Goal: Task Accomplishment & Management: Manage account settings

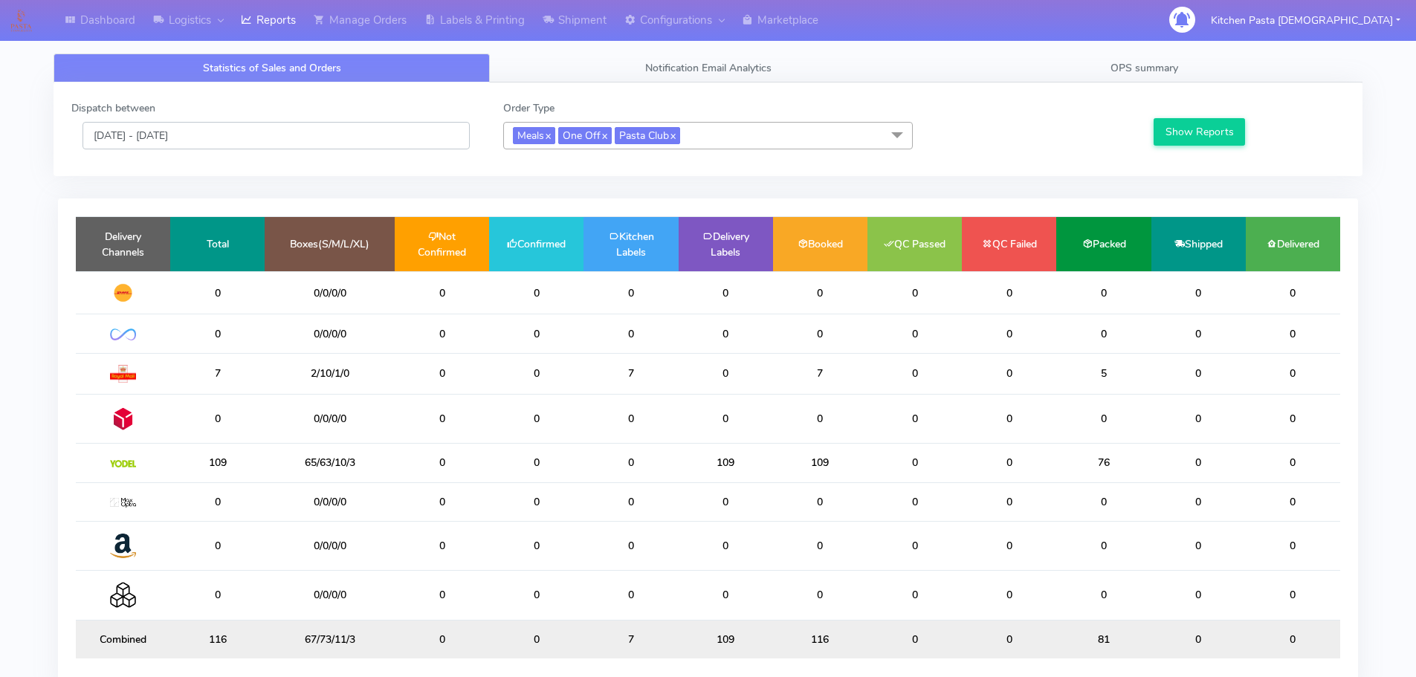
click at [375, 139] on input "[DATE] - [DATE]" at bounding box center [276, 136] width 387 height 28
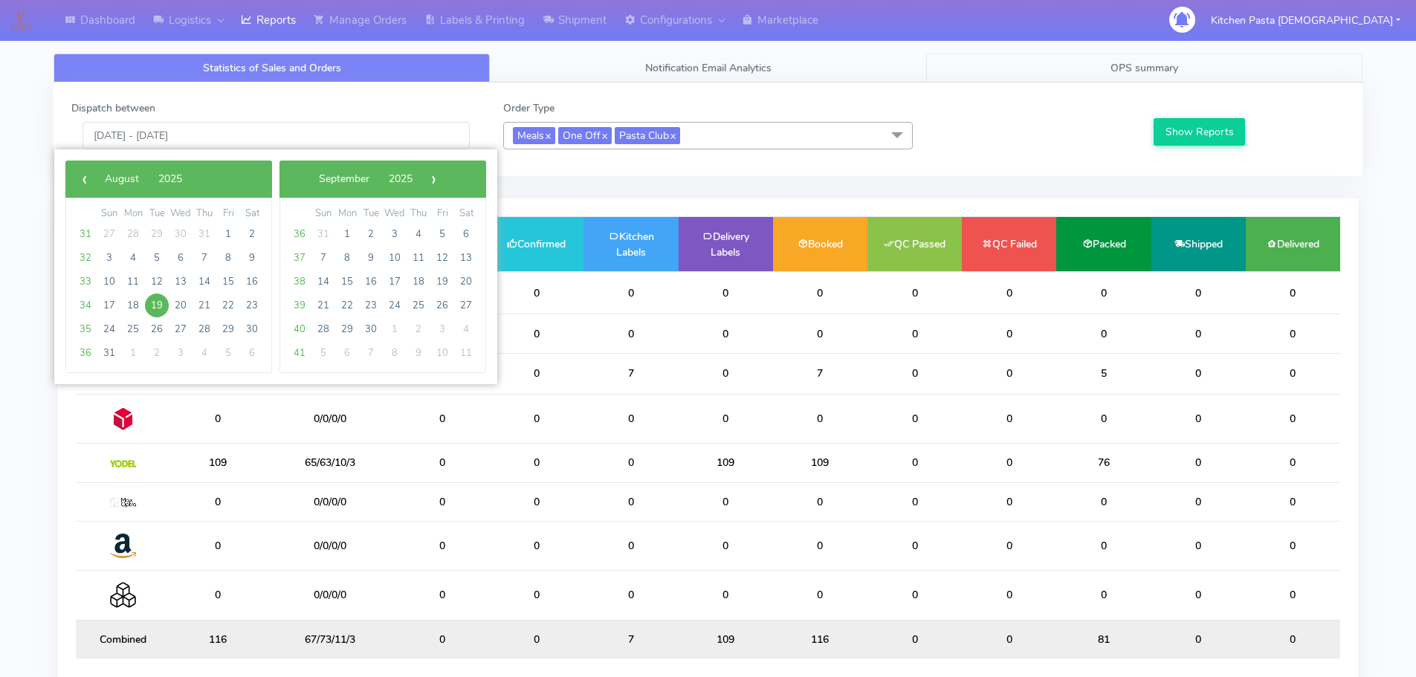
click at [1062, 76] on link "OPS summary" at bounding box center [1144, 68] width 436 height 29
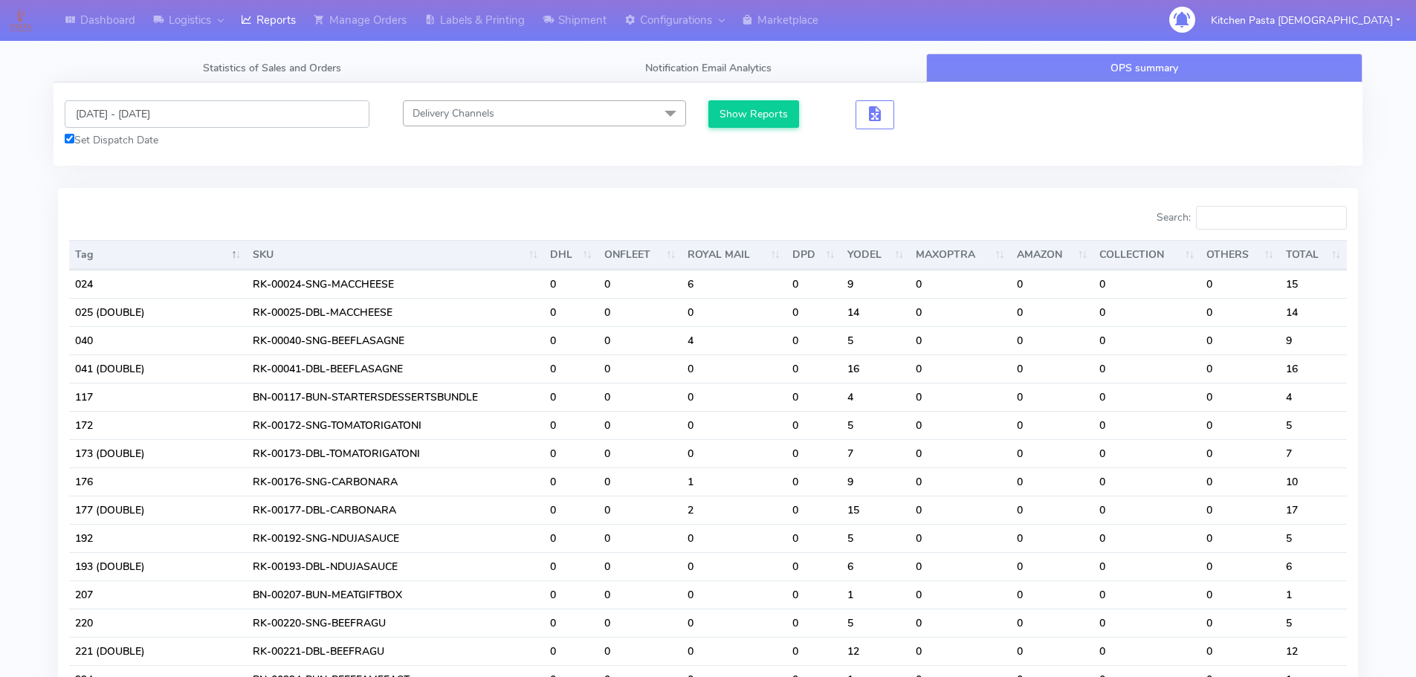
click at [175, 122] on input "[DATE] - [DATE]" at bounding box center [217, 114] width 305 height 28
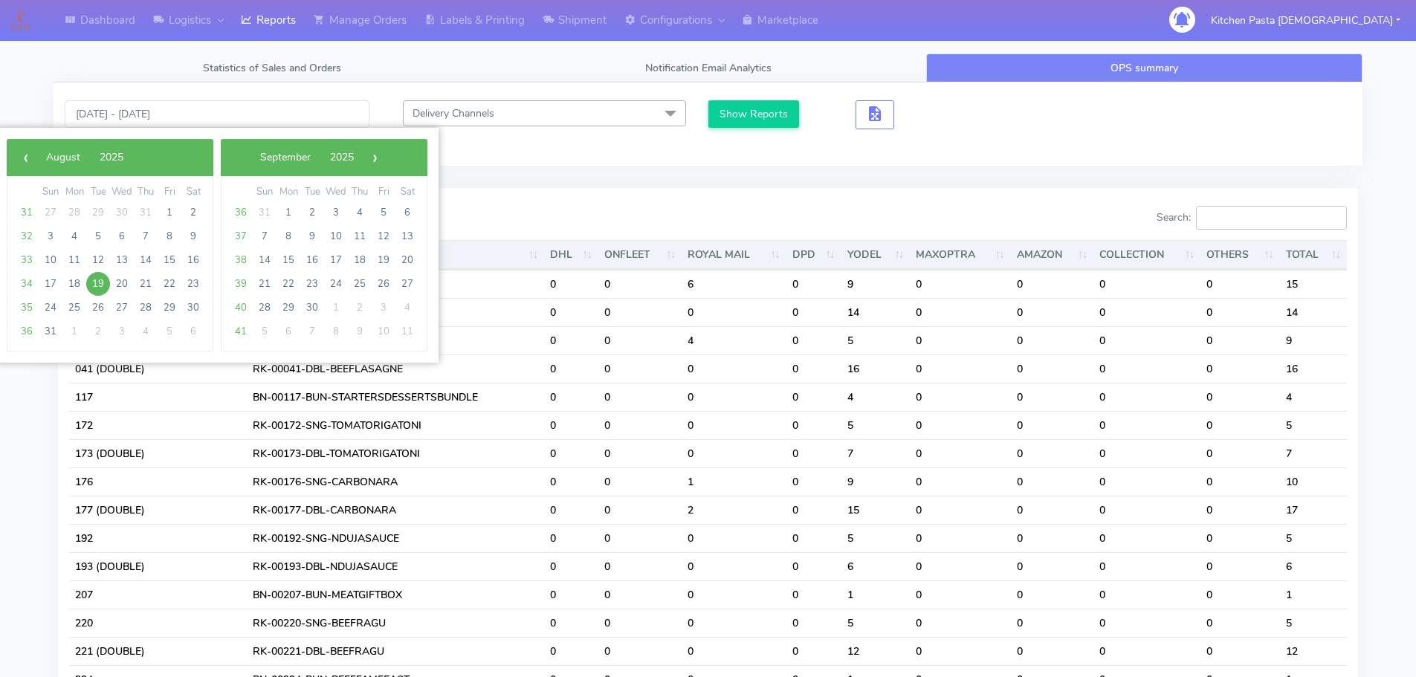
click at [1290, 218] on input "Search:" at bounding box center [1271, 218] width 151 height 24
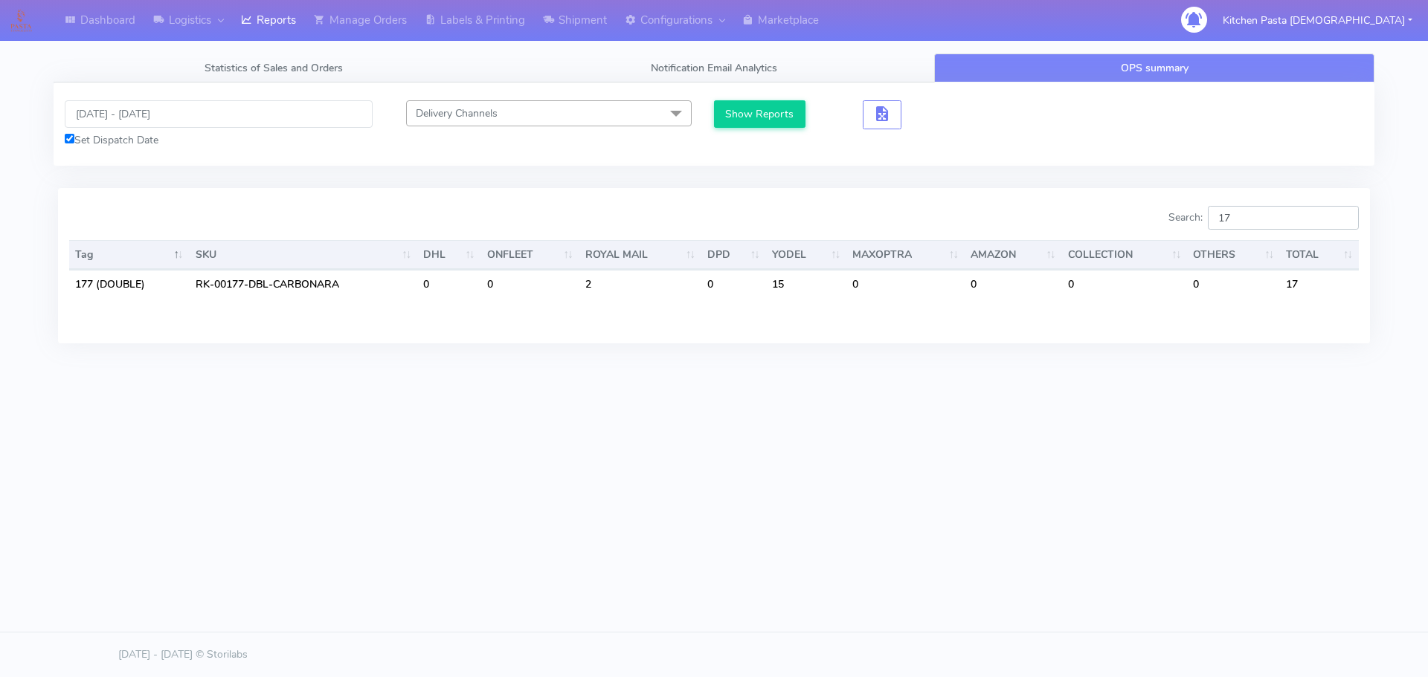
type input "1"
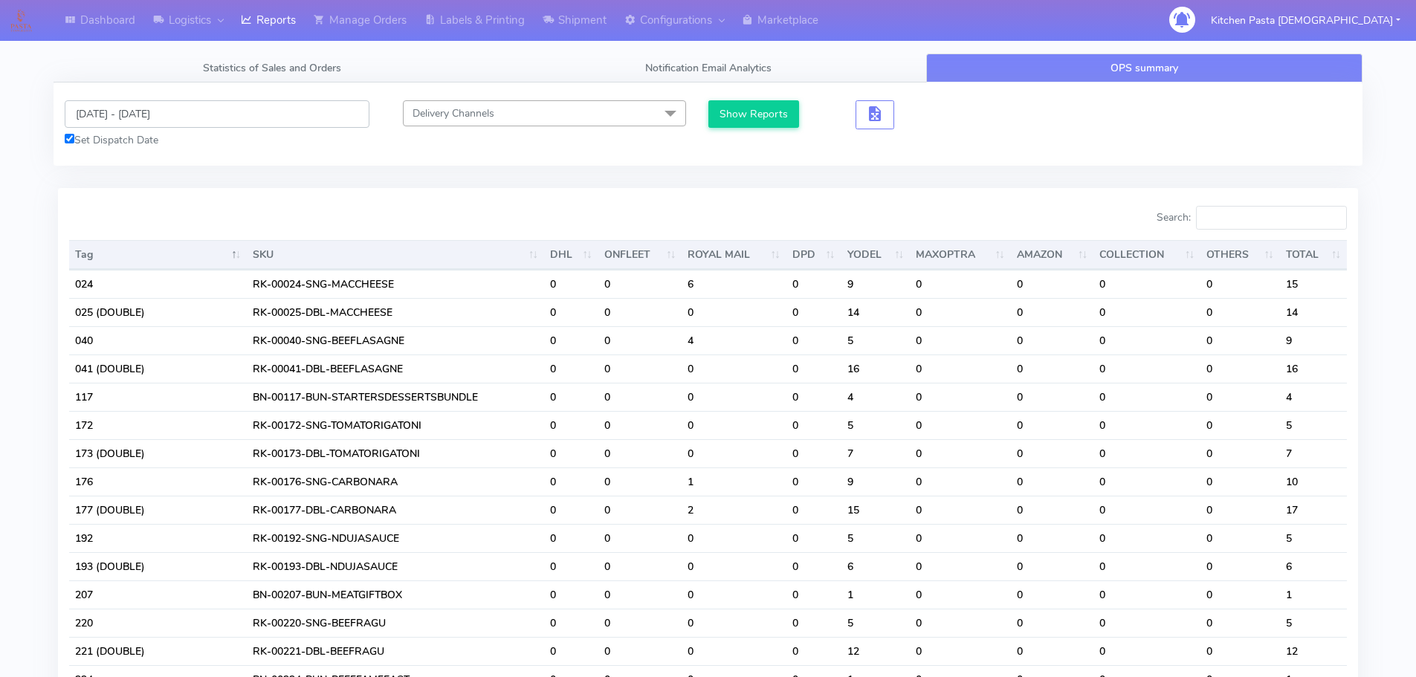
click at [135, 110] on input "[DATE] - [DATE]" at bounding box center [217, 114] width 305 height 28
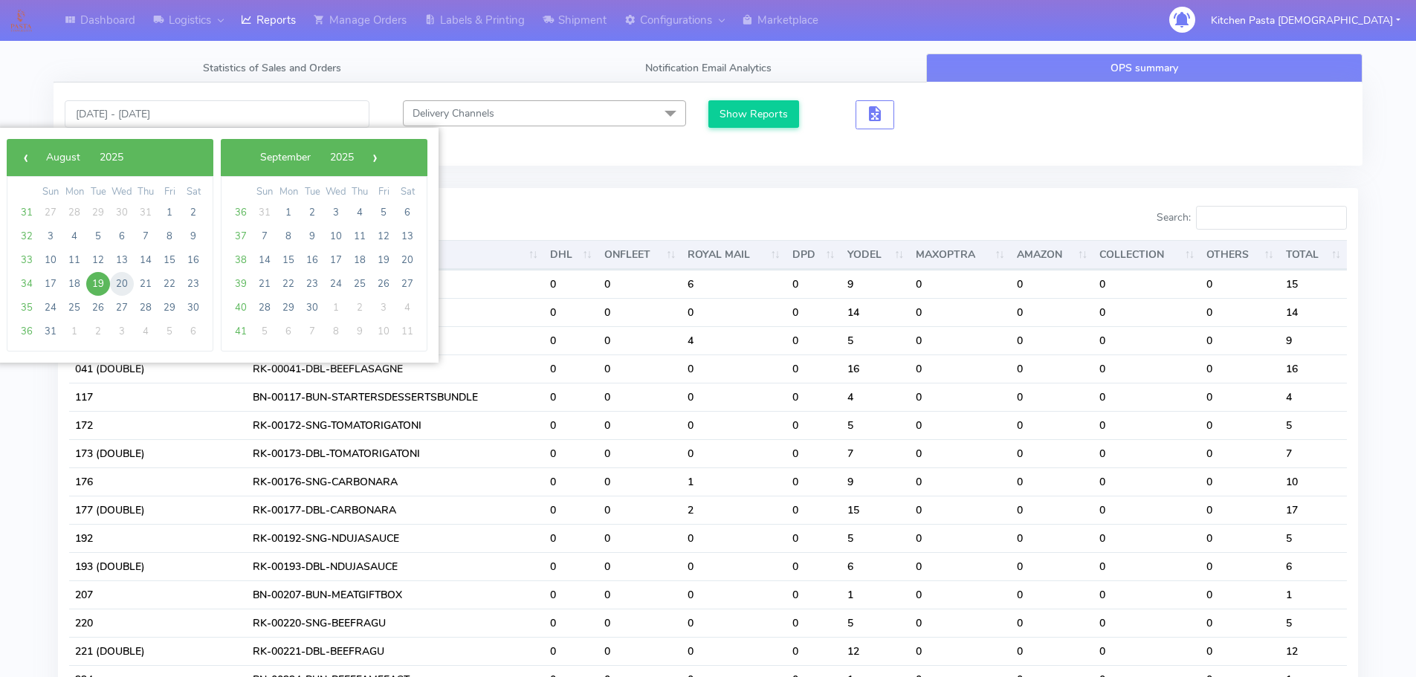
click at [123, 283] on span "20" at bounding box center [122, 284] width 24 height 24
type input "[DATE] - [DATE]"
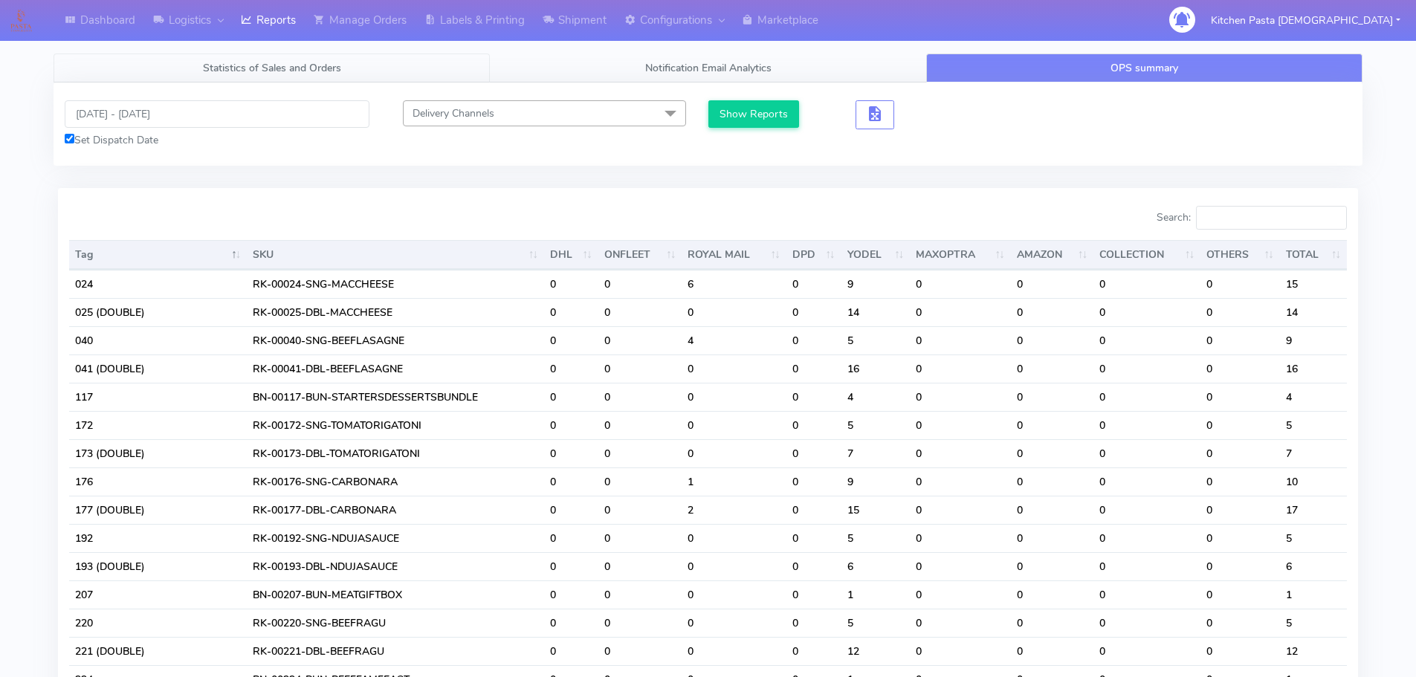
drag, startPoint x: 192, startPoint y: 67, endPoint x: 193, endPoint y: 97, distance: 29.8
click at [192, 67] on link "Statistics of Sales and Orders" at bounding box center [272, 68] width 436 height 29
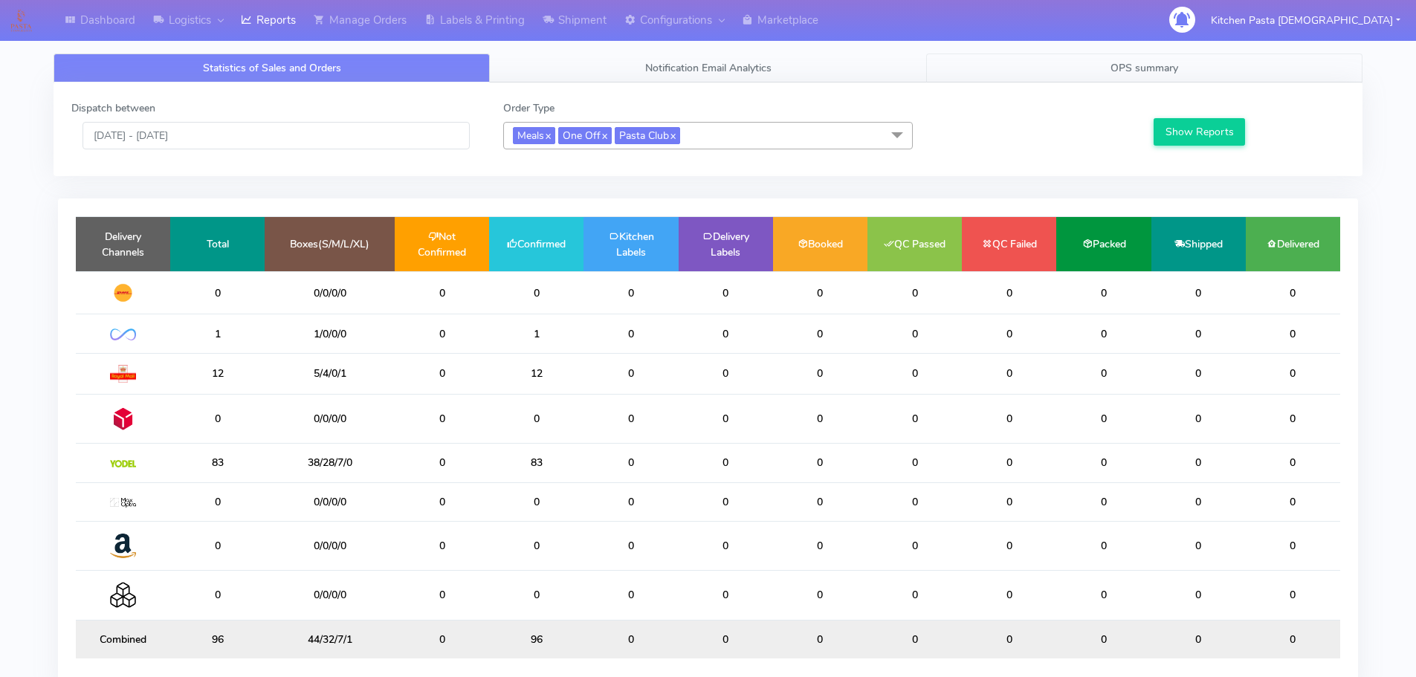
click at [1116, 79] on link "OPS summary" at bounding box center [1144, 68] width 436 height 29
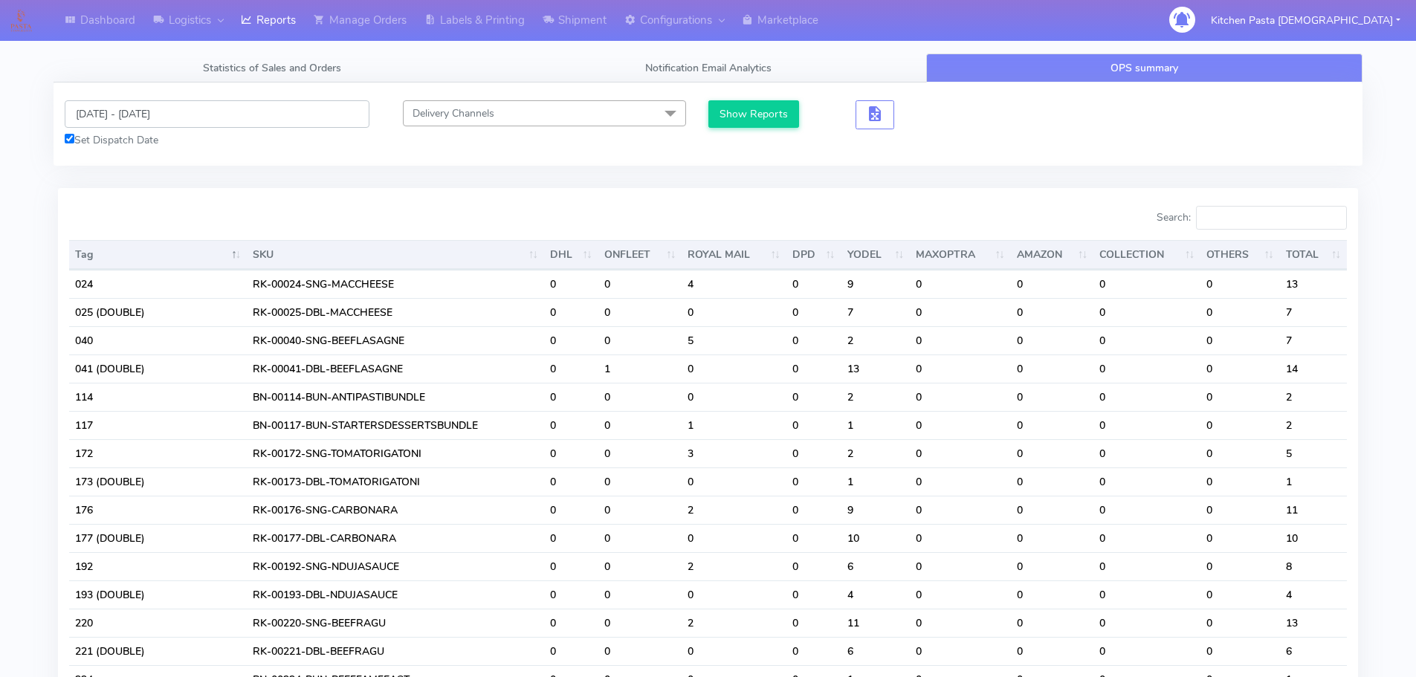
click at [133, 110] on input "[DATE] - [DATE]" at bounding box center [217, 114] width 305 height 28
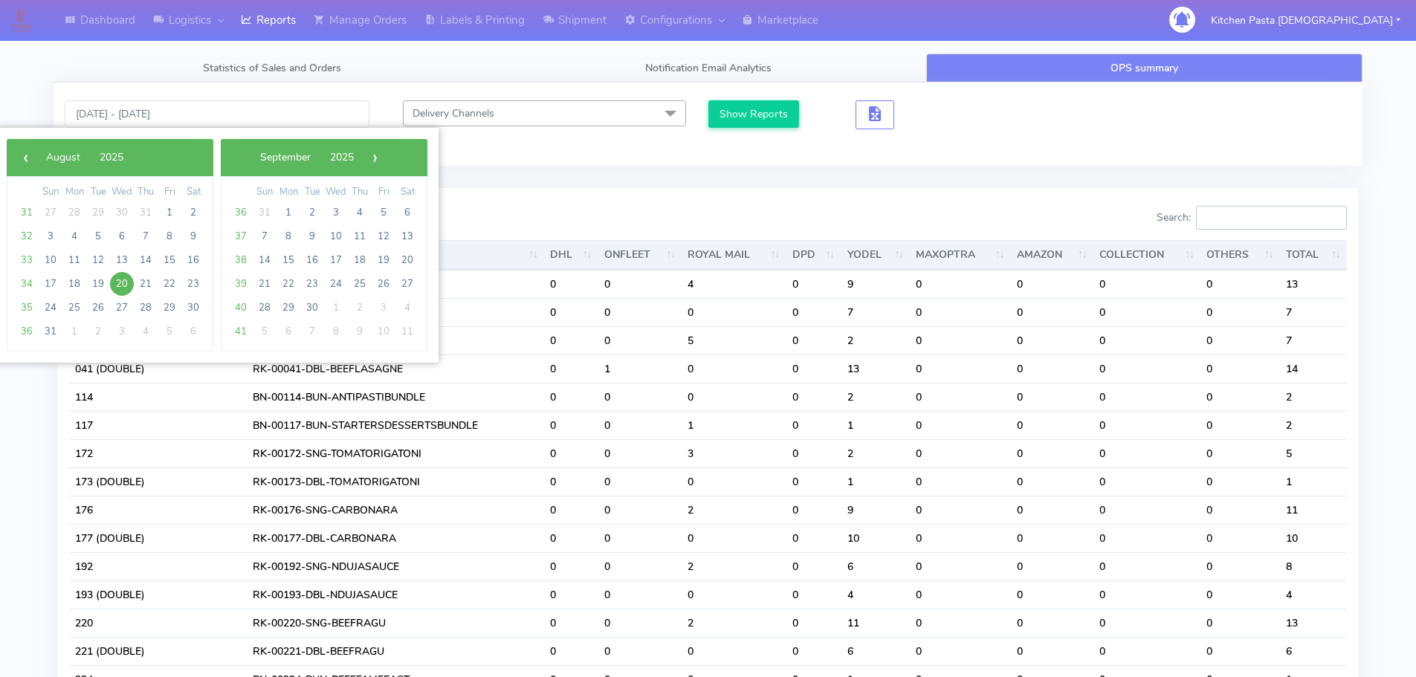
click at [1272, 212] on input "Search:" at bounding box center [1271, 218] width 151 height 24
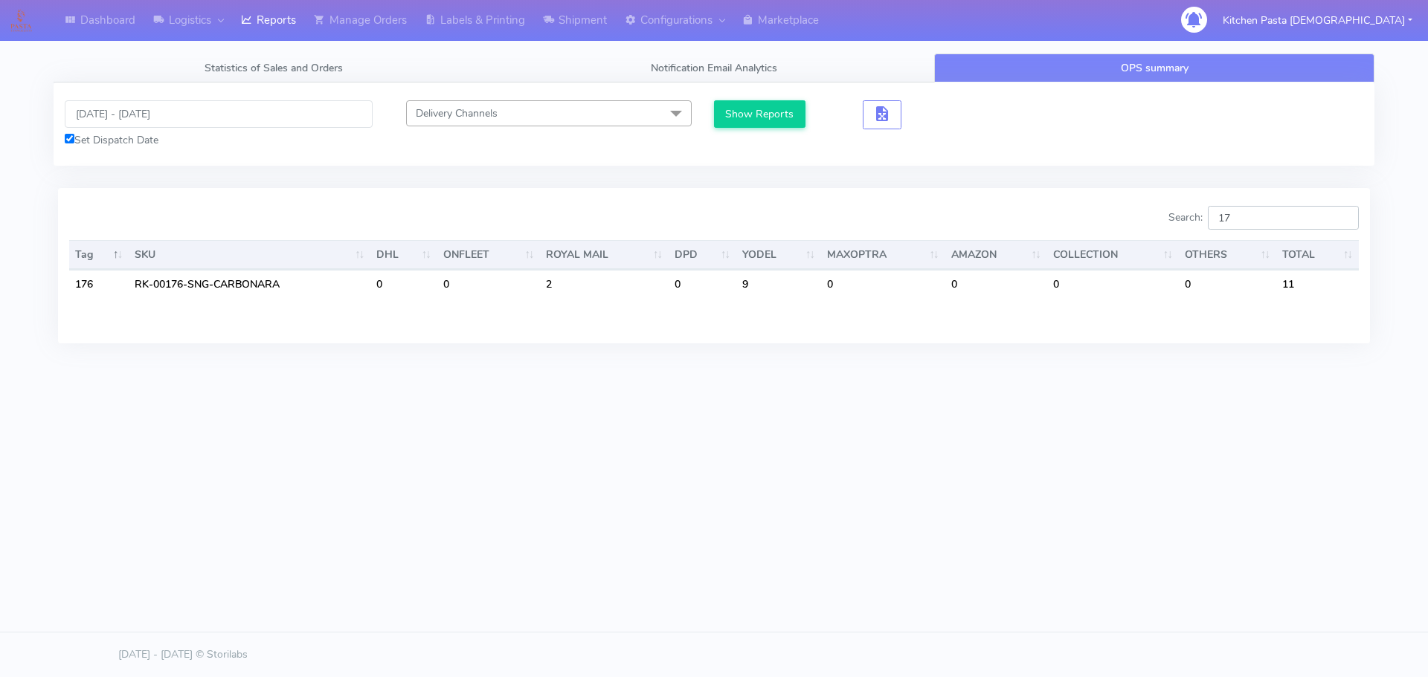
type input "1"
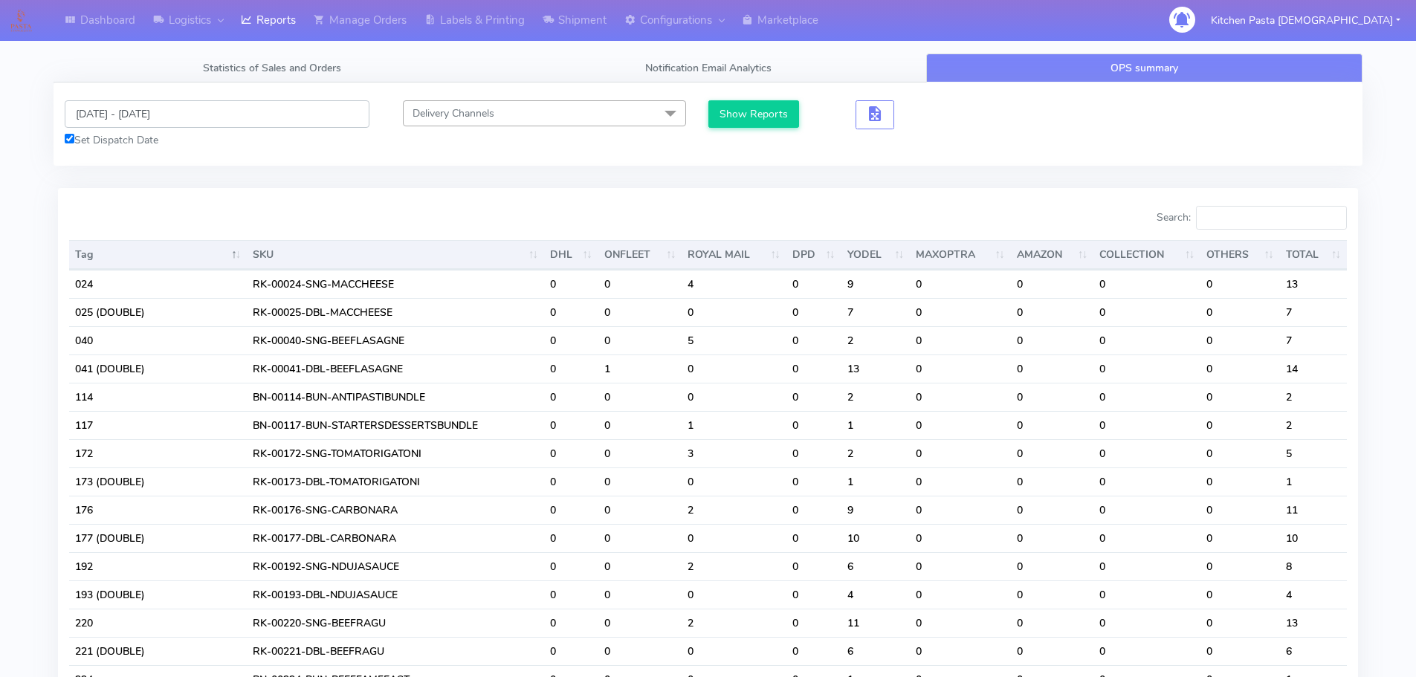
click at [149, 115] on input "[DATE] - [DATE]" at bounding box center [217, 114] width 305 height 28
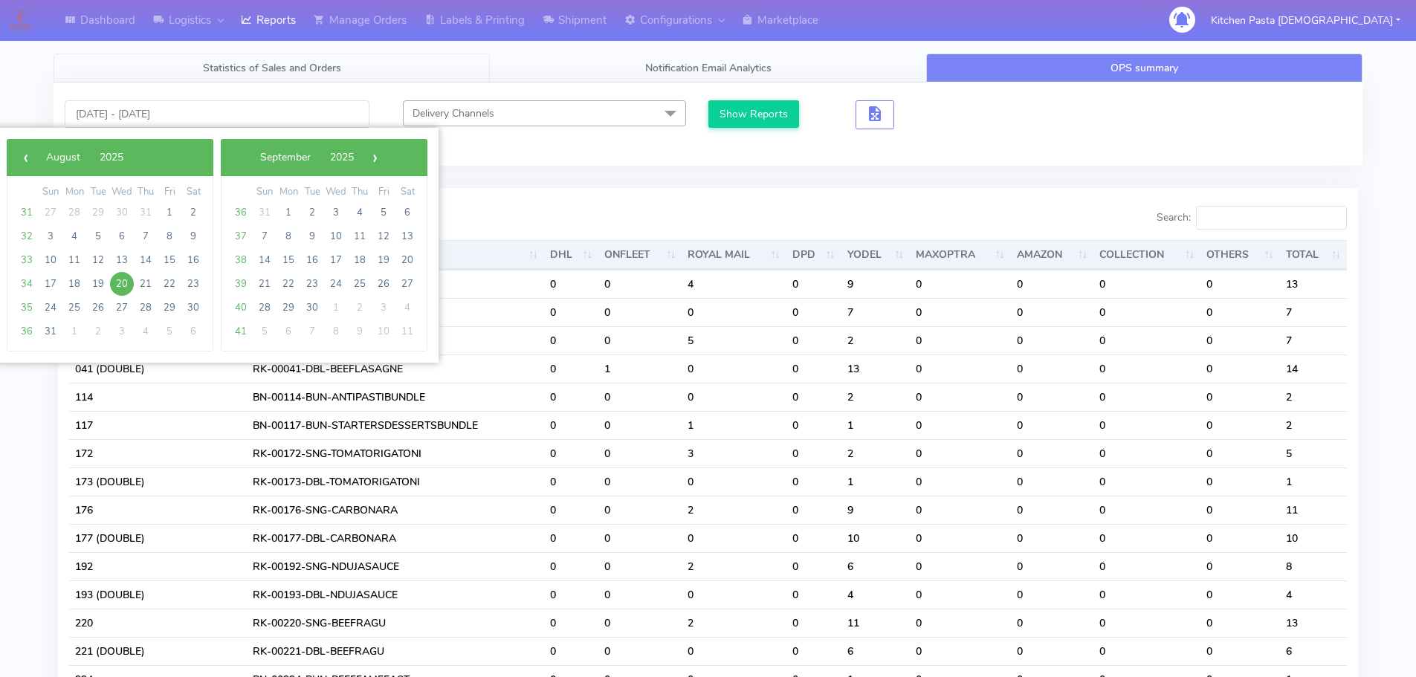
click at [301, 67] on span "Statistics of Sales and Orders" at bounding box center [272, 68] width 138 height 14
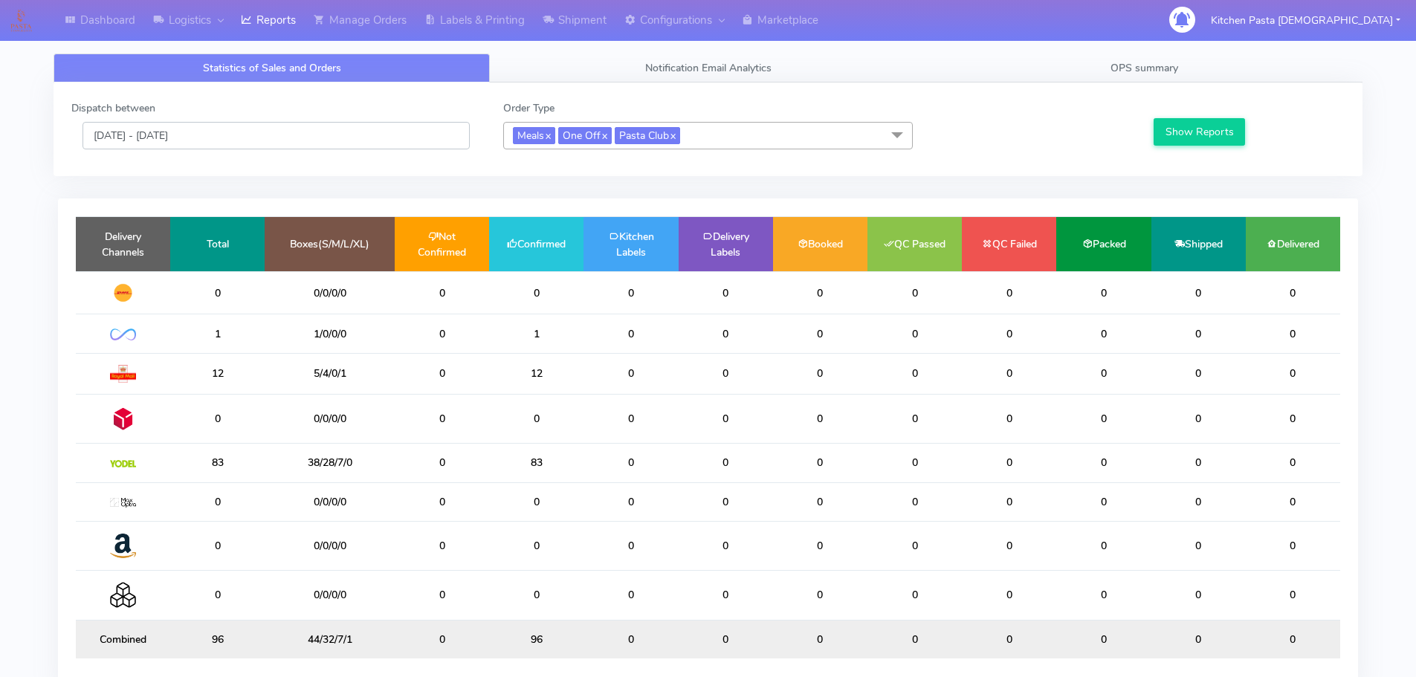
click at [148, 140] on input "[DATE] - [DATE]" at bounding box center [276, 136] width 387 height 28
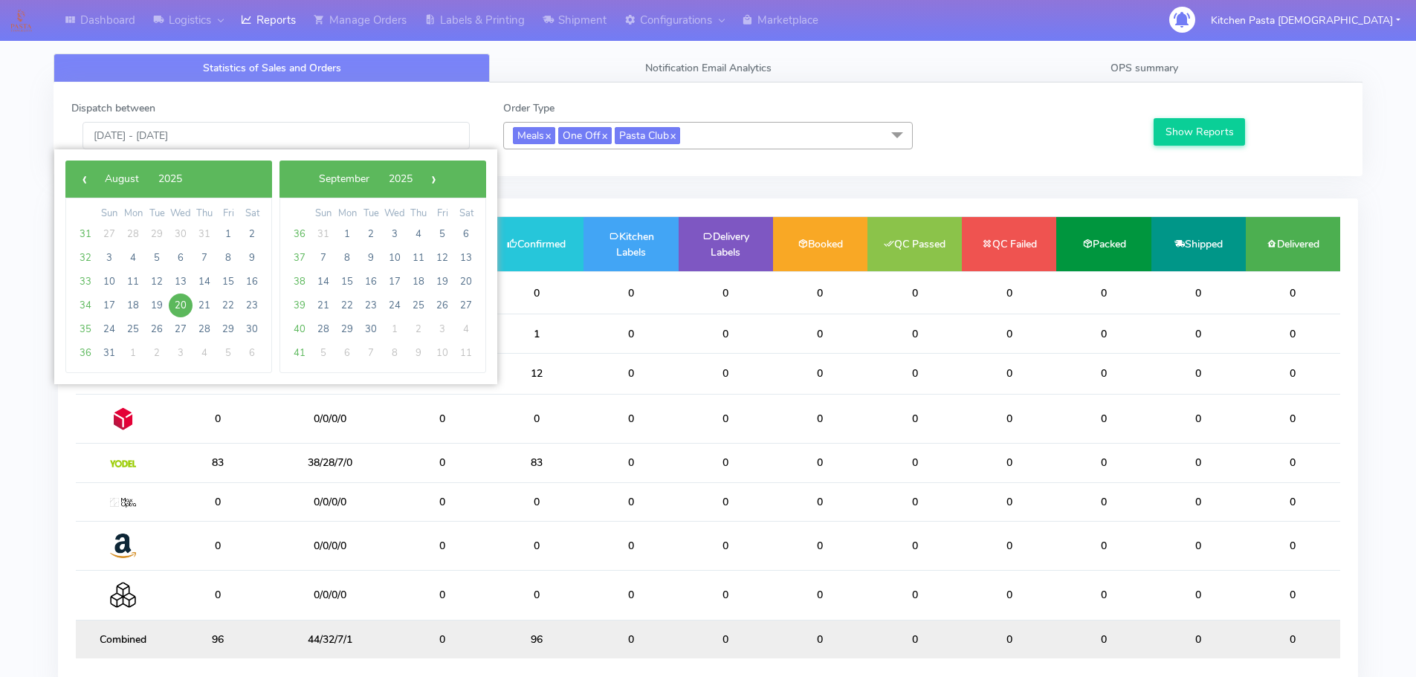
click at [181, 305] on span "20" at bounding box center [181, 306] width 24 height 24
click at [204, 307] on span "21" at bounding box center [205, 306] width 24 height 24
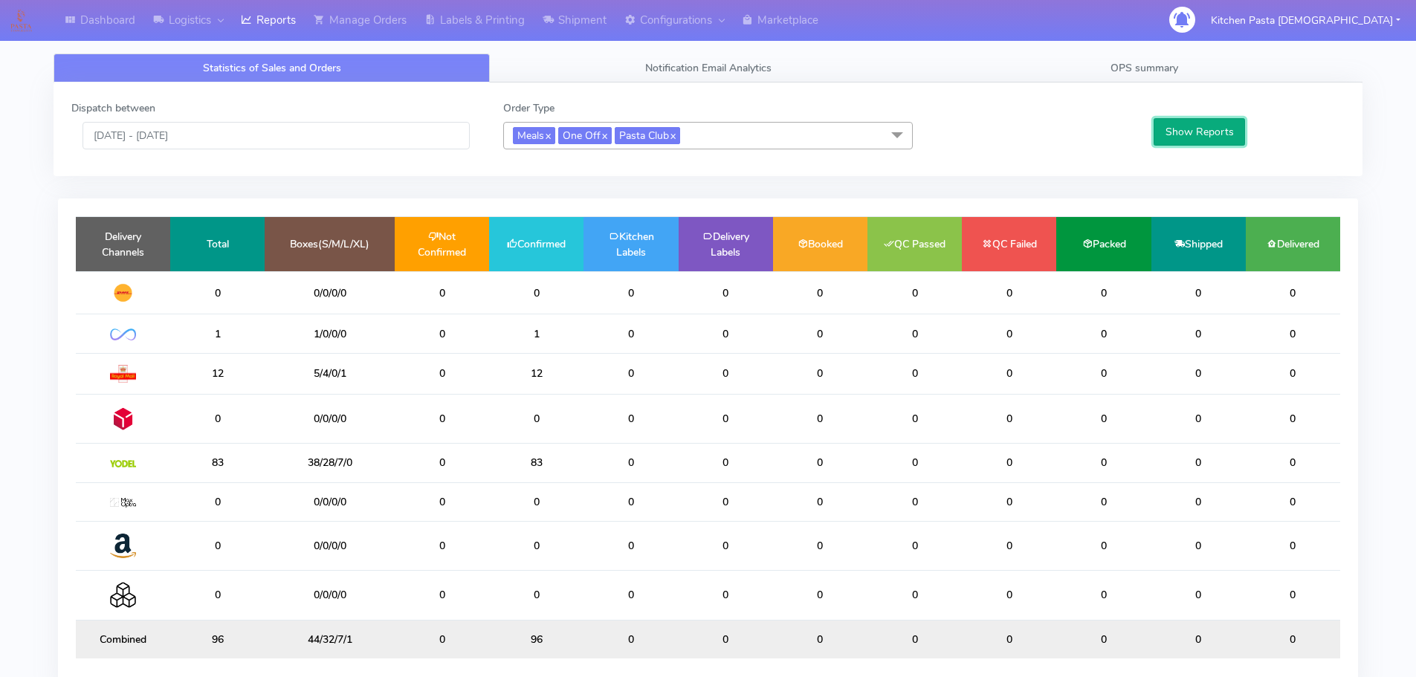
click at [1158, 141] on button "Show Reports" at bounding box center [1199, 132] width 91 height 28
click at [1175, 139] on button "Show Reports" at bounding box center [1199, 132] width 91 height 28
click at [184, 138] on input "20/08/2025 - 21/08/2025" at bounding box center [276, 136] width 387 height 28
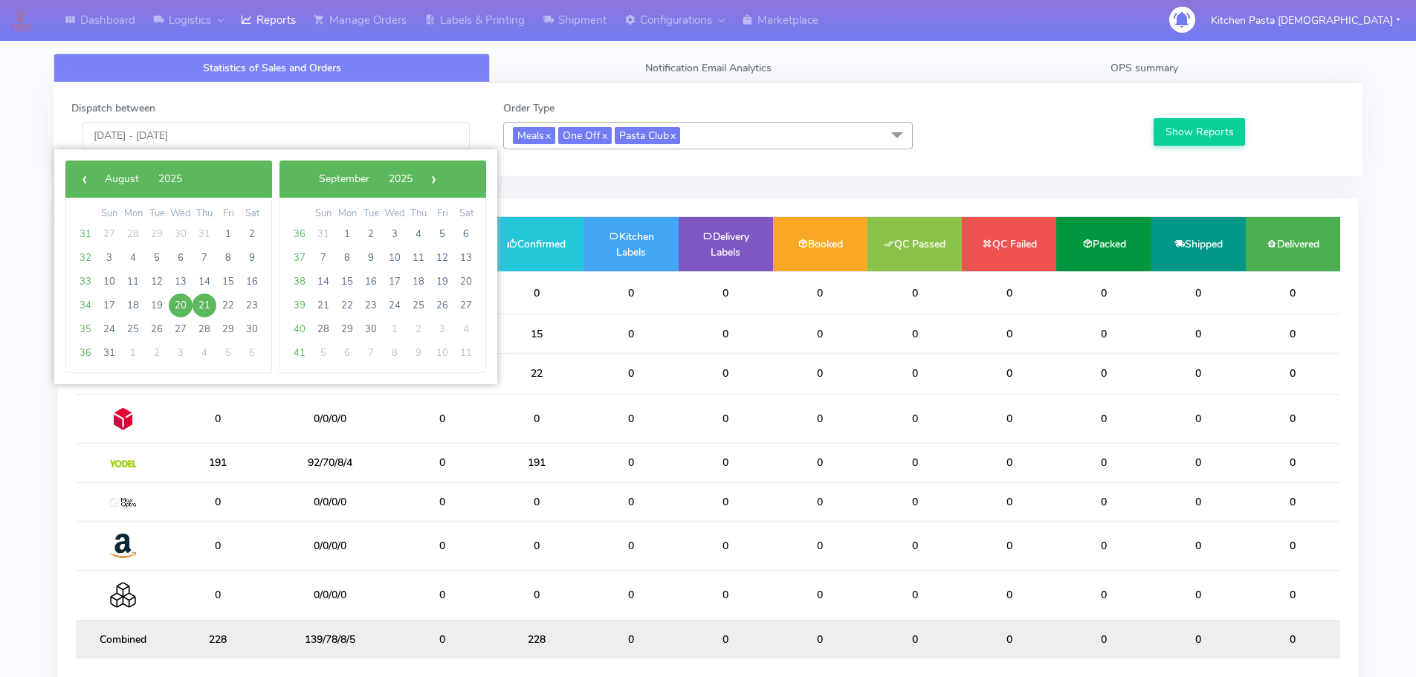
click at [206, 301] on span "21" at bounding box center [205, 306] width 24 height 24
type input "21/08/2025 - 21/08/2025"
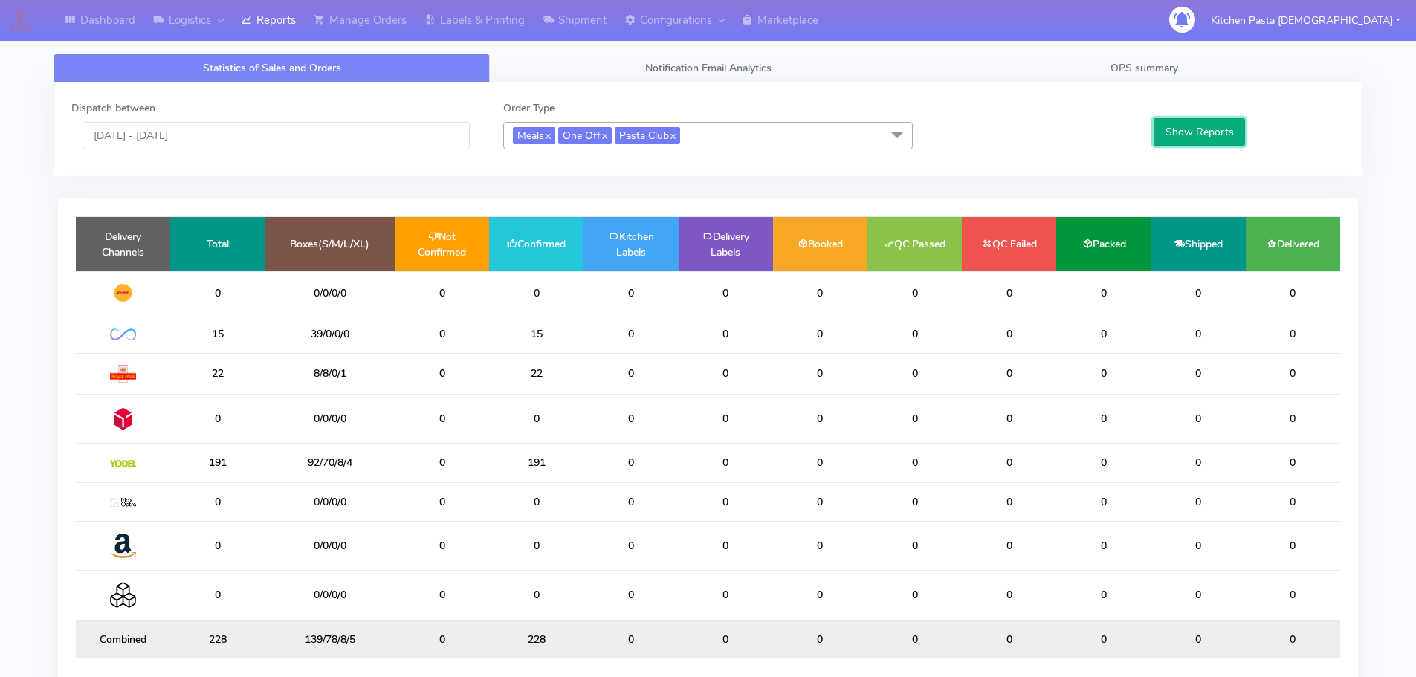
click at [1184, 122] on button "Show Reports" at bounding box center [1199, 132] width 91 height 28
drag, startPoint x: 1173, startPoint y: 71, endPoint x: 1055, endPoint y: 96, distance: 120.9
click at [1173, 71] on span "OPS summary" at bounding box center [1145, 68] width 68 height 14
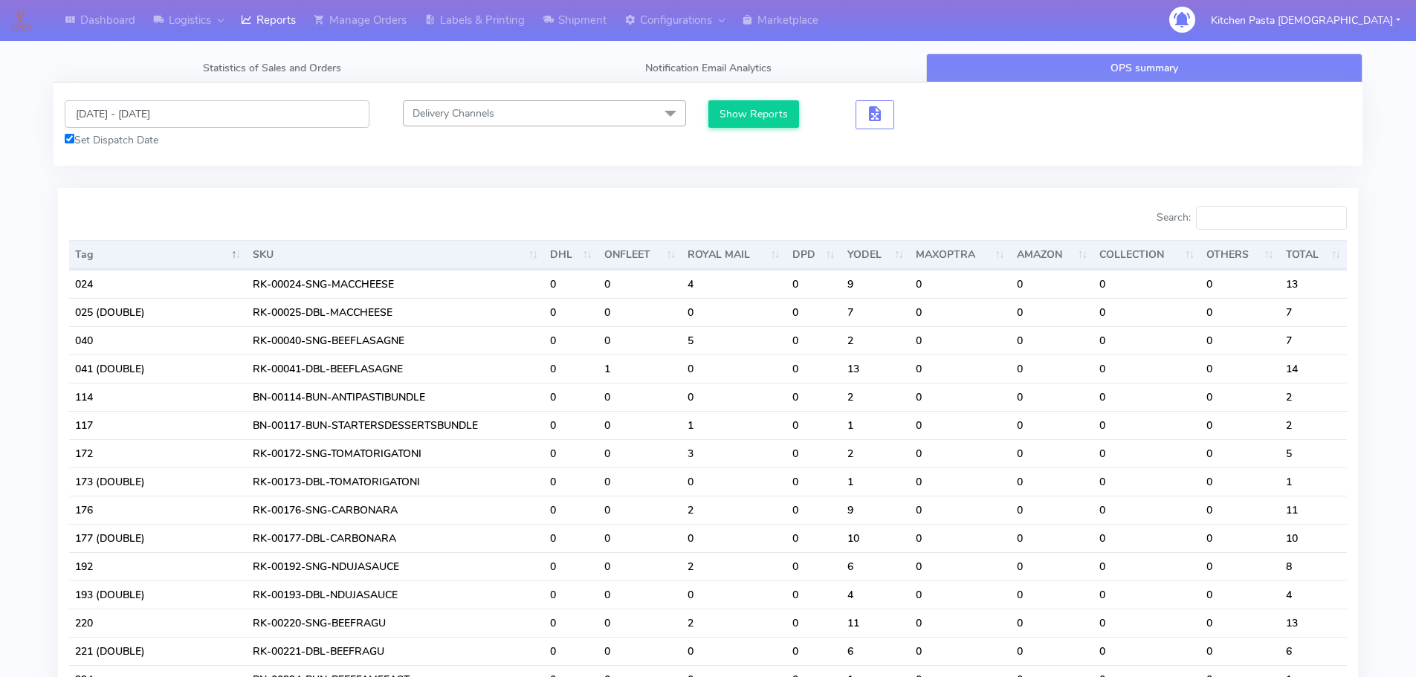
click at [149, 118] on input "[DATE] - [DATE]" at bounding box center [217, 114] width 305 height 28
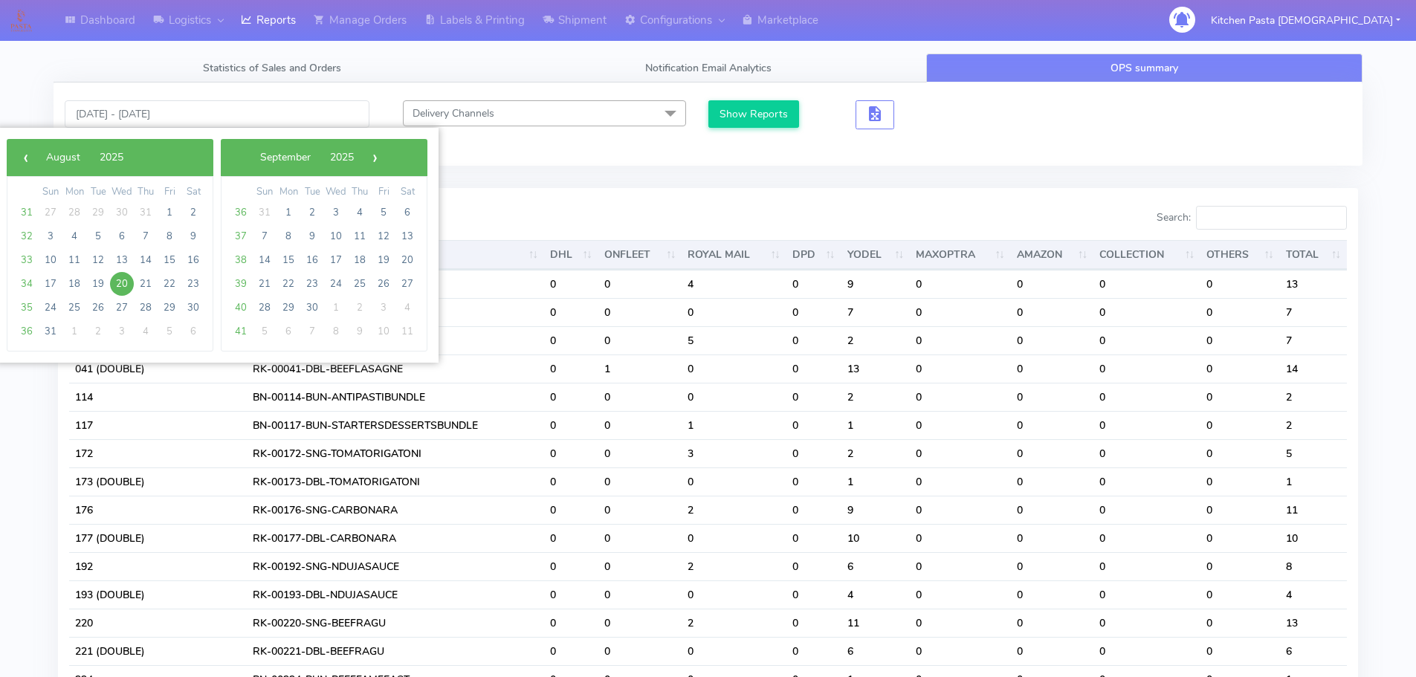
click at [129, 286] on span "20" at bounding box center [122, 284] width 24 height 24
drag, startPoint x: 129, startPoint y: 286, endPoint x: 183, endPoint y: 262, distance: 59.3
click at [140, 285] on span "21" at bounding box center [146, 284] width 24 height 24
type input "20/08/2025 - 21/08/2025"
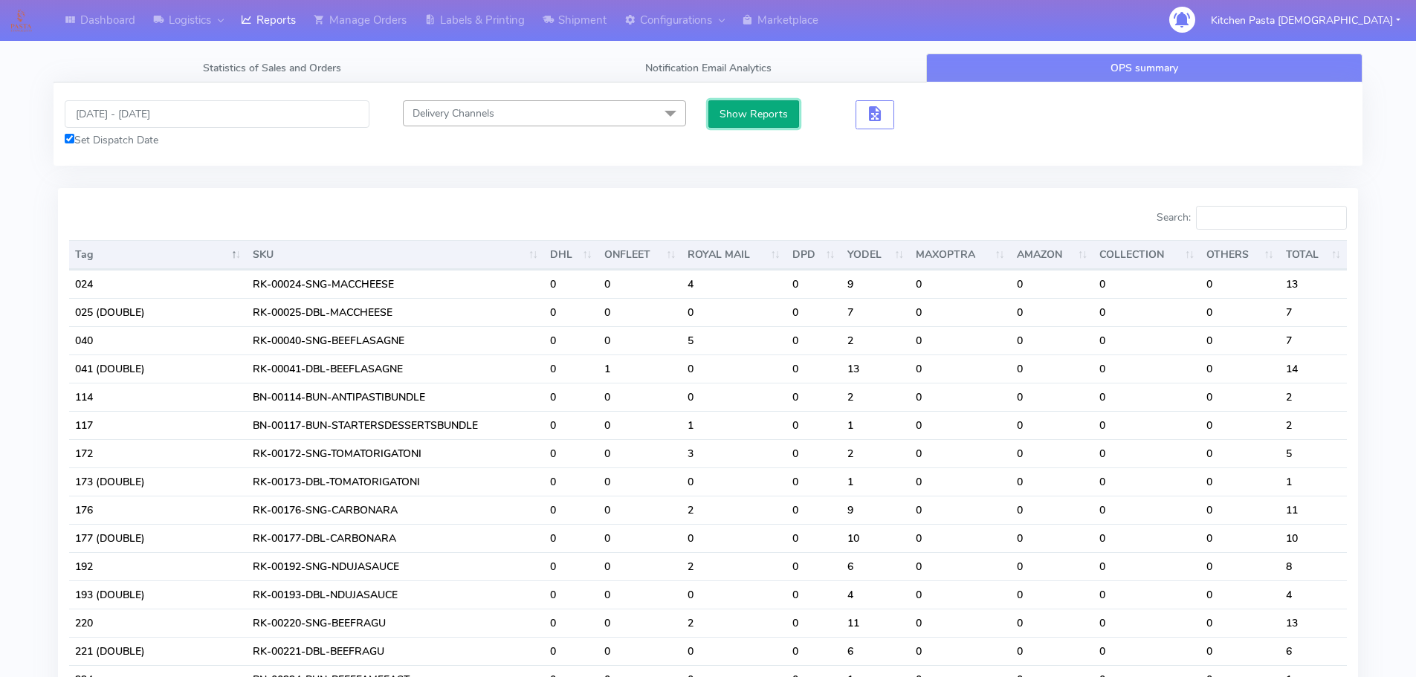
click at [722, 119] on button "Show Reports" at bounding box center [754, 114] width 91 height 28
click at [1300, 219] on input "Search:" at bounding box center [1271, 218] width 151 height 24
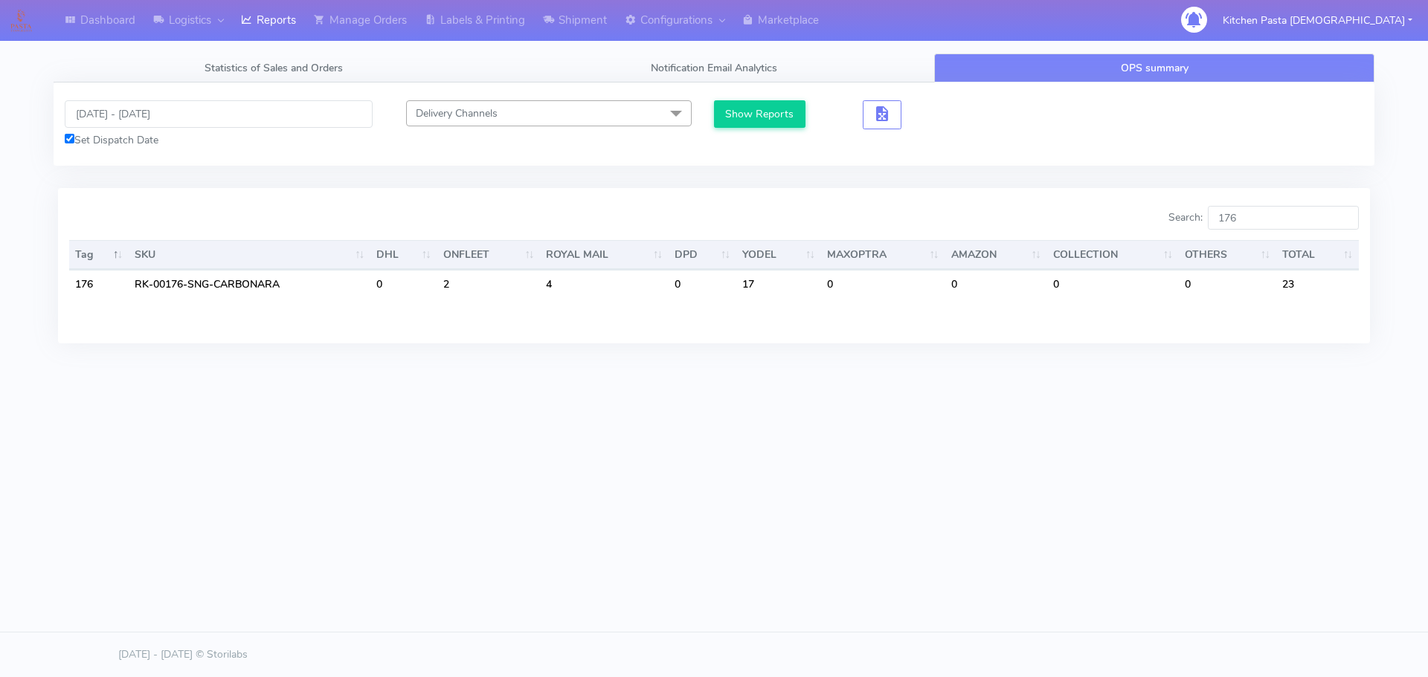
click at [1069, 428] on div "Dashboard Logistics London Logistics Reports Manage Orders Labels & Printing Sh…" at bounding box center [714, 271] width 1428 height 542
click at [1105, 547] on body "Dashboard Logistics London Logistics Reports Manage Orders Labels & Printing Sh…" at bounding box center [714, 293] width 1428 height 587
click at [1287, 215] on input "176" at bounding box center [1282, 218] width 151 height 24
click at [1121, 556] on body "Dashboard Logistics London Logistics Reports Manage Orders Labels & Printing Sh…" at bounding box center [714, 293] width 1428 height 587
click at [1062, 557] on body "Dashboard Logistics London Logistics Reports Manage Orders Labels & Printing Sh…" at bounding box center [714, 293] width 1428 height 587
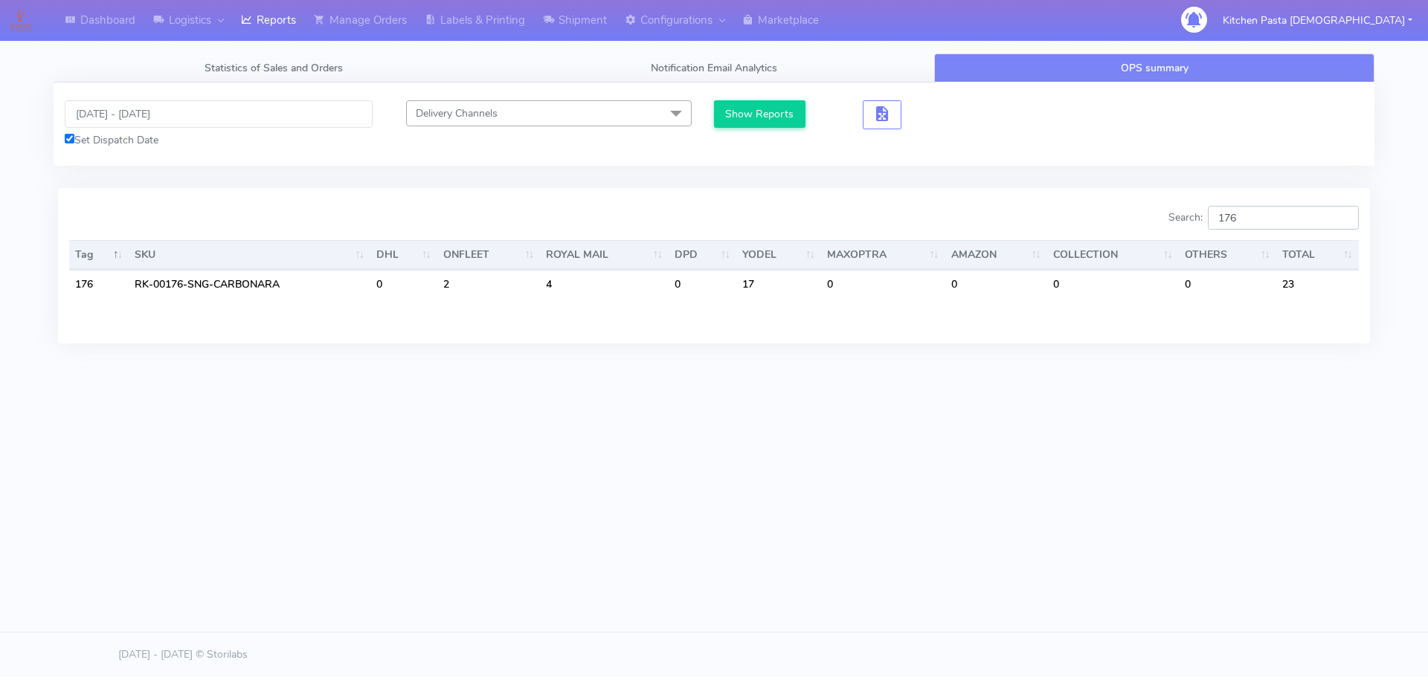
click at [1275, 213] on input "176" at bounding box center [1282, 218] width 151 height 24
type input "177"
drag, startPoint x: 1207, startPoint y: 233, endPoint x: 1186, endPoint y: 235, distance: 20.9
click at [1186, 235] on div "Search: 177" at bounding box center [1041, 221] width 633 height 30
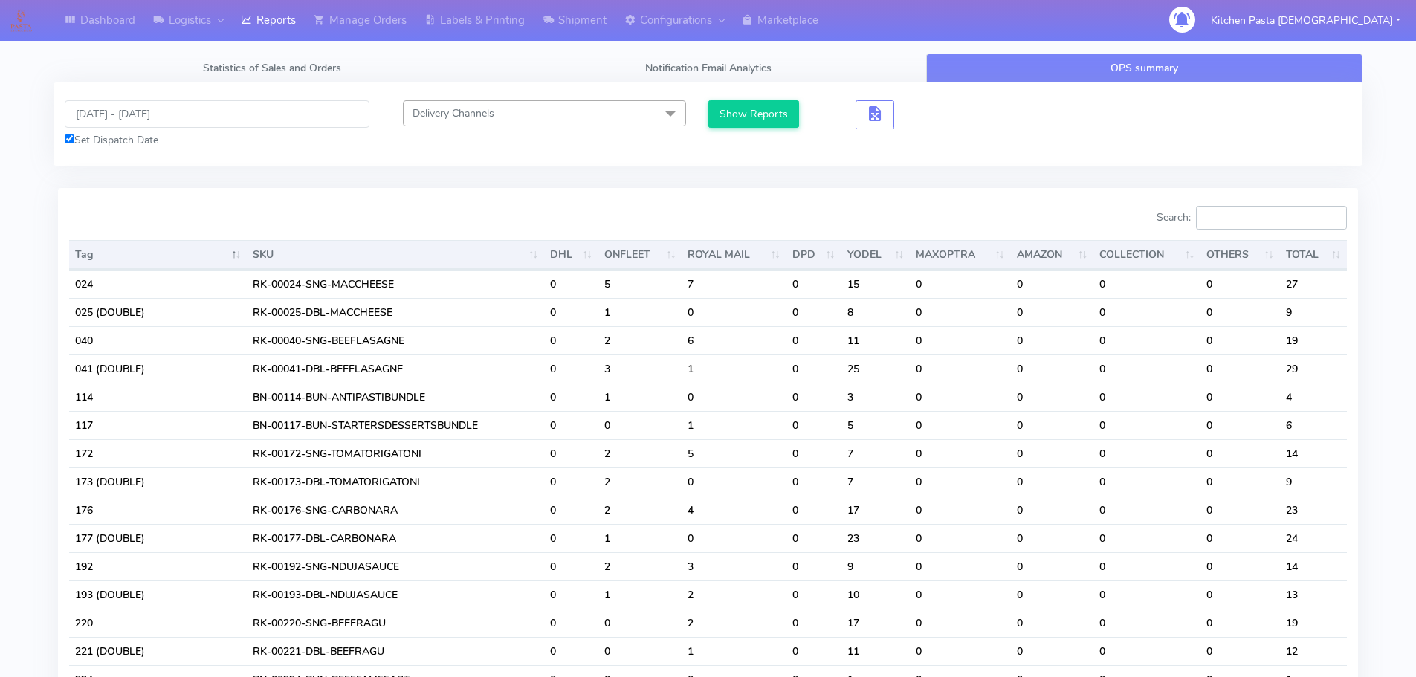
type input "7"
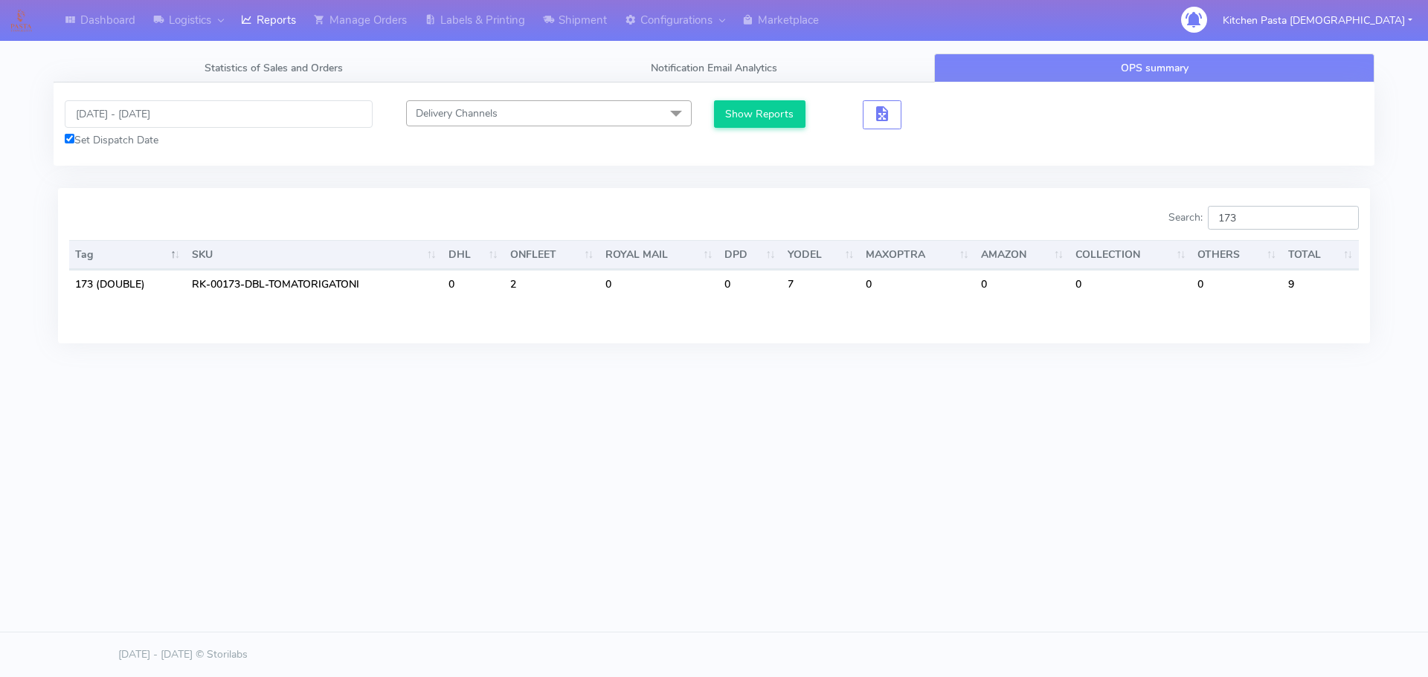
type input "173"
drag, startPoint x: 1271, startPoint y: 216, endPoint x: 1187, endPoint y: 225, distance: 83.8
click at [1187, 225] on label "Search: 173" at bounding box center [1263, 218] width 190 height 24
type input "193"
drag, startPoint x: 1269, startPoint y: 217, endPoint x: 1052, endPoint y: 209, distance: 217.3
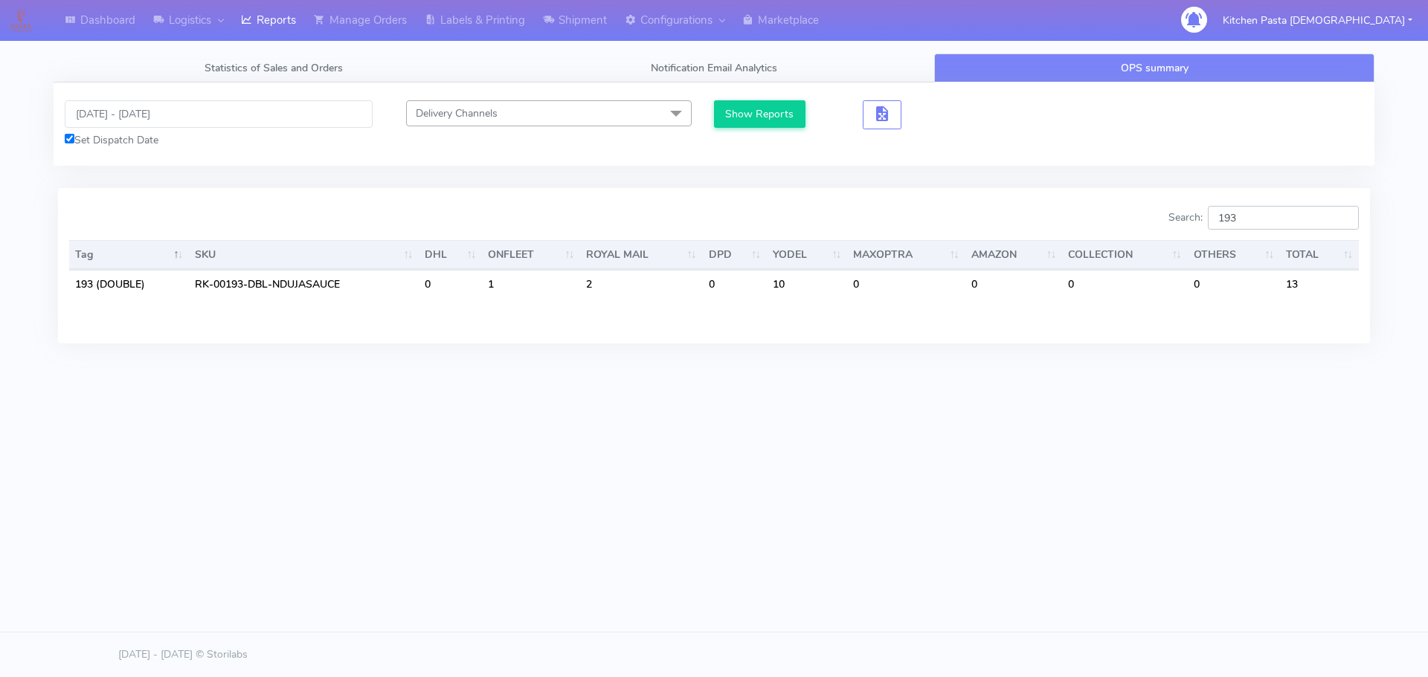
click at [1052, 209] on div "Search: 193" at bounding box center [1041, 221] width 633 height 30
type input "221"
drag, startPoint x: 1257, startPoint y: 204, endPoint x: 1196, endPoint y: 217, distance: 62.4
click at [1196, 217] on div "Search: 221 Tag SKU DHL ONFLEET ROYAL MAIL DPD YODEL MAXOPTRA AMAZON COLLECTION…" at bounding box center [714, 265] width 1312 height 155
drag, startPoint x: 1268, startPoint y: 219, endPoint x: 1219, endPoint y: 215, distance: 49.2
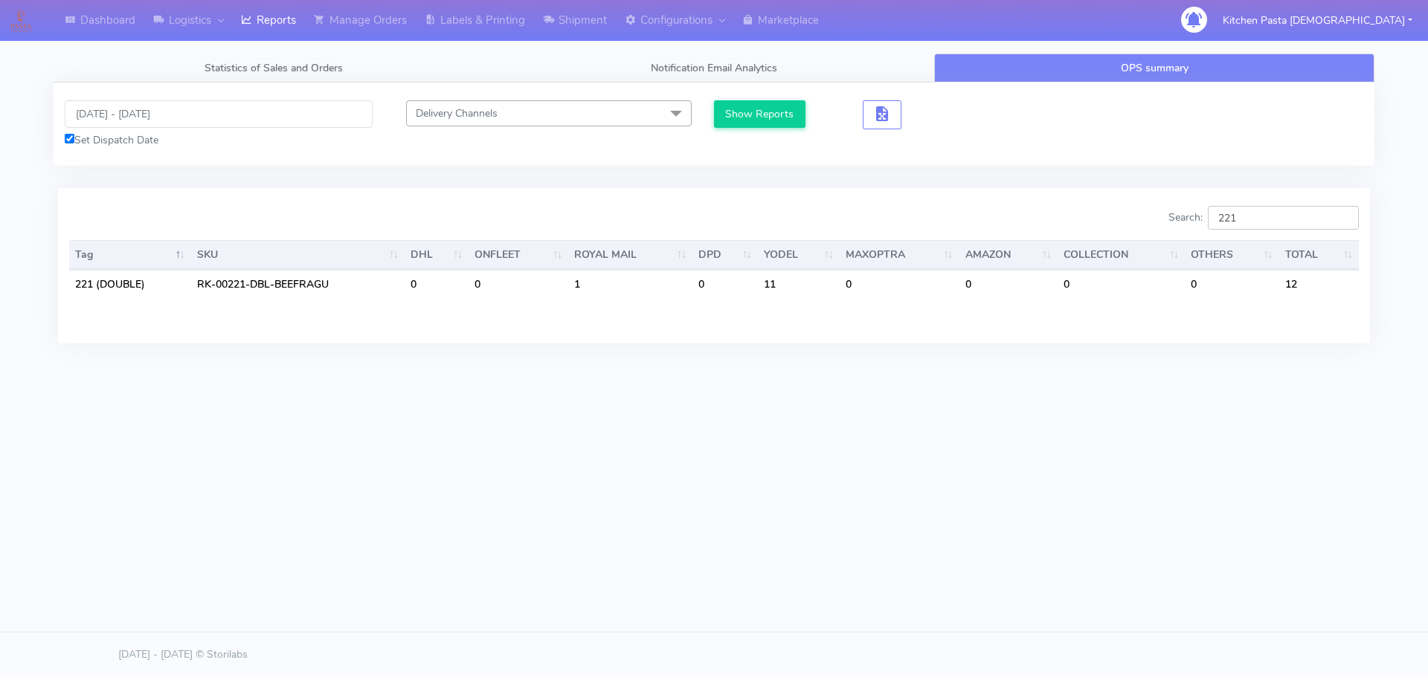
click at [1219, 215] on input "221" at bounding box center [1282, 218] width 151 height 24
type input "239"
click at [936, 476] on div "Dashboard Logistics London Logistics Reports Manage Orders Labels & Printing Sh…" at bounding box center [714, 271] width 1428 height 542
click at [1190, 215] on label "Search: 239" at bounding box center [1263, 218] width 190 height 24
type input "241"
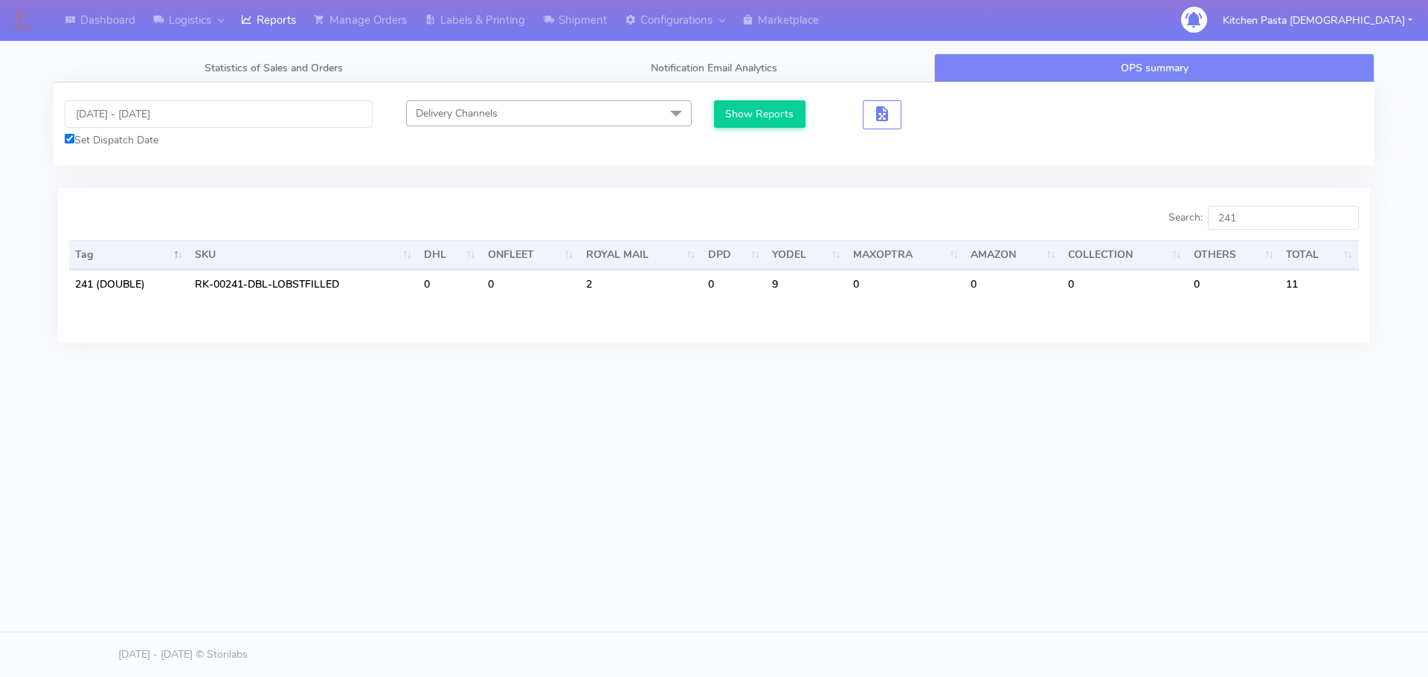
click at [1015, 570] on body "Dashboard Logistics London Logistics Reports Manage Orders Labels & Printing Sh…" at bounding box center [714, 293] width 1428 height 587
click at [891, 493] on div "Dashboard Logistics London Logistics Reports Manage Orders Labels & Printing Sh…" at bounding box center [714, 271] width 1428 height 542
drag, startPoint x: 1281, startPoint y: 213, endPoint x: 1119, endPoint y: 217, distance: 162.1
click at [1119, 217] on div "Search: 241" at bounding box center [1041, 221] width 633 height 30
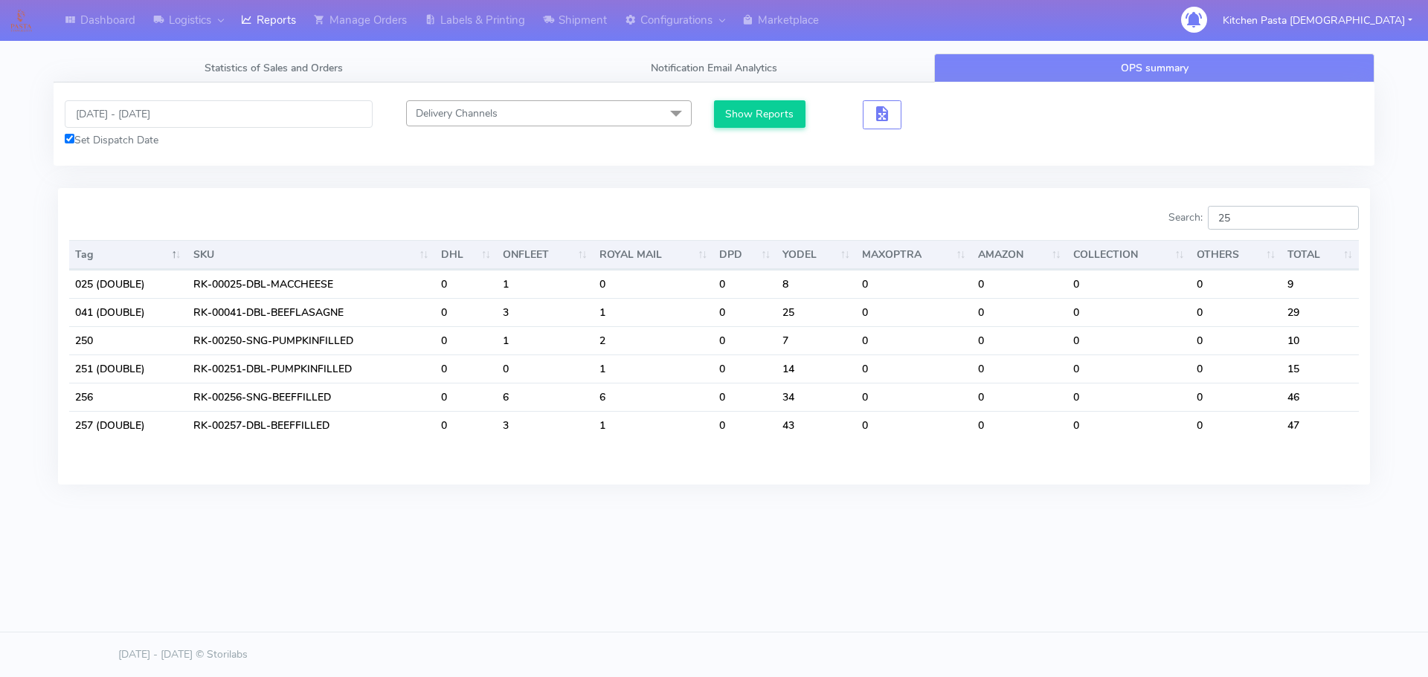
type input "2"
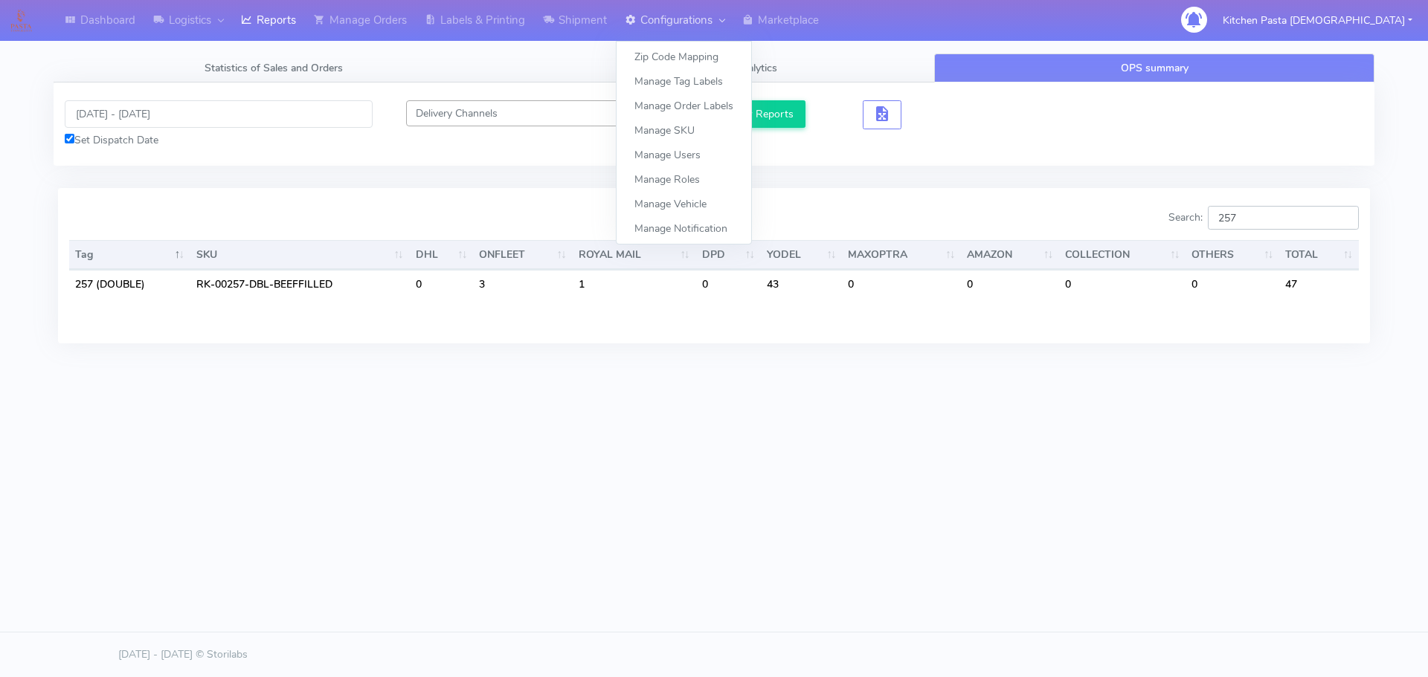
type input "257"
drag, startPoint x: 1257, startPoint y: 207, endPoint x: 1198, endPoint y: 215, distance: 59.3
click at [1198, 215] on label "Search: 257" at bounding box center [1263, 218] width 190 height 24
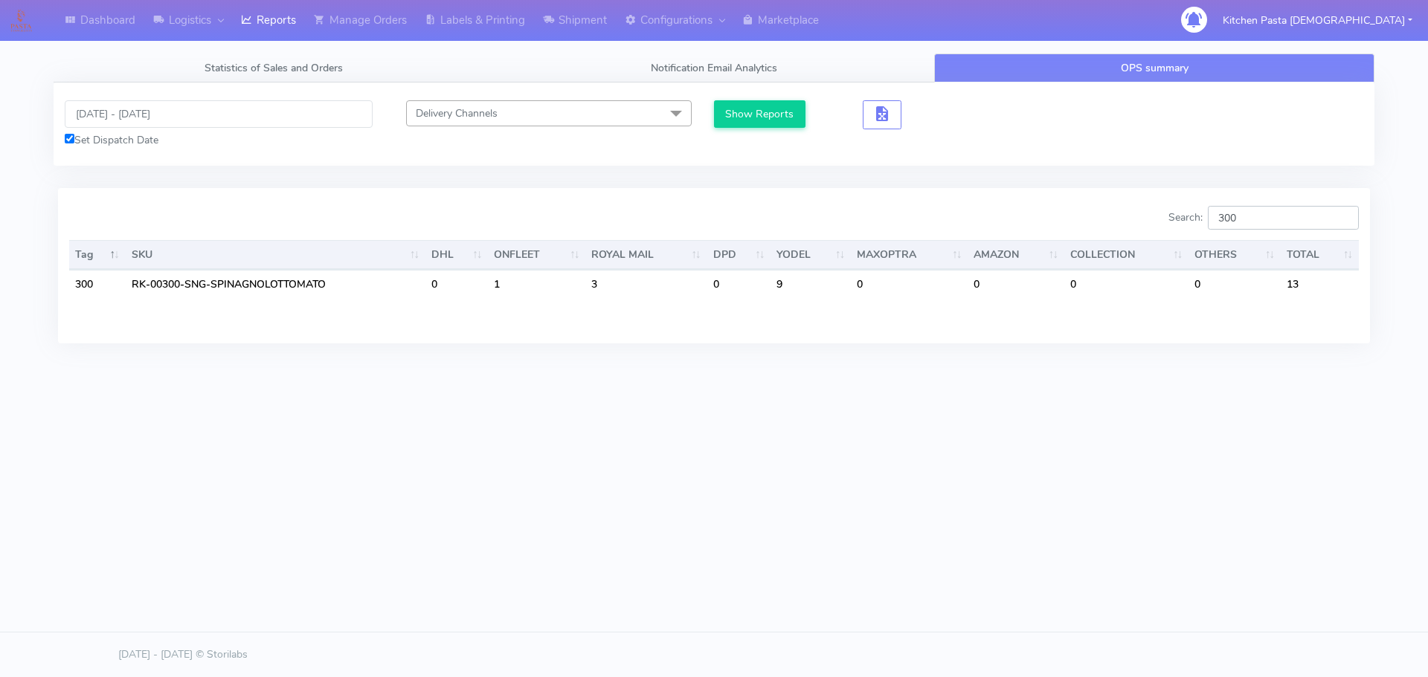
type input "300"
drag, startPoint x: 1285, startPoint y: 223, endPoint x: 880, endPoint y: 24, distance: 451.6
click at [1230, 216] on input "300" at bounding box center [1282, 218] width 151 height 24
drag, startPoint x: 645, startPoint y: 559, endPoint x: 654, endPoint y: 549, distance: 12.7
click at [645, 559] on body "Dashboard Logistics London Logistics Reports Manage Orders Labels & Printing Sh…" at bounding box center [714, 293] width 1428 height 587
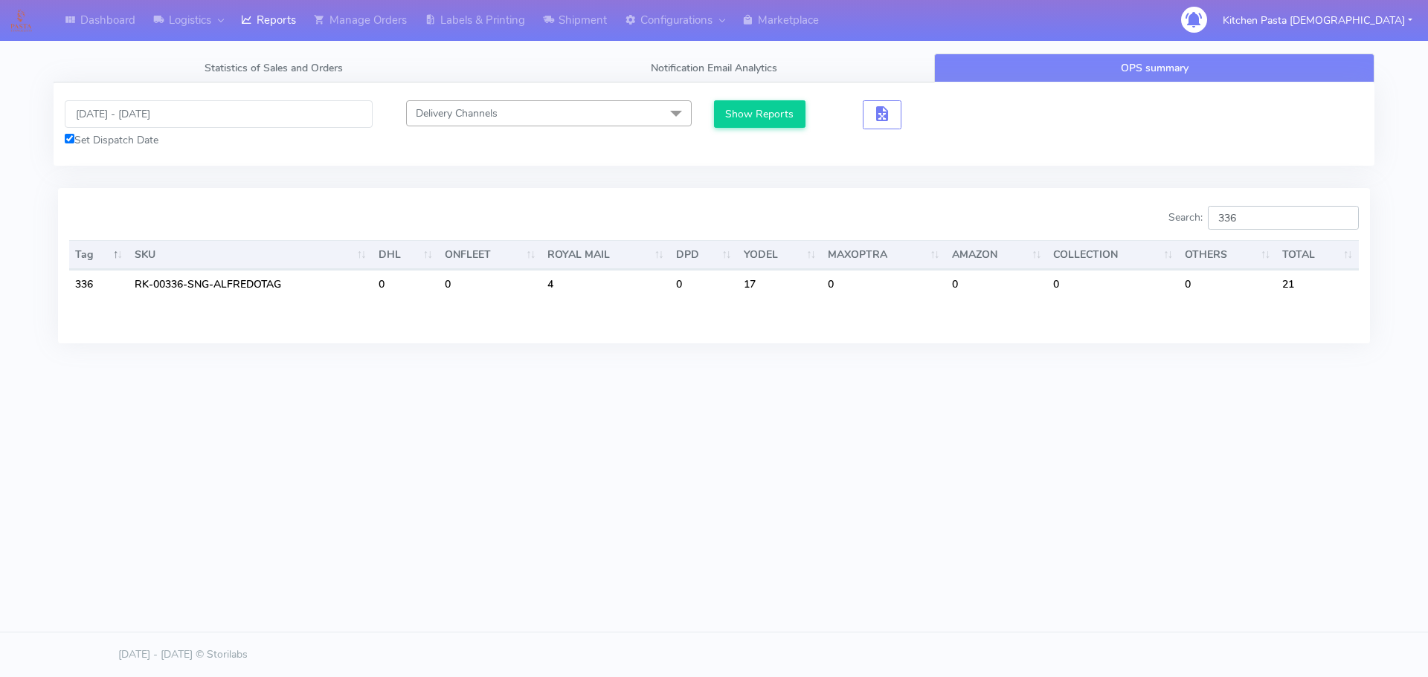
click at [1288, 219] on input "336" at bounding box center [1282, 218] width 151 height 24
type input "337"
drag, startPoint x: 1266, startPoint y: 209, endPoint x: 1140, endPoint y: 219, distance: 126.8
click at [1140, 219] on div "Search: 337" at bounding box center [1041, 221] width 633 height 30
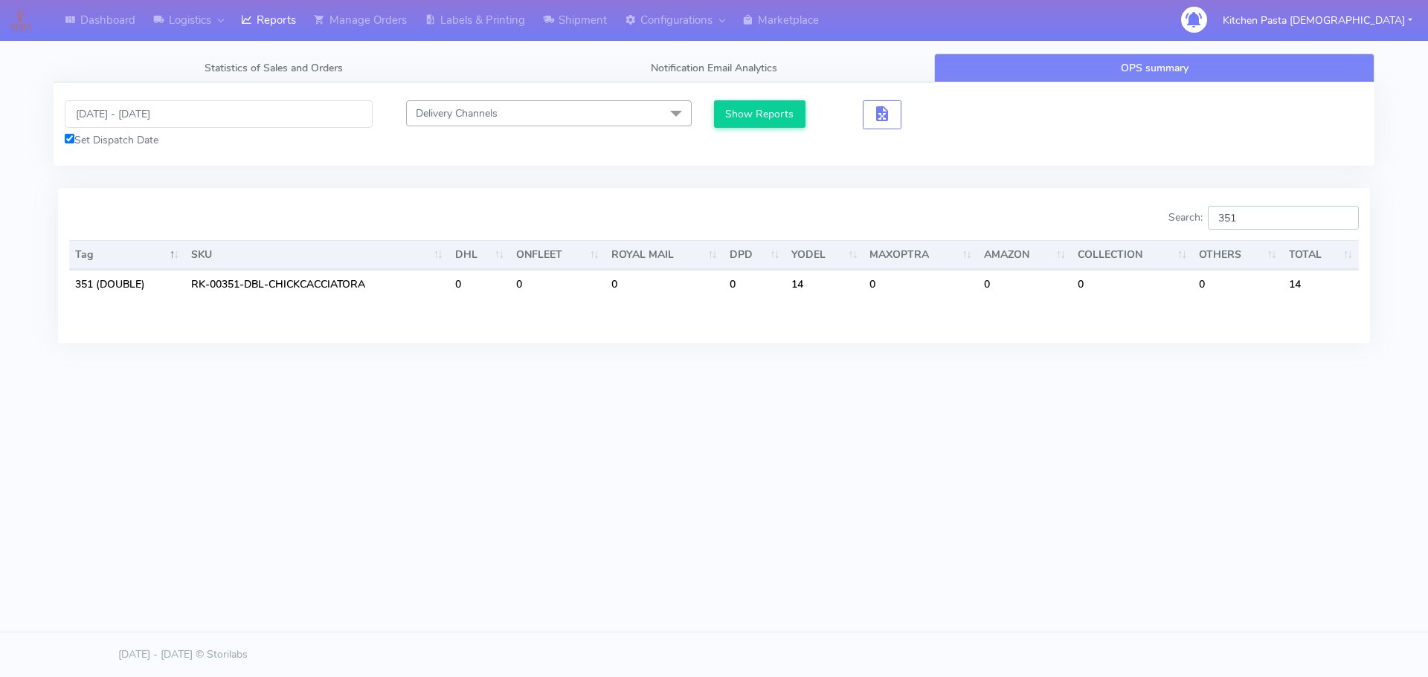
type input "351"
click at [899, 465] on div "Dashboard Logistics London Logistics Reports Manage Orders Labels & Printing Sh…" at bounding box center [714, 271] width 1428 height 542
drag, startPoint x: 1276, startPoint y: 218, endPoint x: 1175, endPoint y: 212, distance: 100.6
click at [1175, 212] on div "Search: 351" at bounding box center [1041, 221] width 633 height 30
type input "3"
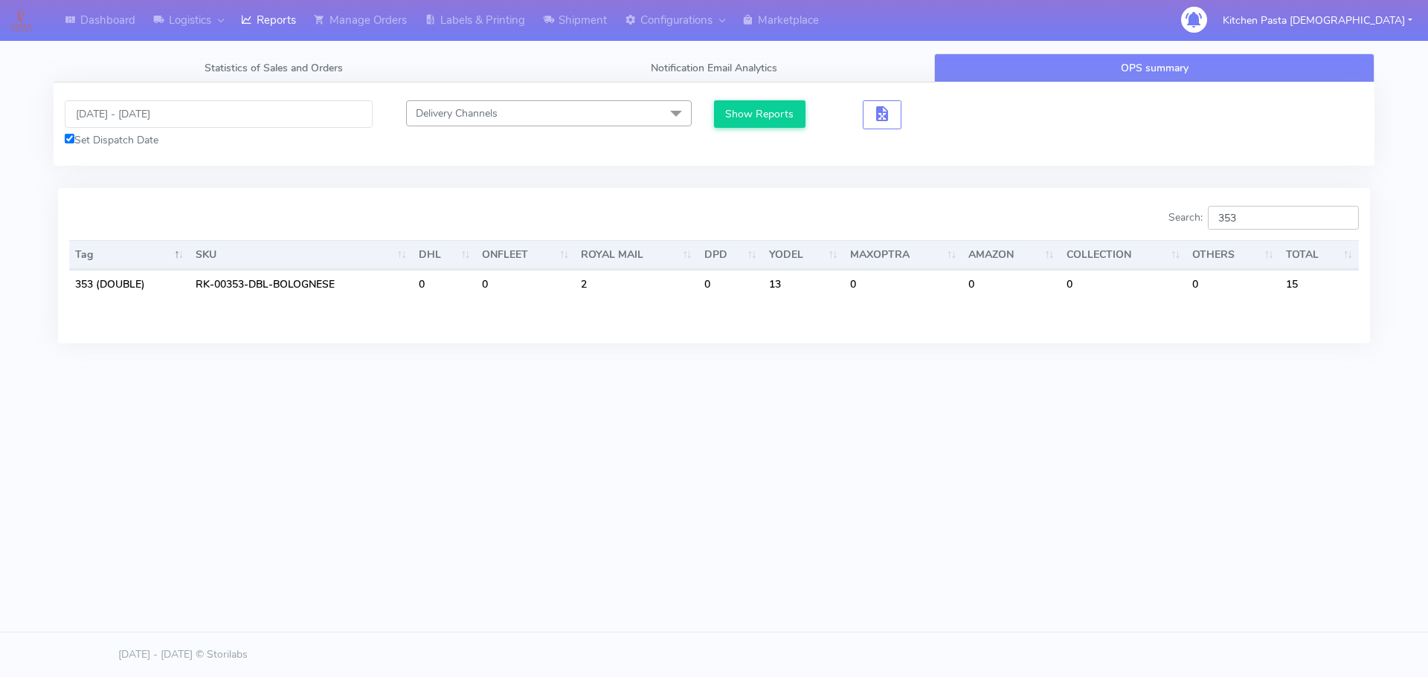
type input "353"
click at [320, 68] on span "Statistics of Sales and Orders" at bounding box center [273, 68] width 138 height 14
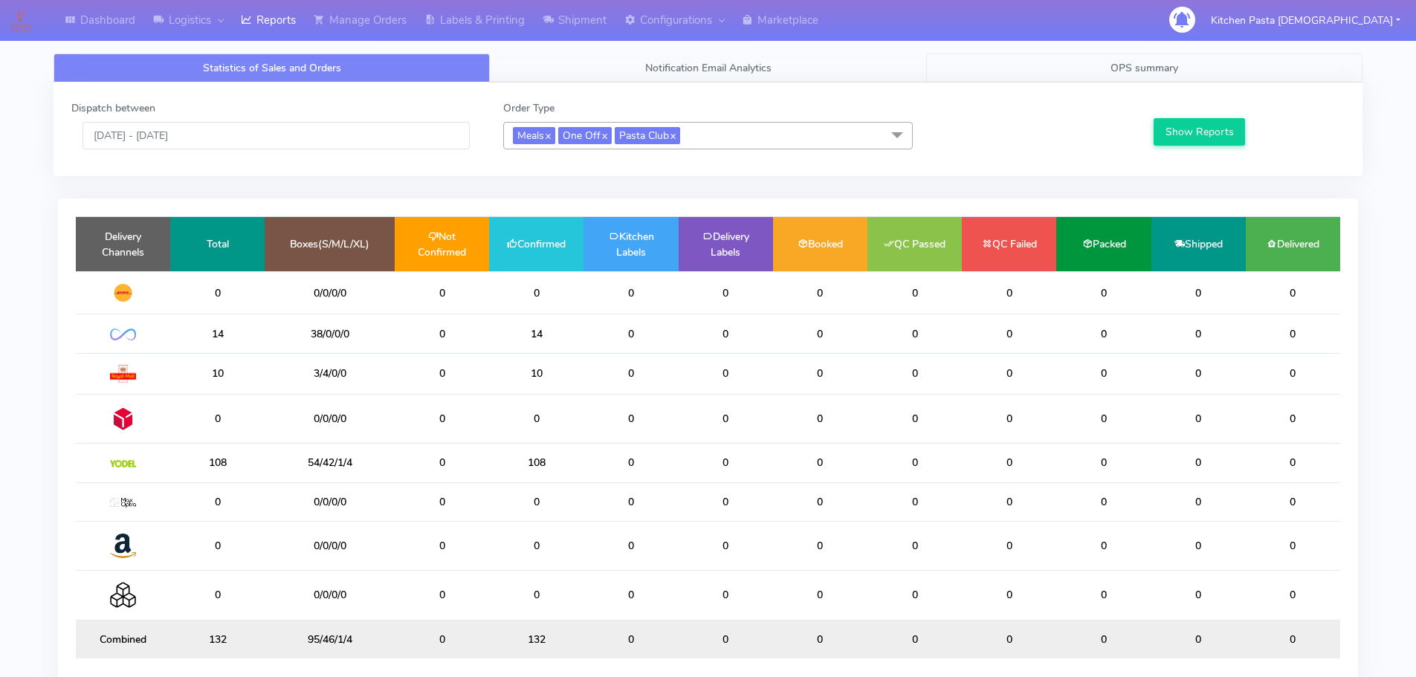
click at [1057, 77] on link "OPS summary" at bounding box center [1144, 68] width 436 height 29
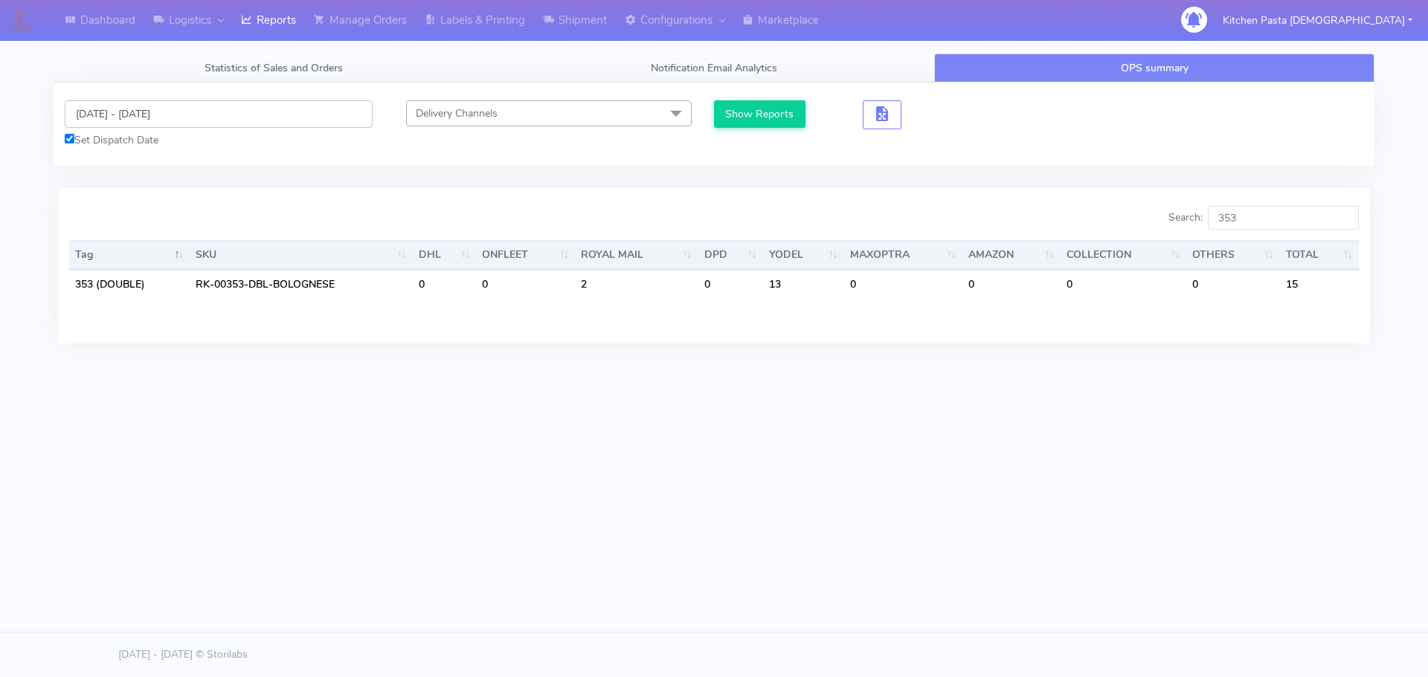
click at [165, 114] on input "20/08/2025 - 21/08/2025" at bounding box center [219, 114] width 308 height 28
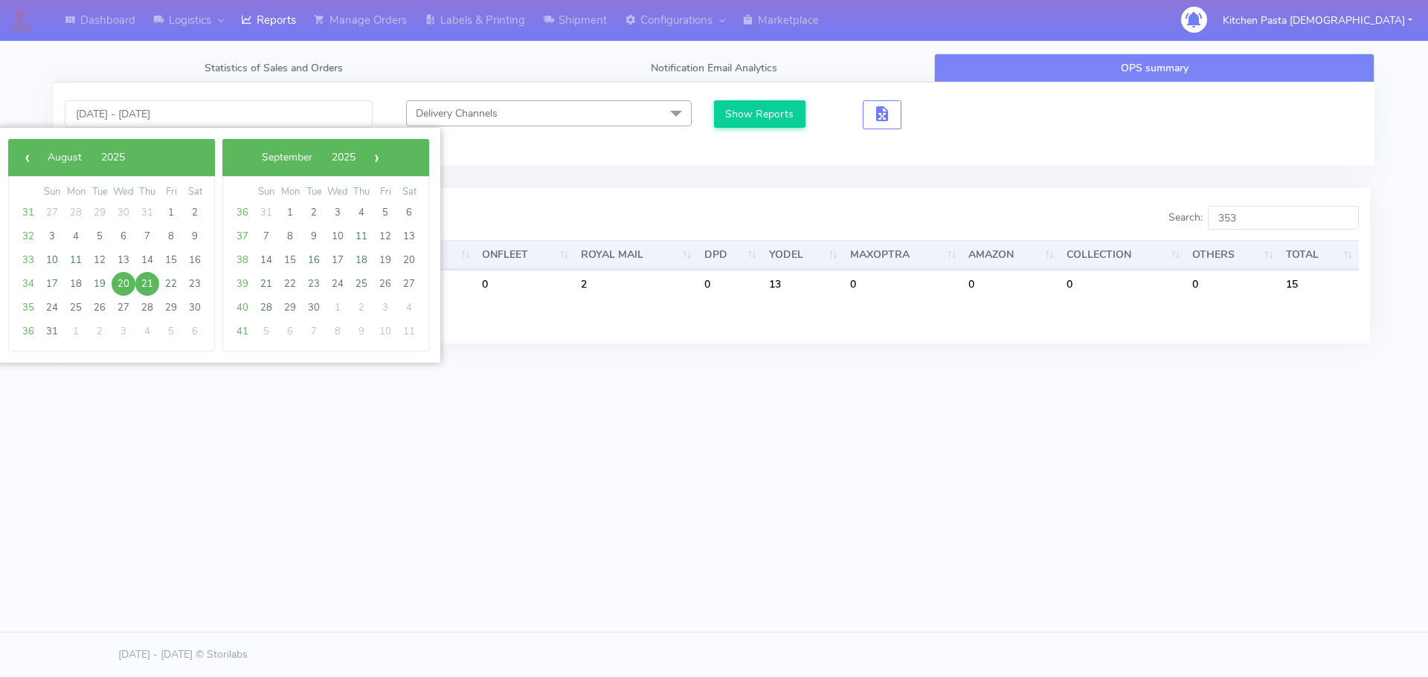
click at [992, 575] on body "Dashboard Logistics London Logistics Reports Manage Orders Labels & Printing Sh…" at bounding box center [714, 293] width 1428 height 587
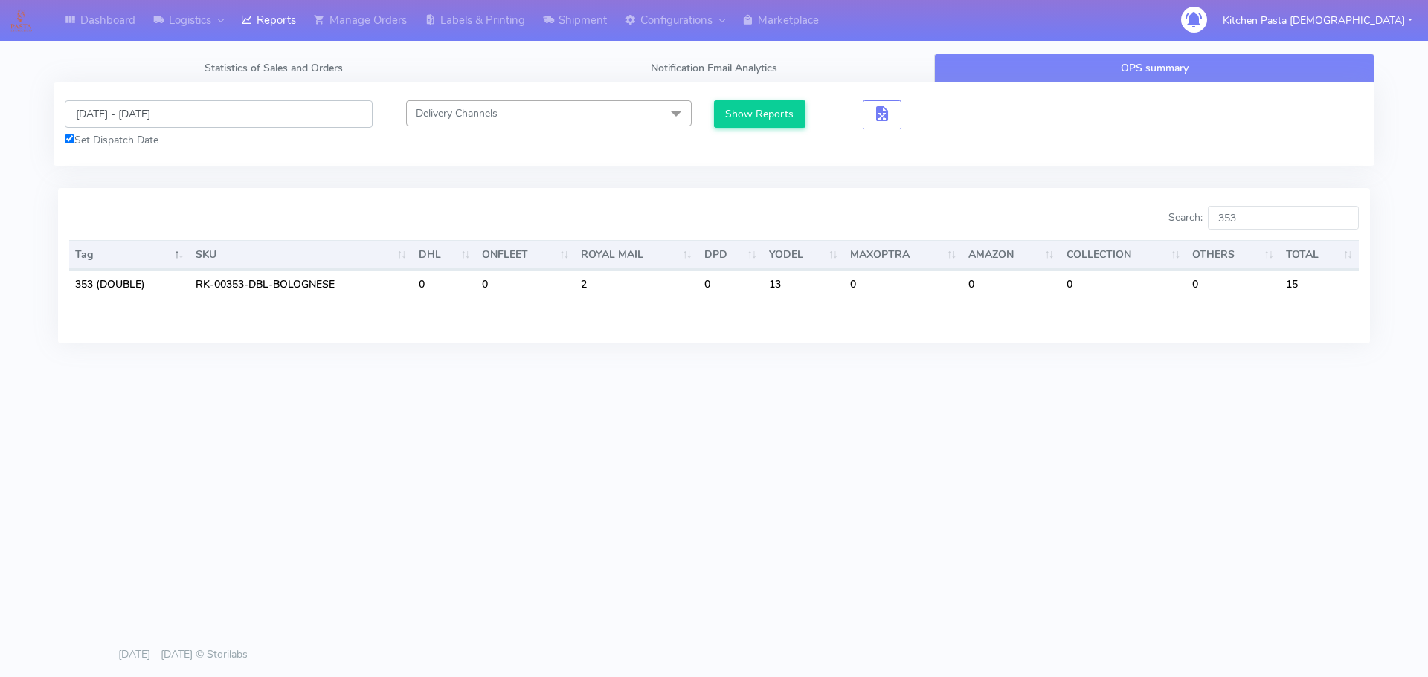
click at [172, 109] on input "20/08/2025 - 21/08/2025" at bounding box center [219, 114] width 308 height 28
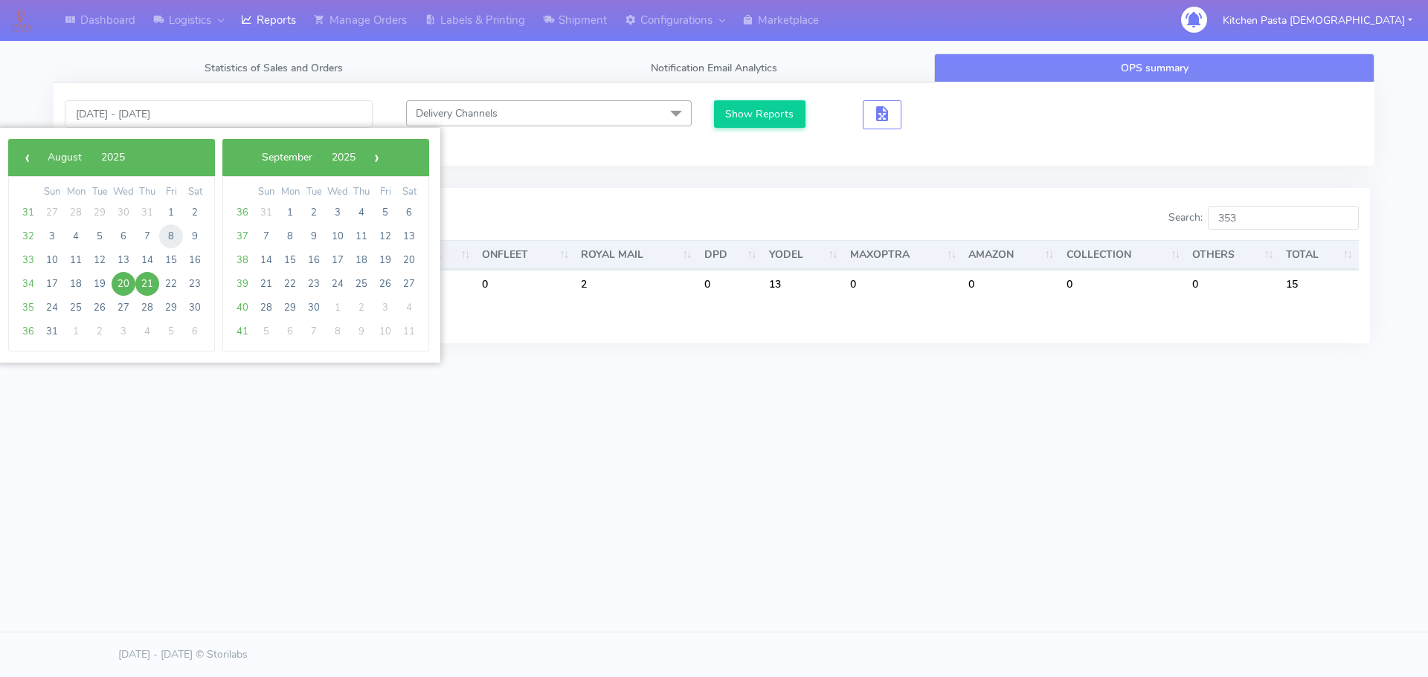
click at [167, 236] on span "8" at bounding box center [171, 237] width 24 height 24
click at [172, 264] on span "15" at bounding box center [171, 260] width 24 height 24
type input "08/08/2025 - 15/08/2025"
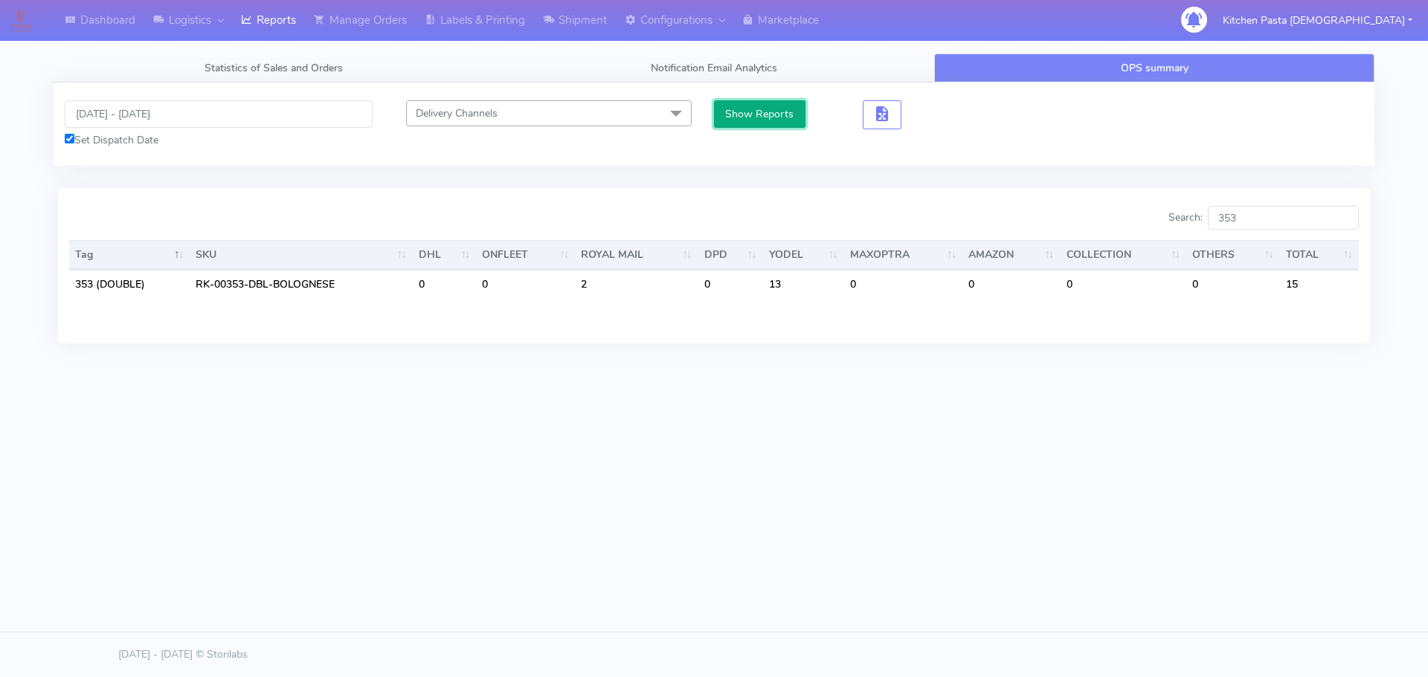
click at [781, 111] on button "Show Reports" at bounding box center [759, 114] width 91 height 28
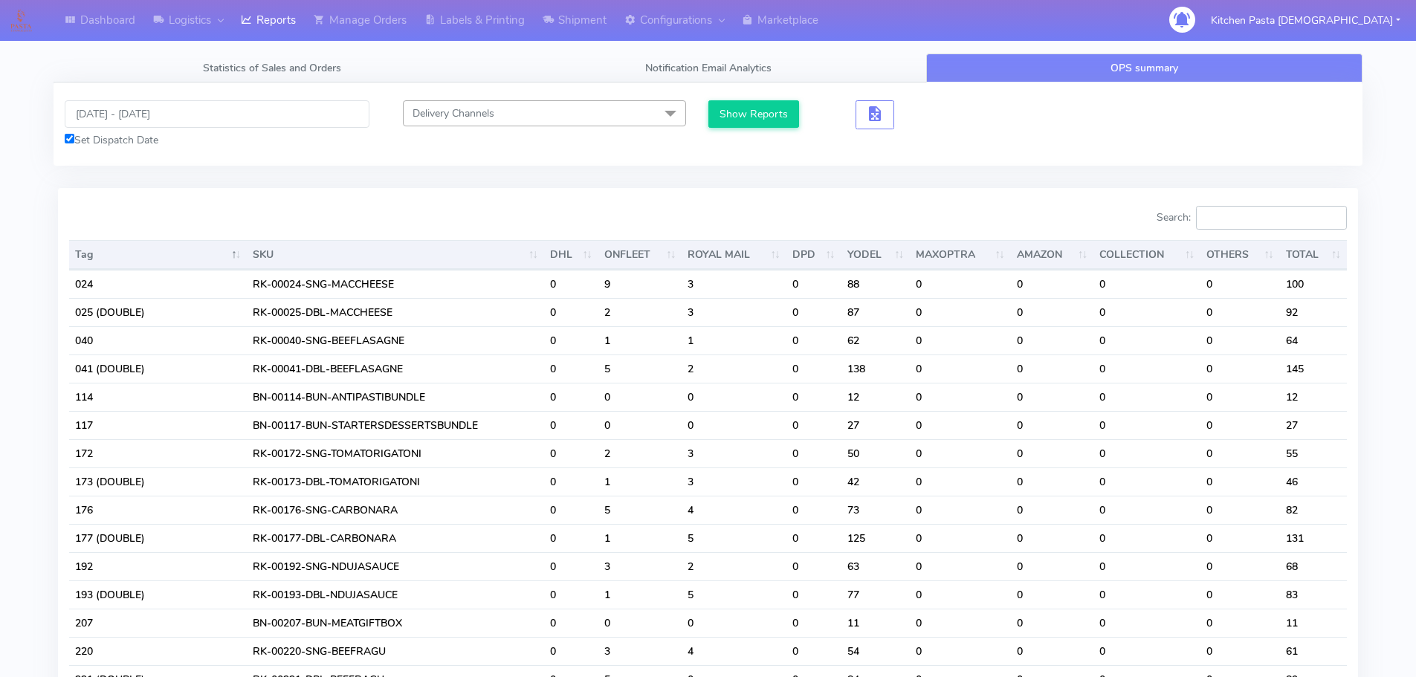
click at [1247, 222] on input "Search:" at bounding box center [1271, 218] width 151 height 24
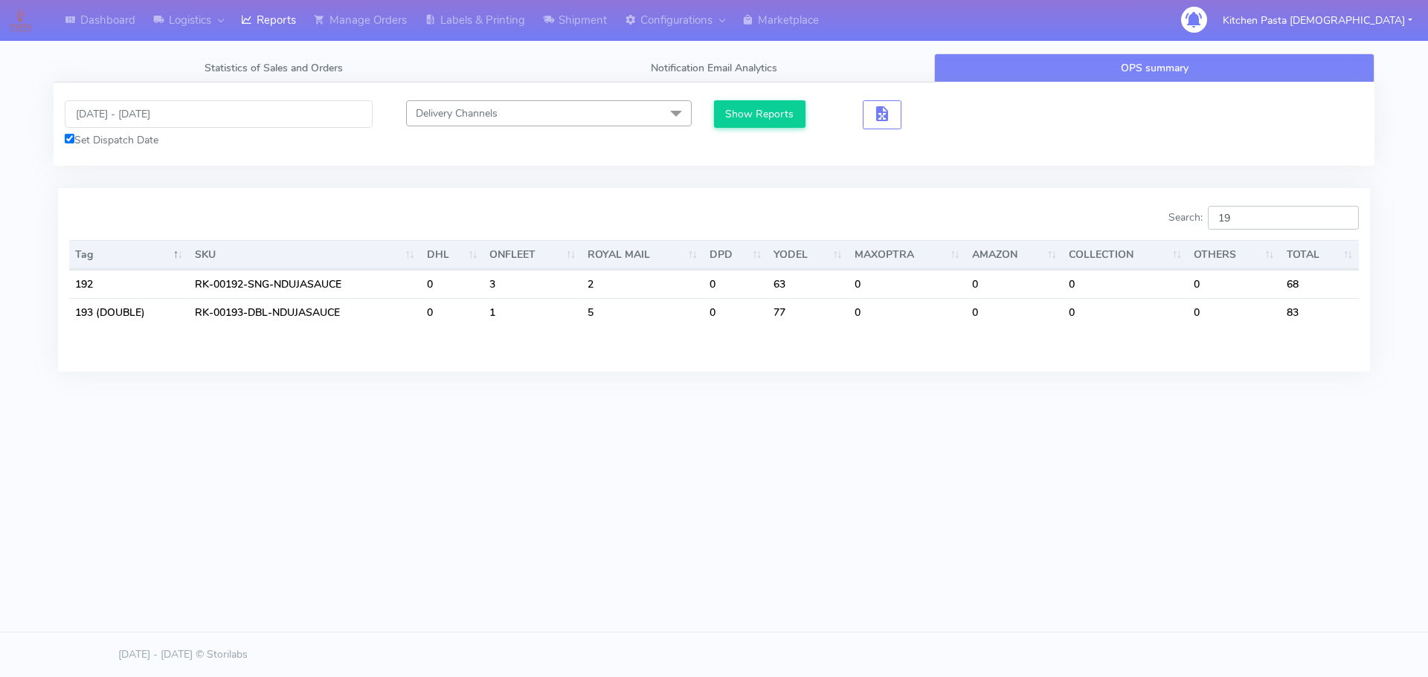
type input "1"
type input "221"
drag, startPoint x: 1271, startPoint y: 225, endPoint x: 1167, endPoint y: 233, distance: 103.6
click at [1167, 233] on div "Search: 221" at bounding box center [1041, 221] width 633 height 30
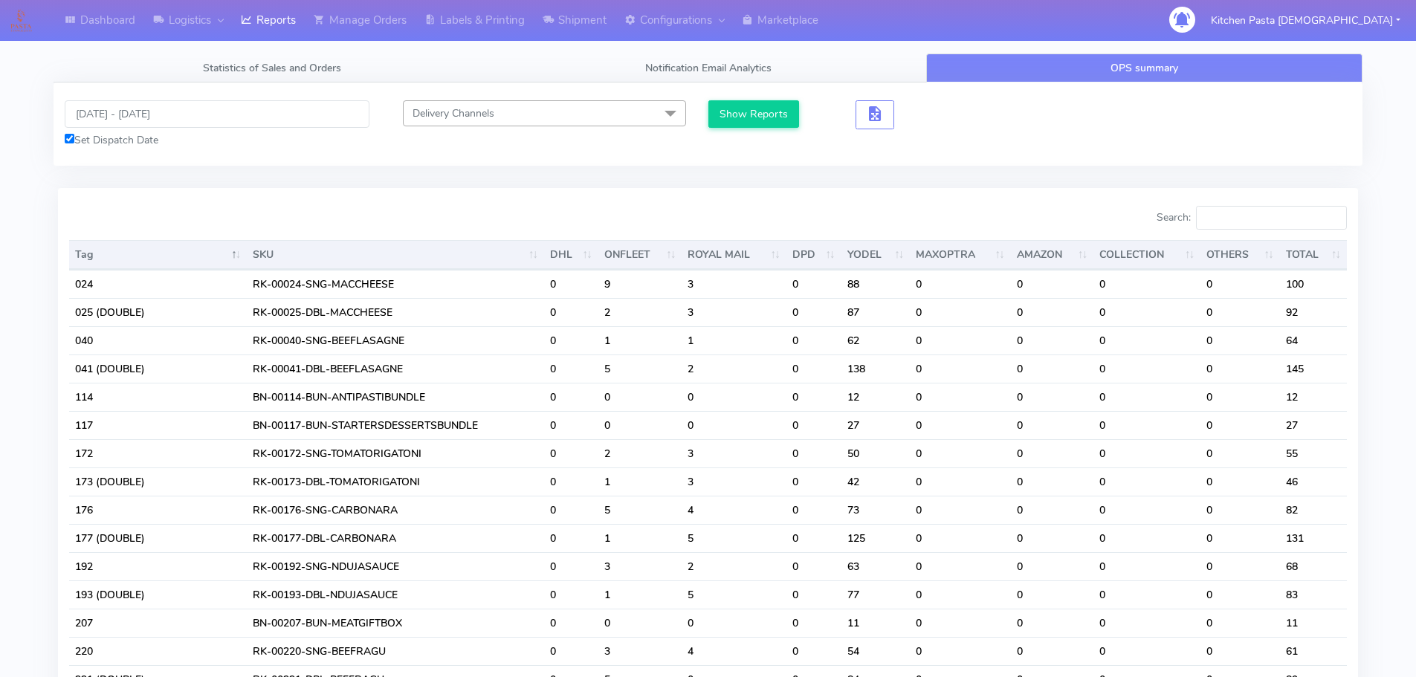
click at [1087, 150] on div "08/08/2025 - 15/08/2025 Set Dispatch Date Delivery Channels Select All DHL OnFl…" at bounding box center [708, 124] width 1309 height 83
click at [1222, 223] on input "Search:" at bounding box center [1271, 218] width 151 height 24
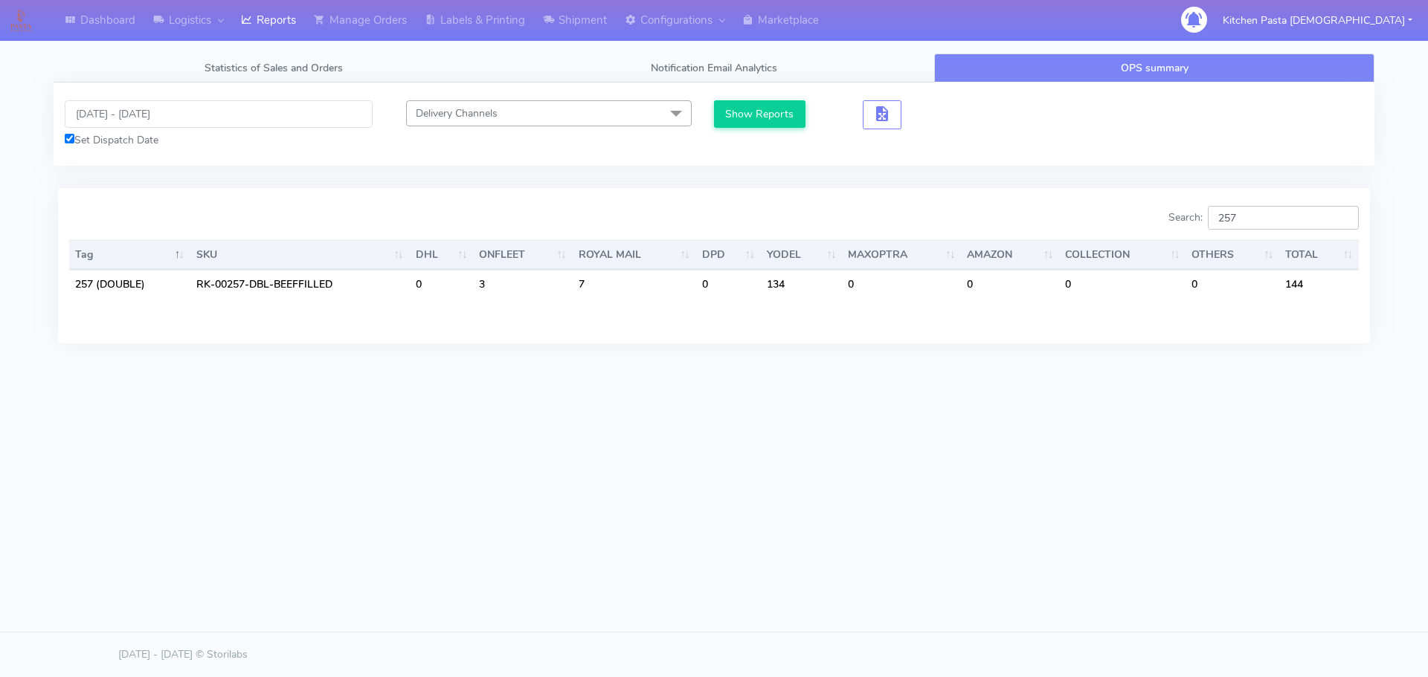
type input "257"
drag, startPoint x: 1180, startPoint y: 226, endPoint x: 1158, endPoint y: 226, distance: 22.3
click at [1158, 226] on div "Search: 257" at bounding box center [1041, 221] width 633 height 30
type input "257"
drag, startPoint x: 1229, startPoint y: 216, endPoint x: 1135, endPoint y: 211, distance: 94.6
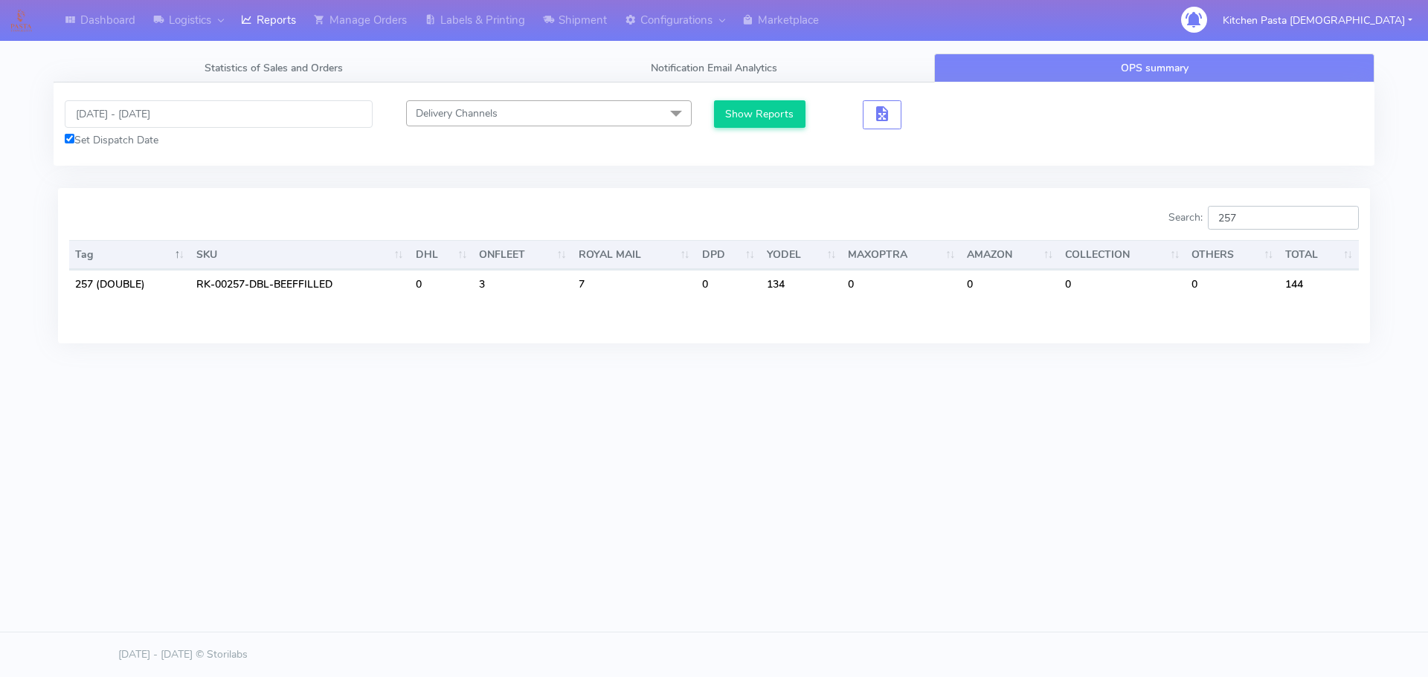
click at [1135, 211] on div "Search: 257" at bounding box center [1041, 221] width 633 height 30
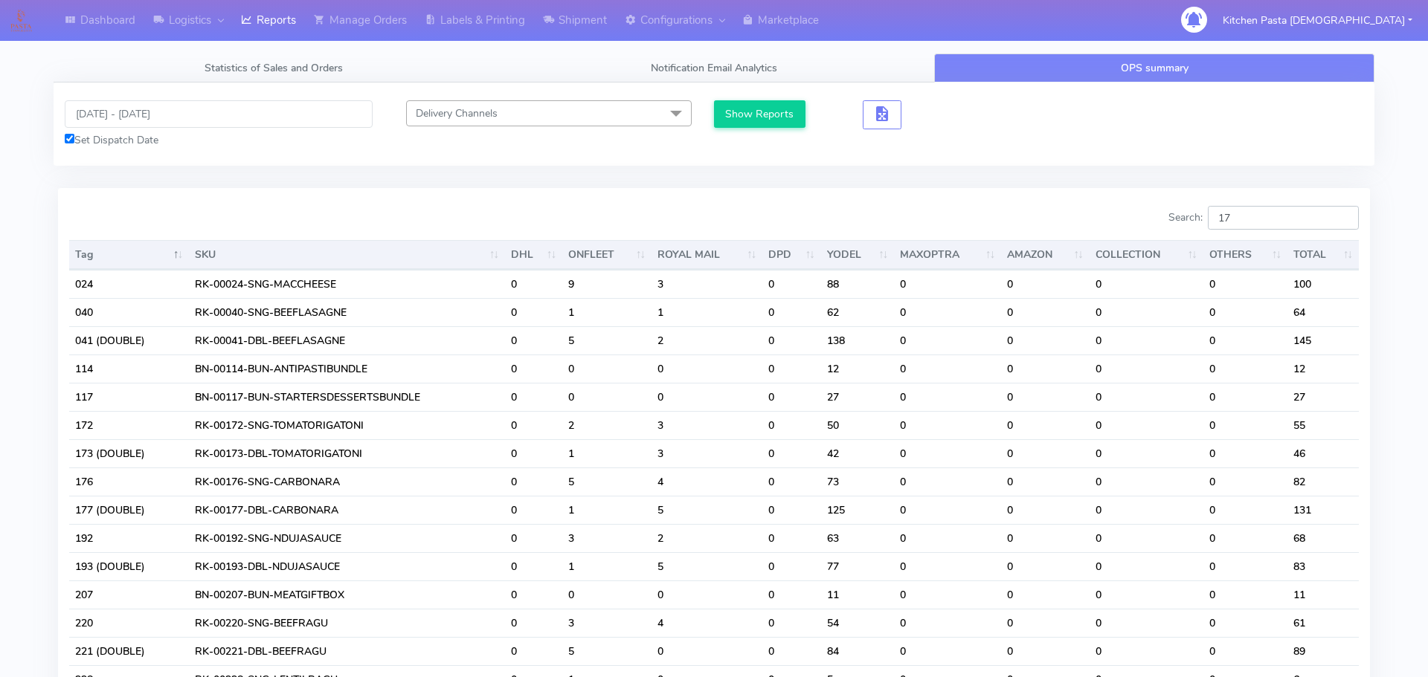
type input "1"
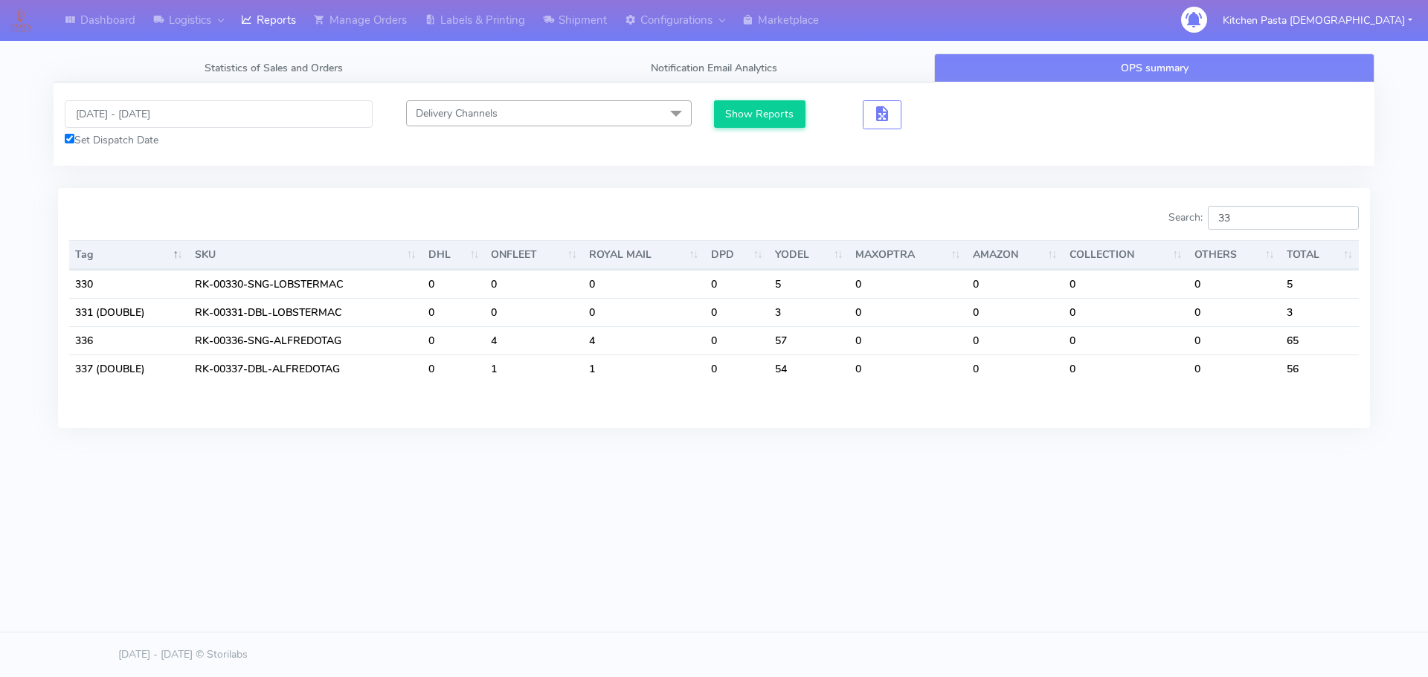
type input "3"
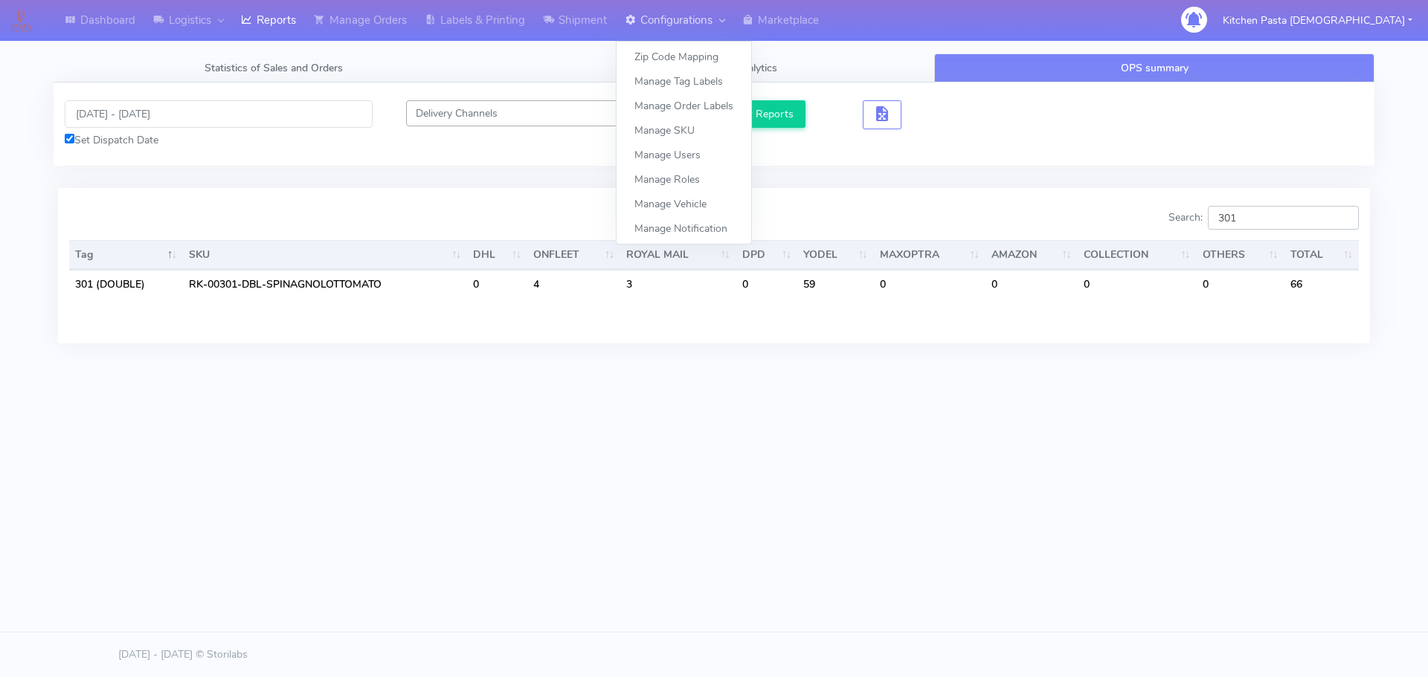
type input "301"
drag, startPoint x: 1262, startPoint y: 222, endPoint x: 1099, endPoint y: 214, distance: 163.0
click at [1099, 214] on div "Search: 301" at bounding box center [1041, 221] width 633 height 30
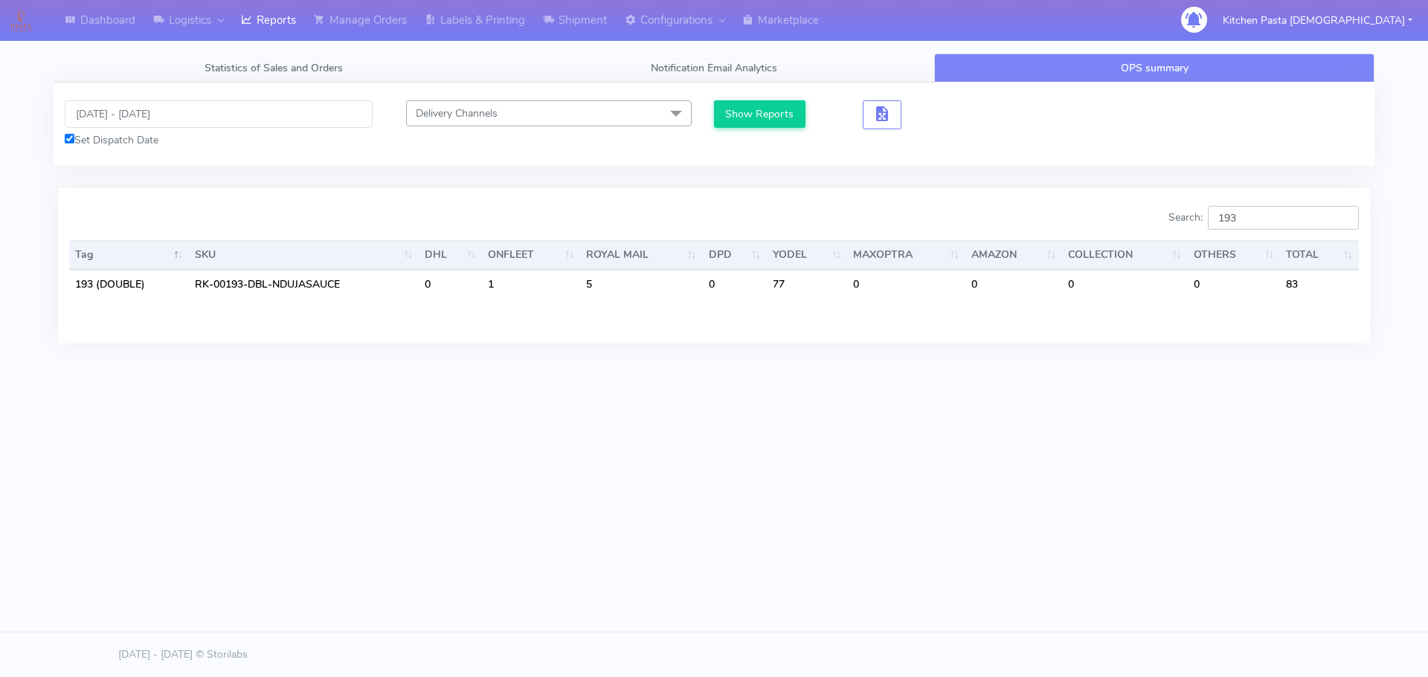
type input "193"
drag, startPoint x: 1237, startPoint y: 224, endPoint x: 1173, endPoint y: 233, distance: 64.7
click at [1173, 233] on div "Search: 193" at bounding box center [1041, 221] width 633 height 30
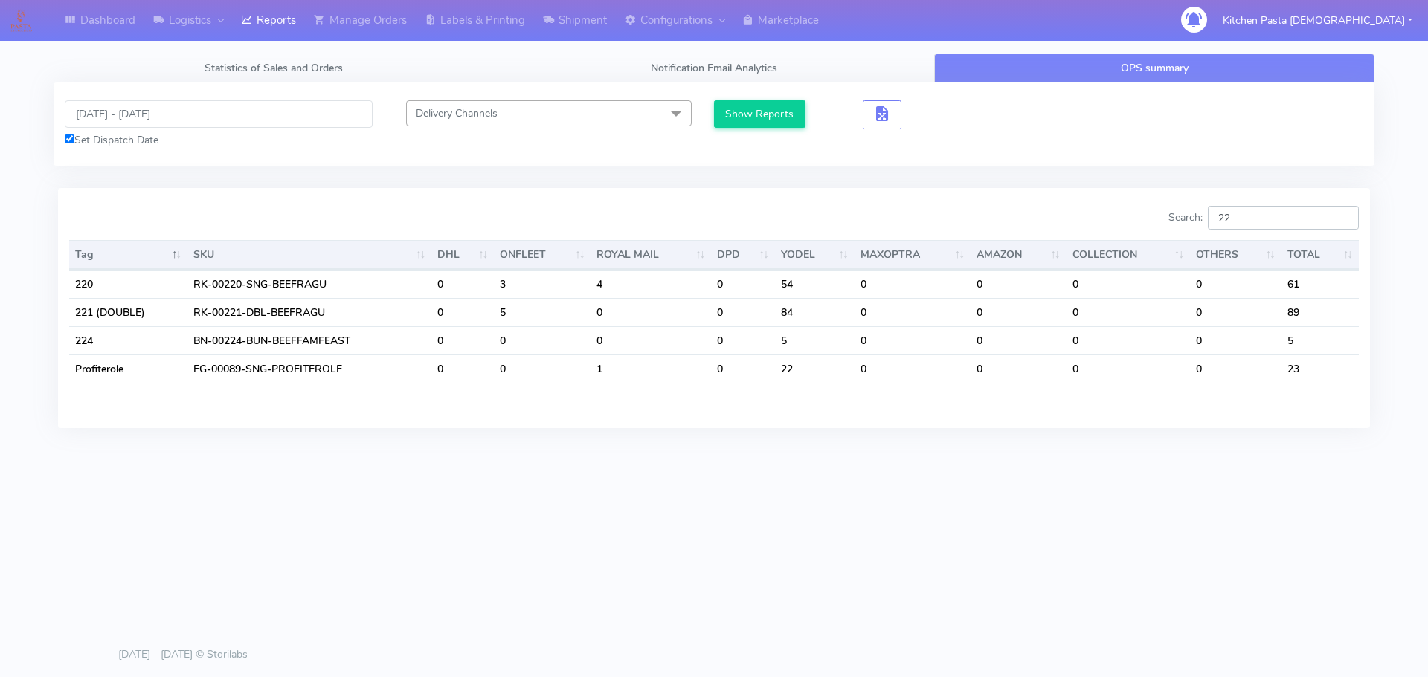
type input "2"
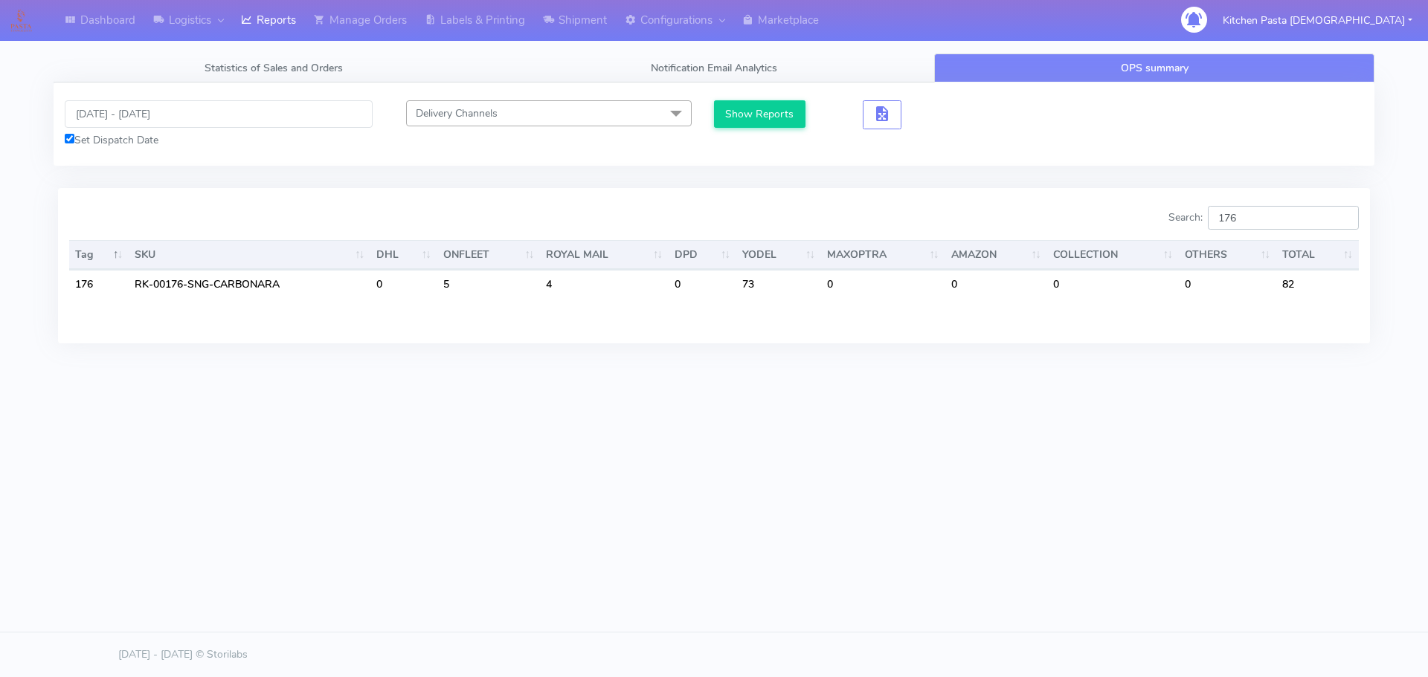
type input "176"
click at [155, 120] on input "08/08/2025 - 15/08/2025" at bounding box center [219, 114] width 308 height 28
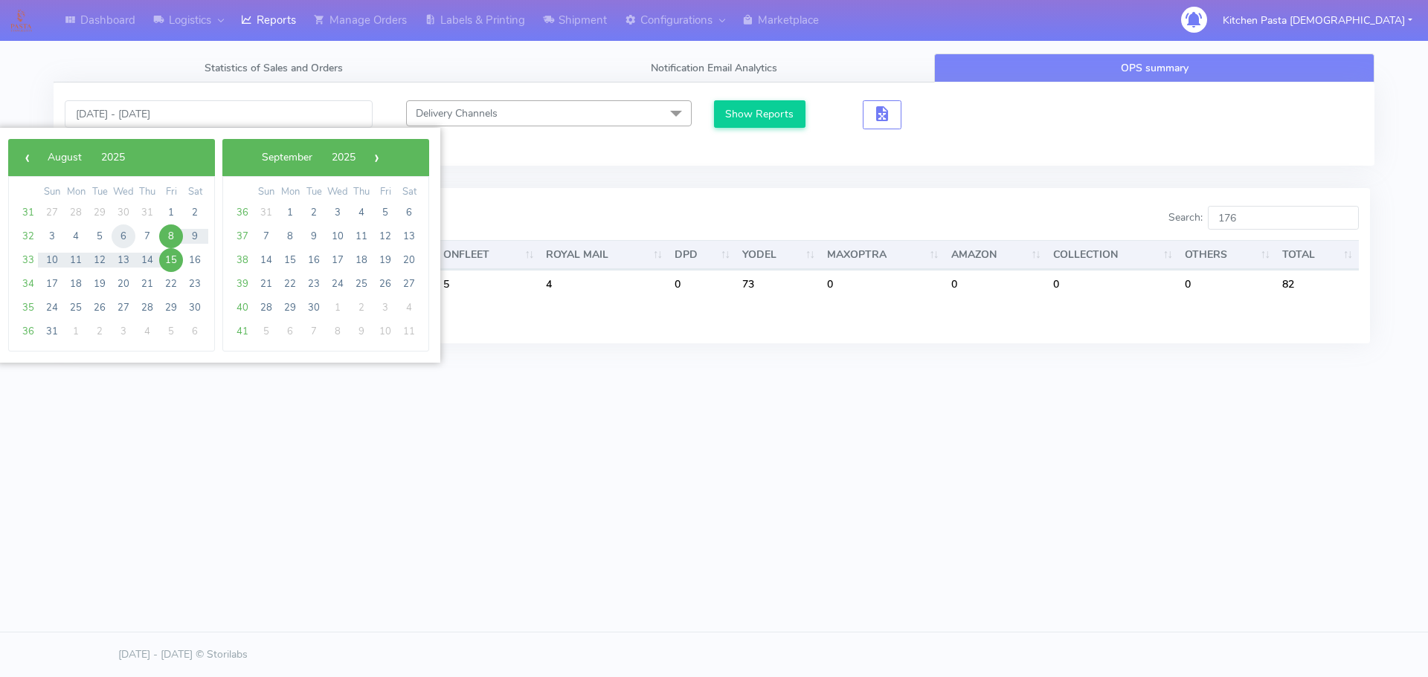
click at [128, 240] on span "6" at bounding box center [124, 237] width 24 height 24
click at [117, 239] on span "6" at bounding box center [124, 237] width 24 height 24
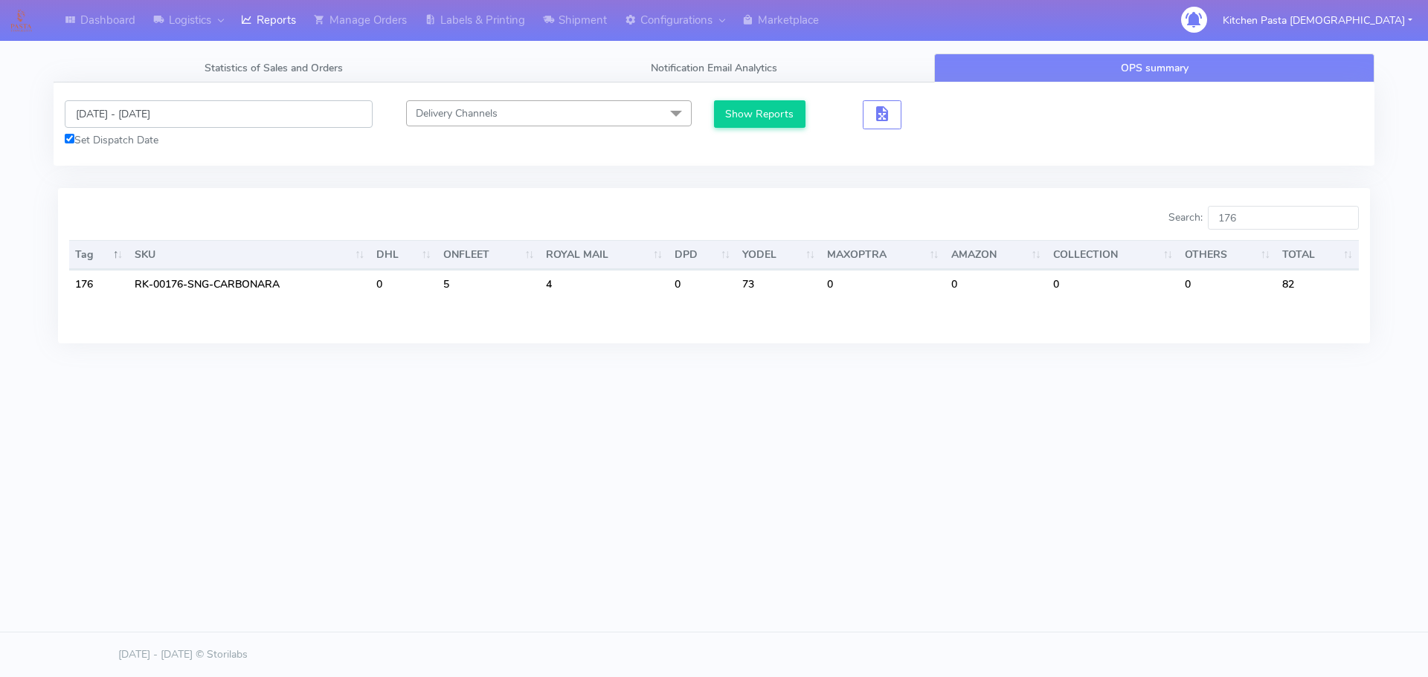
click at [120, 120] on input "06/08/2025 - 06/08/2025" at bounding box center [219, 114] width 308 height 28
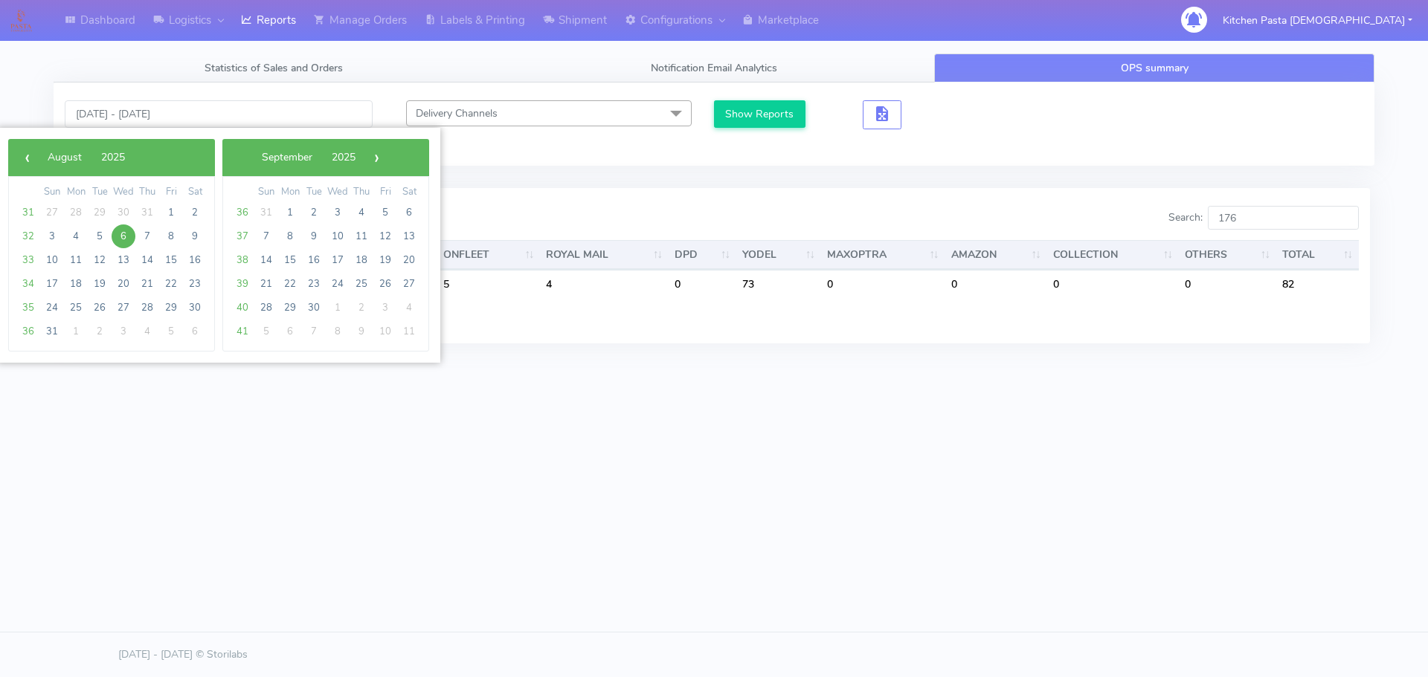
click at [121, 233] on span "6" at bounding box center [124, 237] width 24 height 24
click at [94, 265] on span "12" at bounding box center [100, 260] width 24 height 24
type input "06/08/2025 - 12/08/2025"
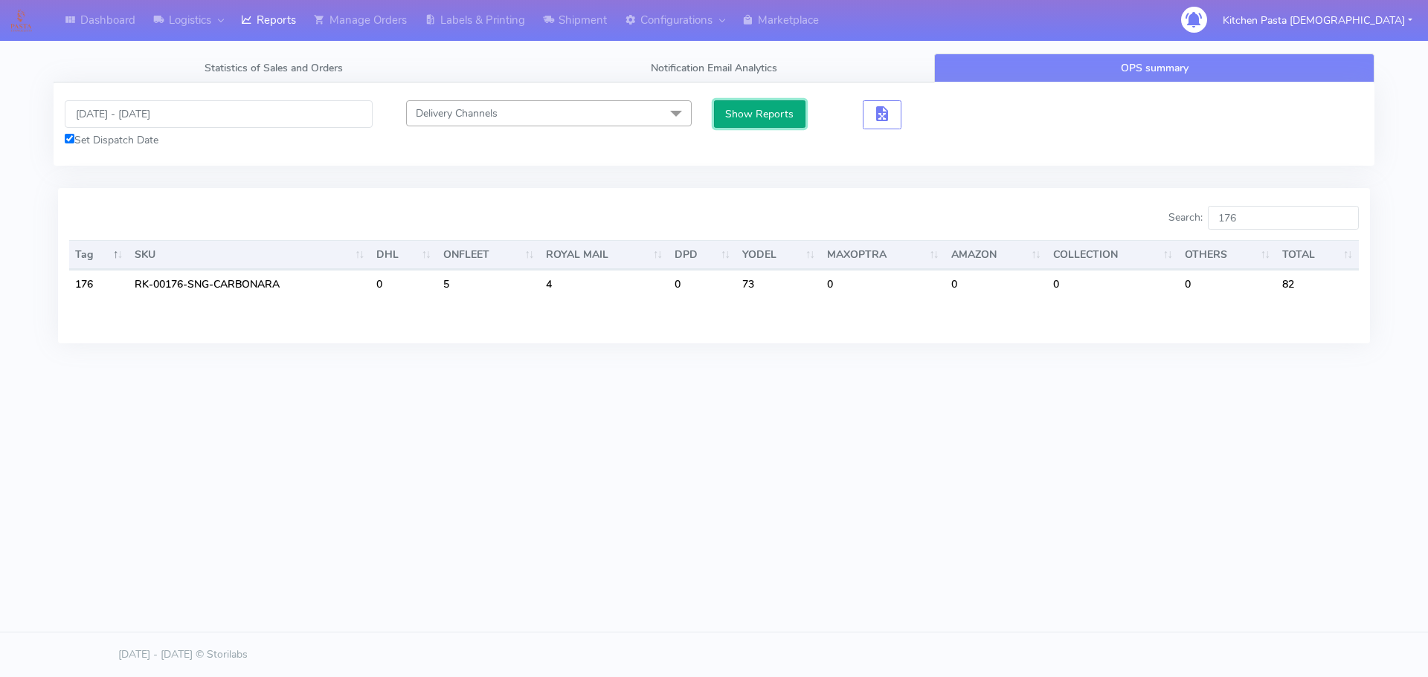
click at [768, 111] on button "Show Reports" at bounding box center [759, 114] width 91 height 28
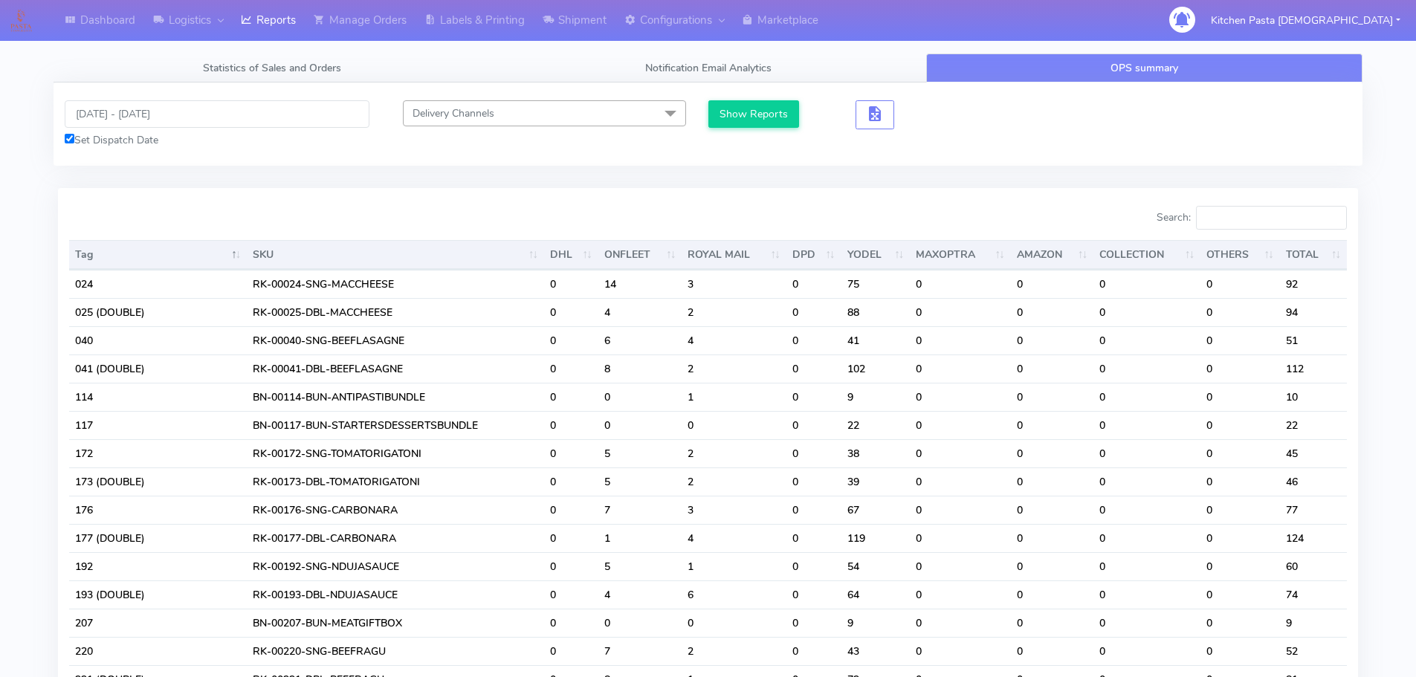
drag, startPoint x: 703, startPoint y: 181, endPoint x: 1152, endPoint y: 210, distance: 450.8
click at [717, 108] on button "Show Reports" at bounding box center [754, 114] width 91 height 28
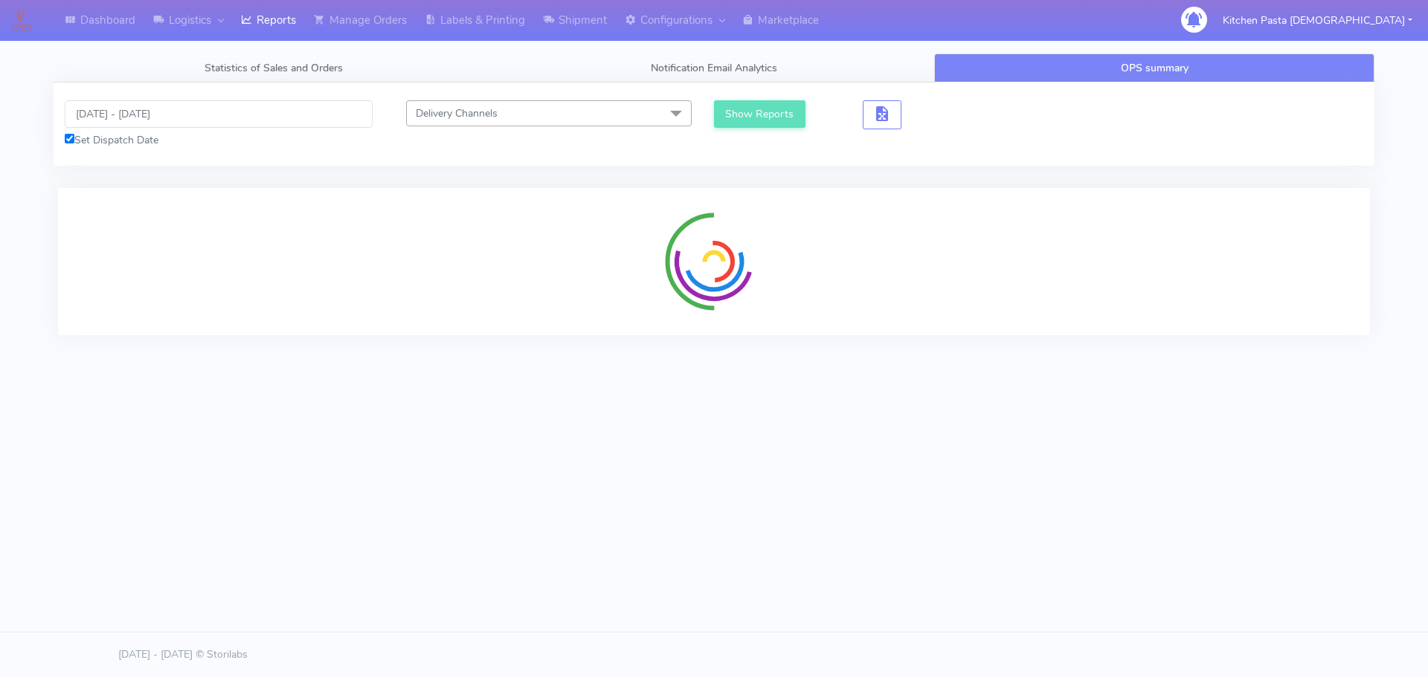
click at [1277, 210] on div at bounding box center [714, 261] width 1312 height 147
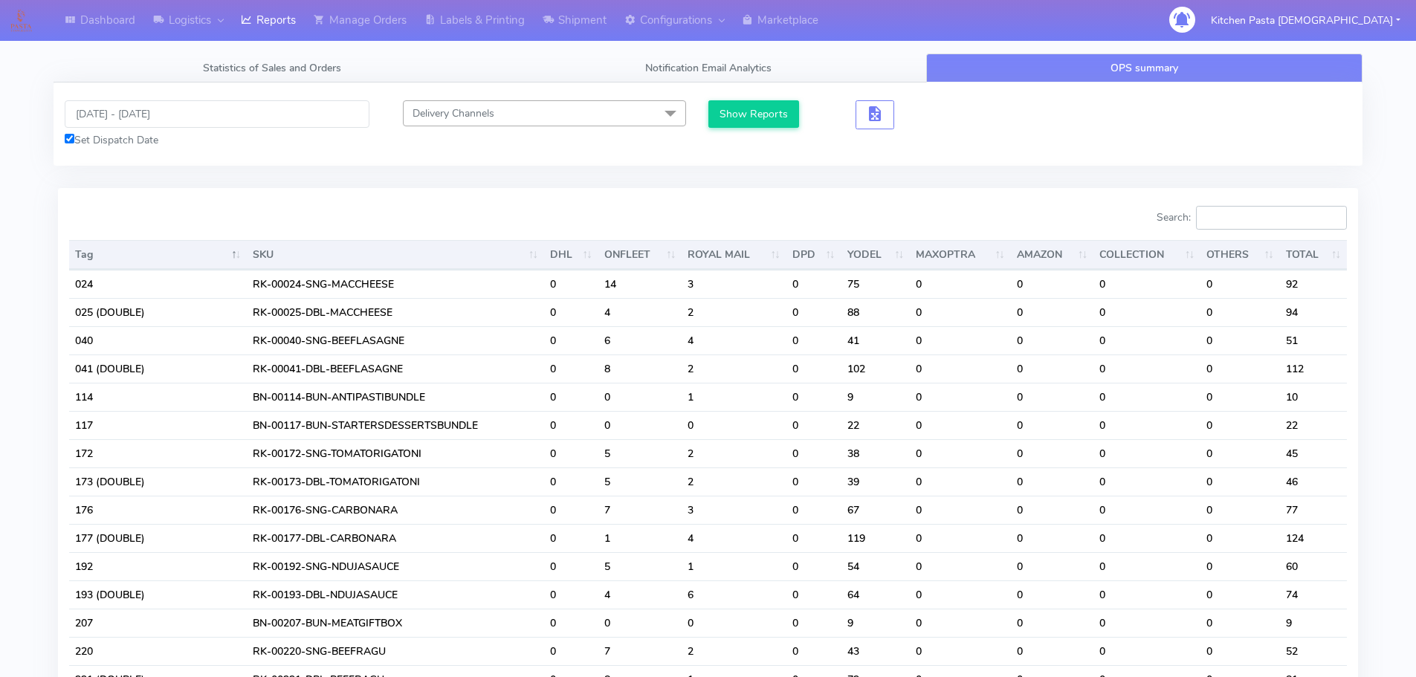
click at [1277, 220] on input "Search:" at bounding box center [1271, 218] width 151 height 24
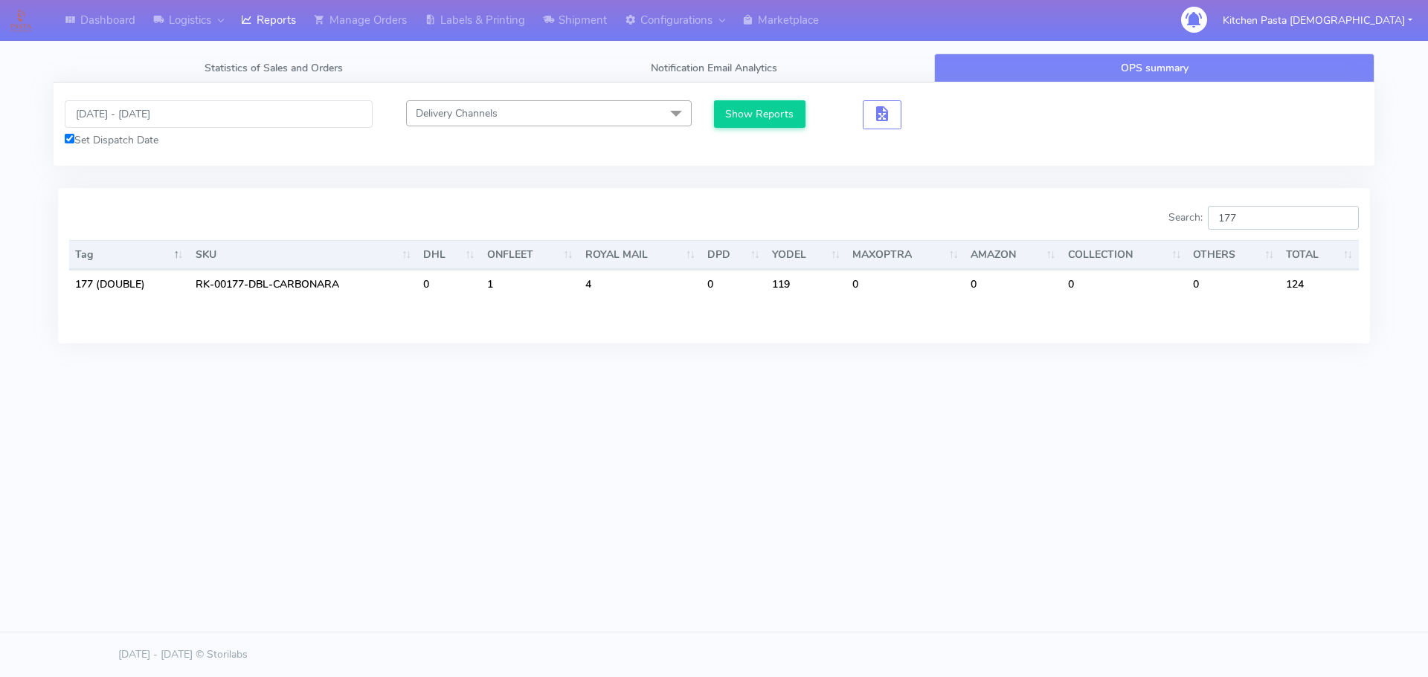
type input "177"
click at [133, 110] on input "06/08/2025 - 12/08/2025" at bounding box center [219, 114] width 308 height 28
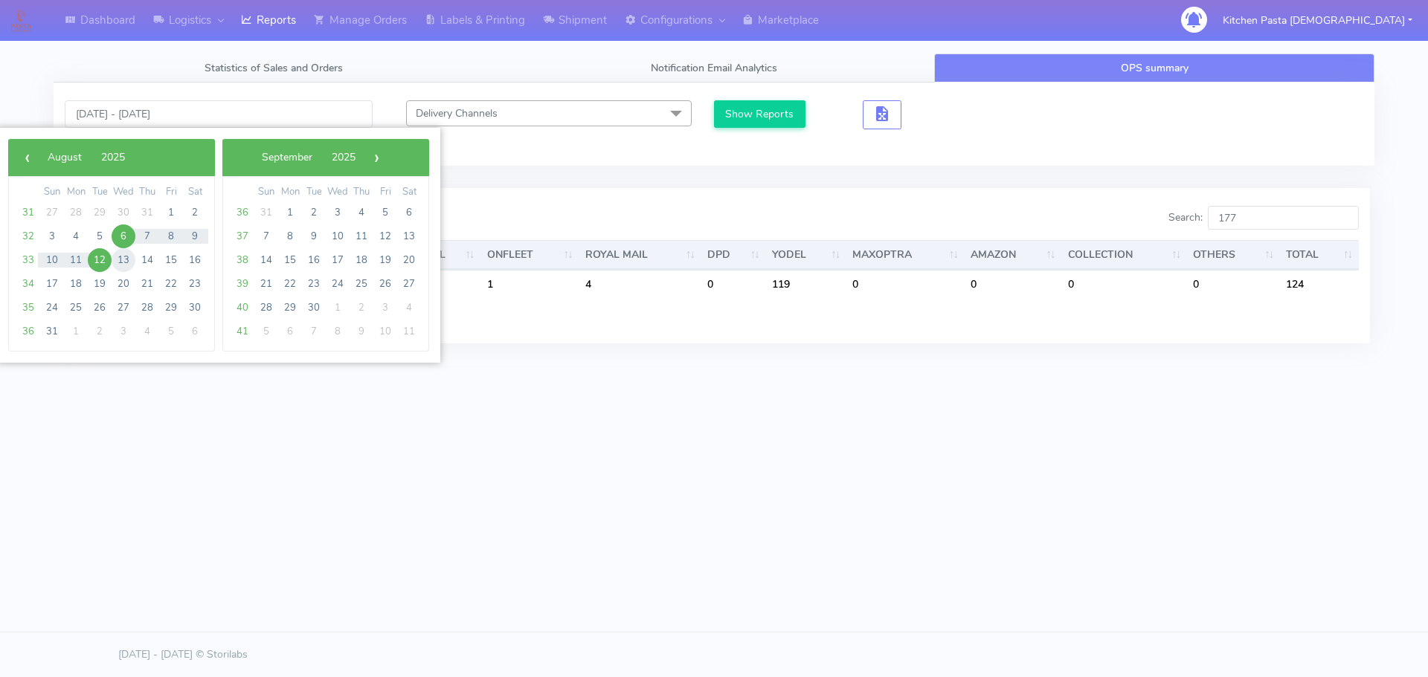
click at [125, 256] on span "13" at bounding box center [124, 260] width 24 height 24
click at [101, 278] on span "19" at bounding box center [100, 284] width 24 height 24
type input "13/08/2025 - 19/08/2025"
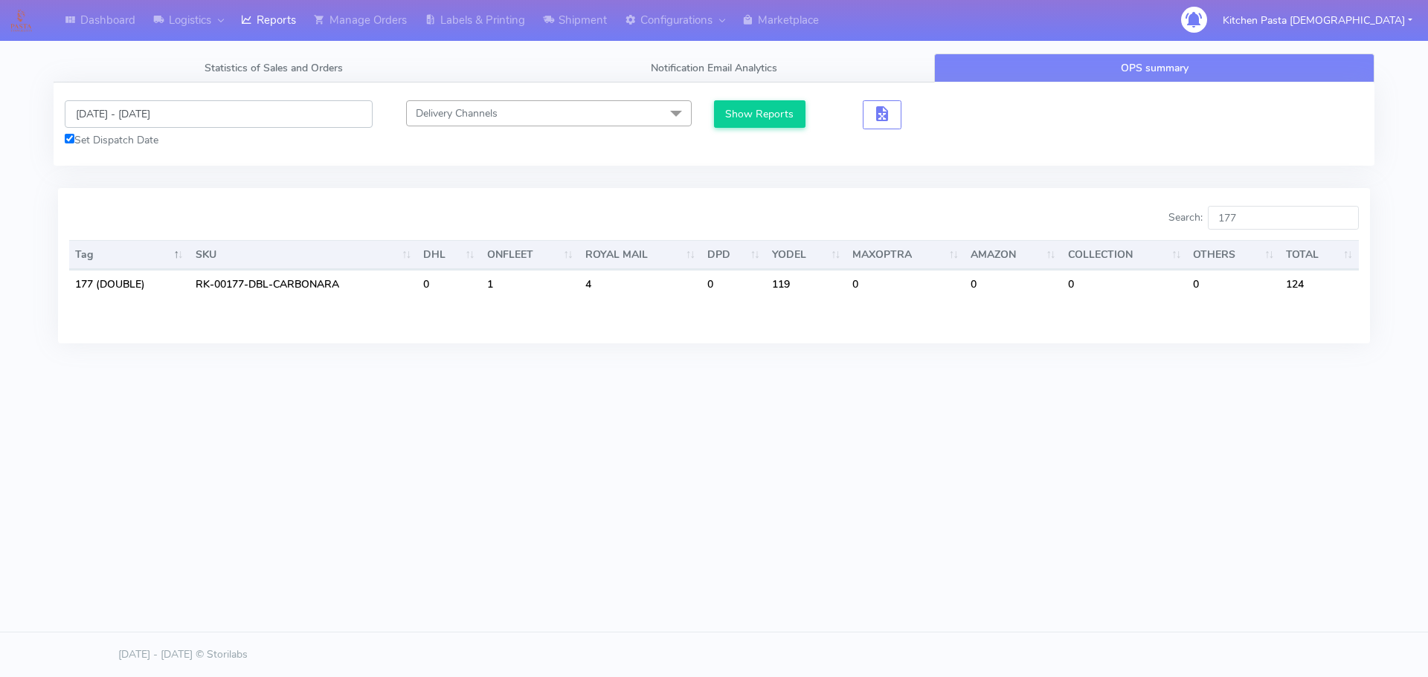
click at [155, 112] on input "13/08/2025 - 19/08/2025" at bounding box center [219, 114] width 308 height 28
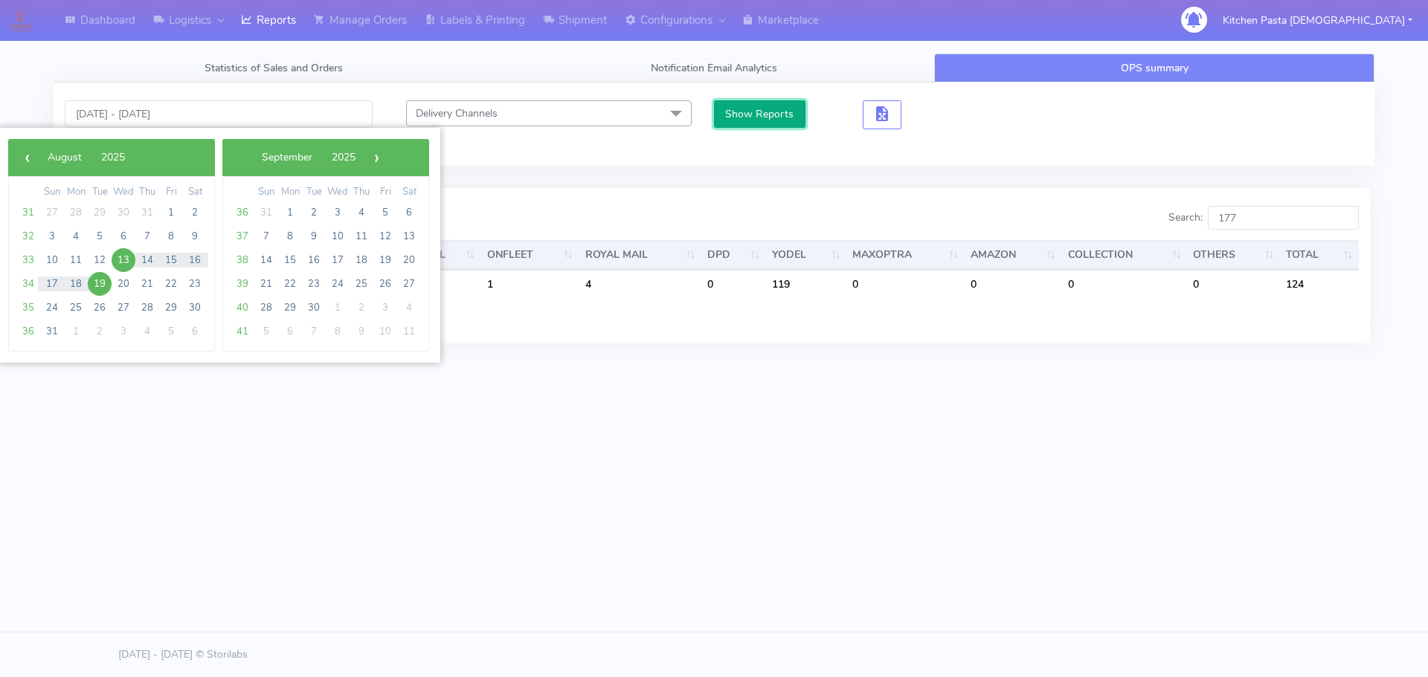
click at [764, 116] on button "Show Reports" at bounding box center [759, 114] width 91 height 28
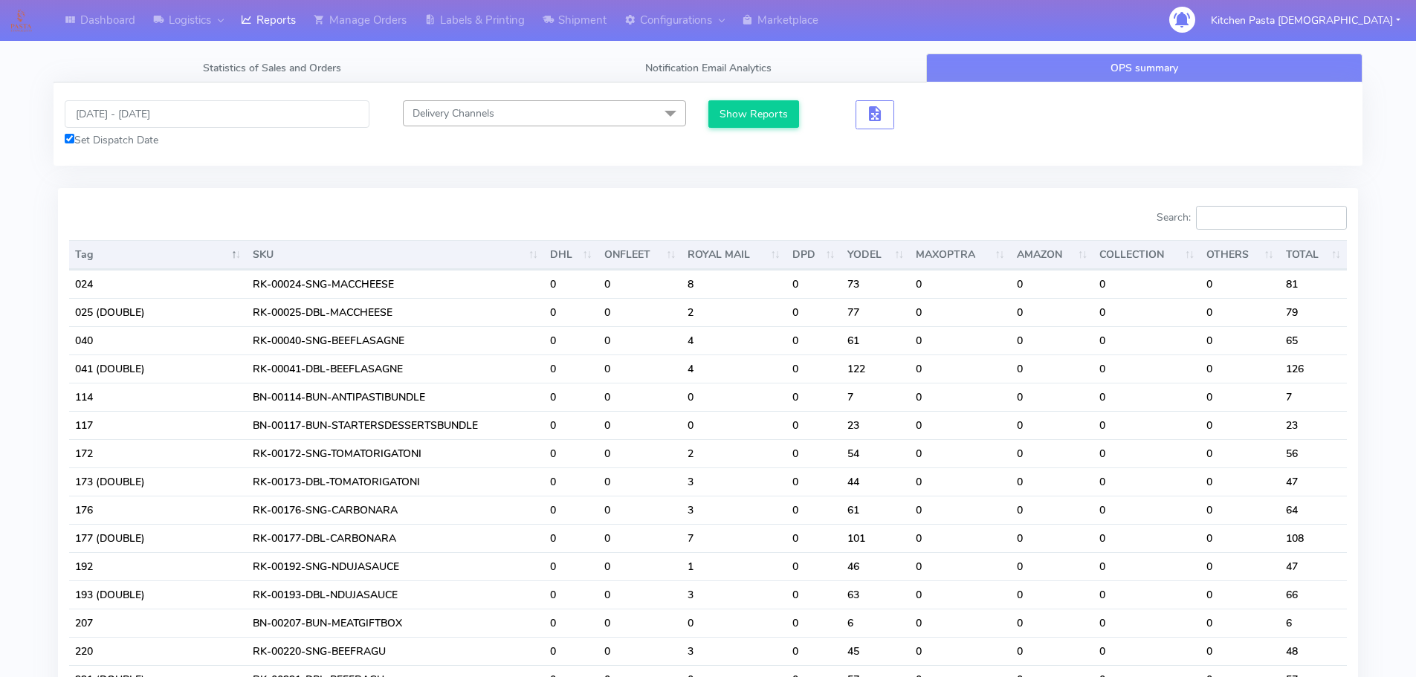
click at [1307, 210] on input "Search:" at bounding box center [1271, 218] width 151 height 24
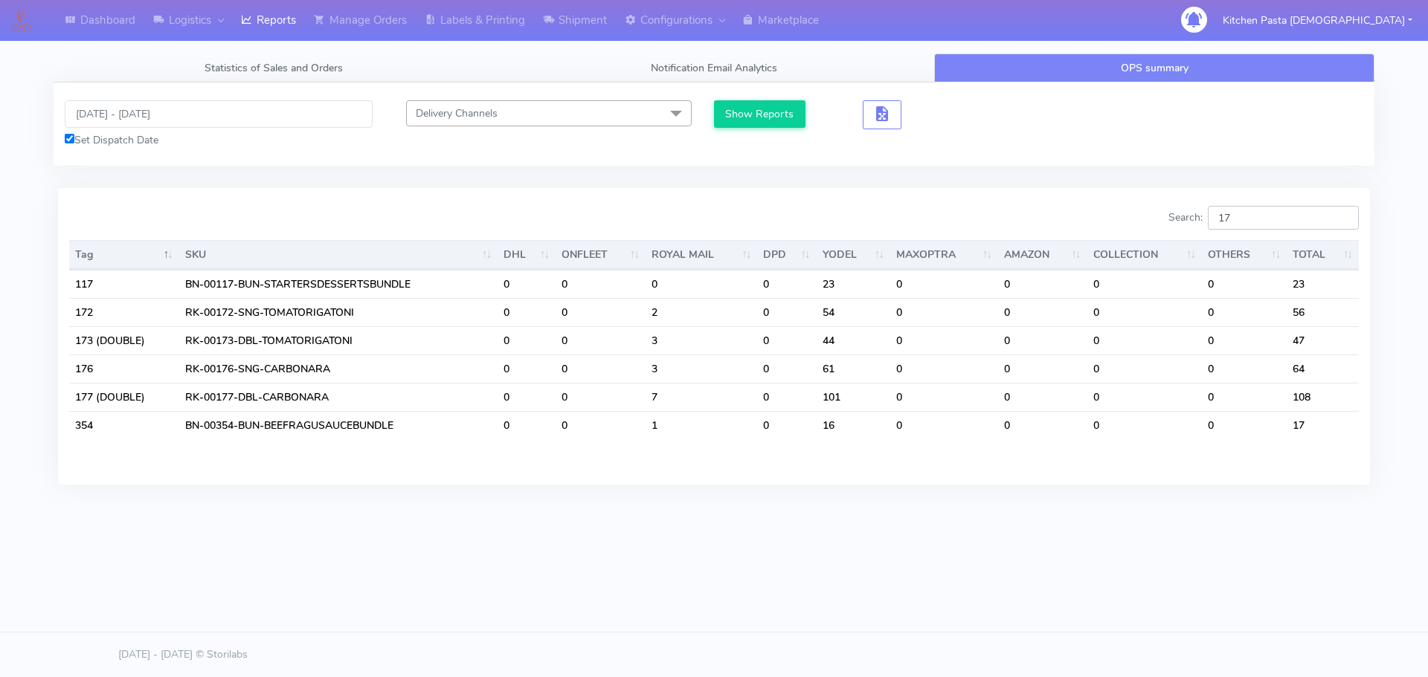
type input "1"
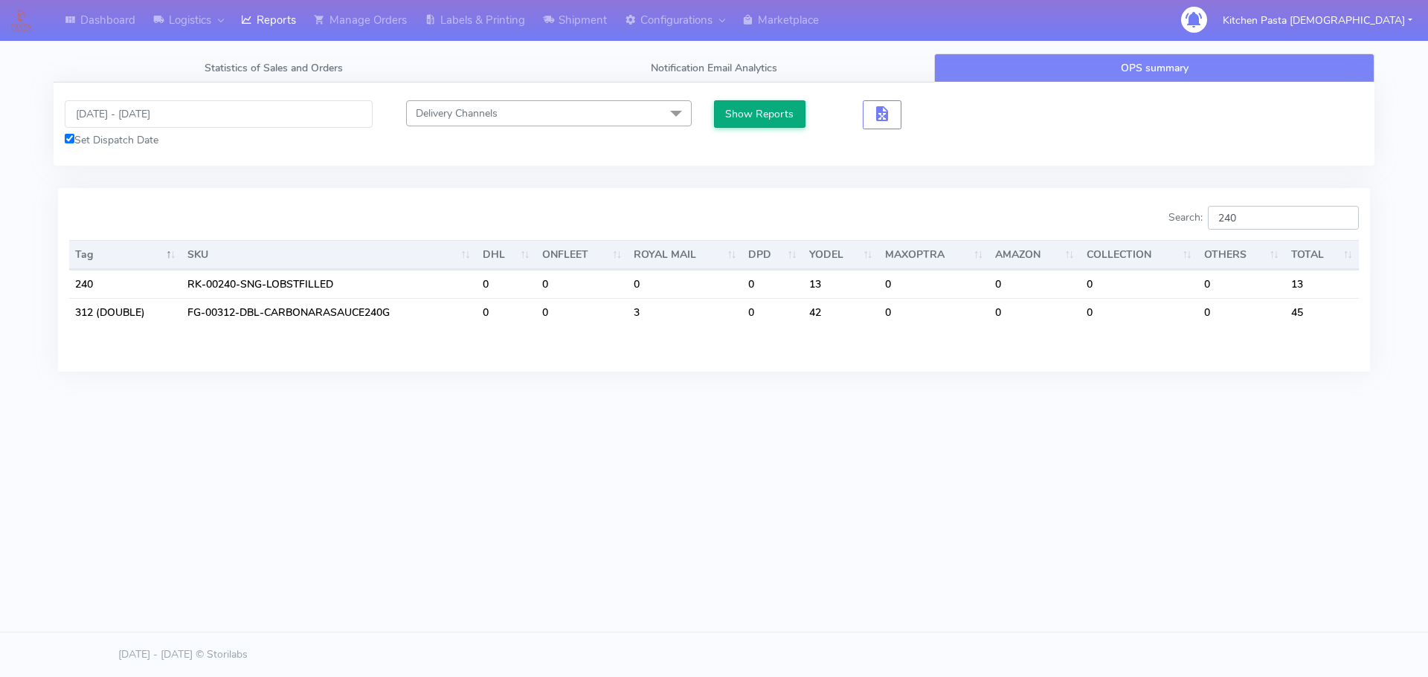
type input "240"
click at [730, 113] on button "Show Reports" at bounding box center [759, 114] width 91 height 28
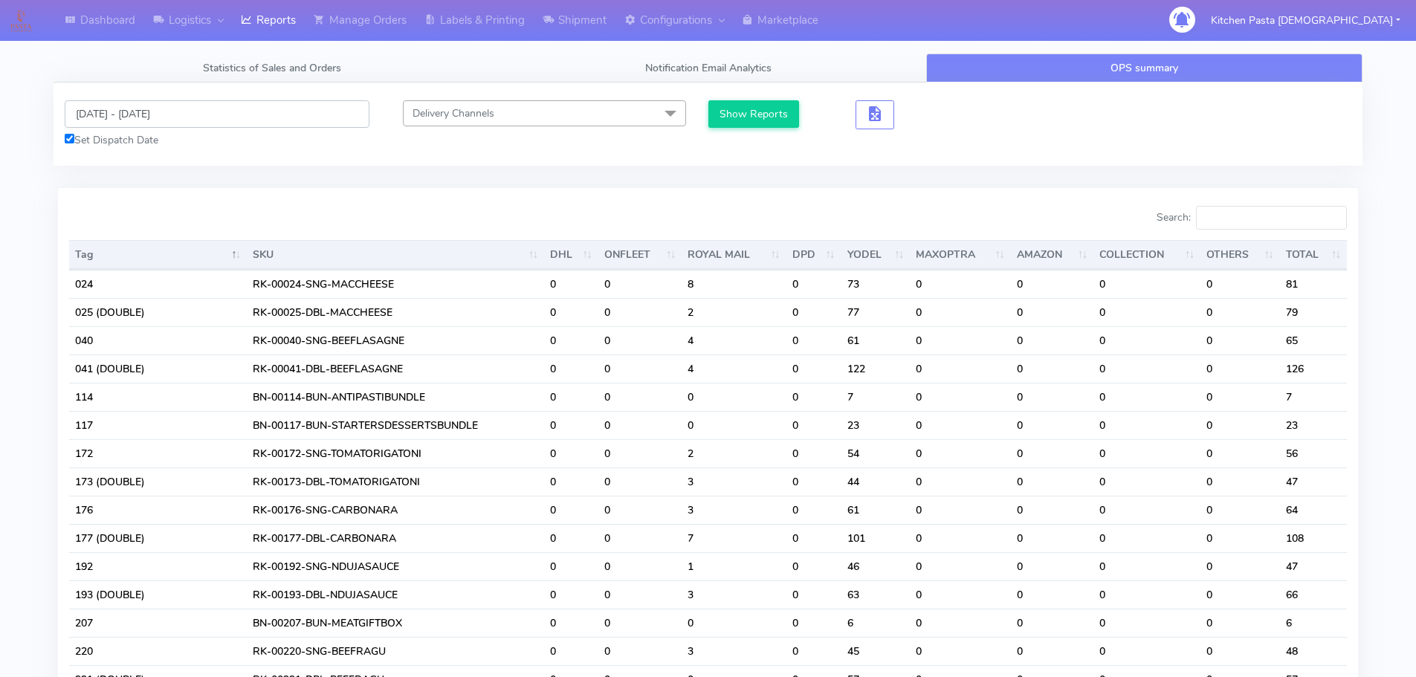
click at [173, 109] on input "13/08/2025 - 19/08/2025" at bounding box center [217, 114] width 305 height 28
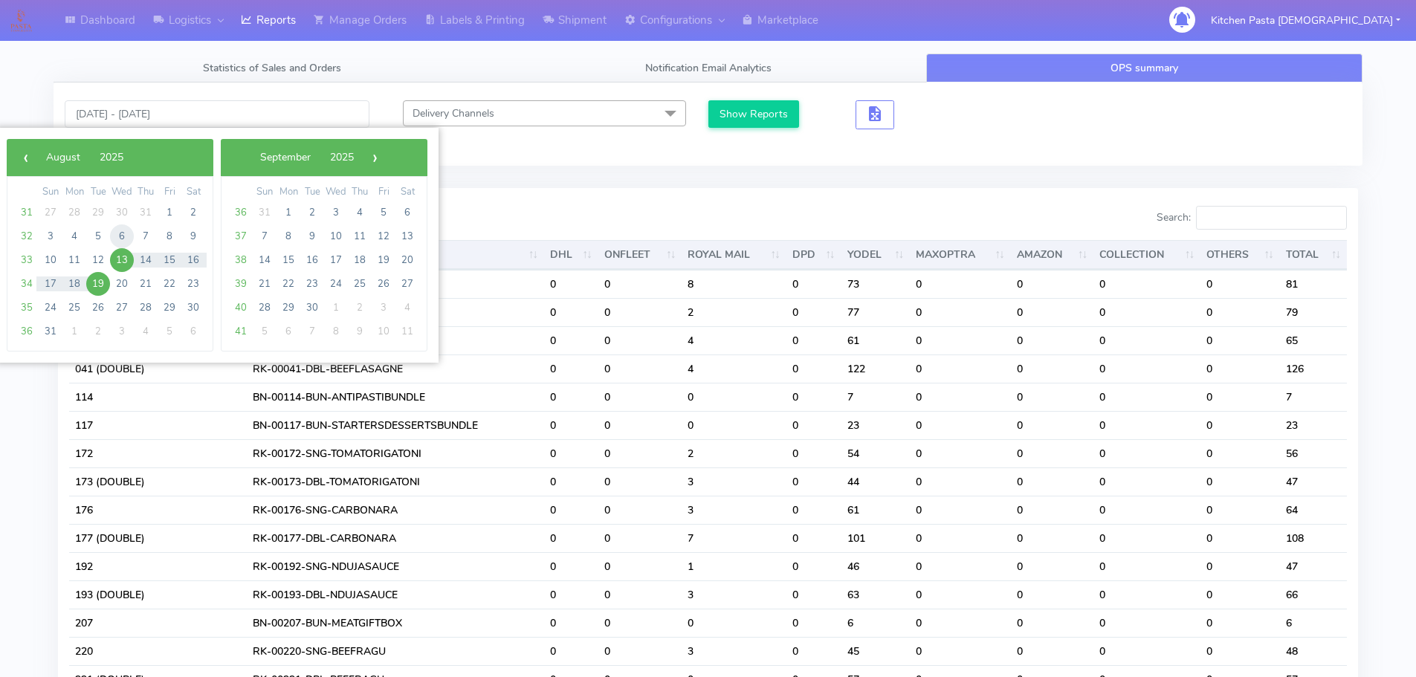
click at [120, 231] on span "6" at bounding box center [122, 237] width 24 height 24
click at [103, 252] on span "12" at bounding box center [98, 260] width 24 height 24
type input "06/08/2025 - 12/08/2025"
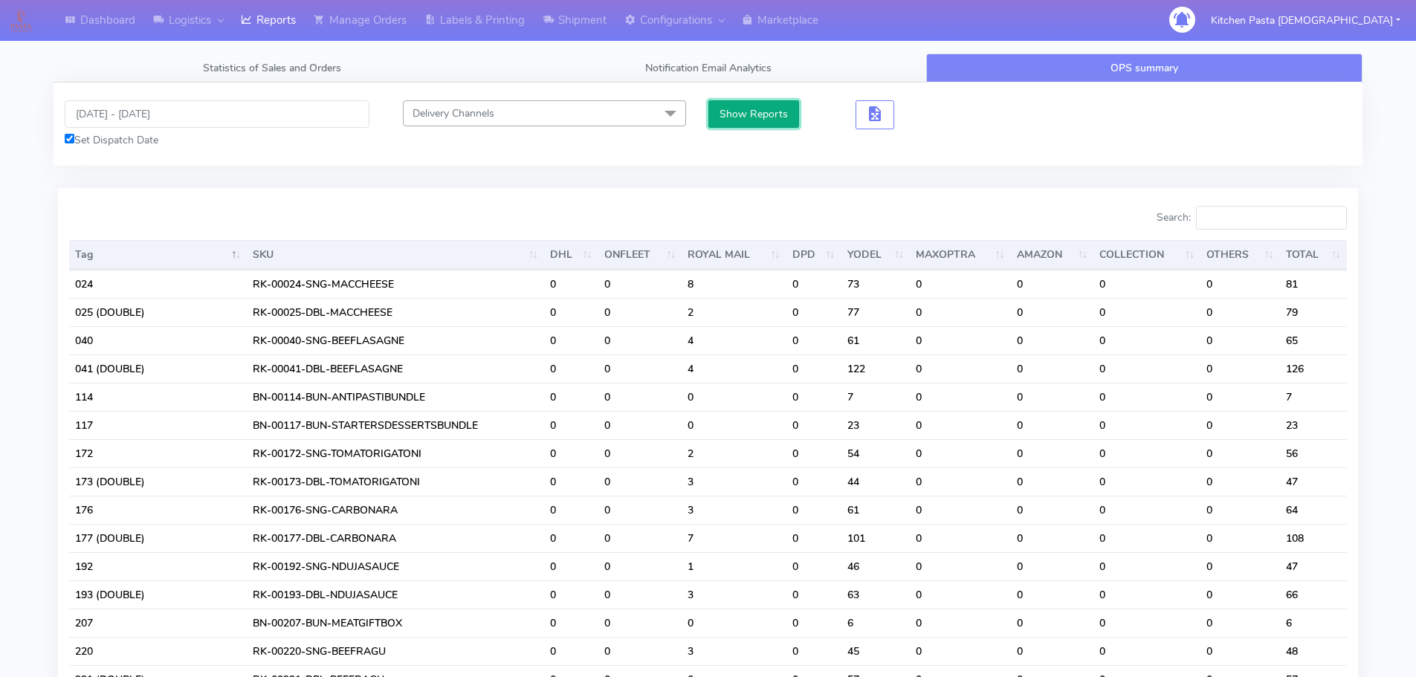
click at [727, 123] on button "Show Reports" at bounding box center [754, 114] width 91 height 28
click at [1304, 213] on input "Search:" at bounding box center [1271, 218] width 151 height 24
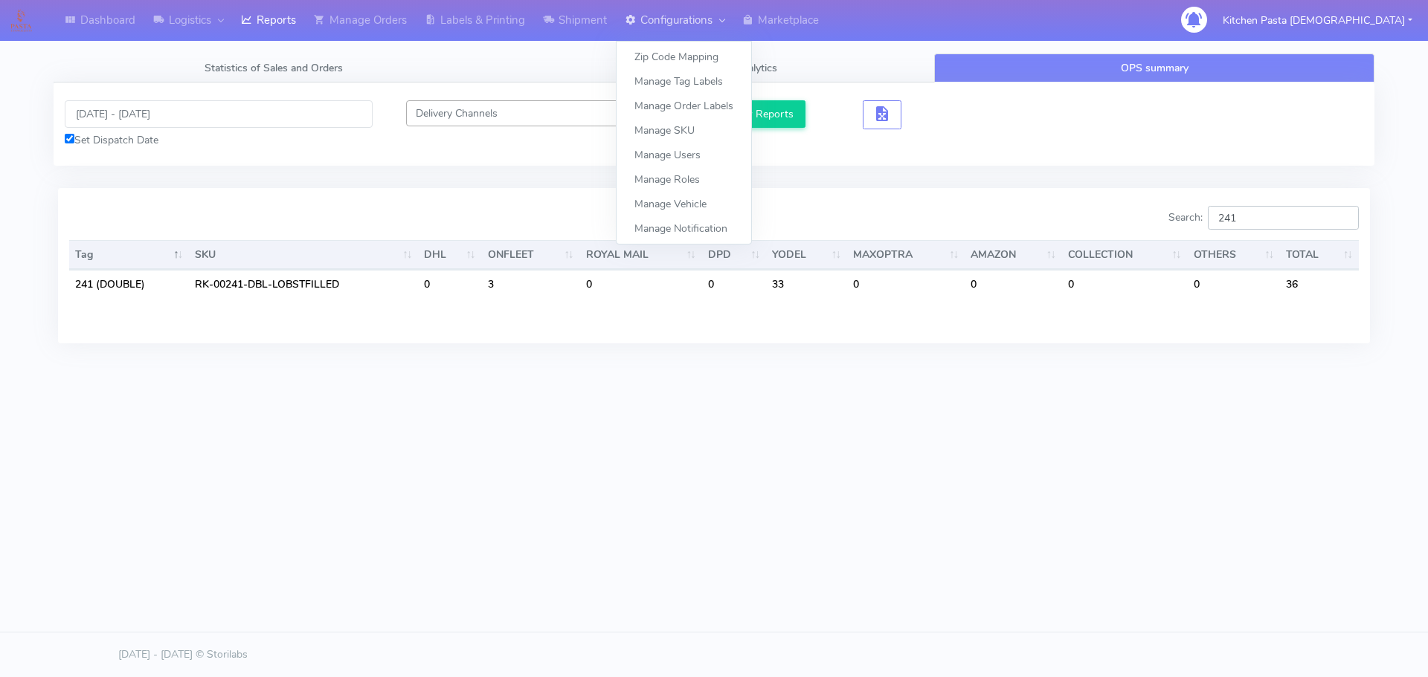
type input "241"
click at [1138, 216] on div "Search: 241" at bounding box center [1041, 221] width 633 height 30
type input "257"
click at [155, 112] on input "06/08/2025 - 12/08/2025" at bounding box center [219, 114] width 308 height 28
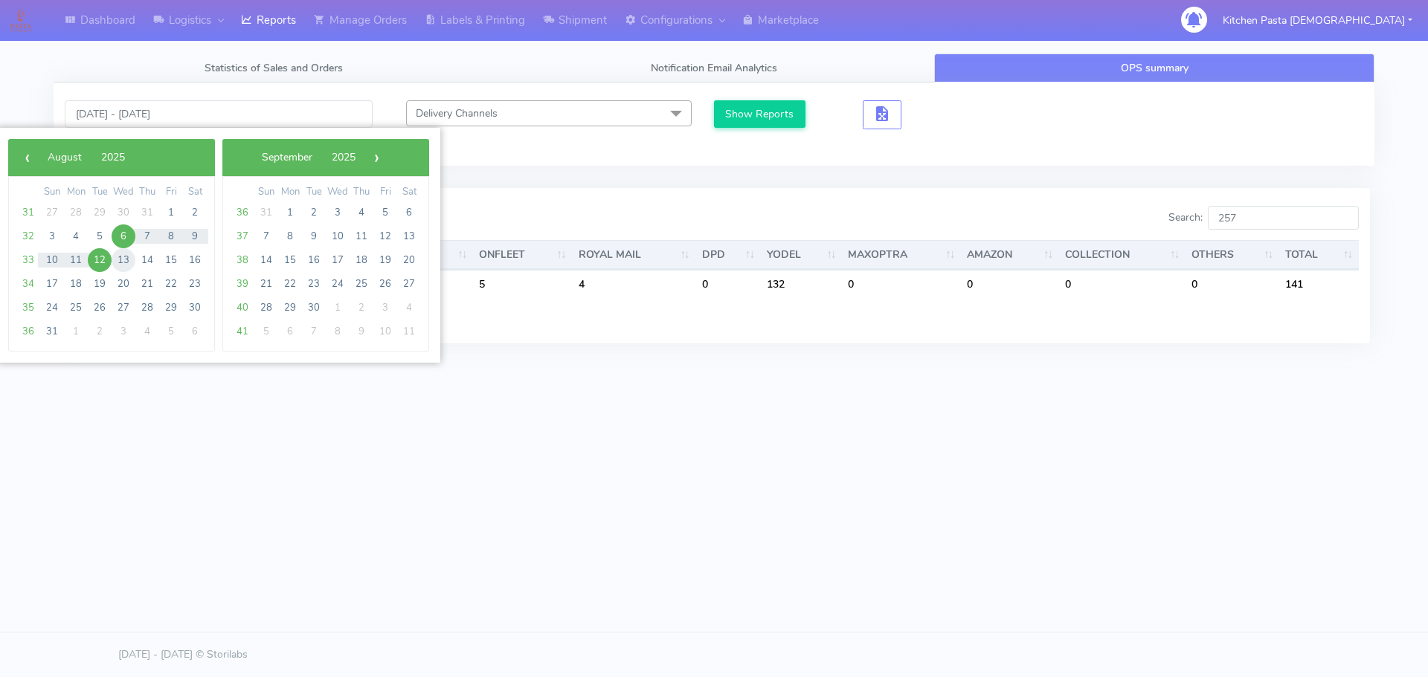
click at [131, 257] on span "13" at bounding box center [124, 260] width 24 height 24
click at [94, 287] on span "19" at bounding box center [100, 284] width 24 height 24
type input "13/08/2025 - 19/08/2025"
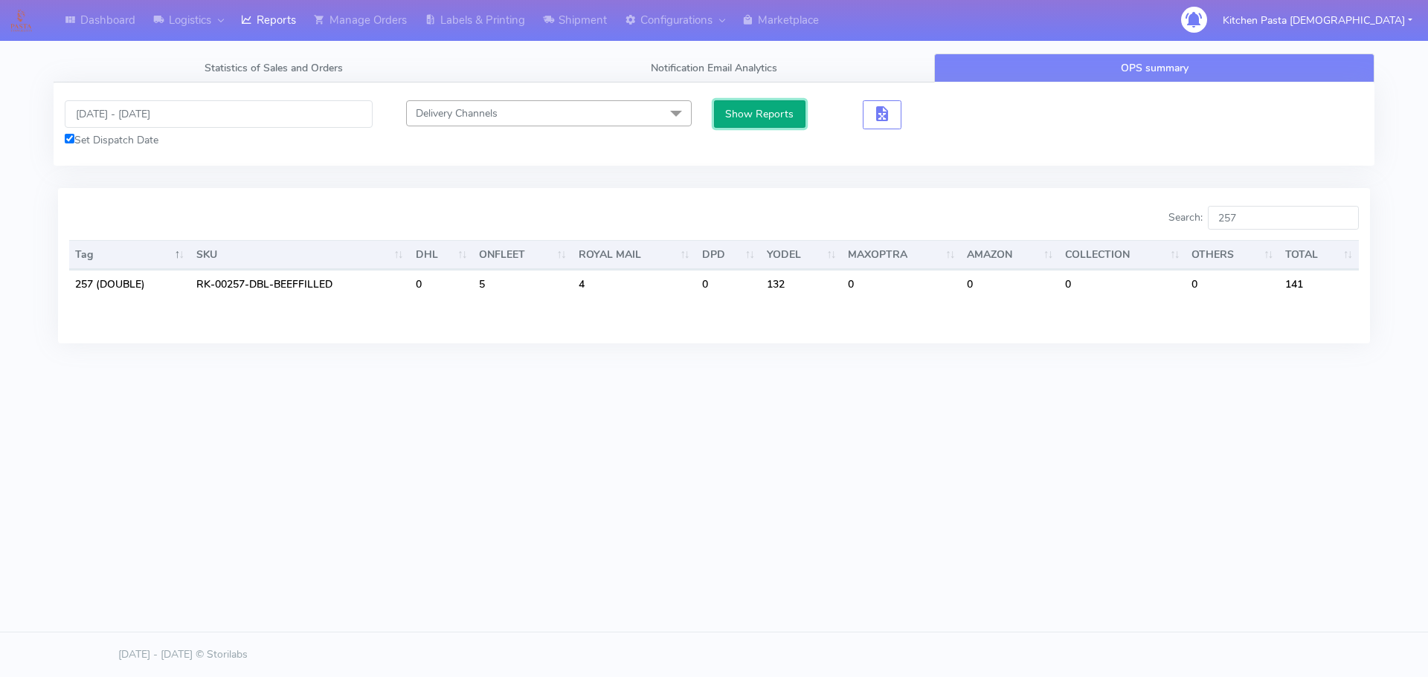
drag, startPoint x: 769, startPoint y: 100, endPoint x: 770, endPoint y: 114, distance: 13.4
click at [770, 106] on button "Show Reports" at bounding box center [759, 114] width 91 height 28
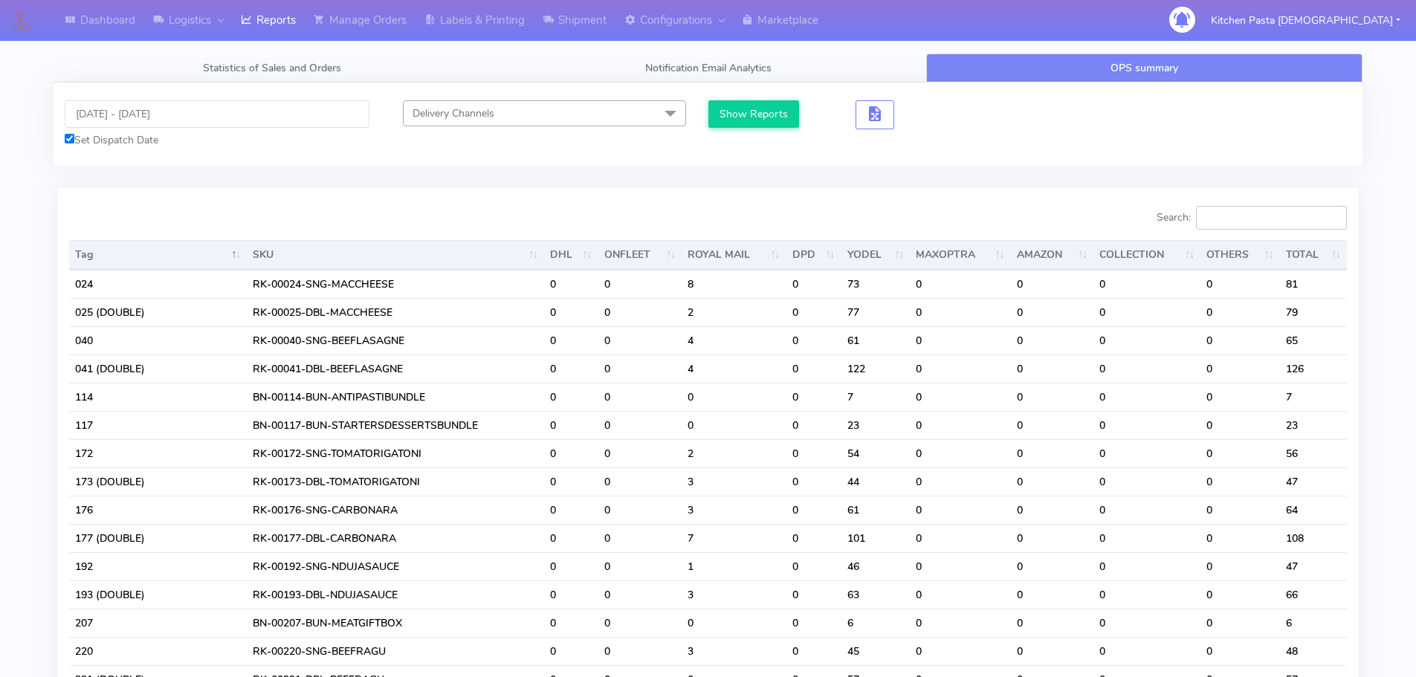
click at [1275, 212] on input "Search:" at bounding box center [1271, 218] width 151 height 24
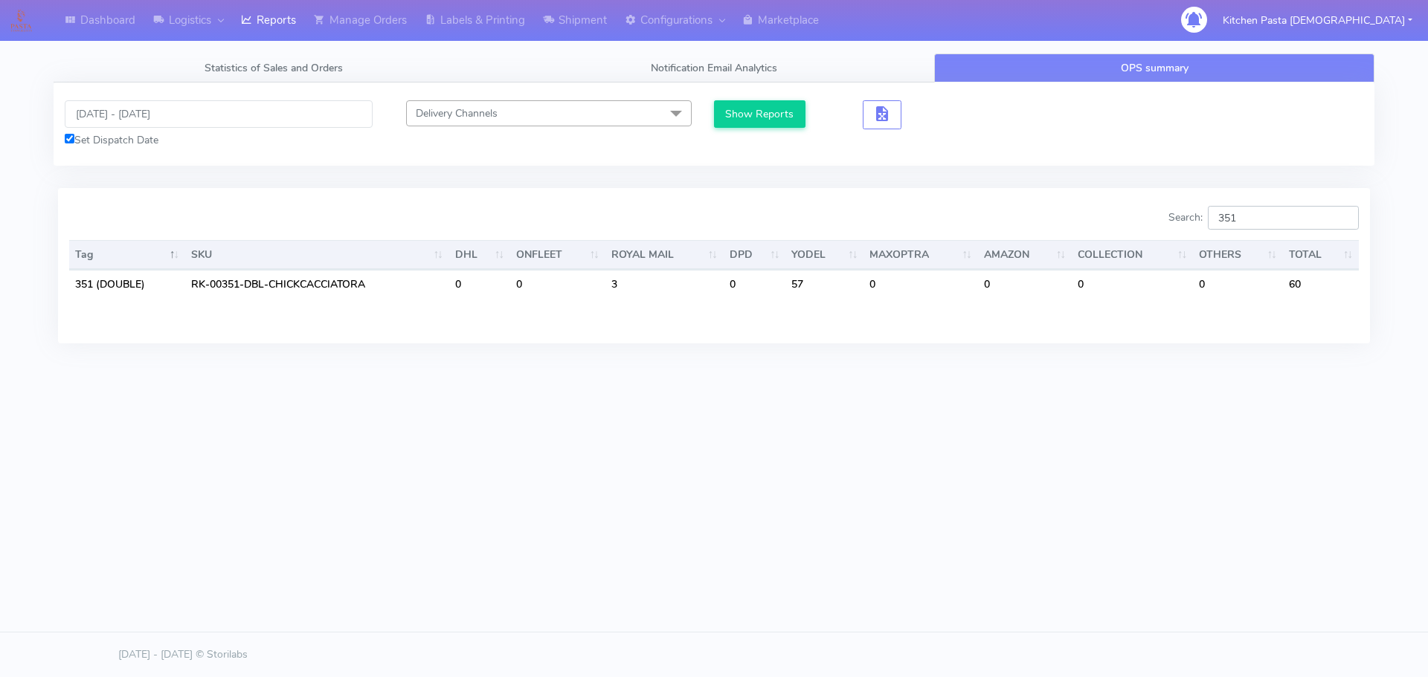
type input "351"
click at [552, 19] on icon at bounding box center [548, 20] width 11 height 15
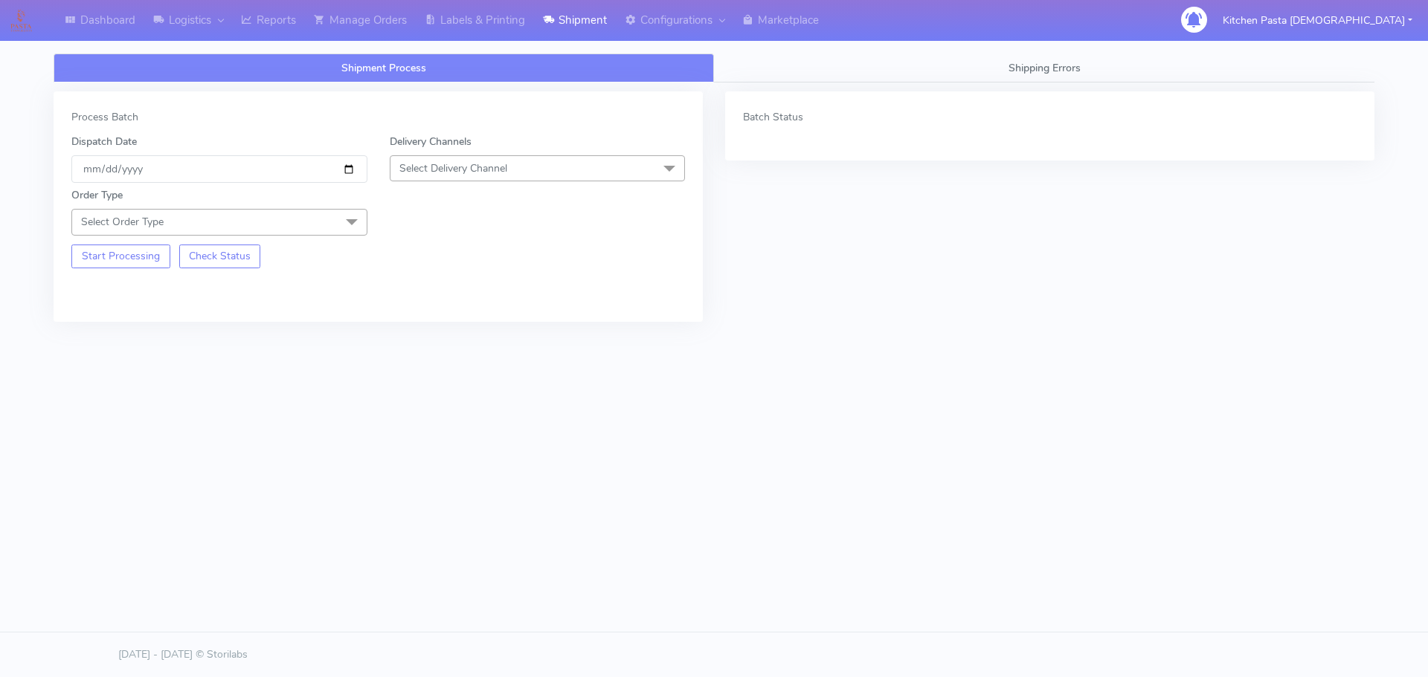
click at [465, 168] on span "Select Delivery Channel" at bounding box center [453, 168] width 108 height 14
click at [429, 334] on div "Yodel" at bounding box center [538, 336] width 280 height 16
click at [338, 227] on span at bounding box center [352, 223] width 30 height 28
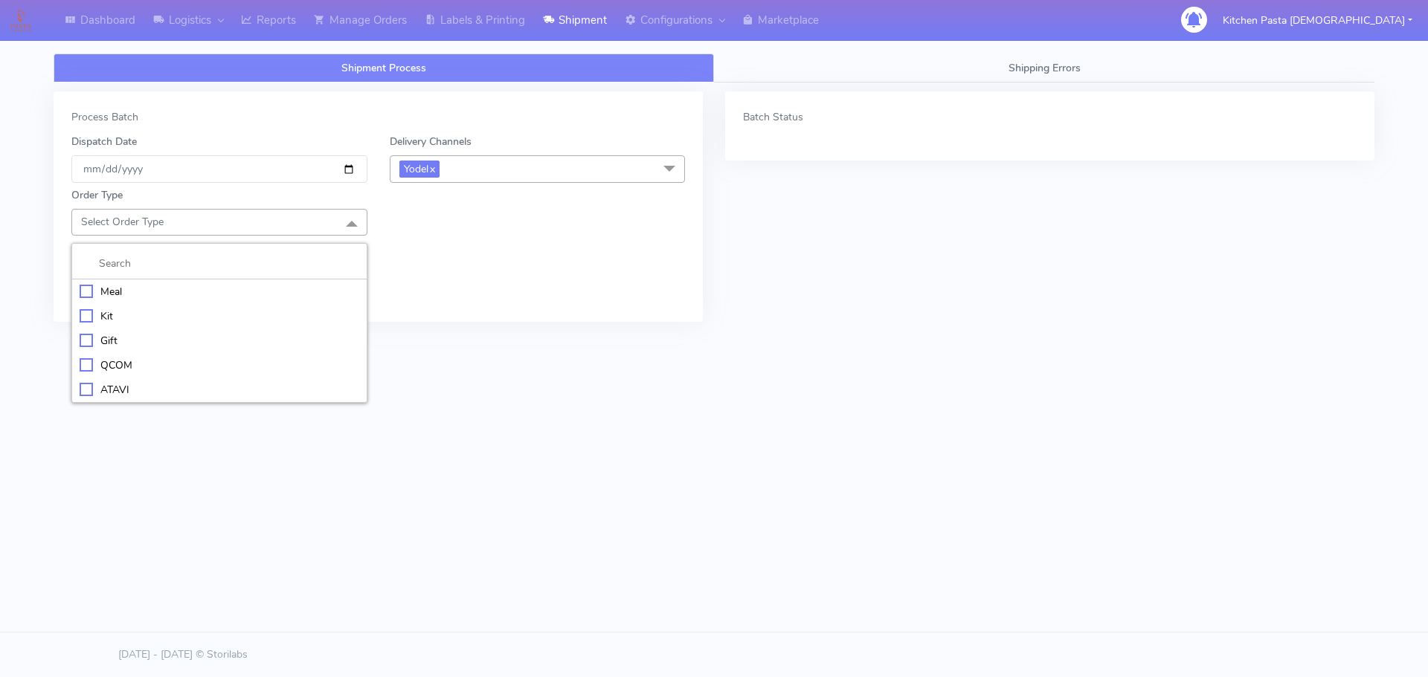
click at [135, 286] on div "Meal" at bounding box center [220, 292] width 280 height 16
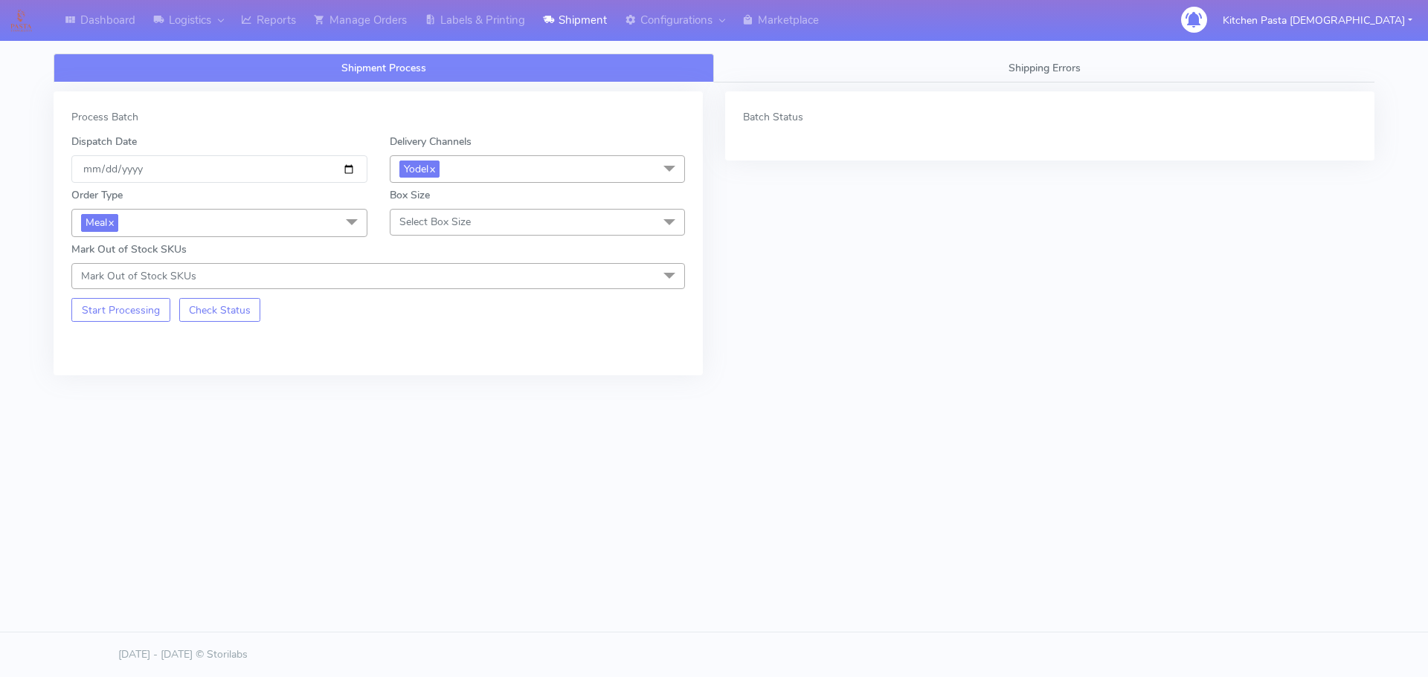
click at [442, 216] on span "Select Box Size" at bounding box center [434, 222] width 71 height 14
click at [429, 329] on li "Medium" at bounding box center [537, 341] width 294 height 25
click at [109, 315] on button "Start Processing" at bounding box center [120, 310] width 99 height 24
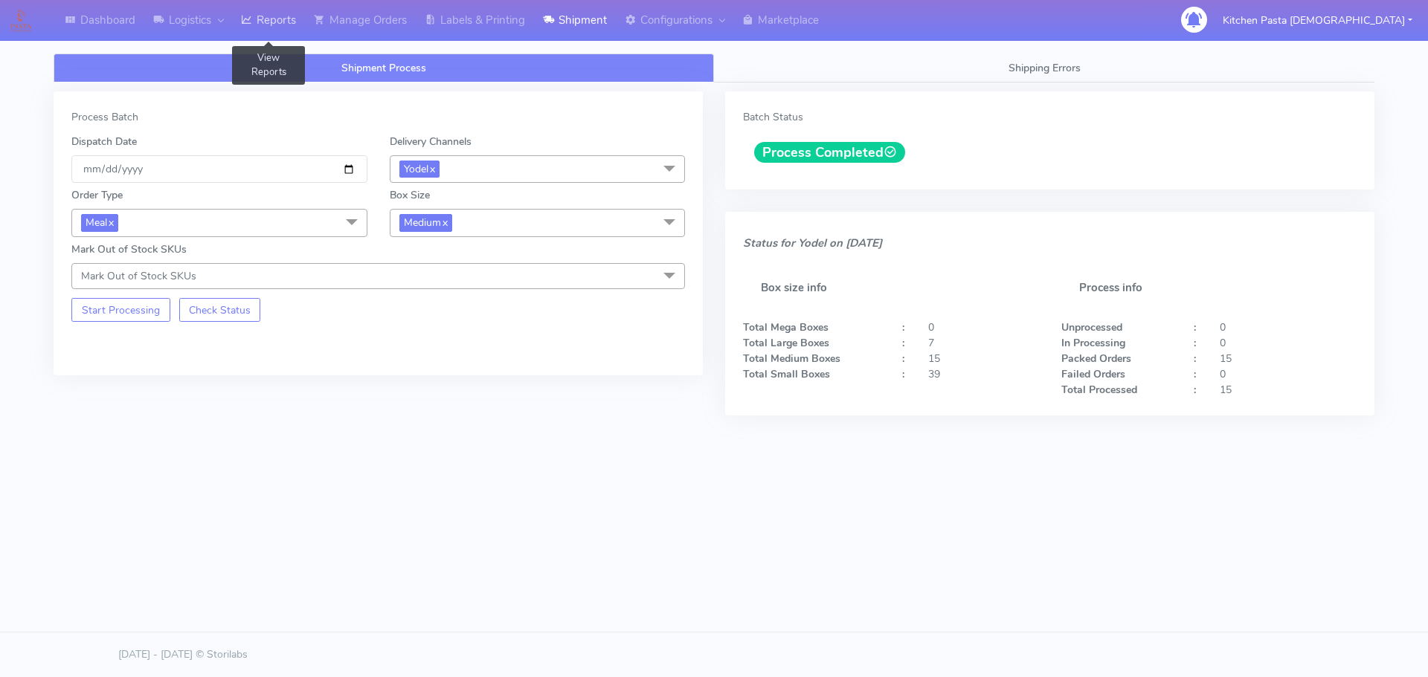
click at [303, 23] on link "Reports" at bounding box center [268, 20] width 73 height 41
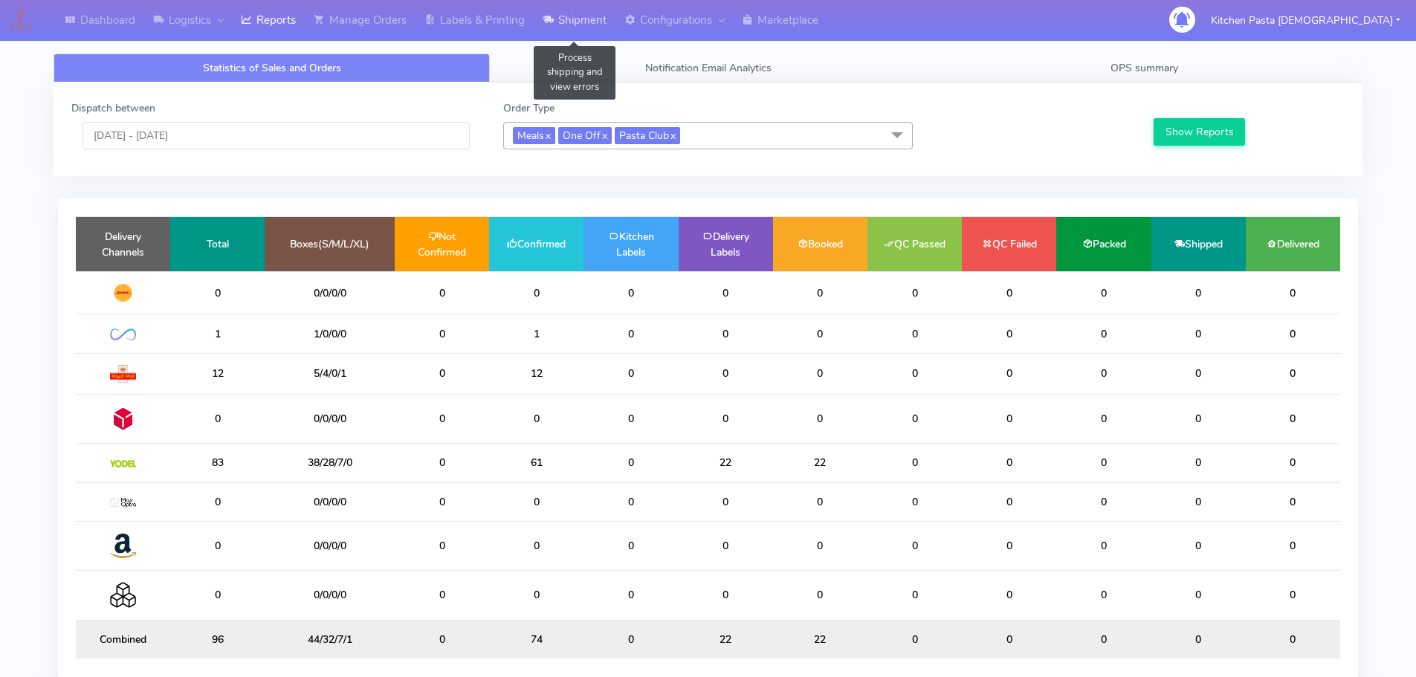
click at [590, 26] on link "Shipment" at bounding box center [575, 20] width 82 height 41
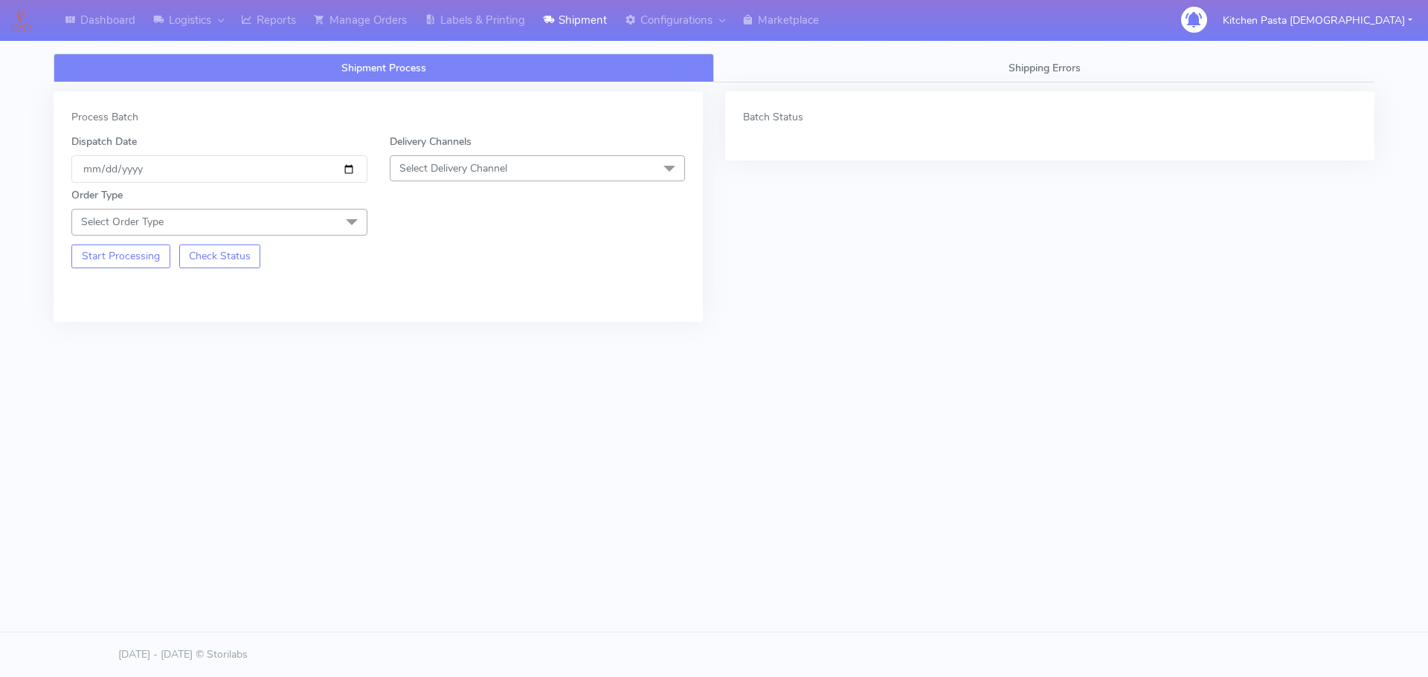
click at [637, 167] on span "Select Delivery Channel" at bounding box center [538, 168] width 296 height 26
click at [433, 324] on li "Yodel" at bounding box center [537, 335] width 294 height 25
click at [321, 222] on span "Select Order Type" at bounding box center [219, 222] width 296 height 26
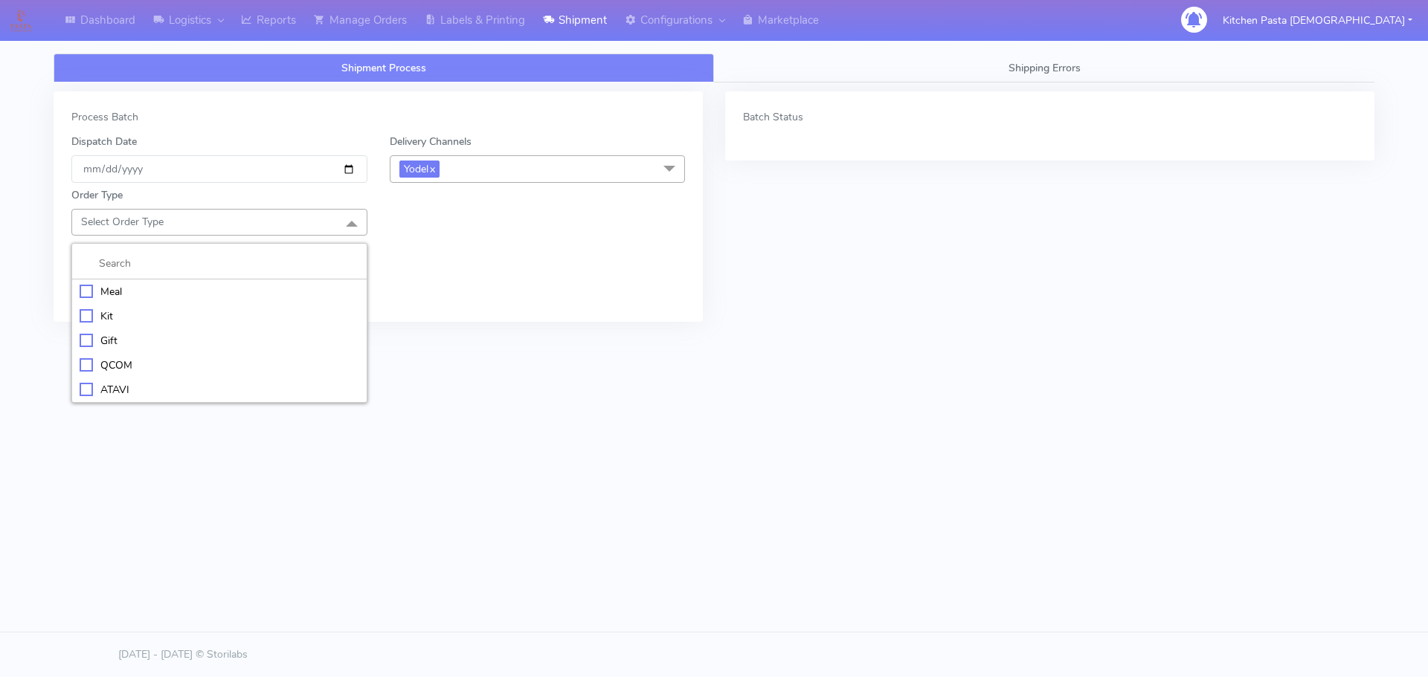
click at [207, 289] on div "Meal" at bounding box center [220, 292] width 280 height 16
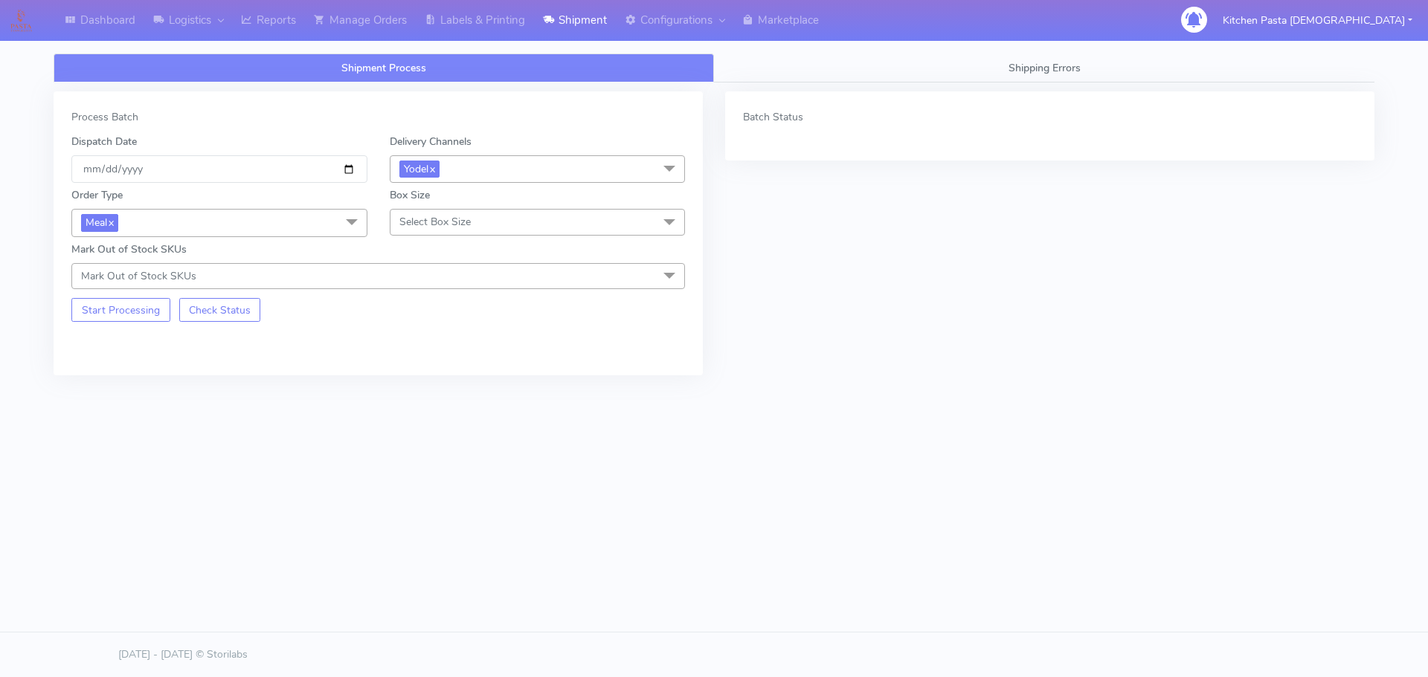
click at [428, 215] on span "Select Box Size" at bounding box center [434, 222] width 71 height 14
click at [418, 286] on div "Small" at bounding box center [538, 292] width 280 height 16
click at [113, 308] on button "Start Processing" at bounding box center [120, 310] width 99 height 24
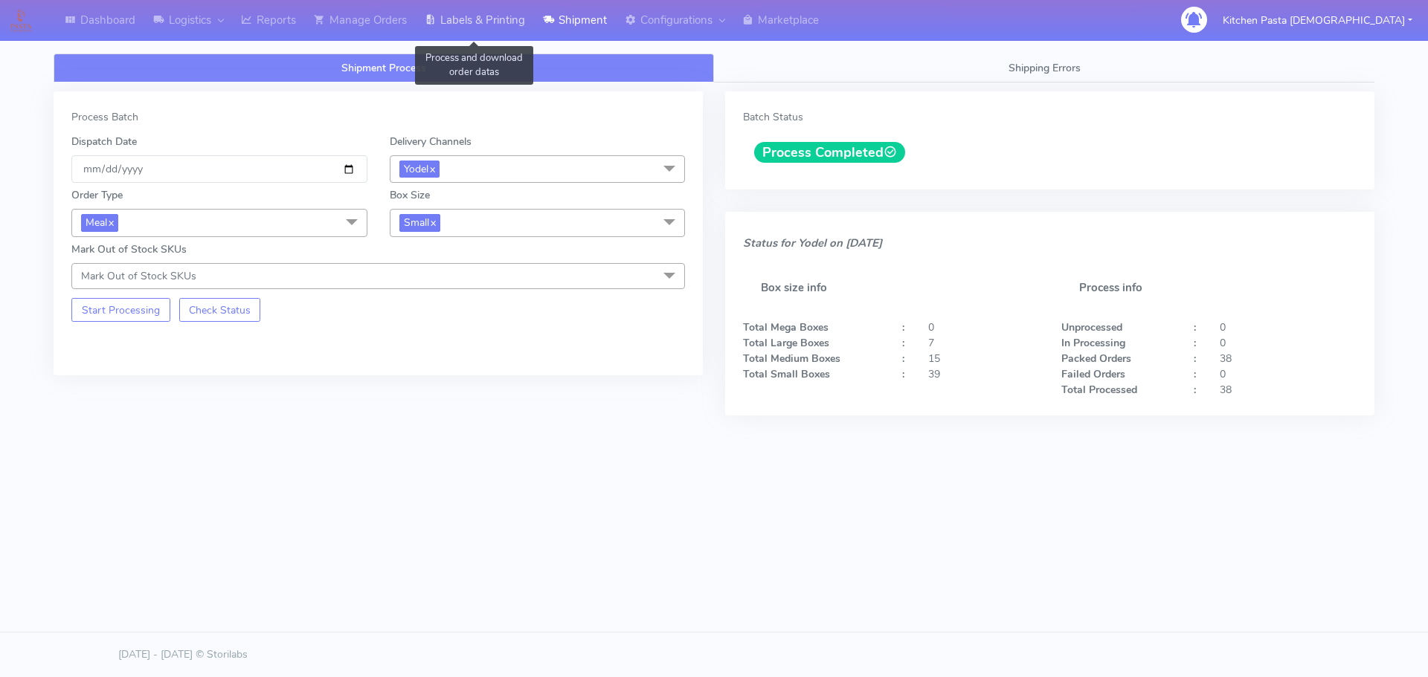
click at [462, 27] on link "Labels & Printing" at bounding box center [475, 20] width 118 height 41
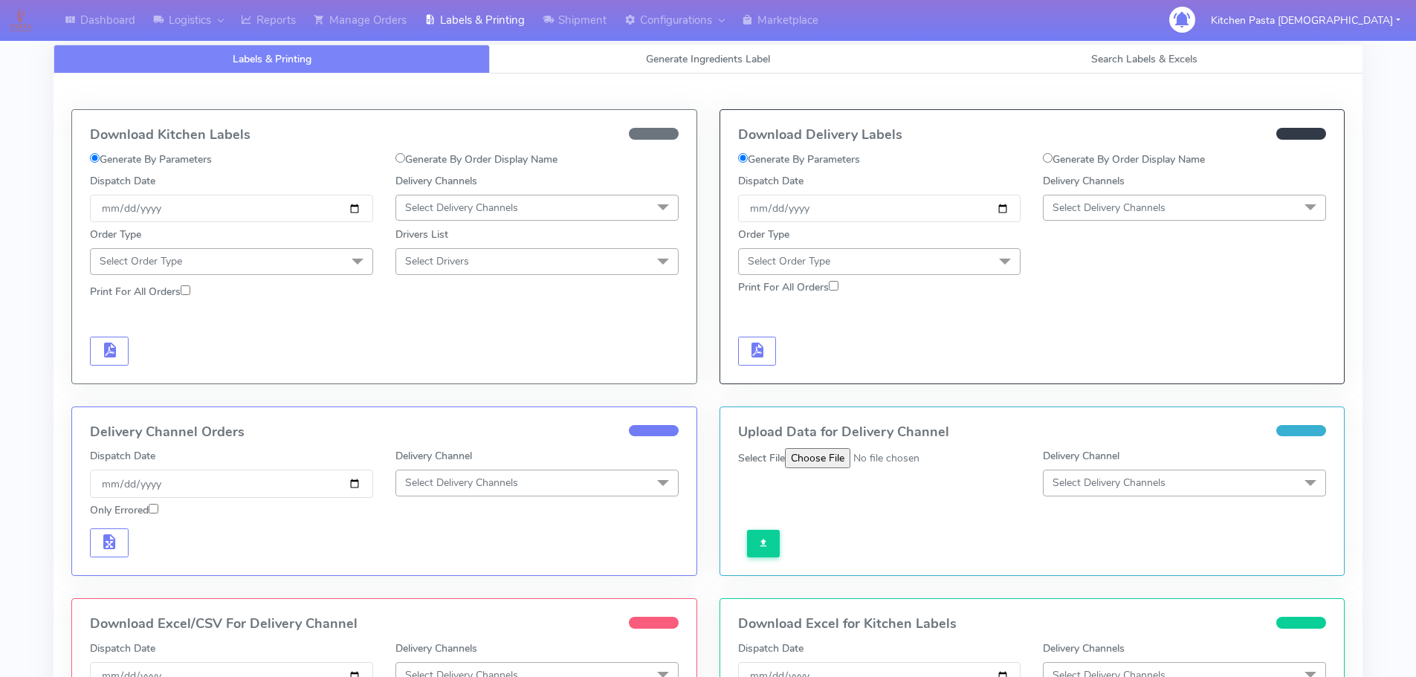
click at [1228, 203] on span "Select Delivery Channels" at bounding box center [1184, 208] width 283 height 26
click at [1100, 367] on li "Yodel" at bounding box center [1185, 375] width 282 height 25
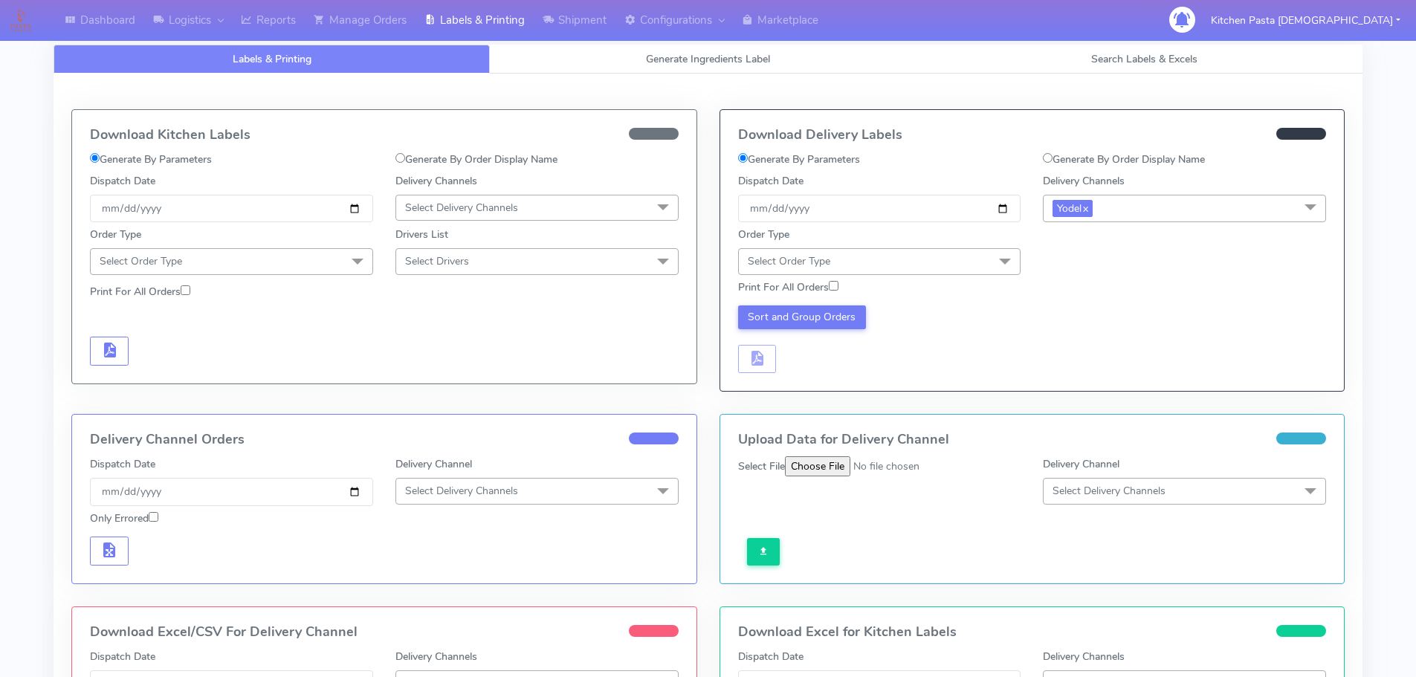
click at [982, 262] on span "Select Order Type" at bounding box center [879, 261] width 283 height 26
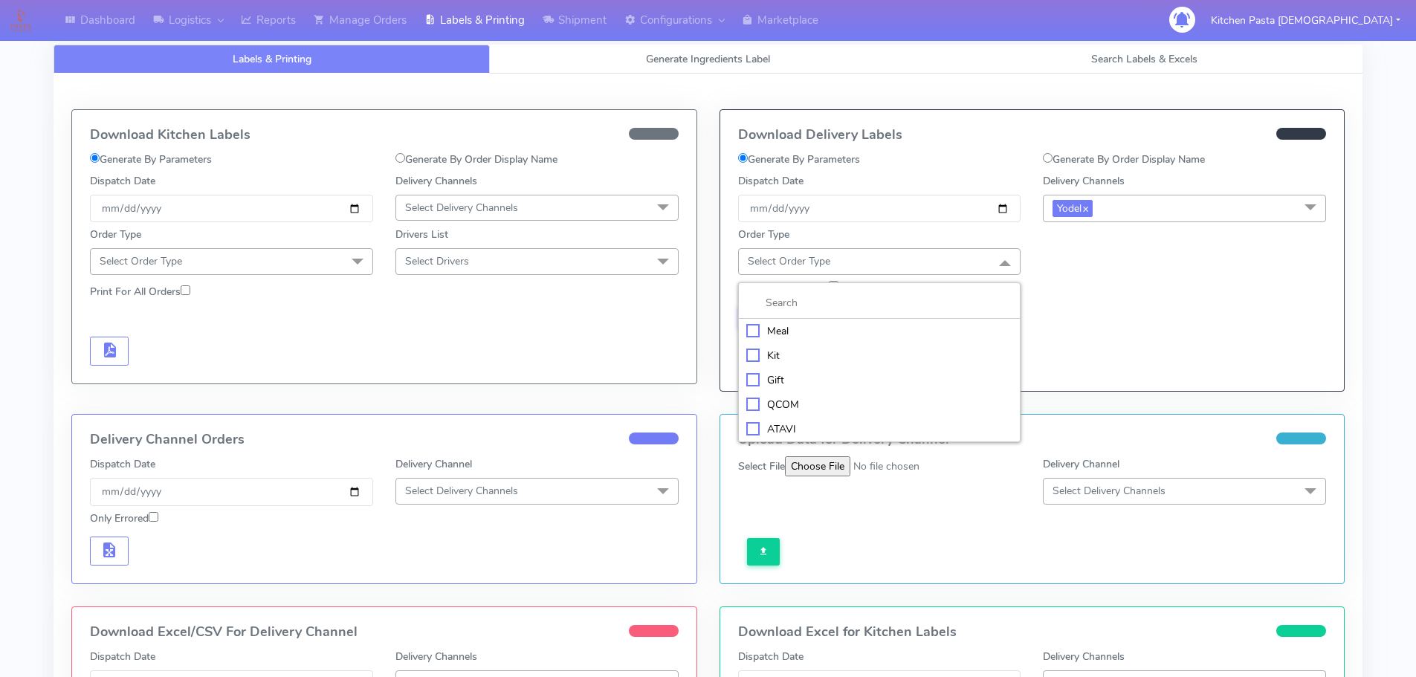
click at [932, 326] on div "Meal" at bounding box center [879, 331] width 267 height 16
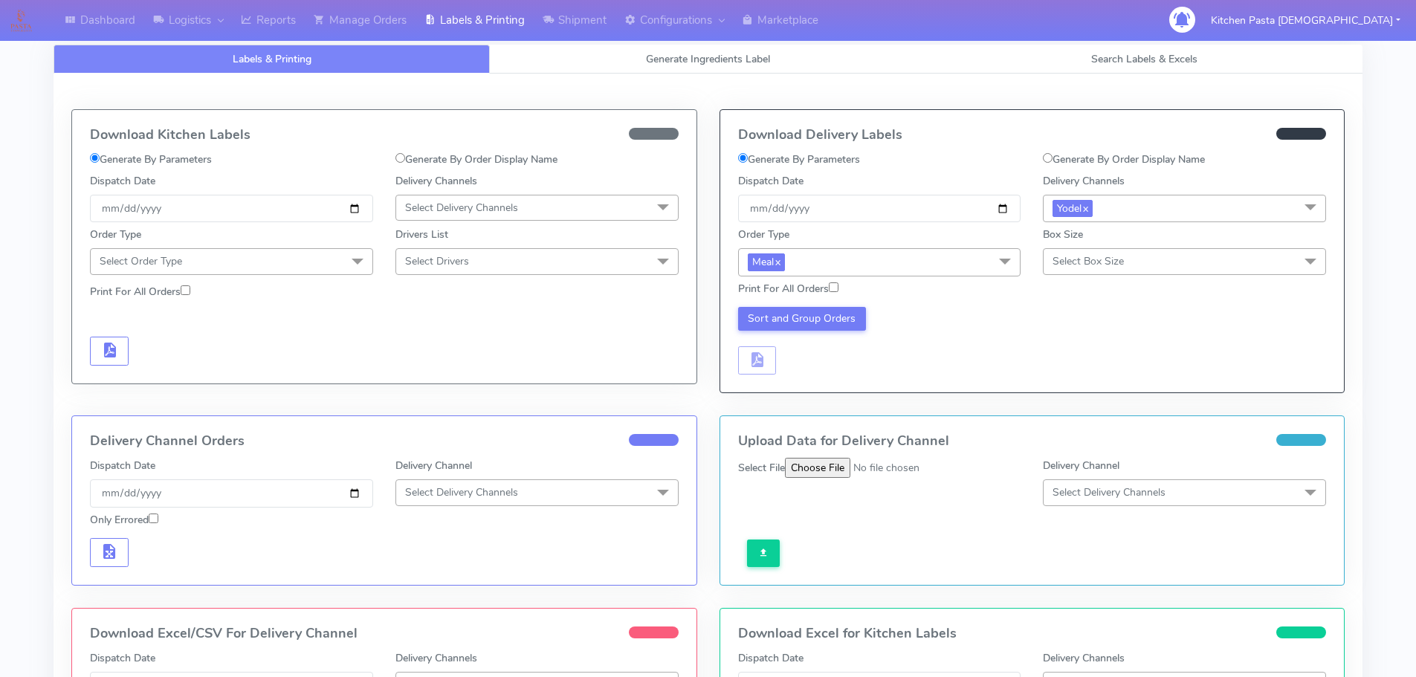
click at [1199, 262] on span "Select Box Size" at bounding box center [1184, 261] width 283 height 26
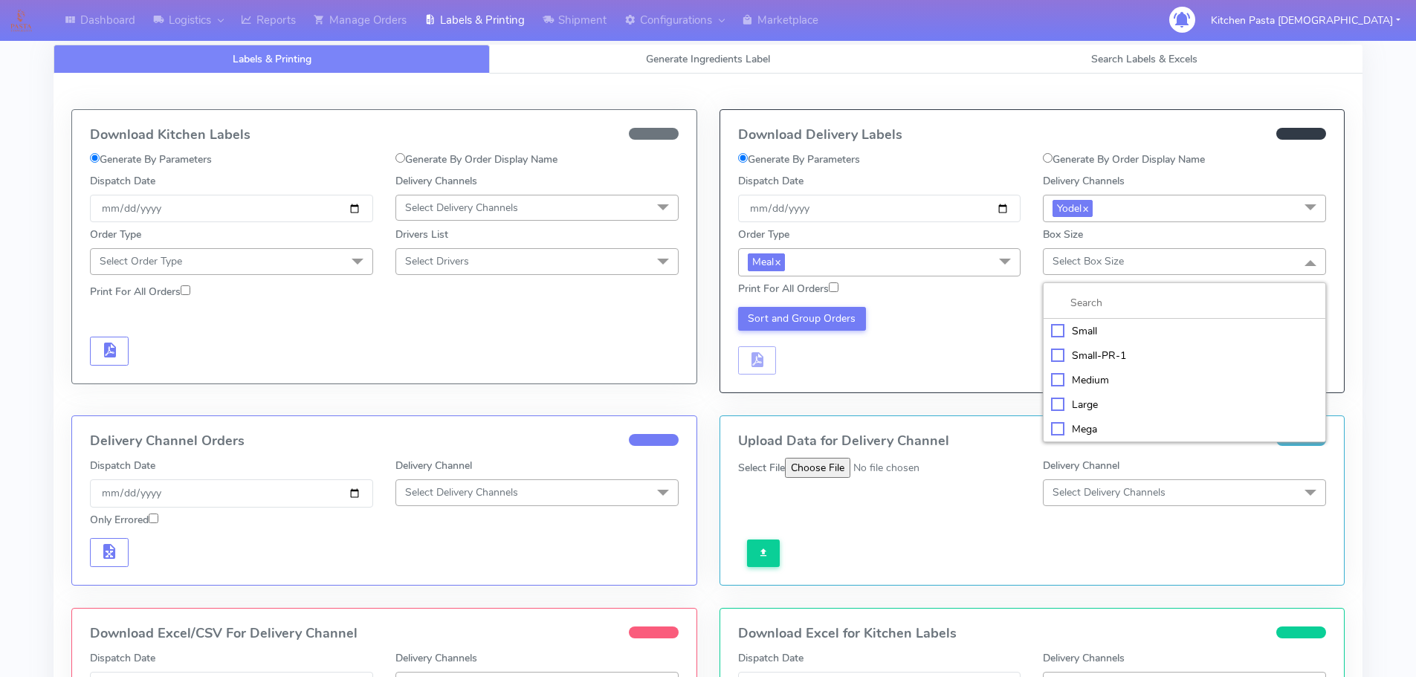
click at [1097, 344] on li "Small-PR-1" at bounding box center [1185, 356] width 282 height 25
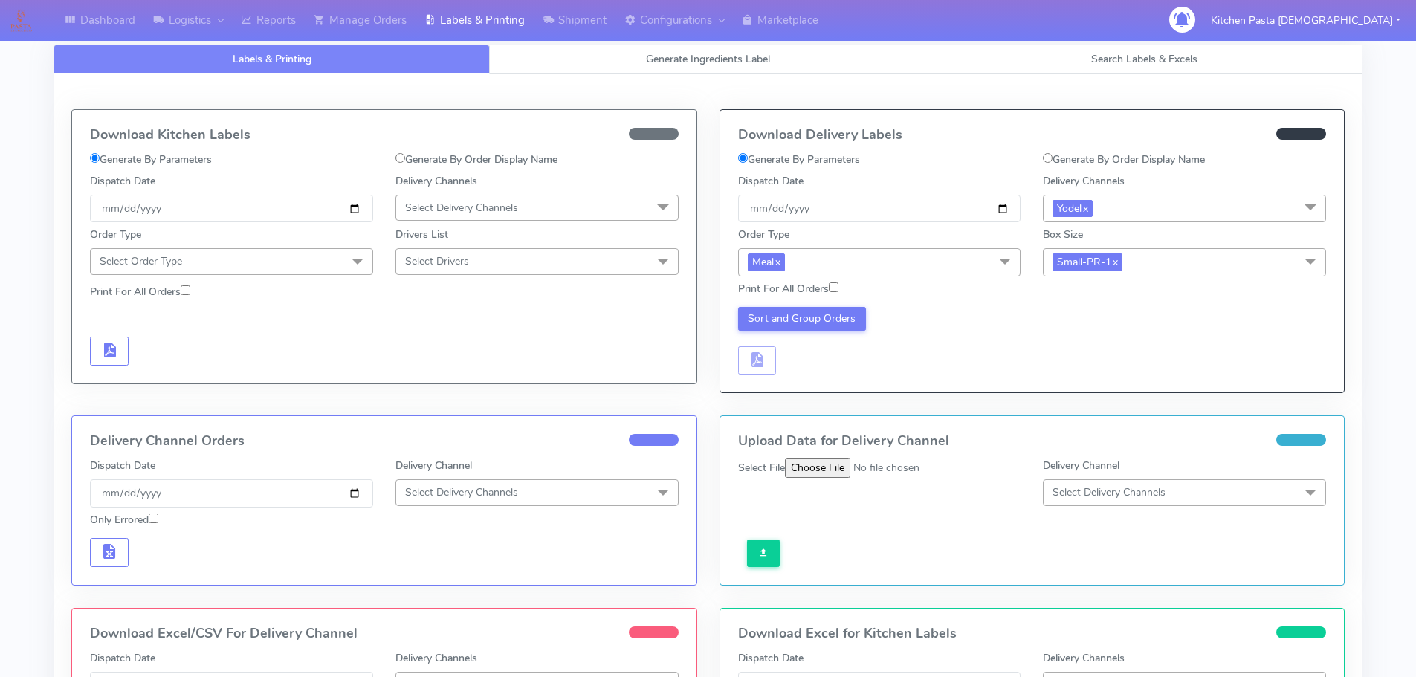
click at [1225, 248] on span "Small-PR-1 x" at bounding box center [1184, 262] width 283 height 28
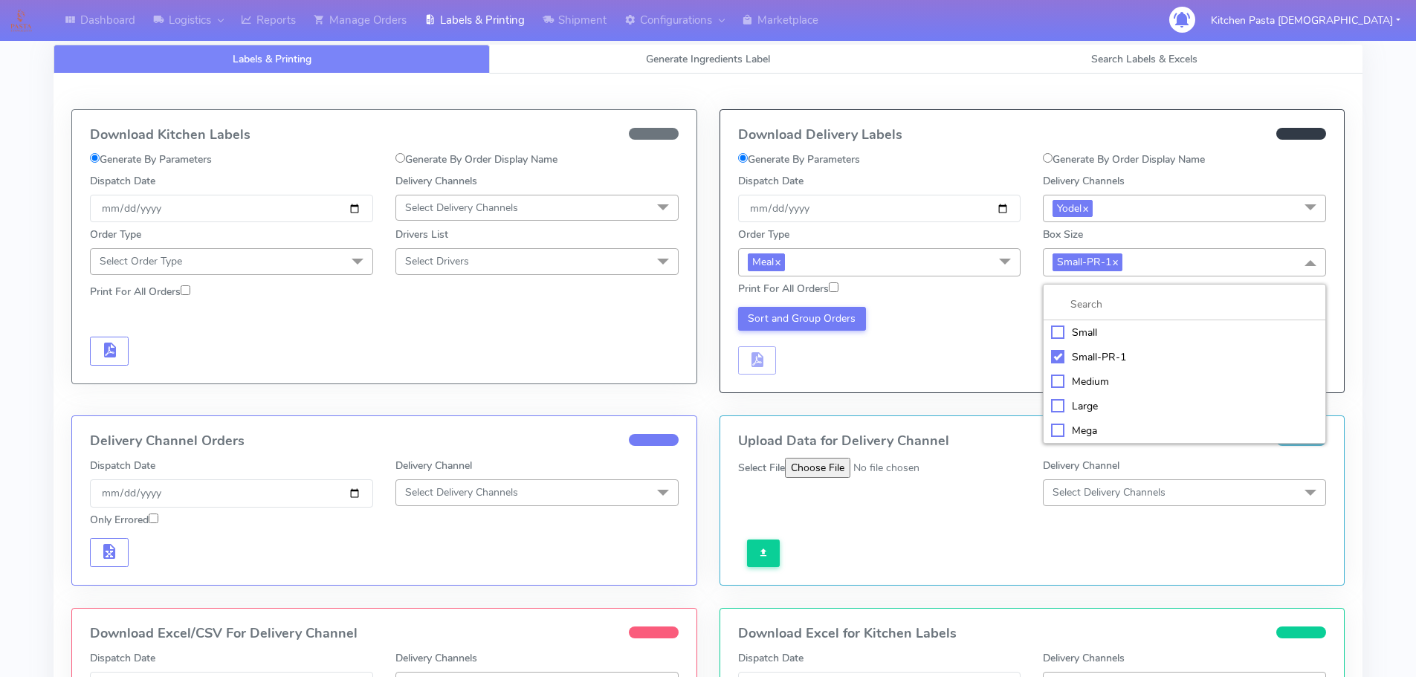
click at [1134, 332] on div "Small" at bounding box center [1184, 333] width 267 height 16
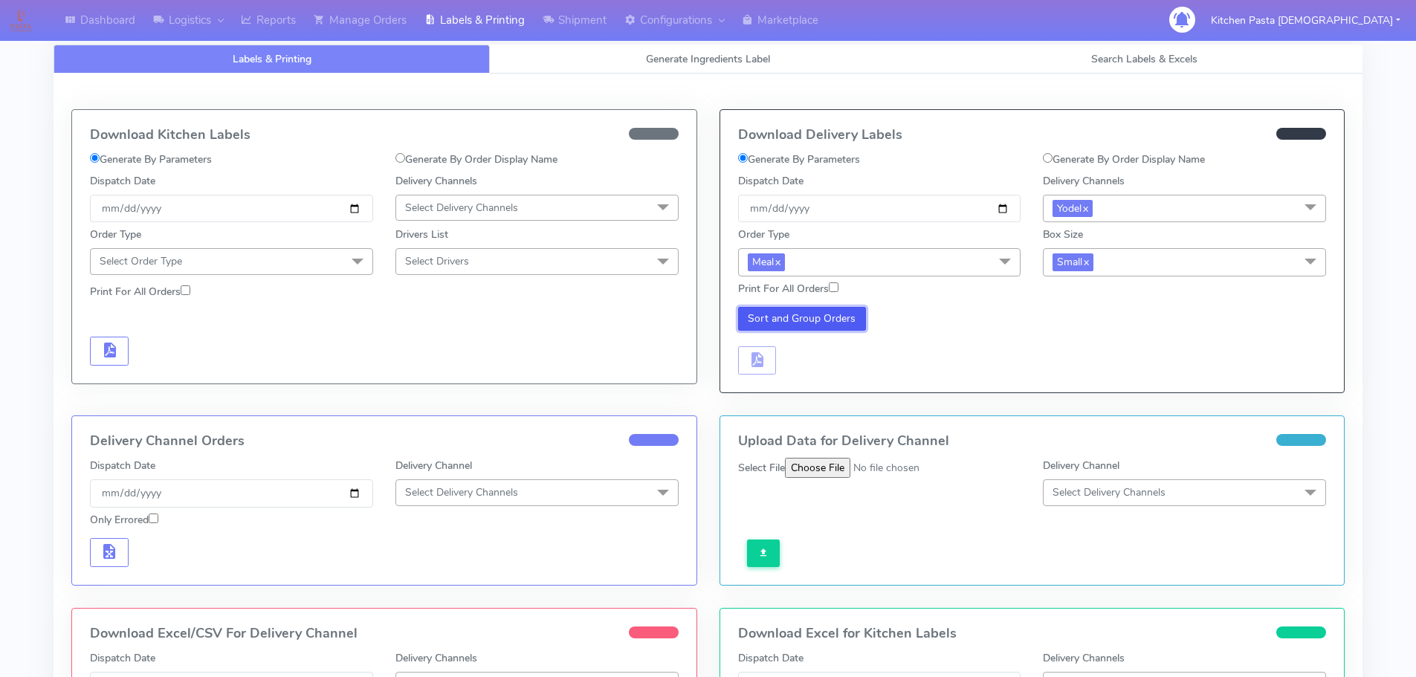
click at [835, 312] on button "Sort and Group Orders" at bounding box center [802, 319] width 129 height 24
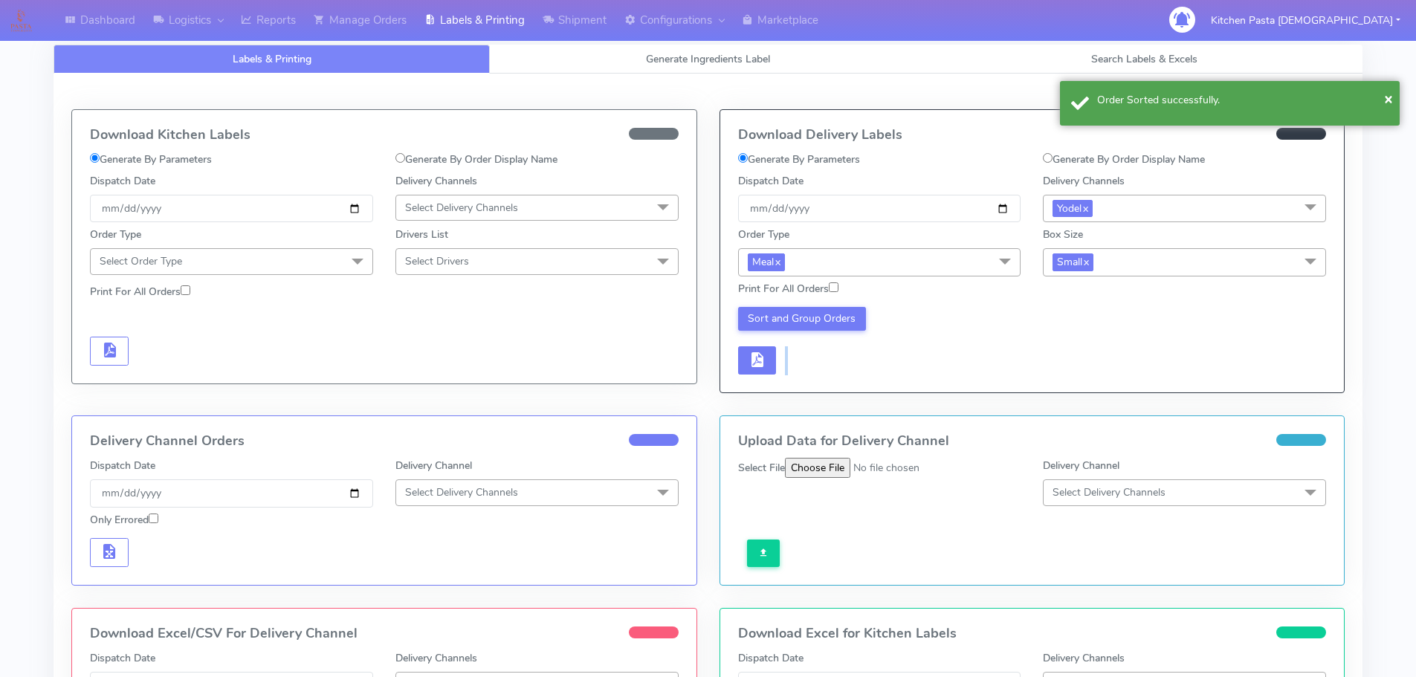
drag, startPoint x: 786, startPoint y: 359, endPoint x: 767, endPoint y: 359, distance: 19.3
click at [784, 359] on div "Sort and Group Orders" at bounding box center [880, 341] width 306 height 68
click at [759, 359] on span "button" at bounding box center [757, 363] width 18 height 14
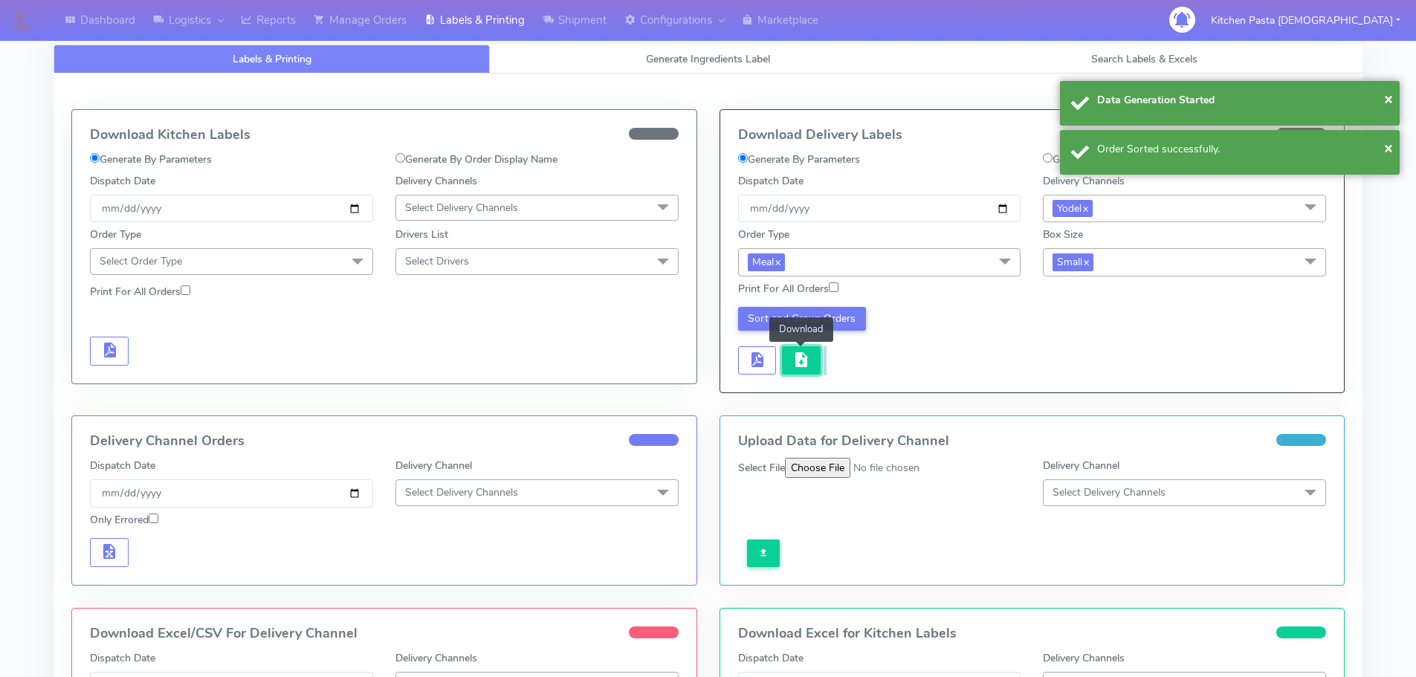
click at [791, 359] on button "button" at bounding box center [801, 360] width 39 height 29
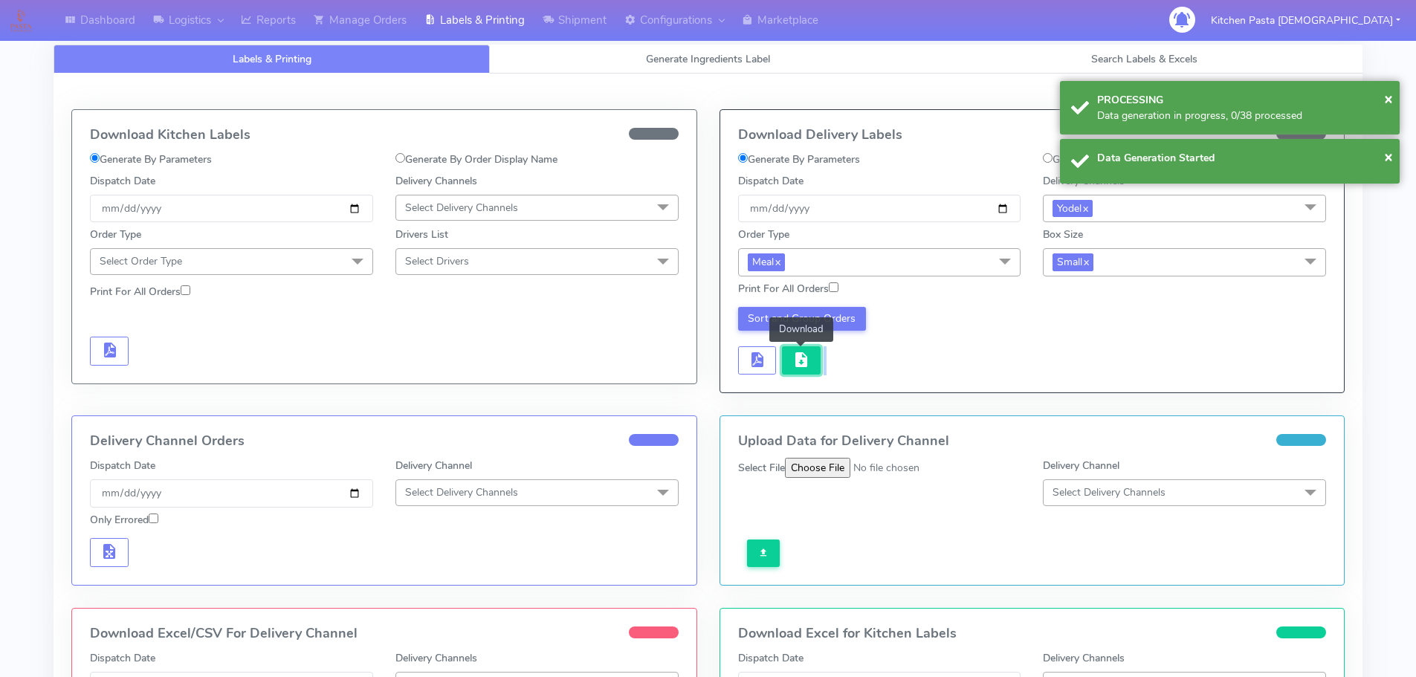
click at [816, 361] on button "button" at bounding box center [801, 360] width 39 height 29
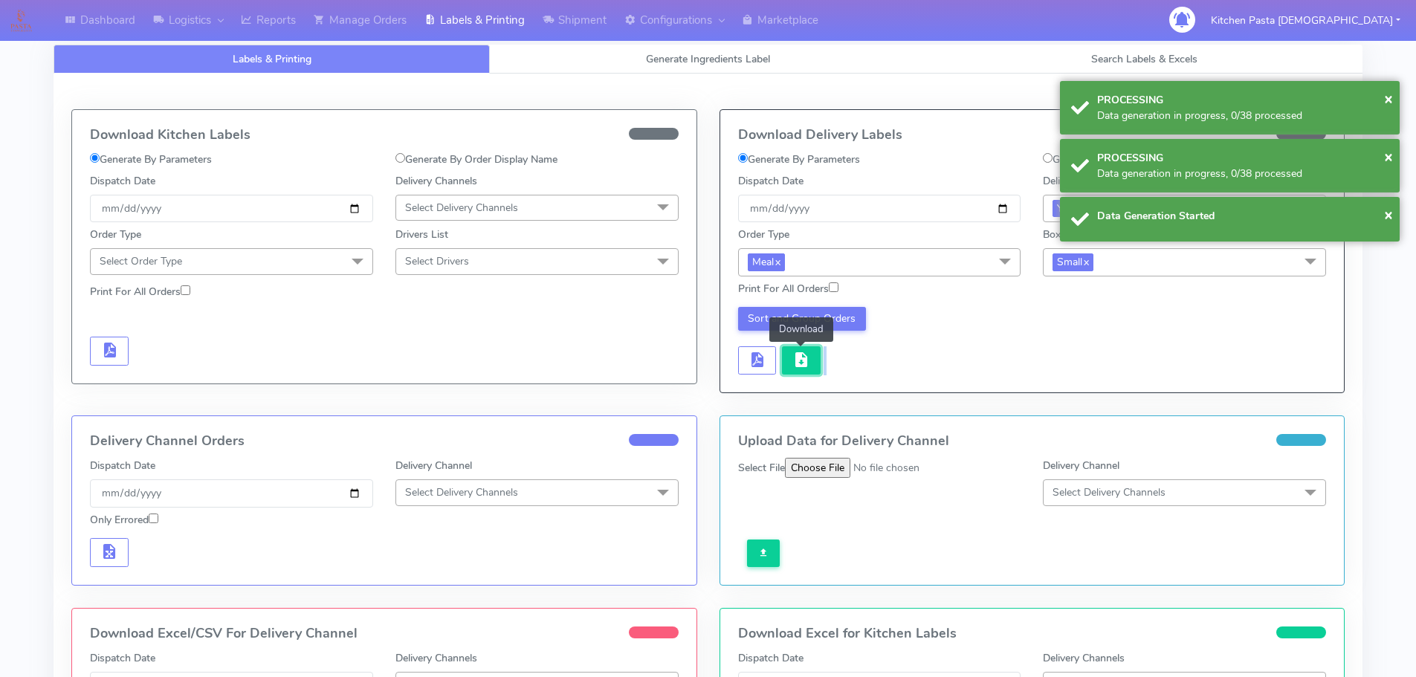
click at [815, 362] on button "button" at bounding box center [801, 360] width 39 height 29
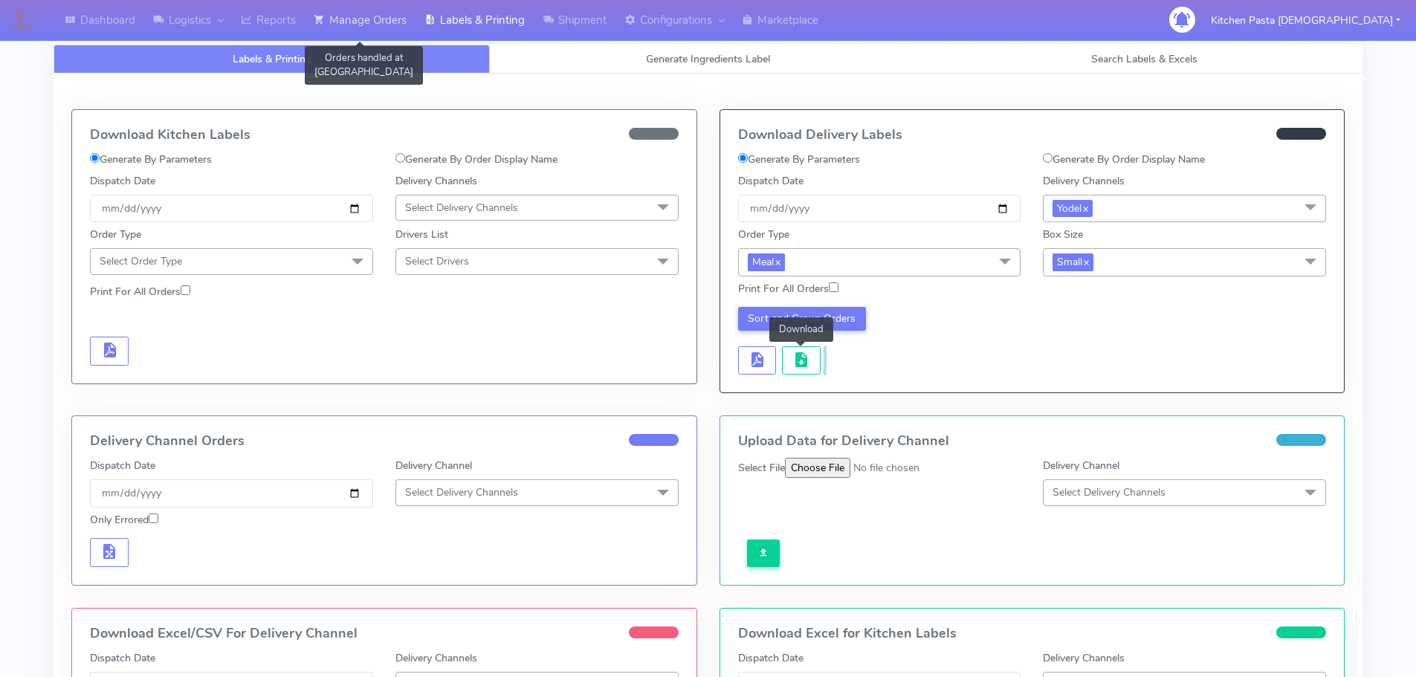
click at [402, 7] on link "Manage Orders" at bounding box center [360, 20] width 111 height 41
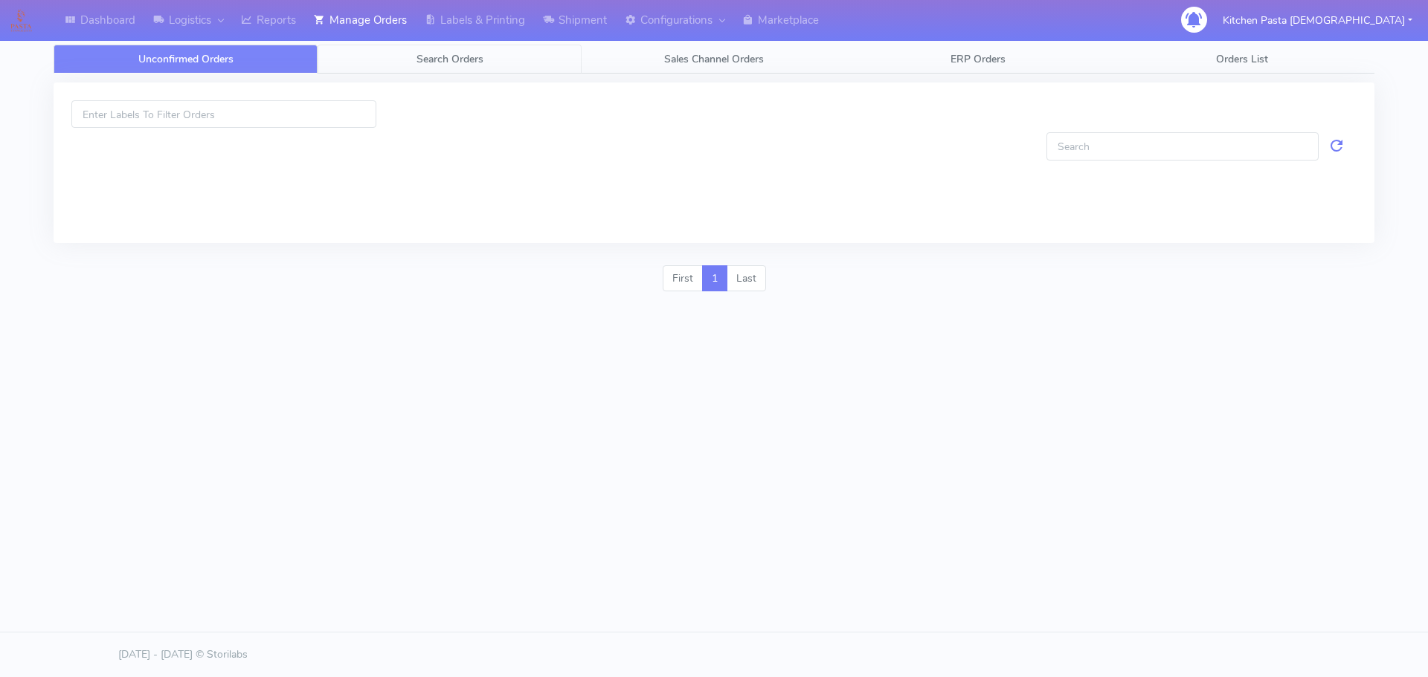
click at [430, 52] on span "Search Orders" at bounding box center [449, 59] width 67 height 14
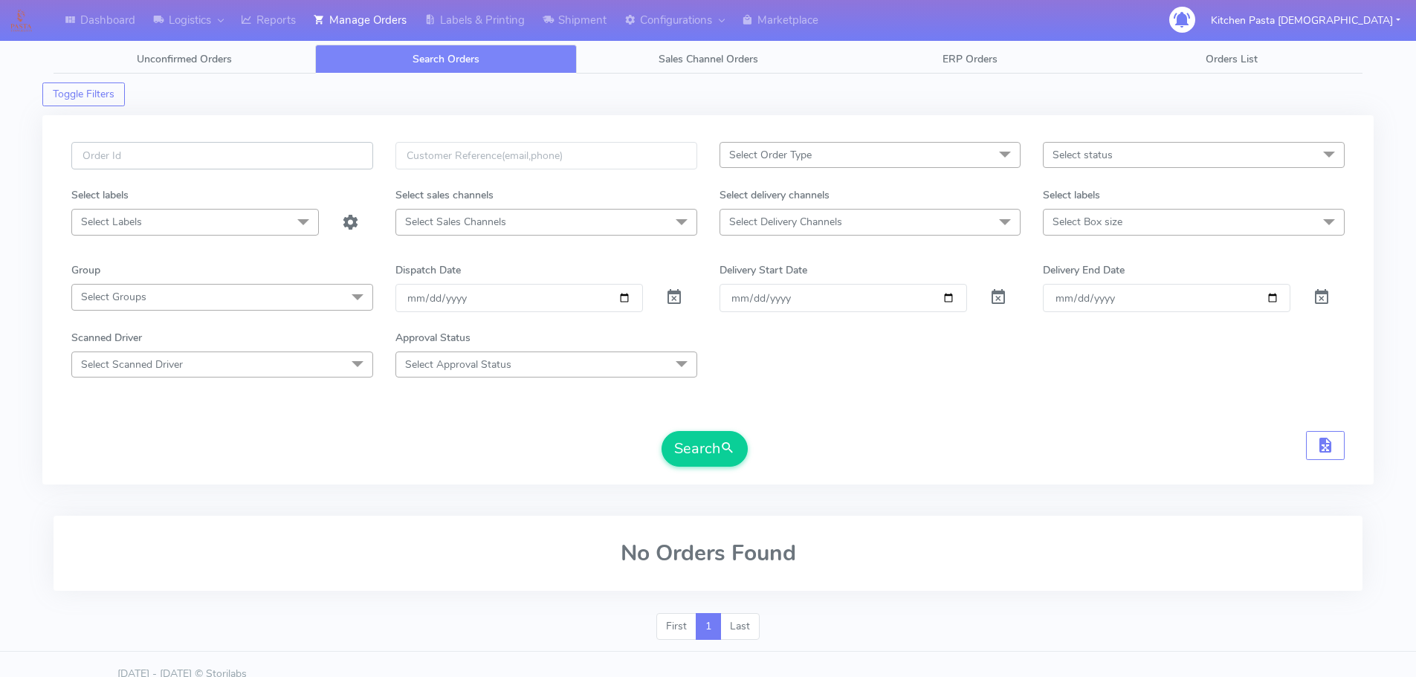
click at [346, 155] on input "text" at bounding box center [222, 156] width 302 height 28
type input "1616658"
click at [662, 431] on button "Search" at bounding box center [705, 449] width 86 height 36
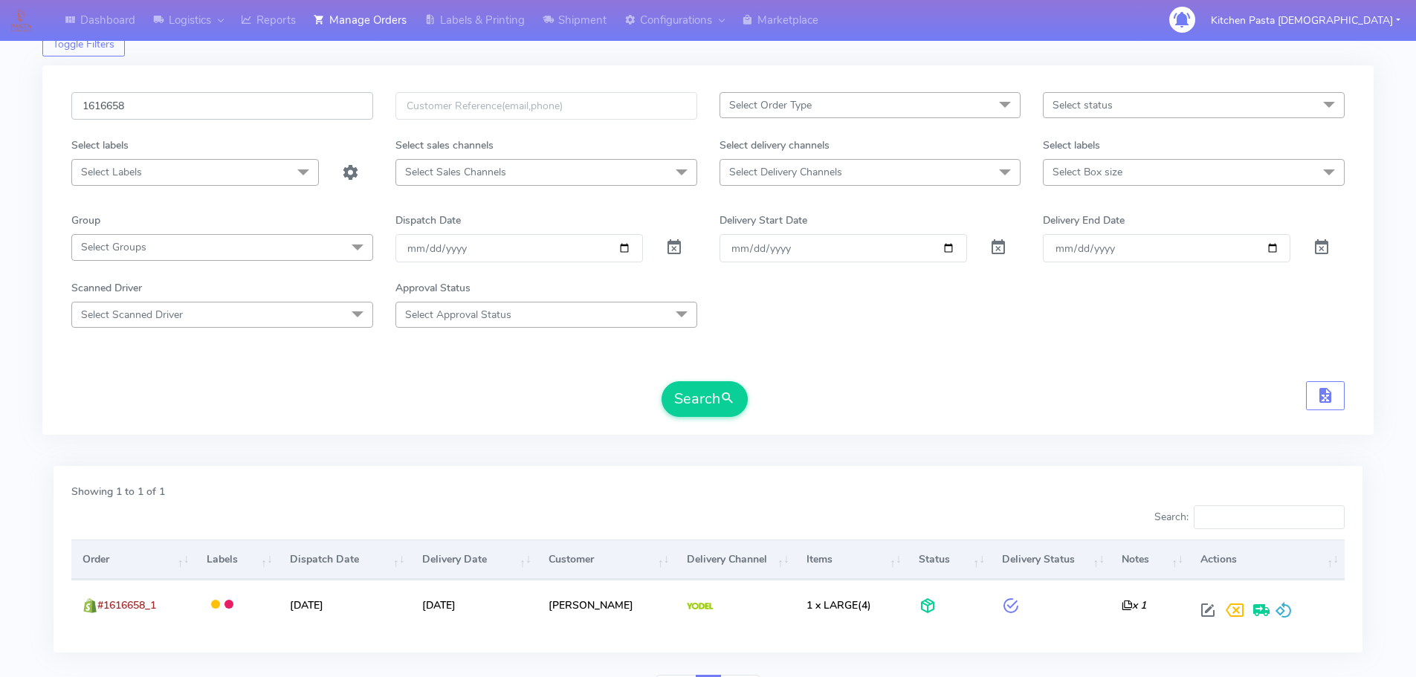
scroll to position [74, 0]
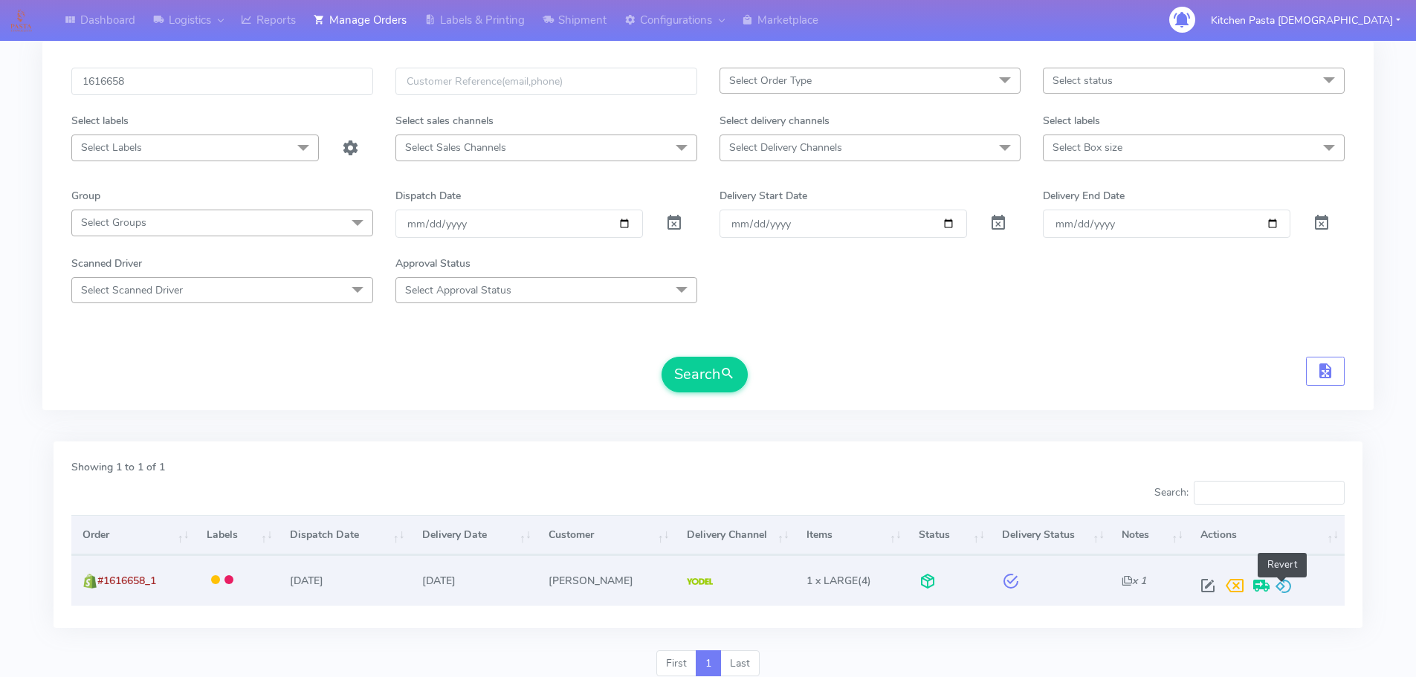
click at [1279, 595] on span at bounding box center [1284, 589] width 18 height 14
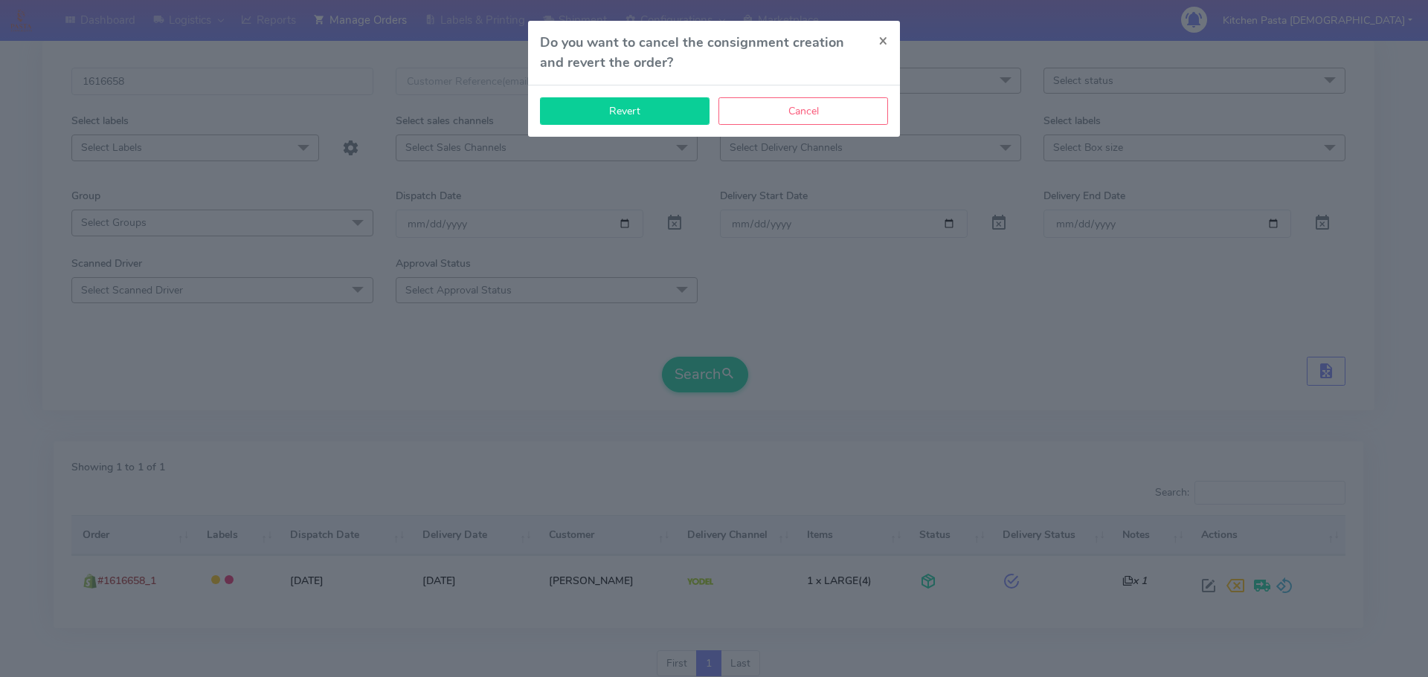
click at [639, 107] on button "Revert" at bounding box center [625, 111] width 170 height 28
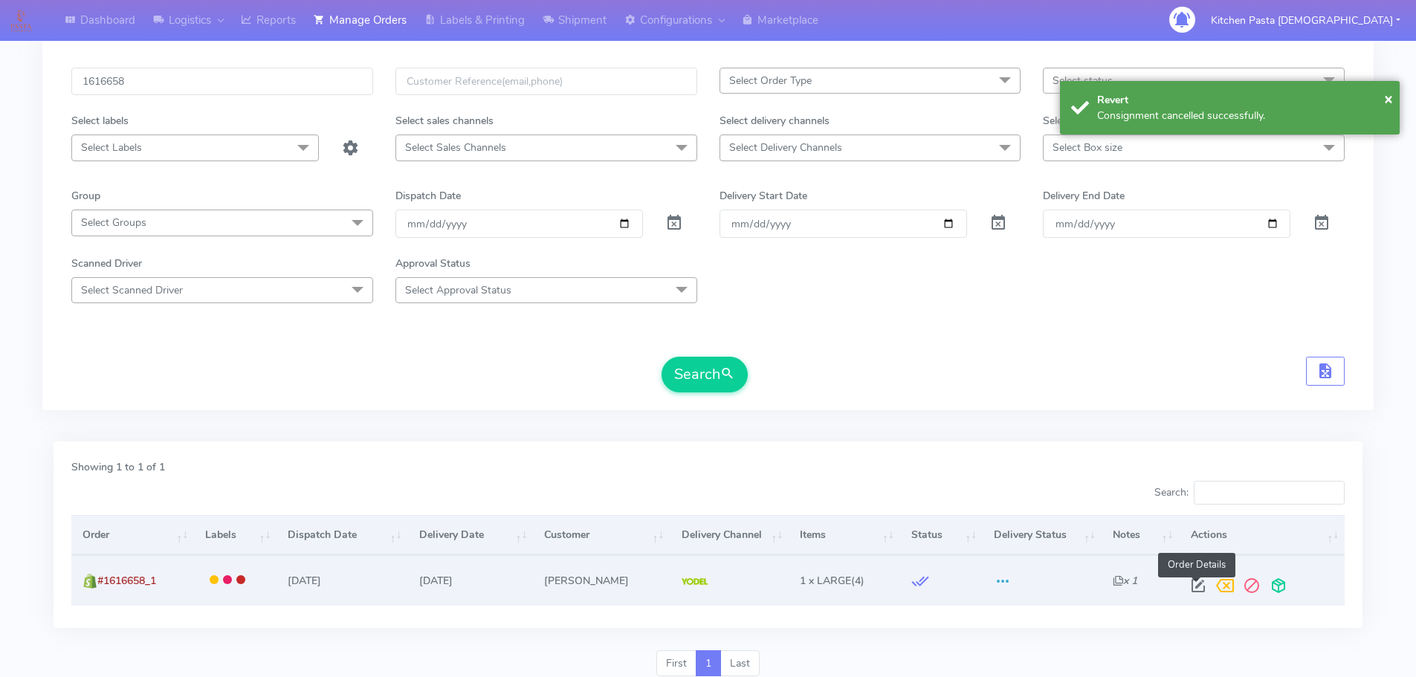
click at [1200, 588] on span at bounding box center [1198, 589] width 27 height 14
select select "5"
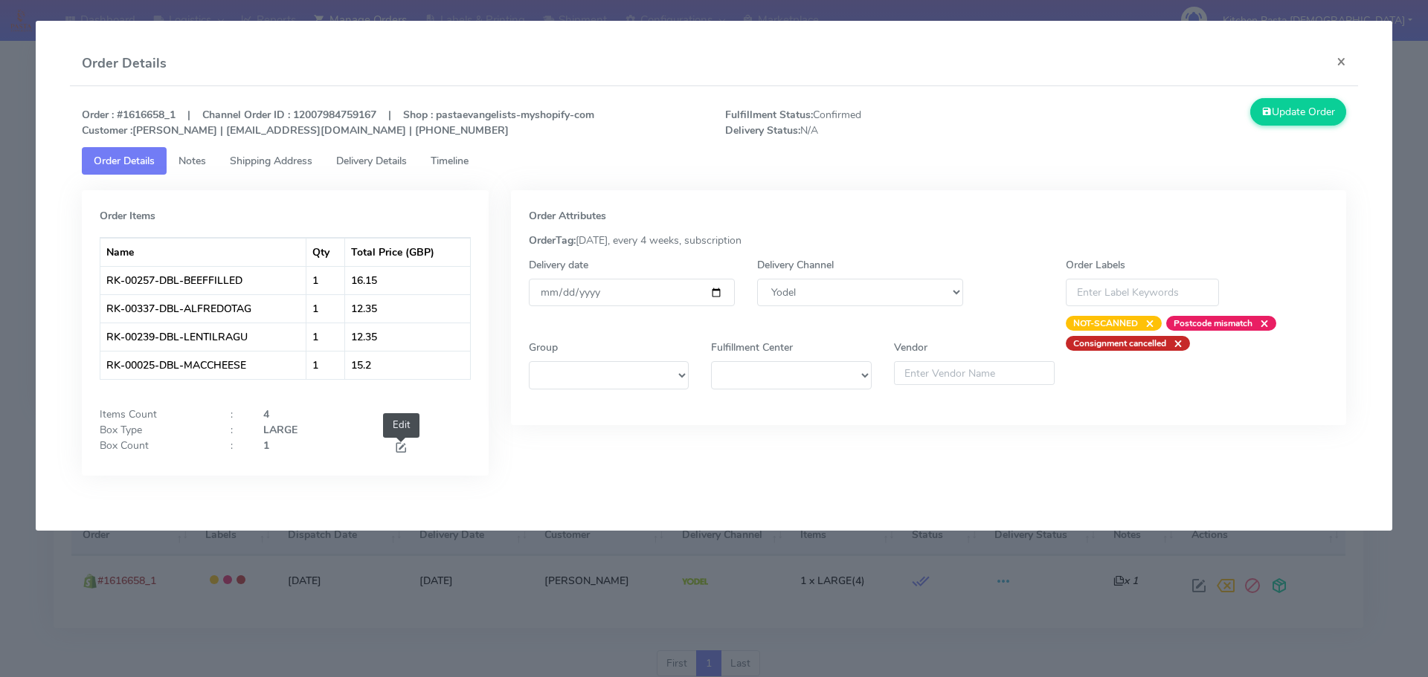
click at [404, 446] on span at bounding box center [400, 449] width 13 height 14
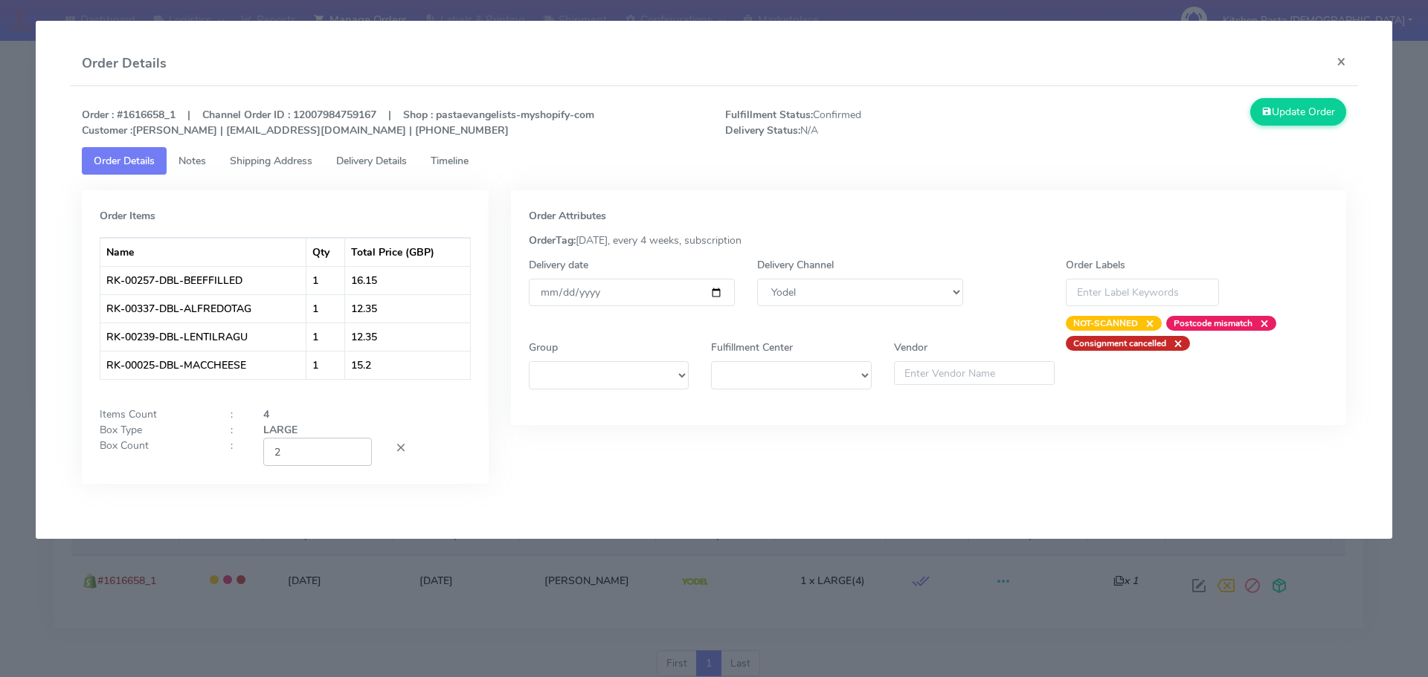
type input "2"
click at [355, 446] on input "2" at bounding box center [317, 452] width 109 height 28
click at [1283, 115] on button "Update Order" at bounding box center [1298, 112] width 97 height 28
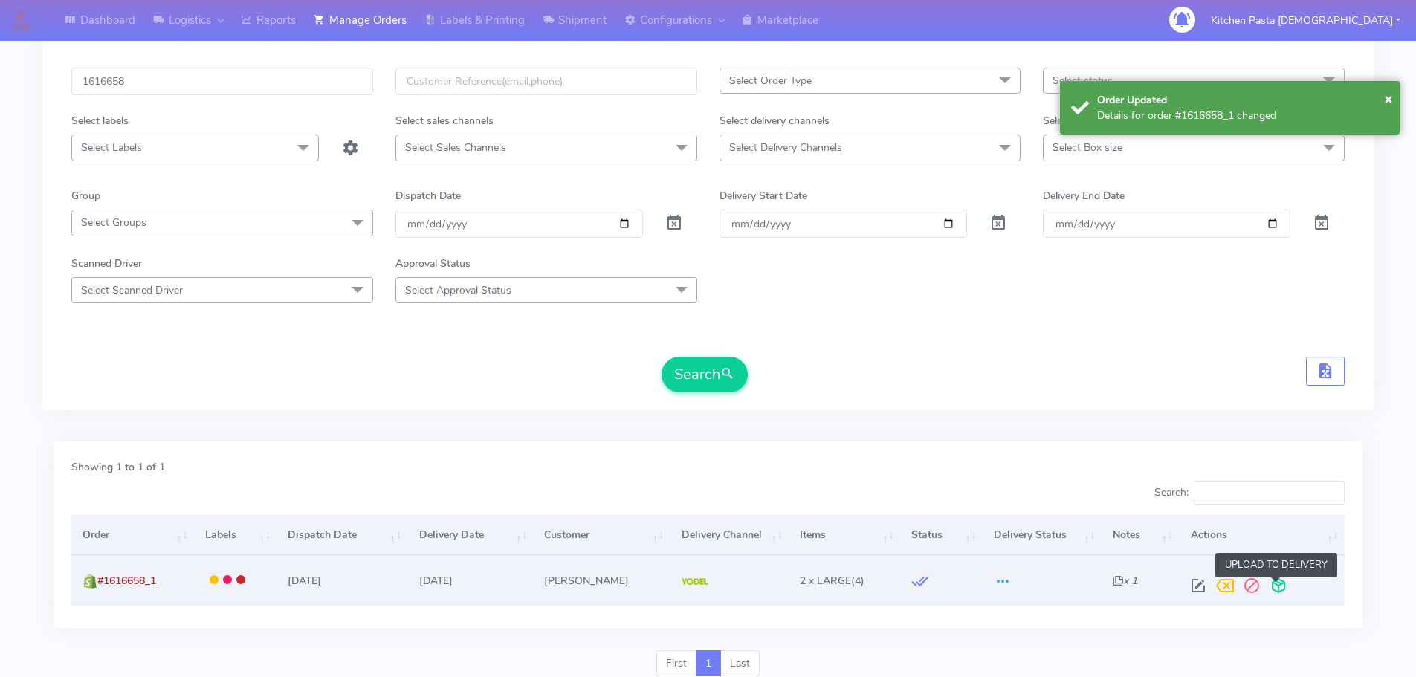
click at [1279, 582] on span at bounding box center [1278, 589] width 27 height 14
click at [1214, 582] on span at bounding box center [1220, 589] width 27 height 14
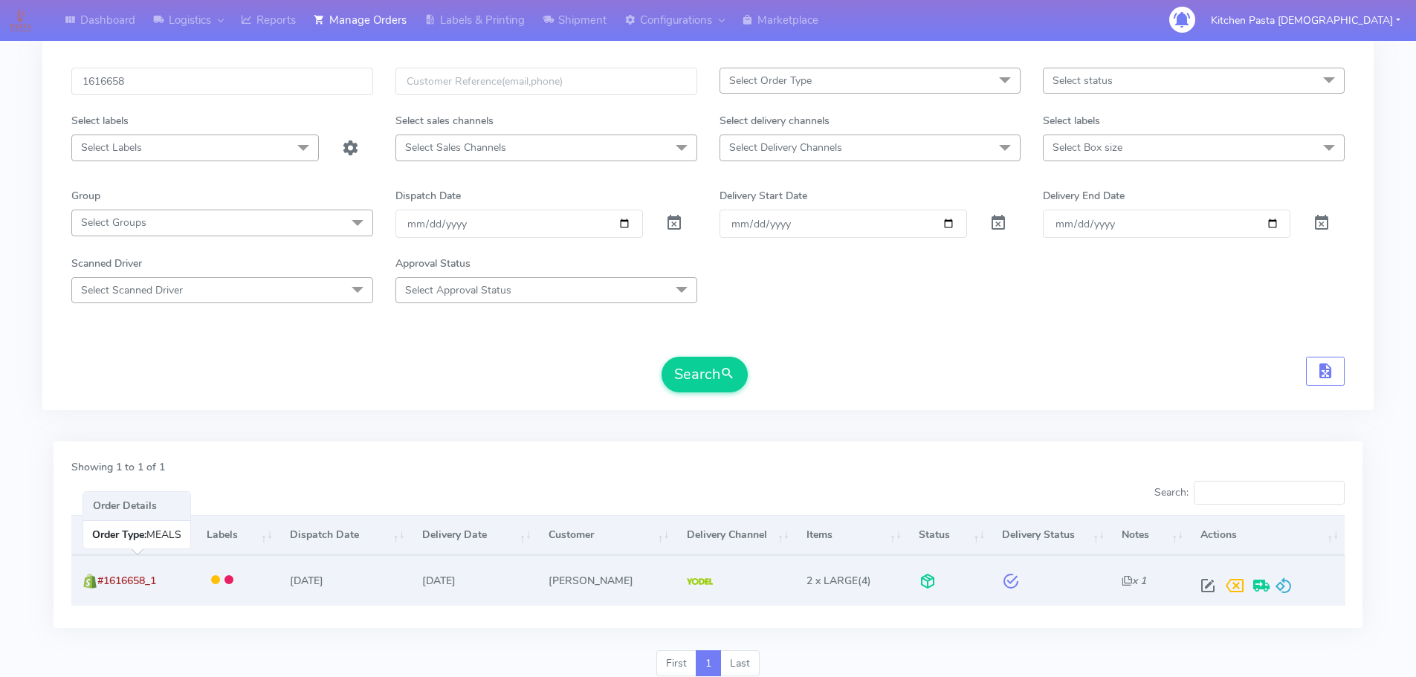
drag, startPoint x: 166, startPoint y: 576, endPoint x: 99, endPoint y: 594, distance: 69.3
click at [99, 594] on td "#1616658_1" at bounding box center [133, 580] width 124 height 50
copy span "#1616658_1"
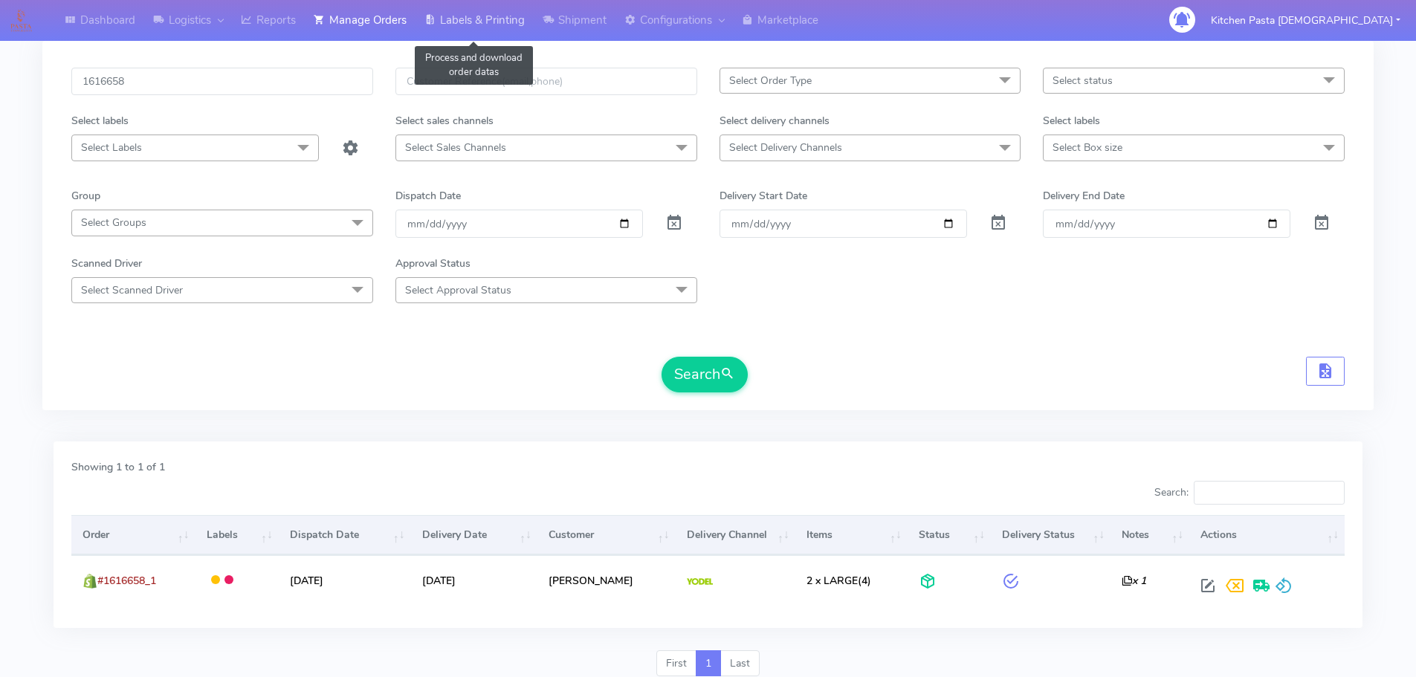
click at [492, 21] on link "Labels & Printing" at bounding box center [475, 20] width 118 height 41
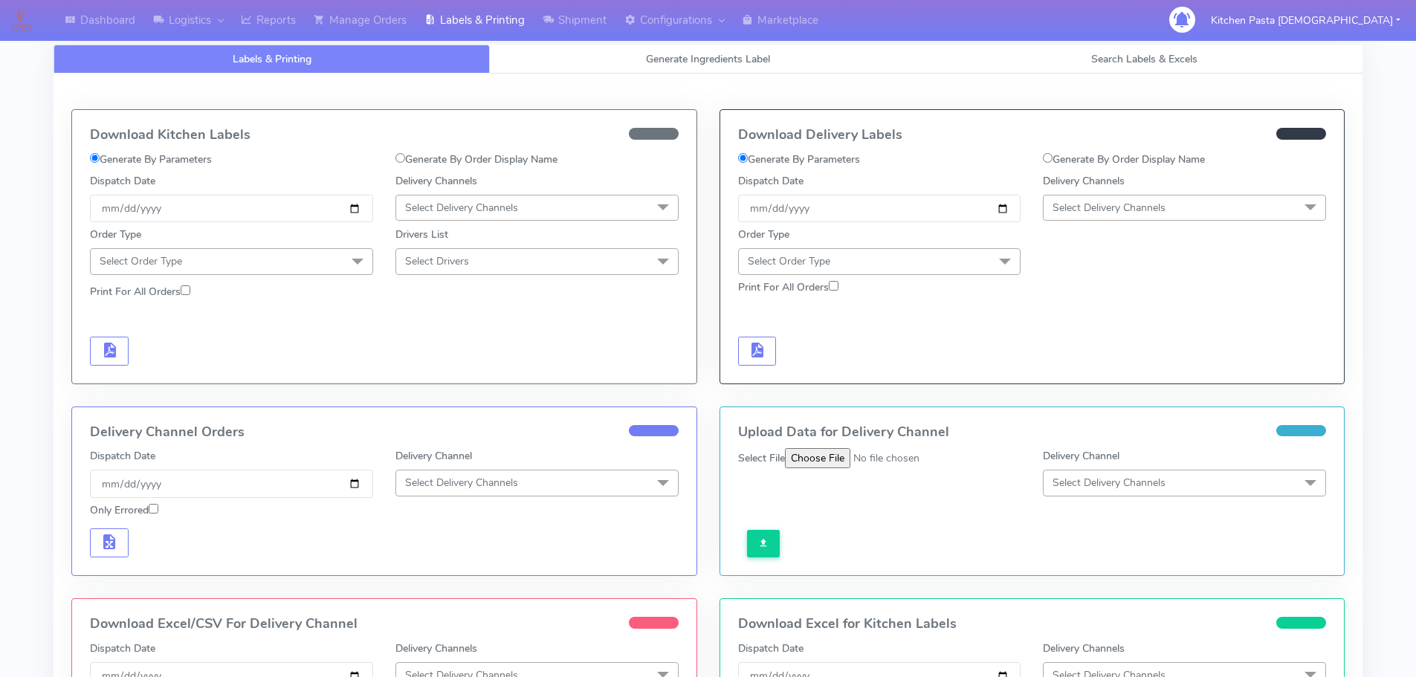
click at [1149, 155] on label "Generate By Order Display Name" at bounding box center [1124, 160] width 162 height 16
click at [1053, 155] on input "Generate By Order Display Name" at bounding box center [1048, 158] width 10 height 10
radio input "true"
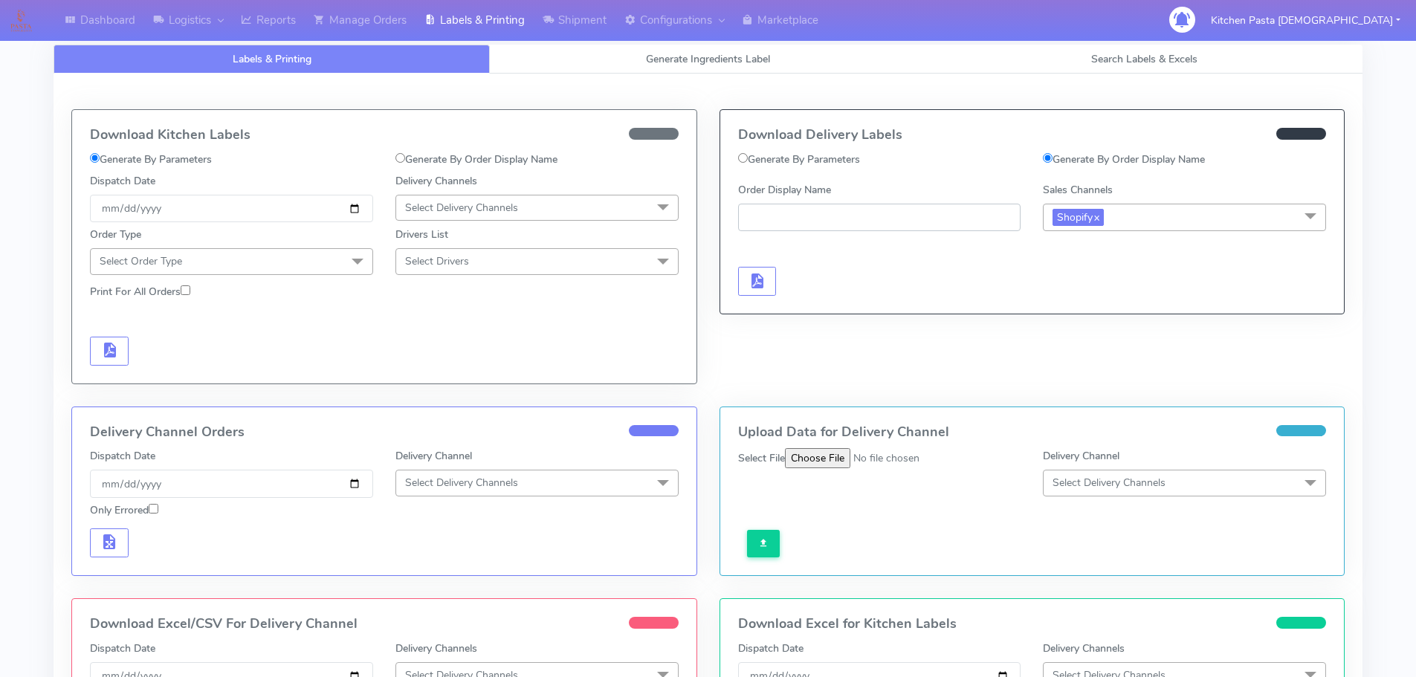
paste input "#1616658_1"
type input "#1616658_1"
click at [761, 283] on span "button" at bounding box center [757, 284] width 18 height 14
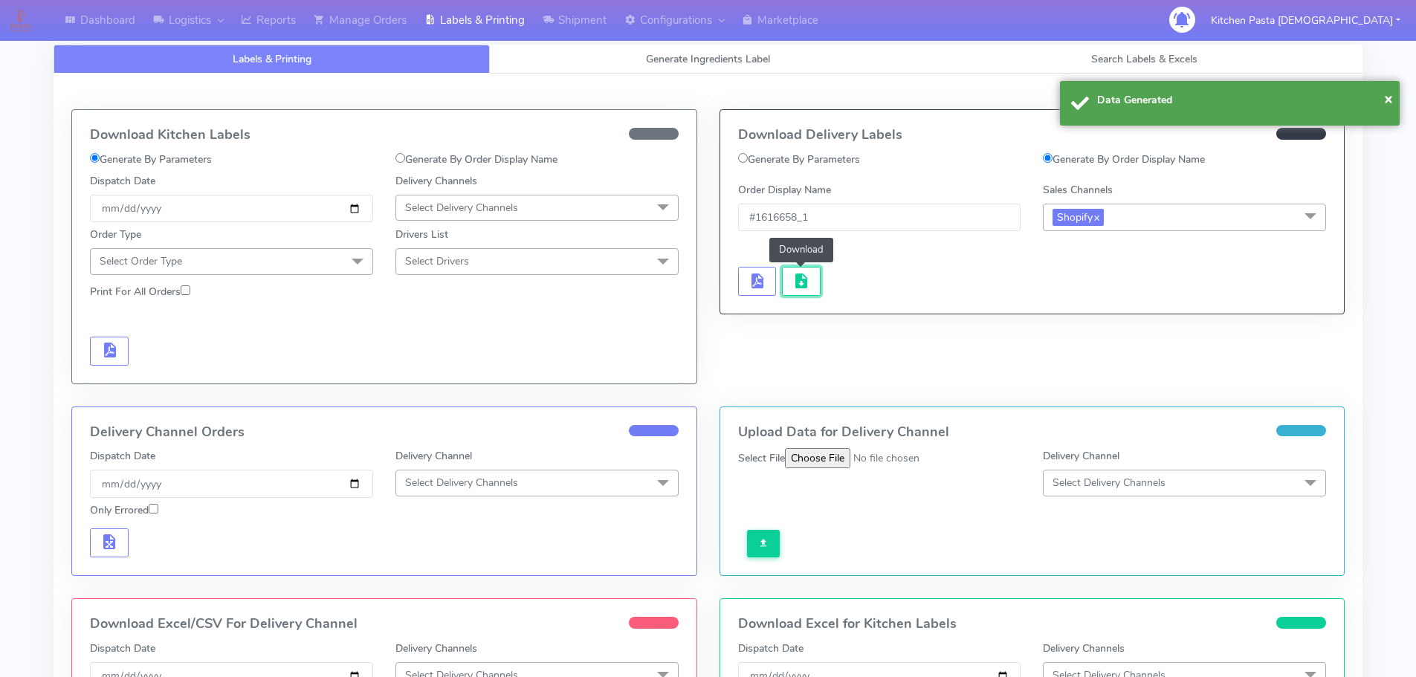
click at [805, 282] on span "button" at bounding box center [802, 284] width 18 height 14
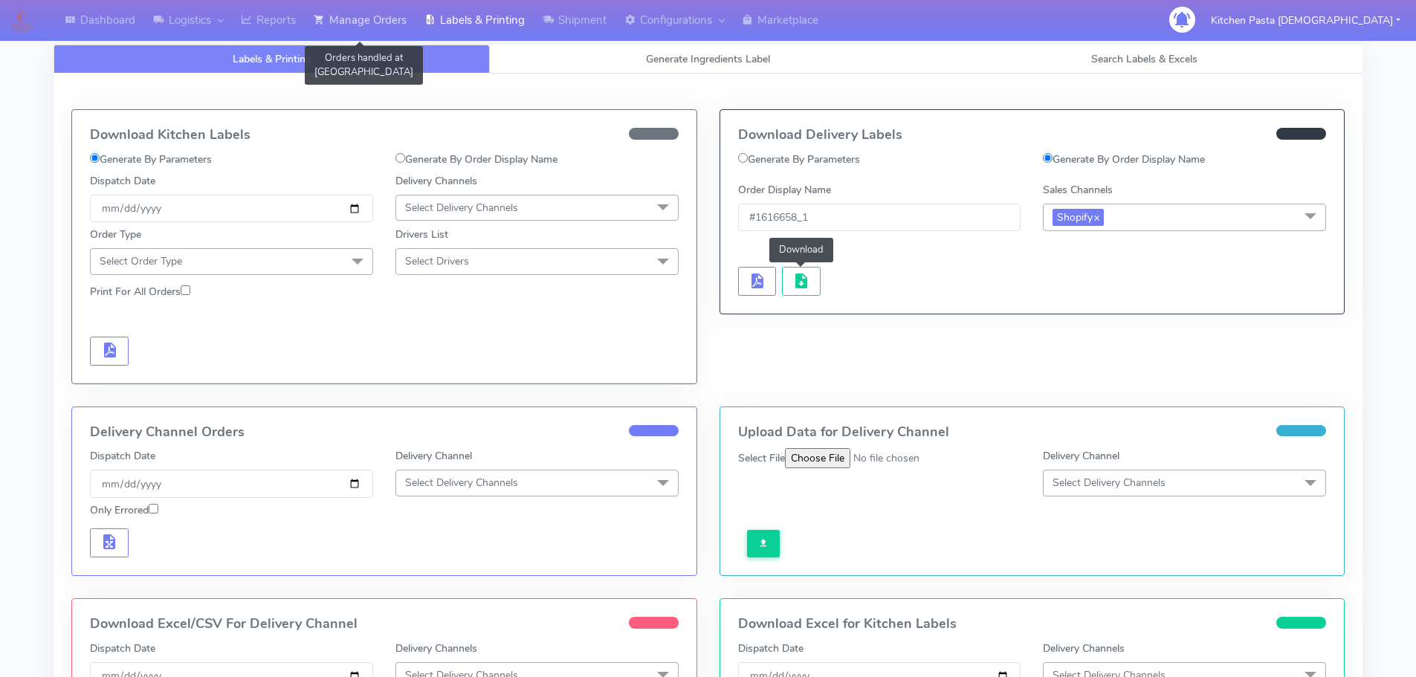
click at [361, 25] on link "Manage Orders" at bounding box center [360, 20] width 111 height 41
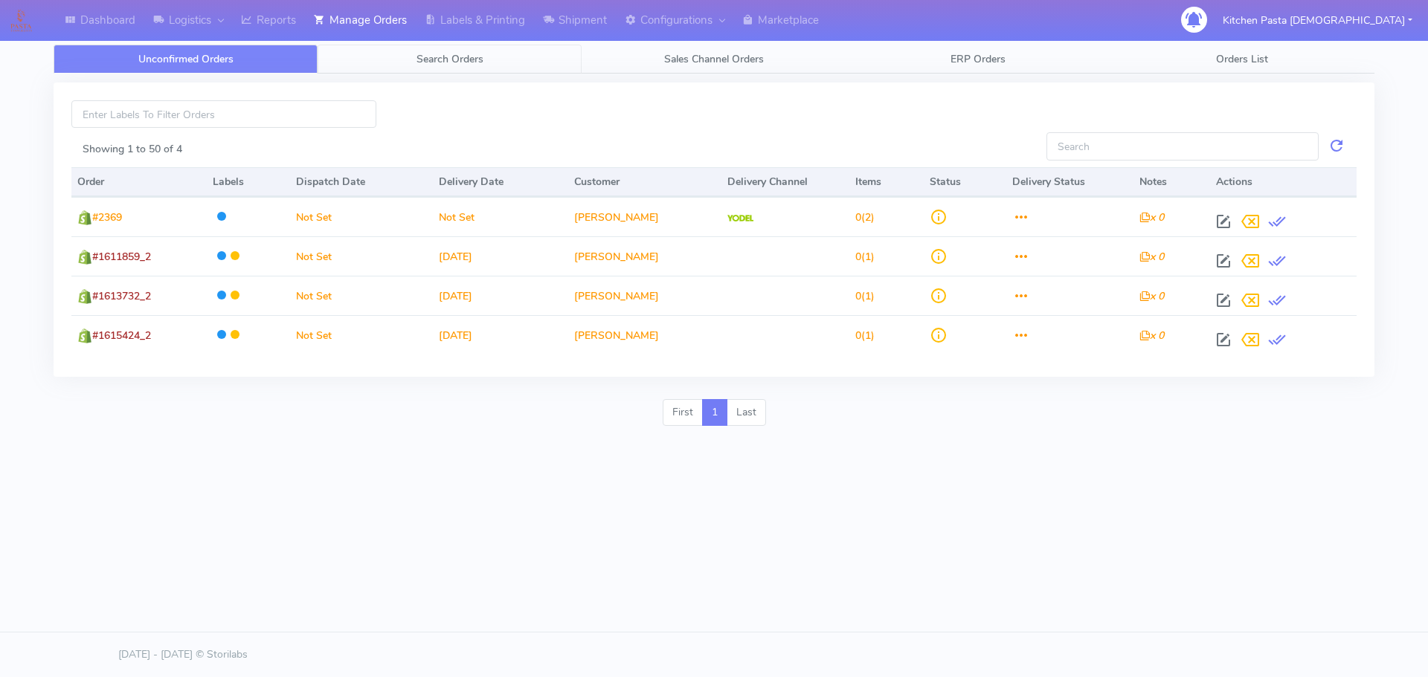
drag, startPoint x: 462, startPoint y: 67, endPoint x: 393, endPoint y: 117, distance: 85.1
click at [462, 67] on link "Search Orders" at bounding box center [449, 59] width 264 height 29
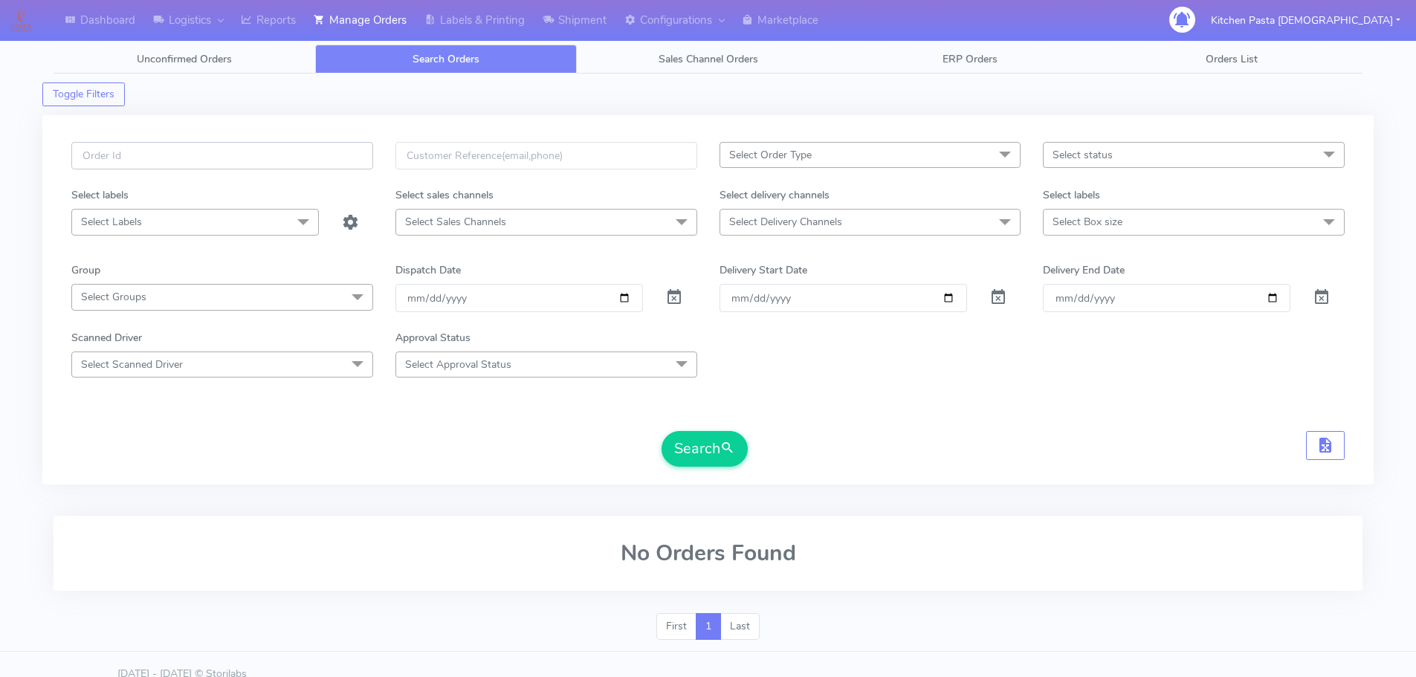
click at [311, 158] on input "text" at bounding box center [222, 156] width 302 height 28
type input "1616772"
click at [662, 431] on button "Search" at bounding box center [705, 449] width 86 height 36
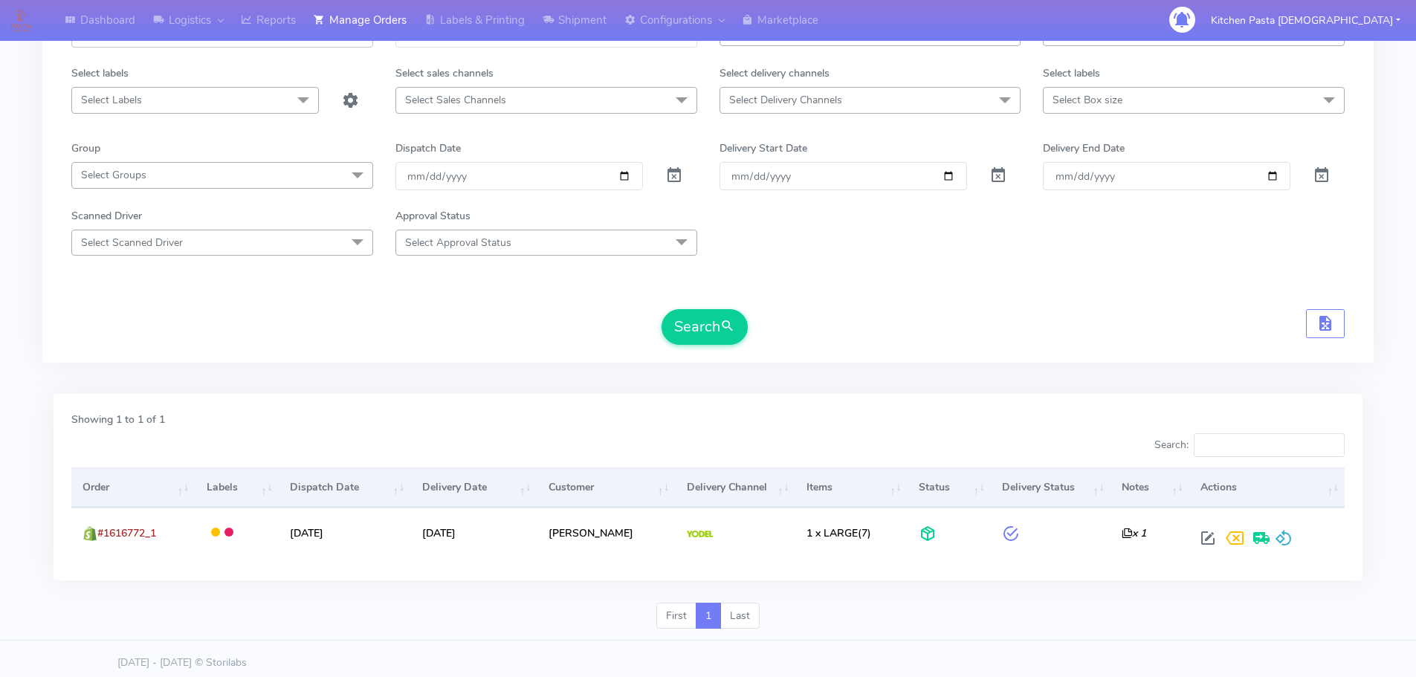
scroll to position [130, 0]
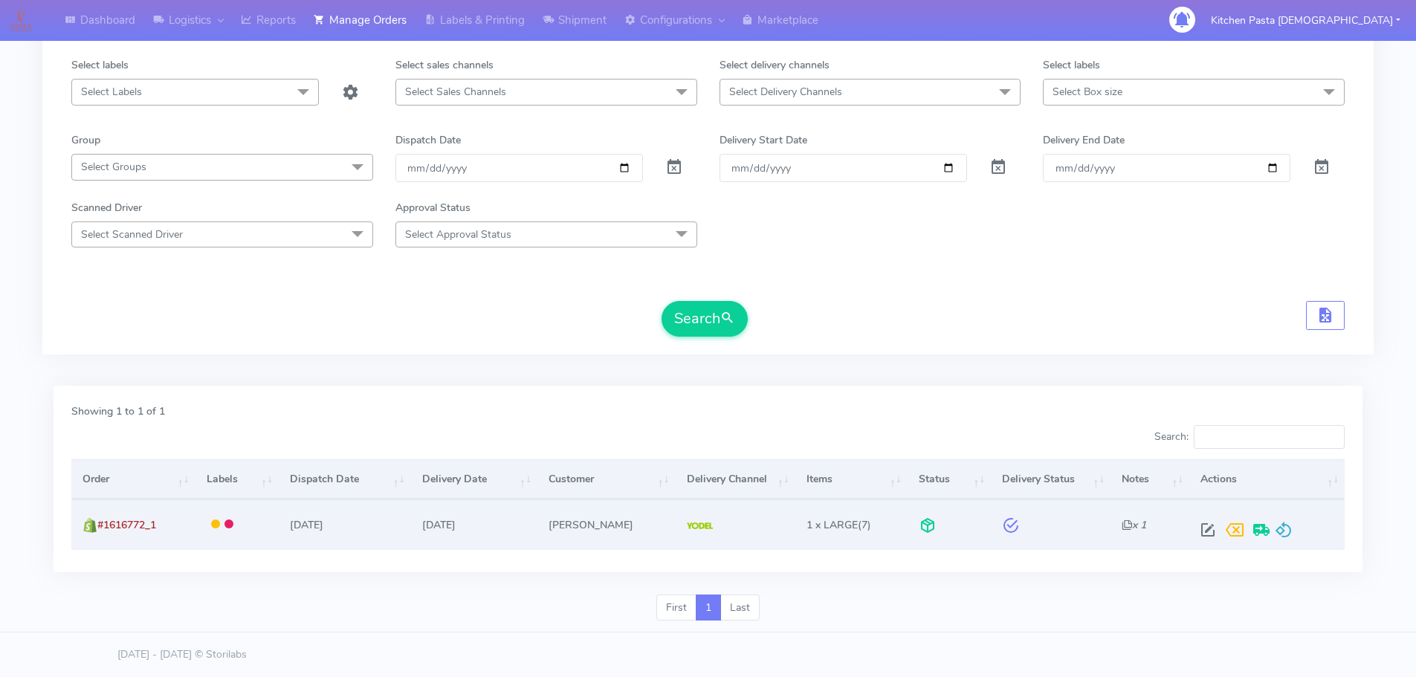
click at [1294, 546] on td at bounding box center [1267, 525] width 155 height 50
click at [1287, 541] on span at bounding box center [1284, 533] width 18 height 14
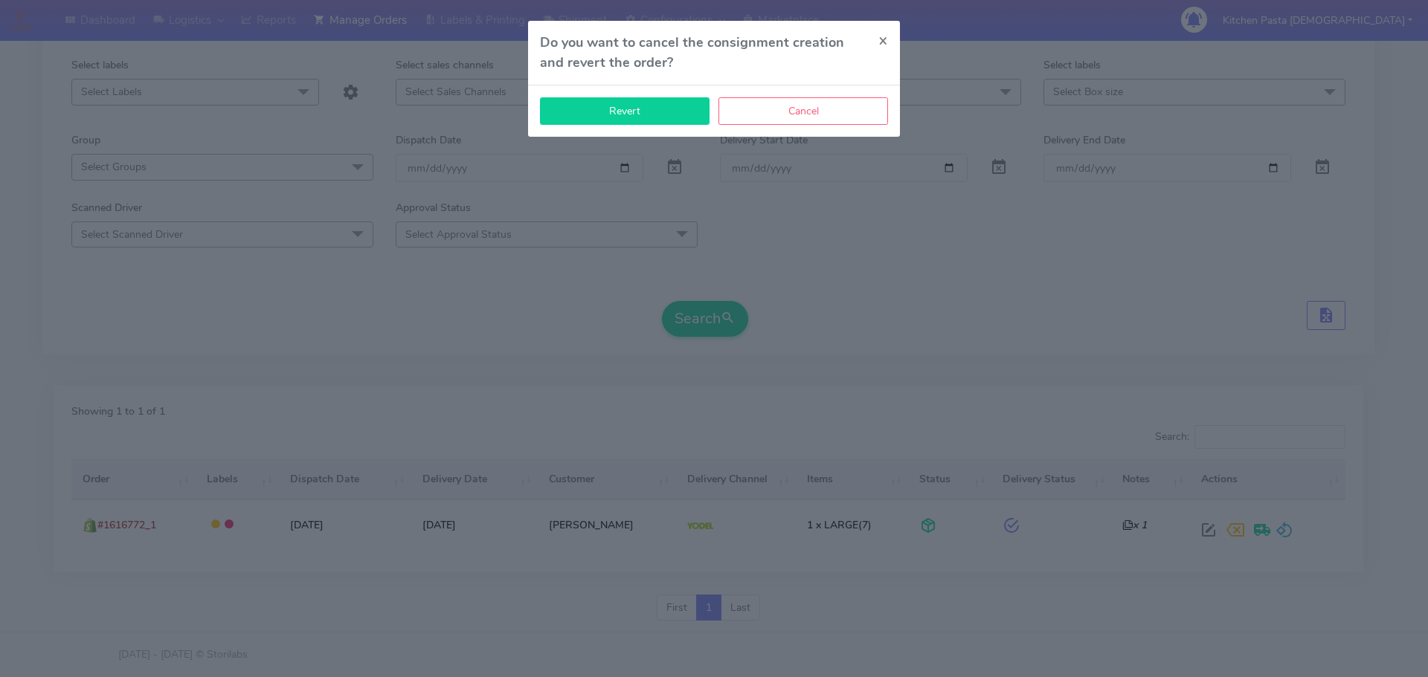
click at [645, 108] on button "Revert" at bounding box center [625, 111] width 170 height 28
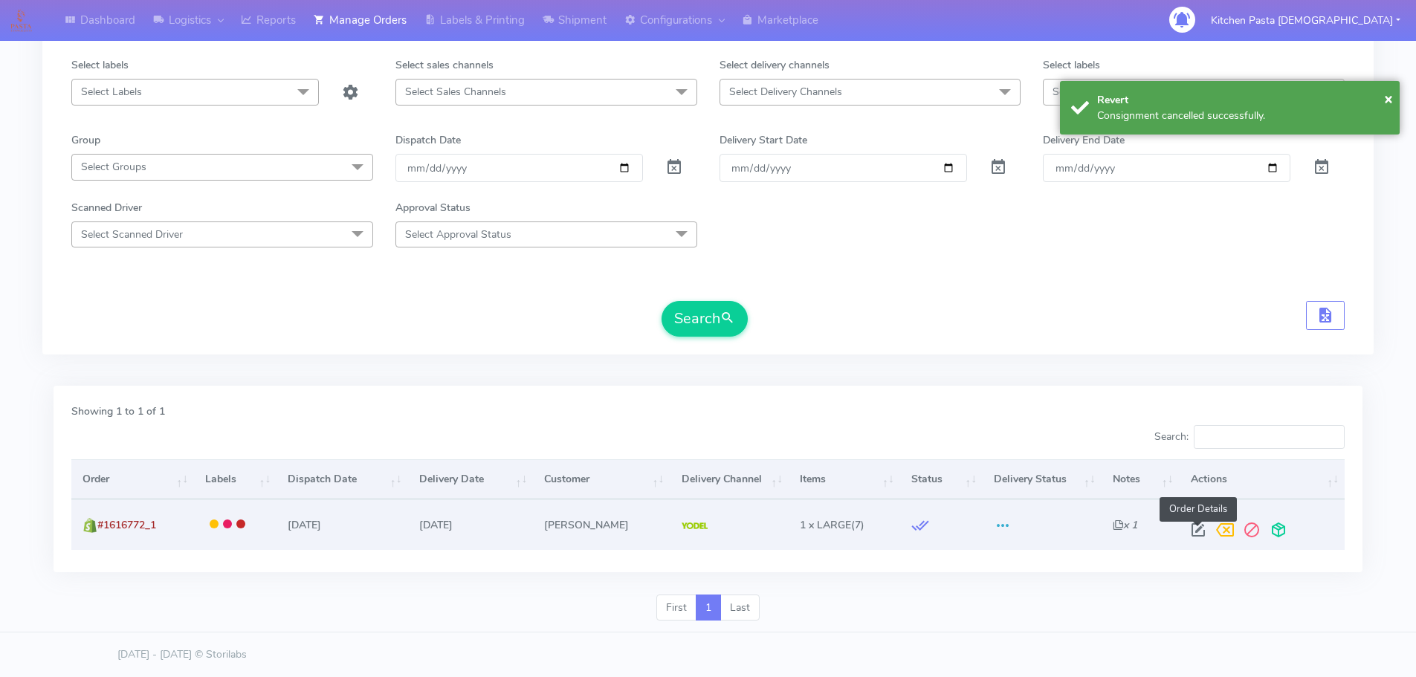
click at [1199, 529] on span at bounding box center [1198, 533] width 27 height 14
select select "5"
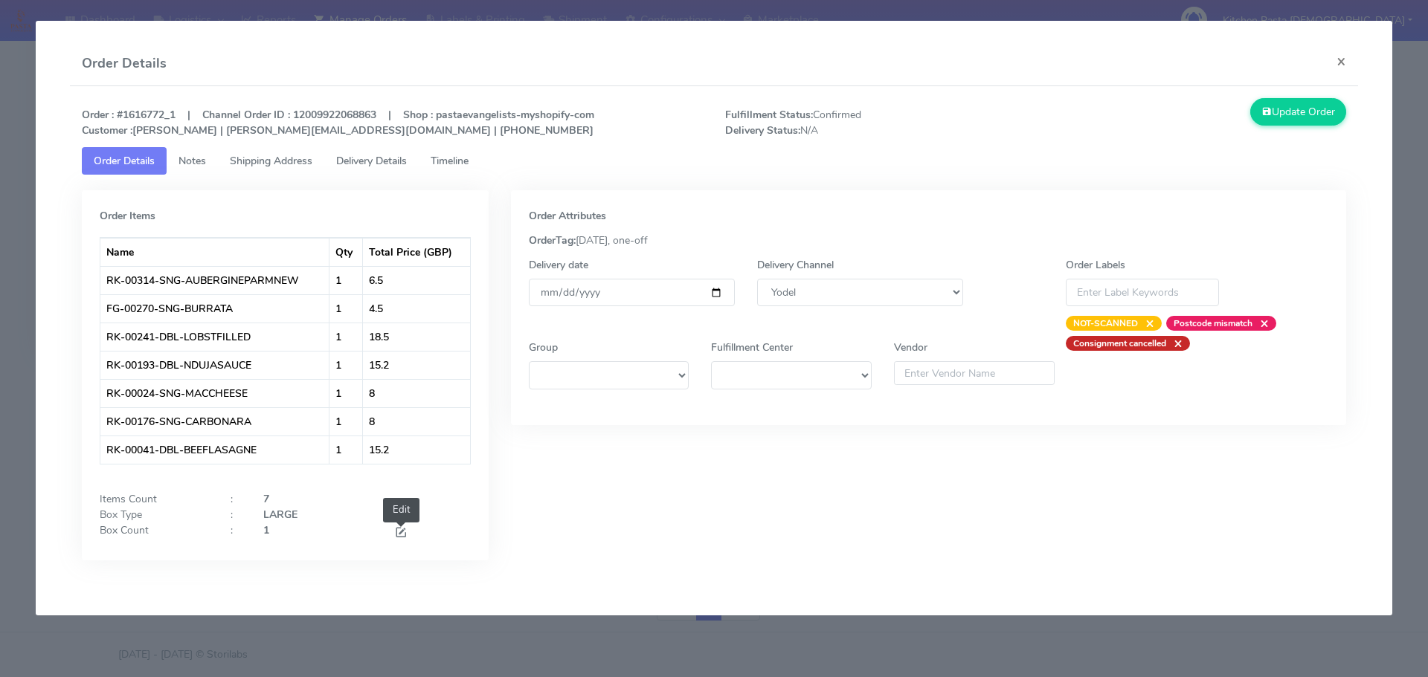
click at [401, 538] on span at bounding box center [400, 534] width 13 height 14
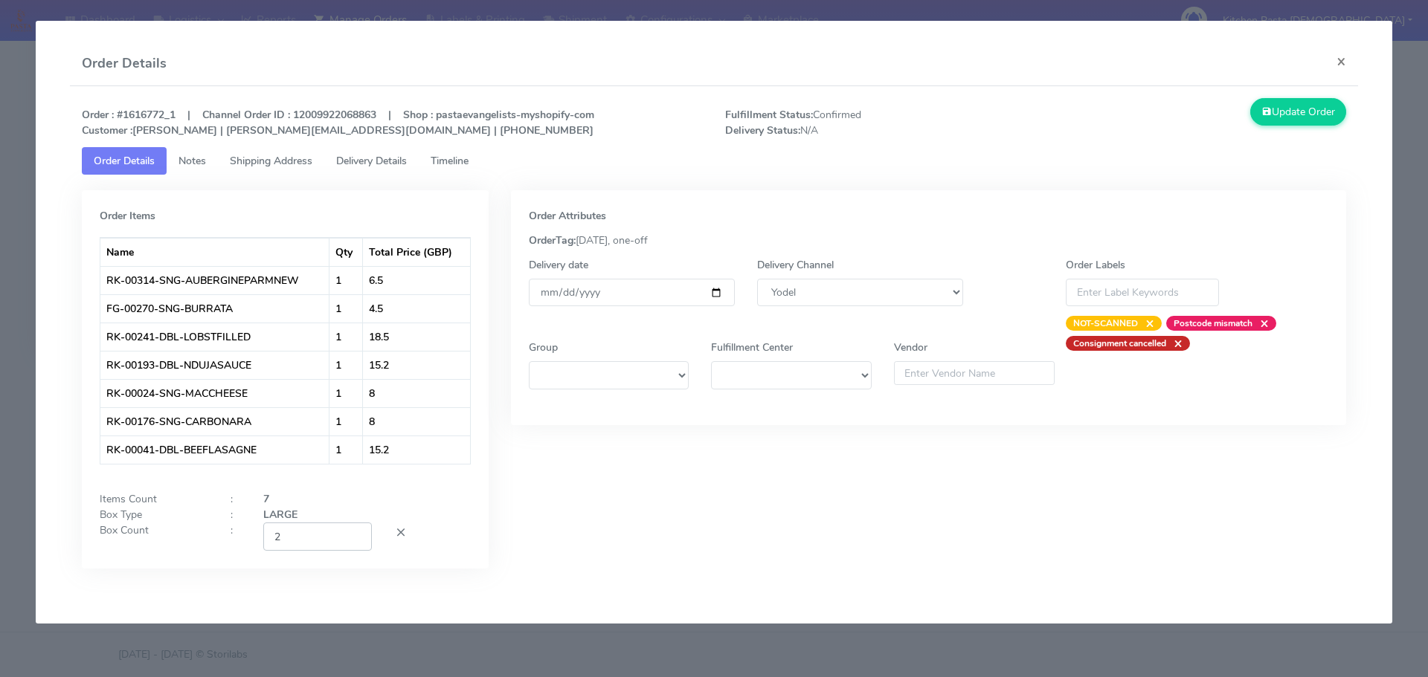
type input "2"
click at [355, 534] on input "2" at bounding box center [317, 537] width 109 height 28
click at [1314, 122] on button "Update Order" at bounding box center [1298, 112] width 97 height 28
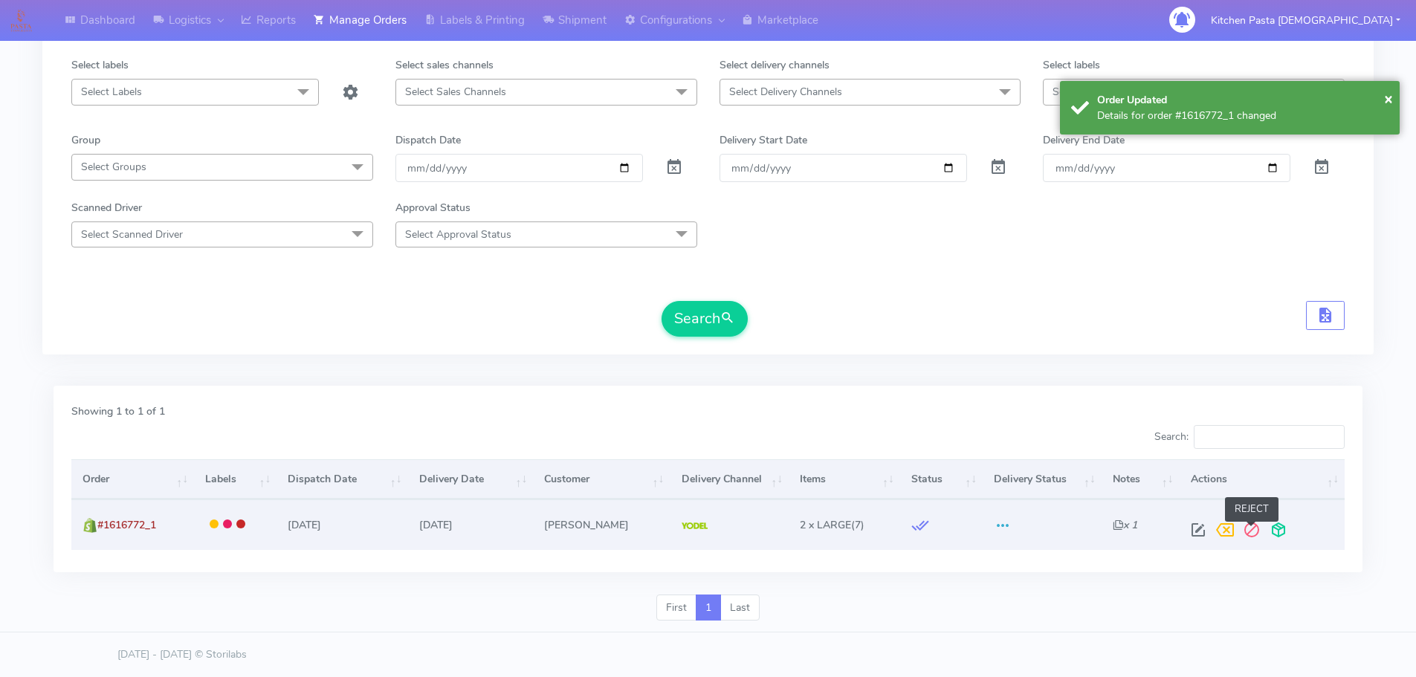
click at [1262, 539] on span at bounding box center [1252, 533] width 27 height 14
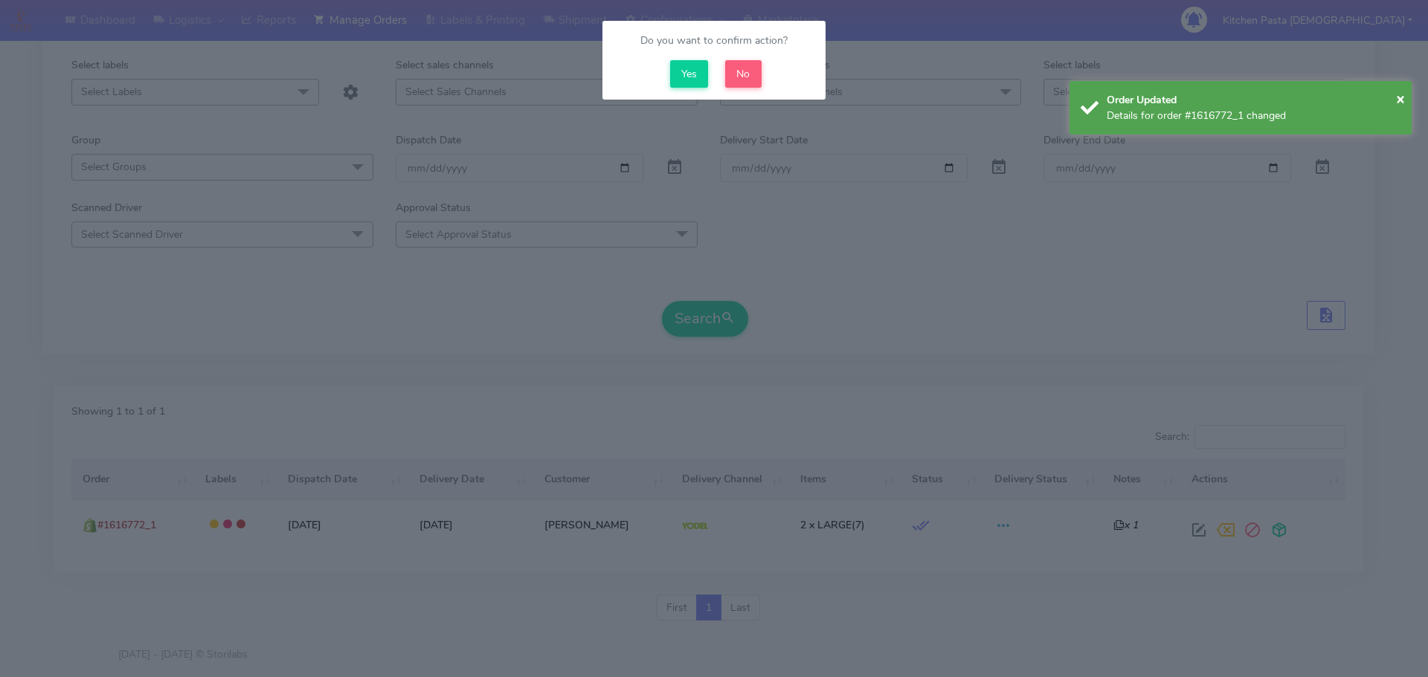
click at [1275, 538] on modal-container "Do you want to confirm action? Yes No" at bounding box center [714, 338] width 1428 height 677
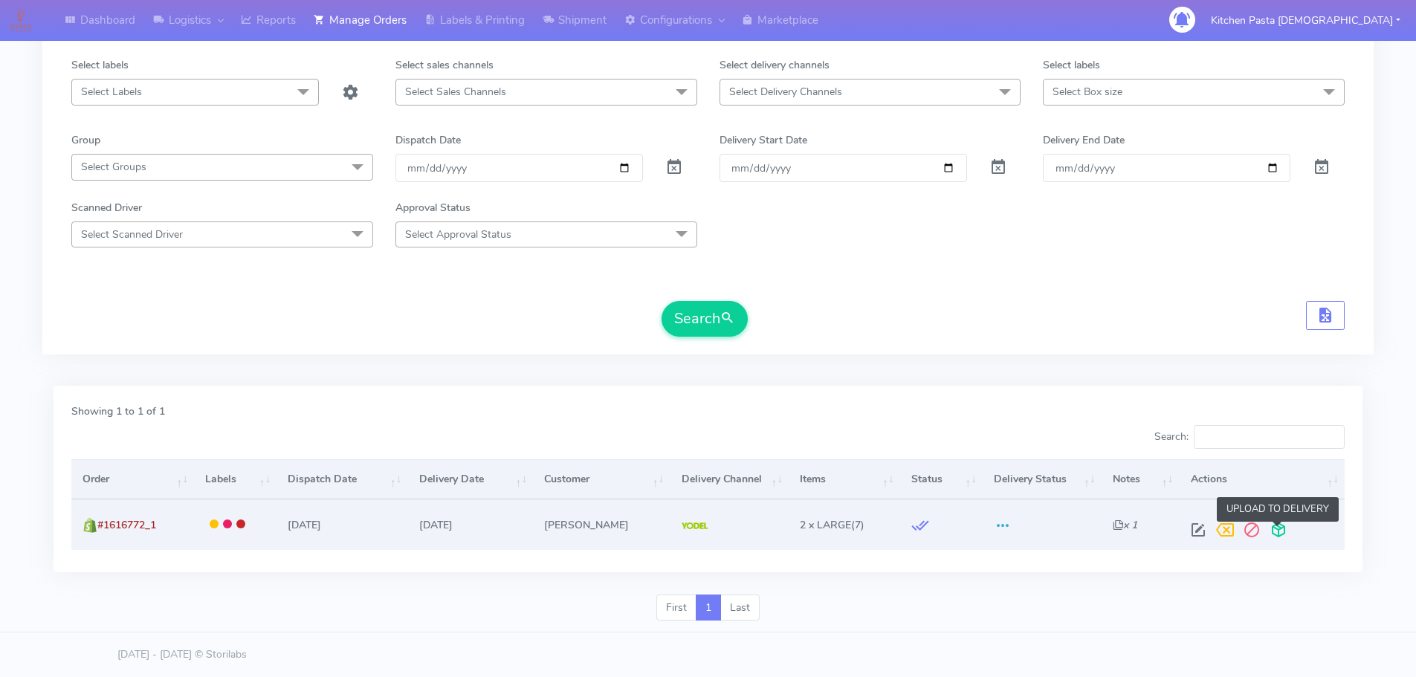
click at [1279, 532] on span at bounding box center [1278, 533] width 27 height 14
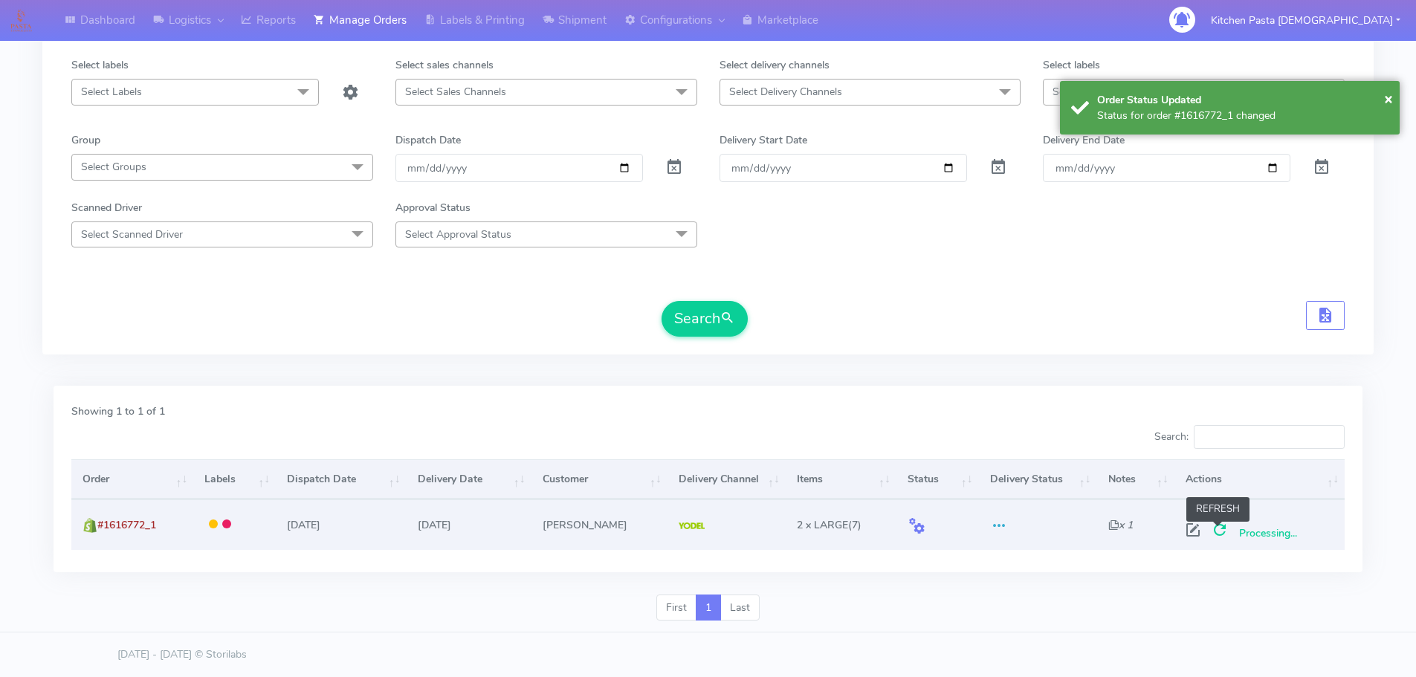
click at [1219, 537] on span at bounding box center [1220, 533] width 27 height 14
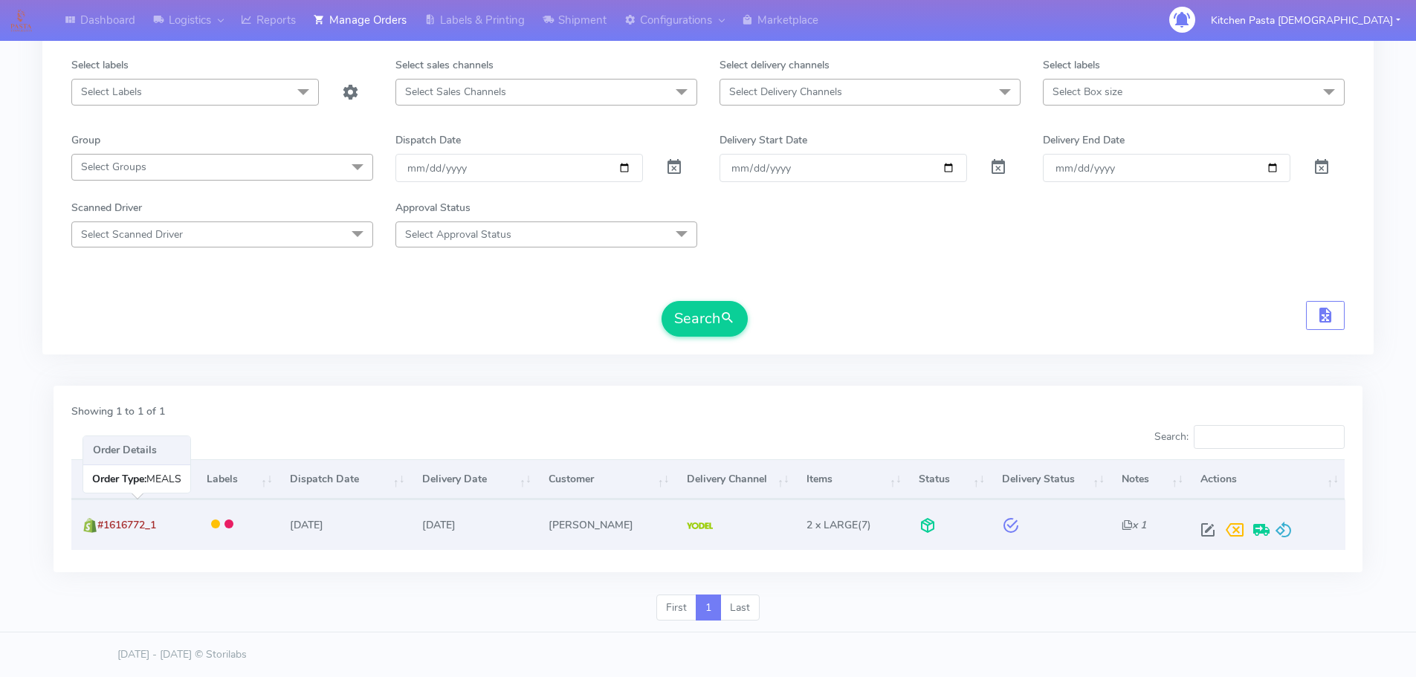
drag, startPoint x: 166, startPoint y: 524, endPoint x: 102, endPoint y: 545, distance: 67.2
click at [102, 545] on td "#1616772_1" at bounding box center [133, 525] width 124 height 50
copy span "#1616772_1"
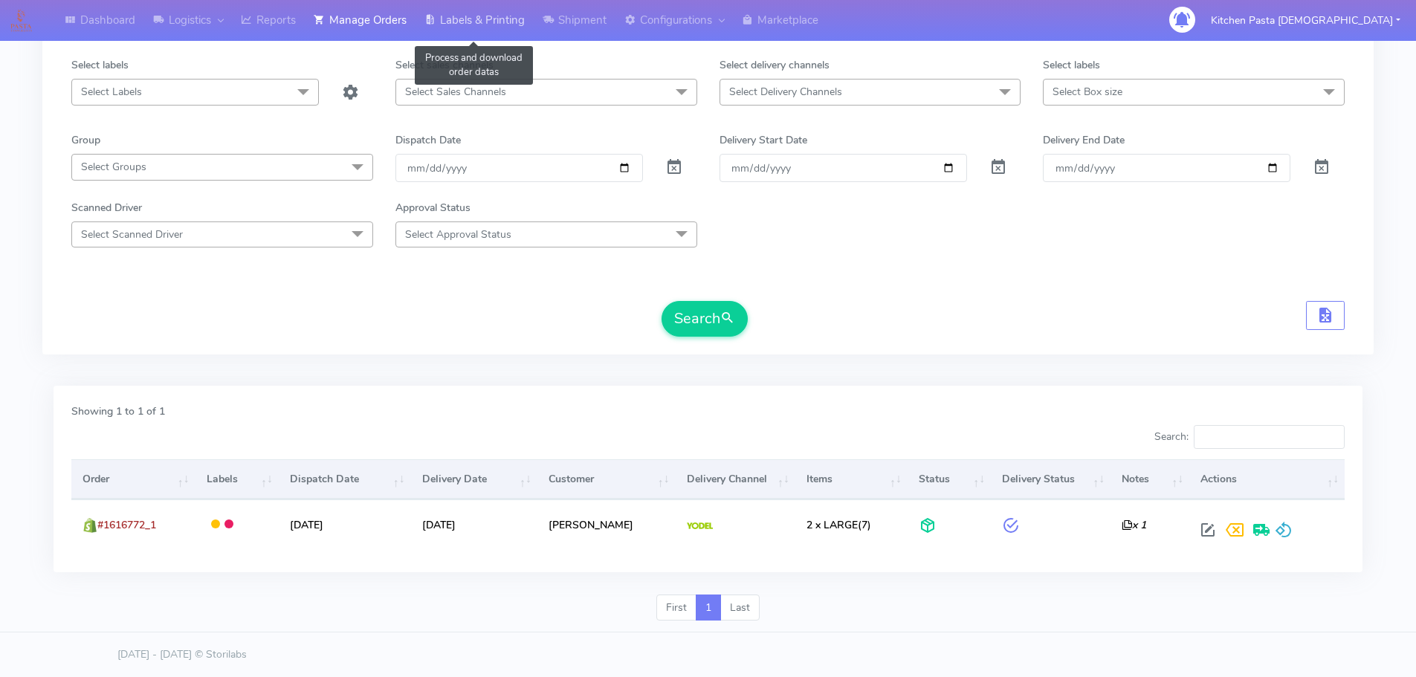
click at [489, 26] on link "Labels & Printing" at bounding box center [475, 20] width 118 height 41
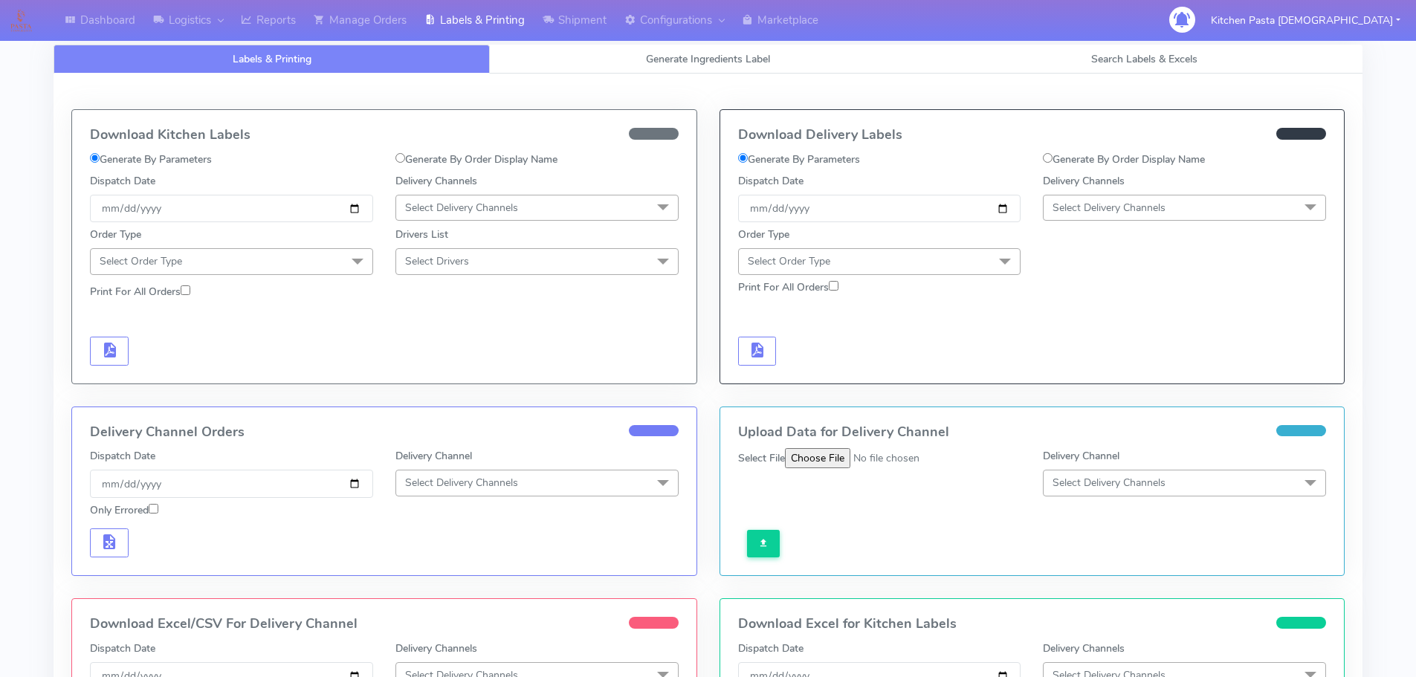
click at [1126, 154] on label "Generate By Order Display Name" at bounding box center [1124, 160] width 162 height 16
click at [1053, 154] on input "Generate By Order Display Name" at bounding box center [1048, 158] width 10 height 10
radio input "true"
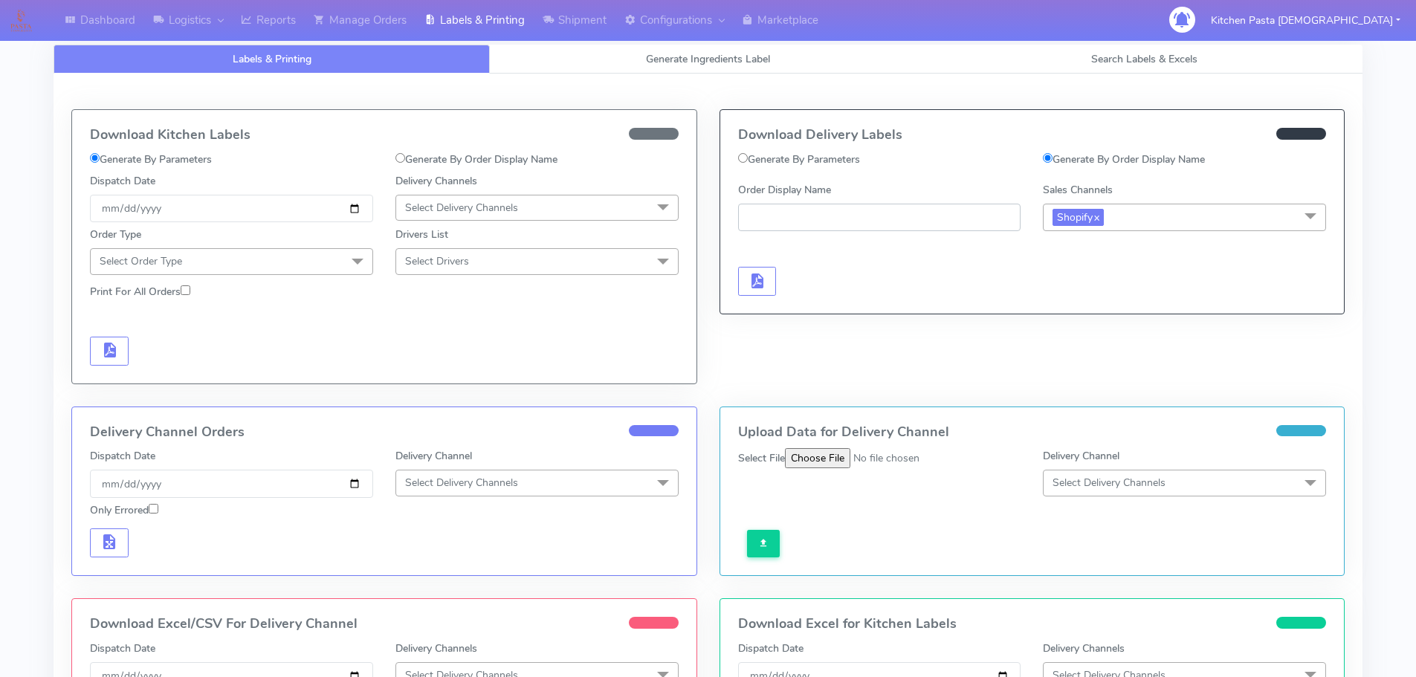
paste input "#1616772_1"
type input "#1616772_1"
click at [768, 286] on button "button" at bounding box center [757, 281] width 39 height 29
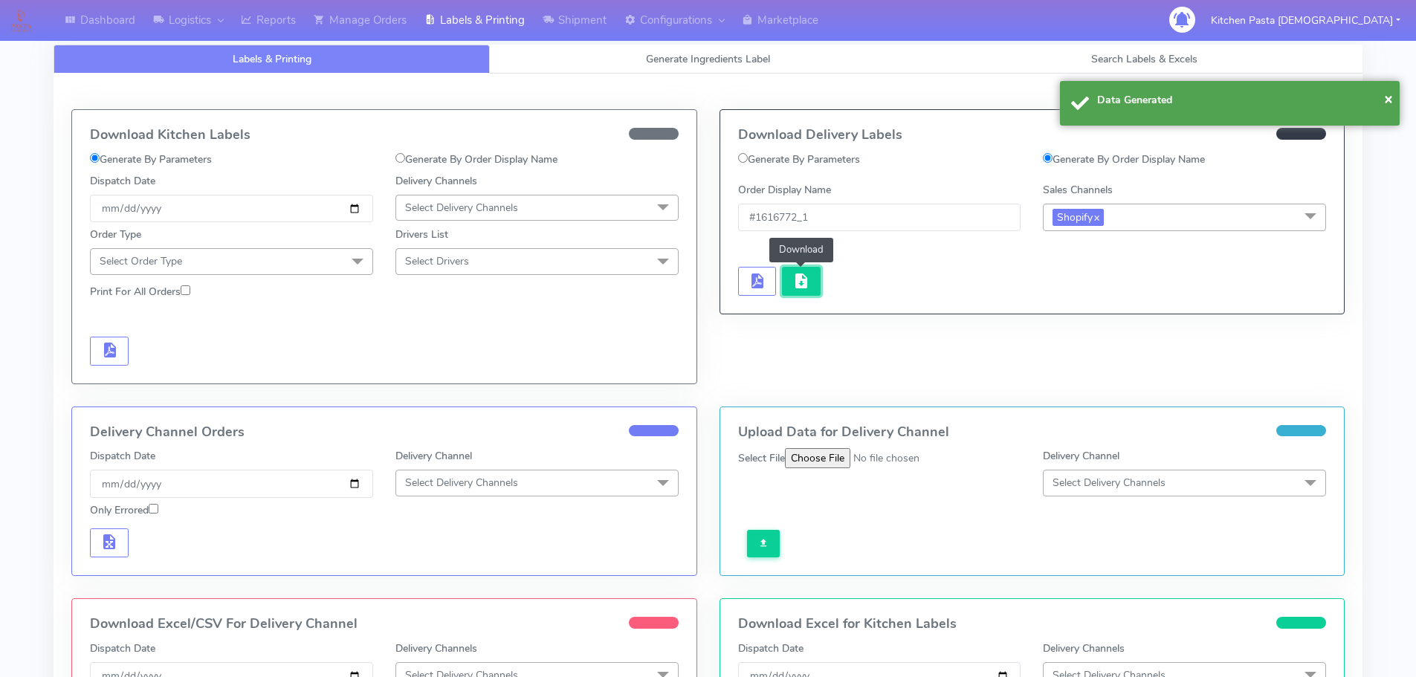
click at [796, 288] on span "button" at bounding box center [802, 284] width 18 height 14
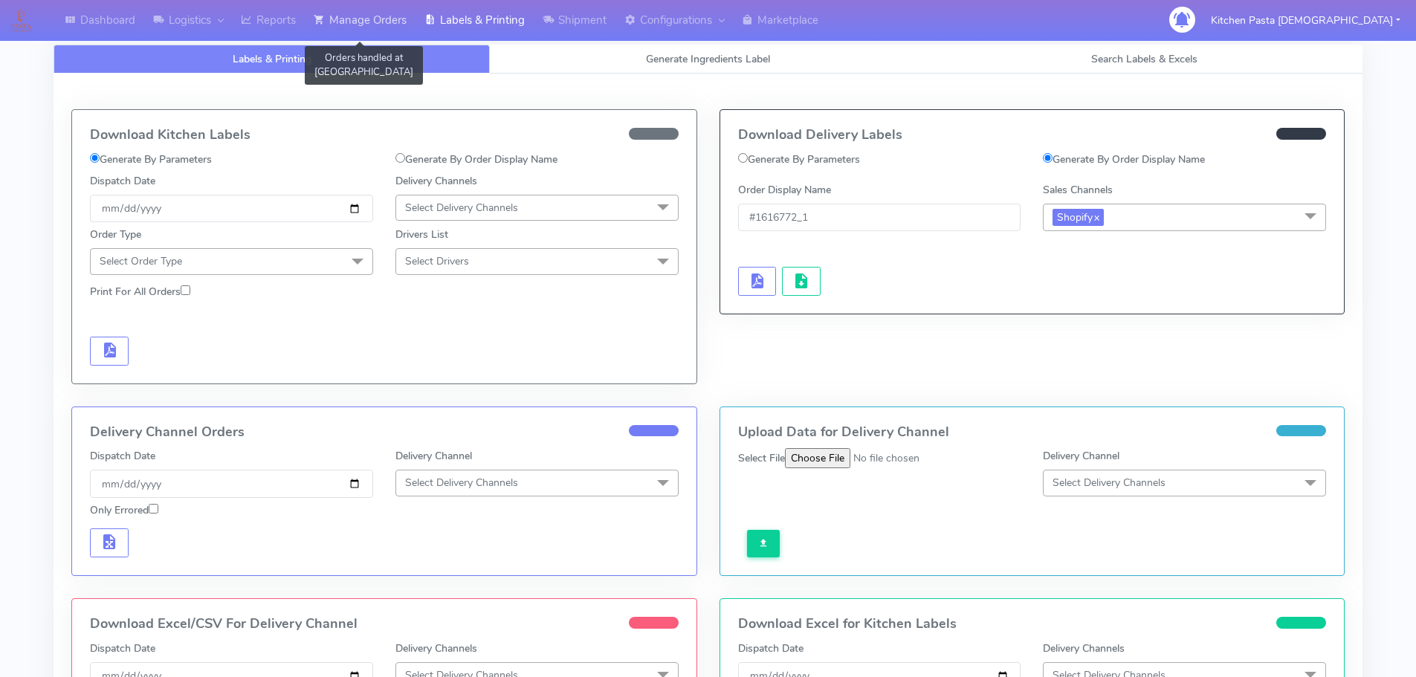
click at [369, 25] on link "Manage Orders" at bounding box center [360, 20] width 111 height 41
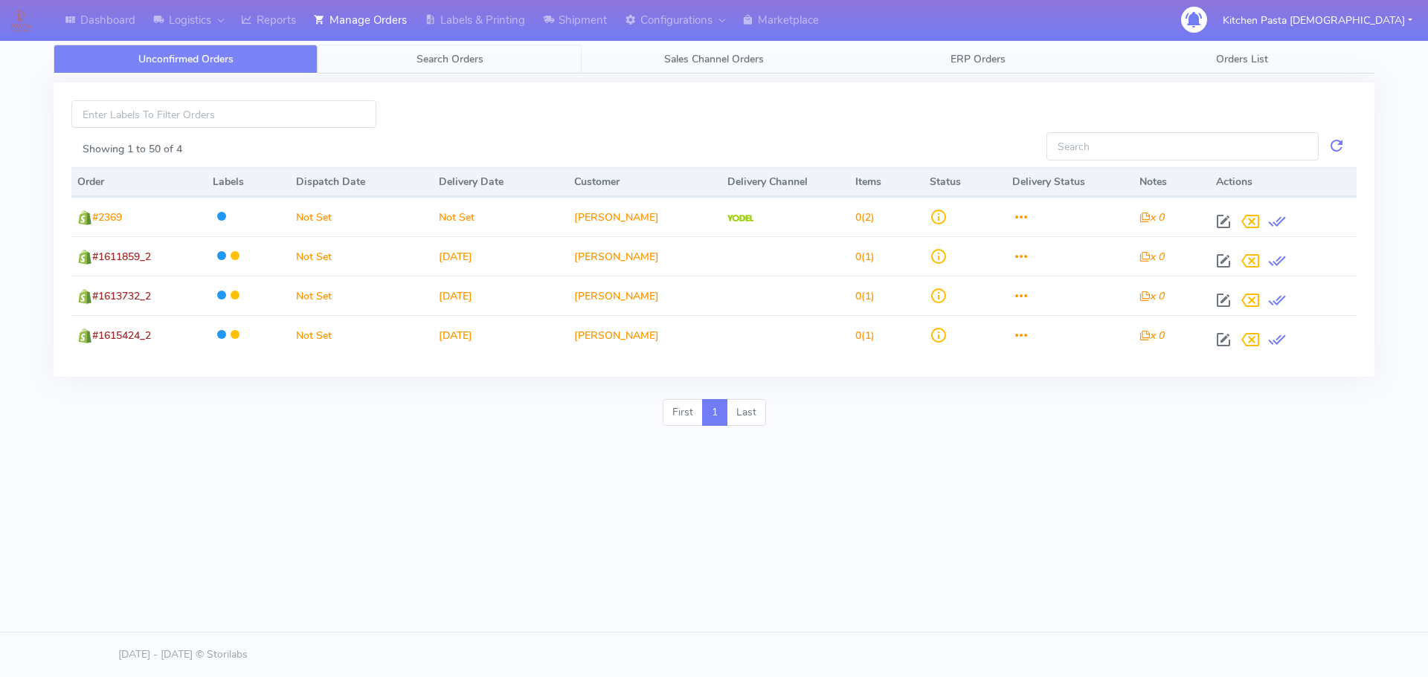
click at [470, 71] on link "Search Orders" at bounding box center [449, 59] width 264 height 29
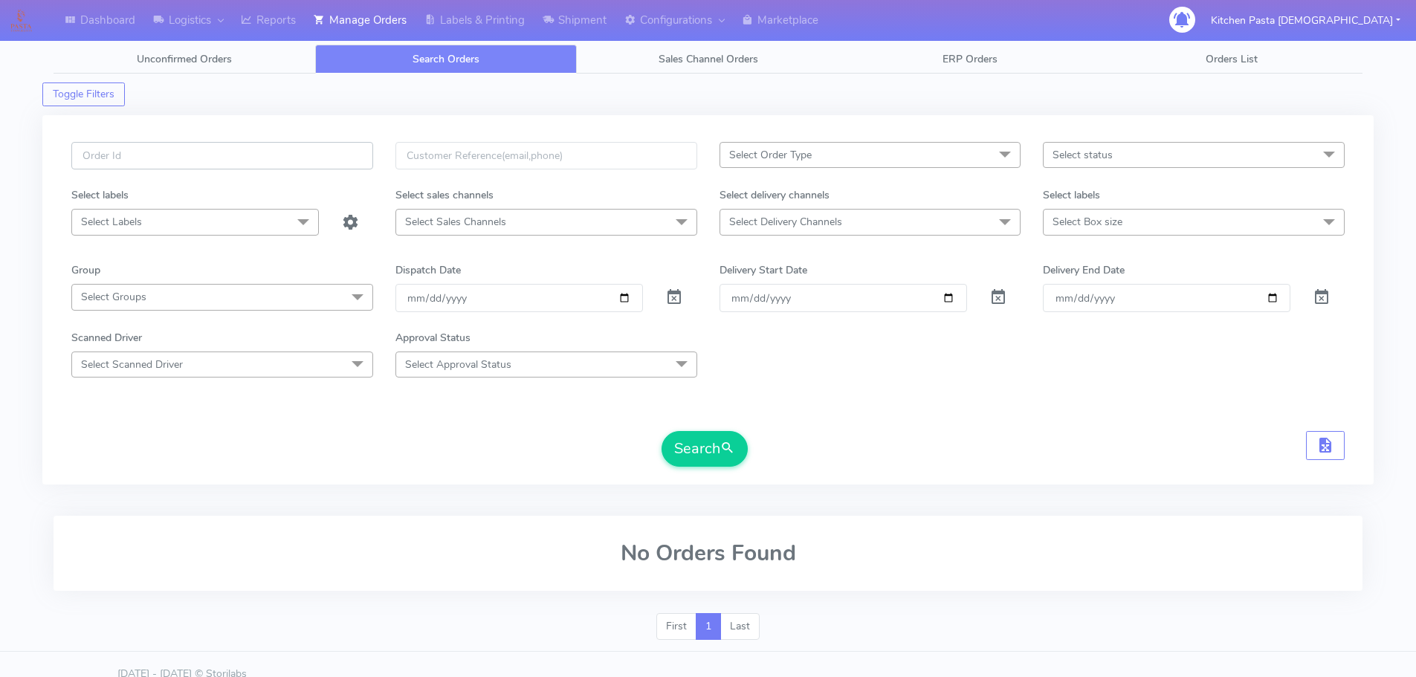
click at [254, 168] on input "text" at bounding box center [222, 156] width 302 height 28
type input "1616800"
click at [709, 439] on button "Search" at bounding box center [705, 449] width 86 height 36
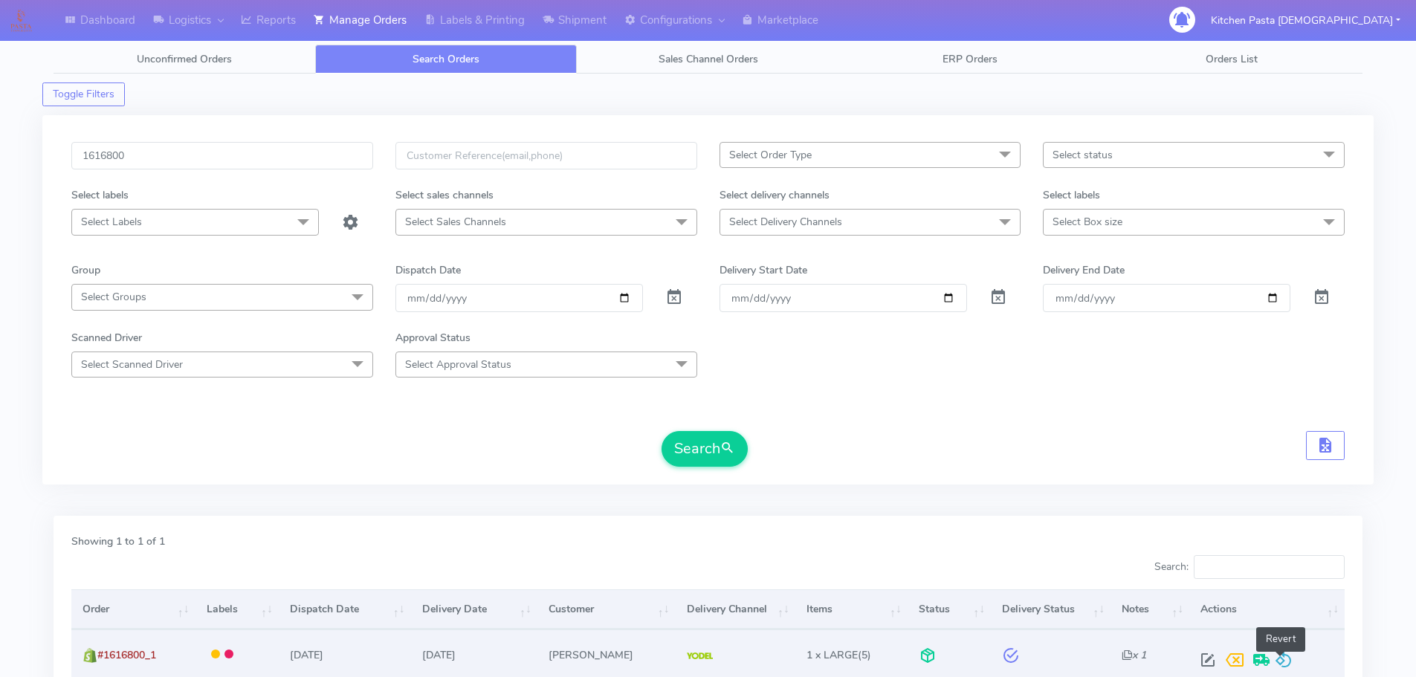
click at [1286, 665] on span at bounding box center [1284, 664] width 18 height 14
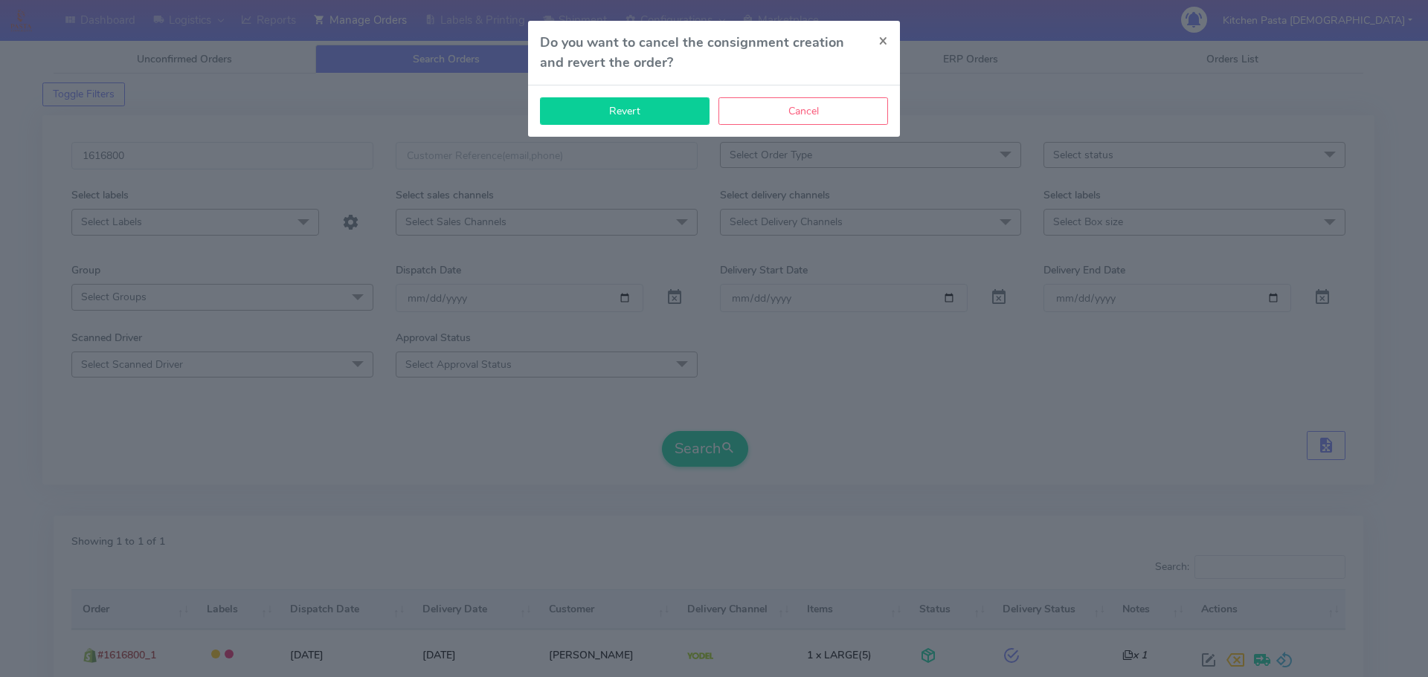
click at [649, 118] on button "Revert" at bounding box center [625, 111] width 170 height 28
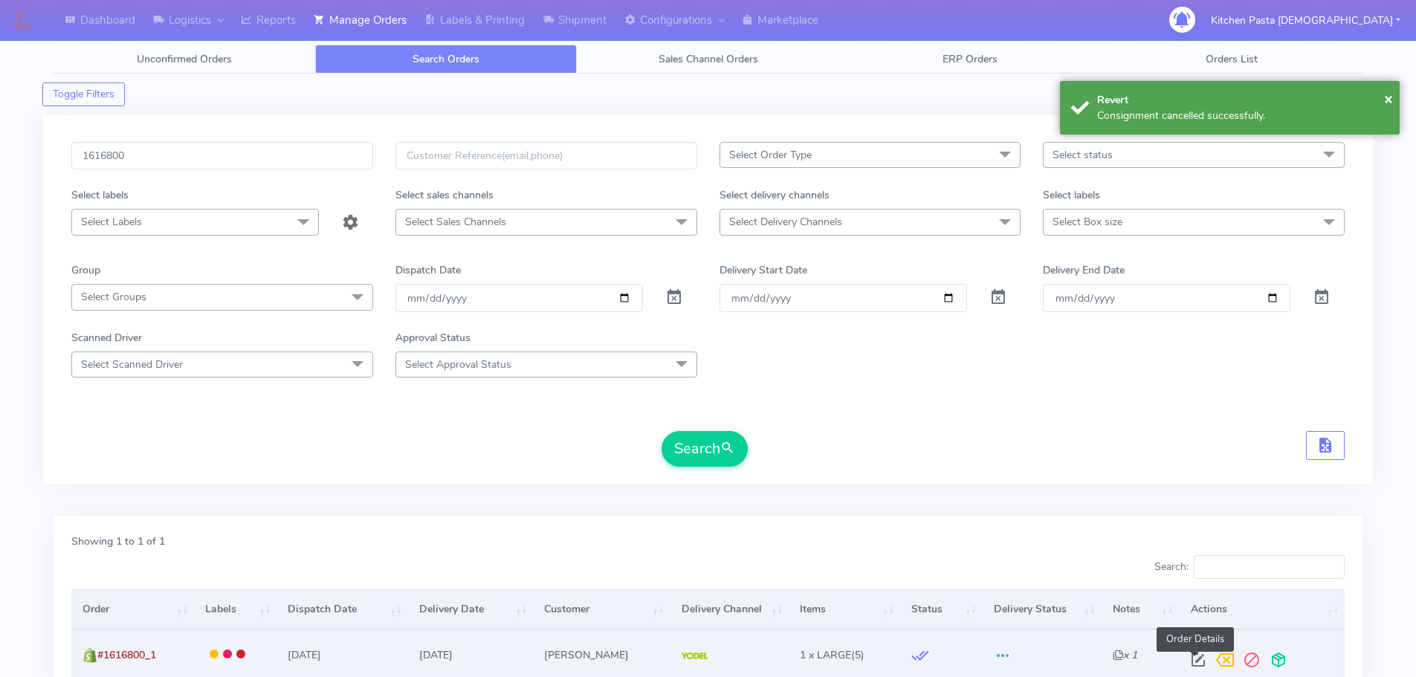
click at [1194, 665] on span at bounding box center [1198, 664] width 27 height 14
select select "5"
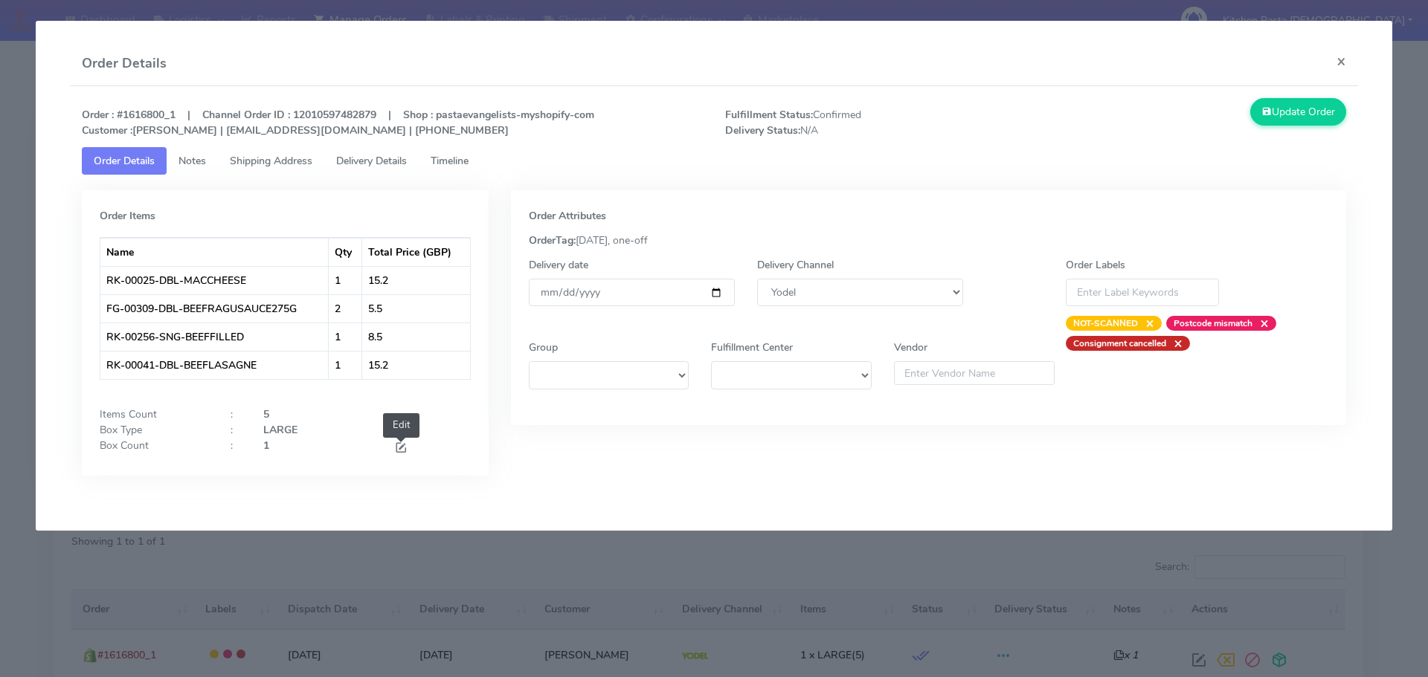
click at [407, 445] on span at bounding box center [400, 449] width 13 height 14
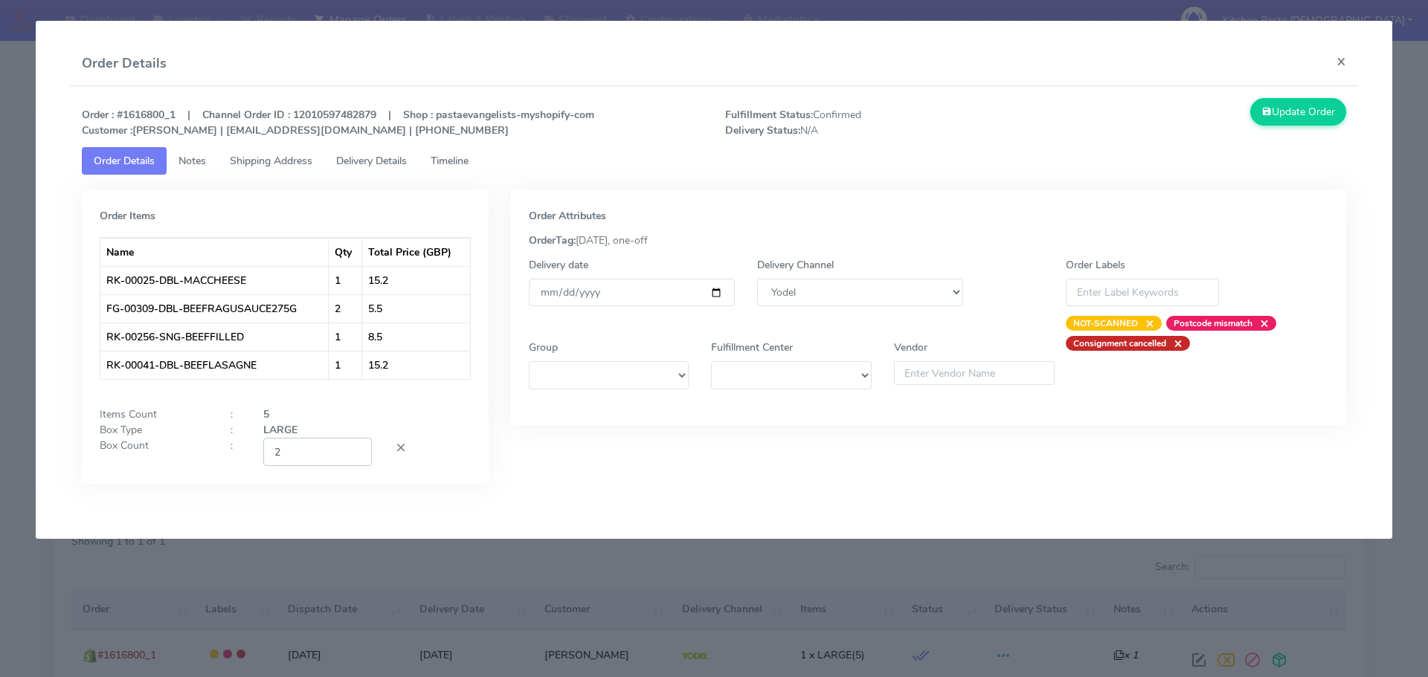
type input "2"
click at [352, 449] on input "2" at bounding box center [317, 452] width 109 height 28
click at [1289, 104] on button "Update Order" at bounding box center [1298, 112] width 97 height 28
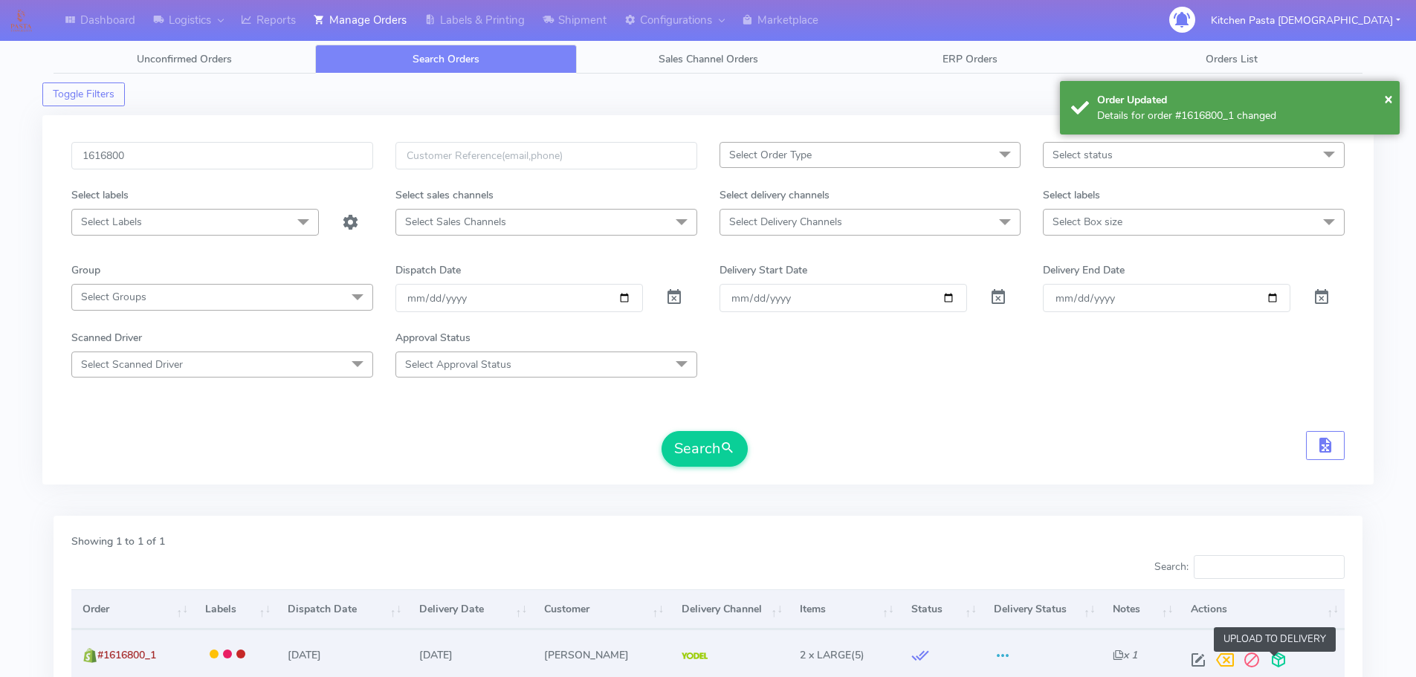
click at [1280, 657] on span at bounding box center [1278, 664] width 27 height 14
click at [1219, 660] on span at bounding box center [1220, 664] width 27 height 14
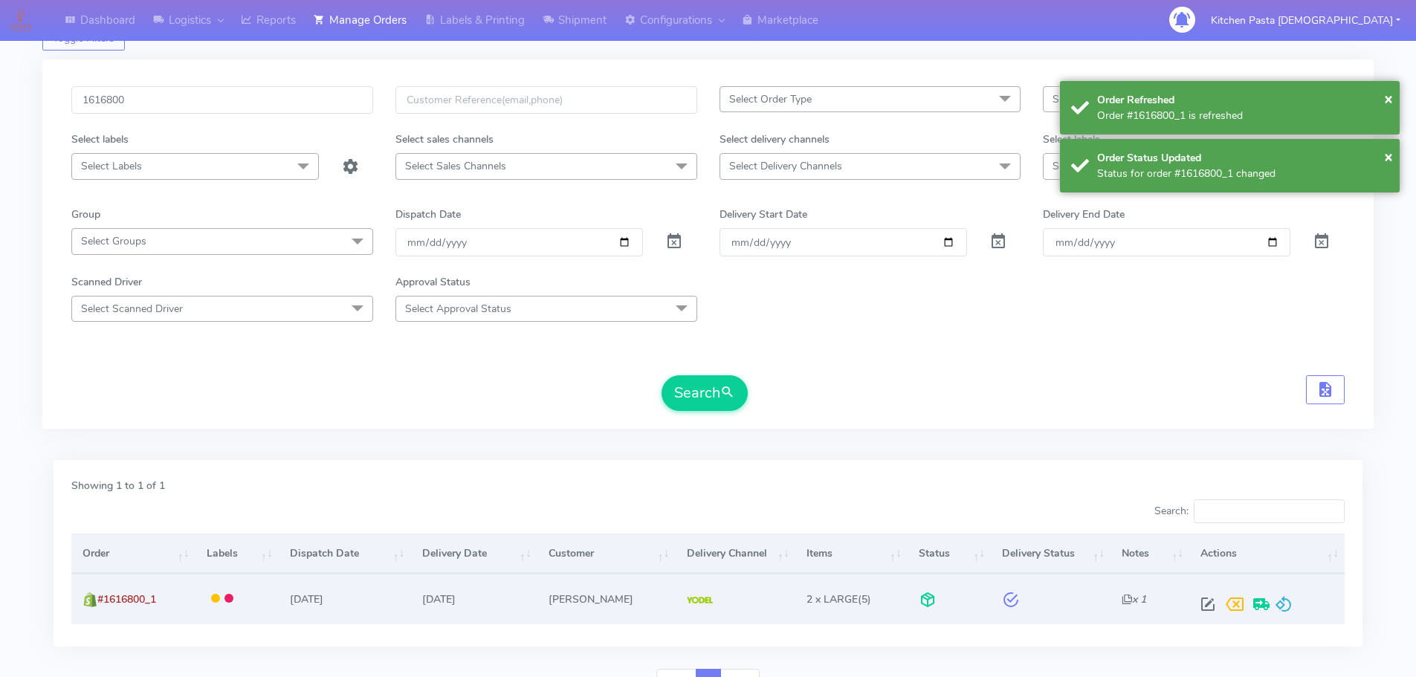
scroll to position [130, 0]
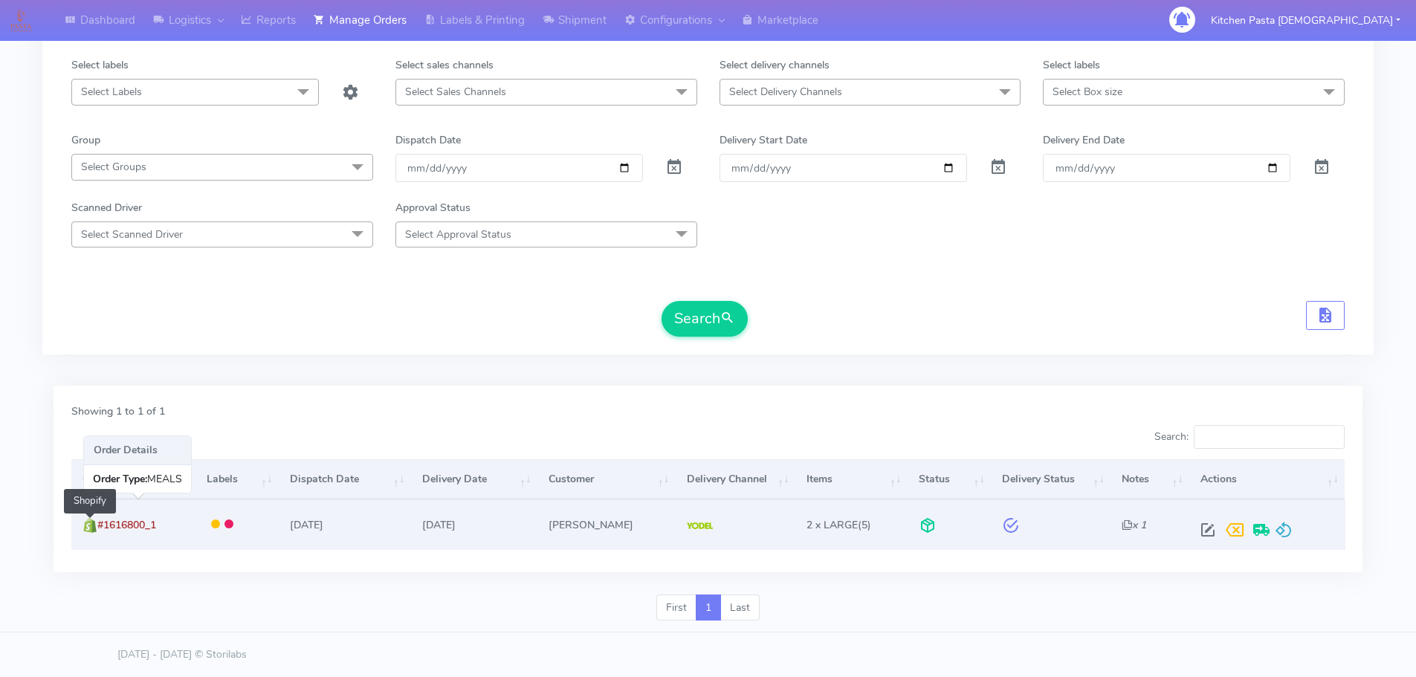
drag, startPoint x: 171, startPoint y: 524, endPoint x: 94, endPoint y: 533, distance: 77.8
click at [94, 533] on td "#1616800_1 Shopify" at bounding box center [133, 525] width 124 height 50
copy span "#1616800_1"
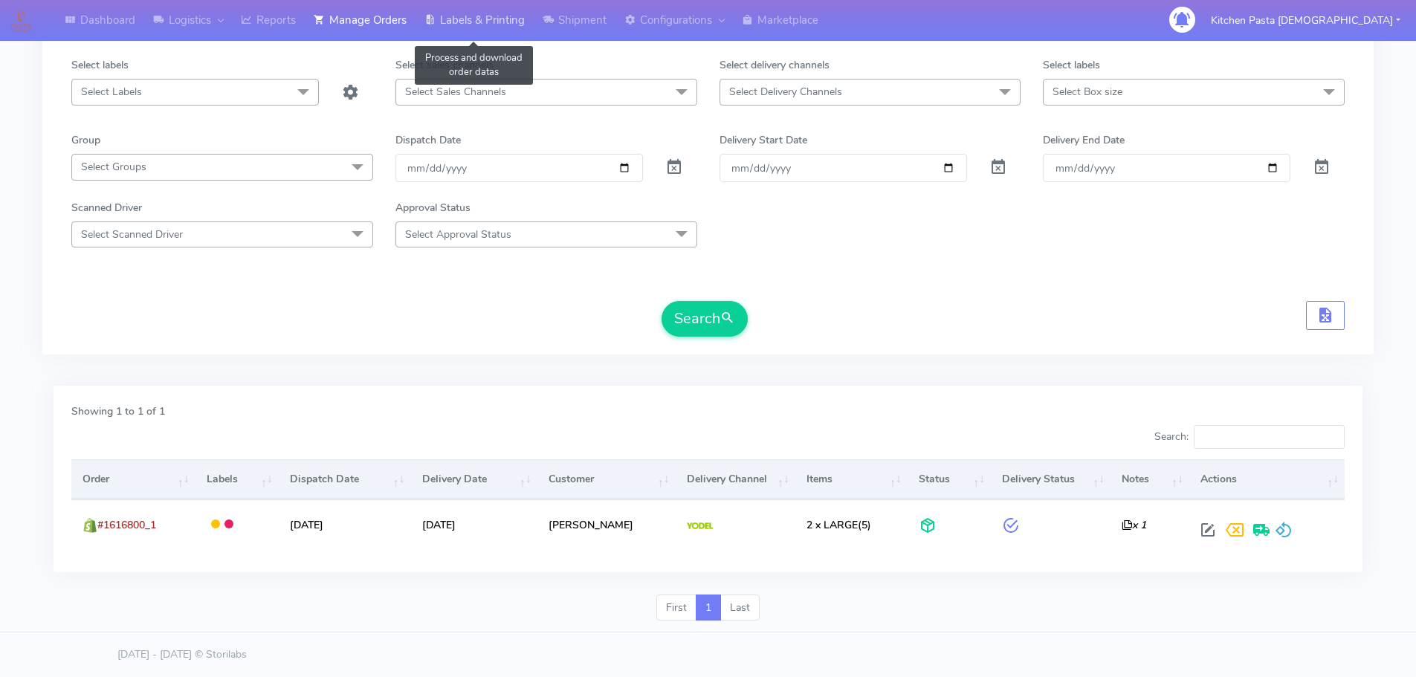
click at [463, 24] on link "Labels & Printing" at bounding box center [475, 20] width 118 height 41
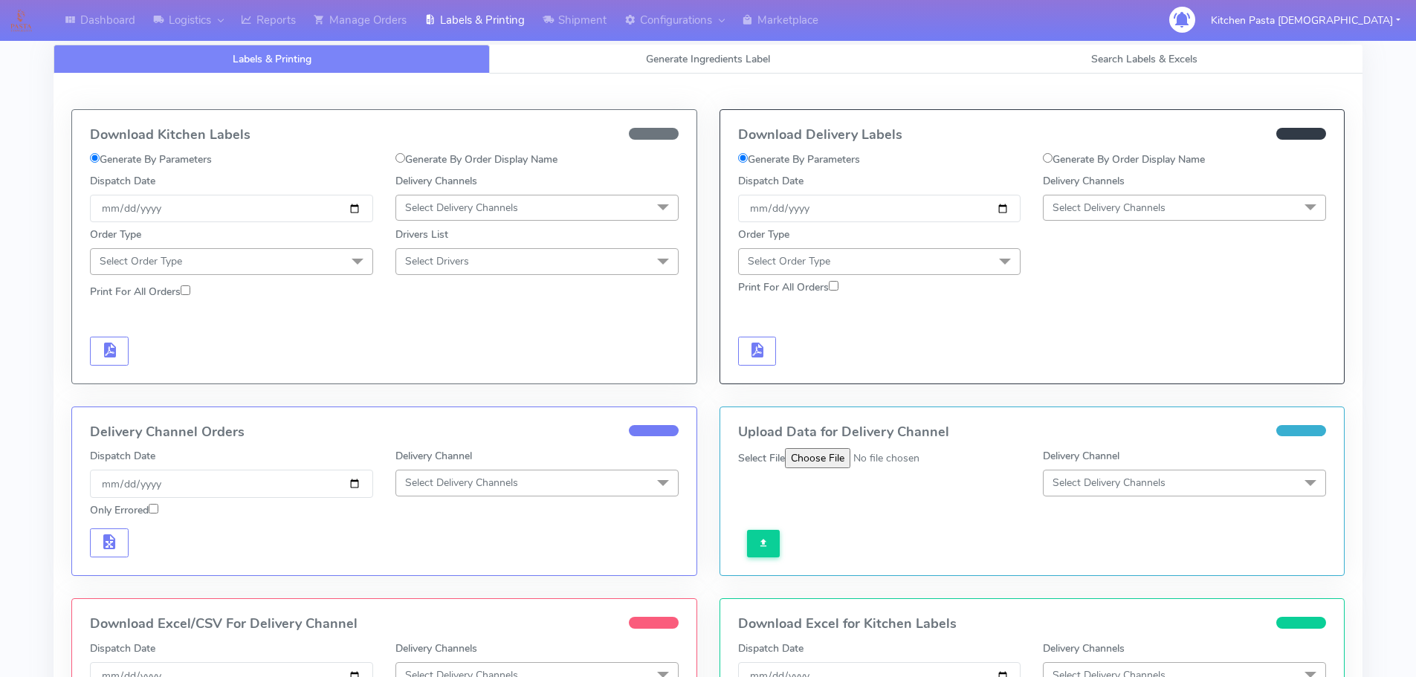
click at [1114, 163] on label "Generate By Order Display Name" at bounding box center [1124, 160] width 162 height 16
click at [1053, 163] on input "Generate By Order Display Name" at bounding box center [1048, 158] width 10 height 10
radio input "true"
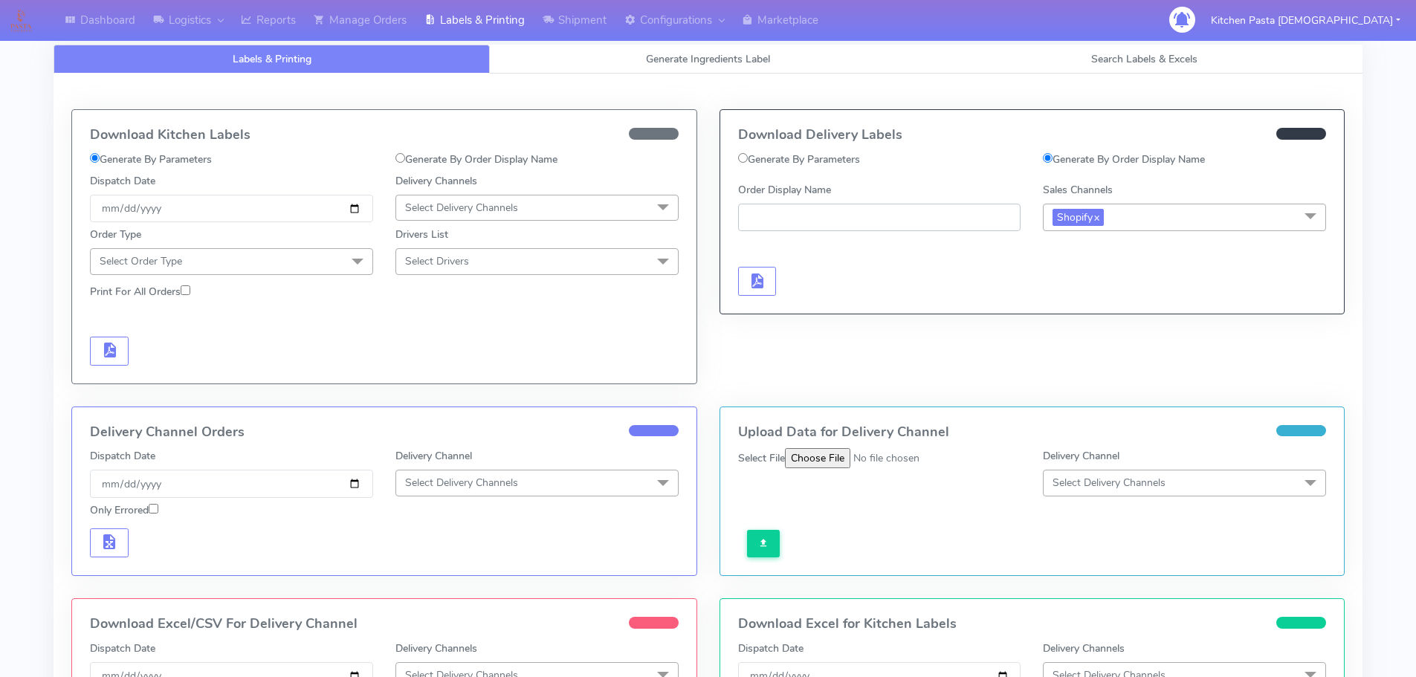
paste input "#1616800_1"
type input "#1616800_1"
click at [768, 285] on button "button" at bounding box center [757, 281] width 39 height 29
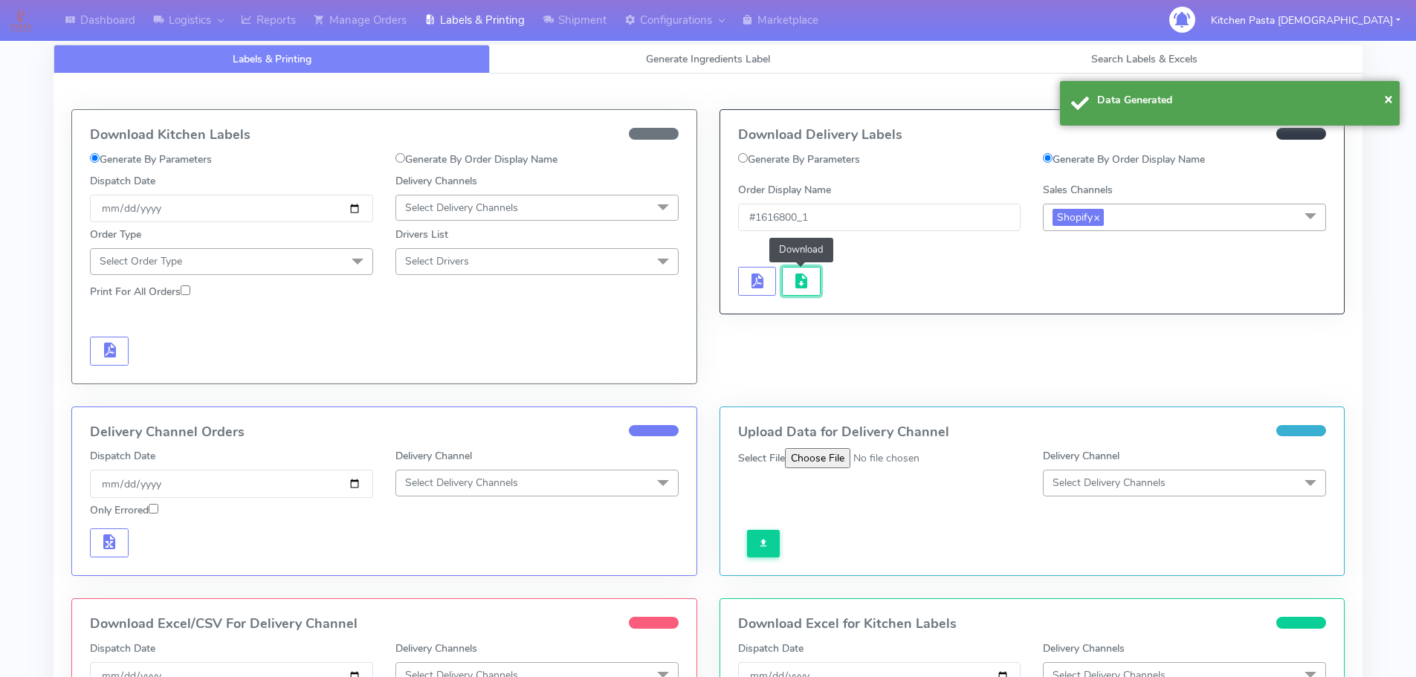
click at [809, 288] on span "button" at bounding box center [802, 284] width 18 height 14
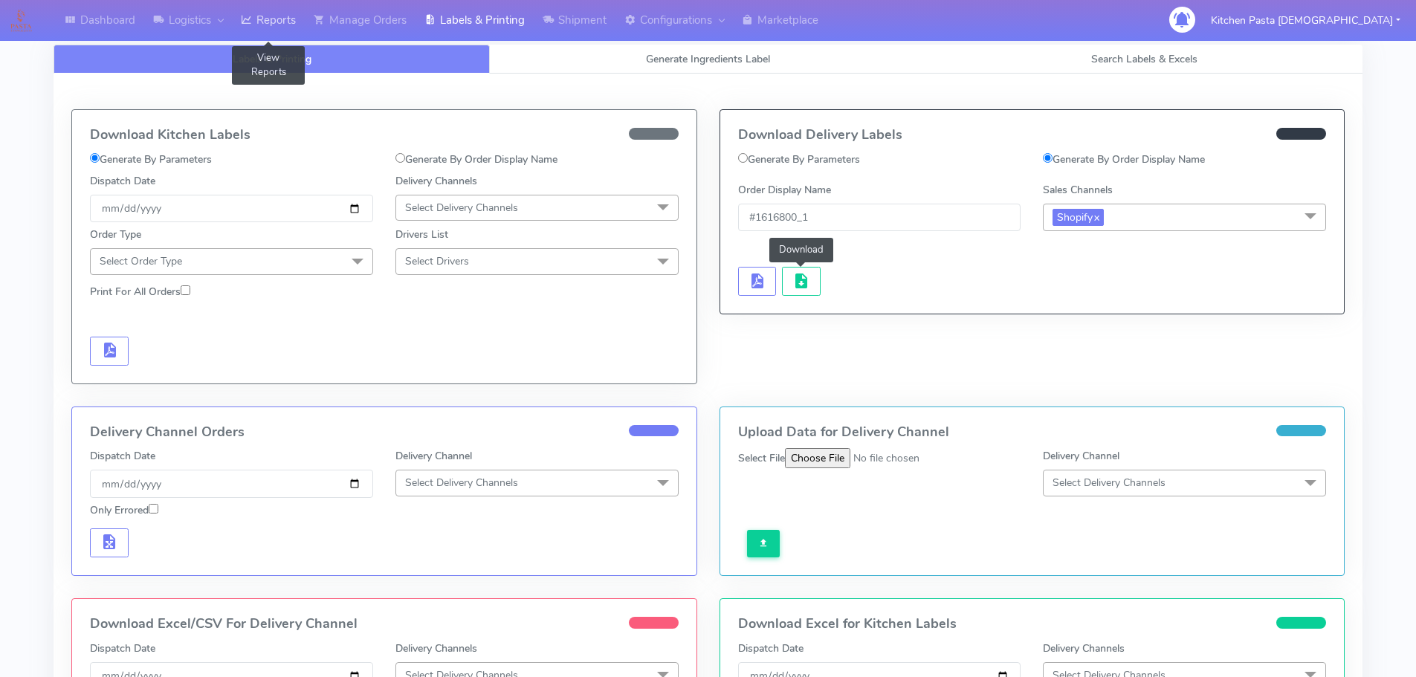
click at [299, 25] on link "Reports" at bounding box center [268, 20] width 73 height 41
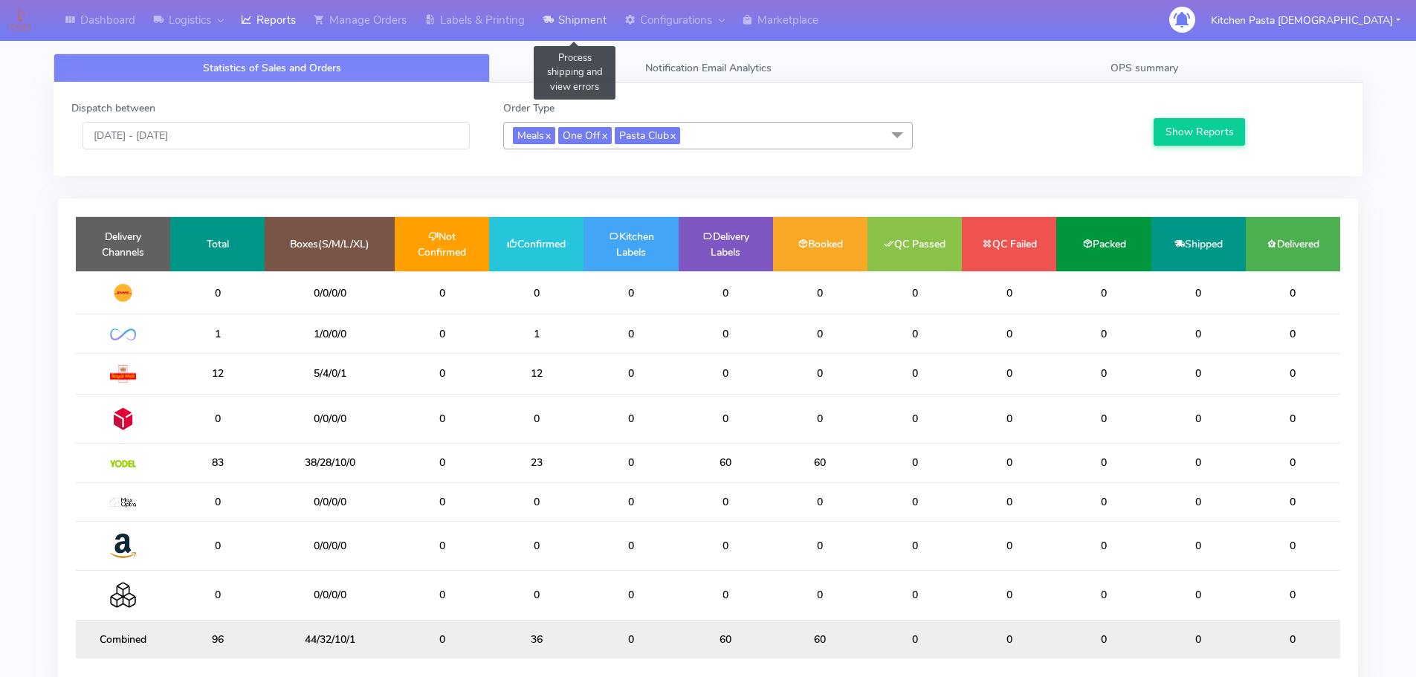
click at [554, 25] on icon at bounding box center [548, 20] width 11 height 15
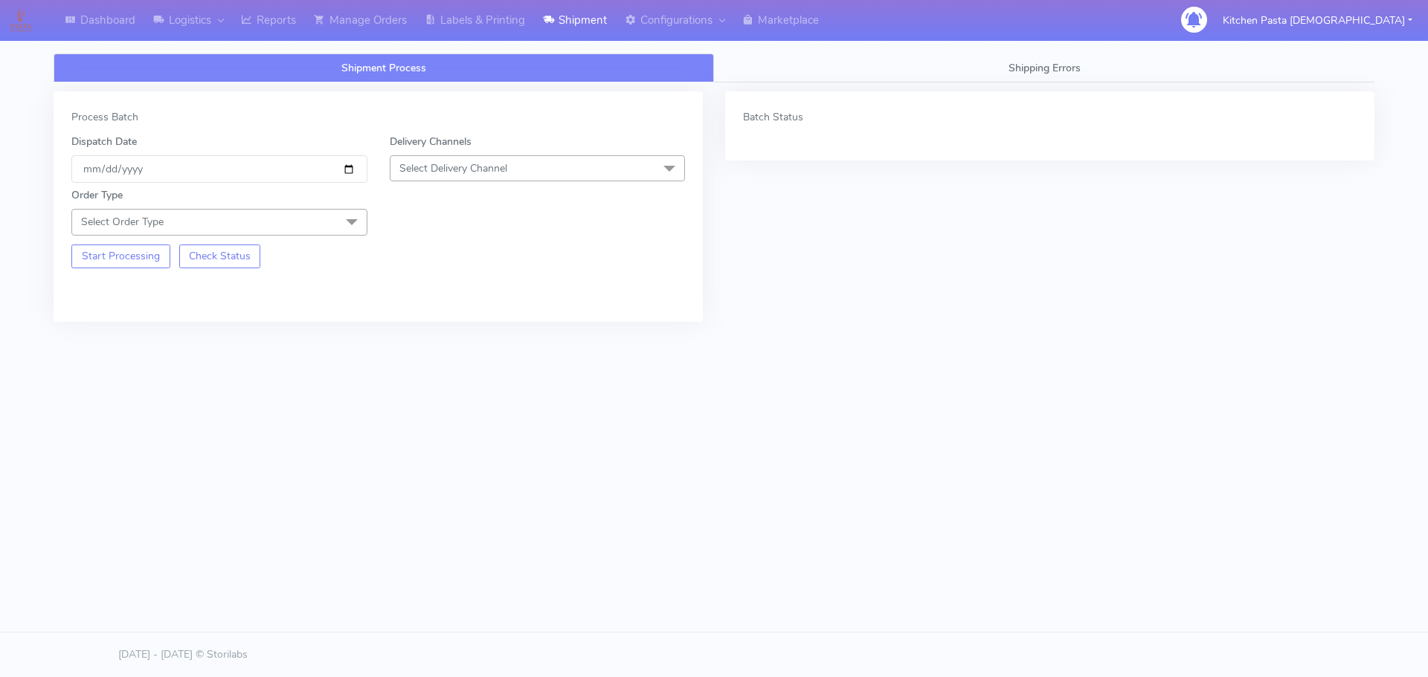
click at [503, 163] on span "Select Delivery Channel" at bounding box center [453, 168] width 108 height 14
click at [417, 335] on div "Yodel" at bounding box center [538, 336] width 280 height 16
click at [284, 219] on span "Select Order Type" at bounding box center [219, 222] width 296 height 26
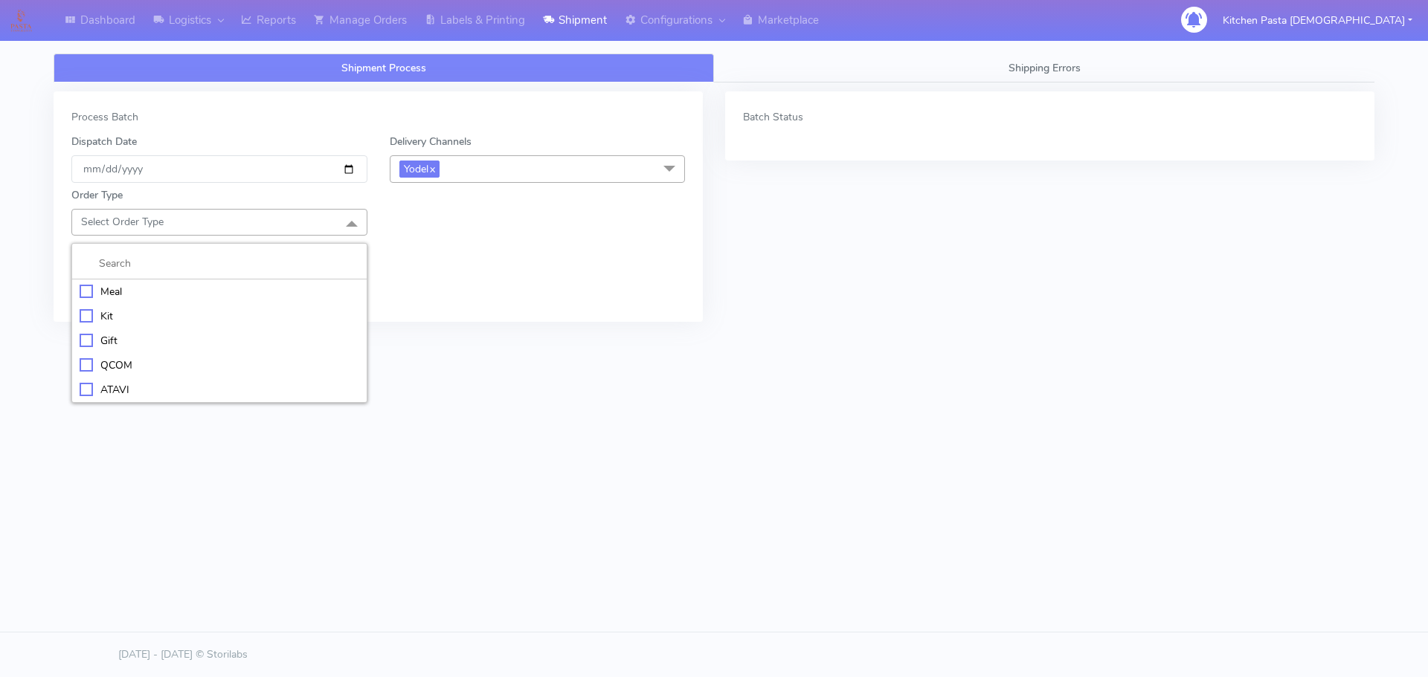
click at [219, 291] on div "Meal" at bounding box center [220, 292] width 280 height 16
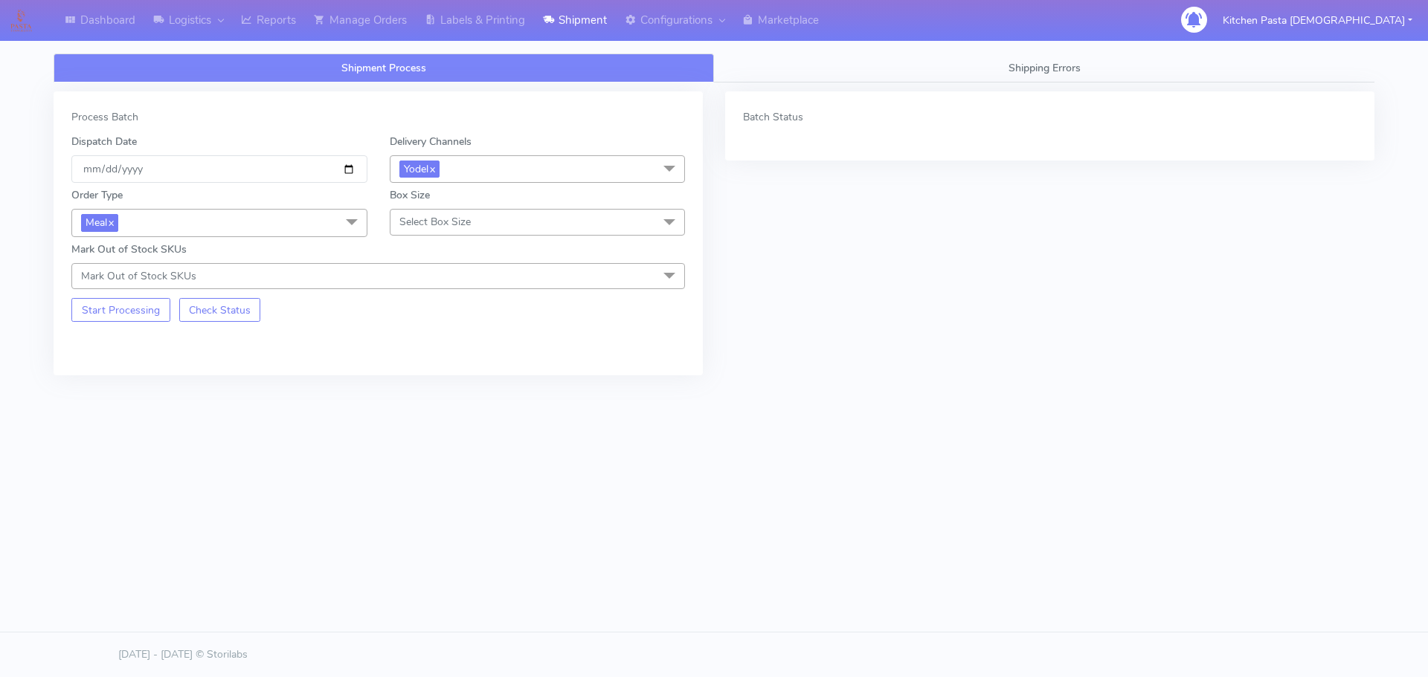
click at [413, 227] on span "Select Box Size" at bounding box center [434, 222] width 71 height 14
click at [461, 387] on div "Mega" at bounding box center [538, 390] width 280 height 16
click at [135, 315] on button "Start Processing" at bounding box center [120, 310] width 99 height 24
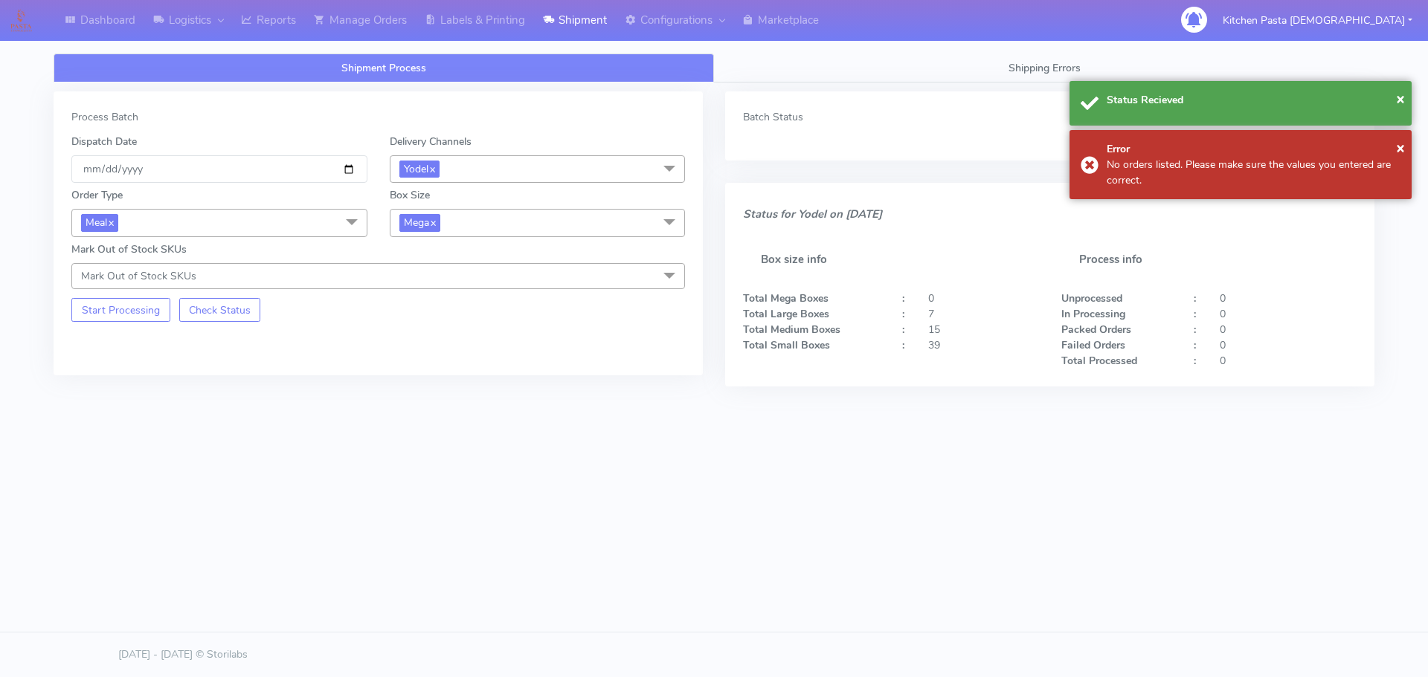
click at [468, 225] on span "Mega x" at bounding box center [538, 223] width 296 height 28
click at [430, 367] on div "Large" at bounding box center [538, 367] width 280 height 16
checkbox input "true"
checkbox input "false"
click at [155, 298] on button "Start Processing" at bounding box center [120, 310] width 99 height 24
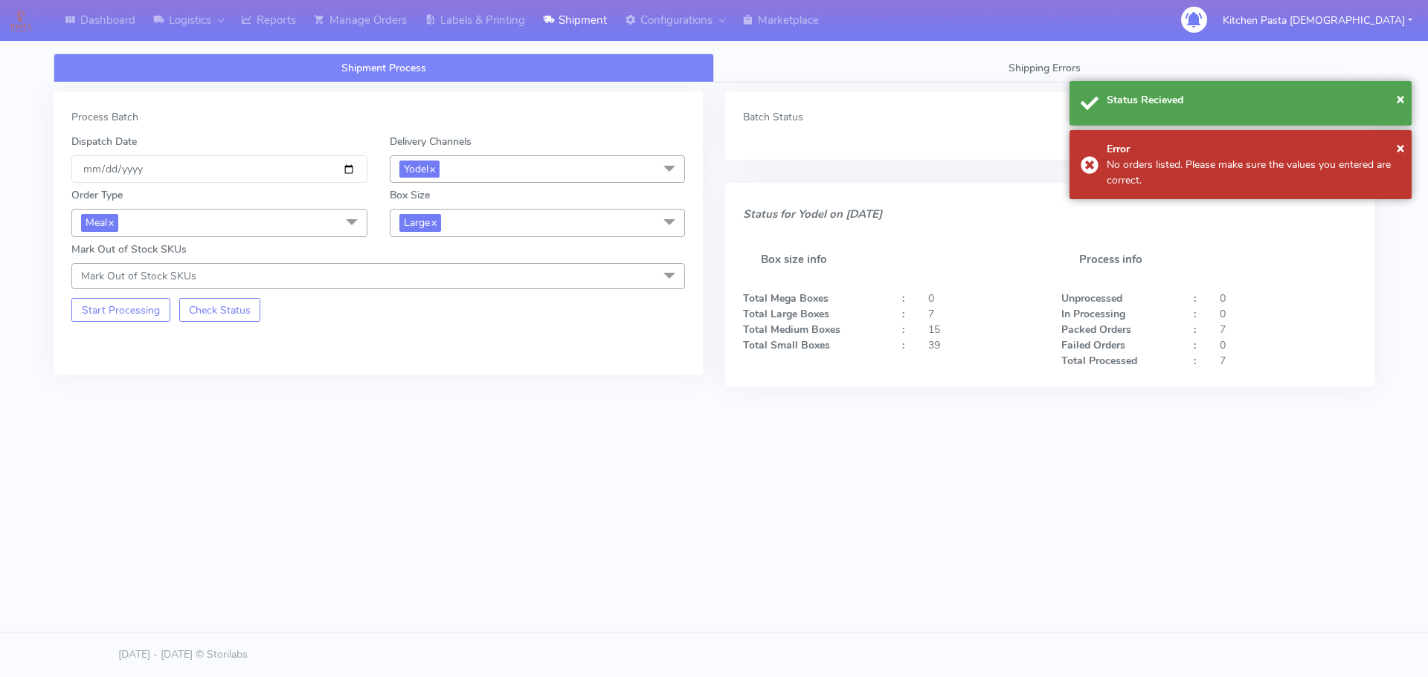
click at [478, 219] on span "Large x" at bounding box center [538, 223] width 296 height 28
drag, startPoint x: 443, startPoint y: 341, endPoint x: 154, endPoint y: 341, distance: 289.2
click at [442, 341] on div "Medium" at bounding box center [538, 343] width 280 height 16
checkbox input "true"
checkbox input "false"
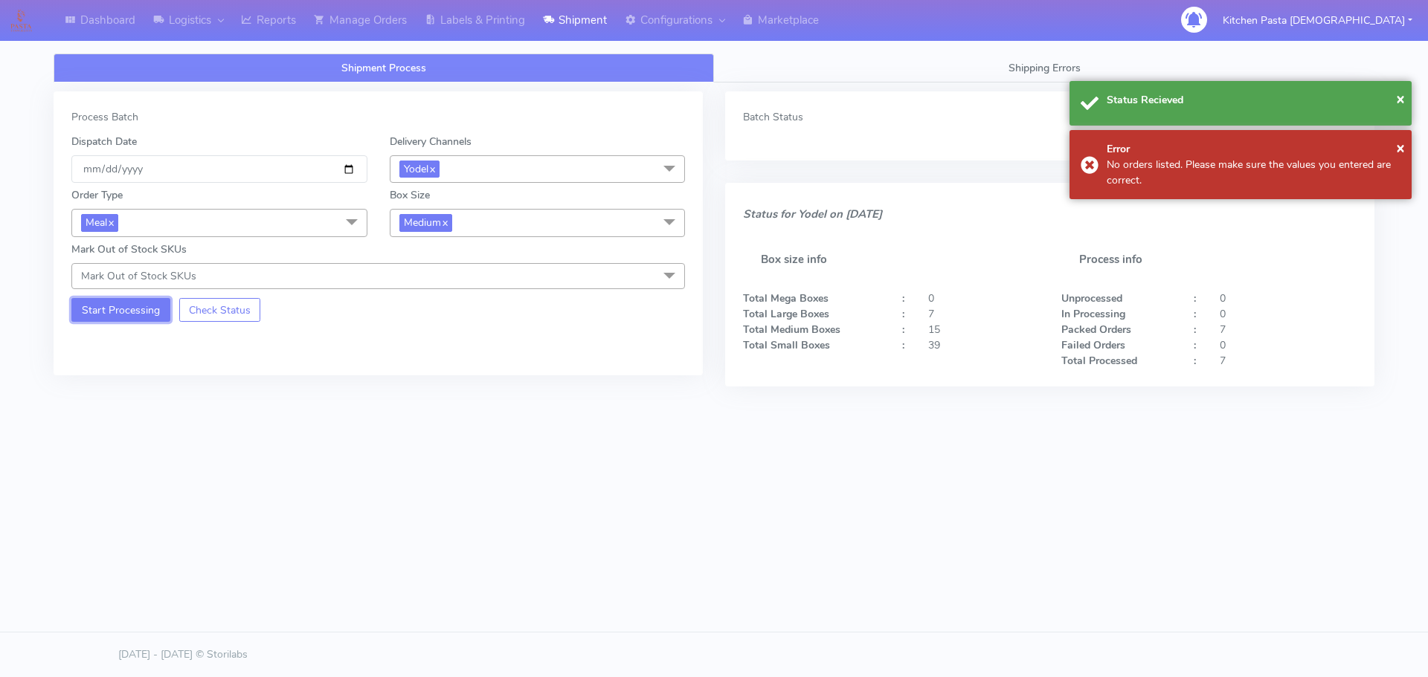
click at [153, 307] on button "Start Processing" at bounding box center [120, 310] width 99 height 24
click at [477, 223] on span "Medium x" at bounding box center [538, 223] width 296 height 28
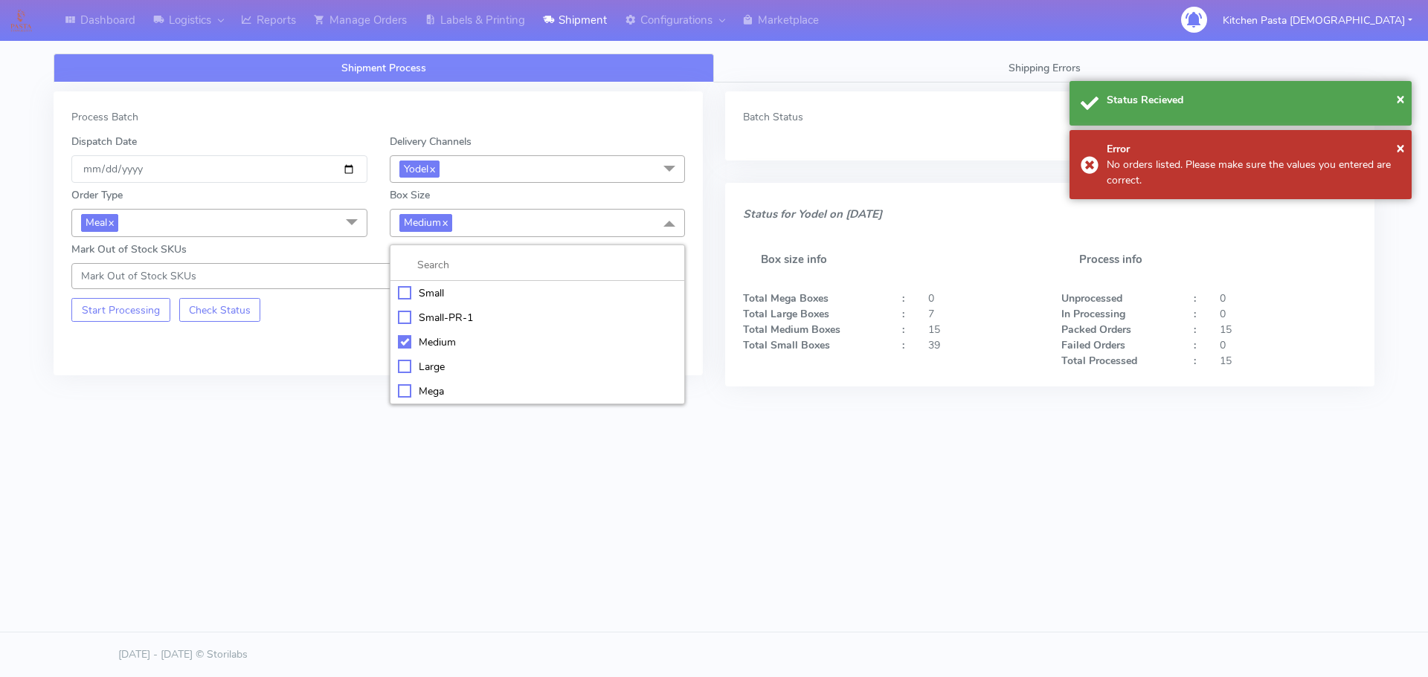
click at [419, 296] on div "Small" at bounding box center [538, 294] width 280 height 16
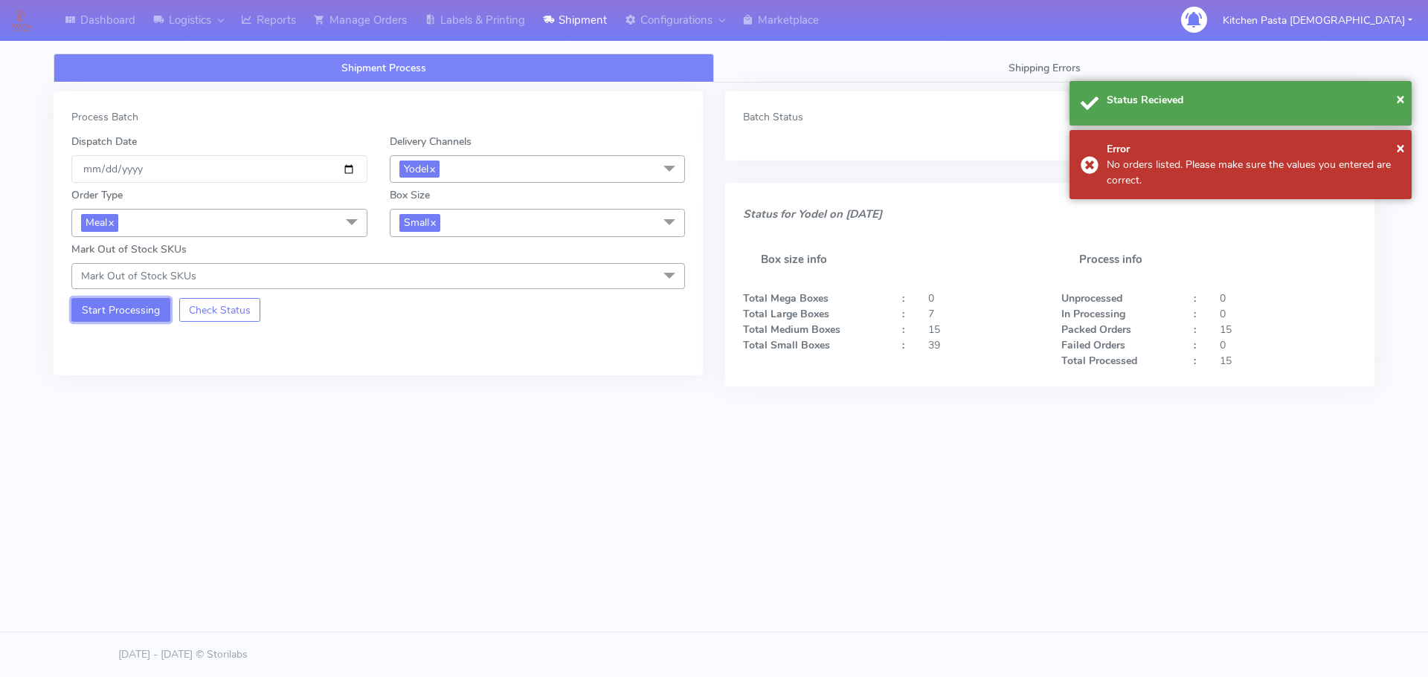
click at [97, 317] on button "Start Processing" at bounding box center [120, 310] width 99 height 24
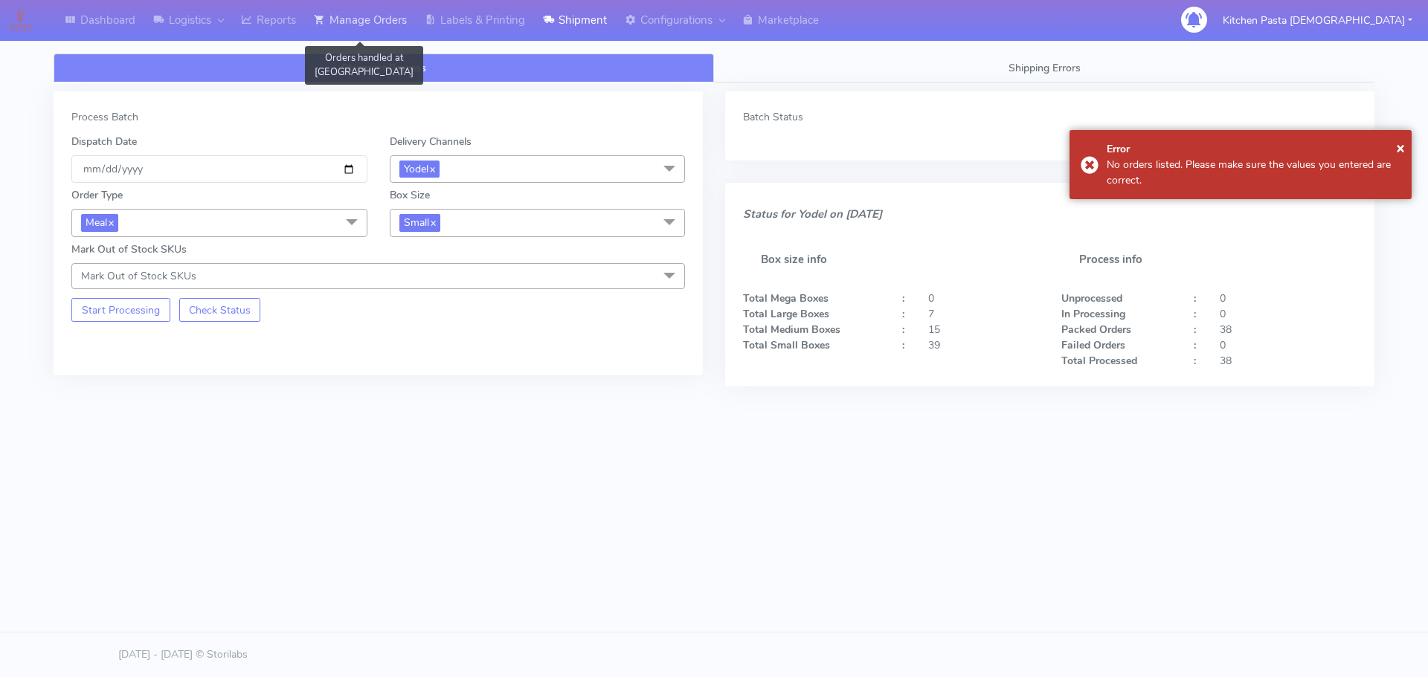
click at [372, 16] on link "Manage Orders" at bounding box center [360, 20] width 111 height 41
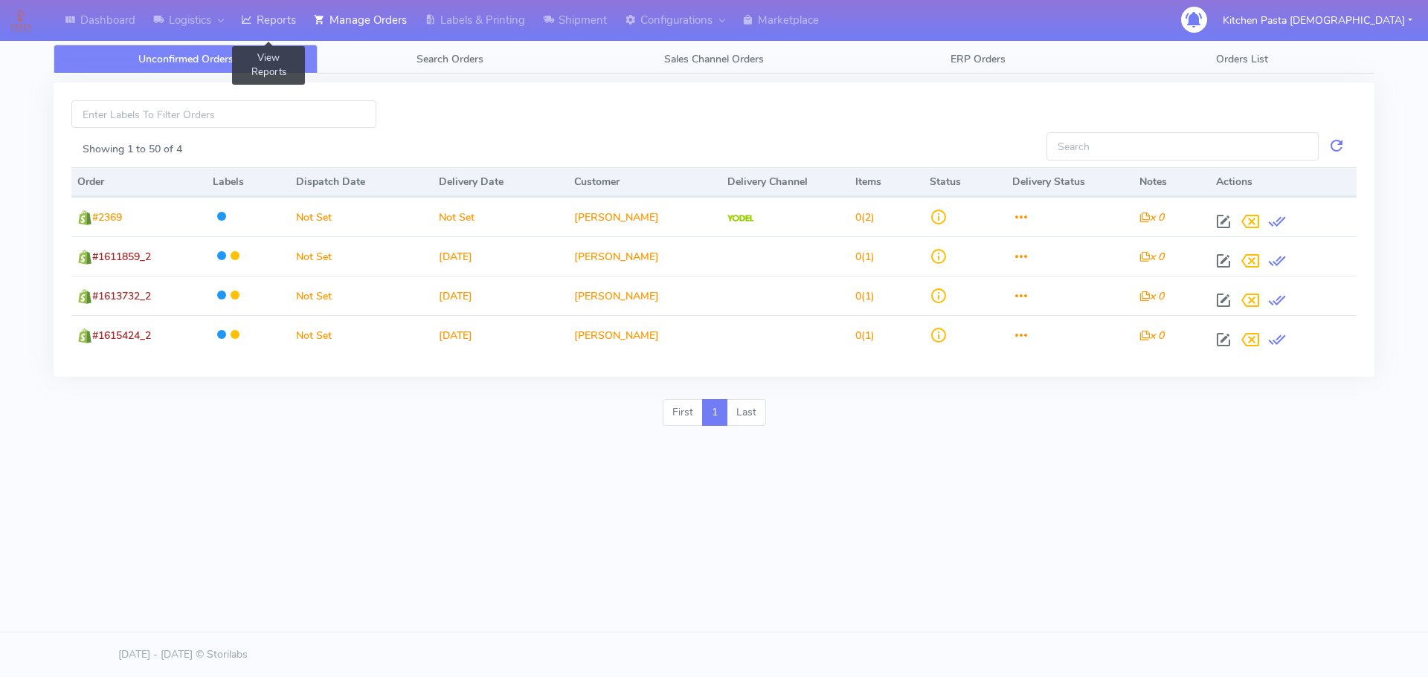
click at [286, 35] on link "Reports" at bounding box center [268, 20] width 73 height 41
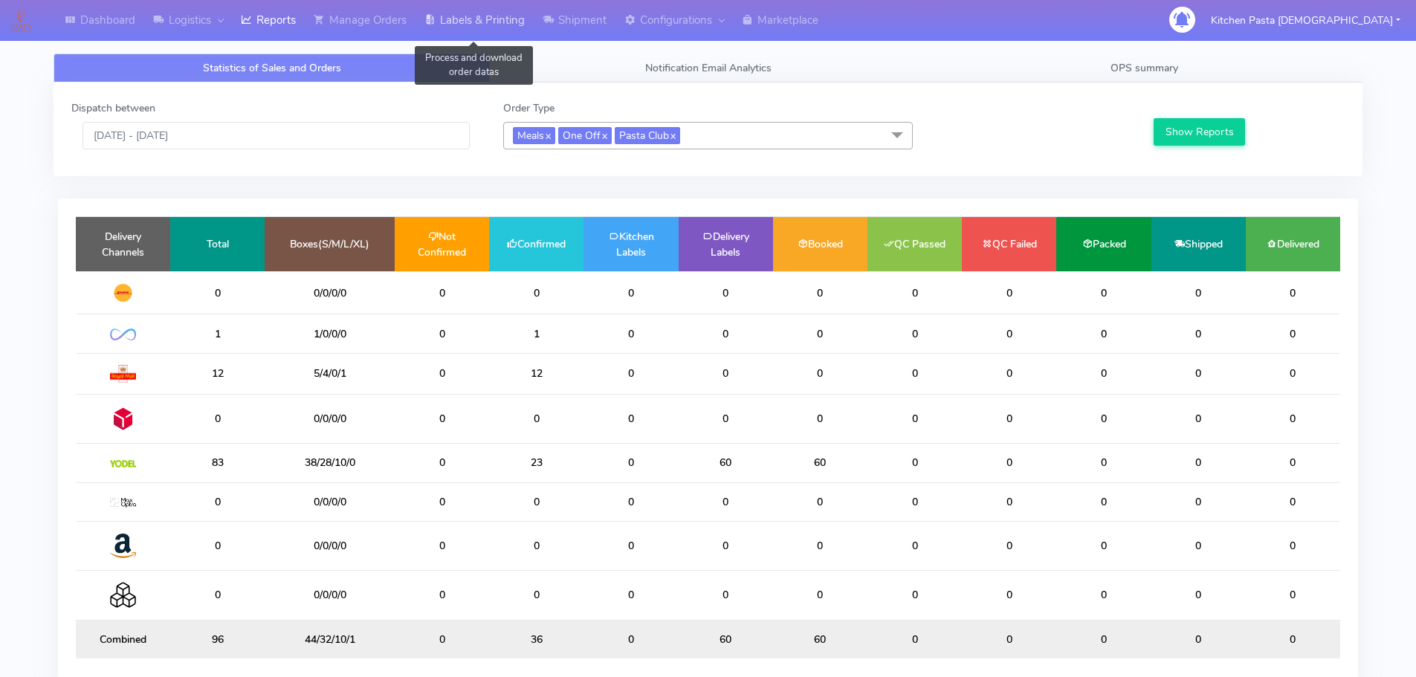
click at [506, 11] on link "Labels & Printing" at bounding box center [475, 20] width 118 height 41
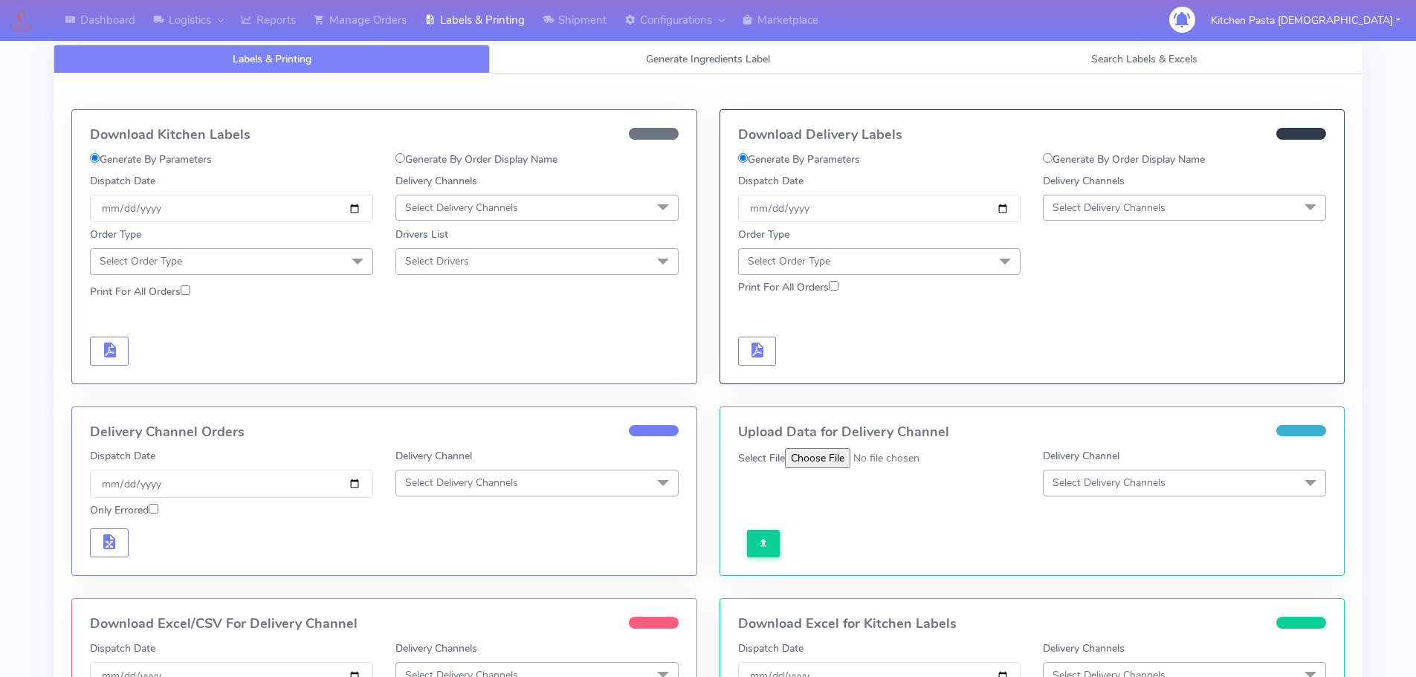
click at [452, 213] on span "Select Delivery Channels" at bounding box center [461, 208] width 113 height 14
click at [472, 328] on div "Royal Mail" at bounding box center [537, 326] width 267 height 16
click at [364, 256] on span at bounding box center [358, 262] width 30 height 28
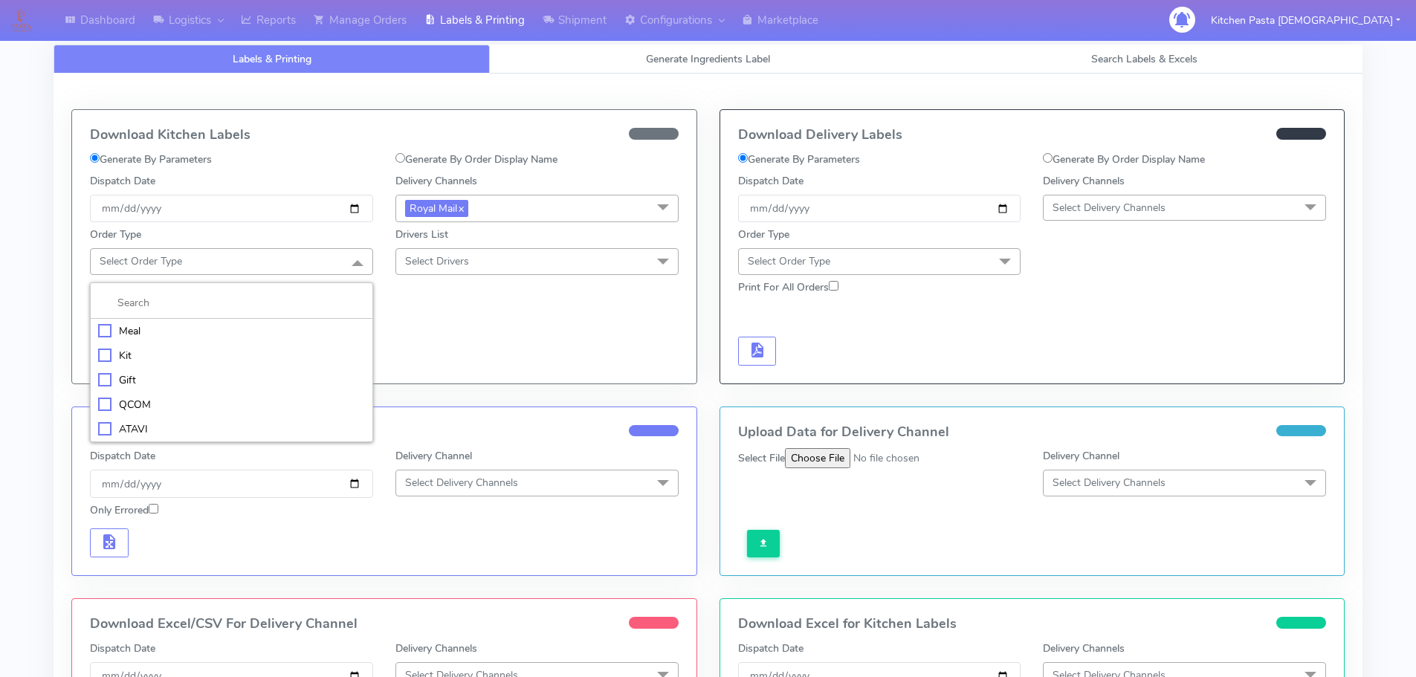
click at [190, 335] on div "Meal" at bounding box center [231, 331] width 267 height 16
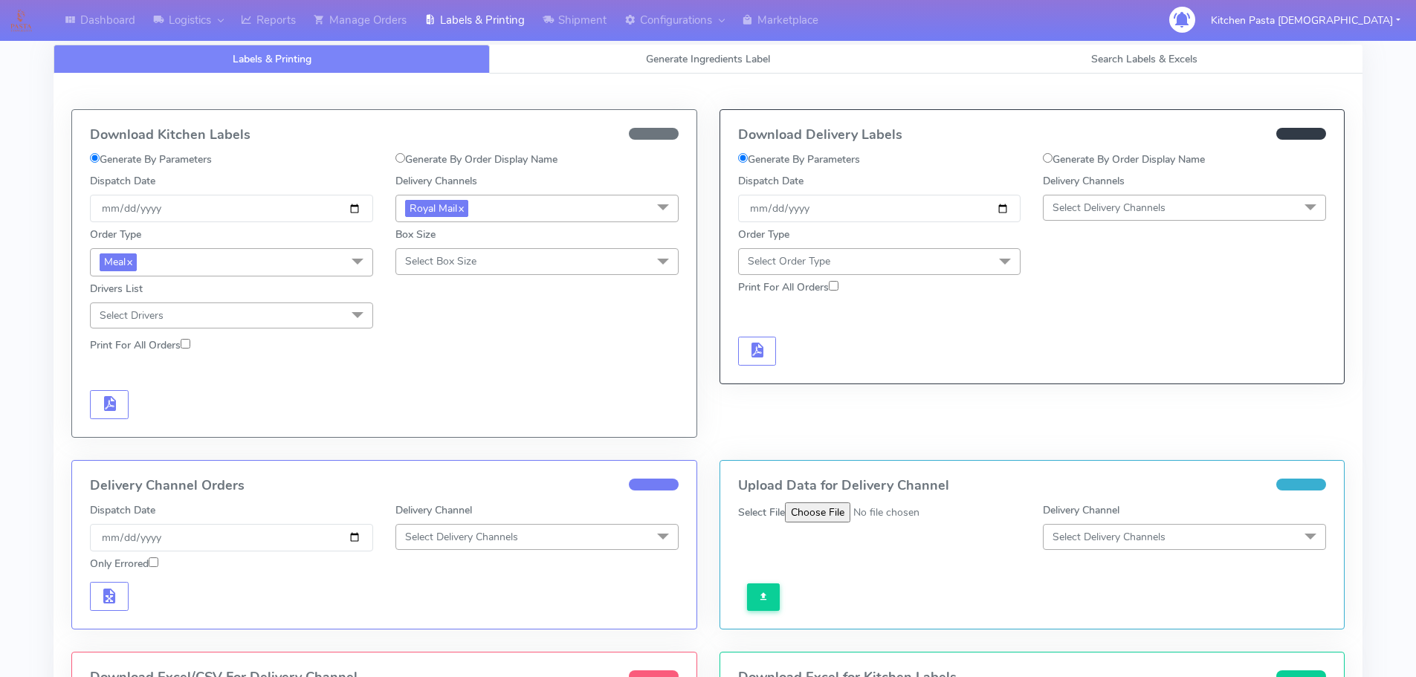
click at [493, 259] on span "Select Box Size" at bounding box center [537, 261] width 283 height 26
click at [446, 426] on div "Mega" at bounding box center [537, 430] width 267 height 16
click at [118, 393] on button "button" at bounding box center [109, 404] width 39 height 29
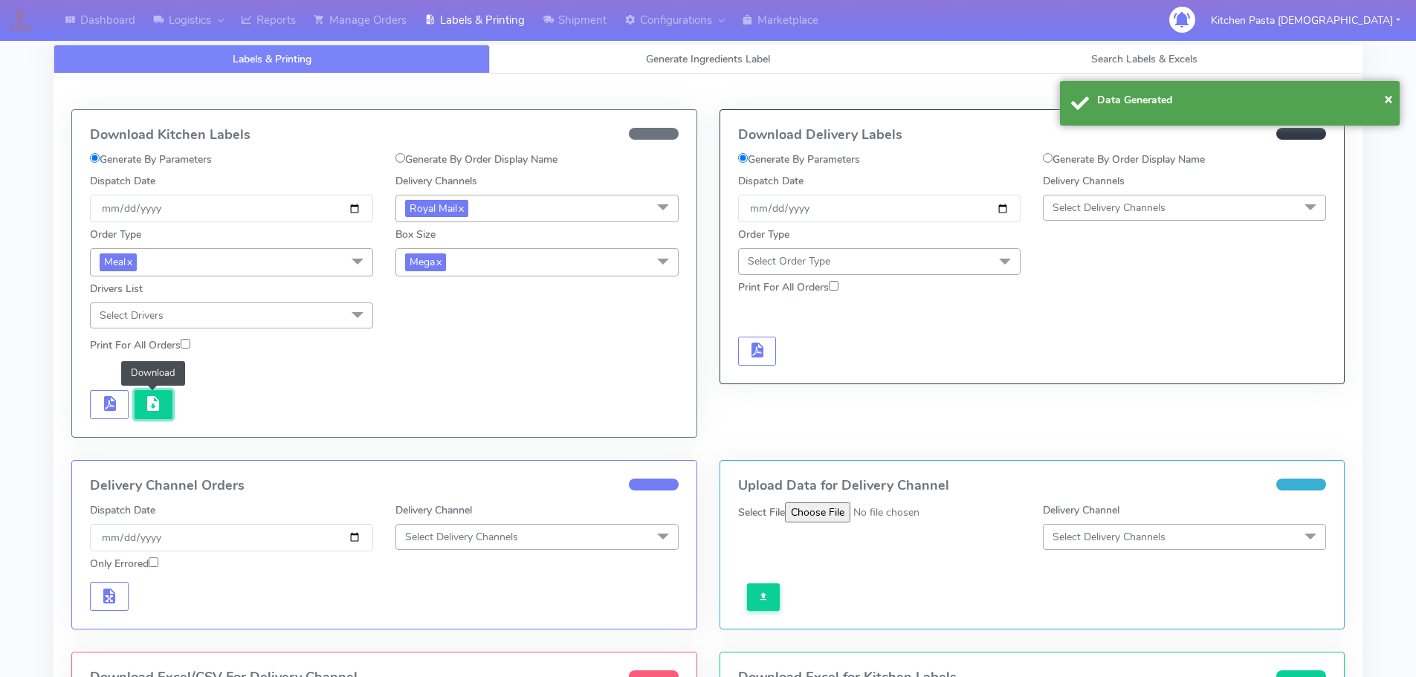
click at [142, 405] on button "button" at bounding box center [154, 404] width 39 height 29
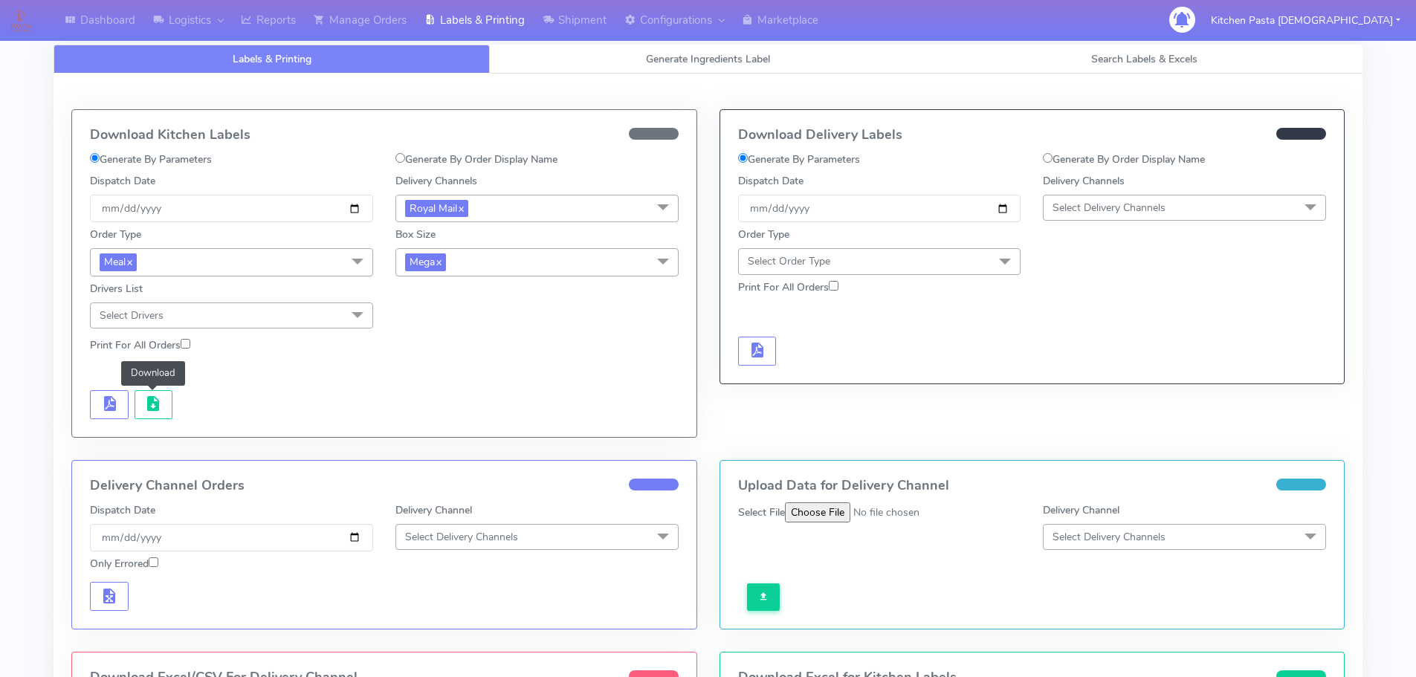
drag, startPoint x: 489, startPoint y: 268, endPoint x: 483, endPoint y: 286, distance: 19.5
click at [489, 268] on span "Mega x" at bounding box center [537, 262] width 283 height 28
click at [459, 388] on div "Medium" at bounding box center [537, 382] width 267 height 16
click at [94, 412] on button "button" at bounding box center [109, 404] width 39 height 29
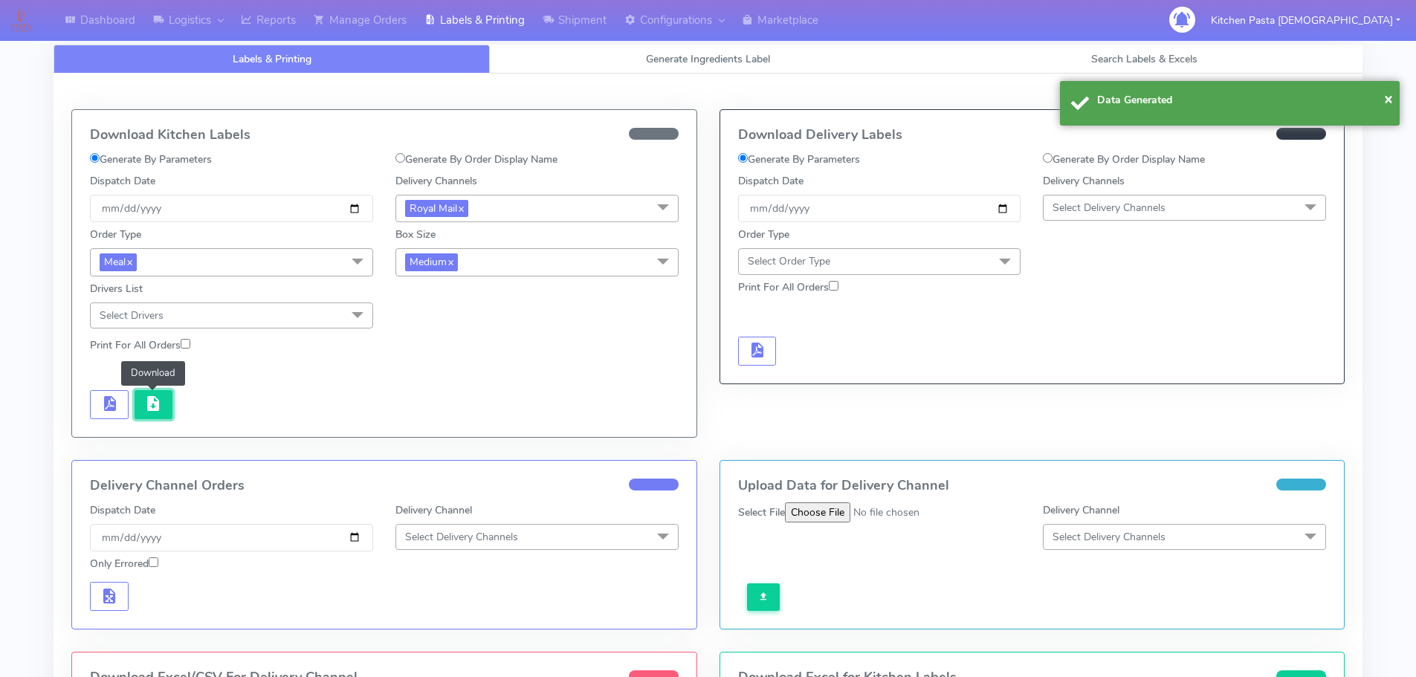
click at [162, 415] on button "button" at bounding box center [154, 404] width 39 height 29
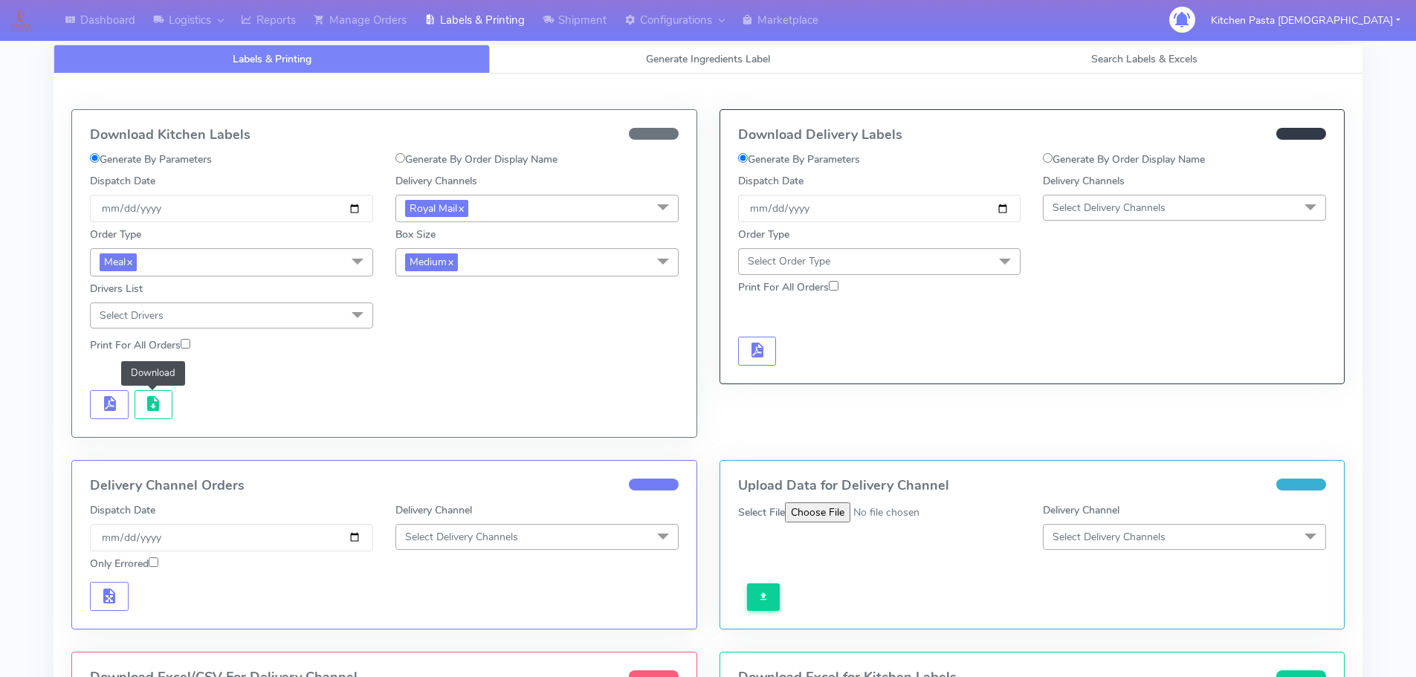
drag, startPoint x: 575, startPoint y: 267, endPoint x: 523, endPoint y: 300, distance: 61.5
click at [575, 267] on span "Medium x" at bounding box center [537, 262] width 283 height 28
click at [437, 331] on div "Small" at bounding box center [537, 333] width 267 height 16
click at [120, 402] on button "button" at bounding box center [109, 404] width 39 height 29
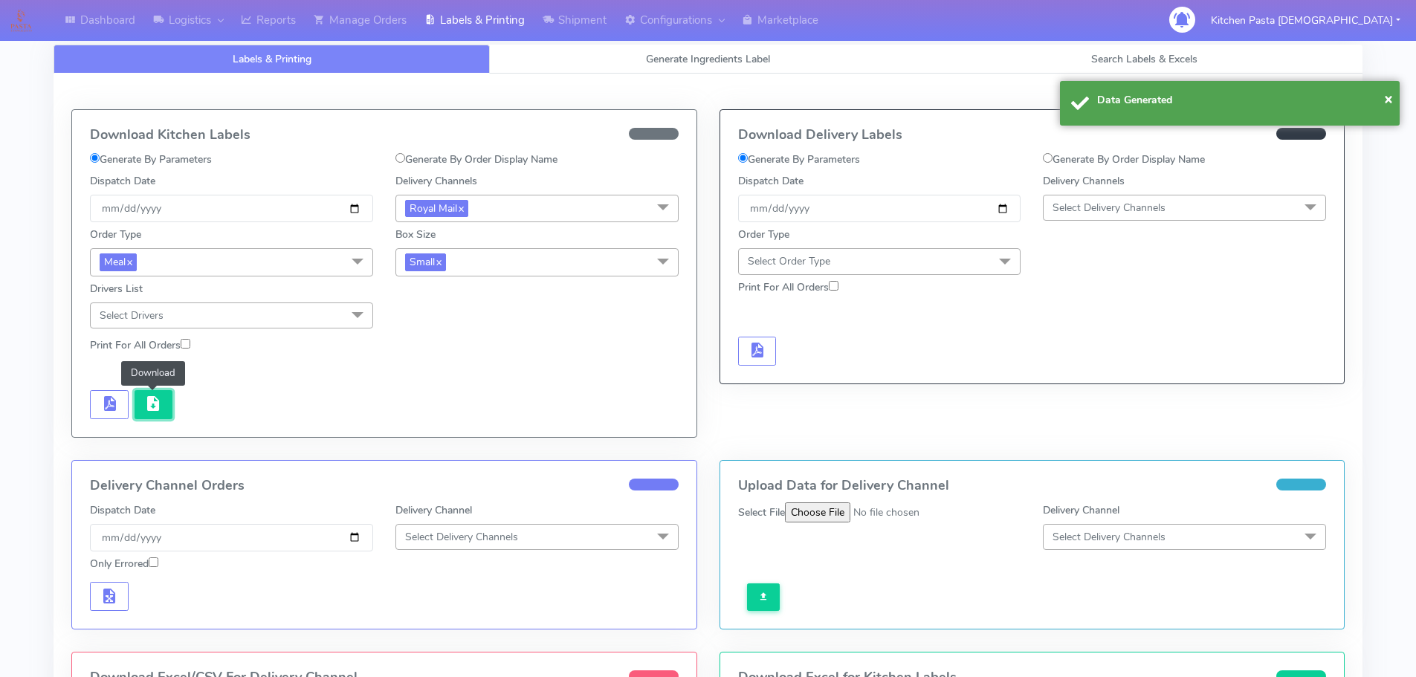
click at [146, 410] on span "button" at bounding box center [153, 407] width 18 height 14
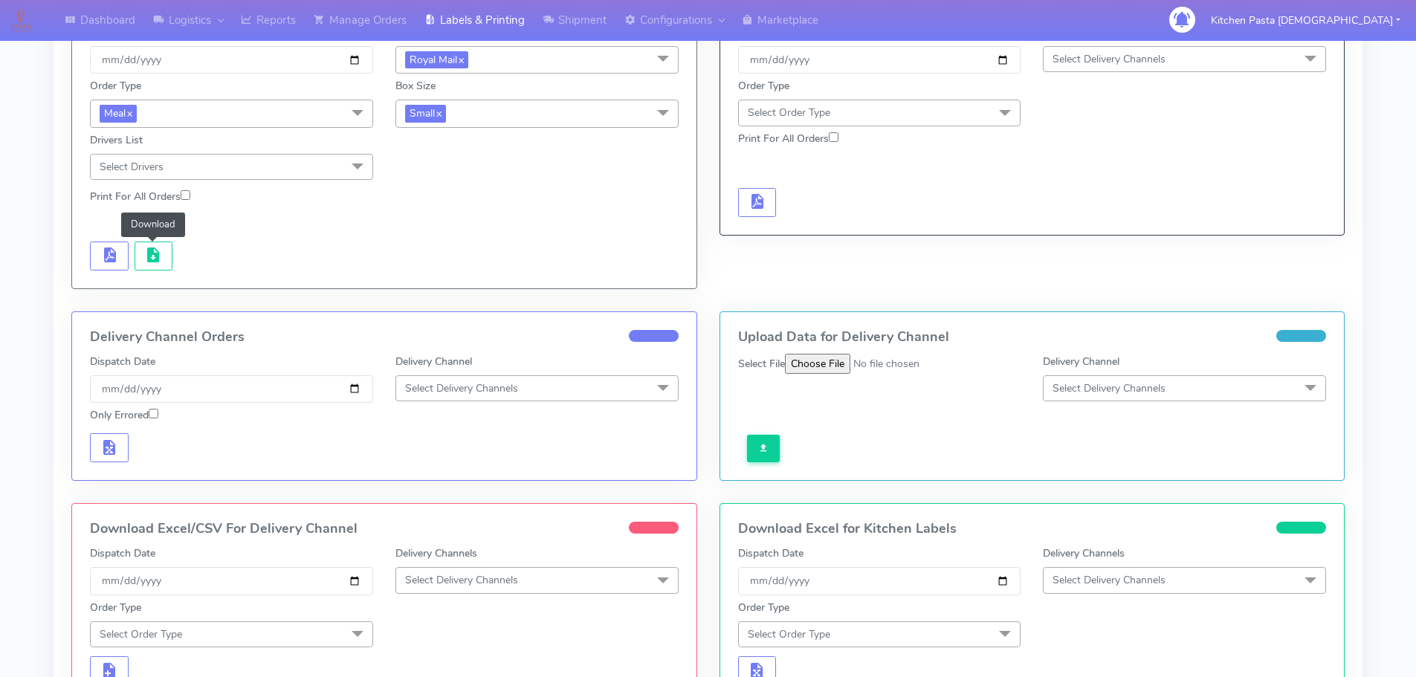
click at [539, 573] on span "Select Delivery Channels" at bounding box center [537, 580] width 283 height 26
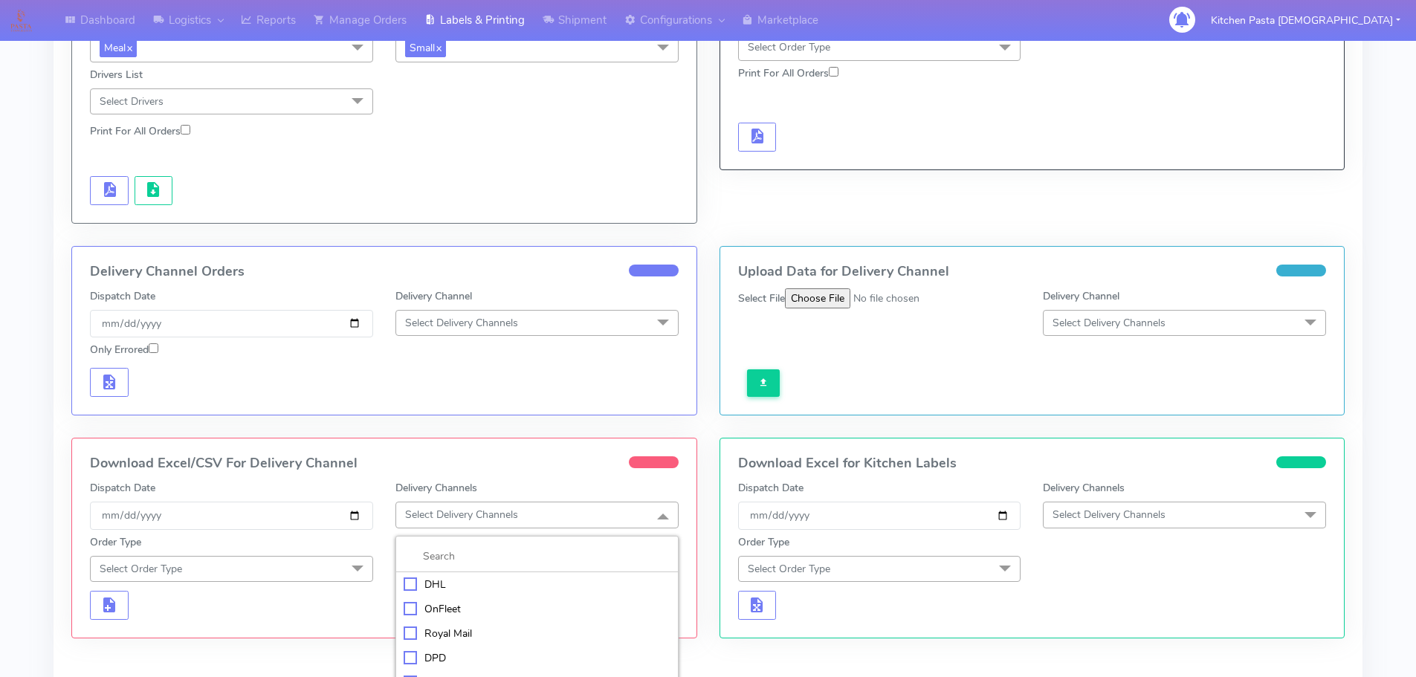
scroll to position [354, 0]
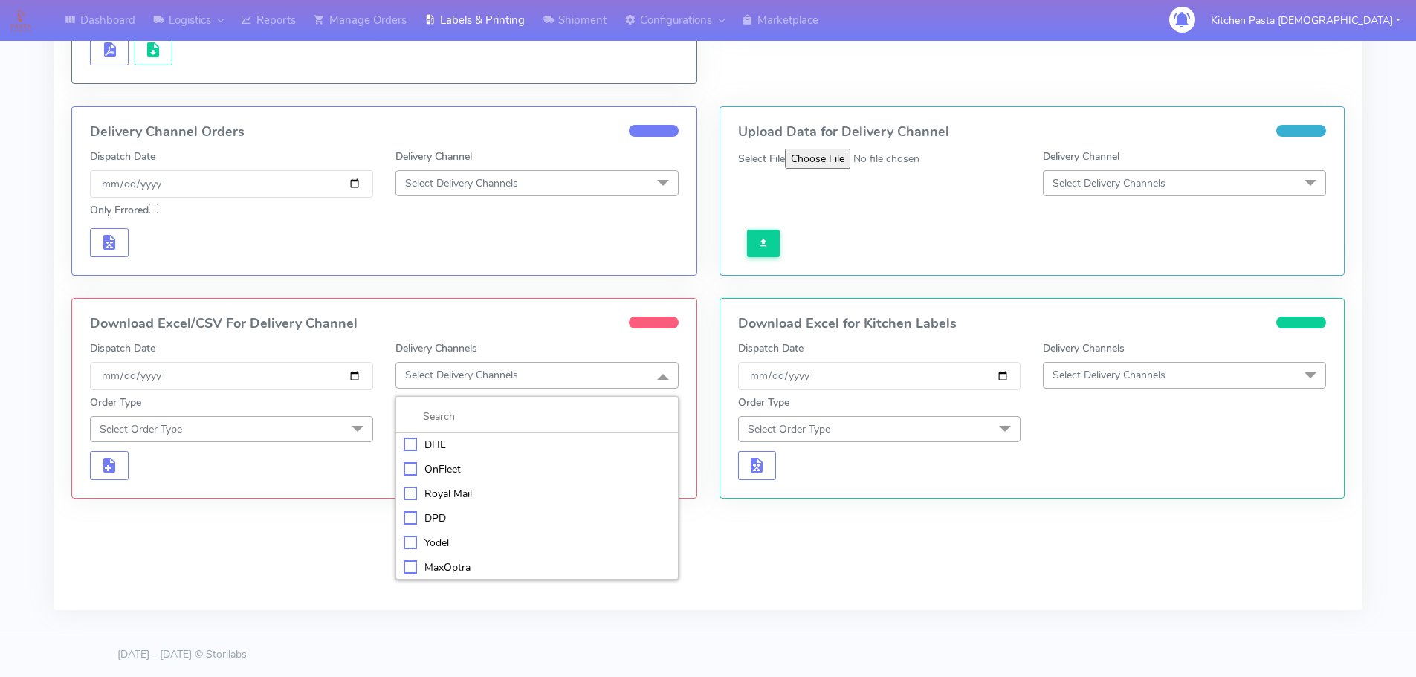
click at [465, 491] on div "Royal Mail" at bounding box center [537, 494] width 267 height 16
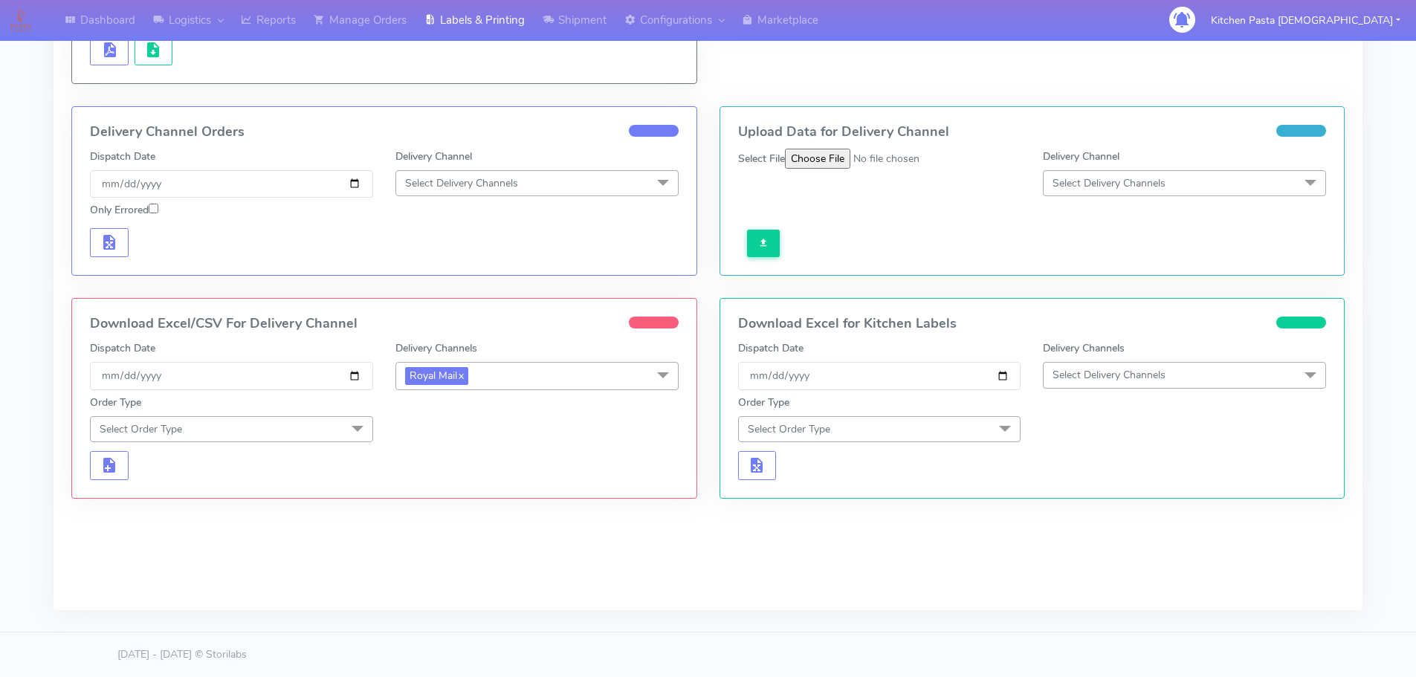
click at [328, 426] on span "Select Order Type" at bounding box center [231, 429] width 283 height 26
click at [188, 502] on div "Meal" at bounding box center [231, 499] width 267 height 16
click at [512, 428] on span "Select Box Size" at bounding box center [537, 429] width 283 height 26
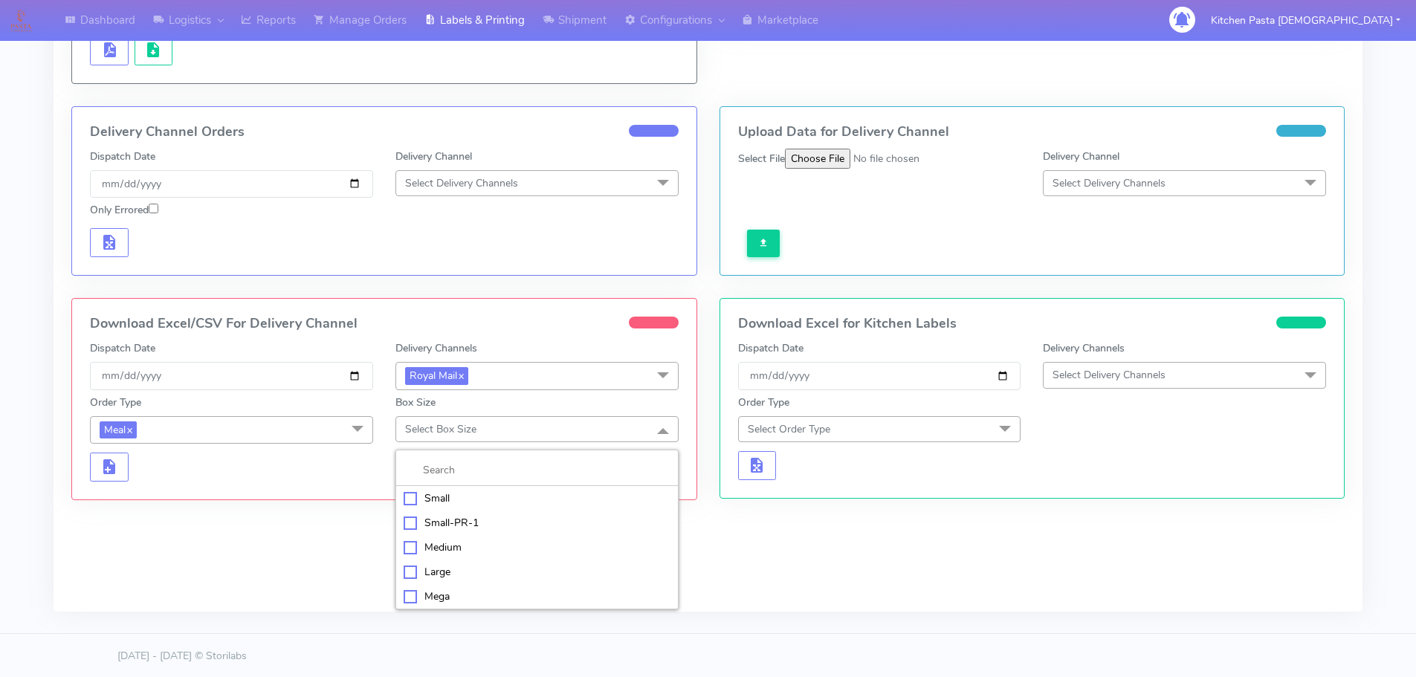
click at [440, 602] on div "Mega" at bounding box center [537, 597] width 267 height 16
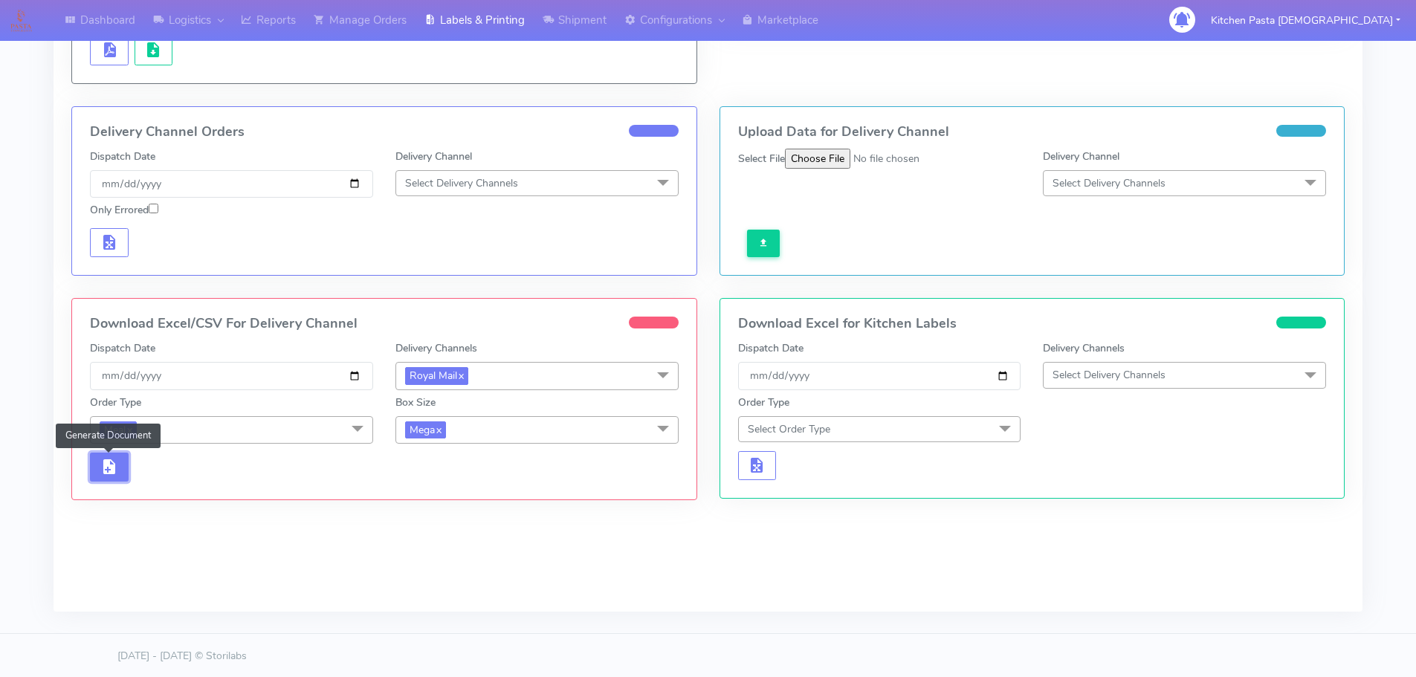
click at [121, 478] on button "button" at bounding box center [109, 467] width 39 height 29
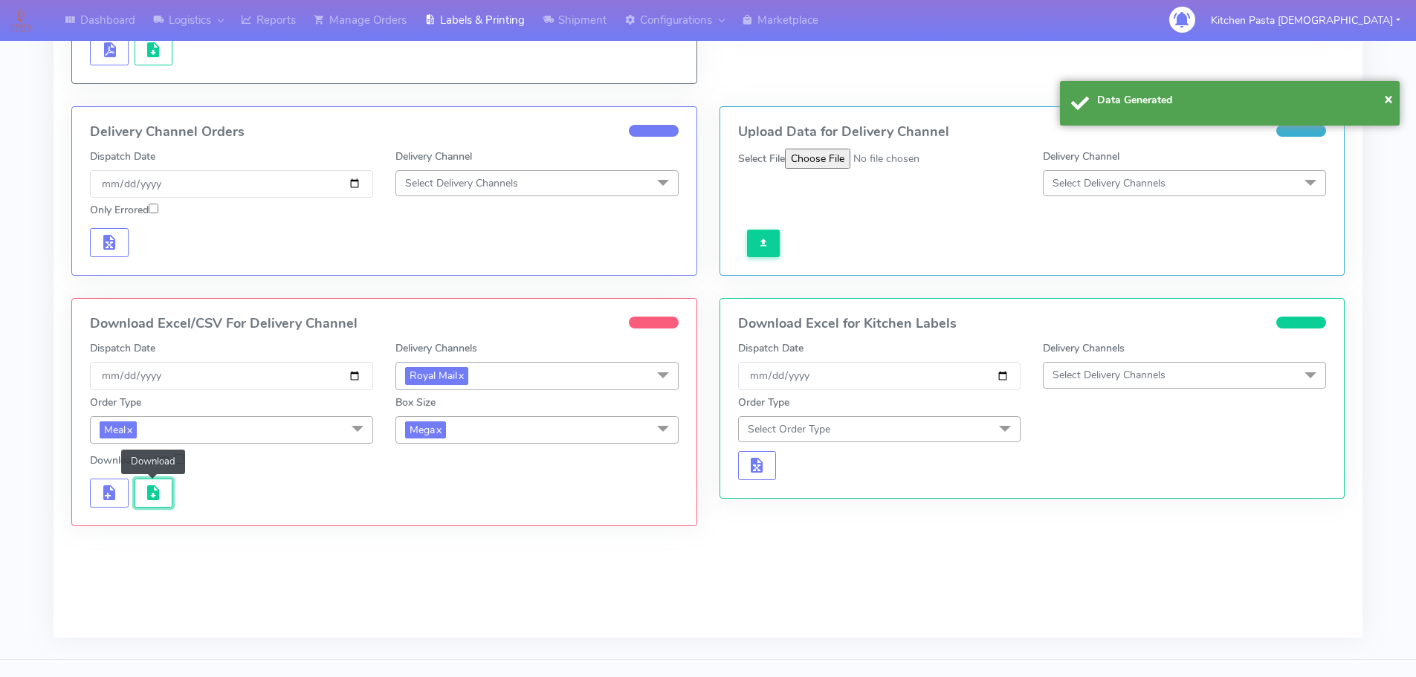
click at [159, 480] on button "button" at bounding box center [154, 493] width 39 height 29
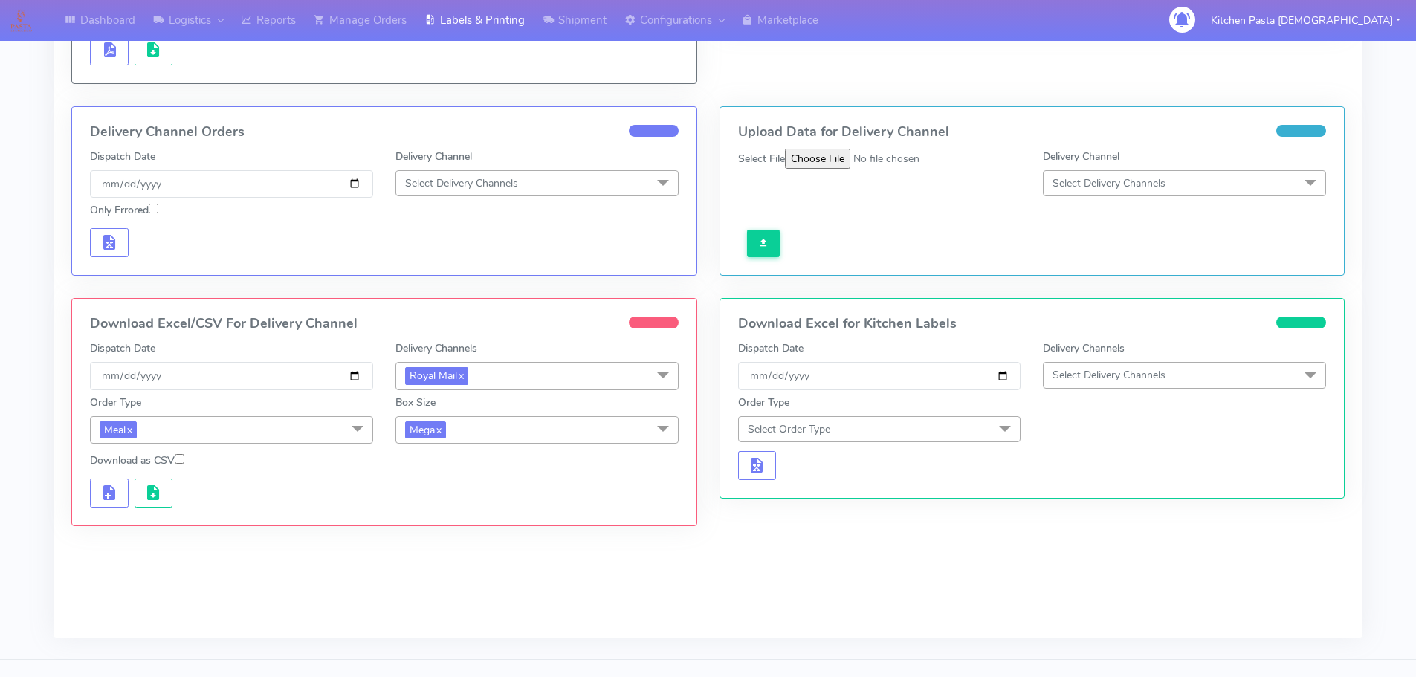
click at [588, 439] on span "Mega x" at bounding box center [537, 430] width 283 height 28
click at [445, 547] on div "Medium" at bounding box center [537, 549] width 267 height 16
click at [102, 492] on span "button" at bounding box center [109, 496] width 18 height 14
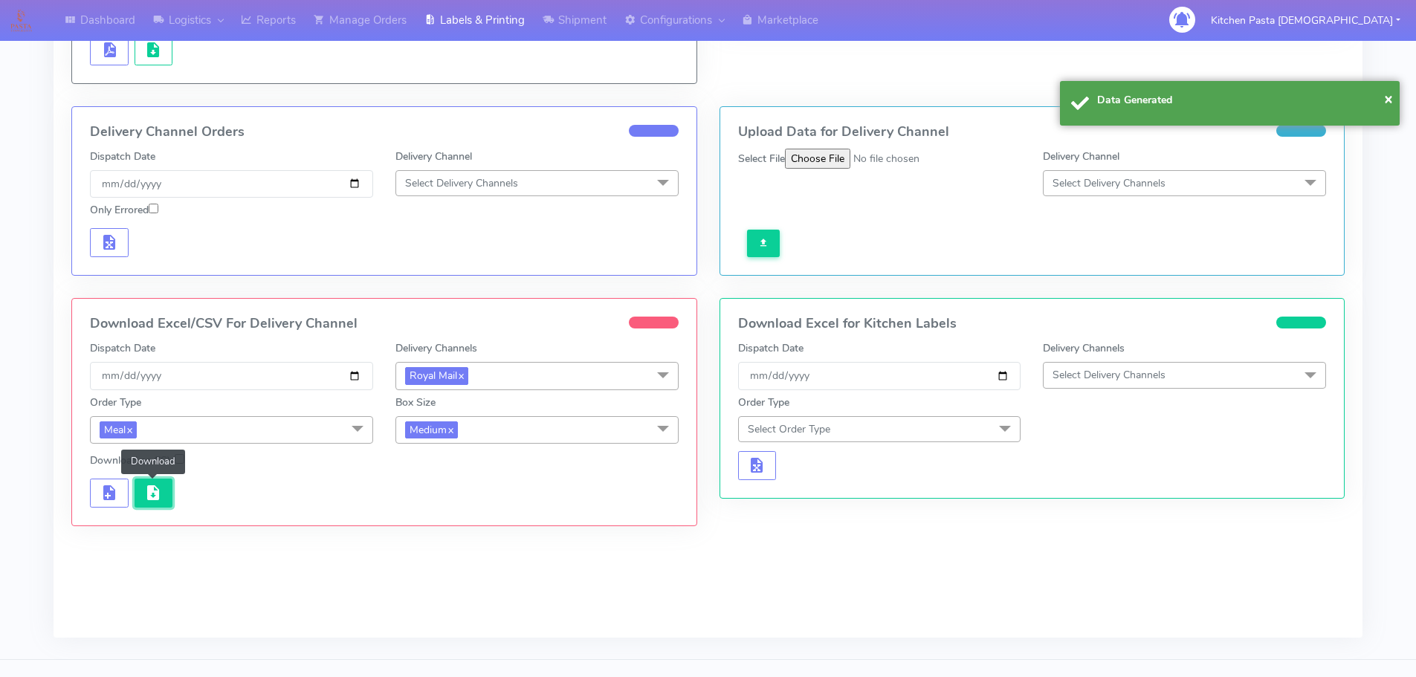
click at [156, 500] on span "button" at bounding box center [153, 496] width 18 height 14
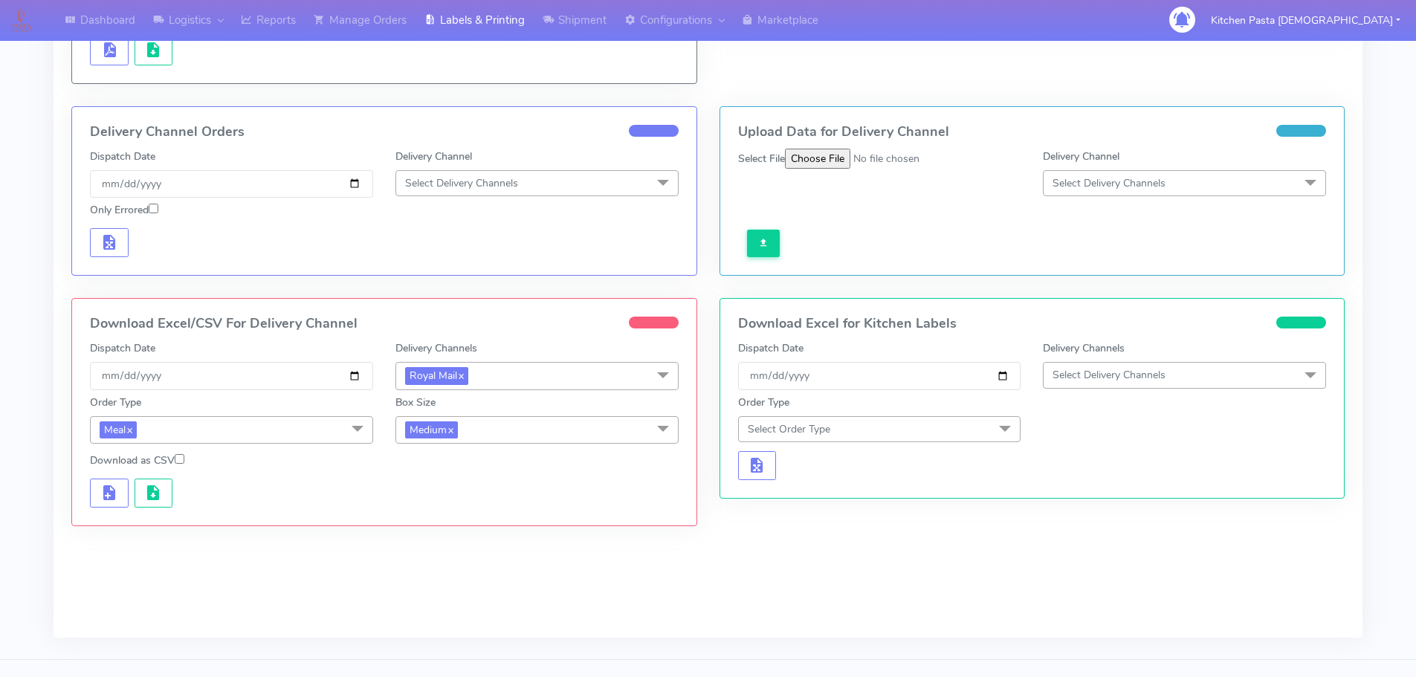
click at [486, 430] on span "Medium x" at bounding box center [537, 430] width 283 height 28
click at [463, 491] on li "Small" at bounding box center [537, 500] width 282 height 25
click at [115, 506] on button "button" at bounding box center [109, 493] width 39 height 29
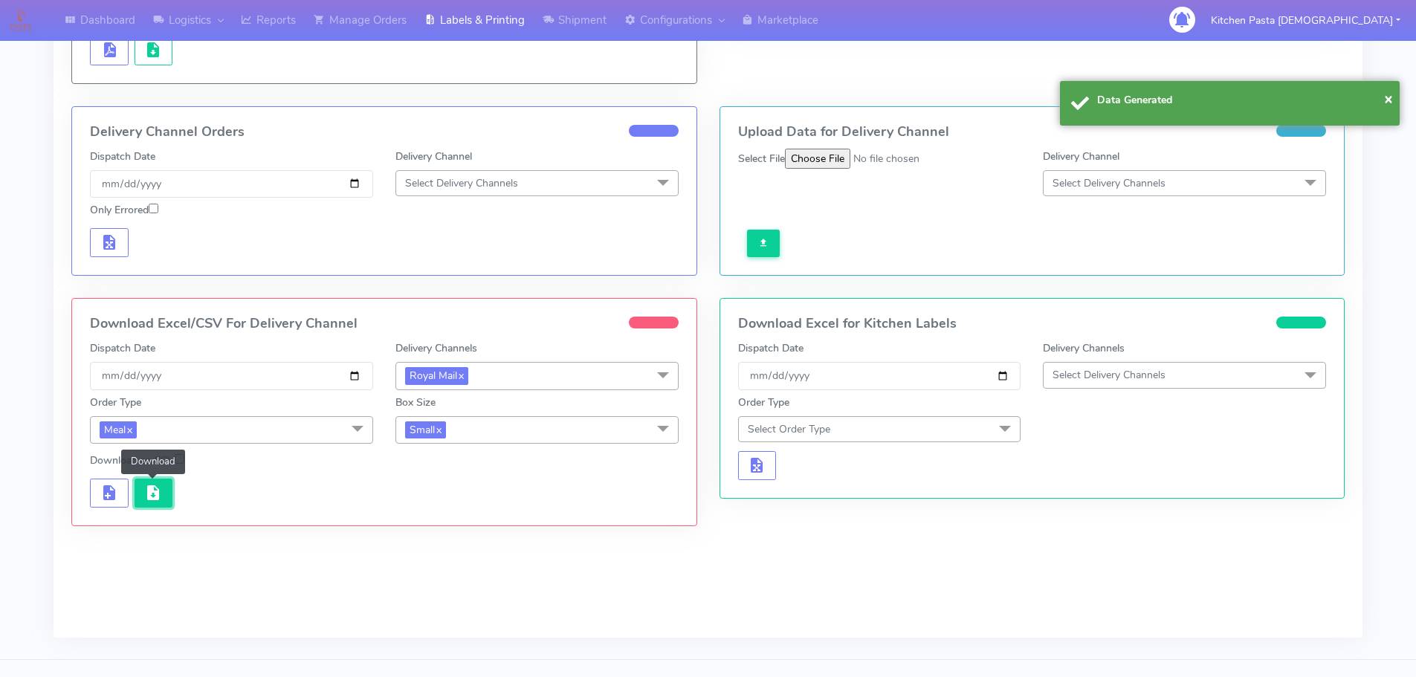
click at [163, 497] on button "button" at bounding box center [154, 493] width 39 height 29
click at [162, 489] on button "button" at bounding box center [154, 493] width 39 height 29
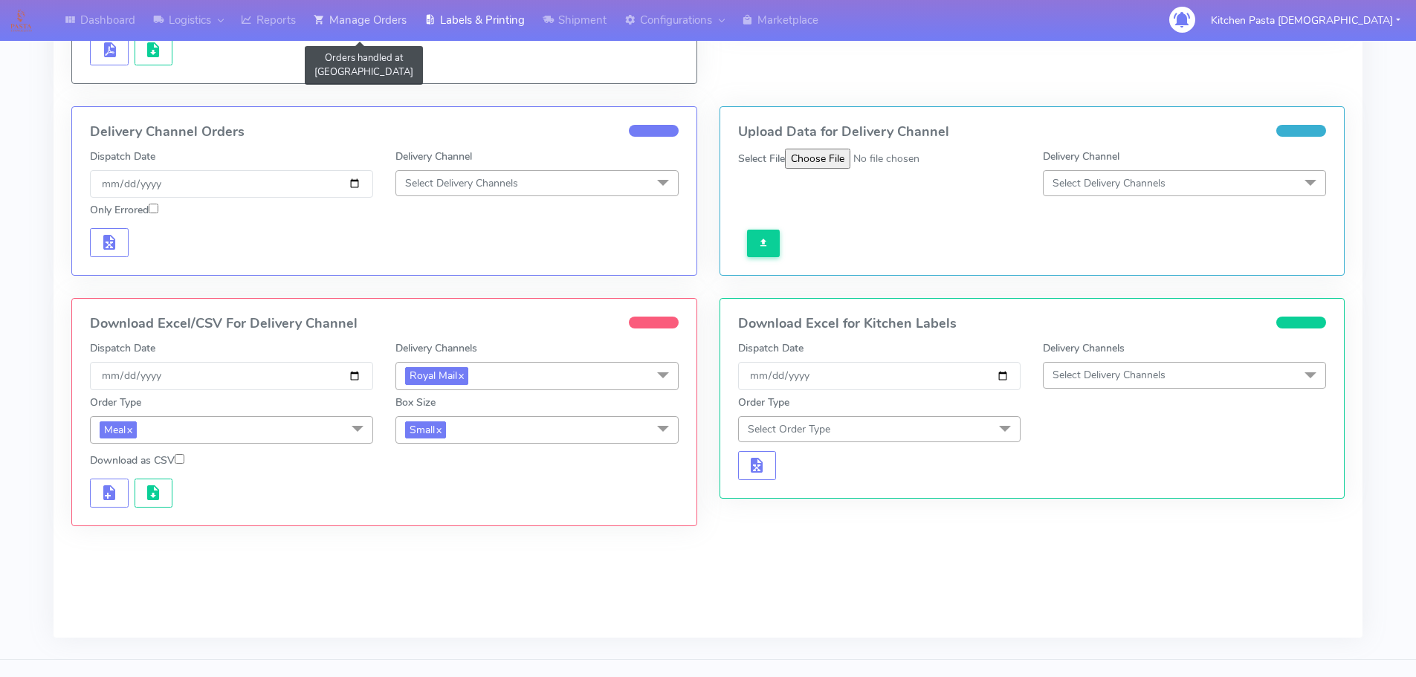
click at [390, 15] on link "Manage Orders" at bounding box center [360, 20] width 111 height 41
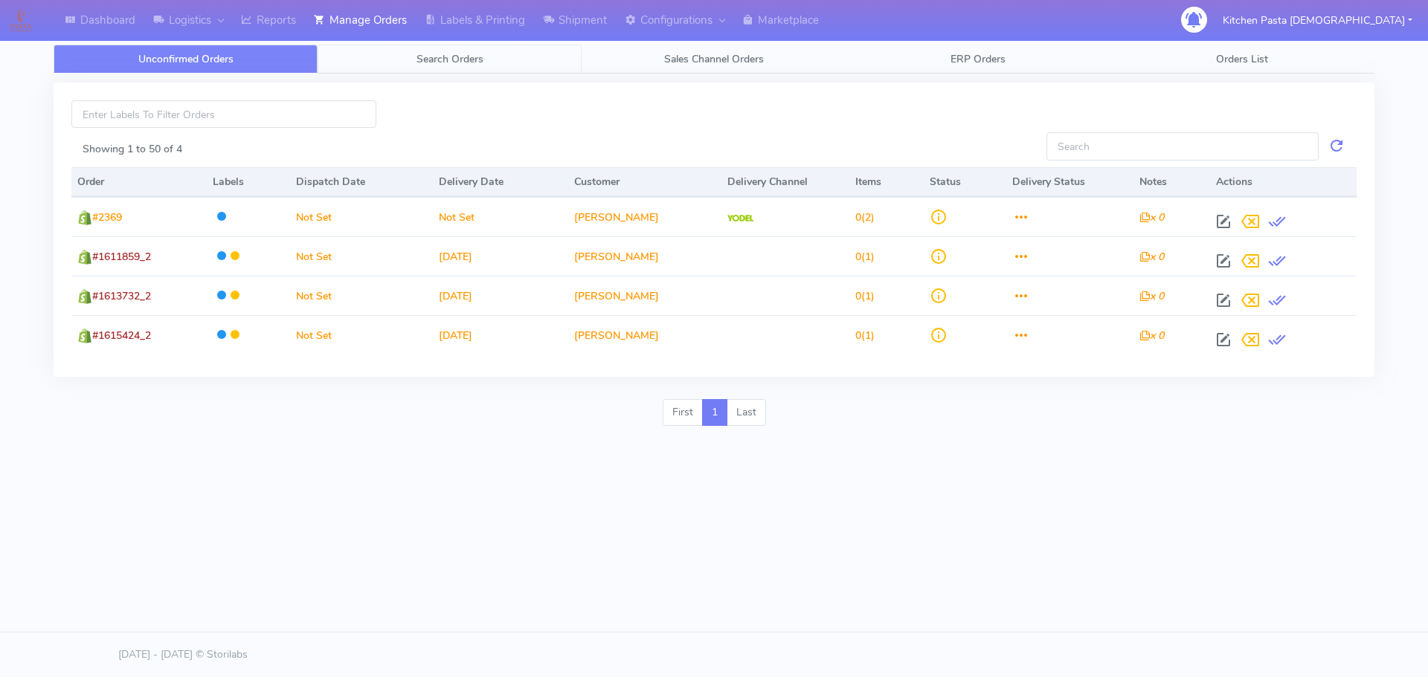
click at [472, 51] on link "Search Orders" at bounding box center [449, 59] width 264 height 29
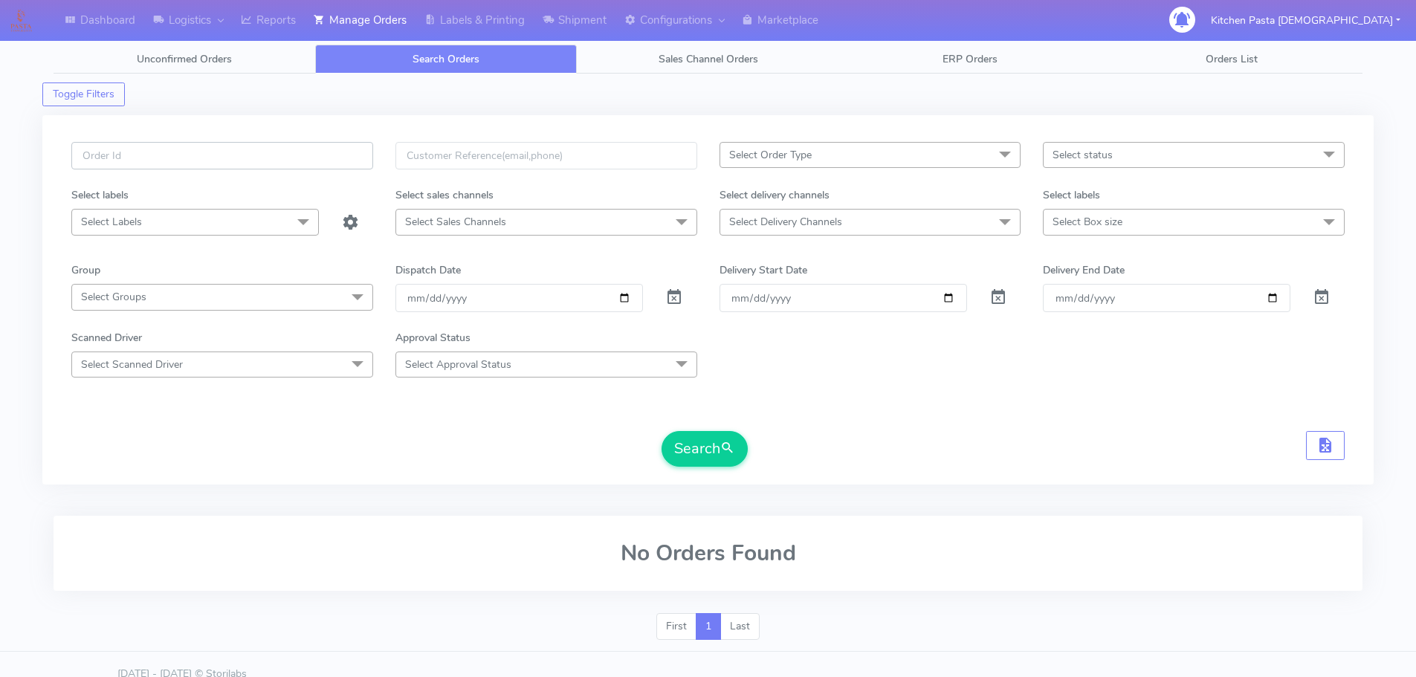
paste input "#1616776_1"
type input "#1616776_1"
click at [716, 446] on button "Search" at bounding box center [705, 449] width 86 height 36
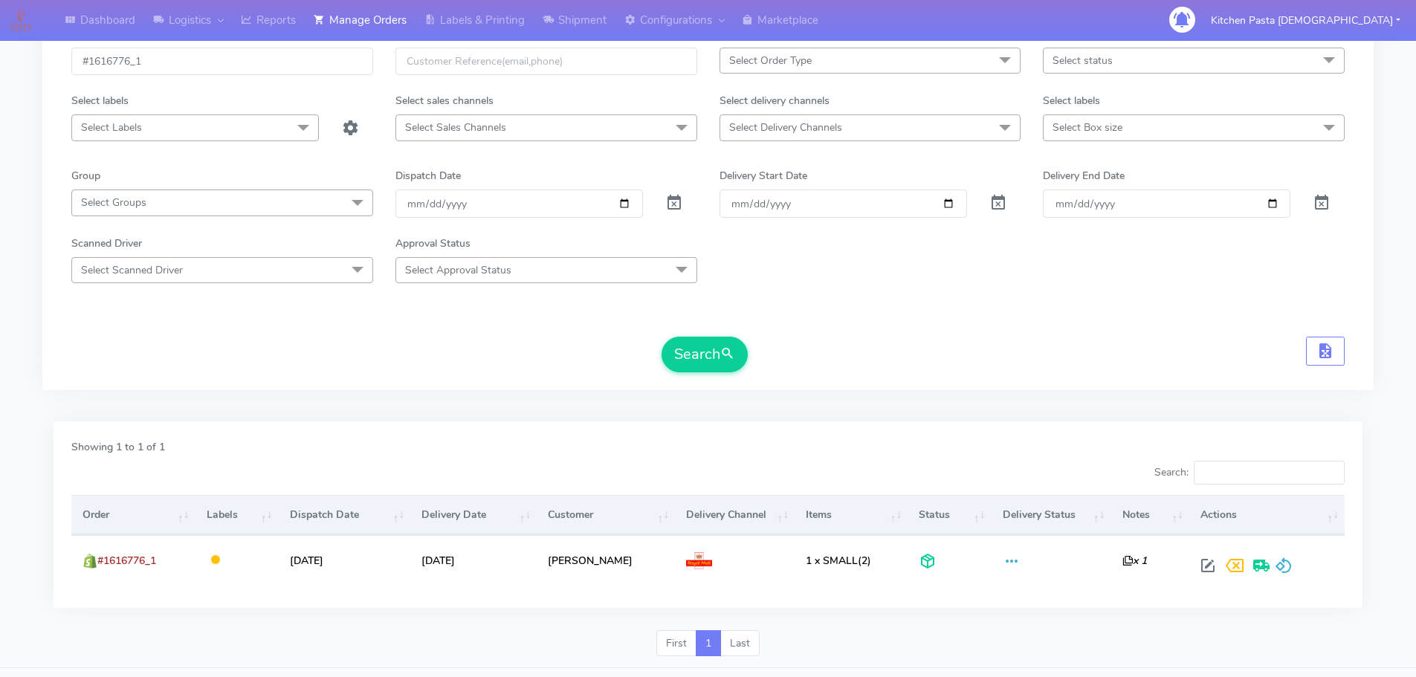
scroll to position [130, 0]
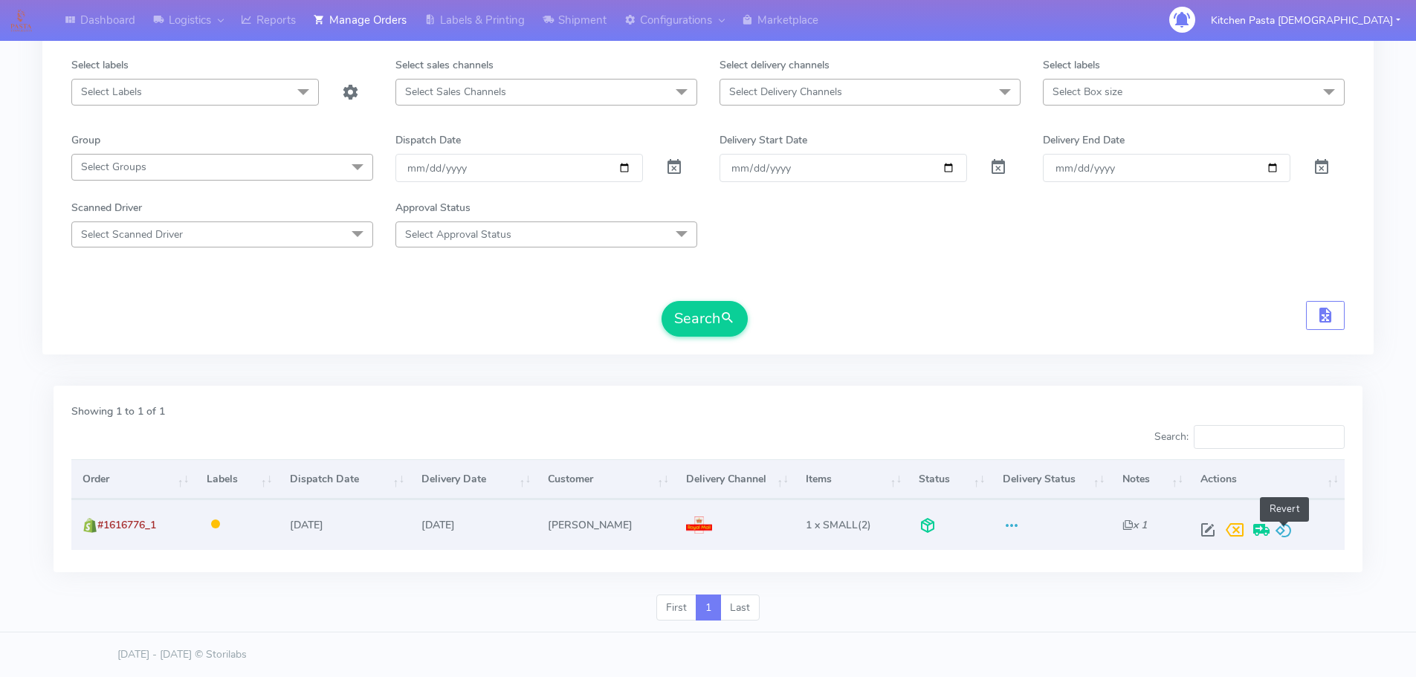
click at [1283, 540] on span at bounding box center [1284, 533] width 18 height 14
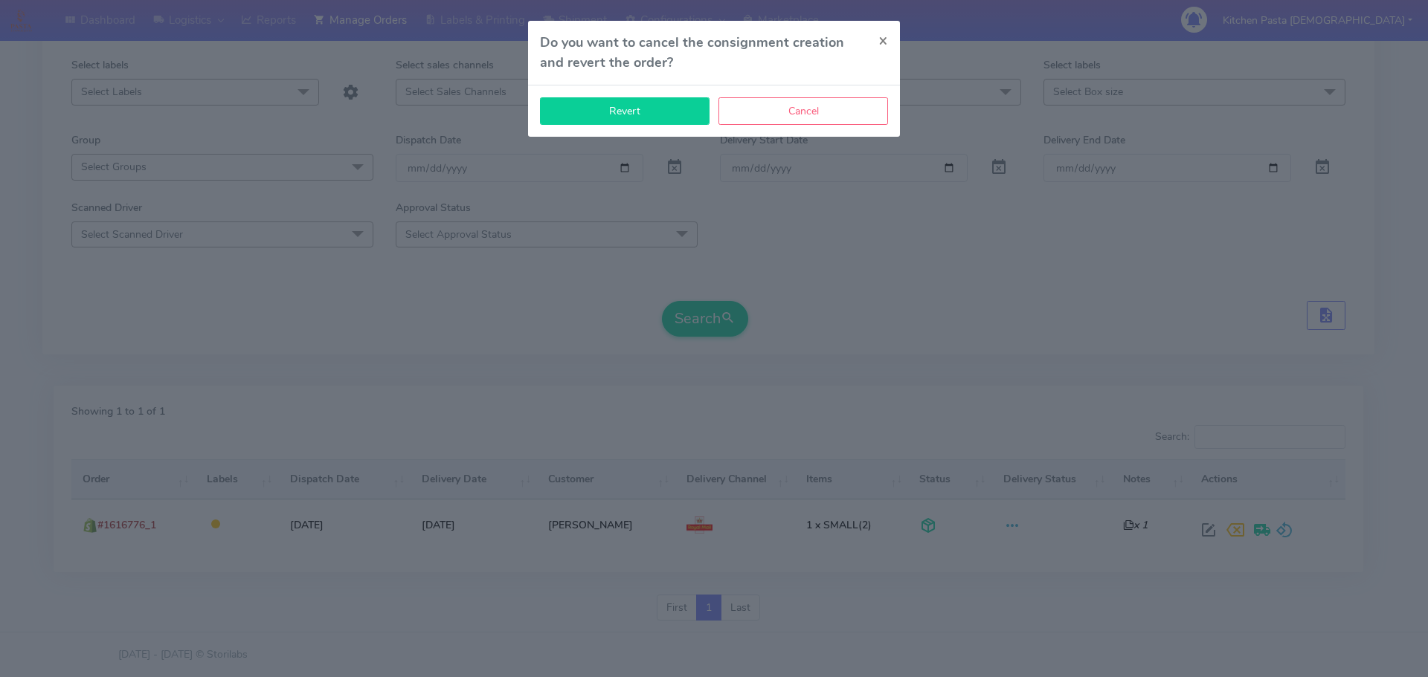
click at [611, 103] on button "Revert" at bounding box center [625, 111] width 170 height 28
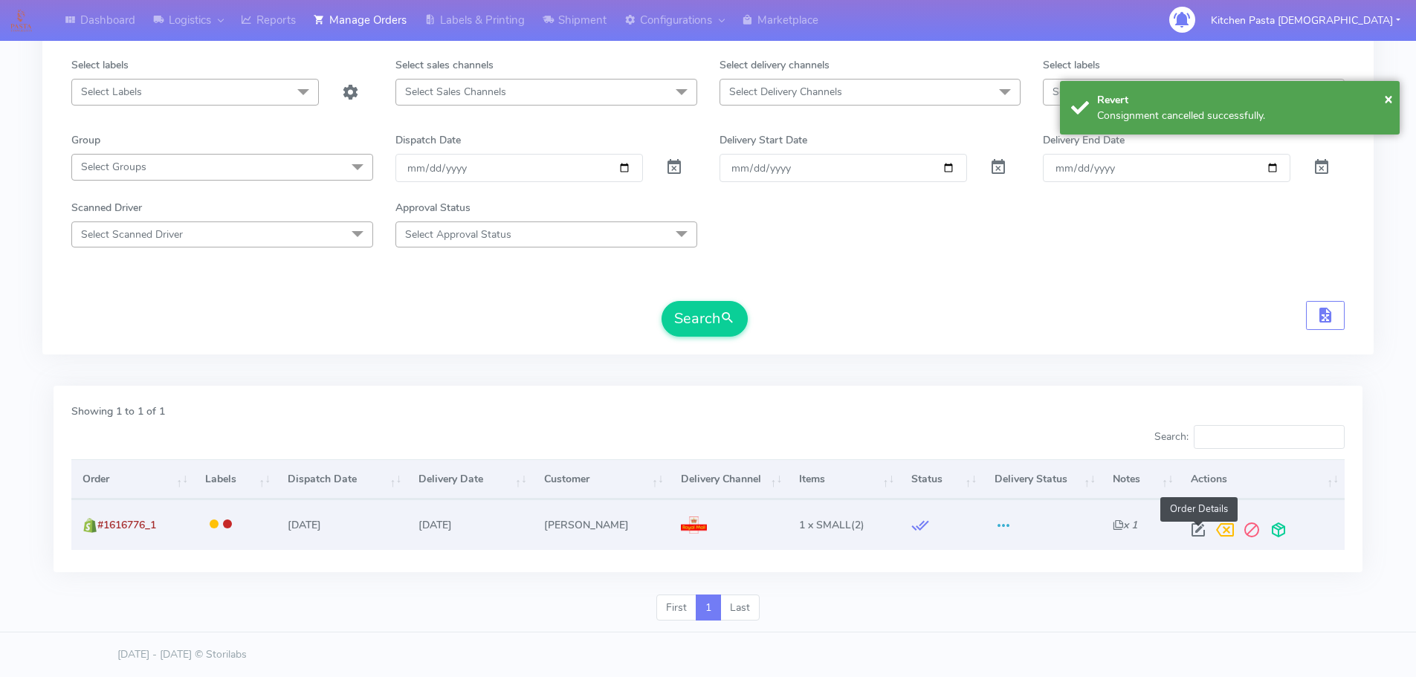
click at [1199, 541] on span at bounding box center [1198, 533] width 27 height 14
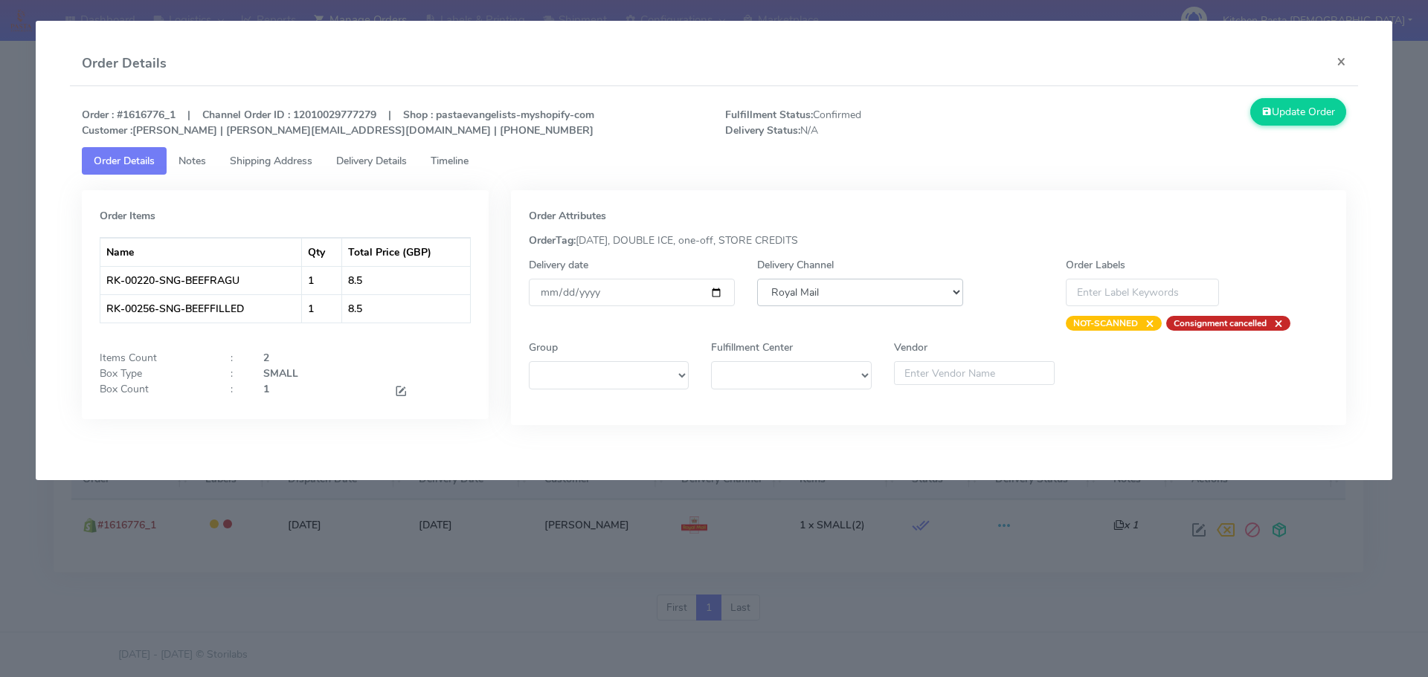
click at [864, 299] on select "DHL OnFleet Royal Mail DPD Yodel MaxOptra Amazon Collection" at bounding box center [860, 293] width 206 height 28
select select "5"
click at [757, 279] on select "DHL OnFleet Royal Mail DPD Yodel MaxOptra Amazon Collection" at bounding box center [860, 293] width 206 height 28
click at [1320, 101] on button "Update Order" at bounding box center [1298, 112] width 97 height 28
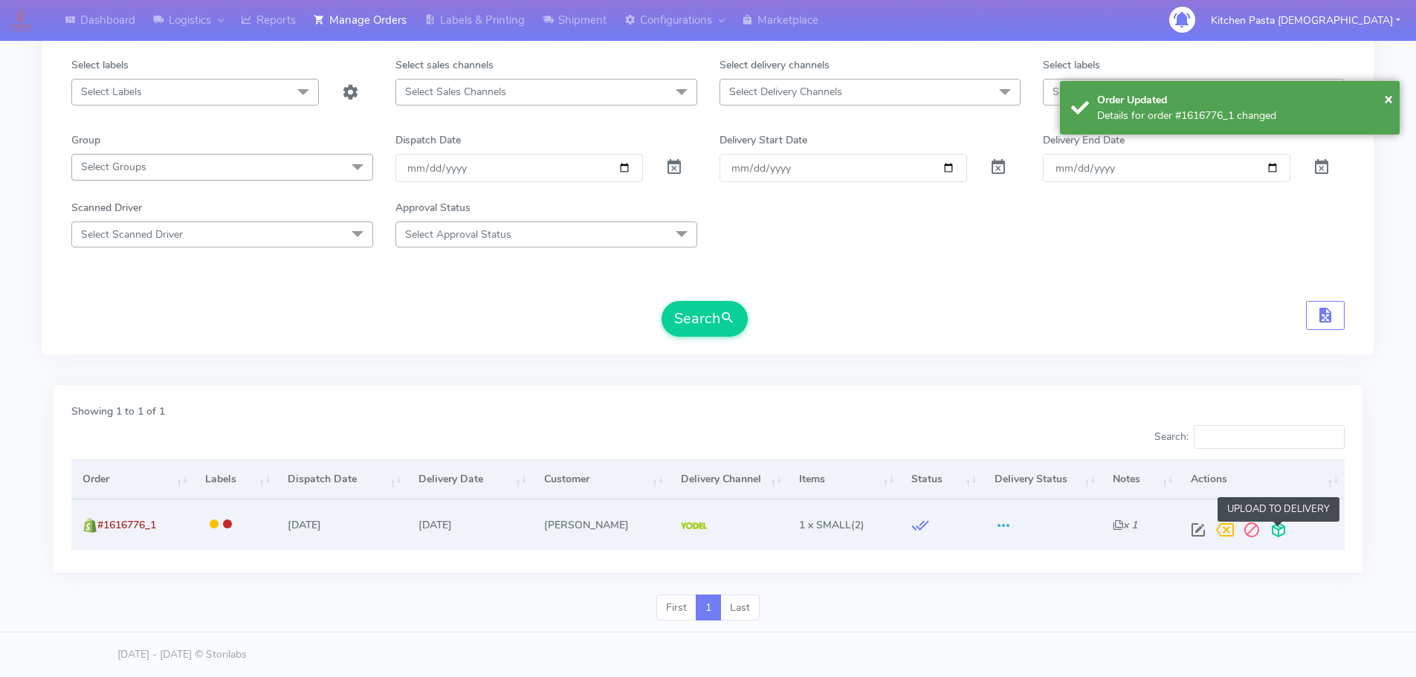
click at [1286, 526] on span at bounding box center [1278, 533] width 27 height 14
click at [1224, 531] on span at bounding box center [1220, 533] width 27 height 14
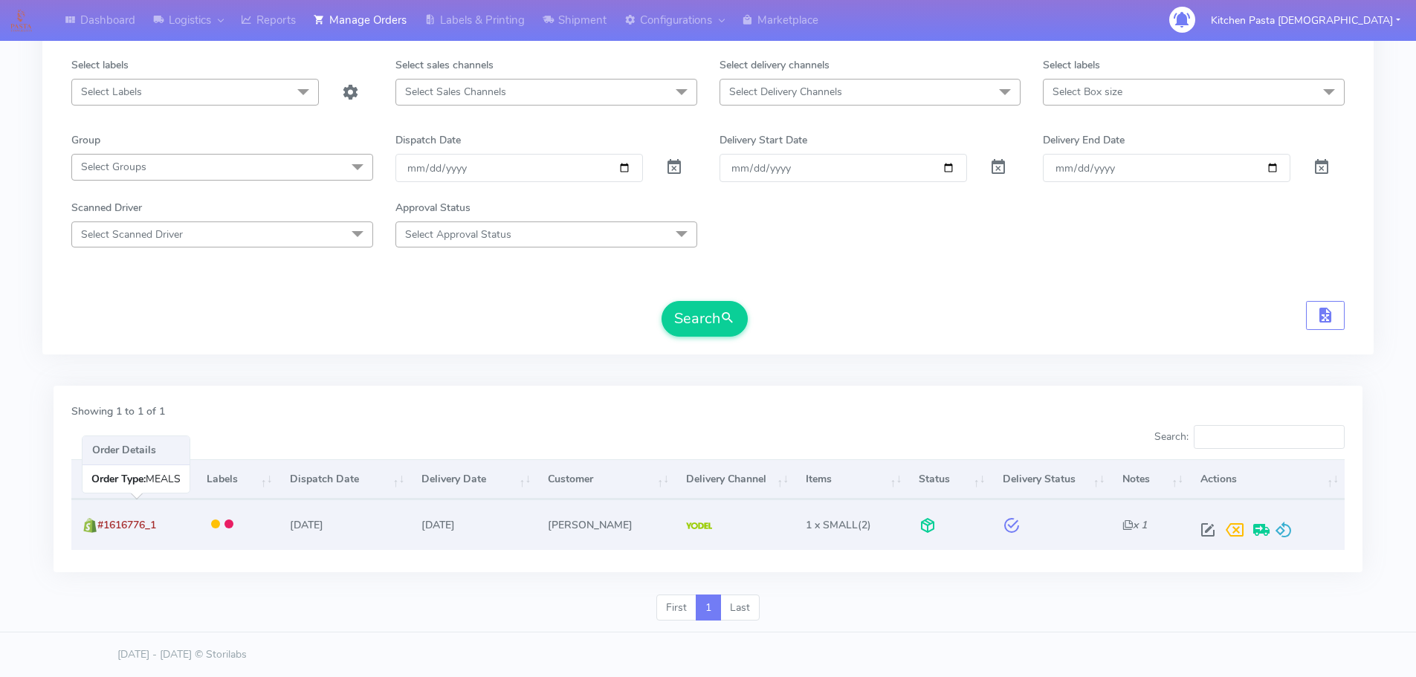
drag, startPoint x: 178, startPoint y: 525, endPoint x: 101, endPoint y: 532, distance: 77.6
click at [101, 532] on td "#1616776_1" at bounding box center [132, 525] width 123 height 50
copy span "#1616776_1"
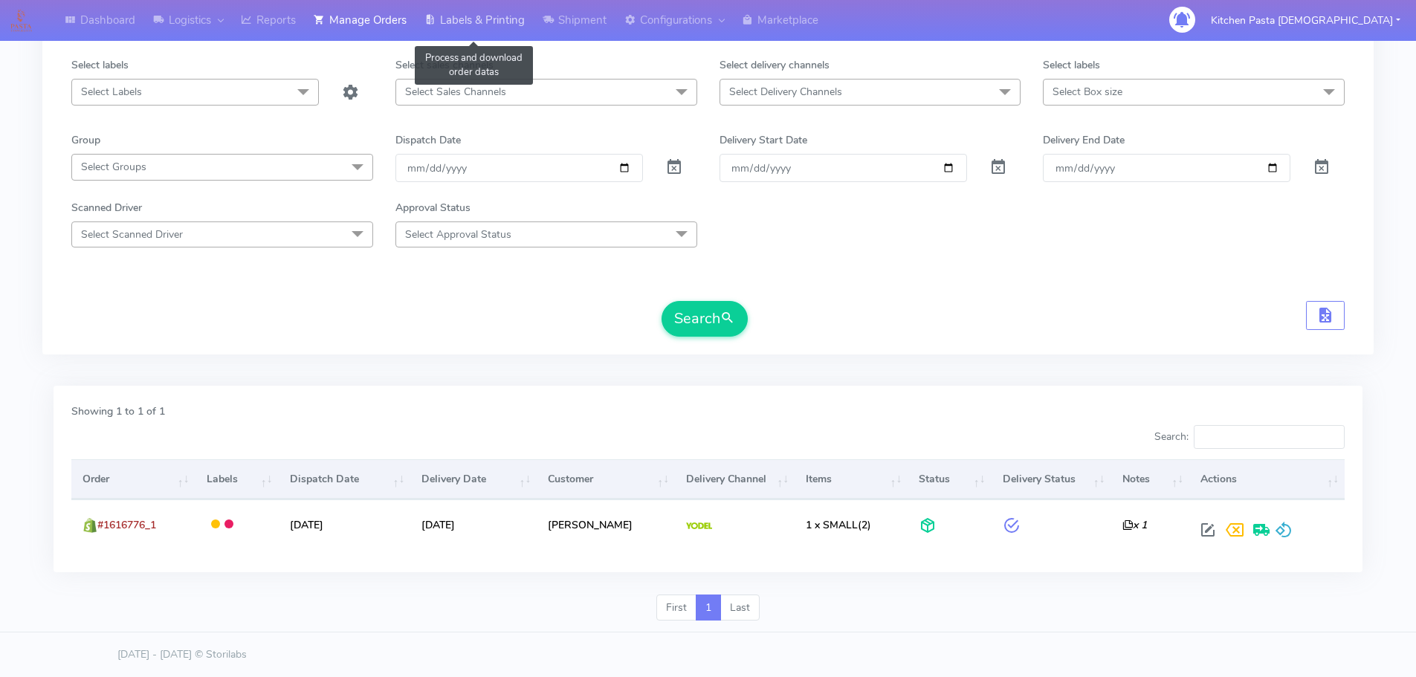
drag, startPoint x: 506, startPoint y: 19, endPoint x: 529, endPoint y: 32, distance: 25.6
click at [506, 19] on link "Labels & Printing" at bounding box center [475, 20] width 118 height 41
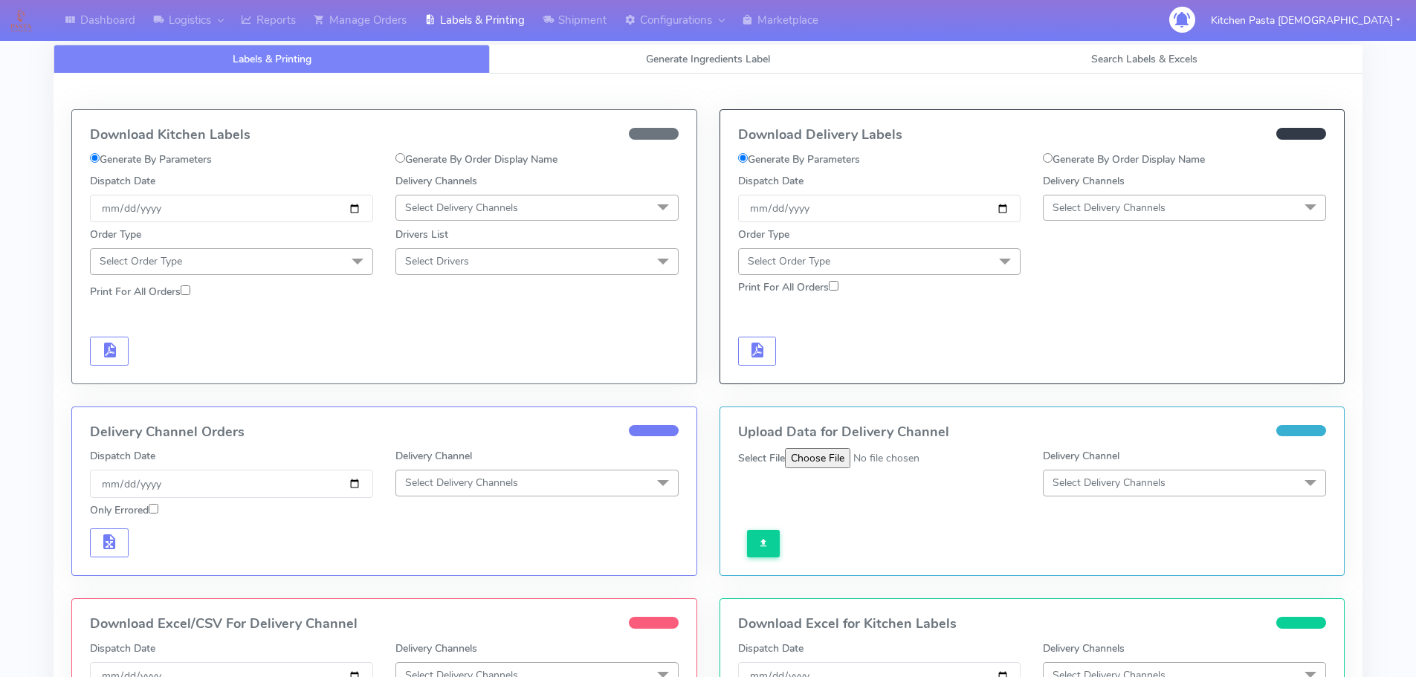
click at [1059, 162] on label "Generate By Order Display Name" at bounding box center [1124, 160] width 162 height 16
click at [1053, 162] on input "Generate By Order Display Name" at bounding box center [1048, 158] width 10 height 10
radio input "true"
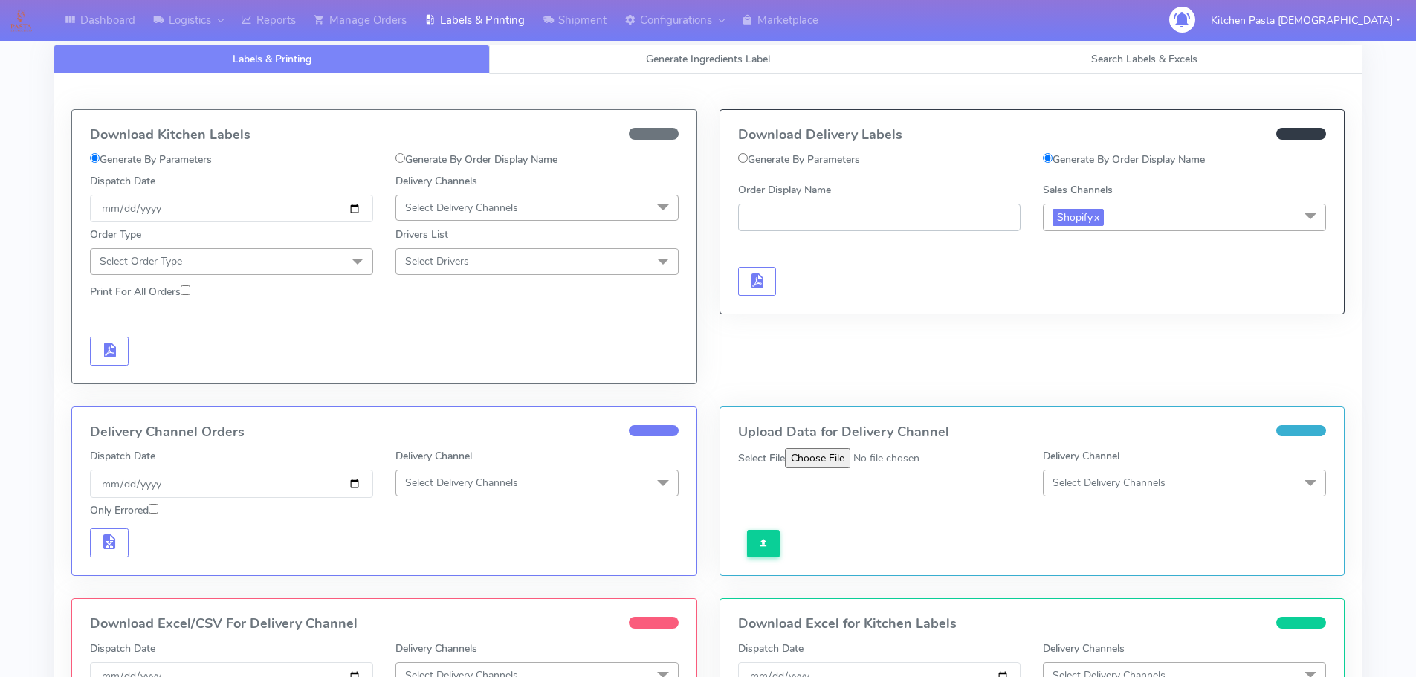
paste input "#1616776_1"
type input "#1616776_1"
click at [766, 277] on span "button" at bounding box center [757, 284] width 18 height 14
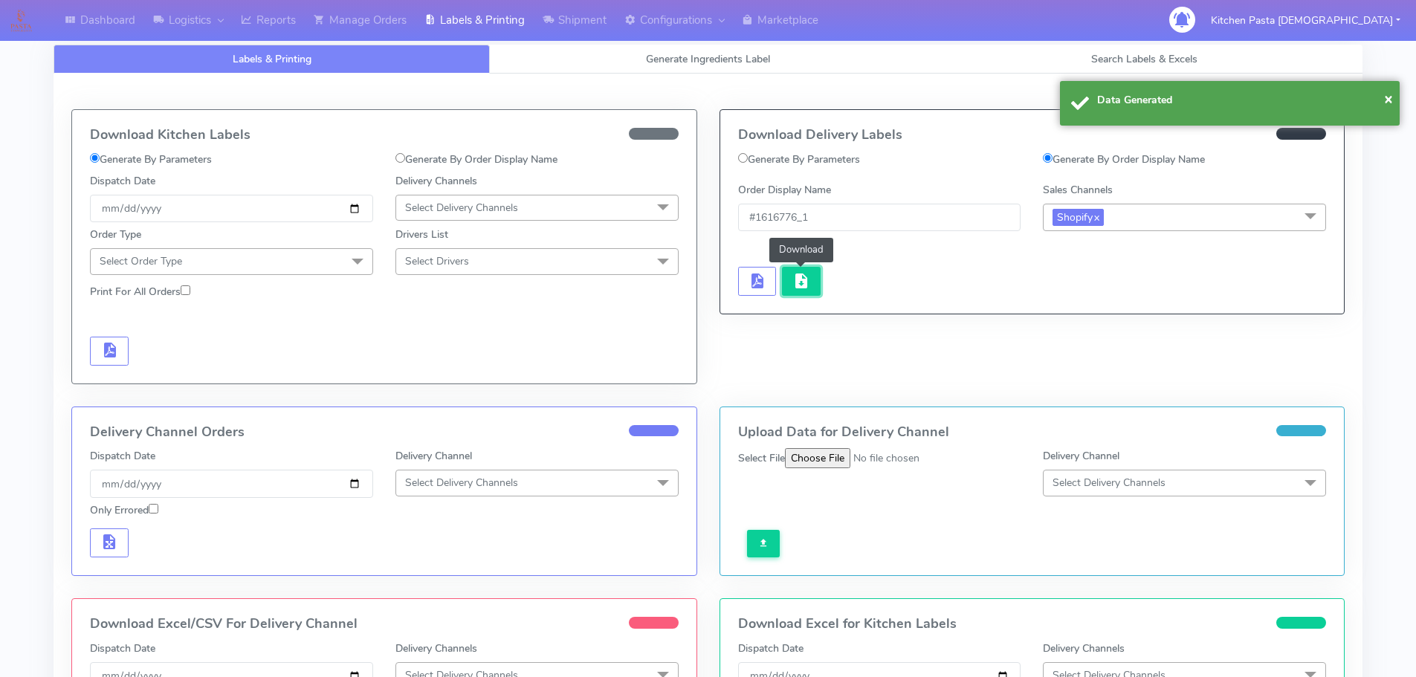
click at [790, 283] on button "button" at bounding box center [801, 281] width 39 height 29
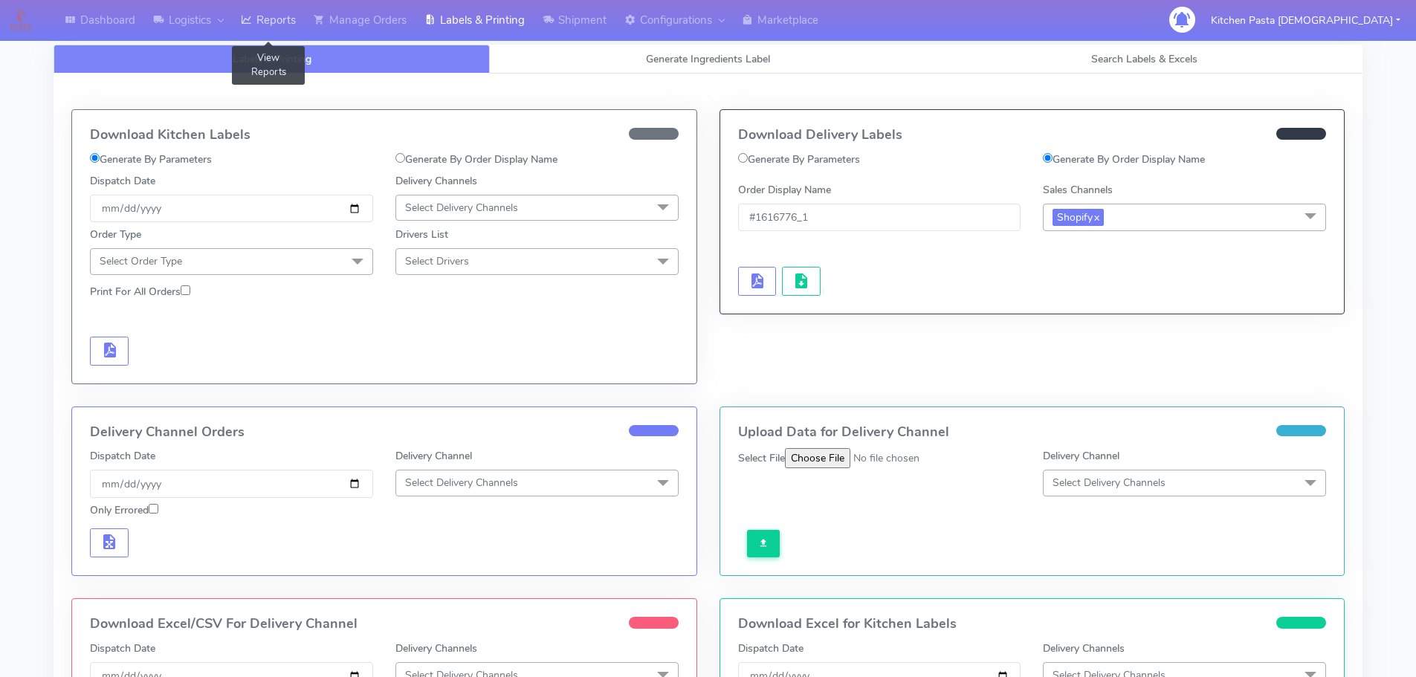
click at [284, 16] on link "Reports" at bounding box center [268, 20] width 73 height 41
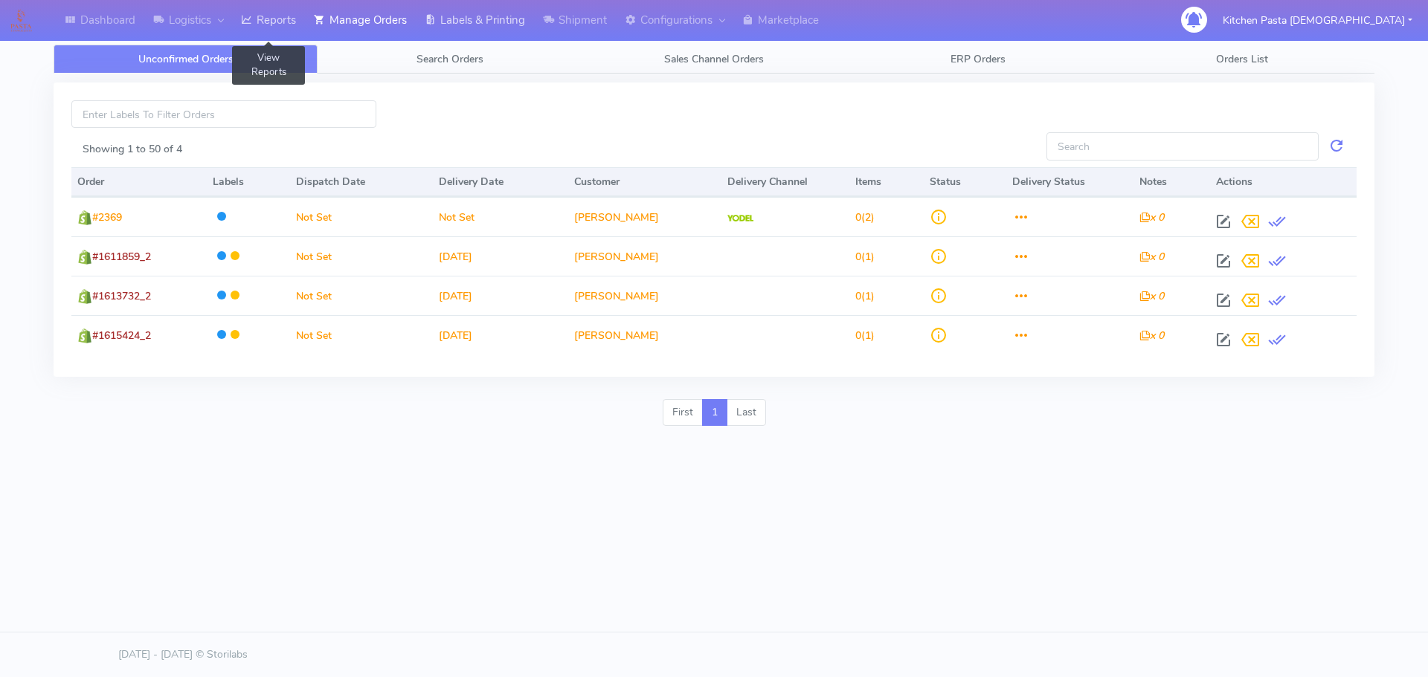
drag, startPoint x: 264, startPoint y: 22, endPoint x: 535, endPoint y: 10, distance: 271.6
click at [264, 22] on link "Reports" at bounding box center [268, 20] width 73 height 41
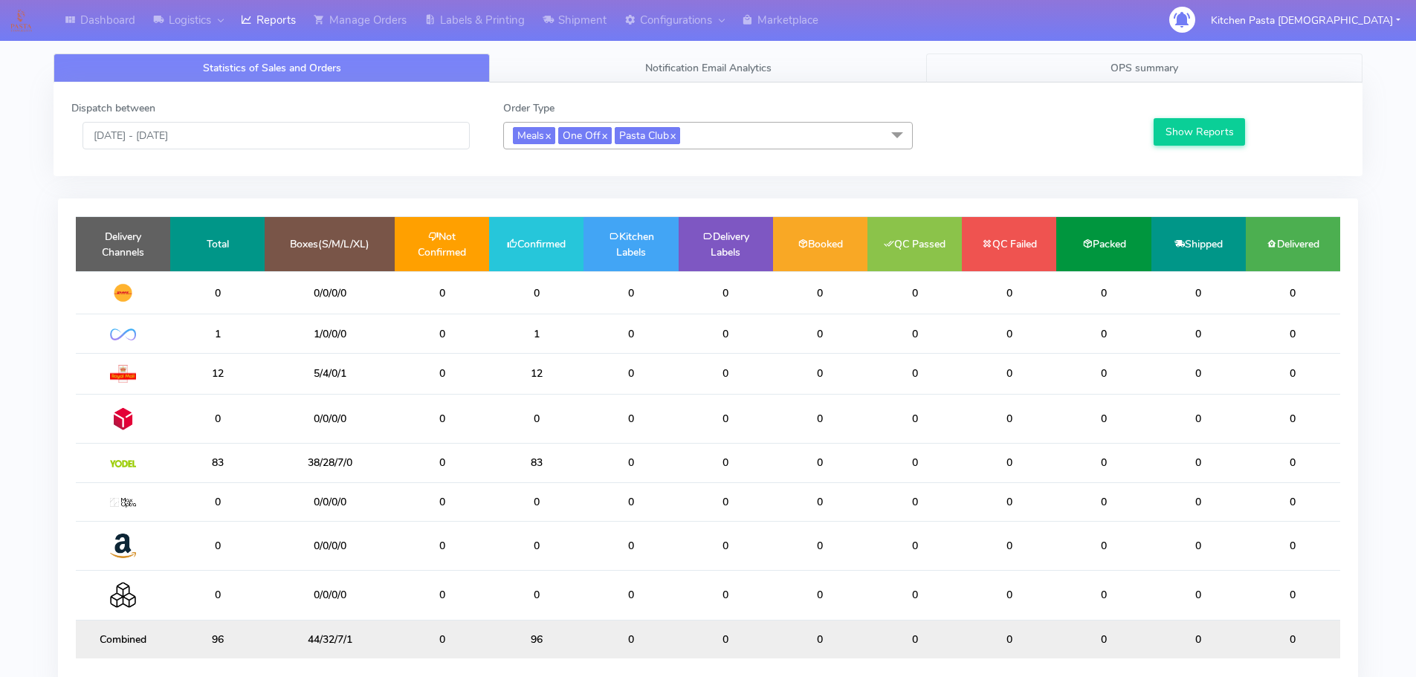
click at [1084, 68] on link "OPS summary" at bounding box center [1144, 68] width 436 height 29
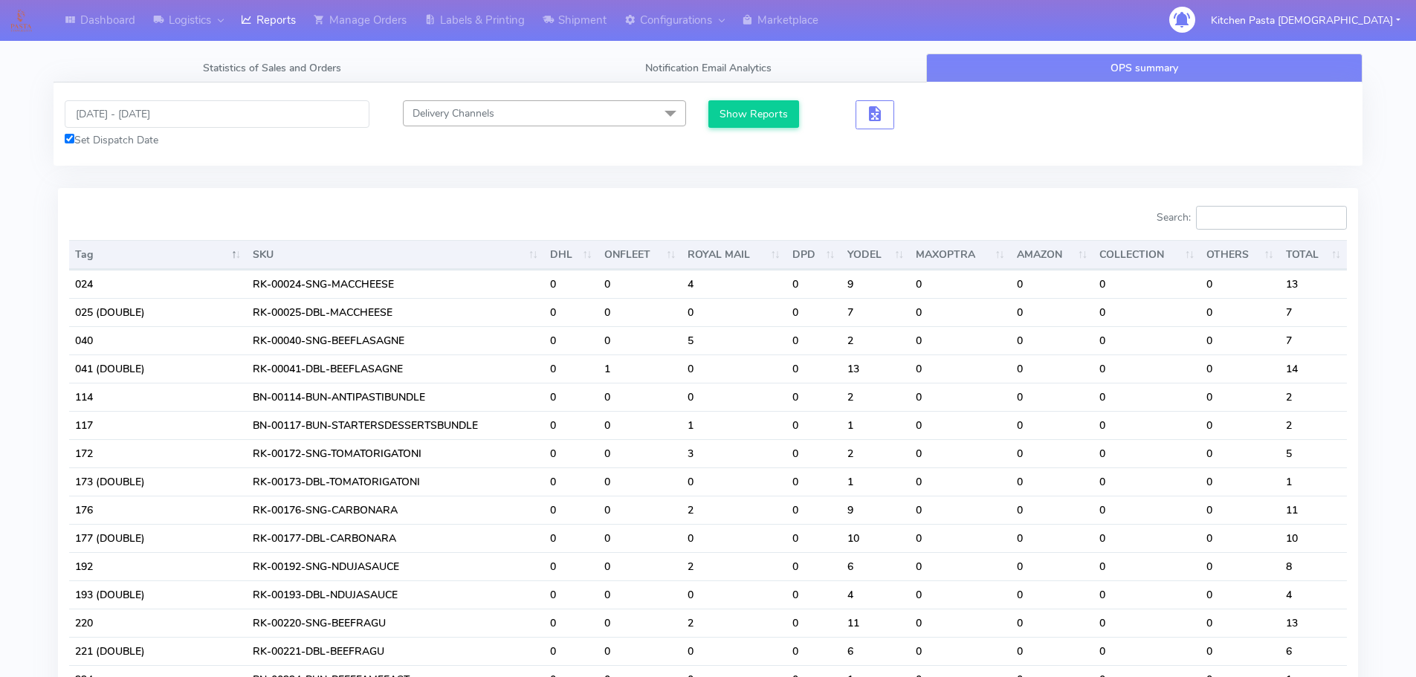
click at [1234, 224] on input "Search:" at bounding box center [1271, 218] width 151 height 24
click at [164, 109] on input "[DATE] - [DATE]" at bounding box center [217, 114] width 305 height 28
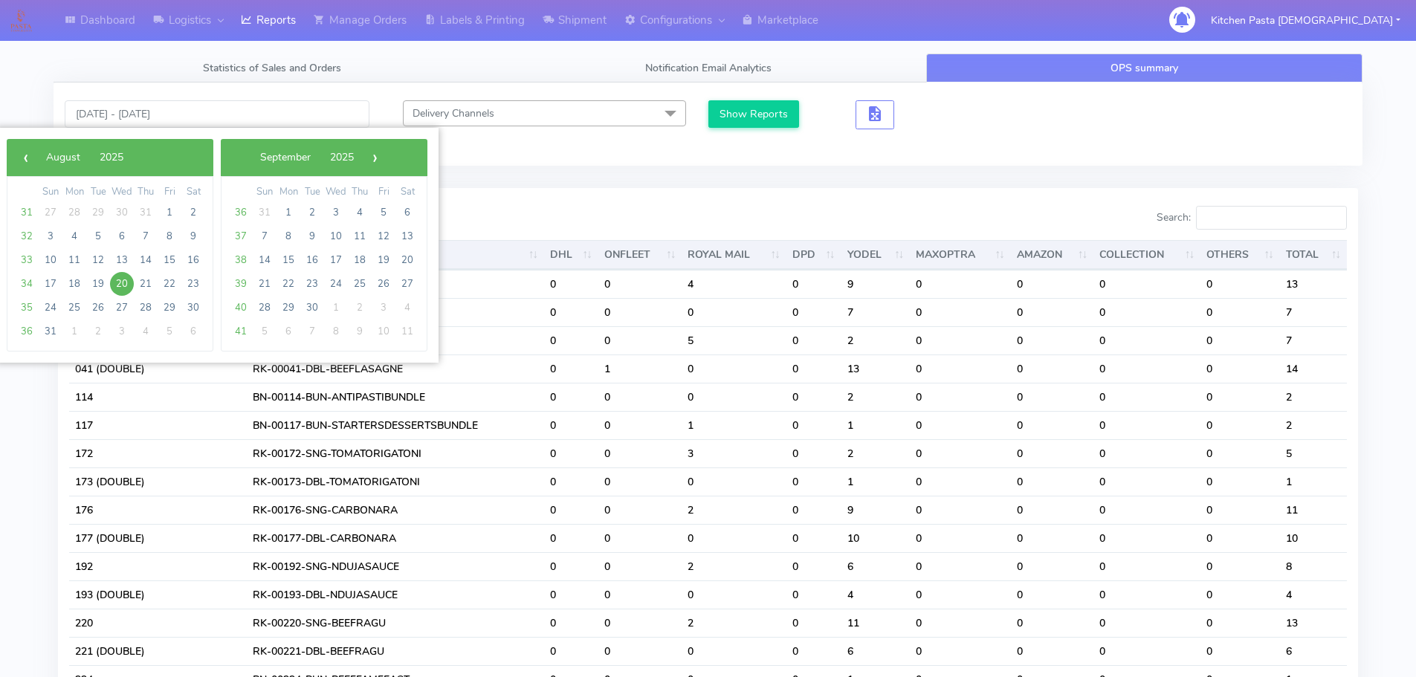
click at [132, 276] on td "20" at bounding box center [122, 284] width 24 height 24
click at [125, 281] on span "20" at bounding box center [122, 284] width 24 height 24
click at [155, 284] on span "21" at bounding box center [146, 284] width 24 height 24
type input "20/08/2025 - 21/08/2025"
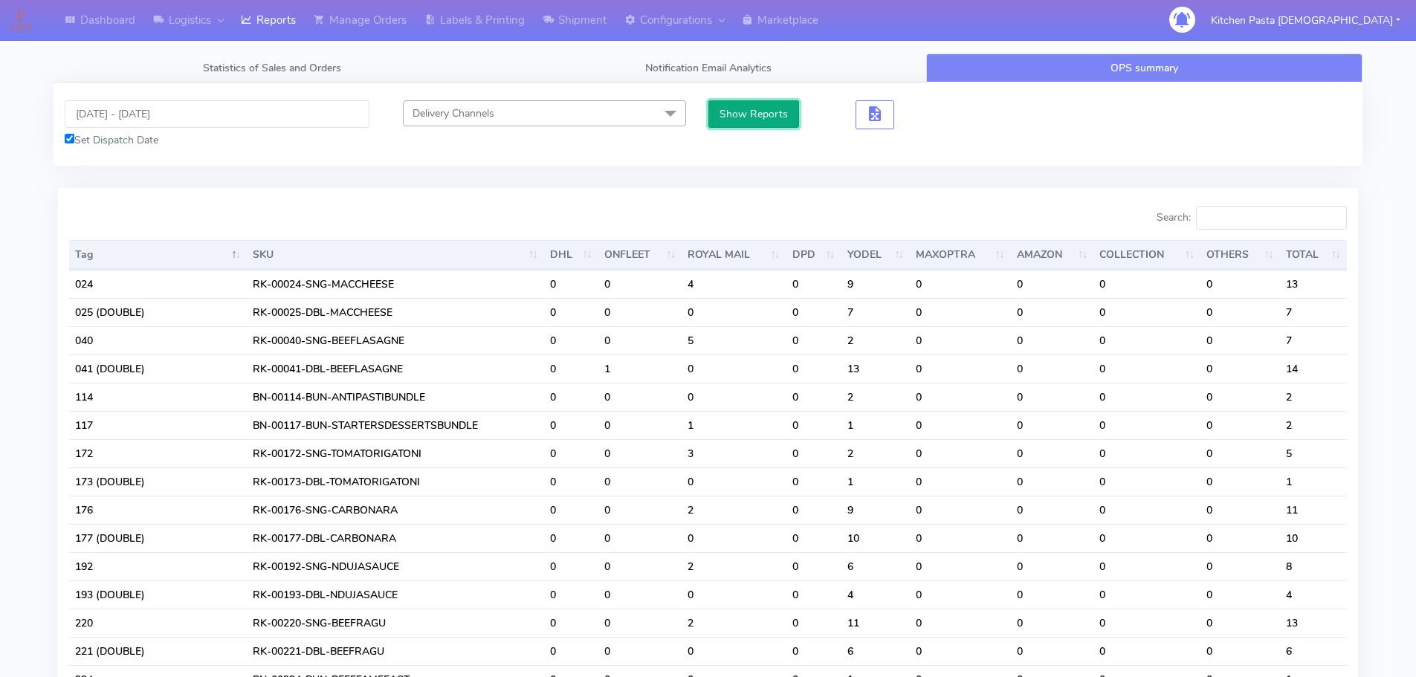
click at [715, 117] on button "Show Reports" at bounding box center [754, 114] width 91 height 28
click at [1286, 213] on input "Search:" at bounding box center [1271, 218] width 151 height 24
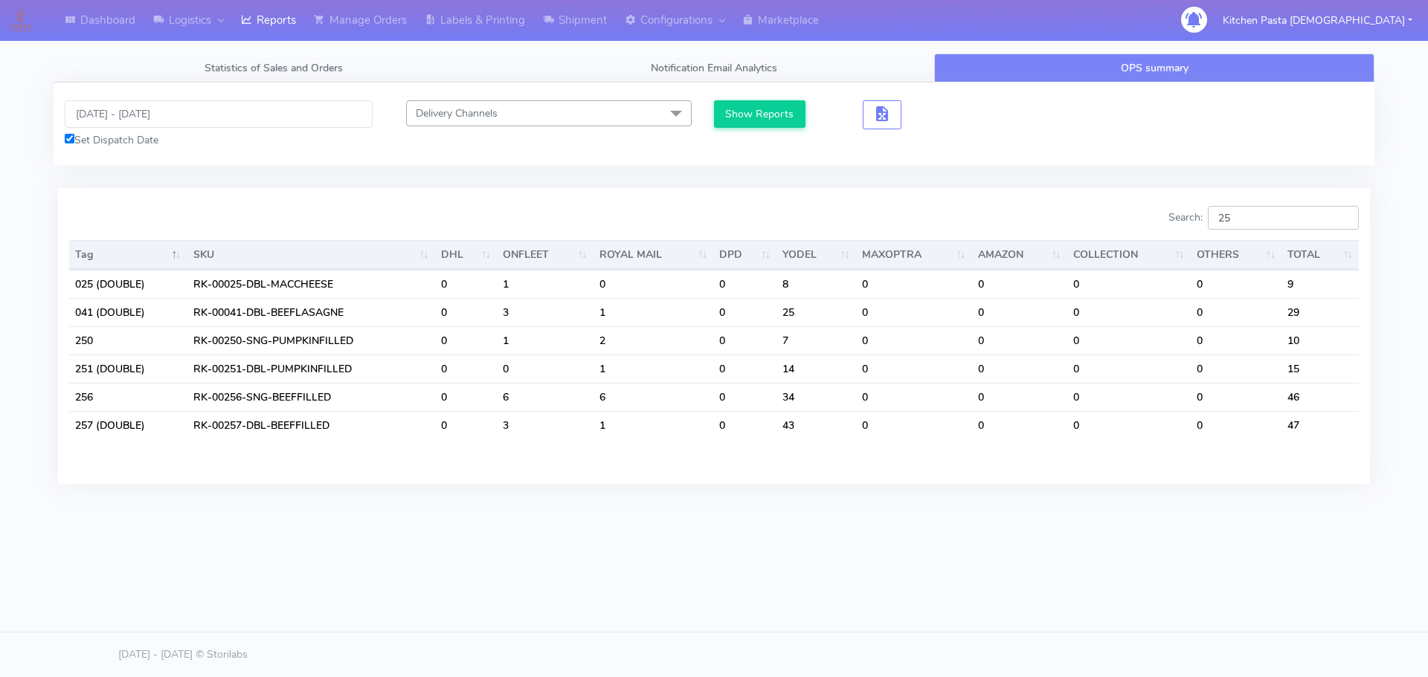
type input "2"
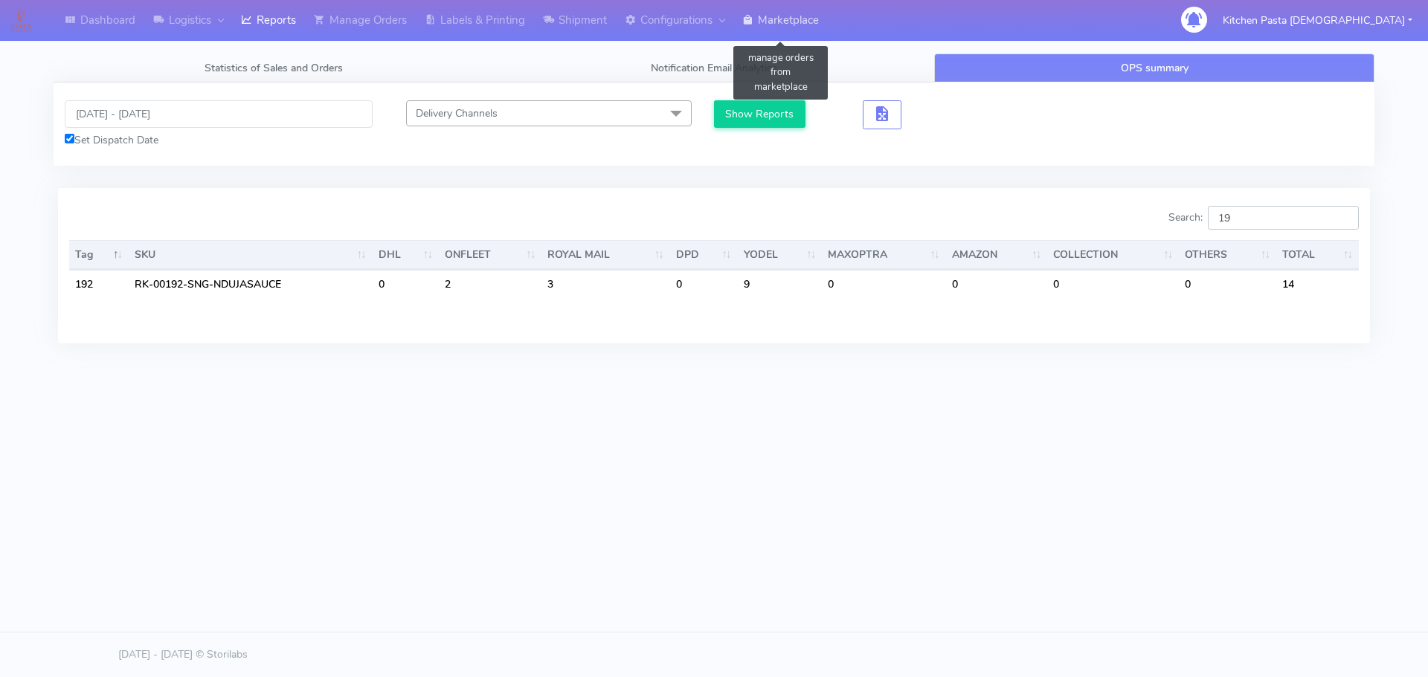
type input "1"
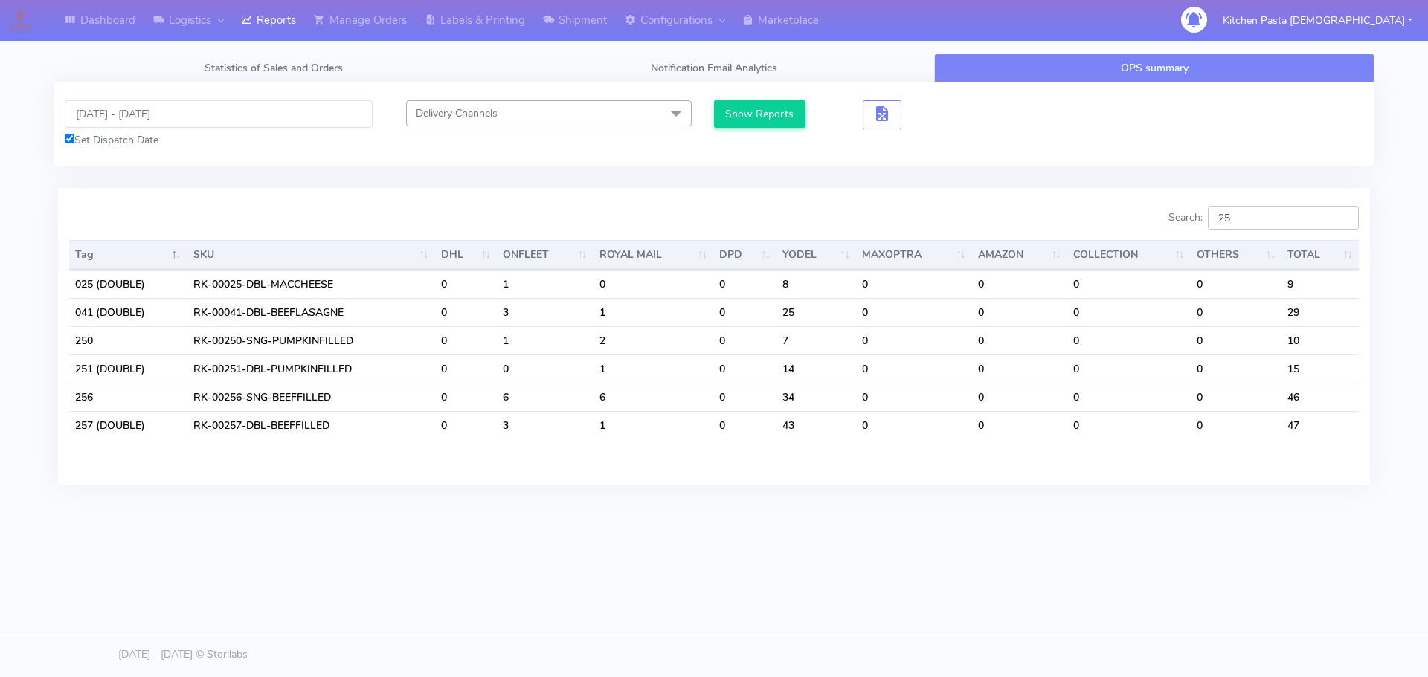
type input "2"
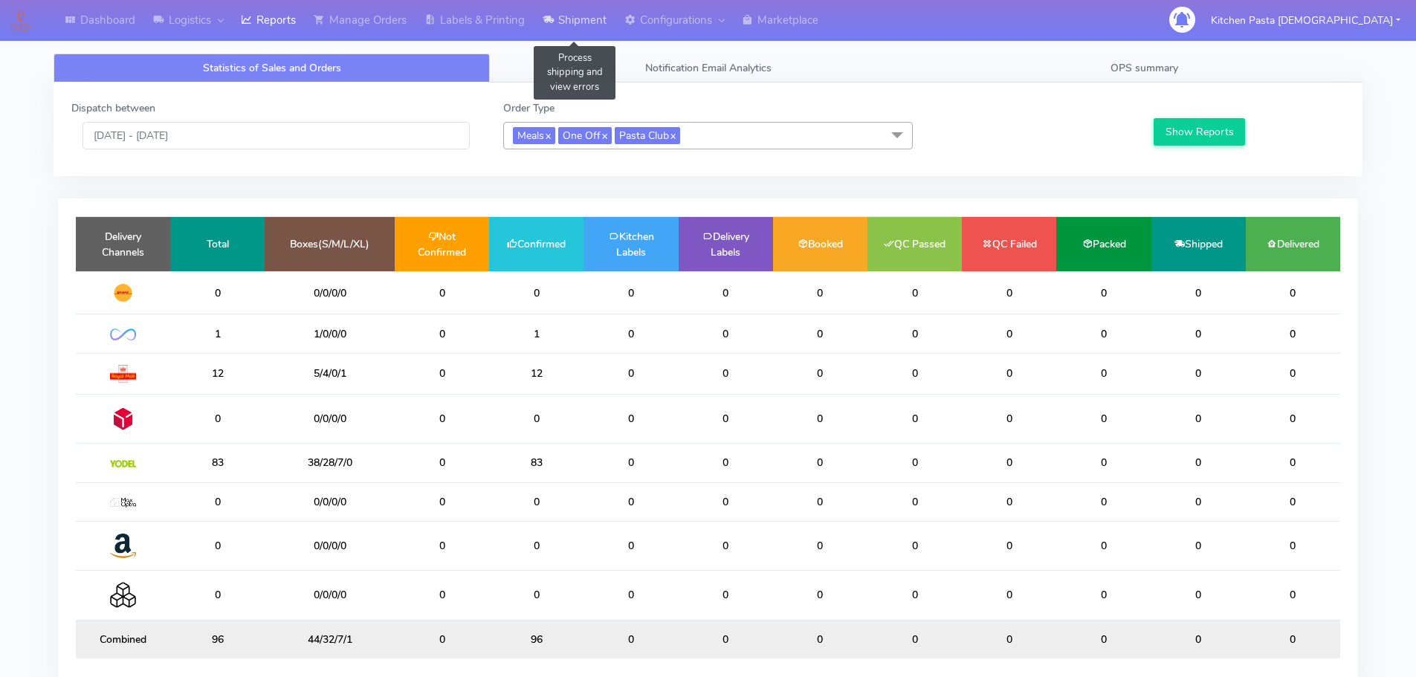
click at [589, 22] on link "Shipment" at bounding box center [575, 20] width 82 height 41
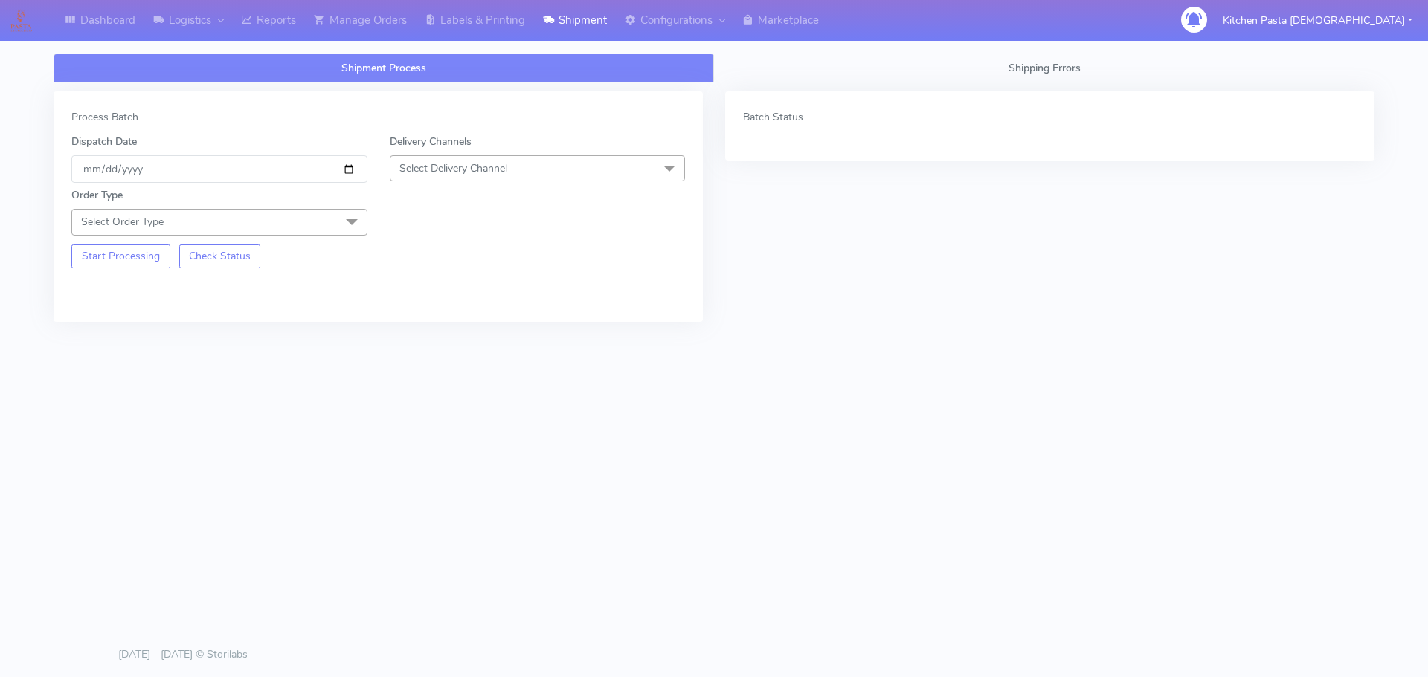
click at [580, 171] on span "Select Delivery Channel" at bounding box center [538, 168] width 296 height 26
click at [418, 344] on div "Yodel" at bounding box center [538, 336] width 280 height 16
click at [338, 222] on span at bounding box center [352, 223] width 30 height 28
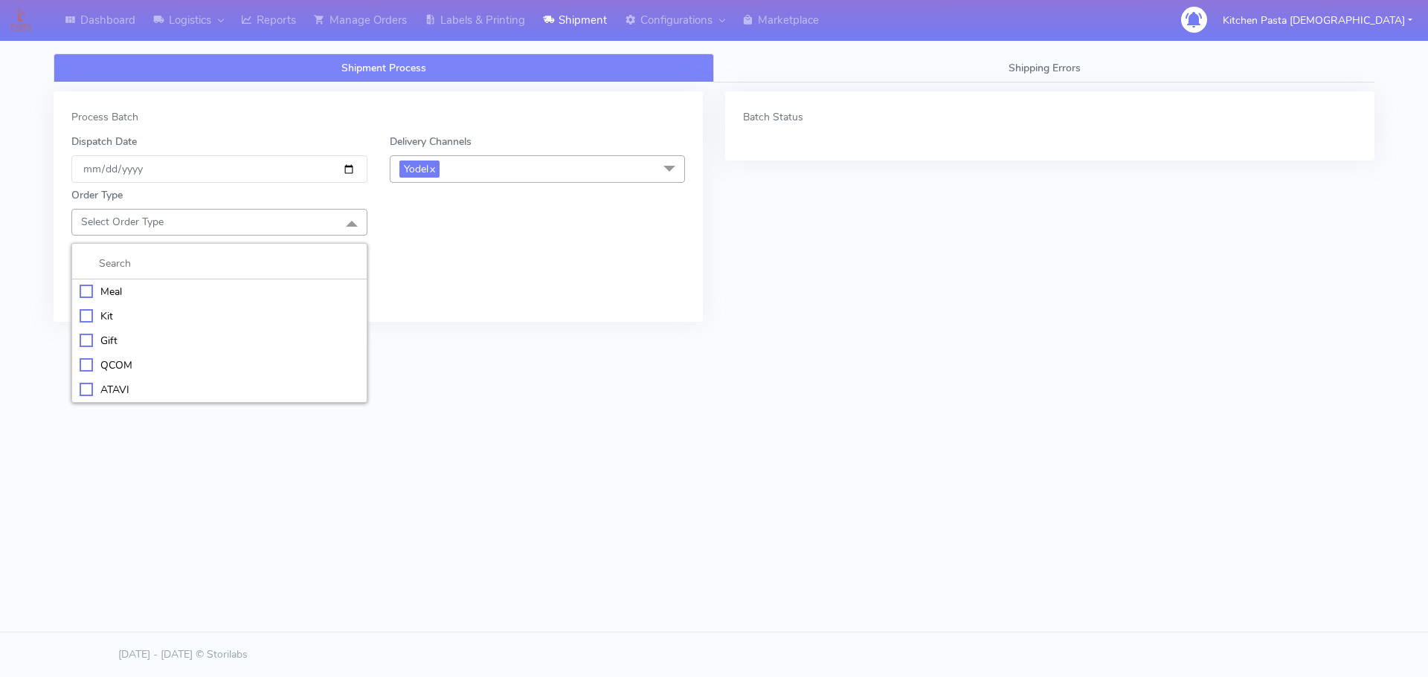
click at [214, 290] on div "Meal" at bounding box center [220, 292] width 280 height 16
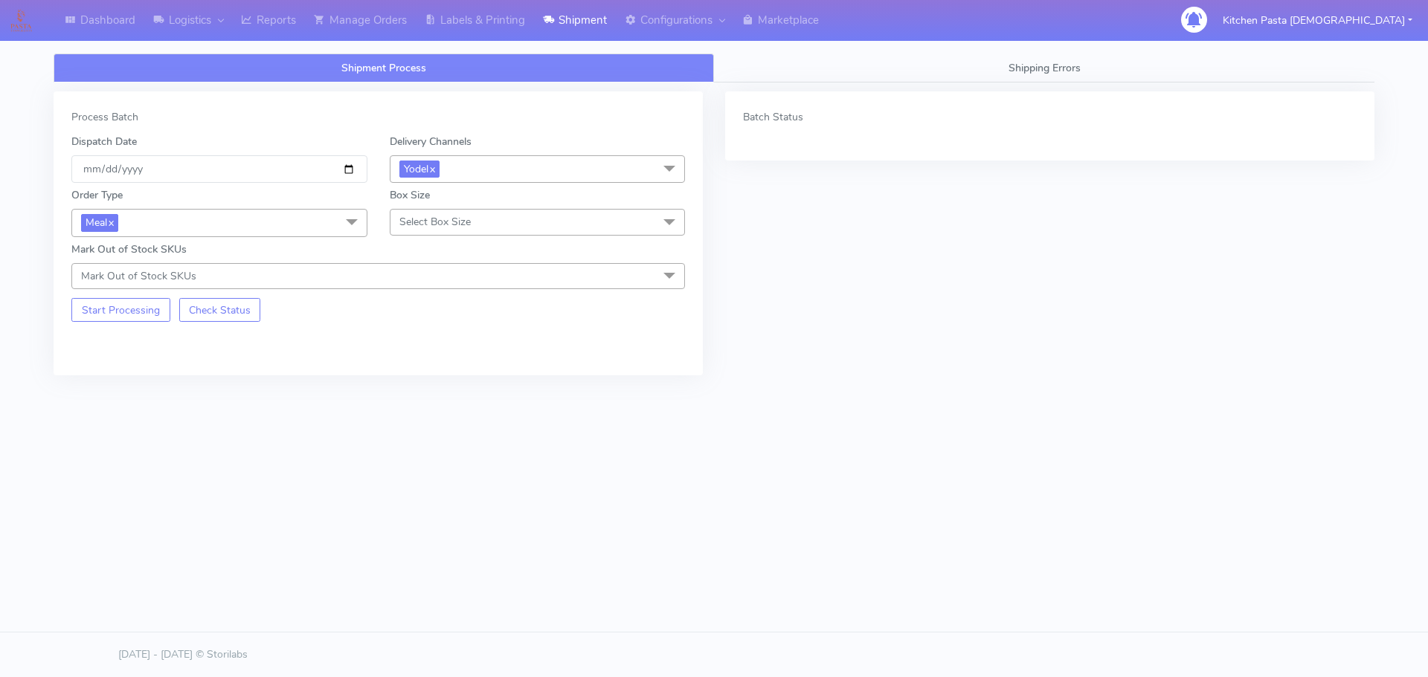
click at [537, 230] on span "Select Box Size" at bounding box center [538, 222] width 296 height 26
click at [478, 391] on div "Mega" at bounding box center [538, 390] width 280 height 16
click at [126, 316] on button "Start Processing" at bounding box center [120, 310] width 99 height 24
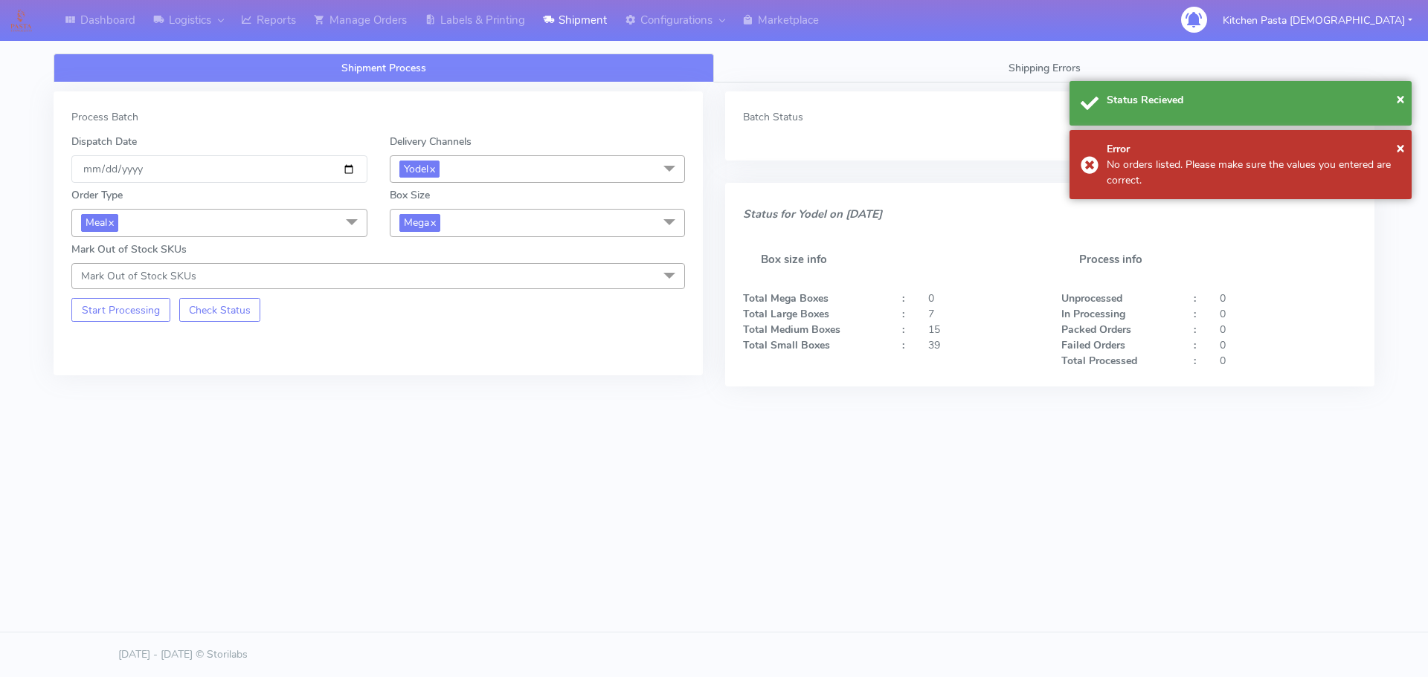
click at [490, 220] on span "Mega x" at bounding box center [538, 223] width 296 height 28
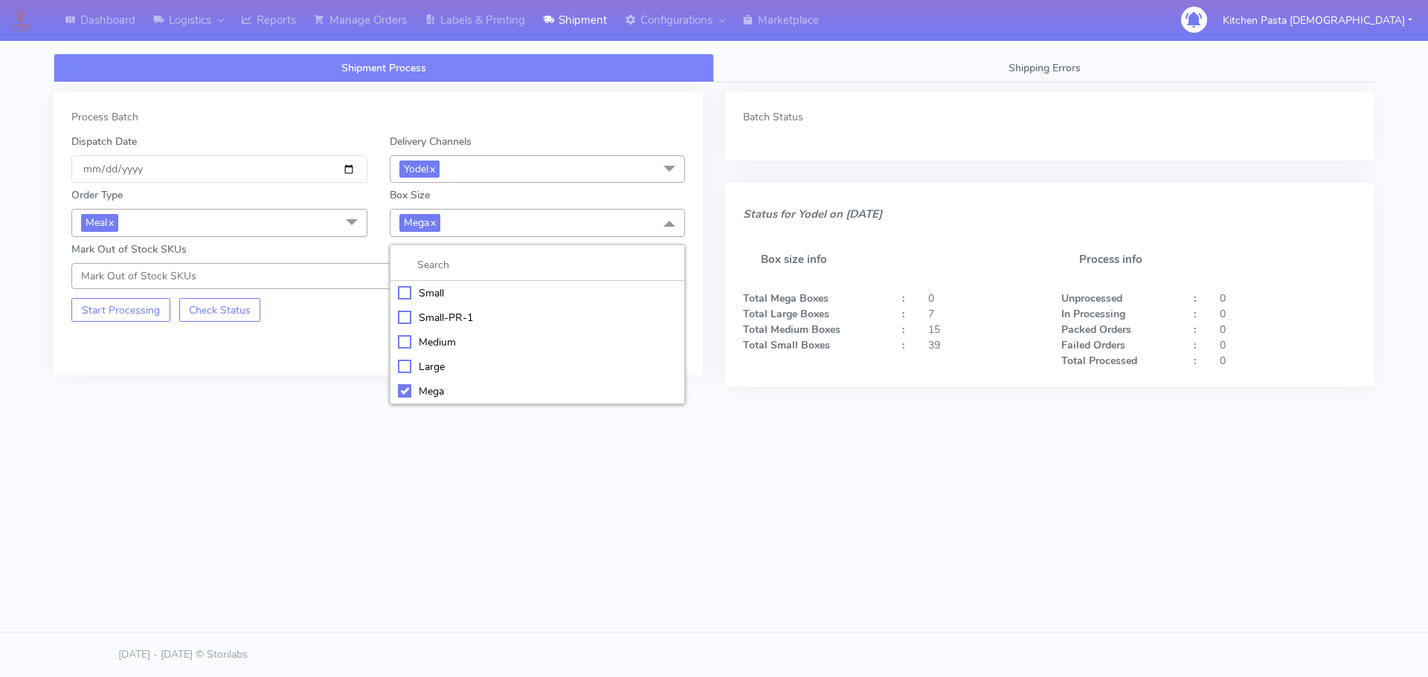
click at [430, 373] on div "Large" at bounding box center [538, 367] width 280 height 16
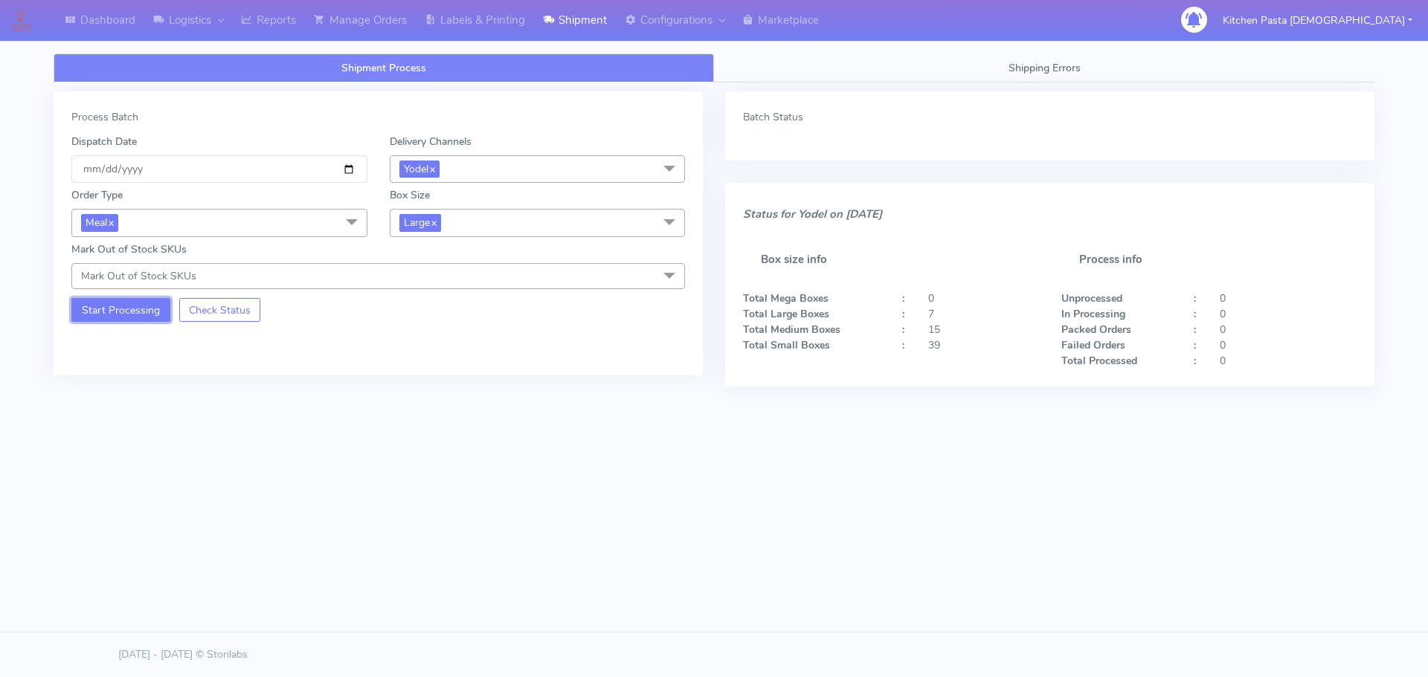
click at [126, 310] on button "Start Processing" at bounding box center [120, 310] width 99 height 24
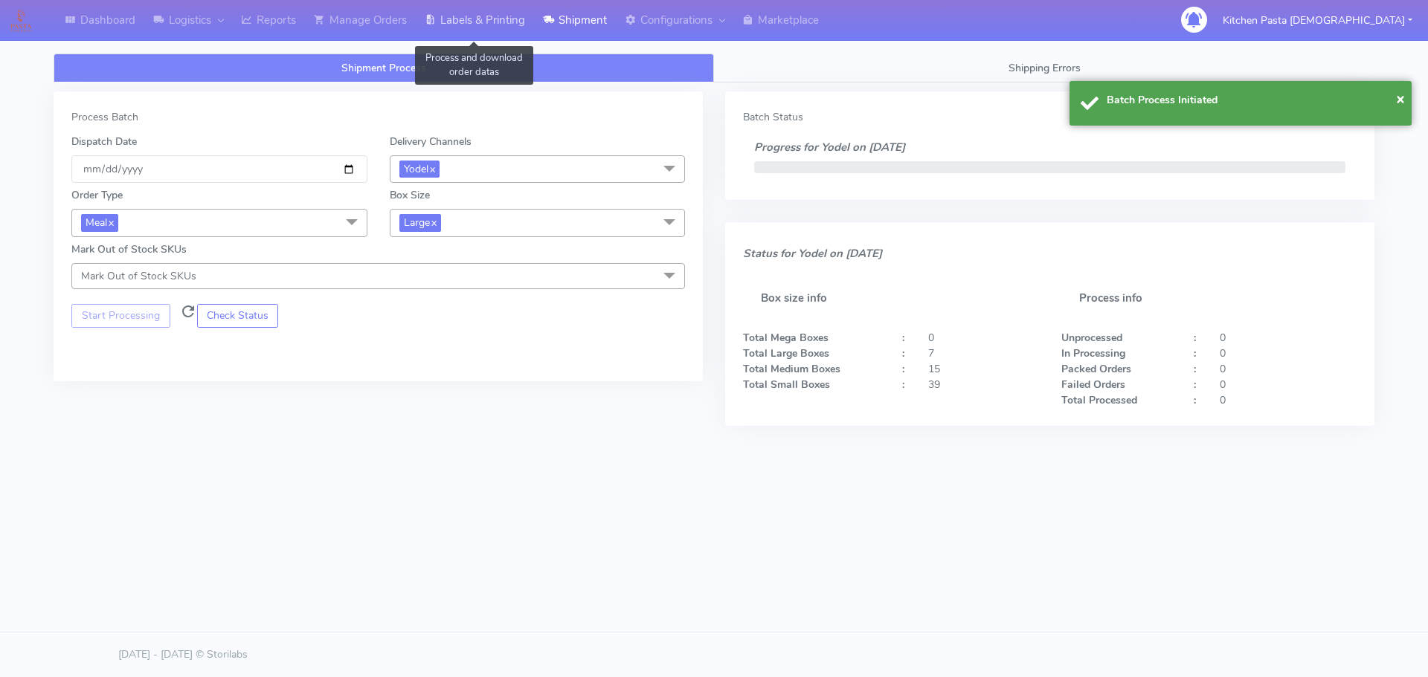
click at [465, 13] on link "Labels & Printing" at bounding box center [475, 20] width 118 height 41
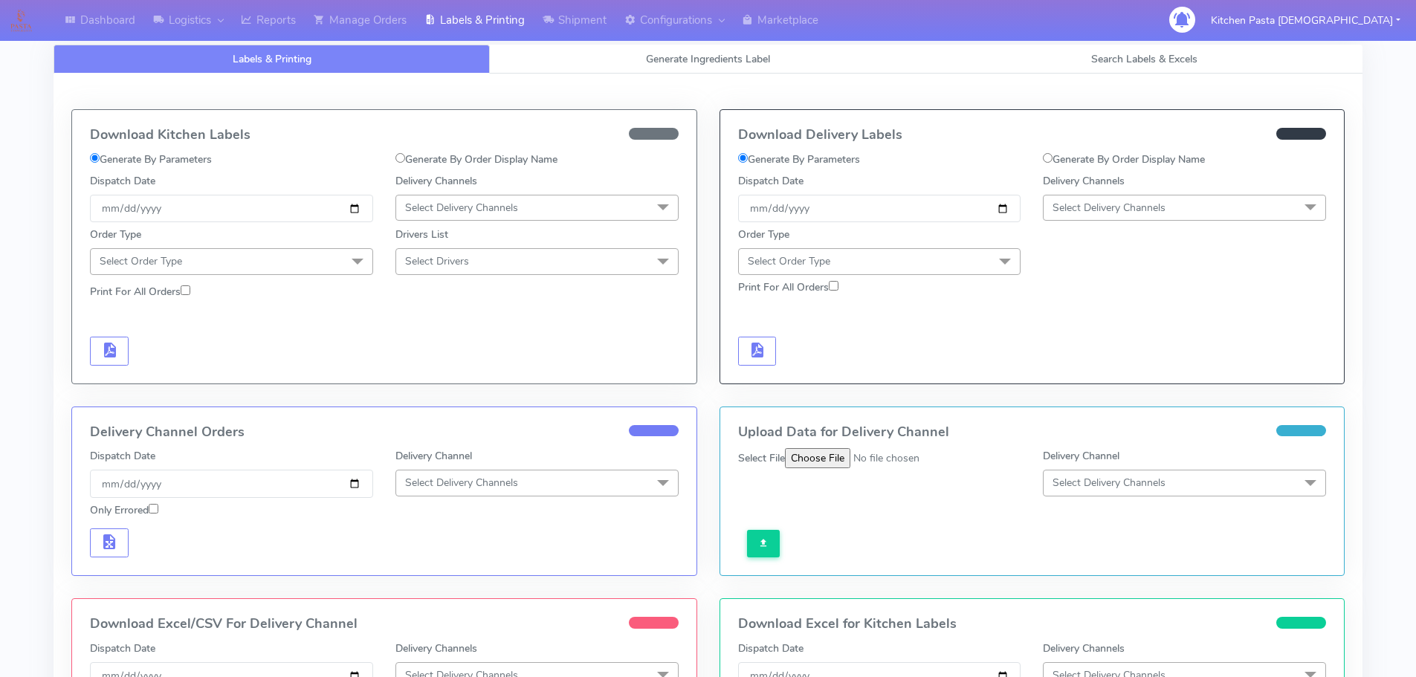
click at [1130, 210] on span "Select Delivery Channels" at bounding box center [1184, 208] width 283 height 26
click at [1103, 365] on li "Yodel" at bounding box center [1185, 375] width 282 height 25
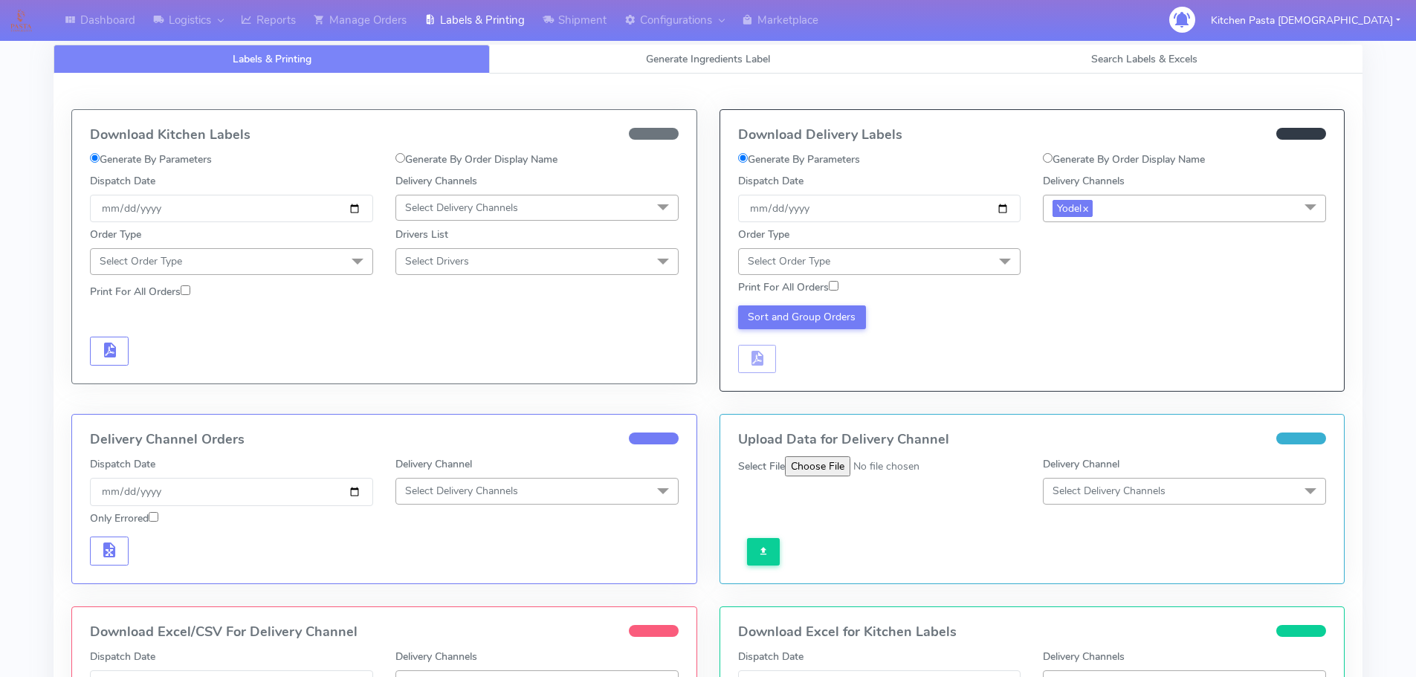
click at [945, 262] on span "Select Order Type" at bounding box center [879, 261] width 283 height 26
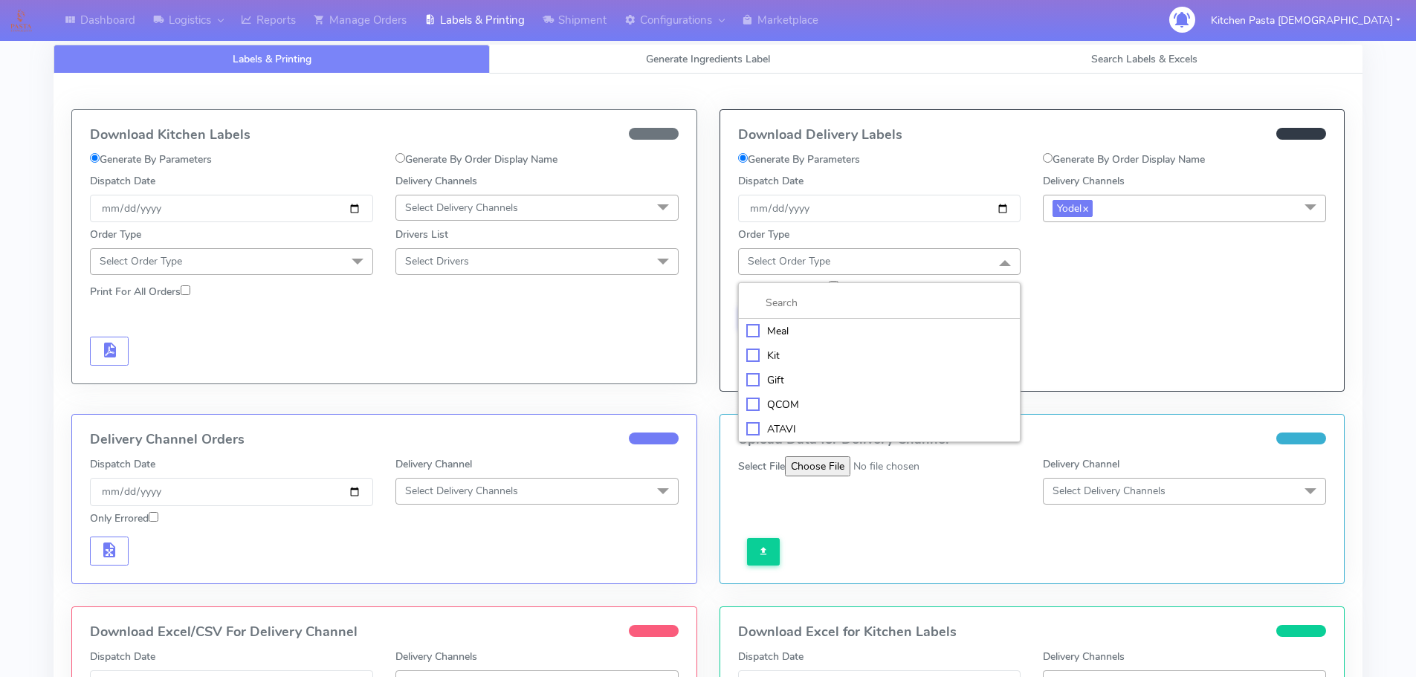
click at [775, 329] on div "Meal" at bounding box center [879, 331] width 267 height 16
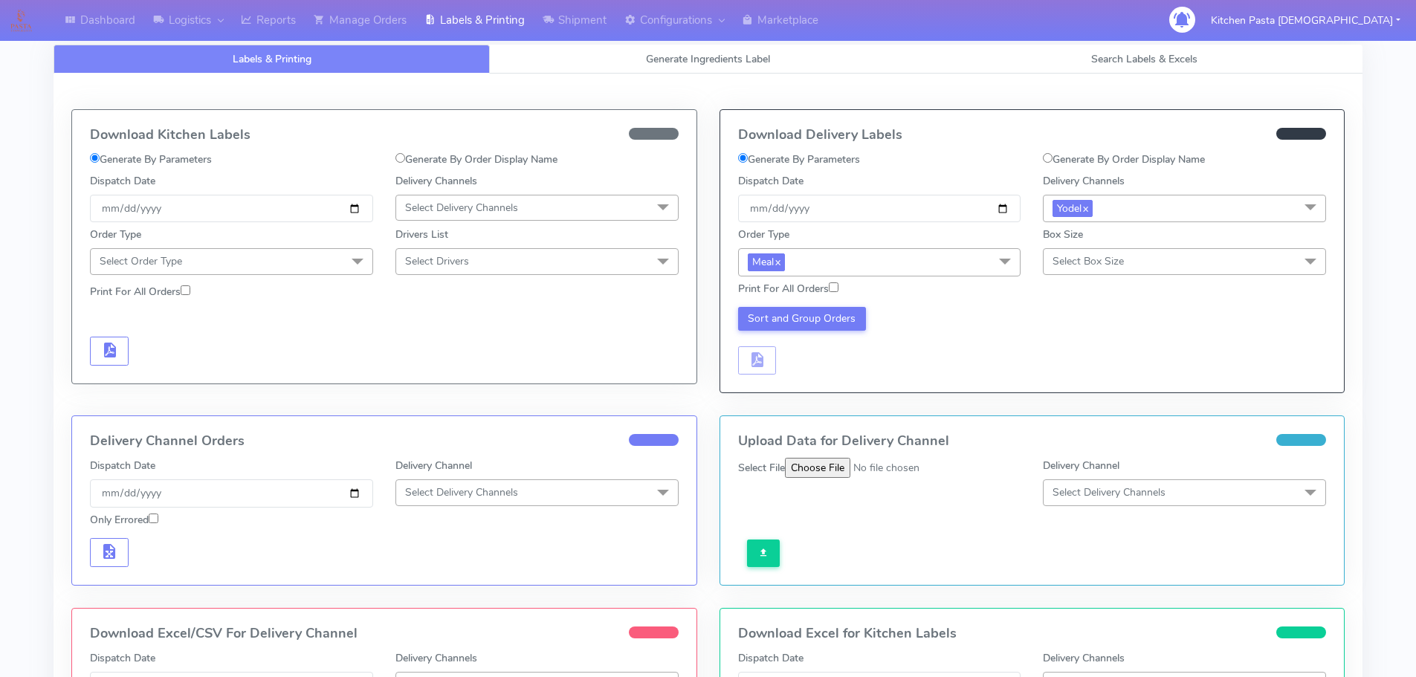
click at [1176, 261] on span "Select Box Size" at bounding box center [1184, 261] width 283 height 26
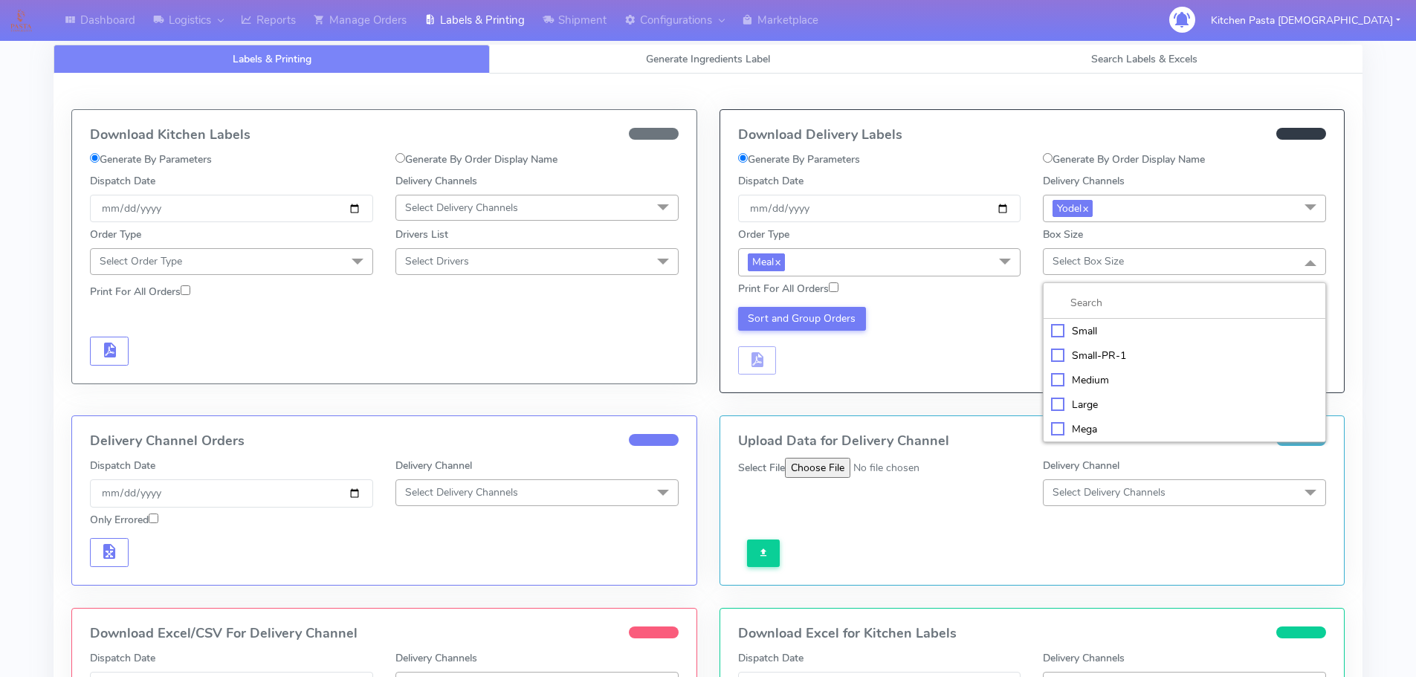
click at [1084, 400] on div "Large" at bounding box center [1184, 405] width 267 height 16
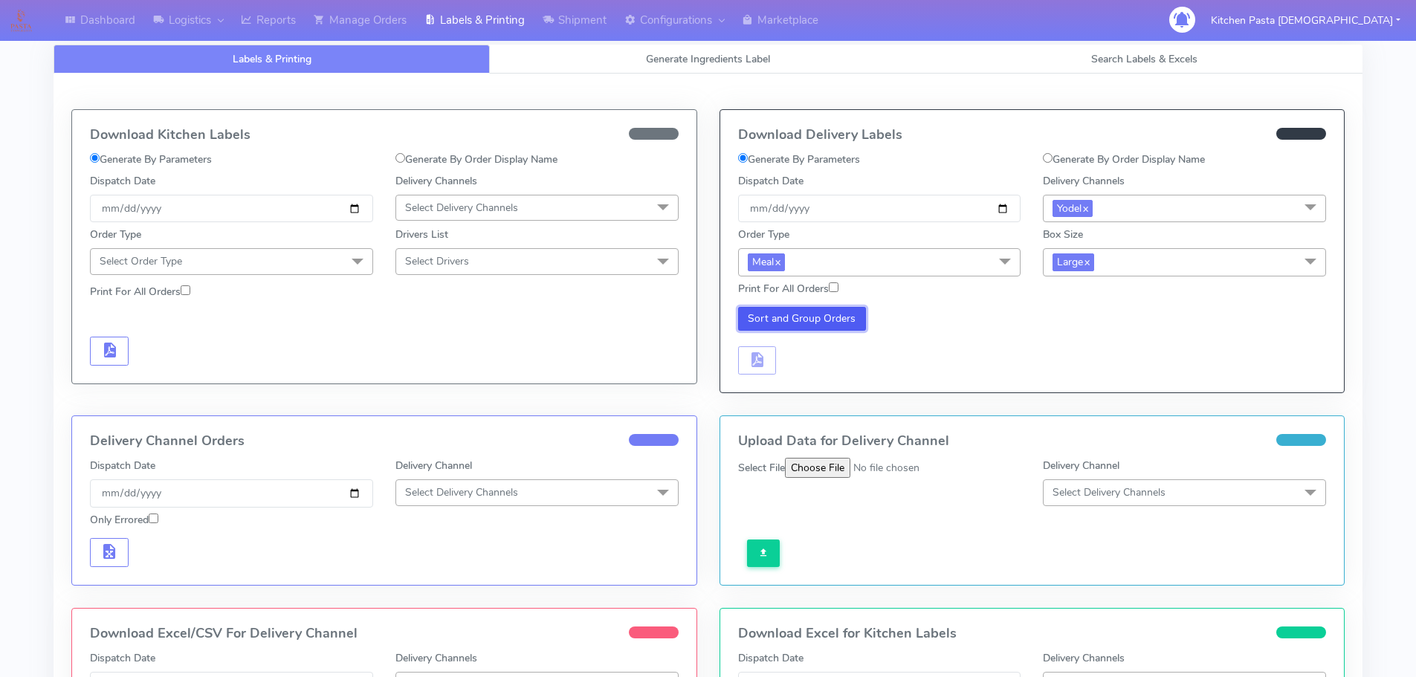
click at [848, 326] on button "Sort and Group Orders" at bounding box center [802, 319] width 129 height 24
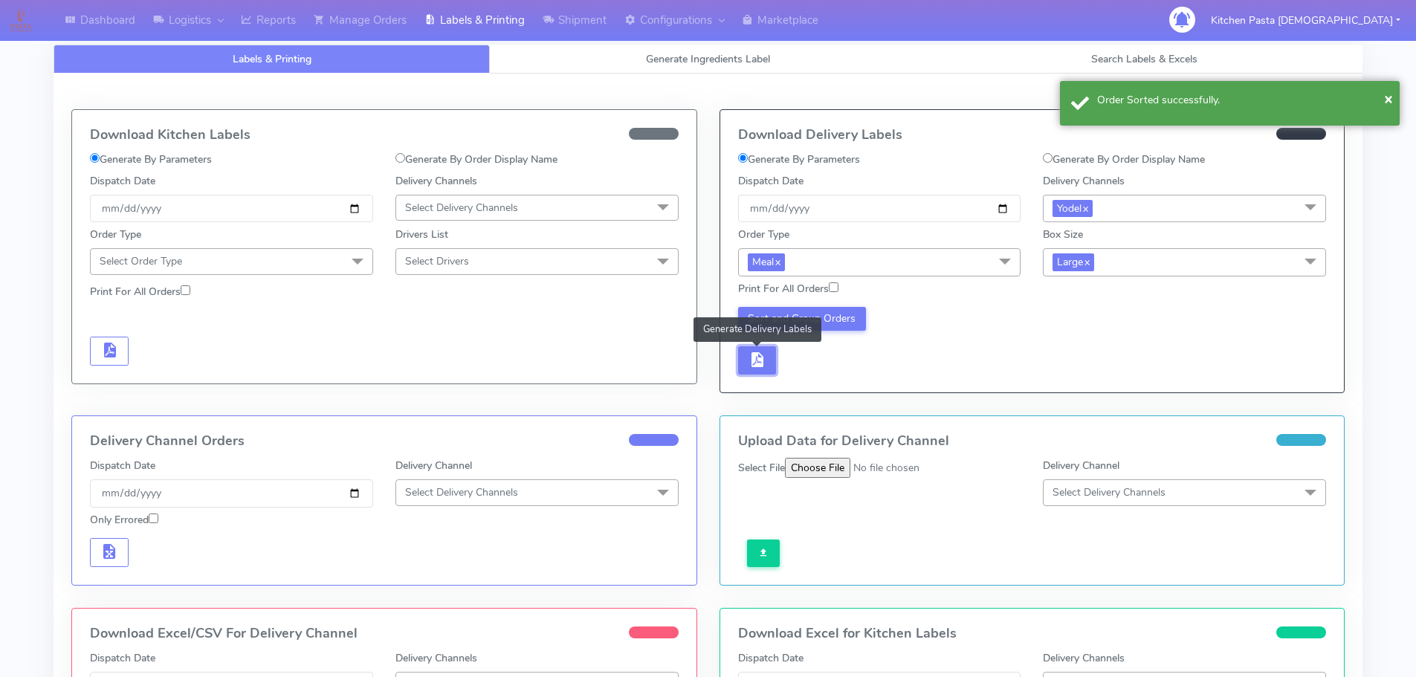
click at [767, 367] on button "button" at bounding box center [757, 360] width 39 height 29
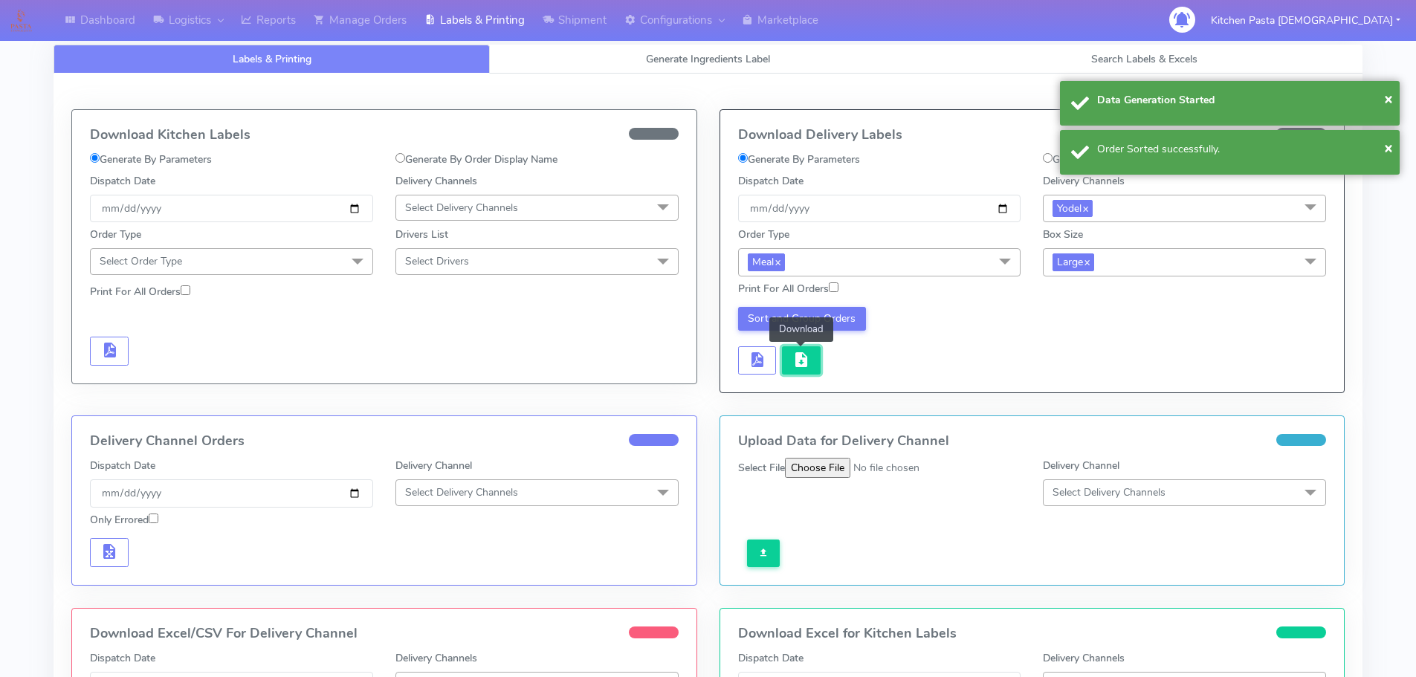
click at [791, 361] on button "button" at bounding box center [801, 360] width 39 height 29
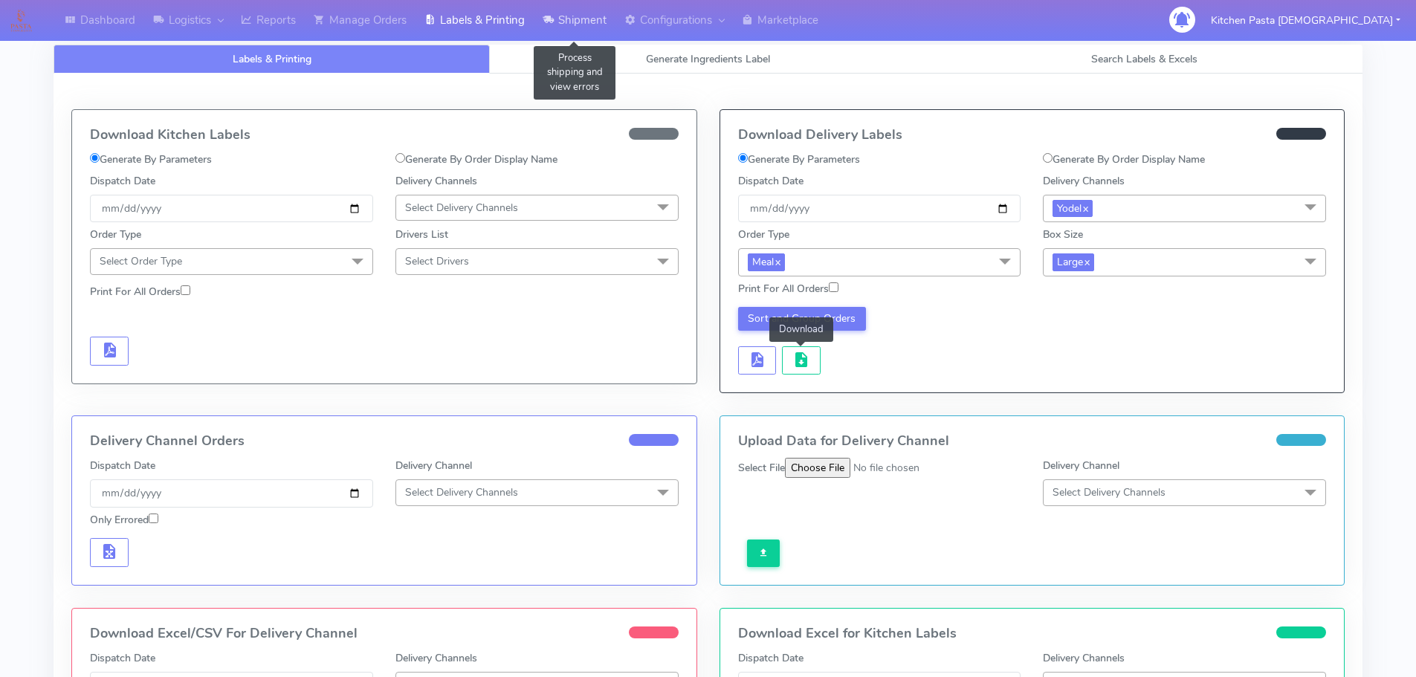
click at [554, 28] on icon at bounding box center [548, 20] width 11 height 15
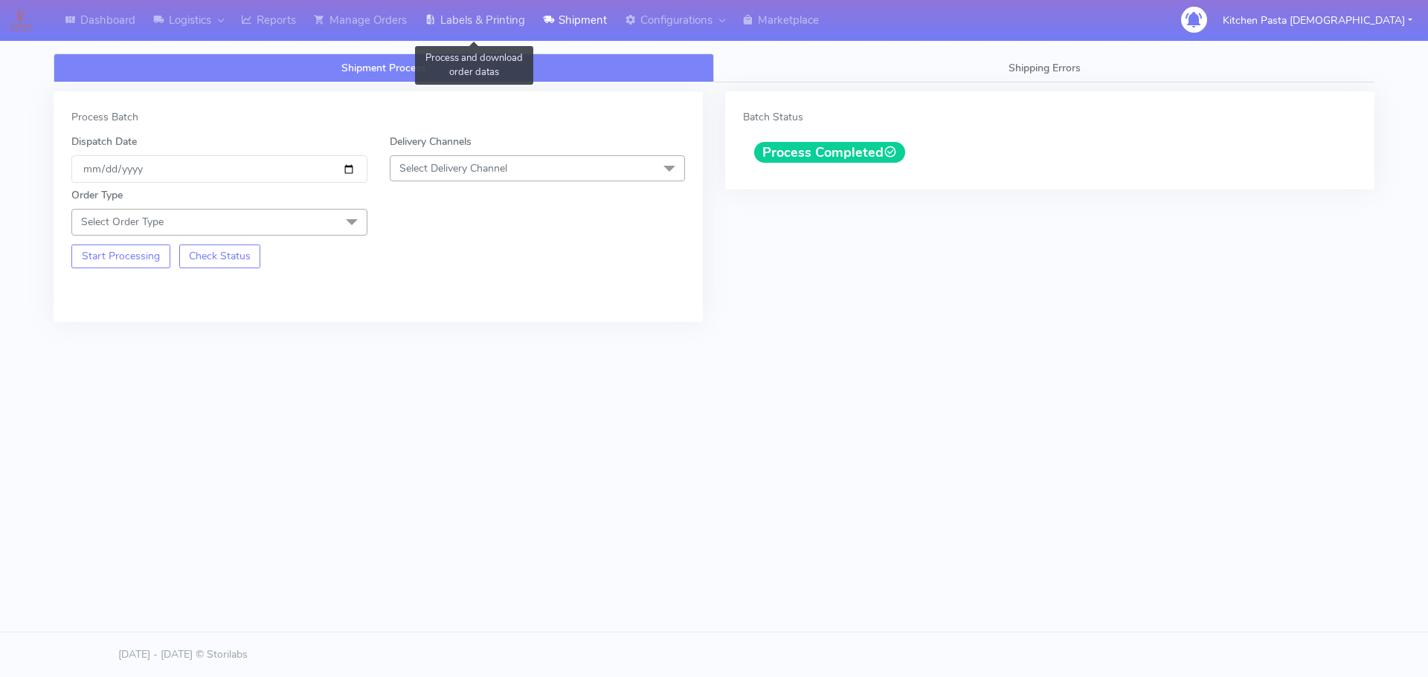
click at [488, 16] on link "Labels & Printing" at bounding box center [475, 20] width 118 height 41
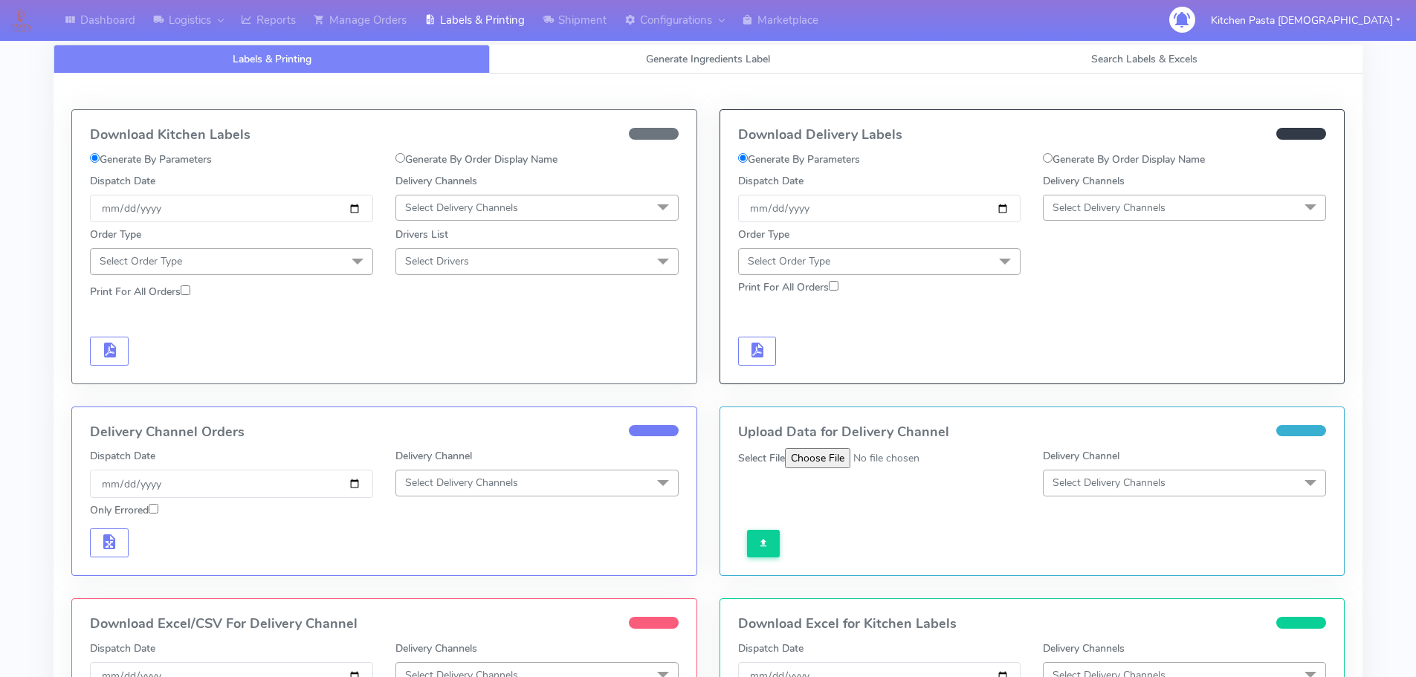
click at [1152, 207] on span "Select Delivery Channels" at bounding box center [1109, 208] width 113 height 14
click at [1060, 368] on div "Yodel" at bounding box center [1184, 375] width 267 height 16
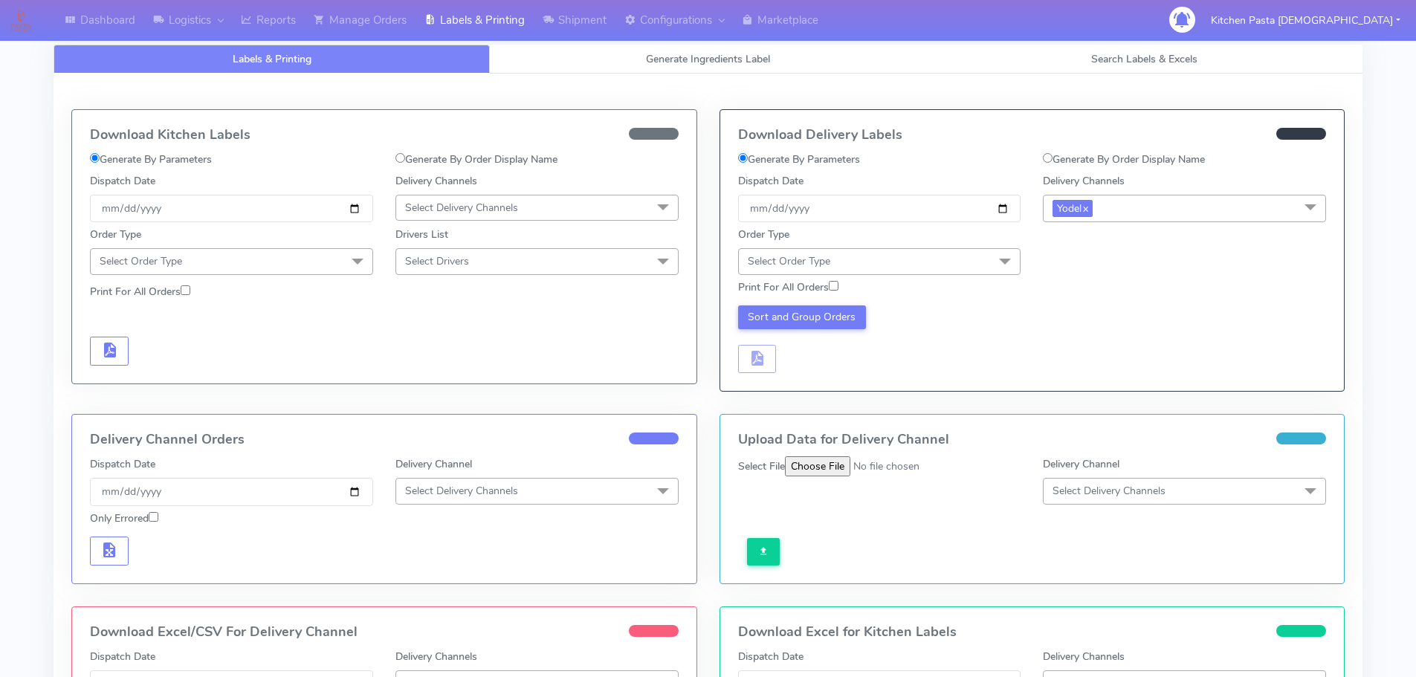
click at [993, 251] on span at bounding box center [1005, 262] width 30 height 28
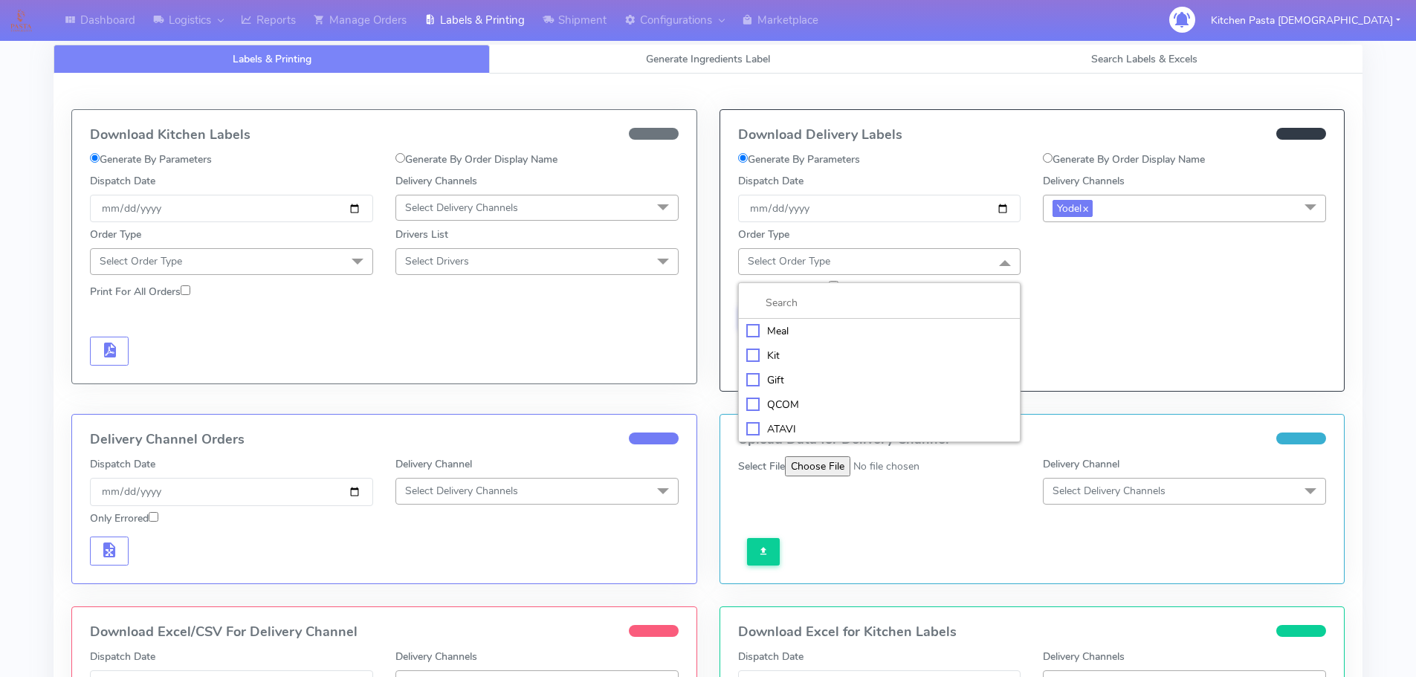
drag, startPoint x: 844, startPoint y: 329, endPoint x: 850, endPoint y: 323, distance: 8.4
click at [847, 327] on div "Meal" at bounding box center [879, 331] width 267 height 16
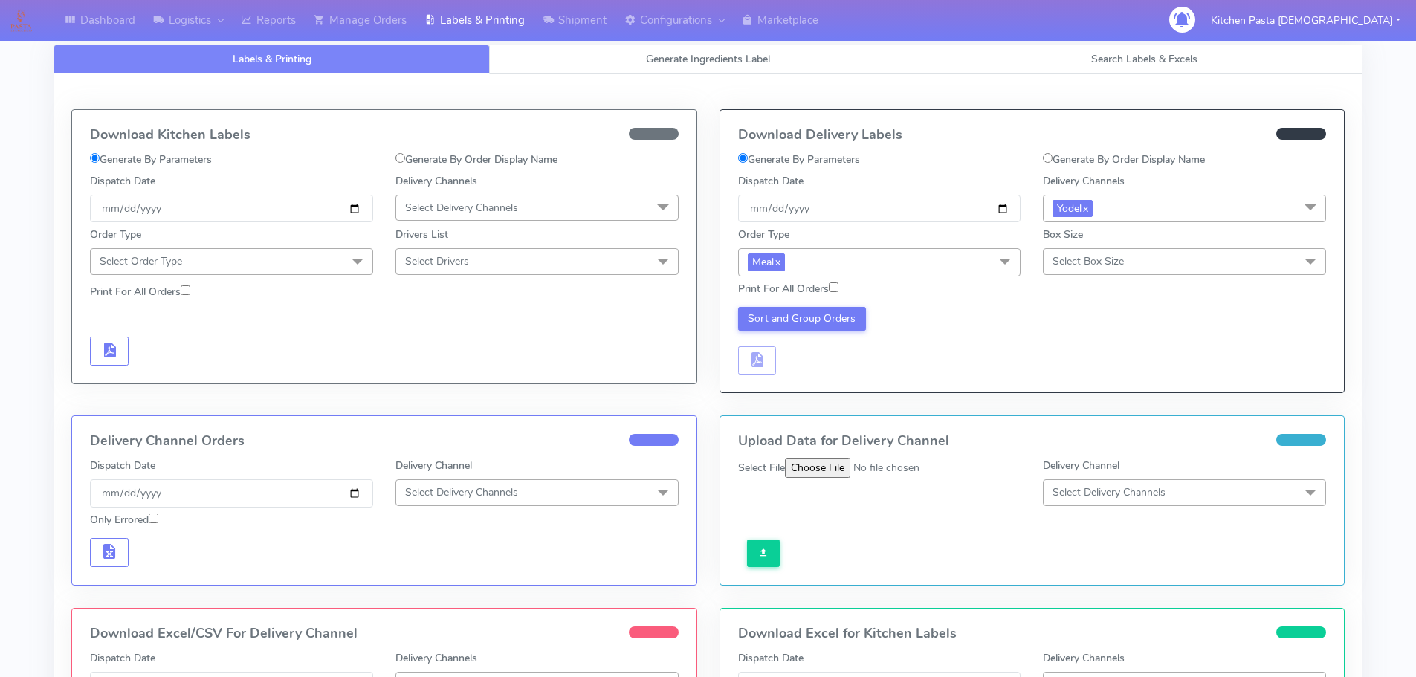
click at [1062, 253] on span "Select Box Size" at bounding box center [1184, 261] width 283 height 26
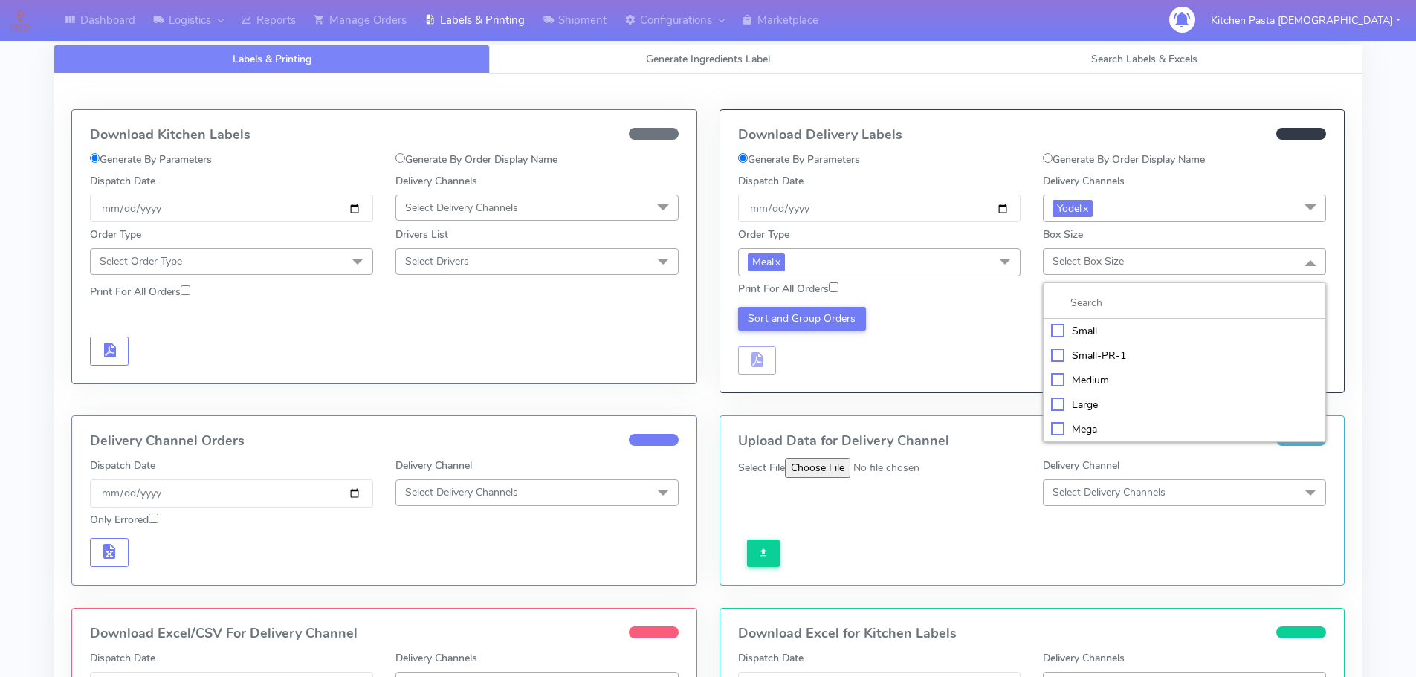
click at [1073, 375] on div "Medium" at bounding box center [1184, 381] width 267 height 16
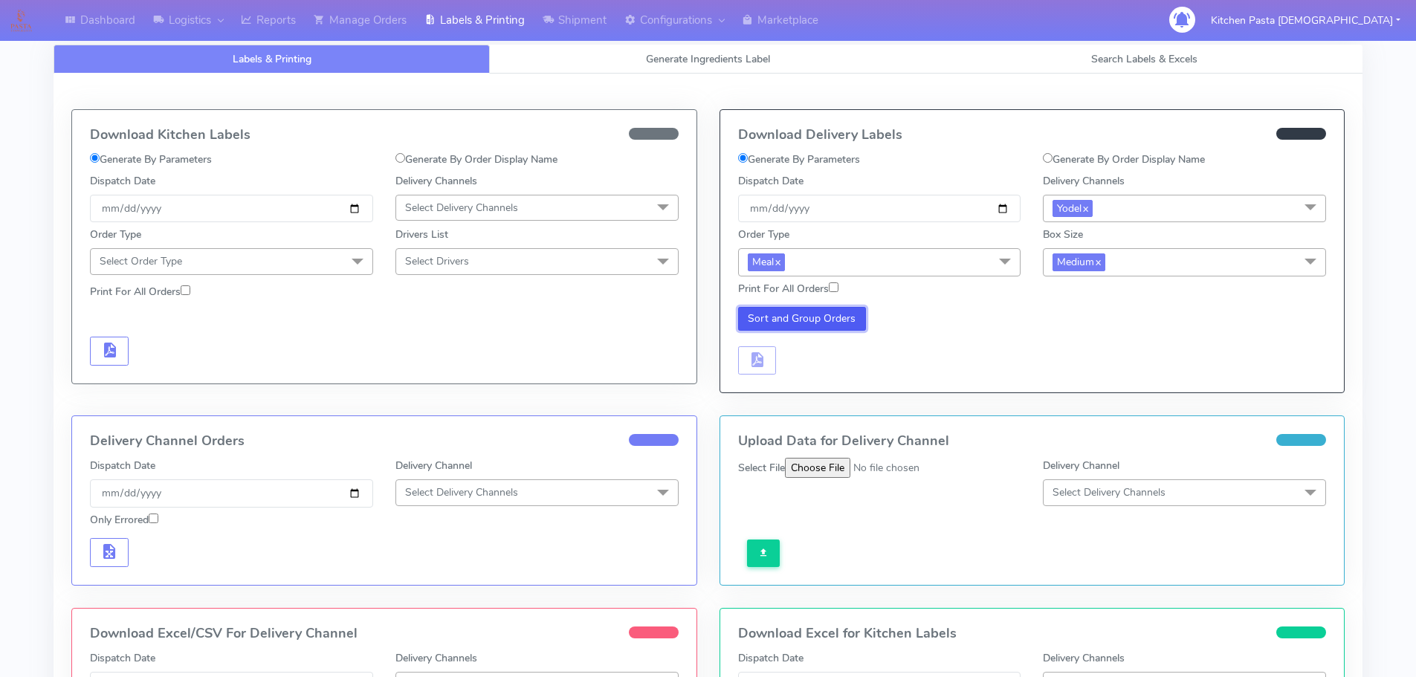
click at [796, 315] on button "Sort and Group Orders" at bounding box center [802, 319] width 129 height 24
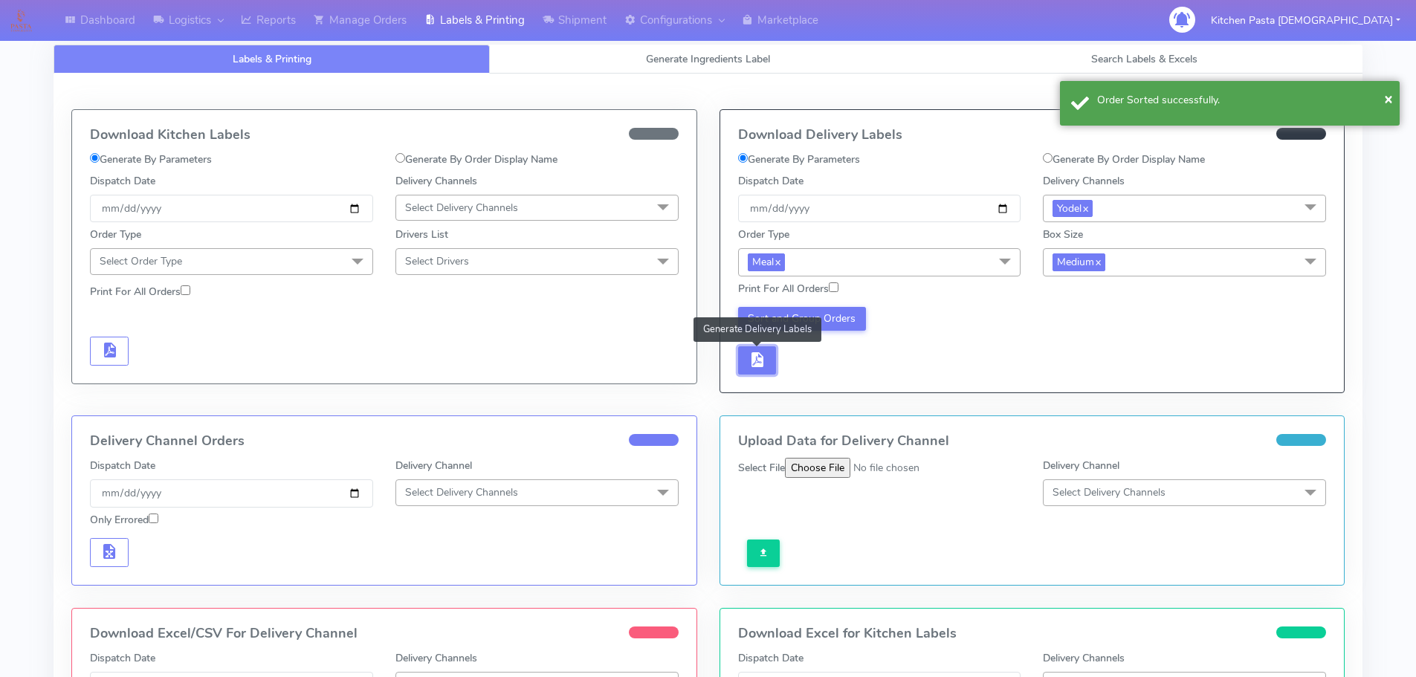
click at [767, 351] on button "button" at bounding box center [757, 360] width 39 height 29
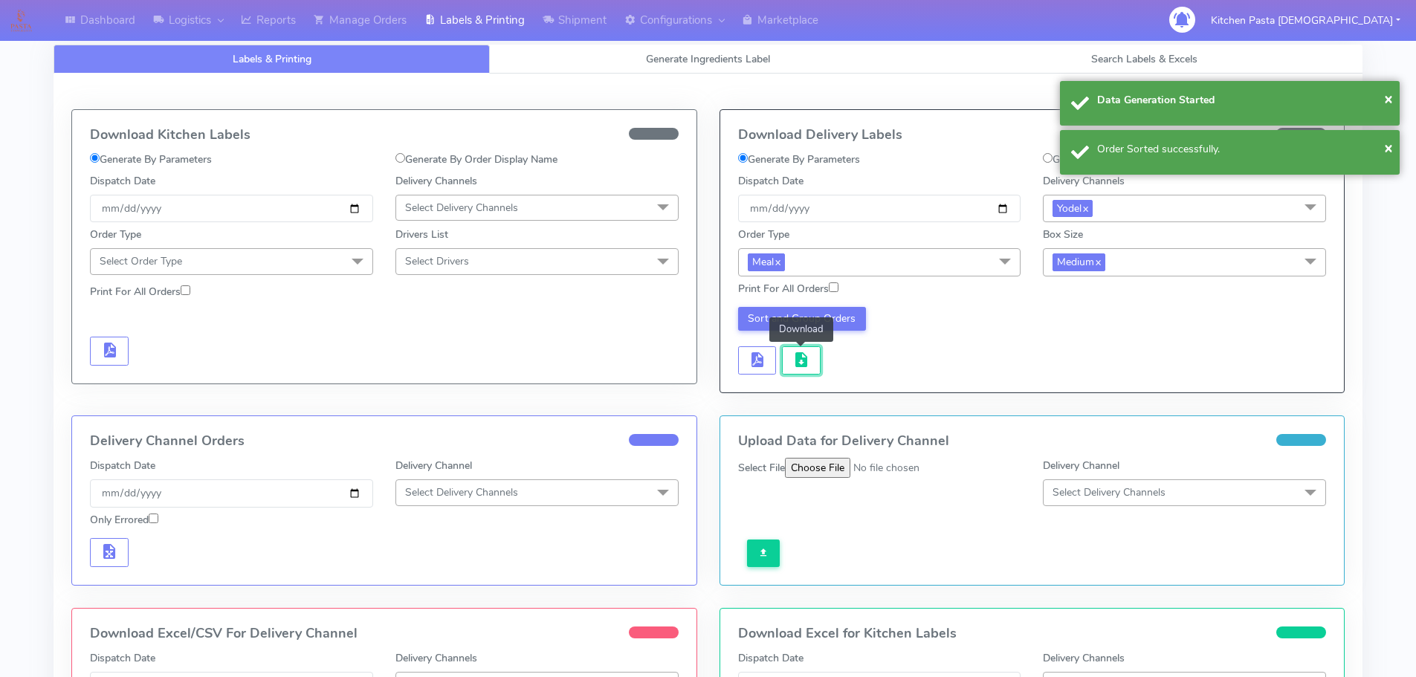
click at [804, 356] on span "button" at bounding box center [802, 363] width 18 height 14
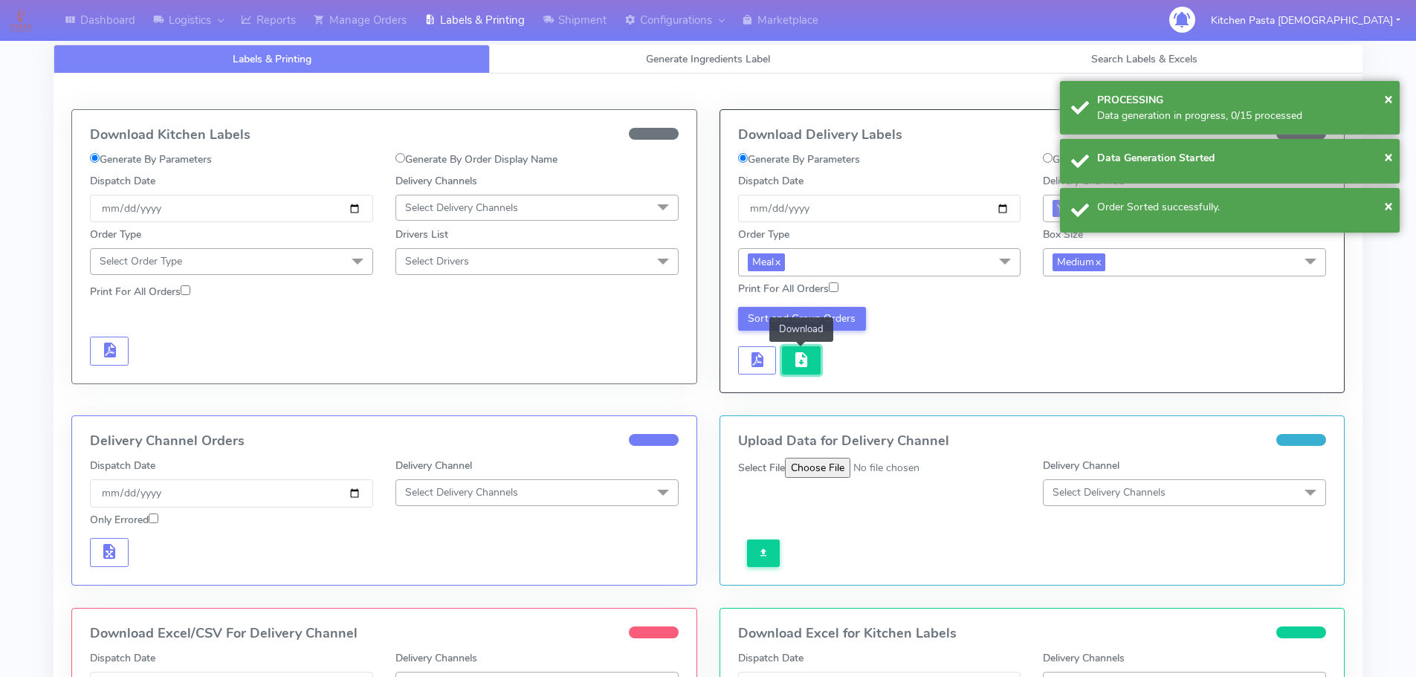
click at [806, 364] on span "button" at bounding box center [802, 363] width 18 height 14
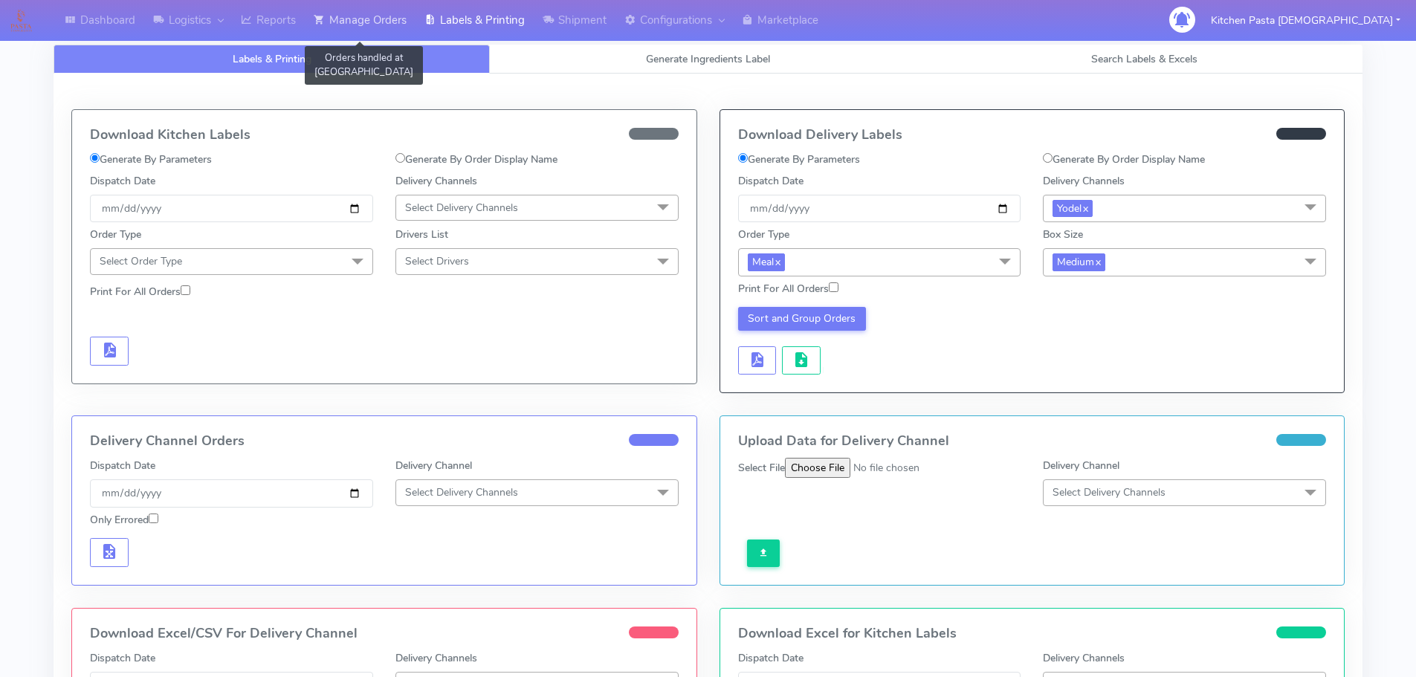
click at [390, 27] on link "Manage Orders" at bounding box center [360, 20] width 111 height 41
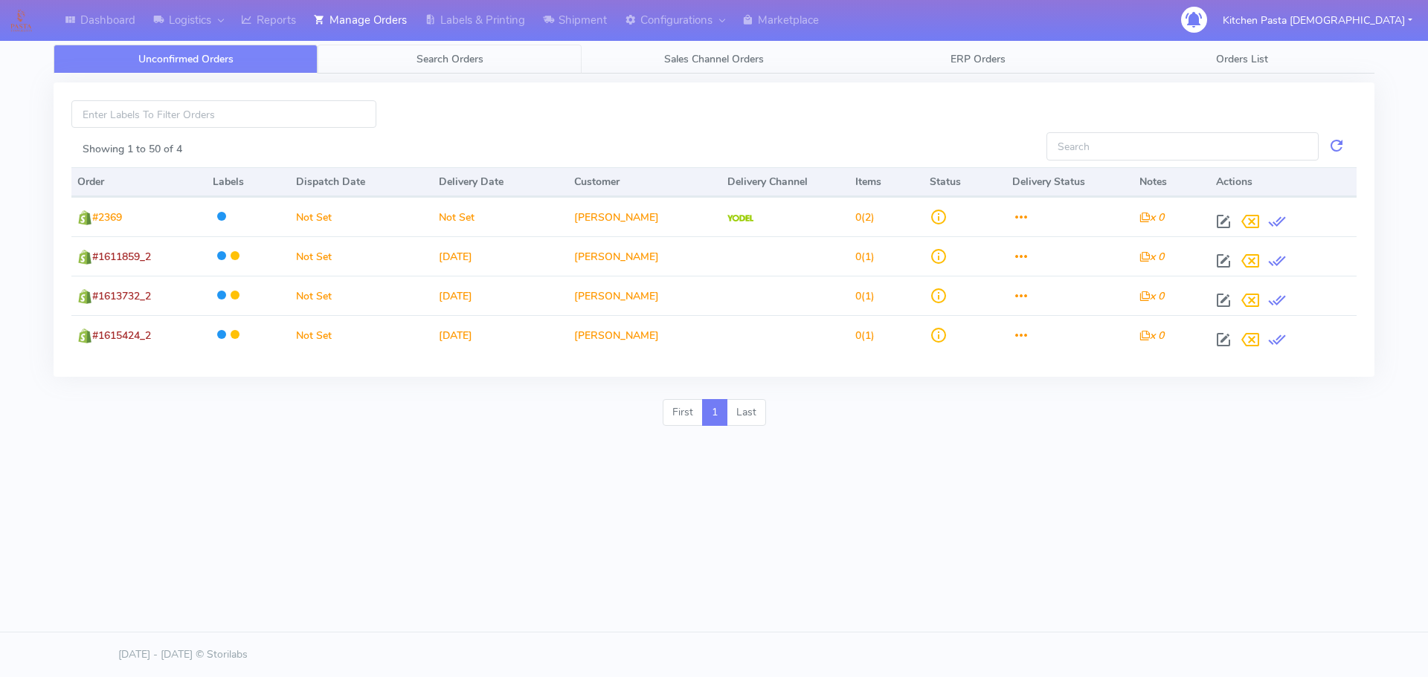
click at [548, 68] on link "Search Orders" at bounding box center [449, 59] width 264 height 29
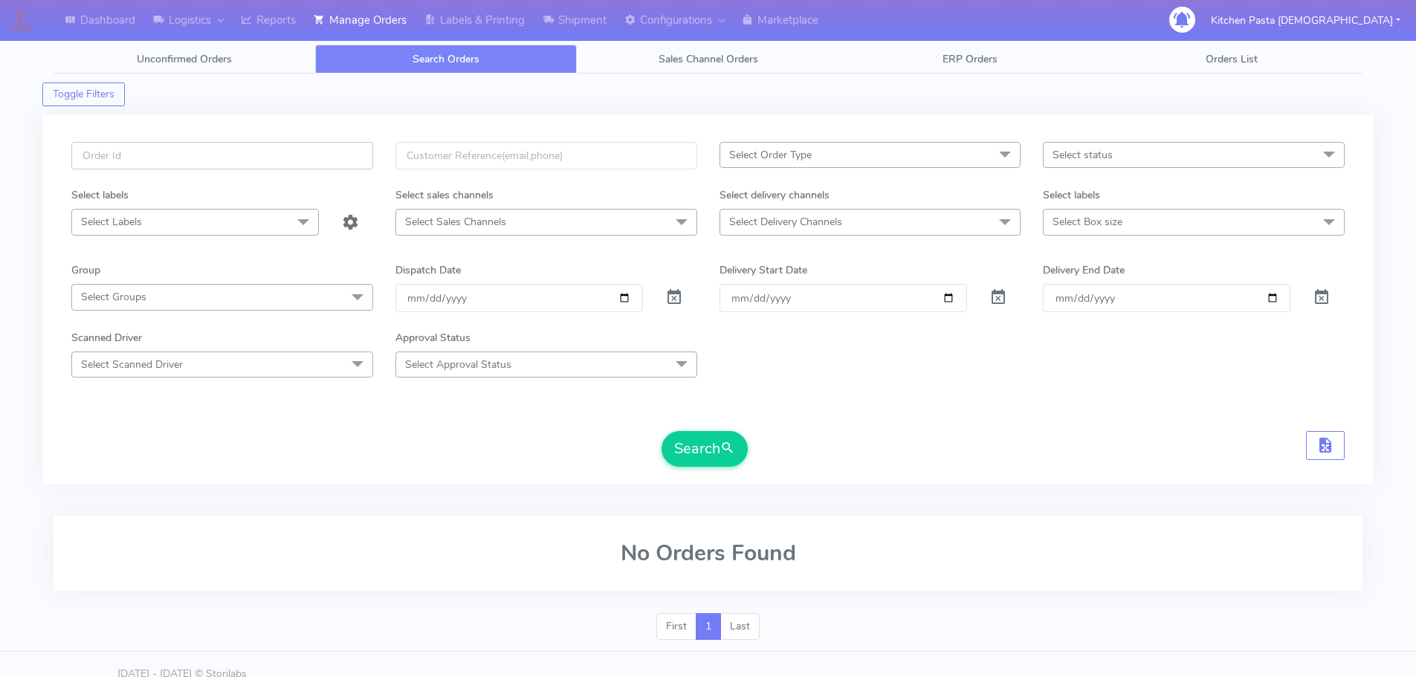
paste input "#1616715_1"
type input "#1616715_1"
click at [701, 446] on button "Search" at bounding box center [705, 449] width 86 height 36
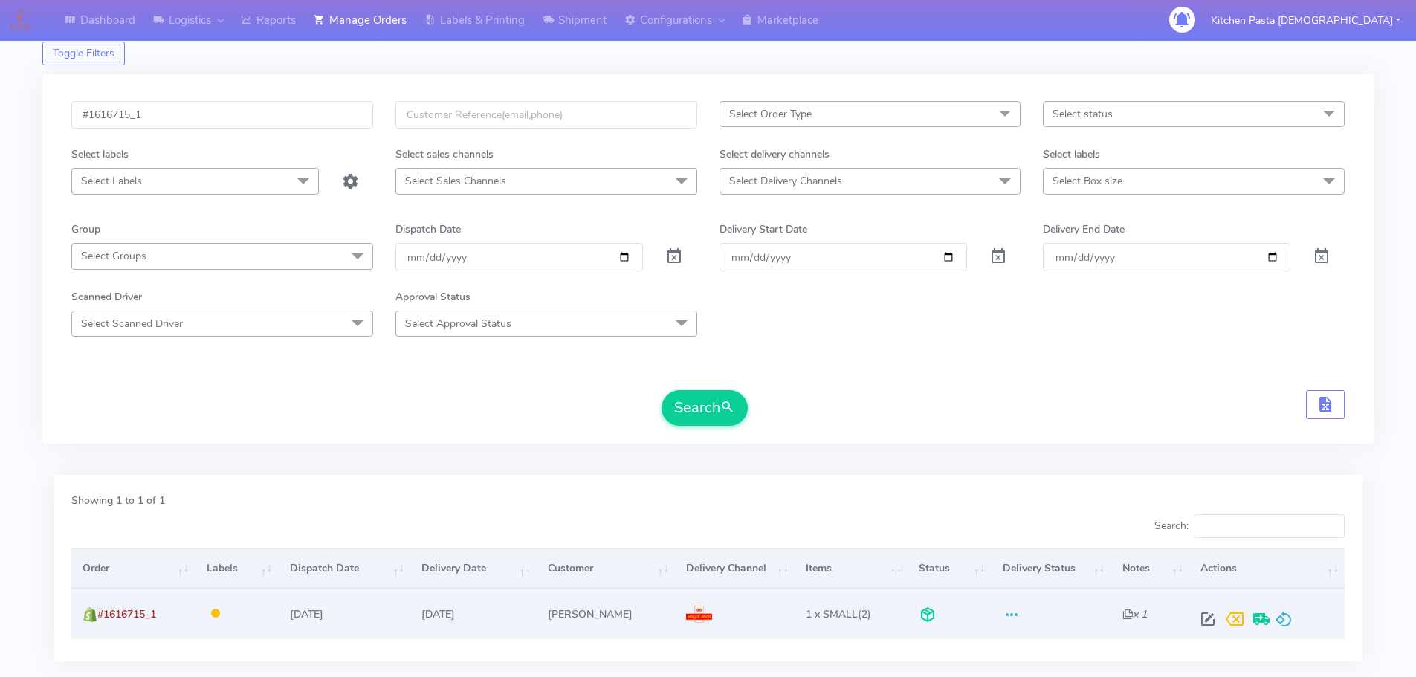
scroll to position [130, 0]
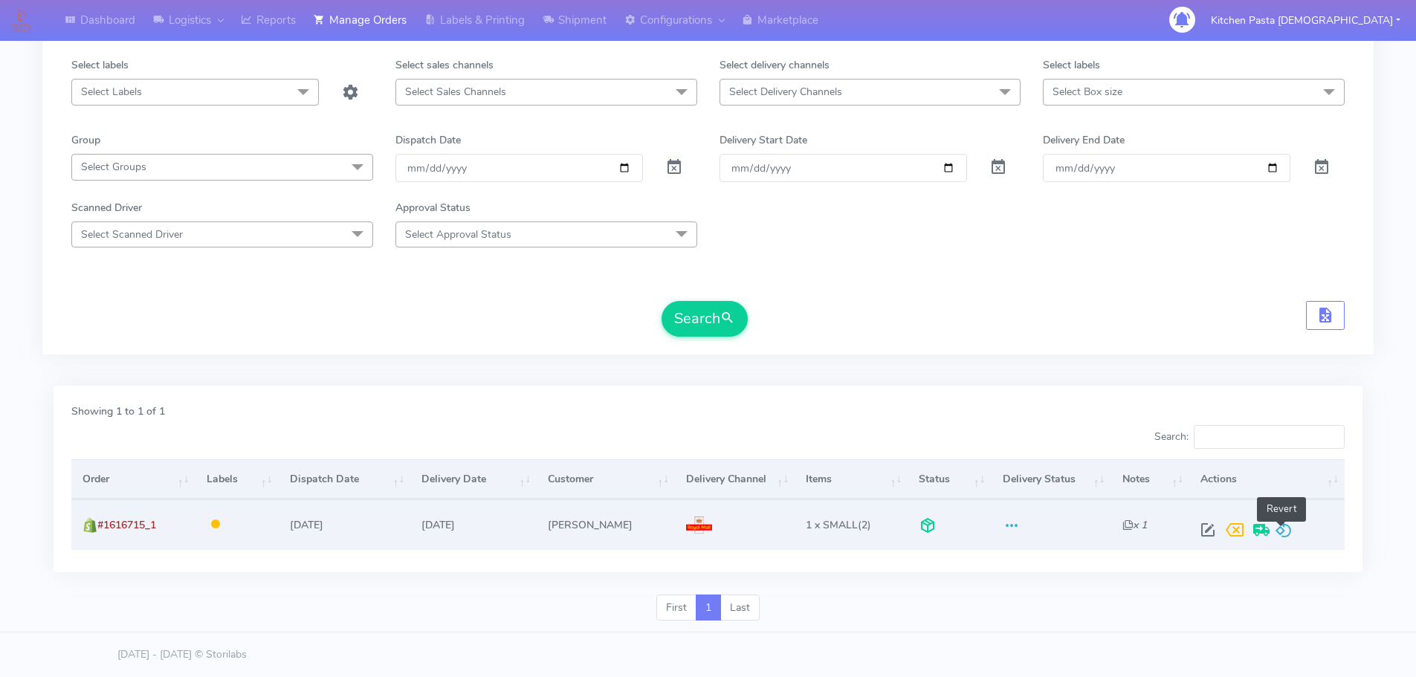
click at [1286, 535] on span at bounding box center [1284, 533] width 18 height 14
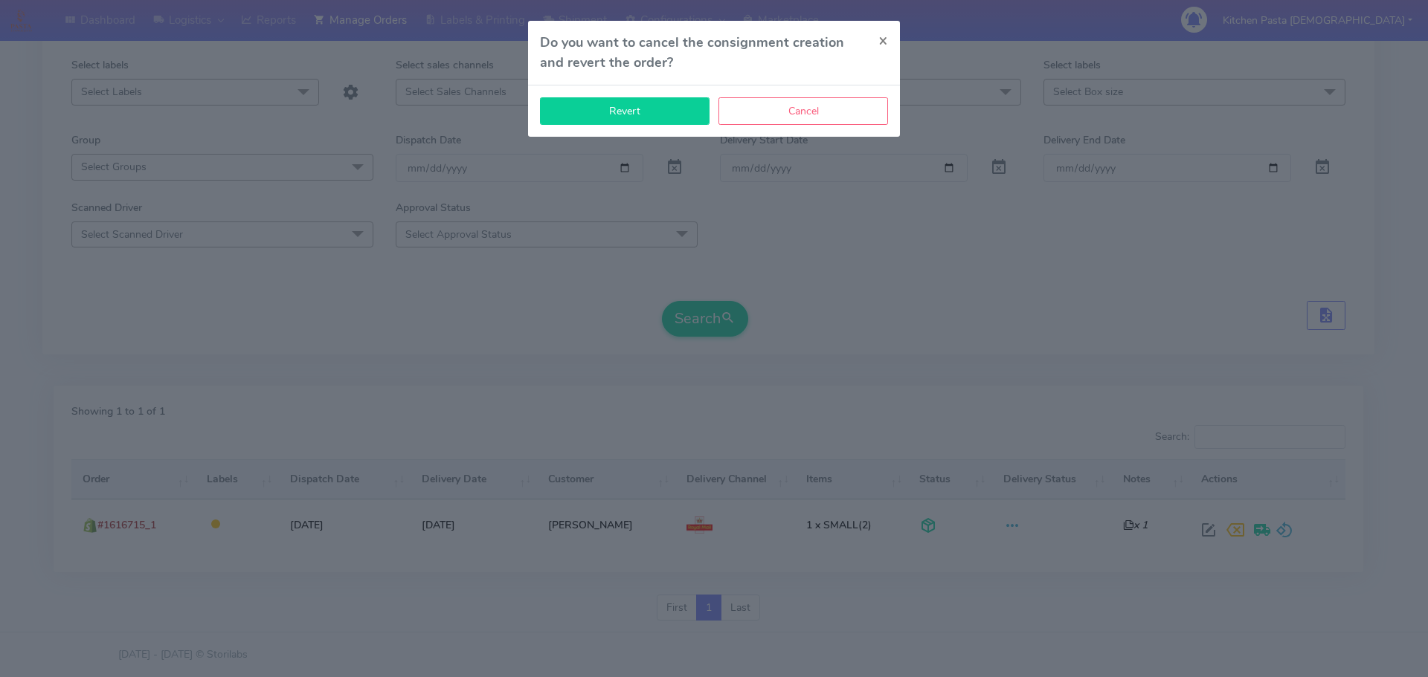
click at [576, 112] on button "Revert" at bounding box center [625, 111] width 170 height 28
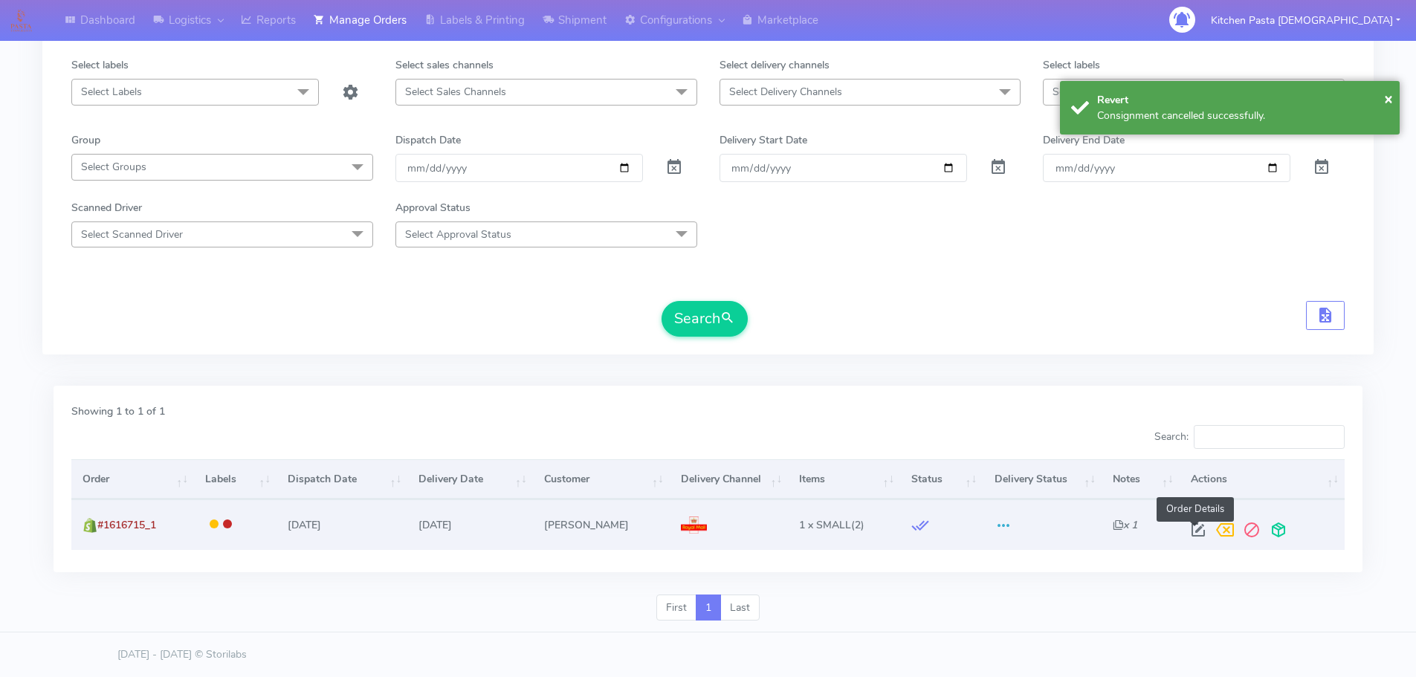
click at [1194, 529] on span at bounding box center [1198, 533] width 27 height 14
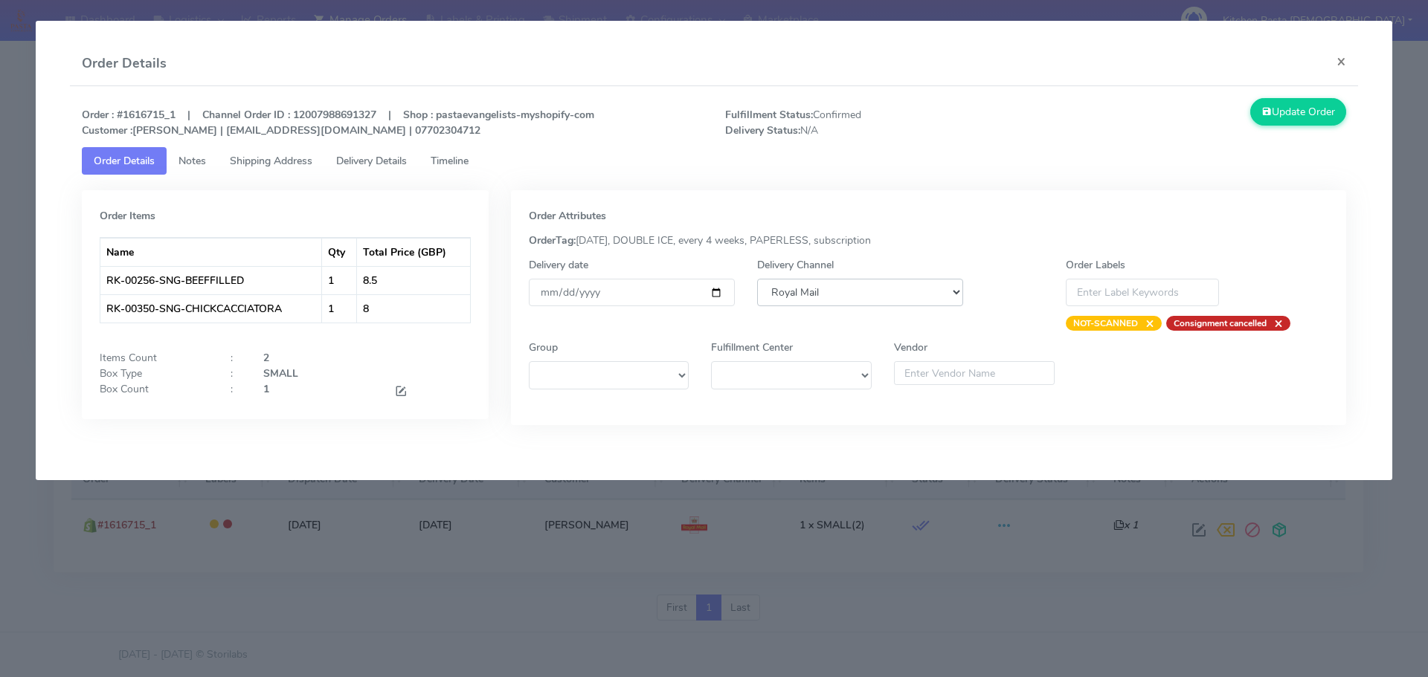
drag, startPoint x: 813, startPoint y: 280, endPoint x: 822, endPoint y: 298, distance: 20.0
click at [813, 280] on select "DHL OnFleet Royal Mail DPD Yodel MaxOptra Amazon Collection" at bounding box center [860, 293] width 206 height 28
select select "5"
click at [757, 279] on select "DHL OnFleet Royal Mail DPD Yodel MaxOptra Amazon Collection" at bounding box center [860, 293] width 206 height 28
click at [1271, 117] on button "Update Order" at bounding box center [1298, 112] width 97 height 28
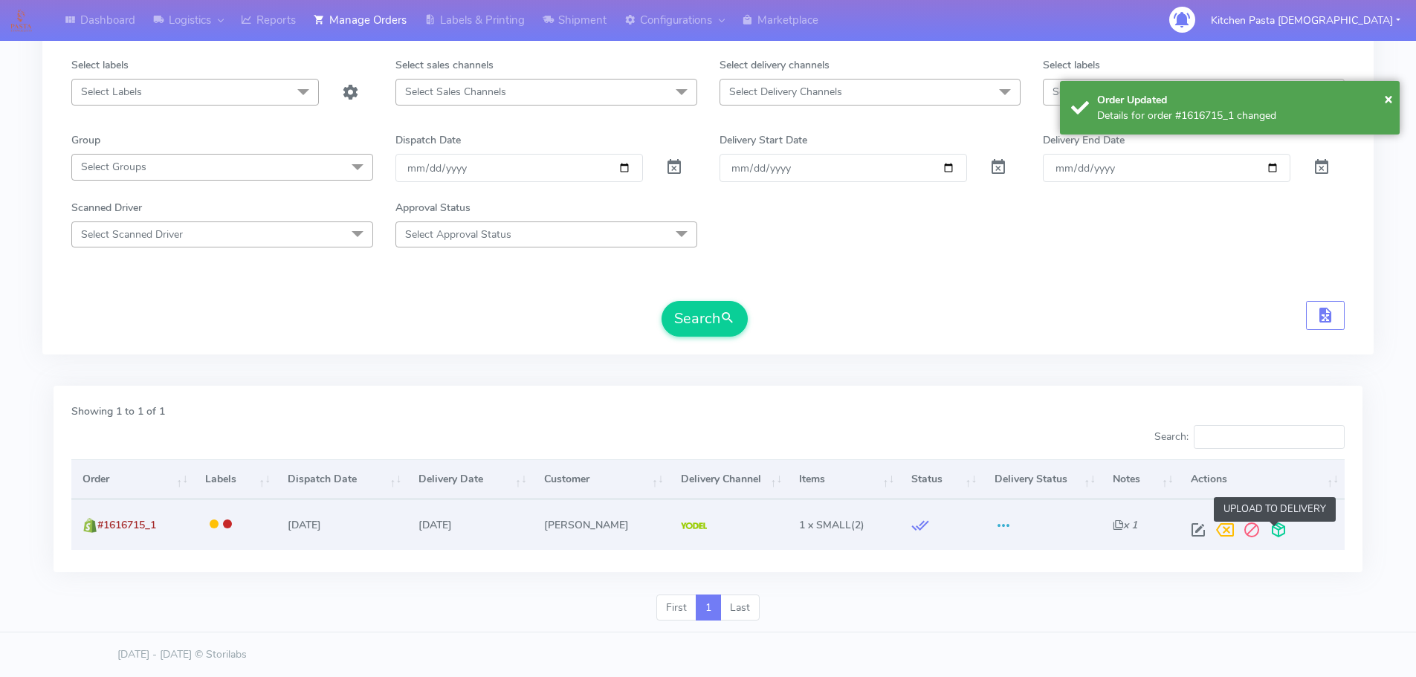
click at [1278, 529] on span at bounding box center [1278, 533] width 27 height 14
click at [1207, 532] on span at bounding box center [1220, 533] width 27 height 14
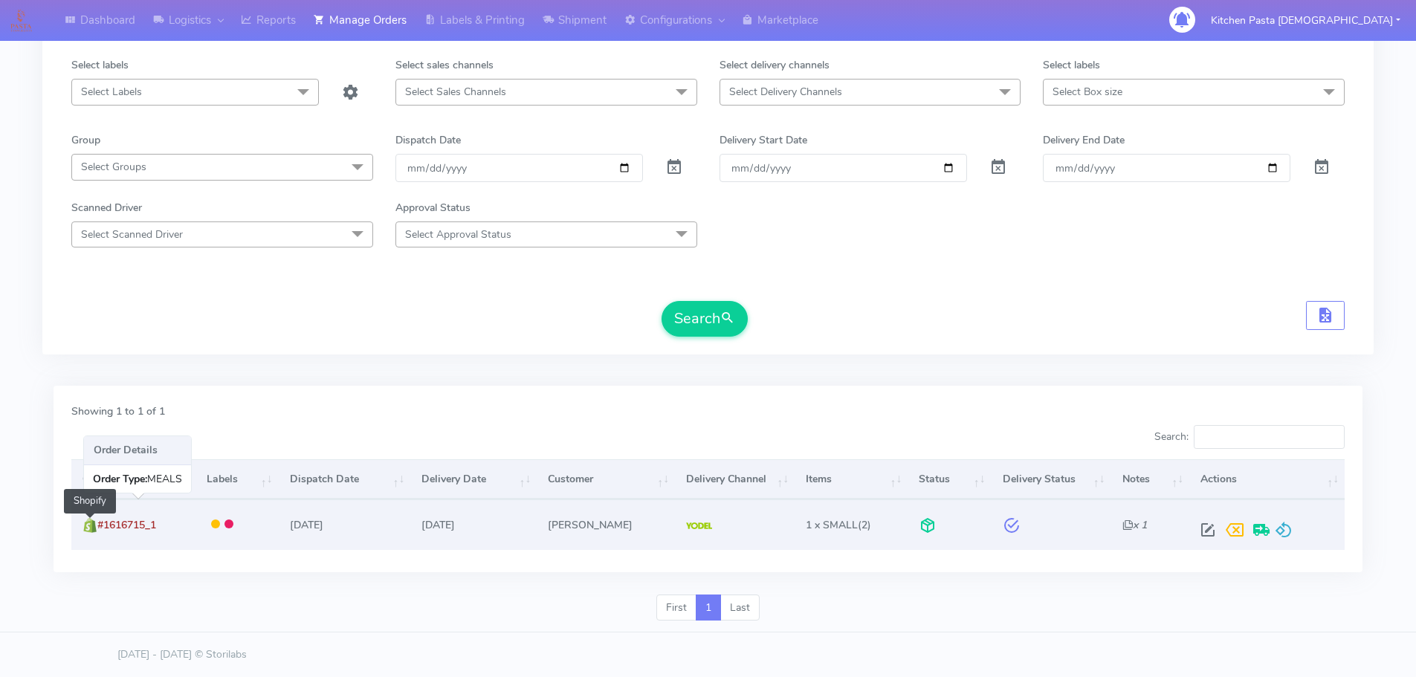
drag, startPoint x: 175, startPoint y: 526, endPoint x: 93, endPoint y: 529, distance: 82.6
click at [93, 529] on td "#1616715_1 Shopify" at bounding box center [132, 525] width 123 height 50
copy span "#1616715_1"
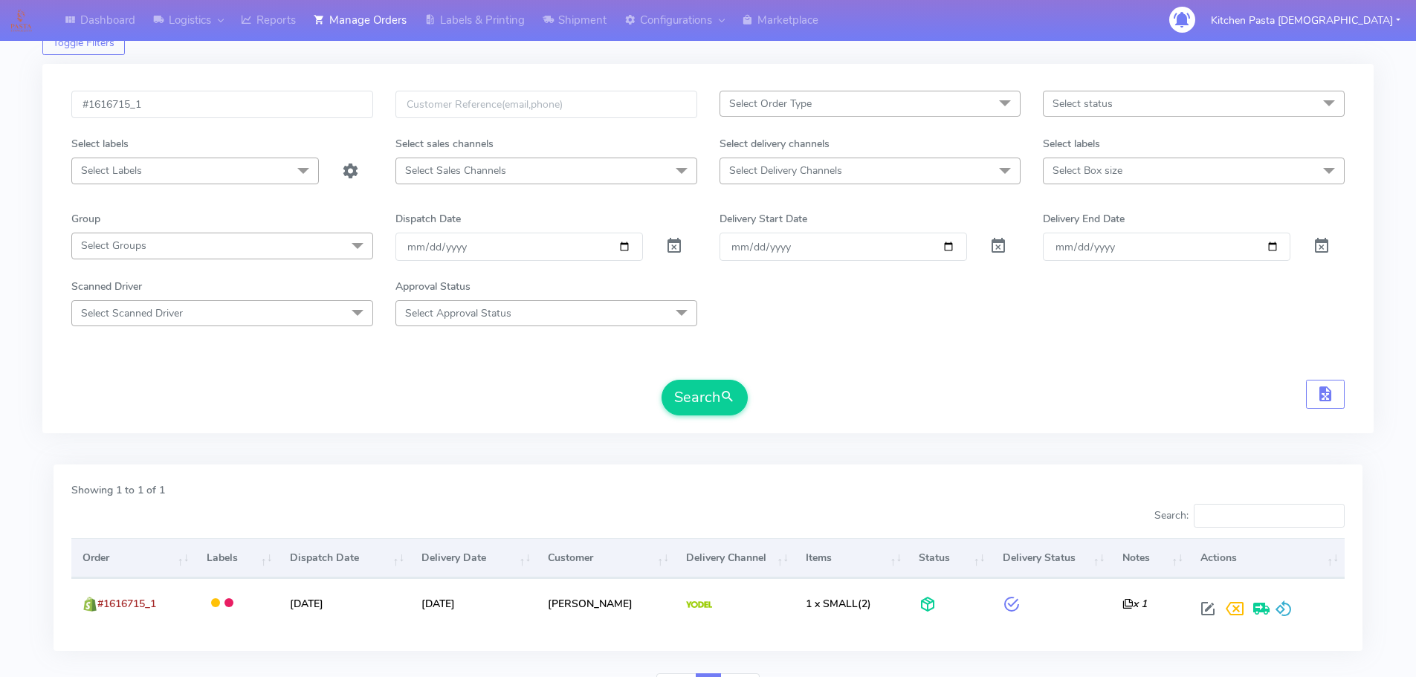
scroll to position [0, 0]
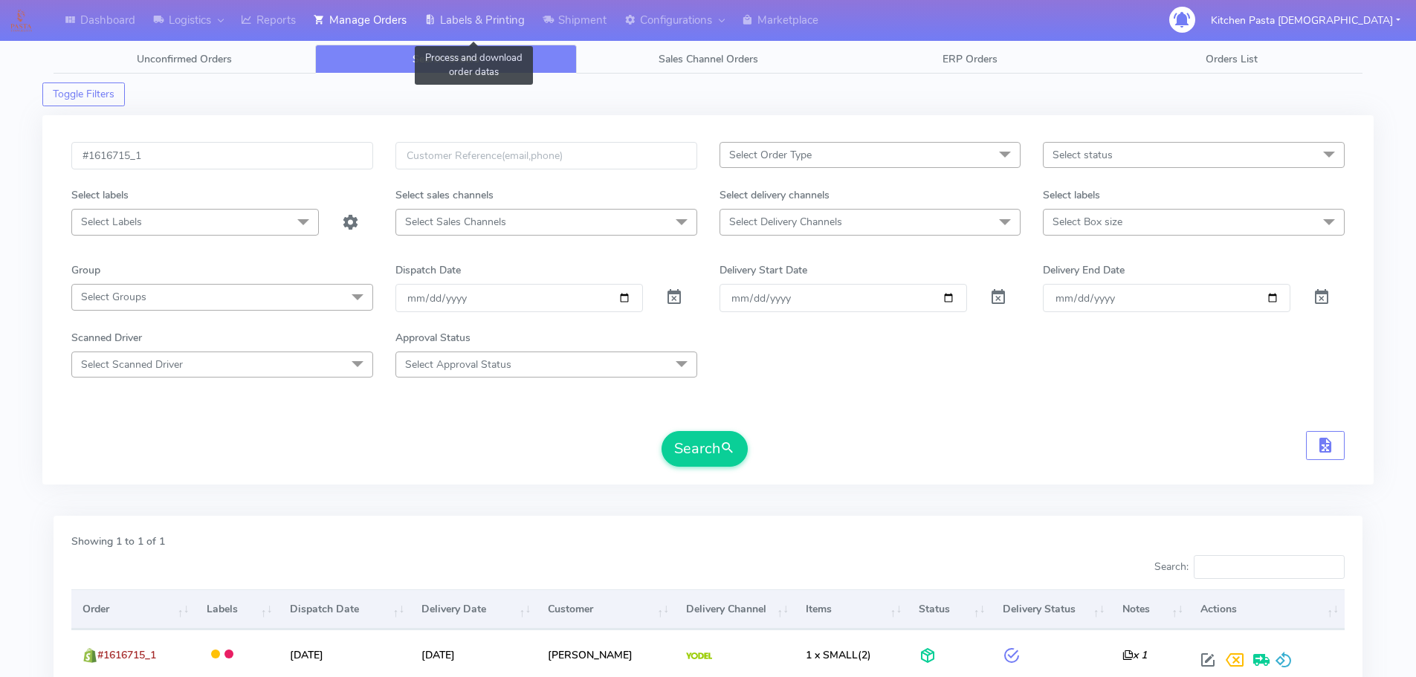
click at [473, 4] on link "Labels & Printing" at bounding box center [475, 20] width 118 height 41
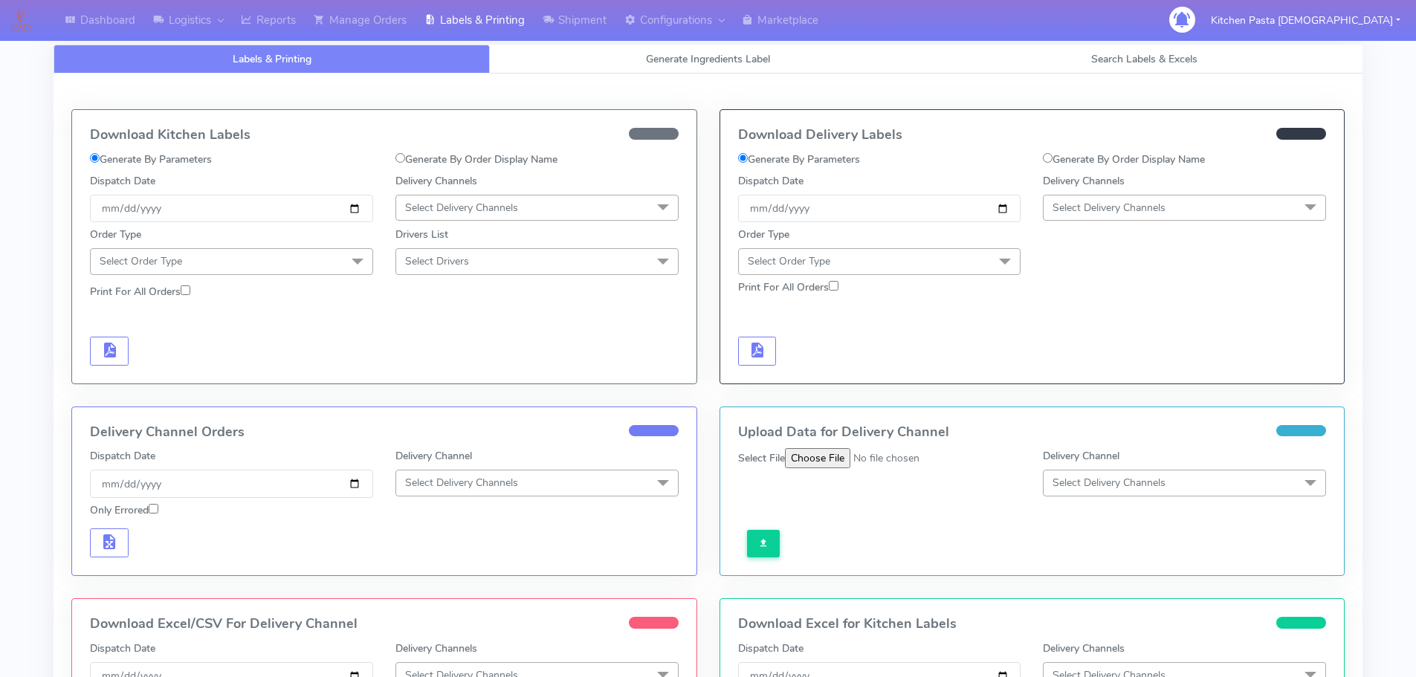
click at [1153, 158] on label "Generate By Order Display Name" at bounding box center [1124, 160] width 162 height 16
click at [1053, 158] on input "Generate By Order Display Name" at bounding box center [1048, 158] width 10 height 10
radio input "true"
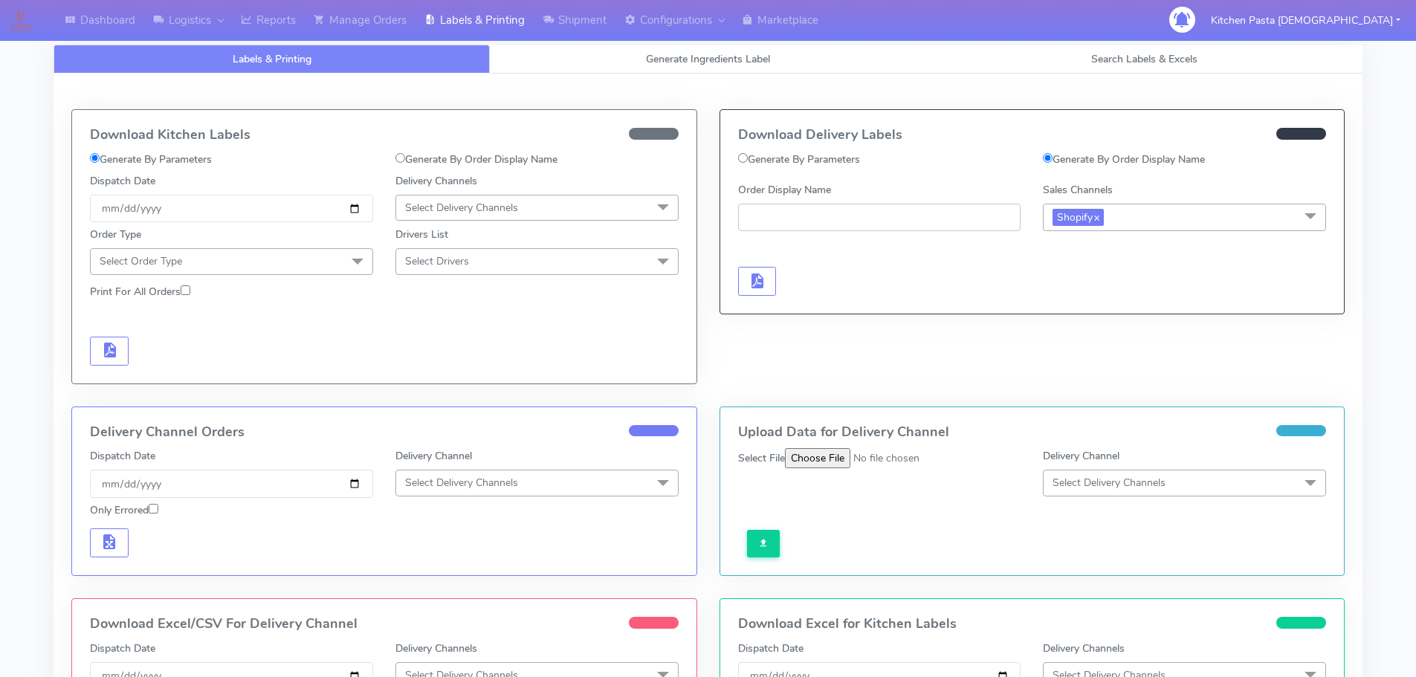
paste input "#1616715_1"
type input "#1616715_1"
click at [763, 277] on span "button" at bounding box center [757, 284] width 18 height 14
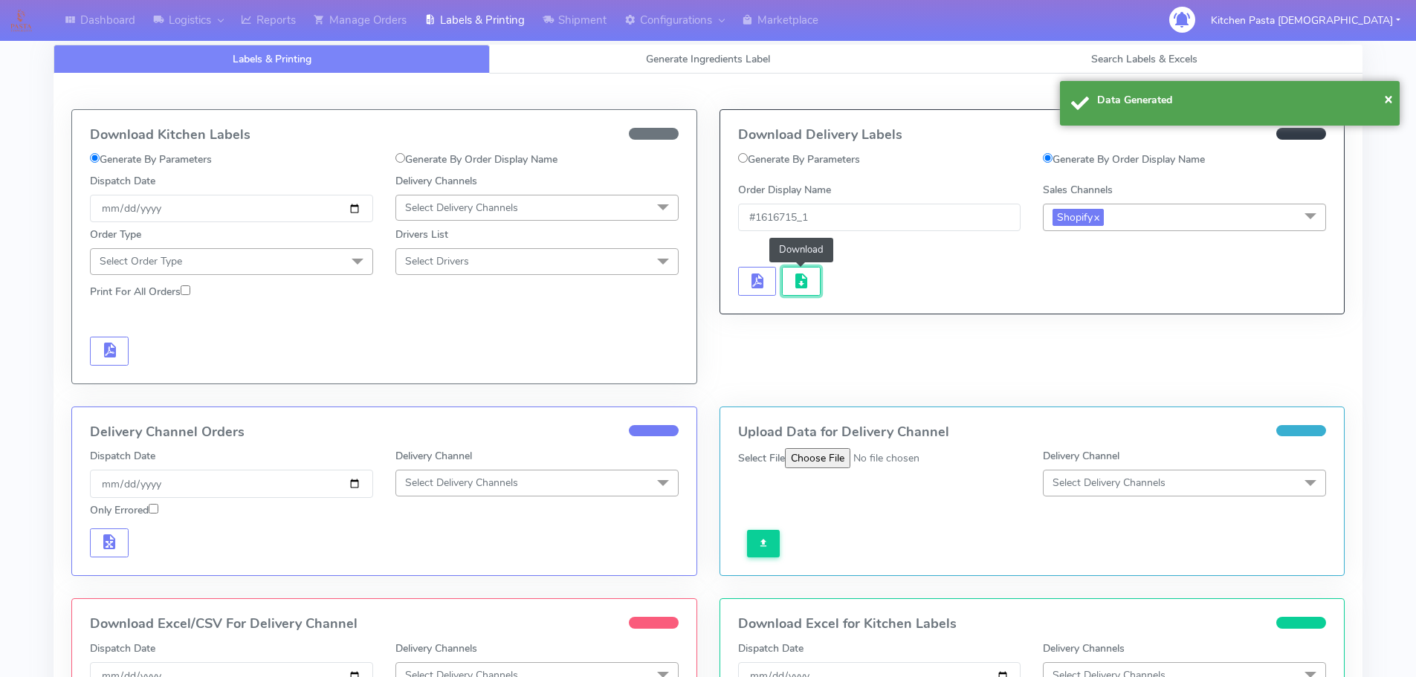
click at [795, 277] on span "button" at bounding box center [802, 284] width 18 height 14
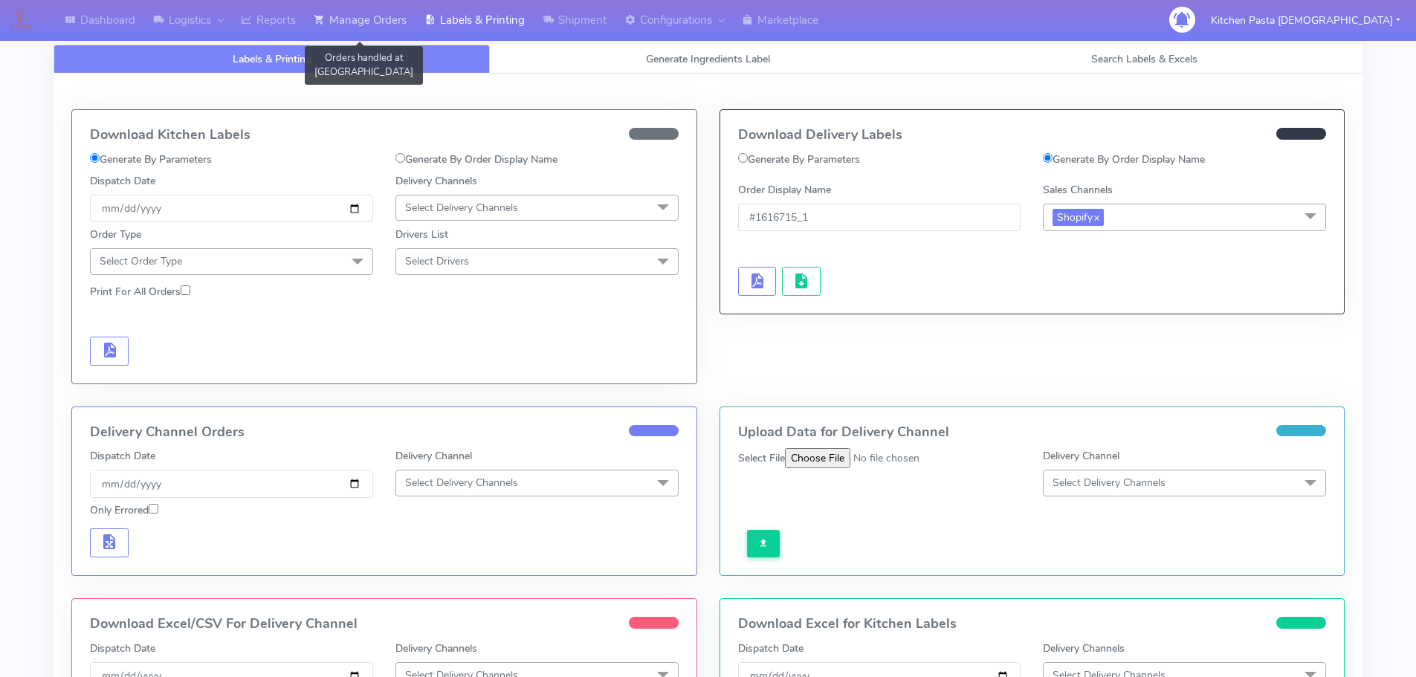
click at [398, 39] on link "Manage Orders" at bounding box center [360, 20] width 111 height 41
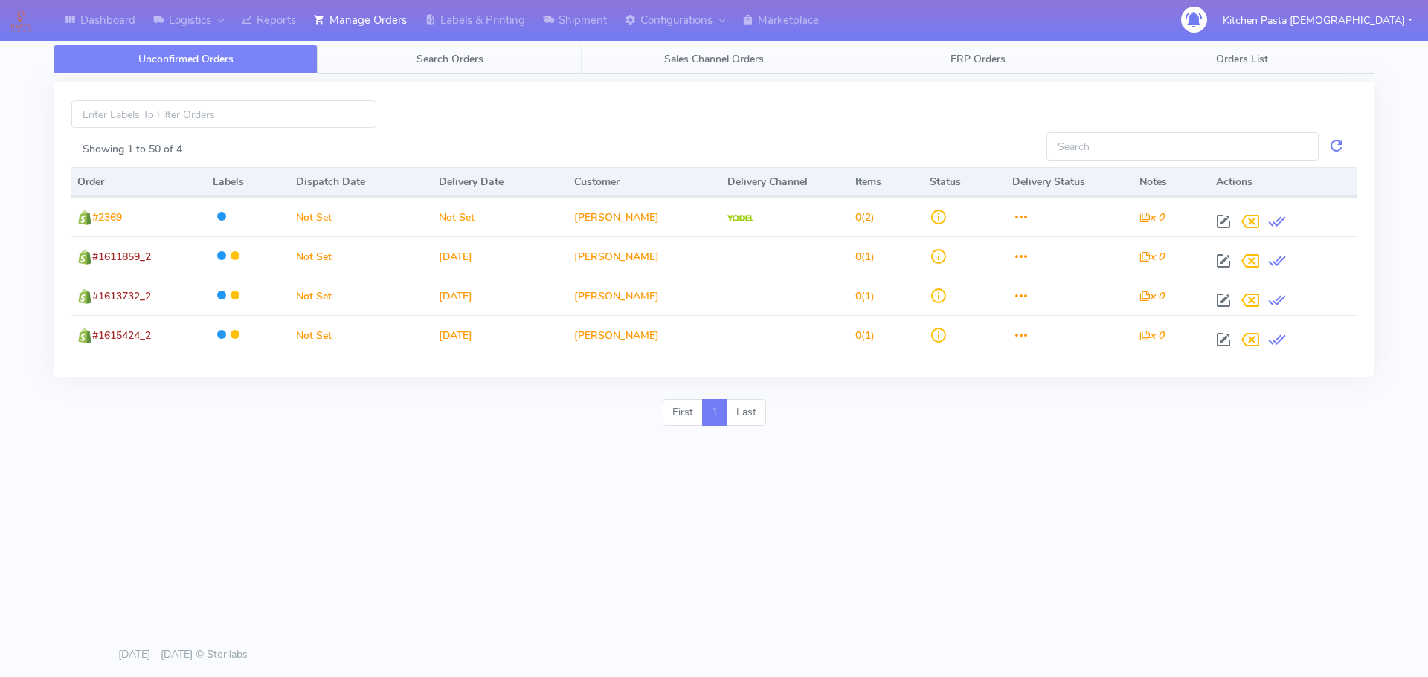
click at [541, 61] on link "Search Orders" at bounding box center [449, 59] width 264 height 29
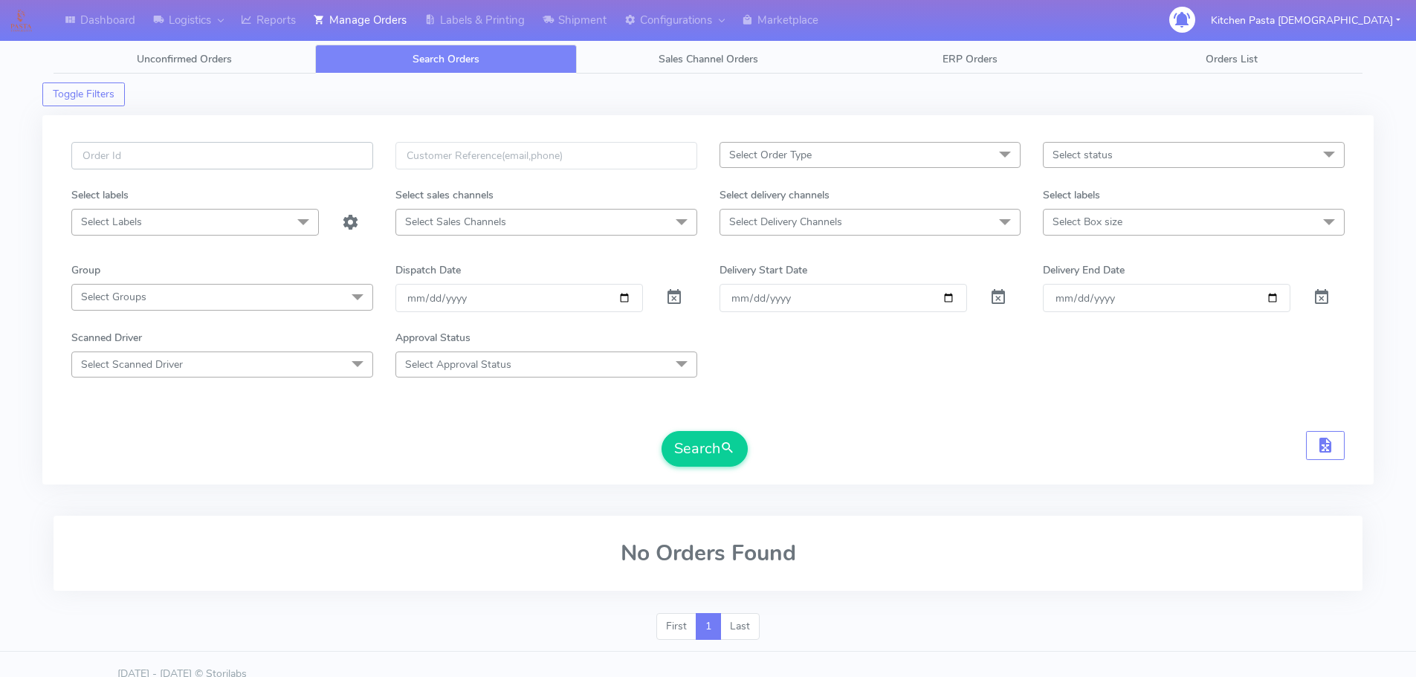
drag, startPoint x: 298, startPoint y: 170, endPoint x: 347, endPoint y: 147, distance: 54.2
paste input "#1616702_1"
type input "#1616702_1"
click at [689, 457] on button "Search" at bounding box center [705, 449] width 86 height 36
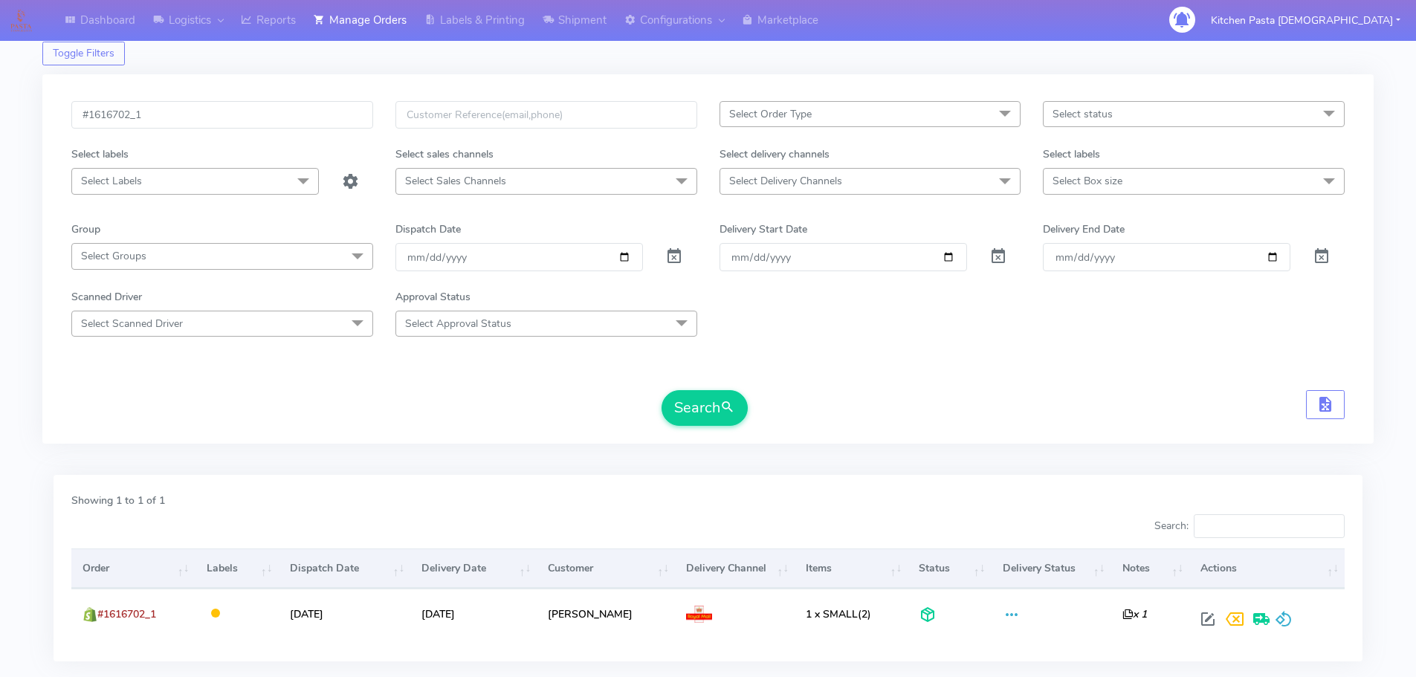
scroll to position [130, 0]
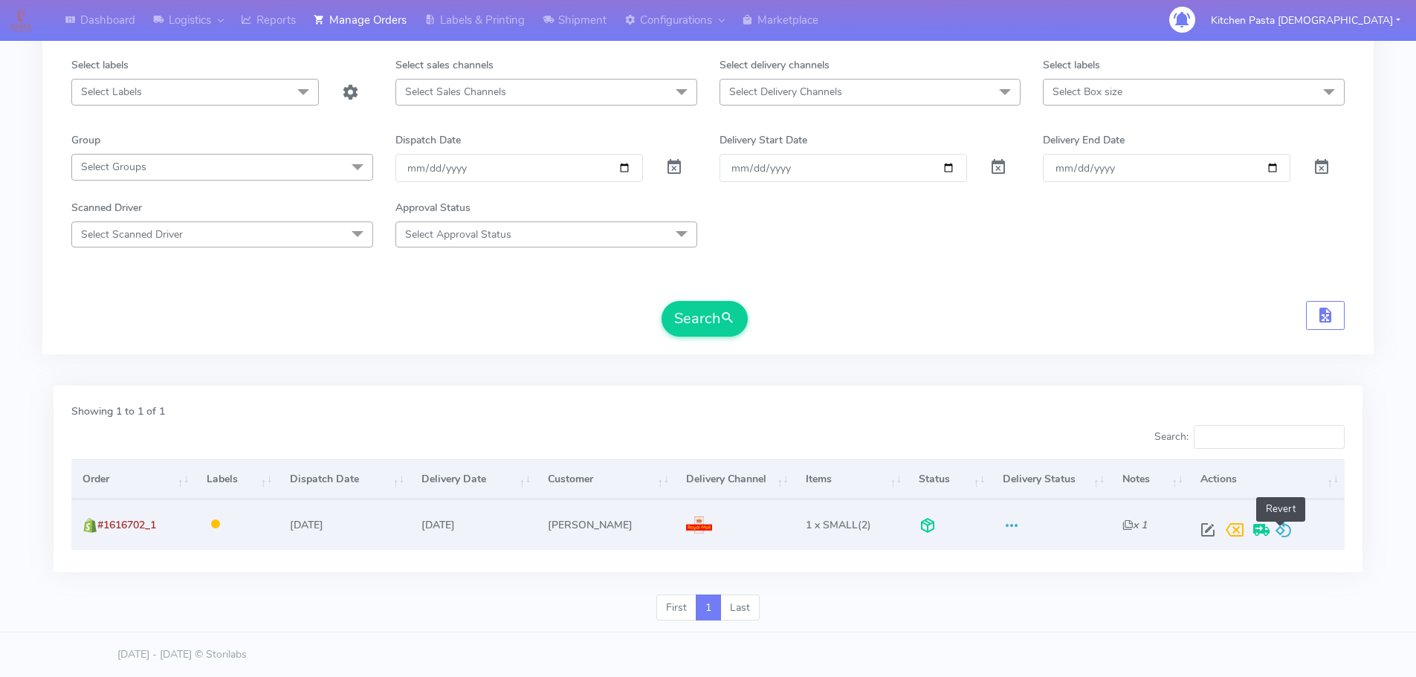
click at [1282, 526] on span at bounding box center [1284, 533] width 18 height 14
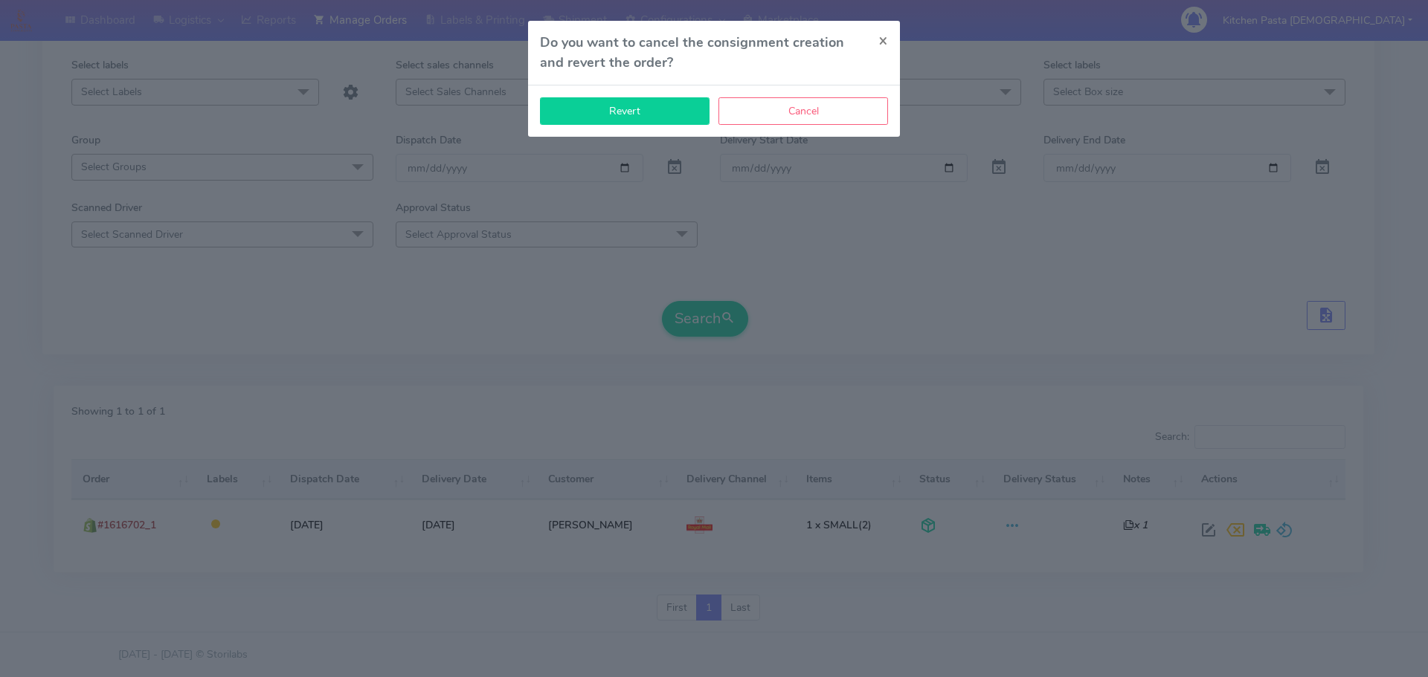
click at [588, 120] on button "Revert" at bounding box center [625, 111] width 170 height 28
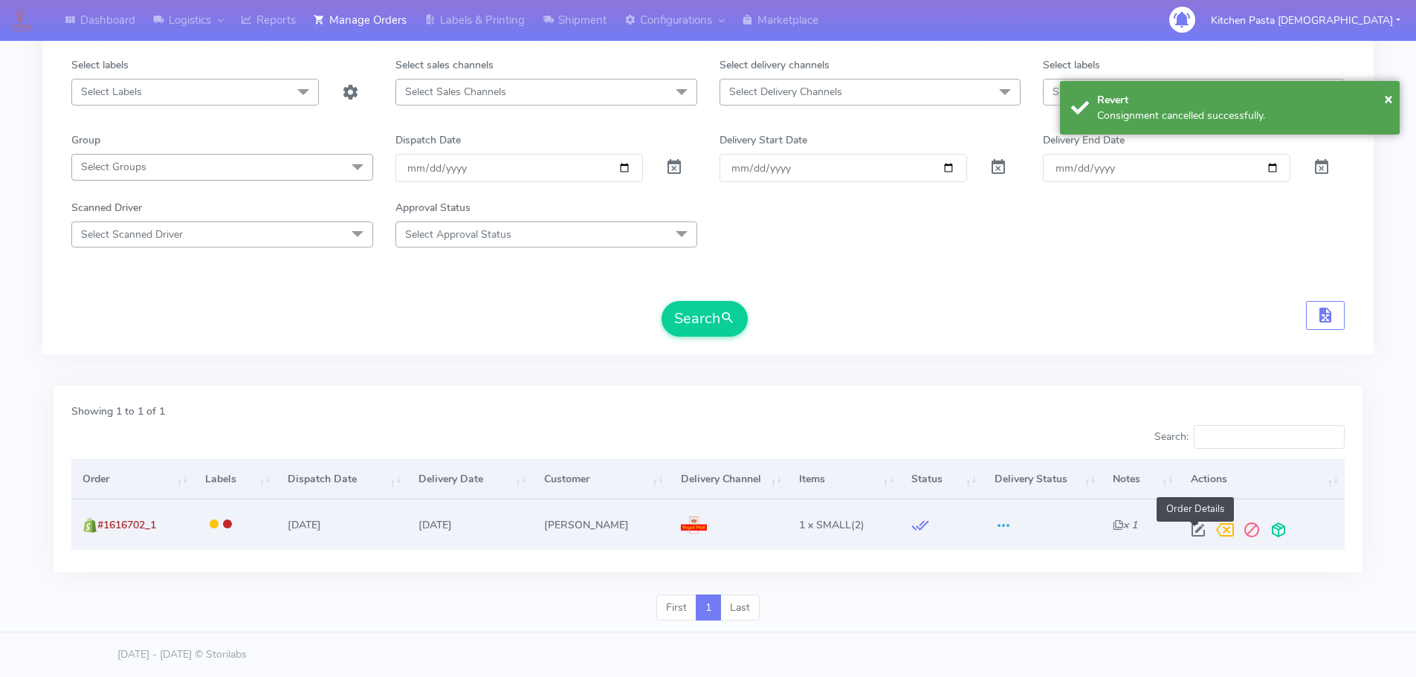
click at [1193, 541] on span at bounding box center [1198, 533] width 27 height 14
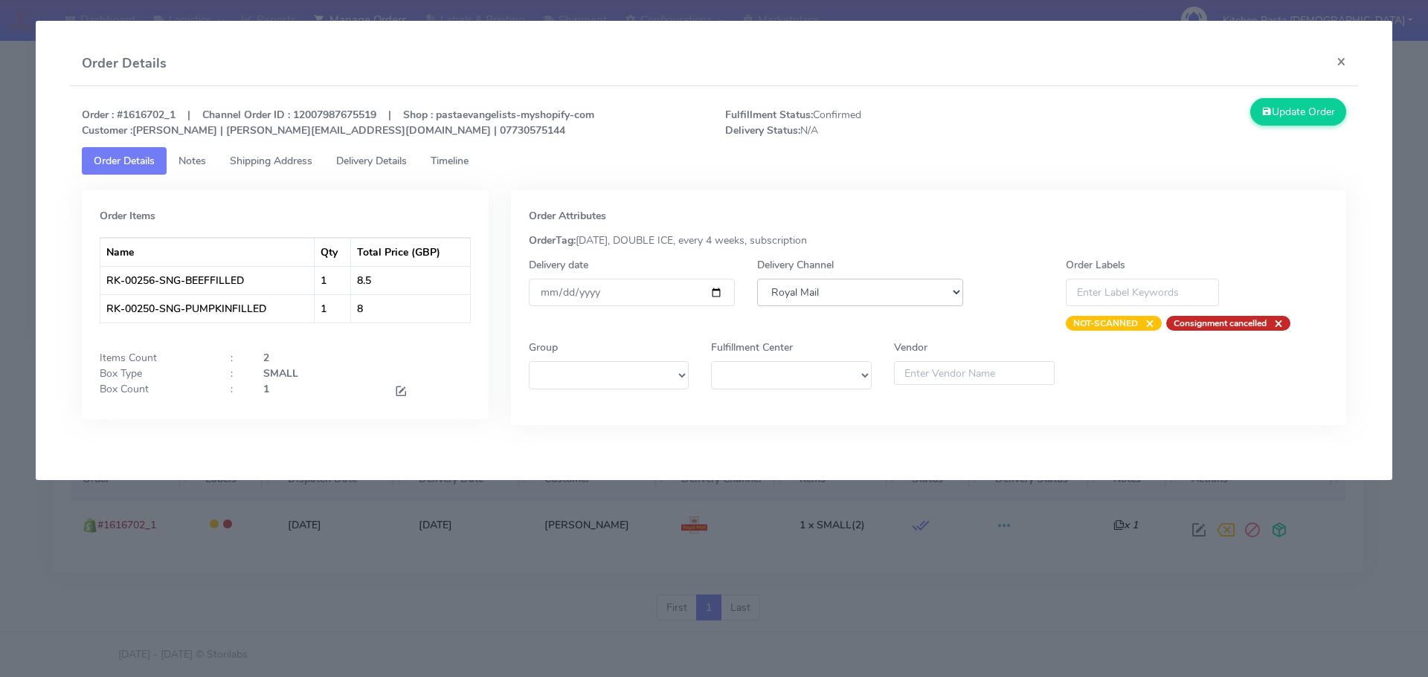
click at [771, 297] on select "DHL OnFleet Royal Mail DPD Yodel MaxOptra Amazon Collection" at bounding box center [860, 293] width 206 height 28
select select "5"
click at [757, 279] on select "DHL OnFleet Royal Mail DPD Yodel MaxOptra Amazon Collection" at bounding box center [860, 293] width 206 height 28
click at [1307, 107] on button "Update Order" at bounding box center [1298, 112] width 97 height 28
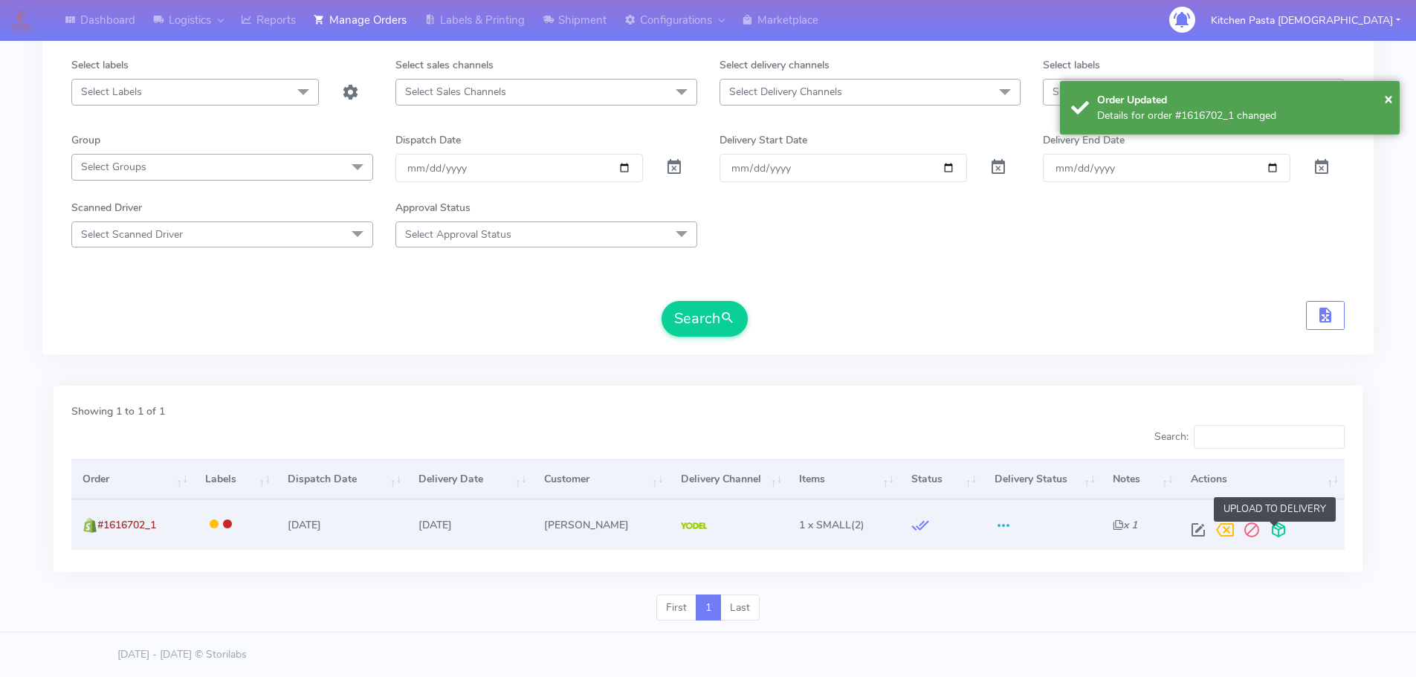
click at [1281, 541] on span at bounding box center [1278, 533] width 27 height 14
click at [1224, 534] on span at bounding box center [1220, 533] width 27 height 14
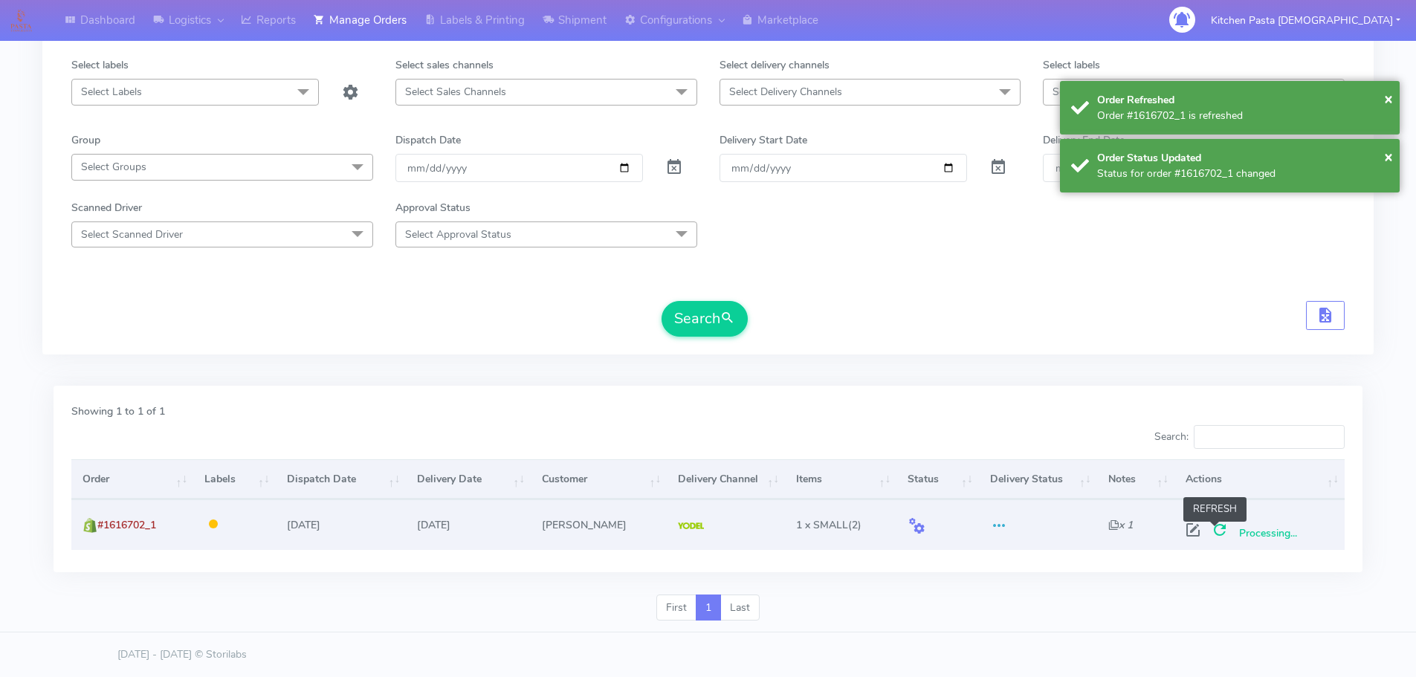
click at [1216, 533] on span at bounding box center [1220, 533] width 27 height 14
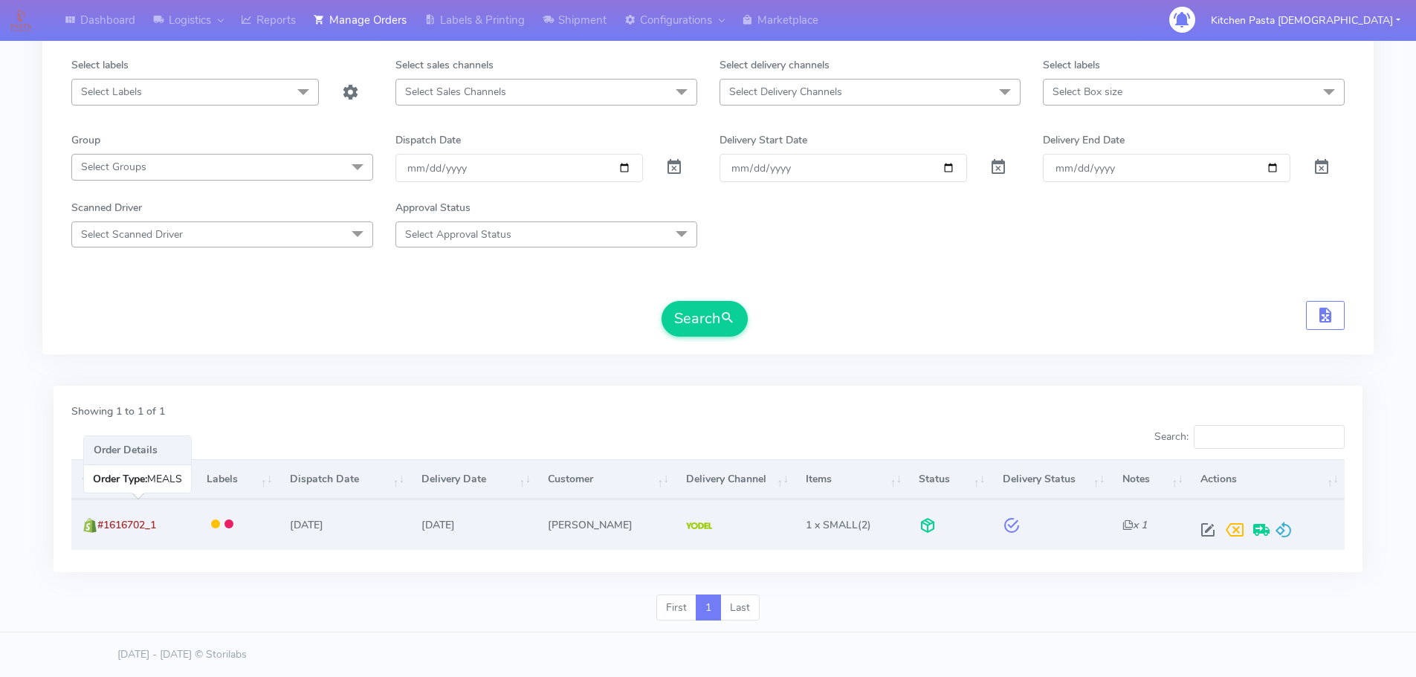
drag, startPoint x: 170, startPoint y: 533, endPoint x: 103, endPoint y: 529, distance: 67.0
click at [103, 529] on td "#1616702_1" at bounding box center [132, 525] width 123 height 50
copy span "#1616702_1"
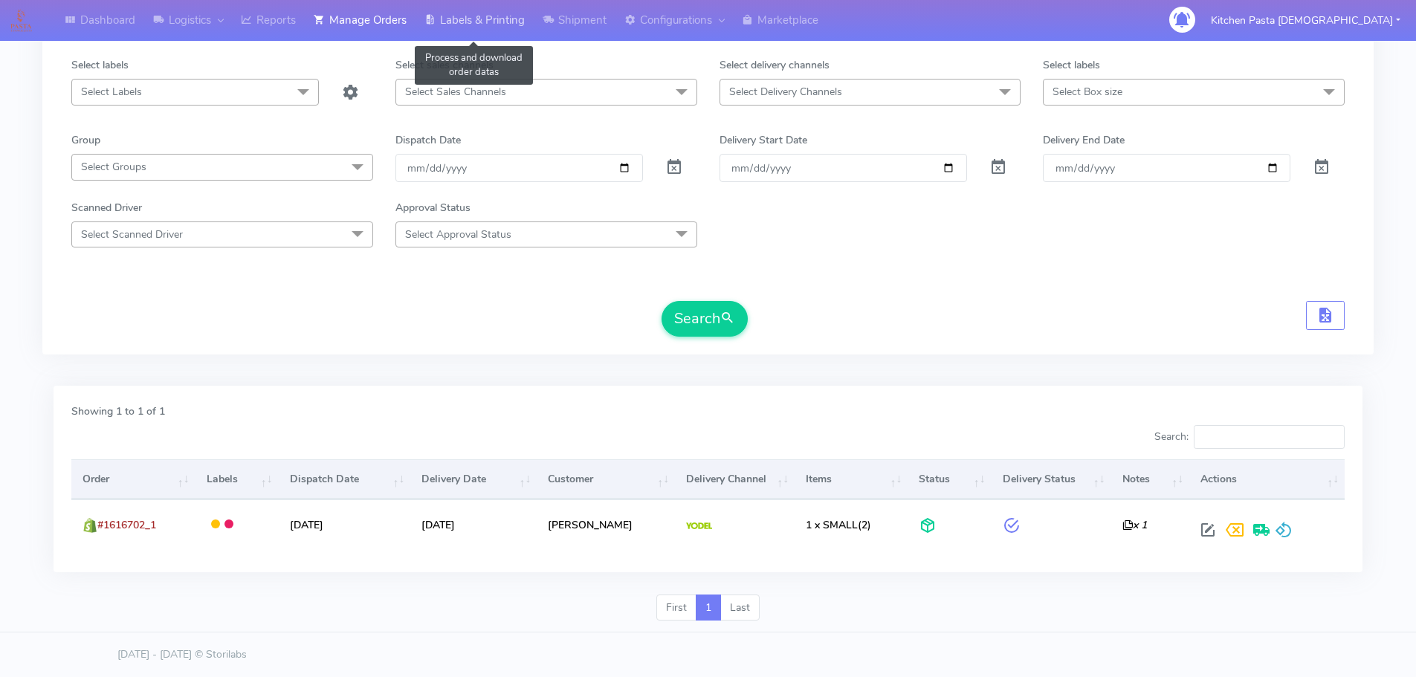
click at [486, 7] on link "Labels & Printing" at bounding box center [475, 20] width 118 height 41
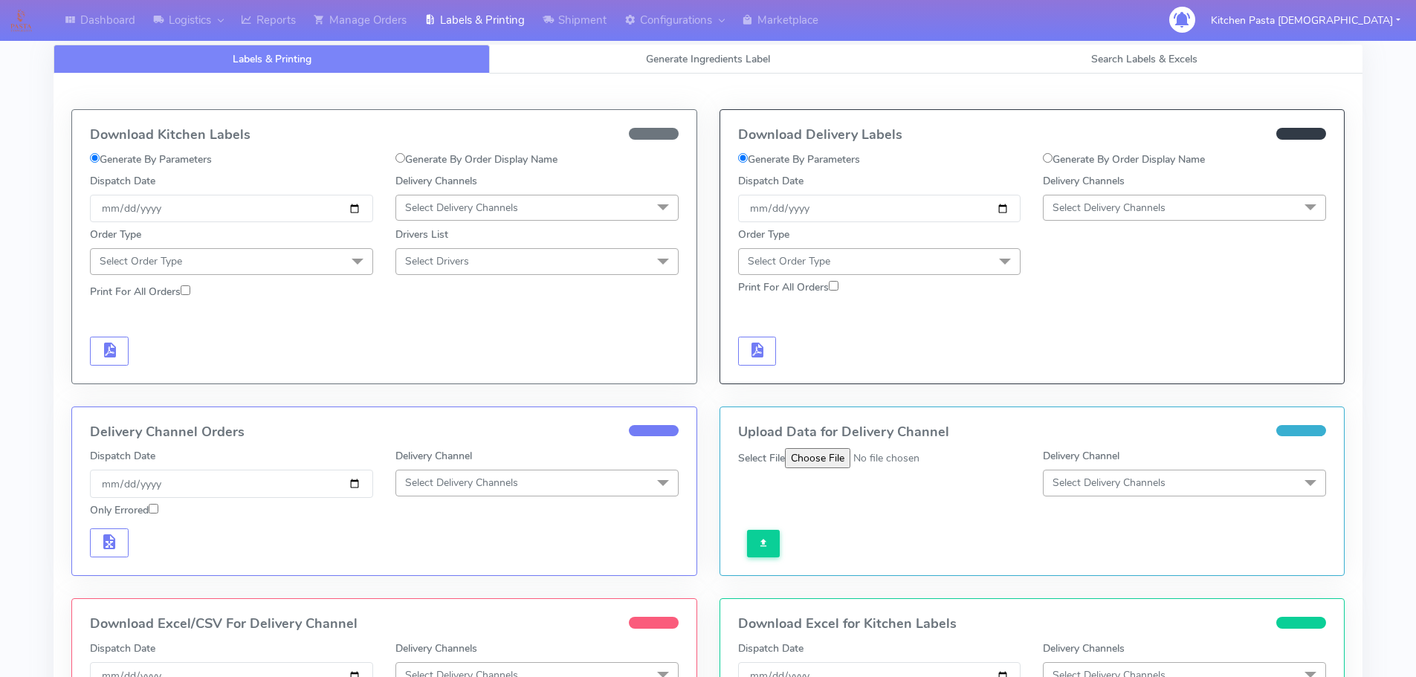
click at [1155, 155] on label "Generate By Order Display Name" at bounding box center [1124, 160] width 162 height 16
click at [1053, 155] on input "Generate By Order Display Name" at bounding box center [1048, 158] width 10 height 10
radio input "true"
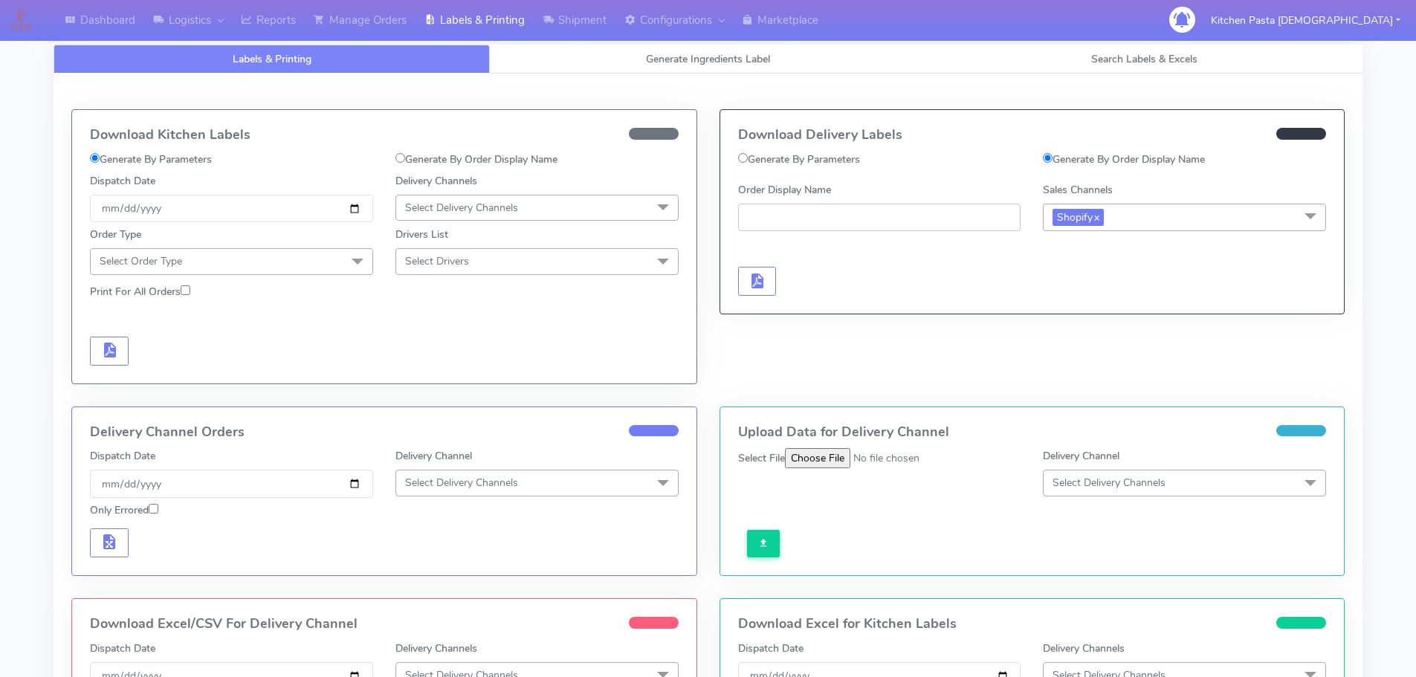
paste input "#1616702_1"
type input "#1616702_1"
click at [758, 280] on span "button" at bounding box center [757, 284] width 18 height 14
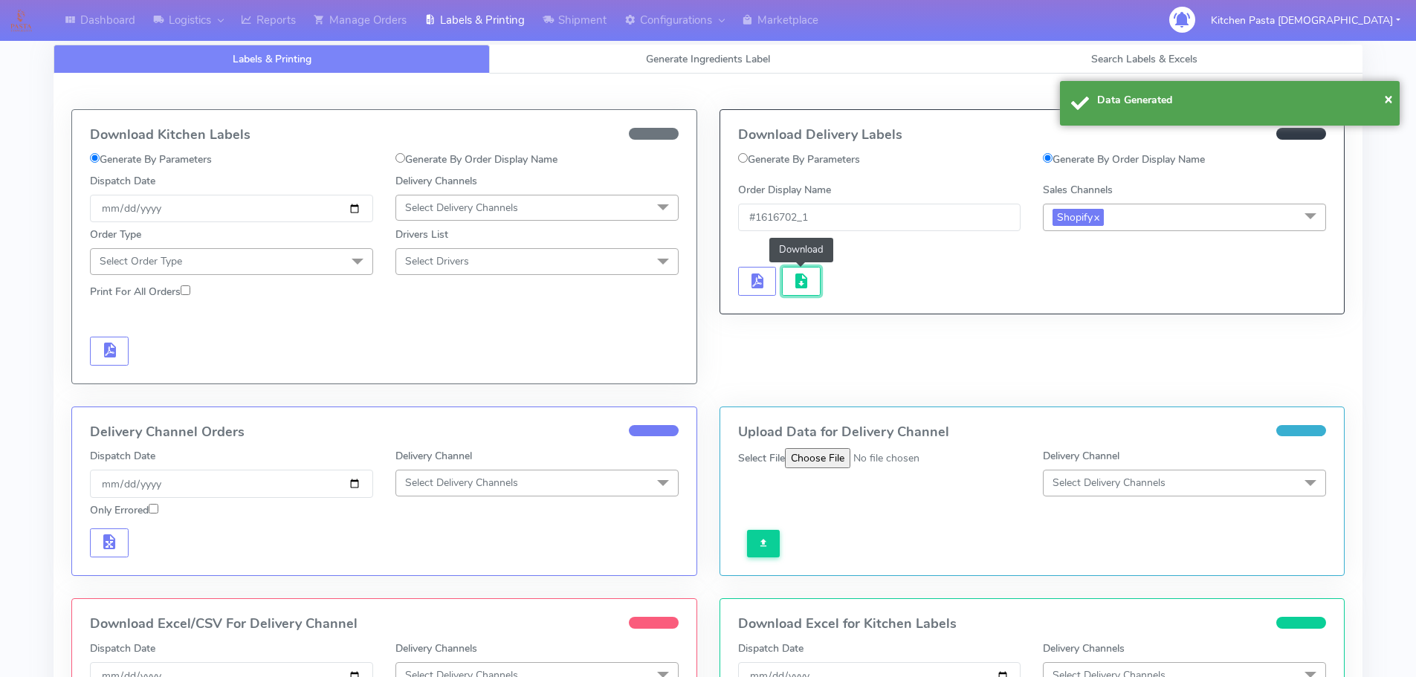
click at [798, 288] on span "button" at bounding box center [802, 284] width 18 height 14
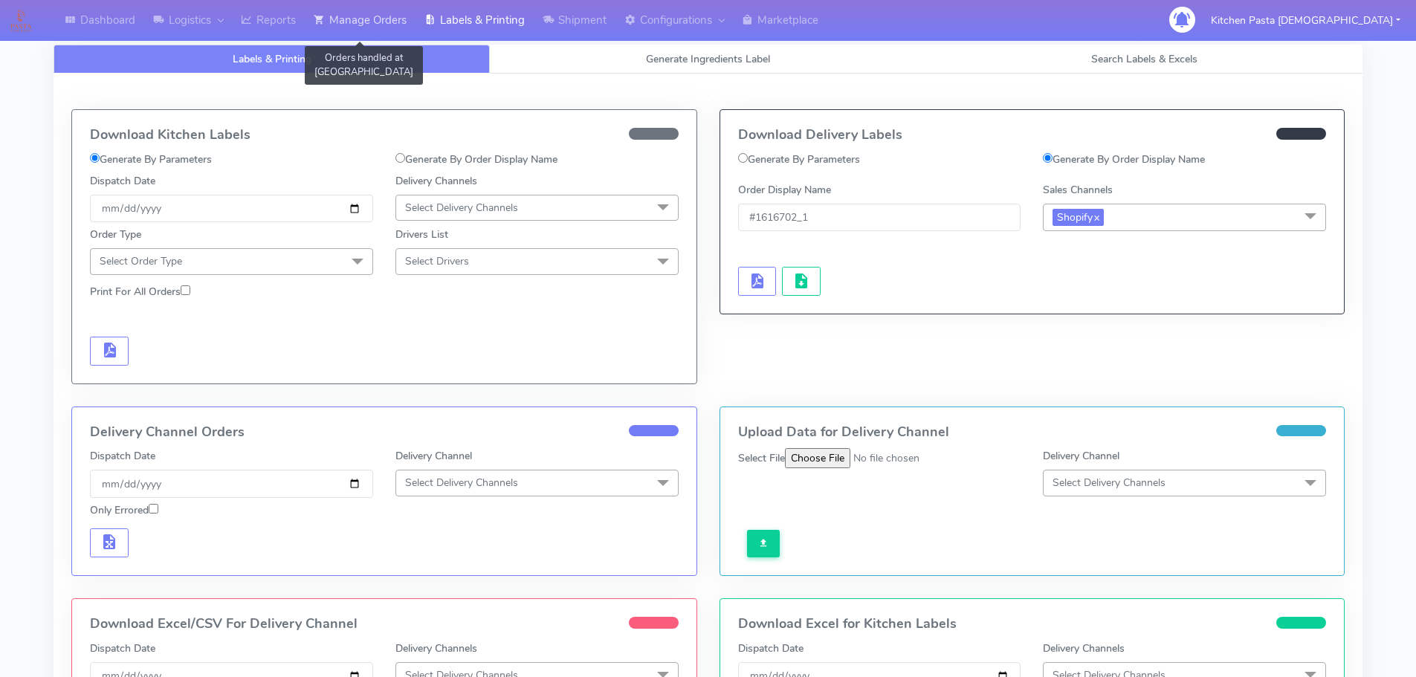
click at [378, 36] on link "Manage Orders" at bounding box center [360, 20] width 111 height 41
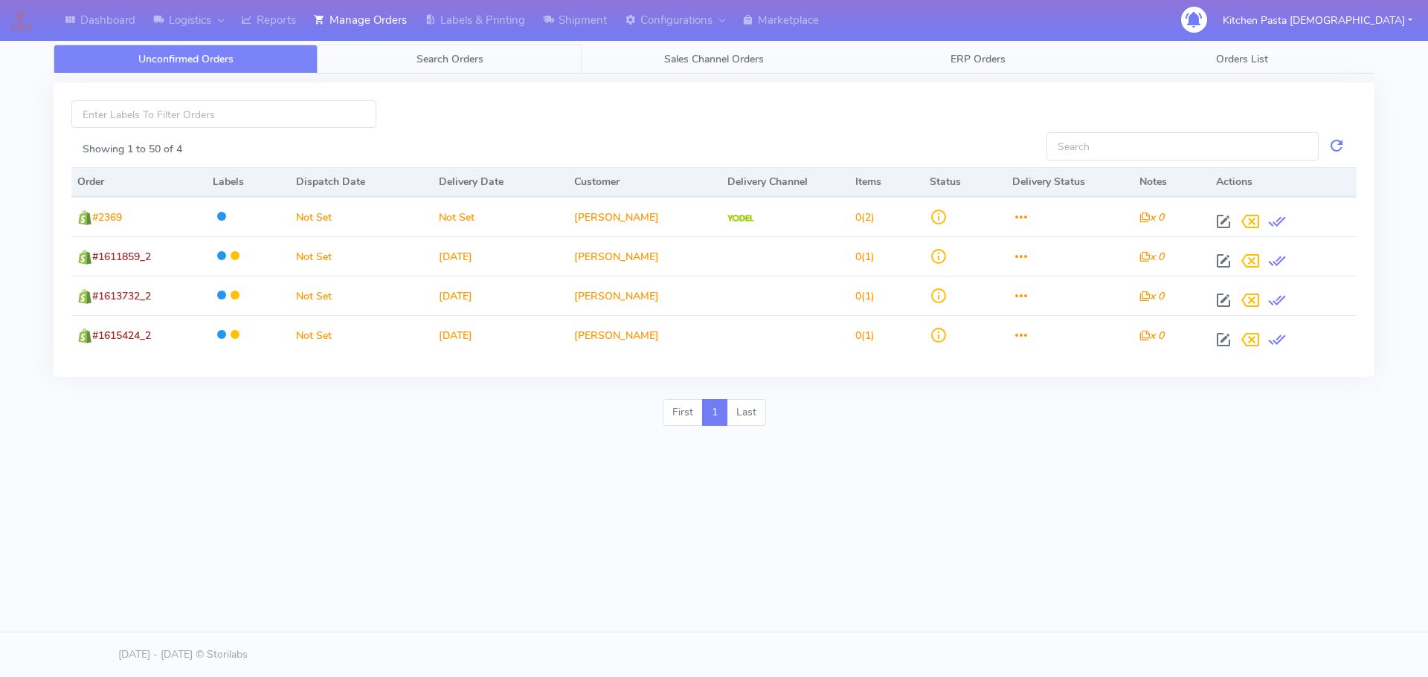
click at [455, 58] on span "Search Orders" at bounding box center [449, 59] width 67 height 14
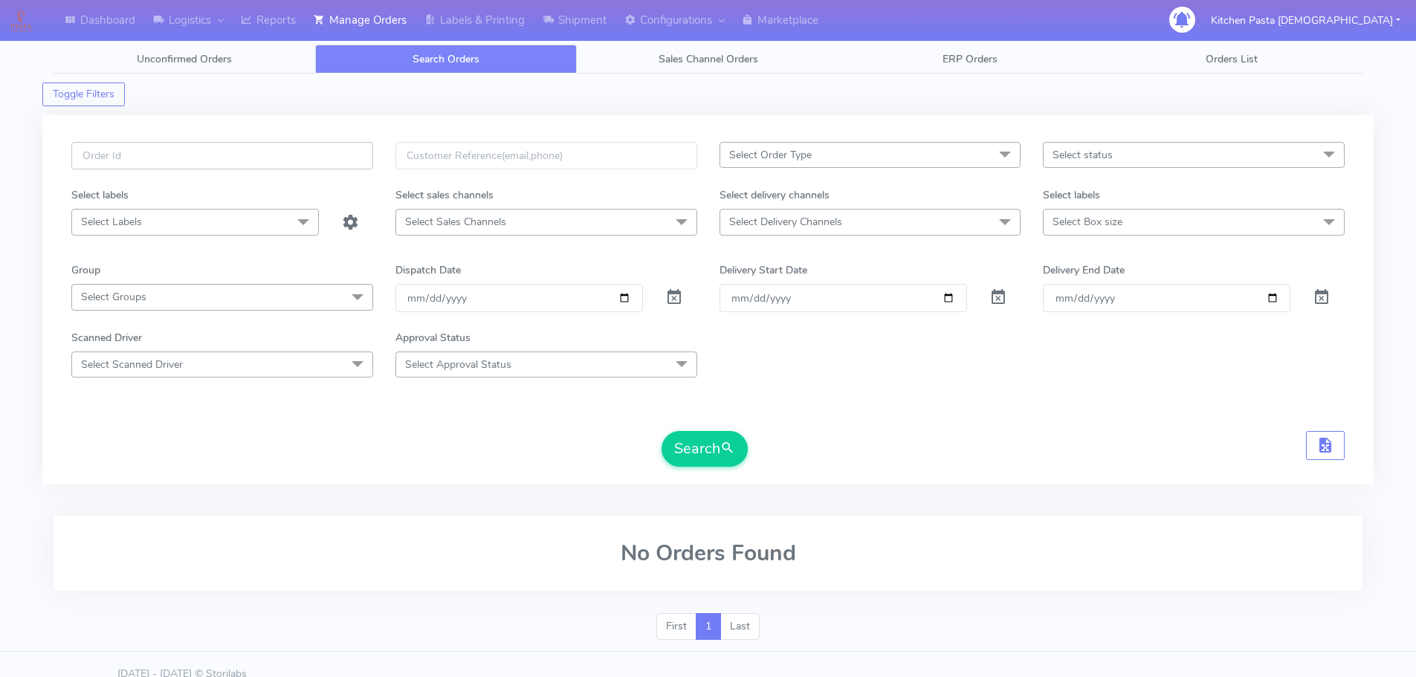
paste input "#1616801_1"
type input "#1616801_1"
click at [712, 462] on button "Search" at bounding box center [705, 449] width 86 height 36
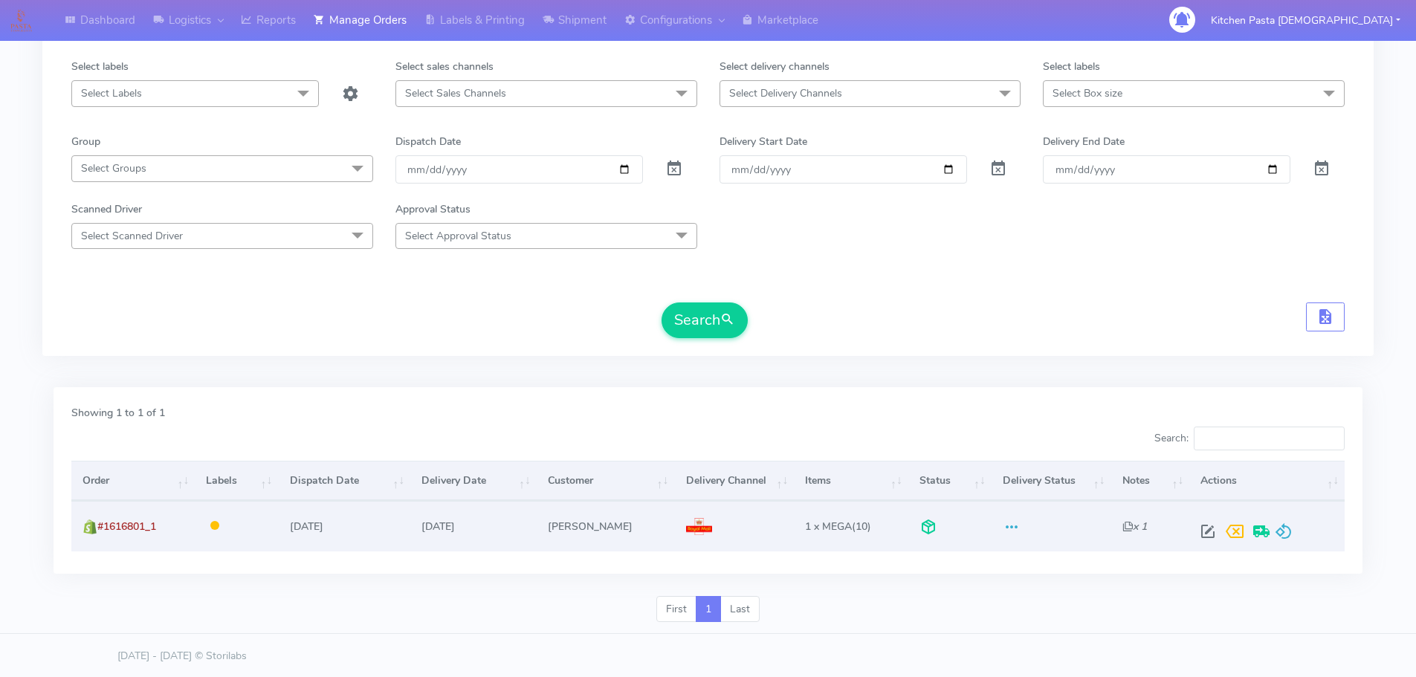
scroll to position [130, 0]
click at [1284, 532] on span at bounding box center [1284, 533] width 18 height 14
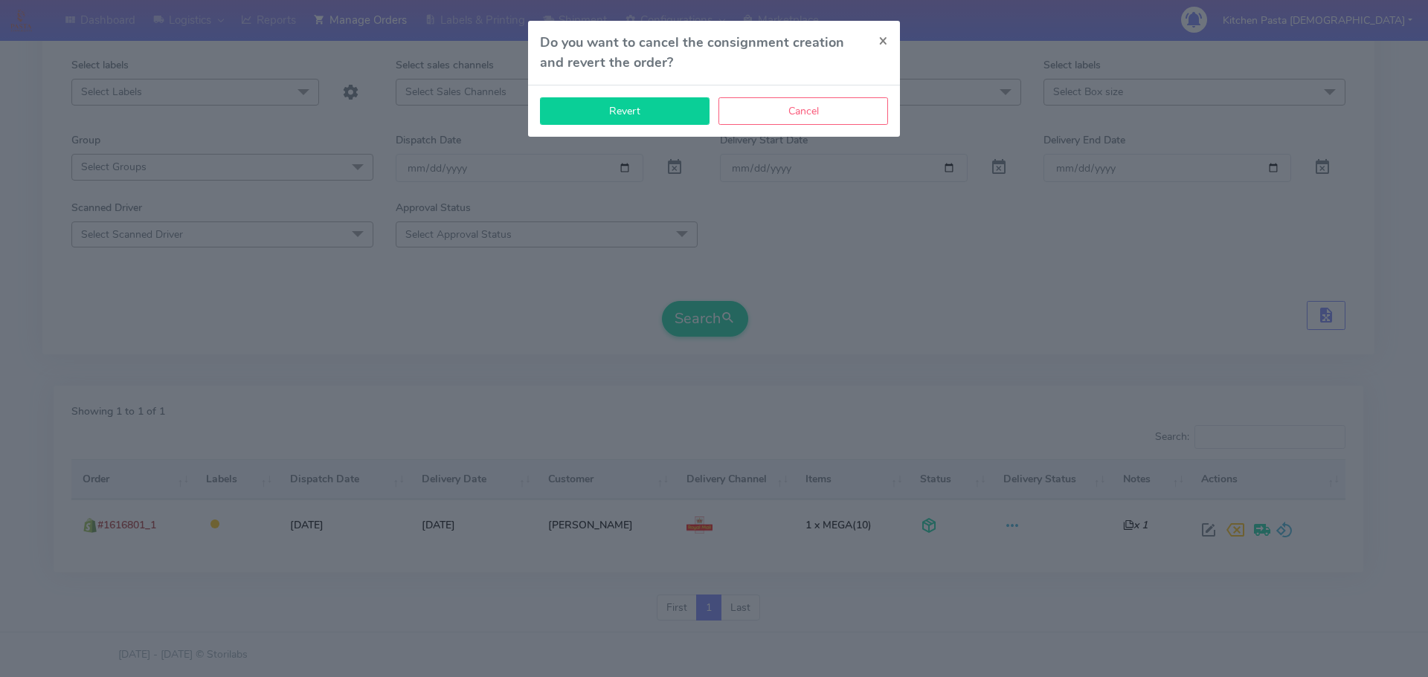
click at [596, 115] on button "Revert" at bounding box center [625, 111] width 170 height 28
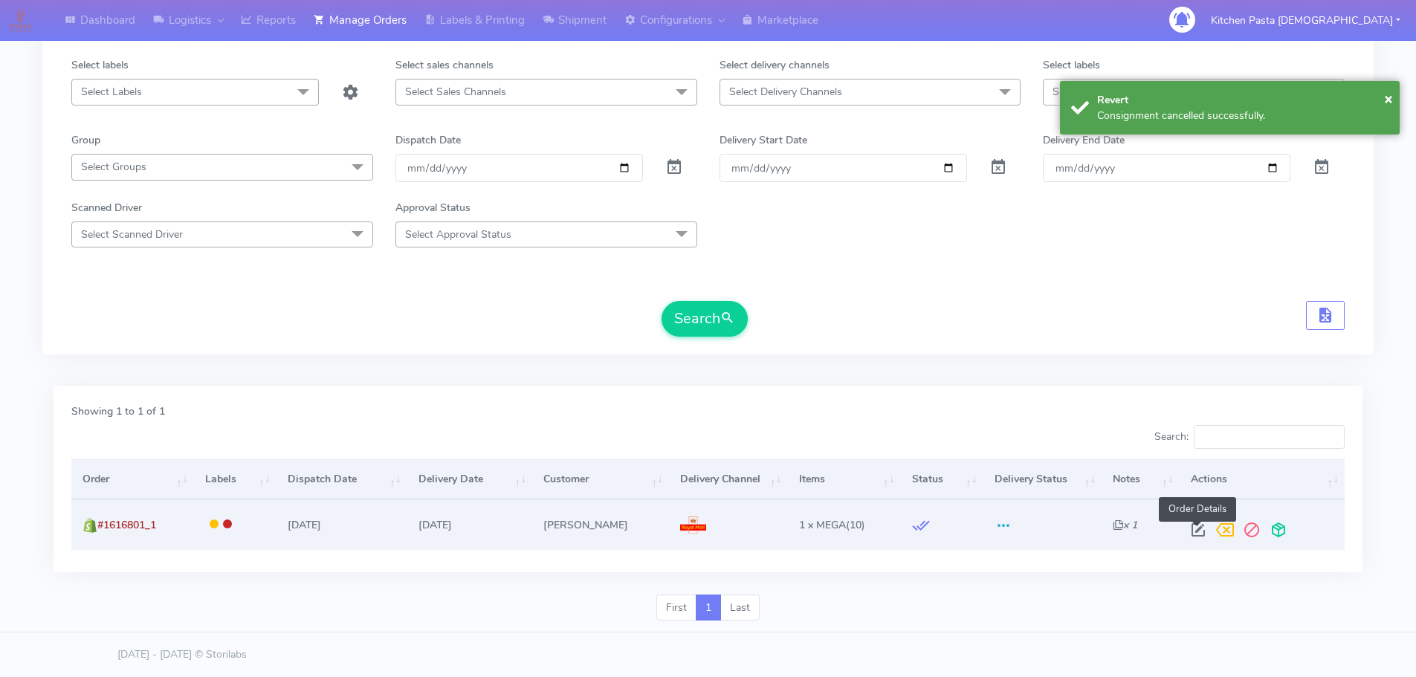
click at [1205, 534] on span at bounding box center [1198, 533] width 27 height 14
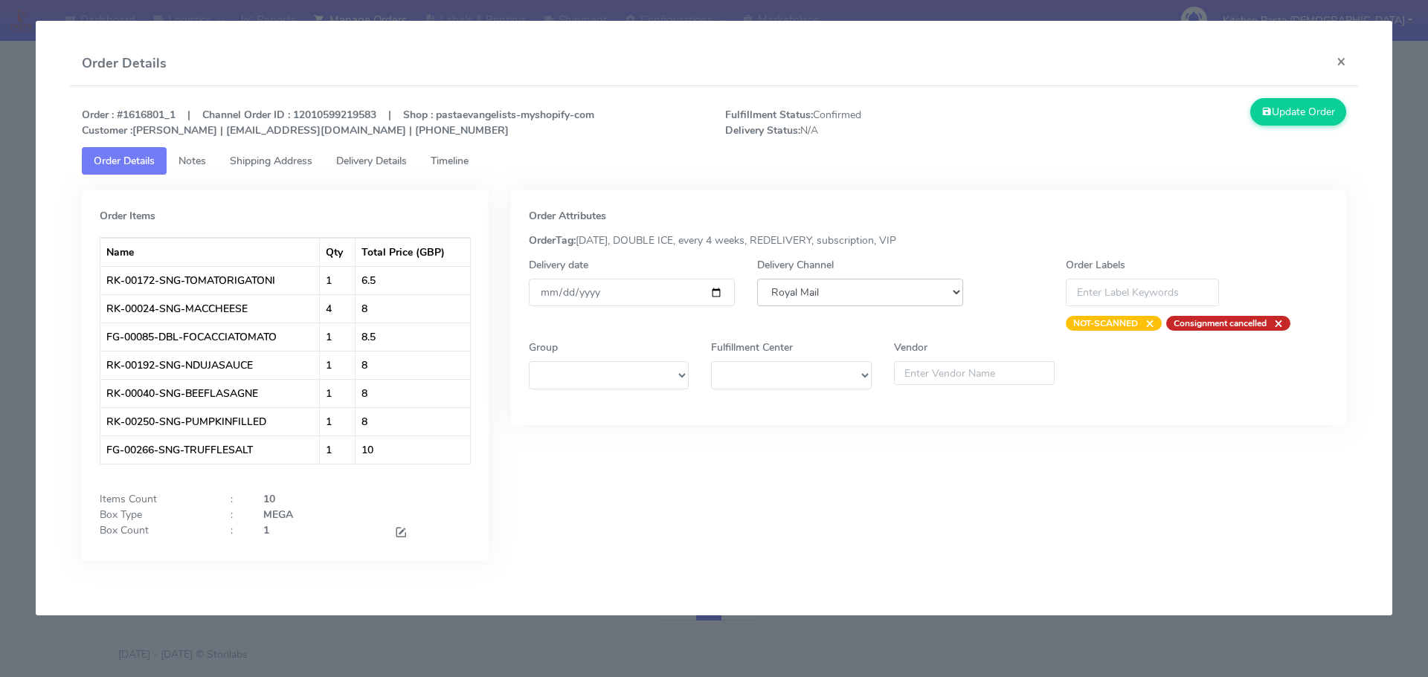
drag, startPoint x: 924, startPoint y: 293, endPoint x: 915, endPoint y: 304, distance: 14.8
click at [924, 293] on select "DHL OnFleet Royal Mail DPD Yodel MaxOptra Amazon Collection" at bounding box center [860, 293] width 206 height 28
select select "5"
click at [757, 279] on select "DHL OnFleet Royal Mail DPD Yodel MaxOptra Amazon Collection" at bounding box center [860, 293] width 206 height 28
click at [1300, 112] on button "Update Order" at bounding box center [1298, 112] width 97 height 28
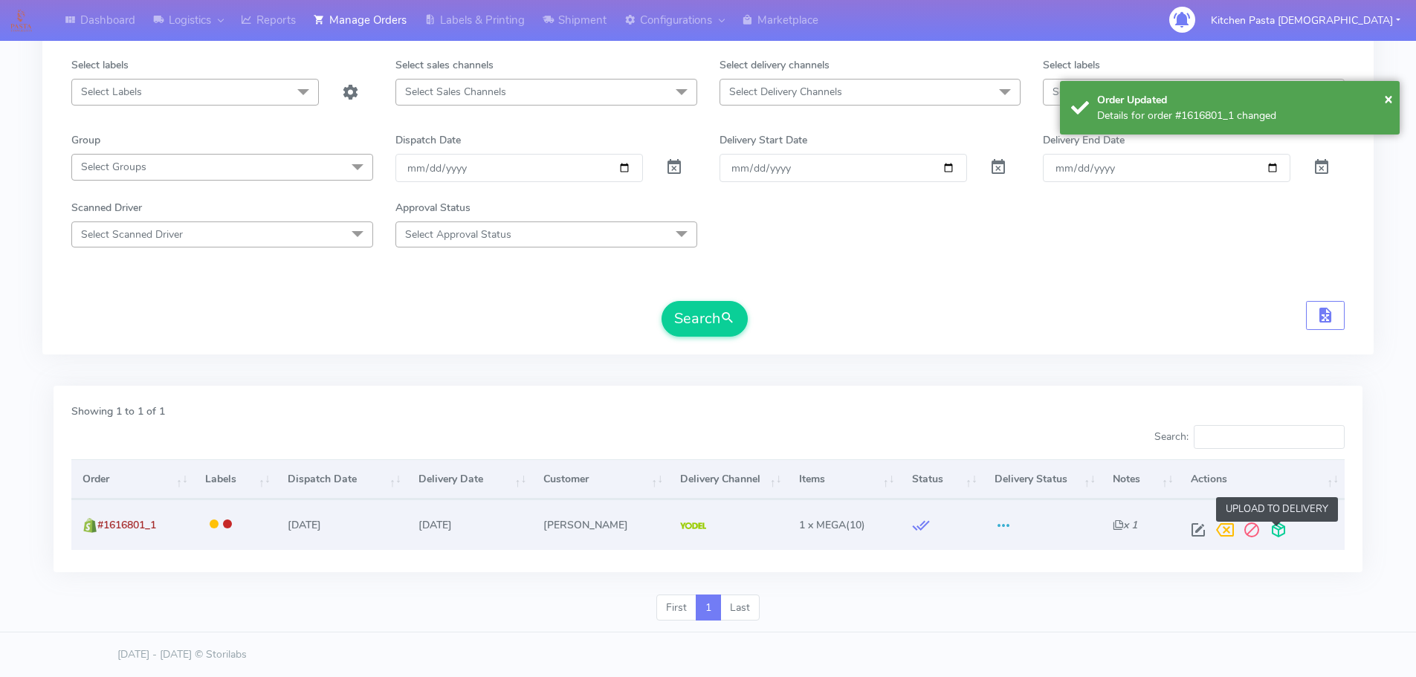
click at [1277, 527] on span at bounding box center [1278, 533] width 27 height 14
click at [1216, 526] on span at bounding box center [1220, 533] width 27 height 14
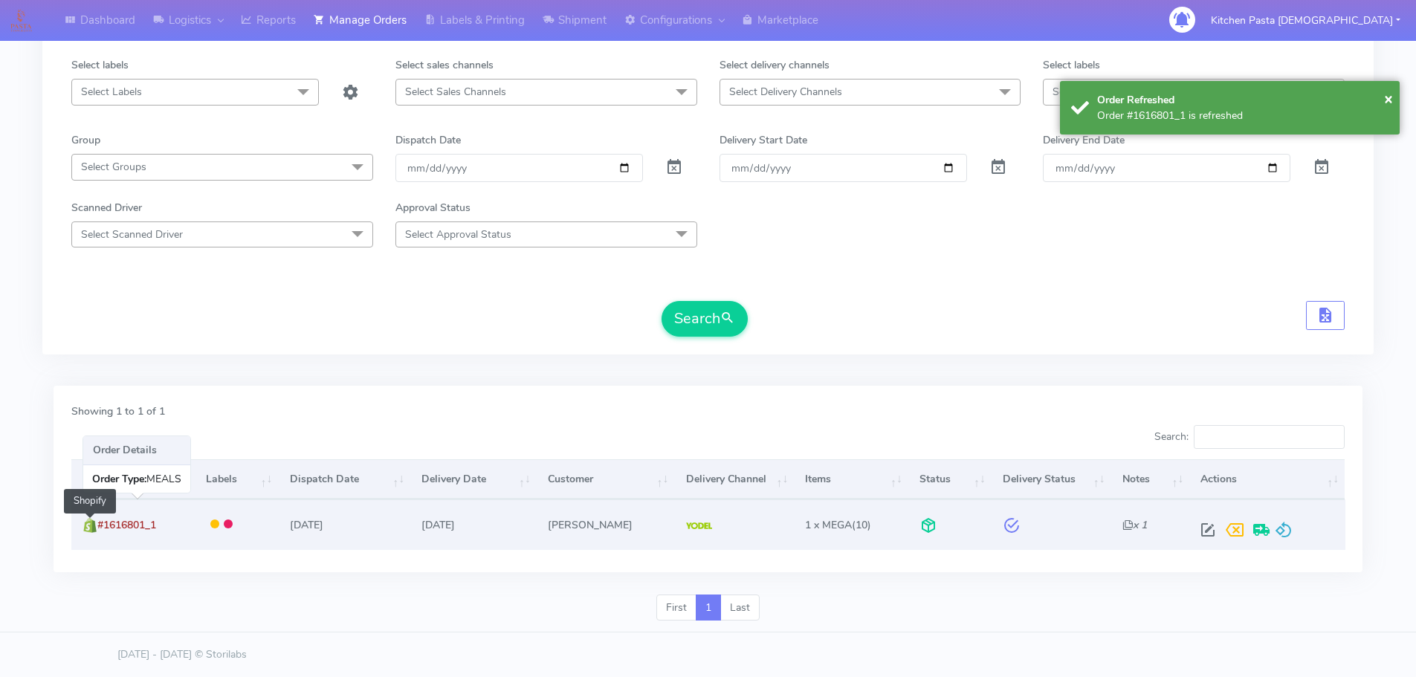
drag, startPoint x: 172, startPoint y: 528, endPoint x: 92, endPoint y: 528, distance: 79.6
click at [92, 528] on td "#1616801_1 Shopify" at bounding box center [132, 525] width 123 height 50
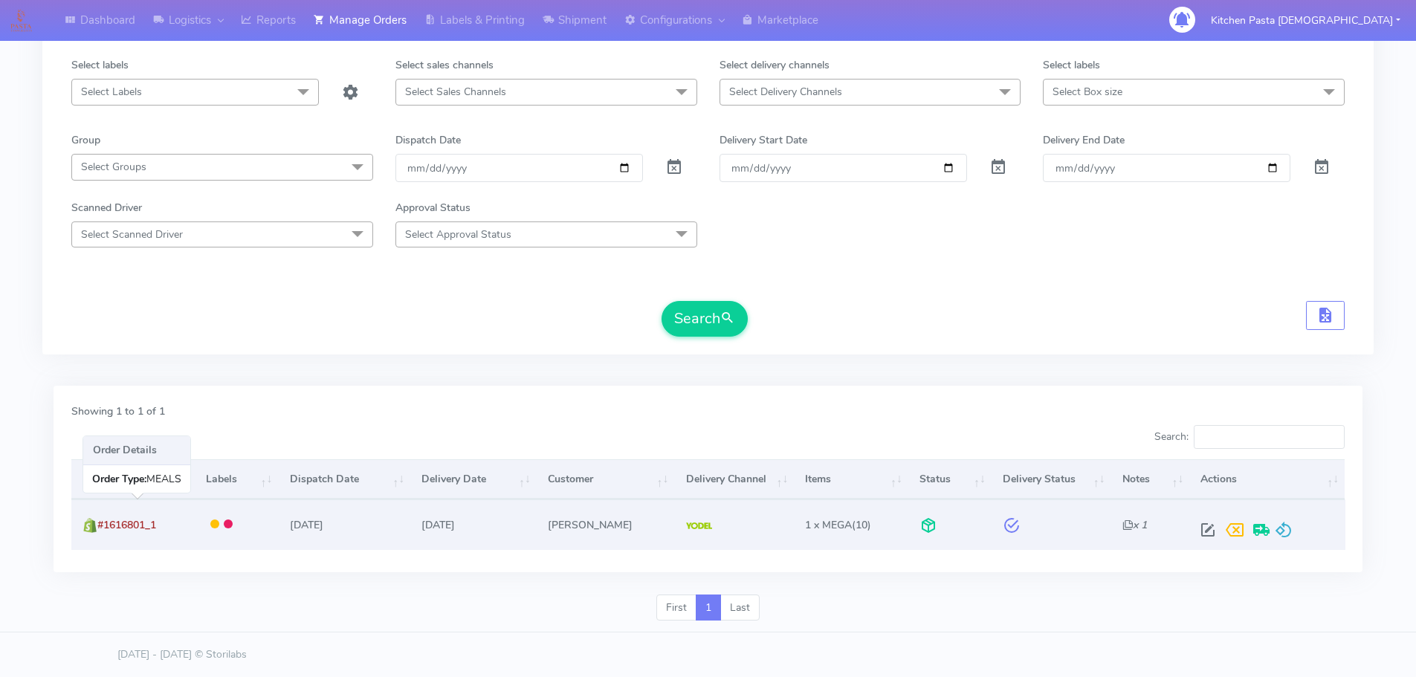
copy span "#1616801_1"
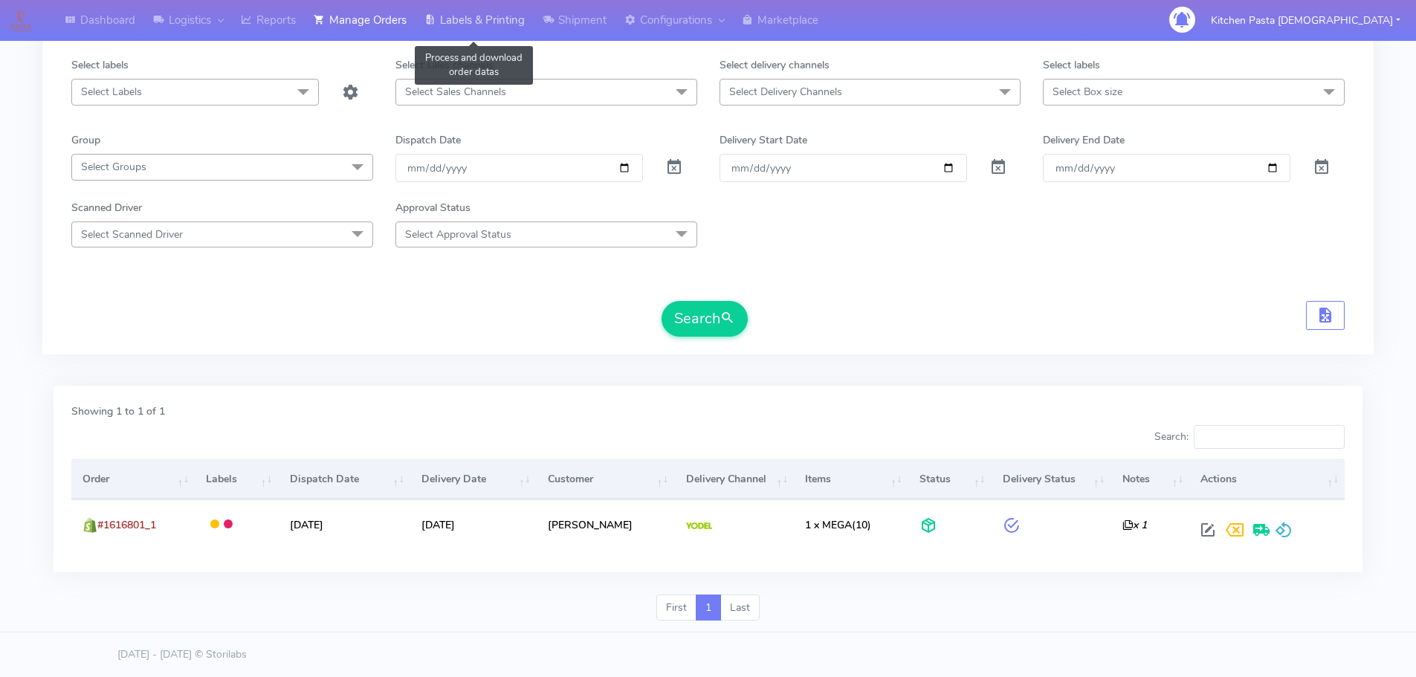
click at [491, 8] on link "Labels & Printing" at bounding box center [475, 20] width 118 height 41
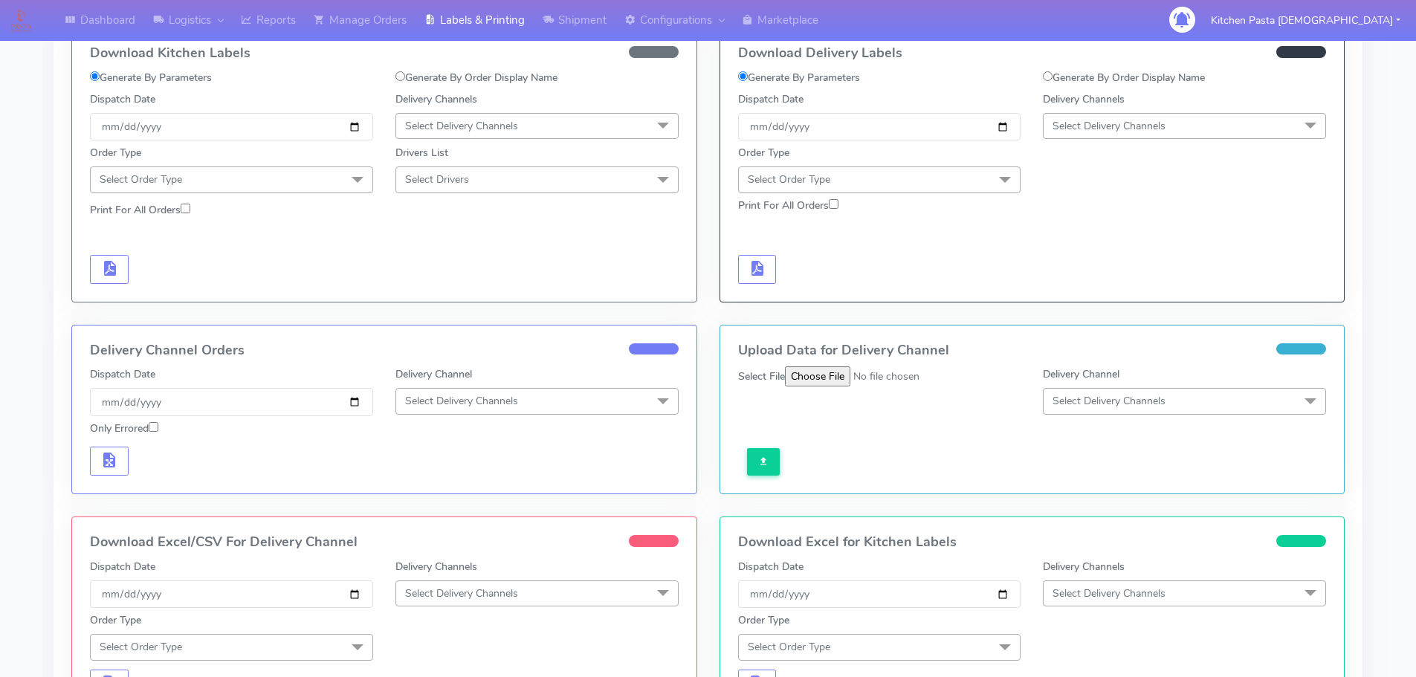
scroll to position [56, 0]
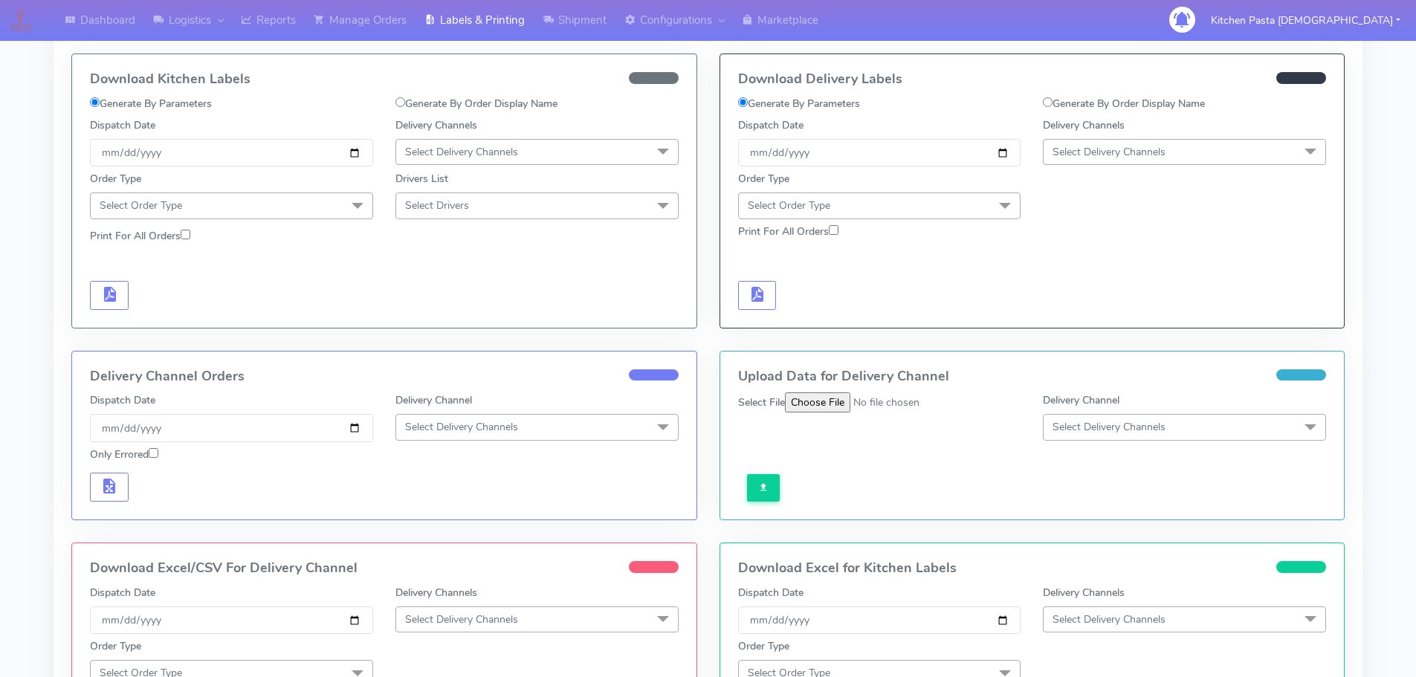
click at [1106, 103] on label "Generate By Order Display Name" at bounding box center [1124, 104] width 162 height 16
click at [1053, 103] on input "Generate By Order Display Name" at bounding box center [1048, 102] width 10 height 10
radio input "true"
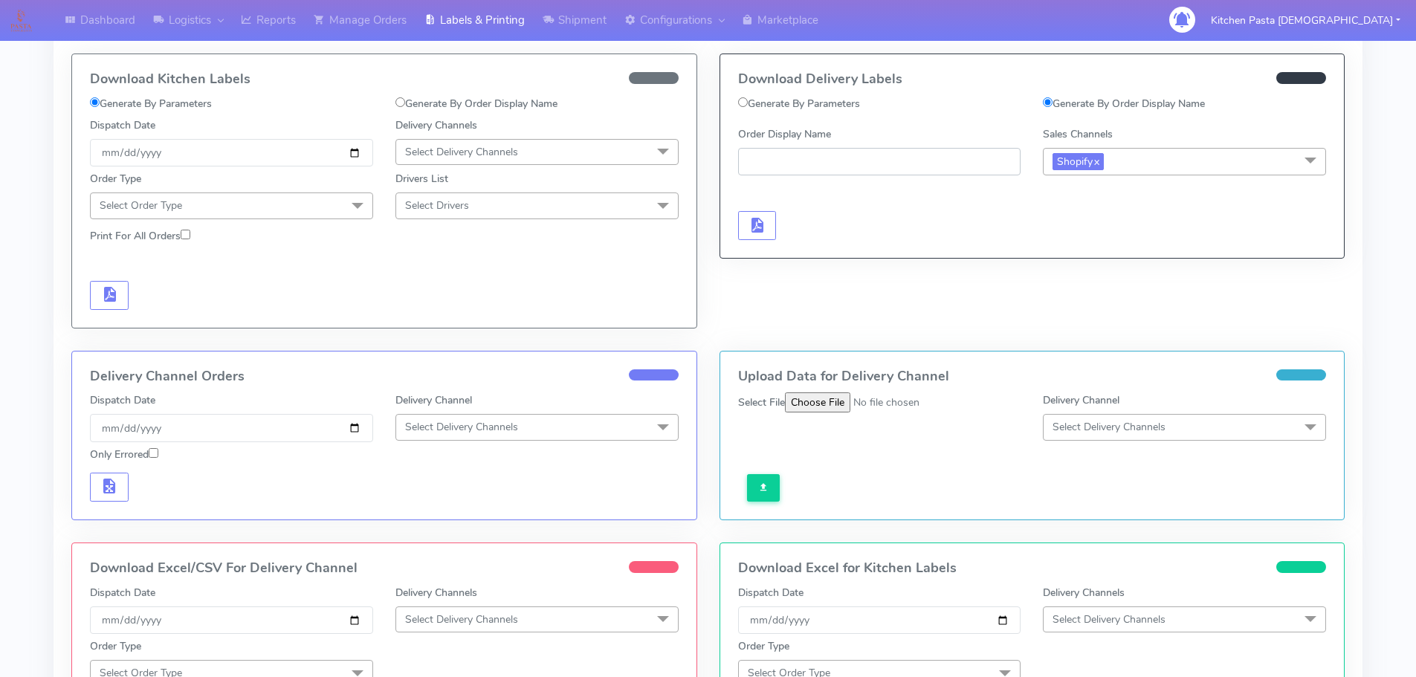
paste input "#1616801_1"
type input "#1616801_1"
click at [758, 222] on span "button" at bounding box center [757, 229] width 18 height 14
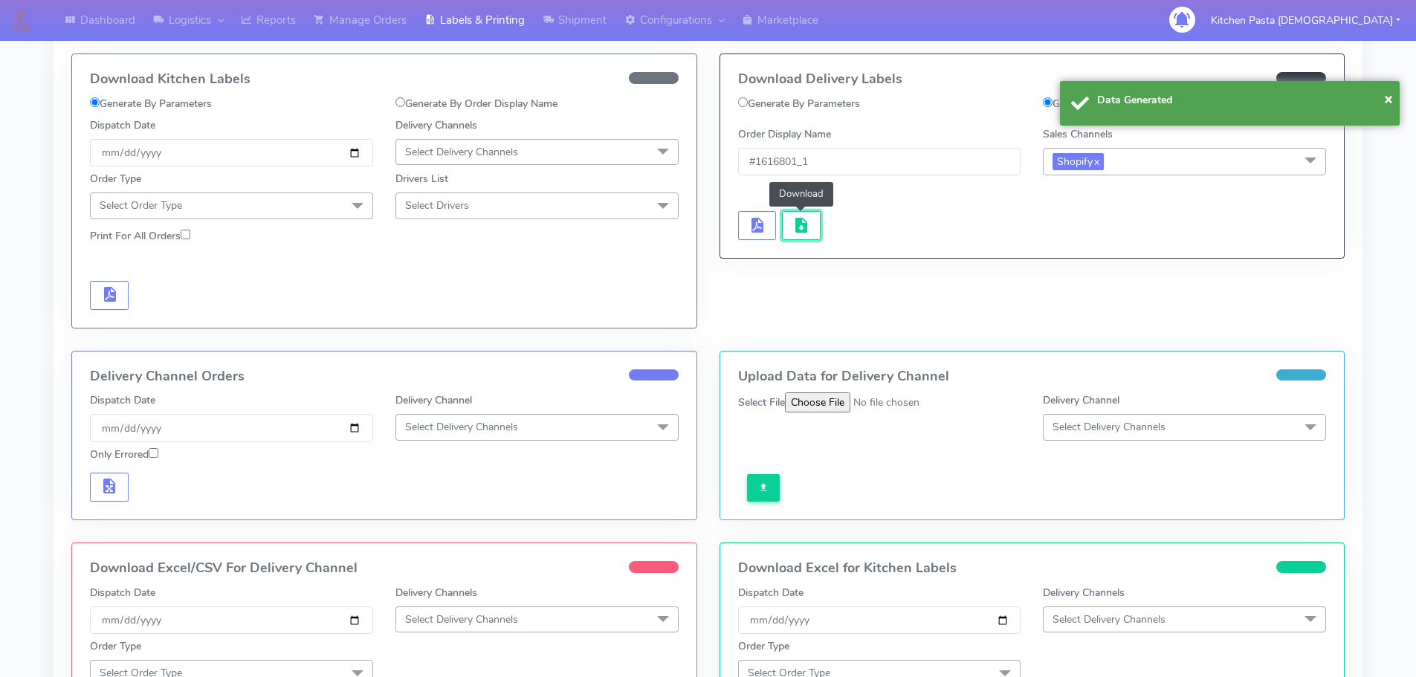
click at [798, 235] on span "button" at bounding box center [802, 229] width 18 height 14
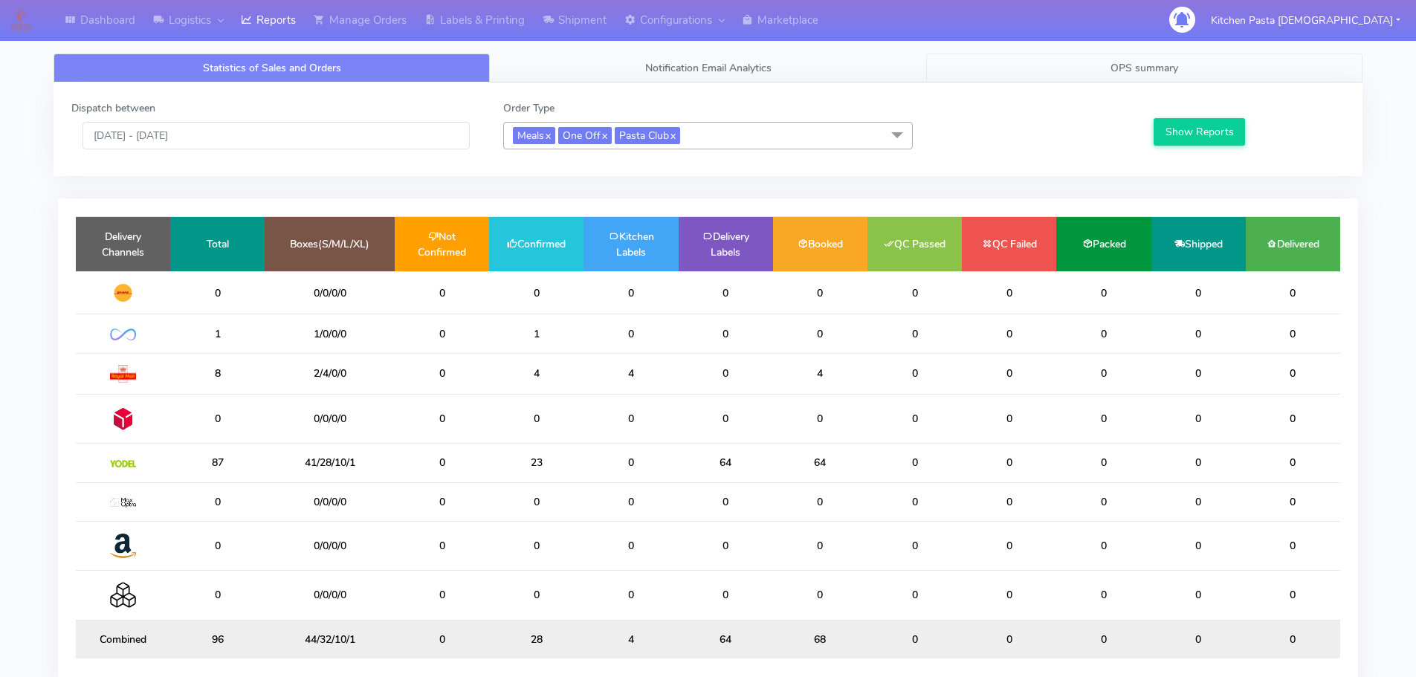
drag, startPoint x: 1146, startPoint y: 71, endPoint x: 1150, endPoint y: 83, distance: 12.0
click at [1146, 71] on span "OPS summary" at bounding box center [1145, 68] width 68 height 14
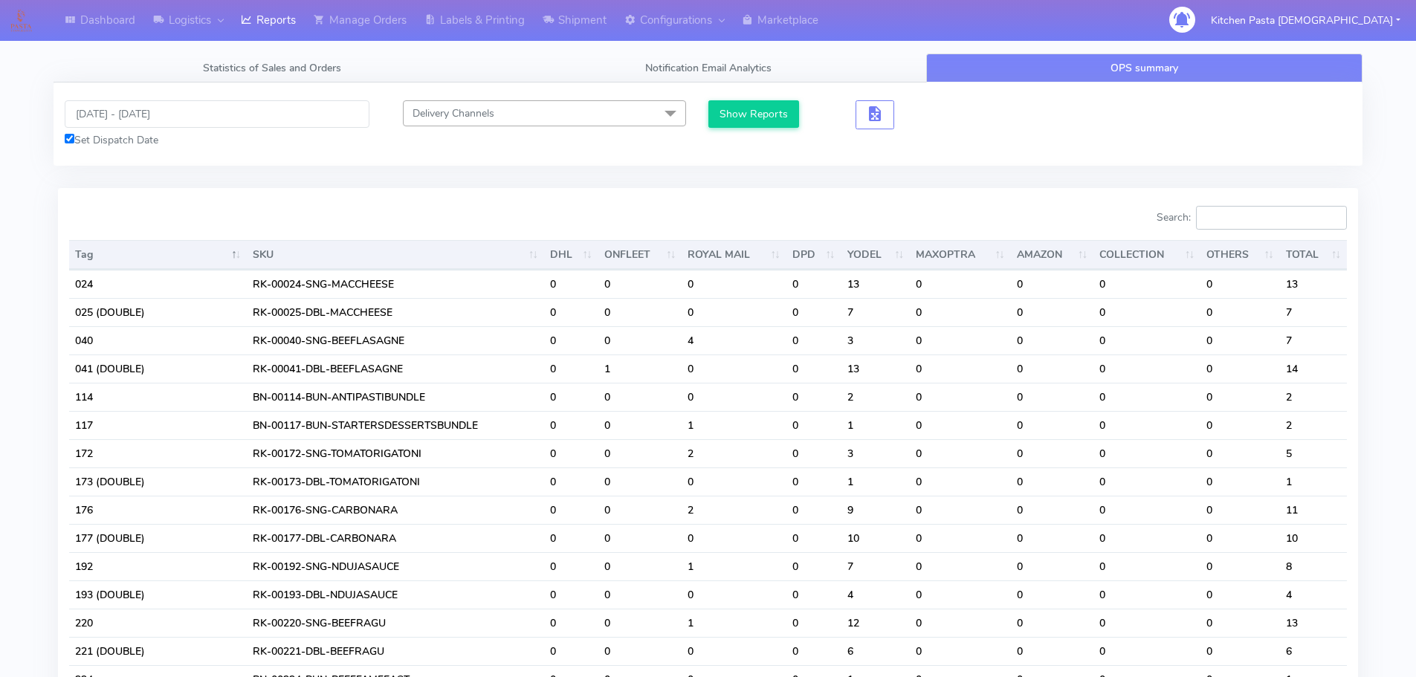
click at [1243, 219] on input "Search:" at bounding box center [1271, 218] width 151 height 24
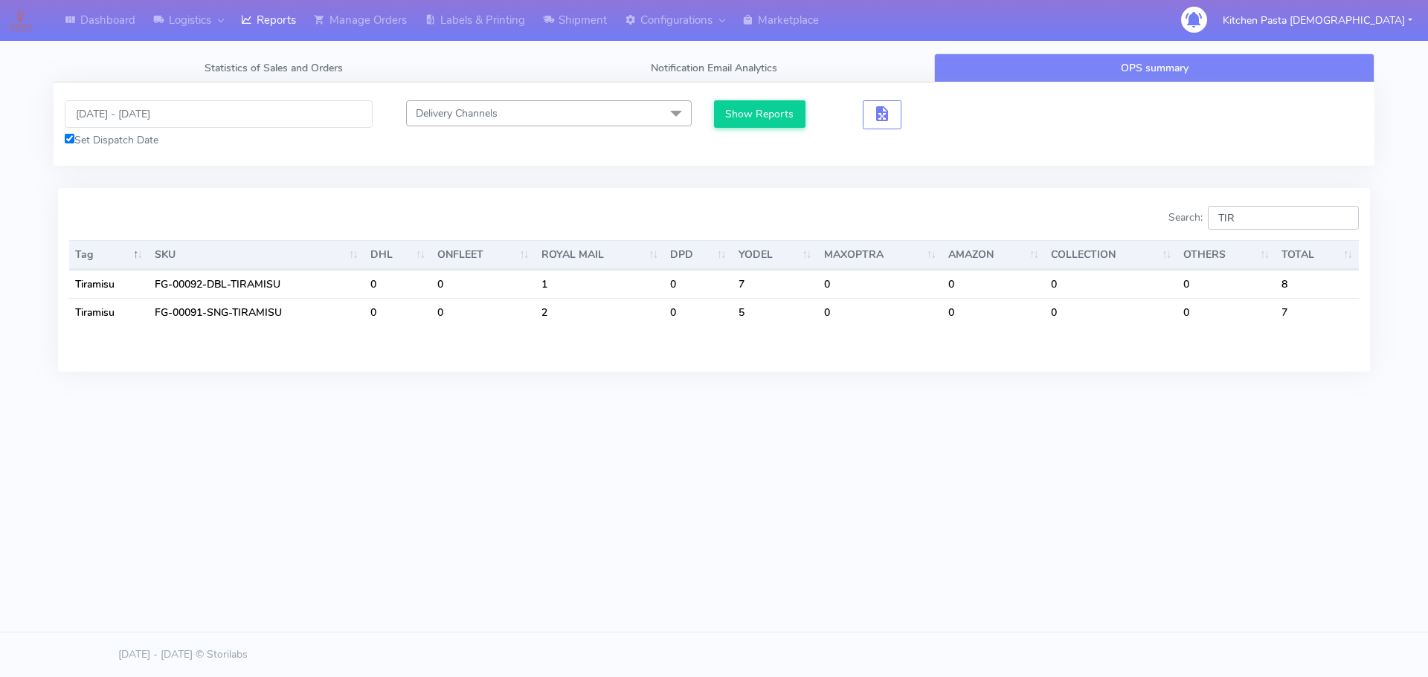
type input "TIR"
drag, startPoint x: 1260, startPoint y: 217, endPoint x: 1174, endPoint y: 210, distance: 86.5
click at [1174, 210] on div "Search: TIR" at bounding box center [1041, 221] width 633 height 30
type input "PRO"
drag, startPoint x: 1269, startPoint y: 223, endPoint x: 1113, endPoint y: 187, distance: 160.2
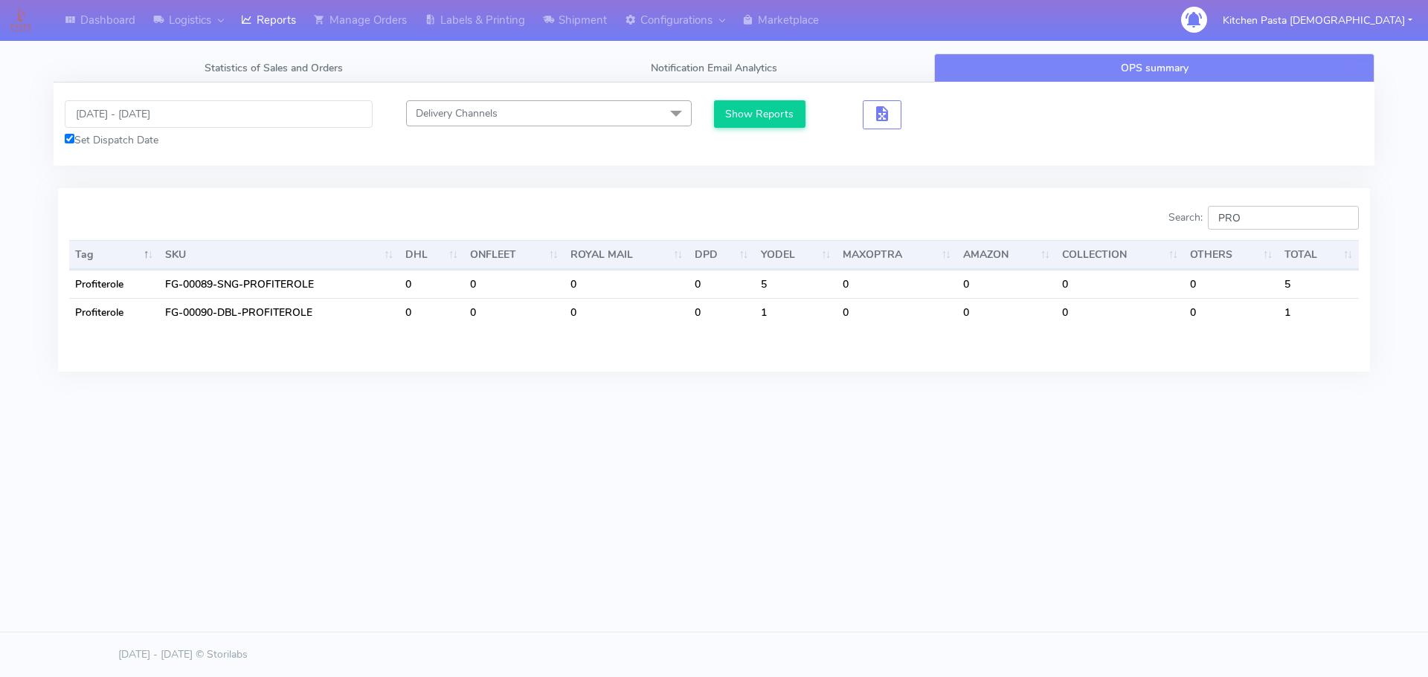
click at [1114, 188] on div "Search: PRO Tag SKU DHL ONFLEET ROYAL MAIL DPD YODEL MAXOPTRA AMAZON COLLECTION…" at bounding box center [714, 279] width 1312 height 183
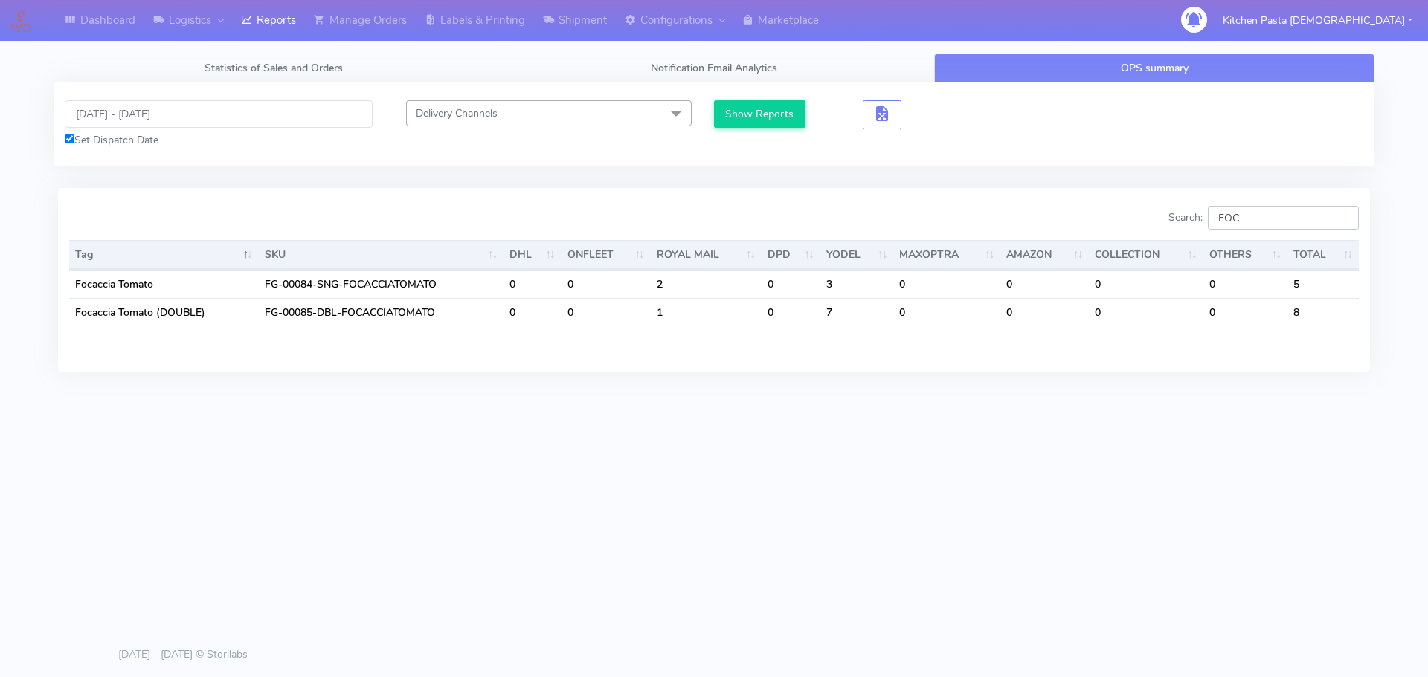
type input "FOC"
drag, startPoint x: 1251, startPoint y: 224, endPoint x: 1214, endPoint y: 222, distance: 37.2
click at [1214, 222] on label "Search: FOC" at bounding box center [1263, 218] width 190 height 24
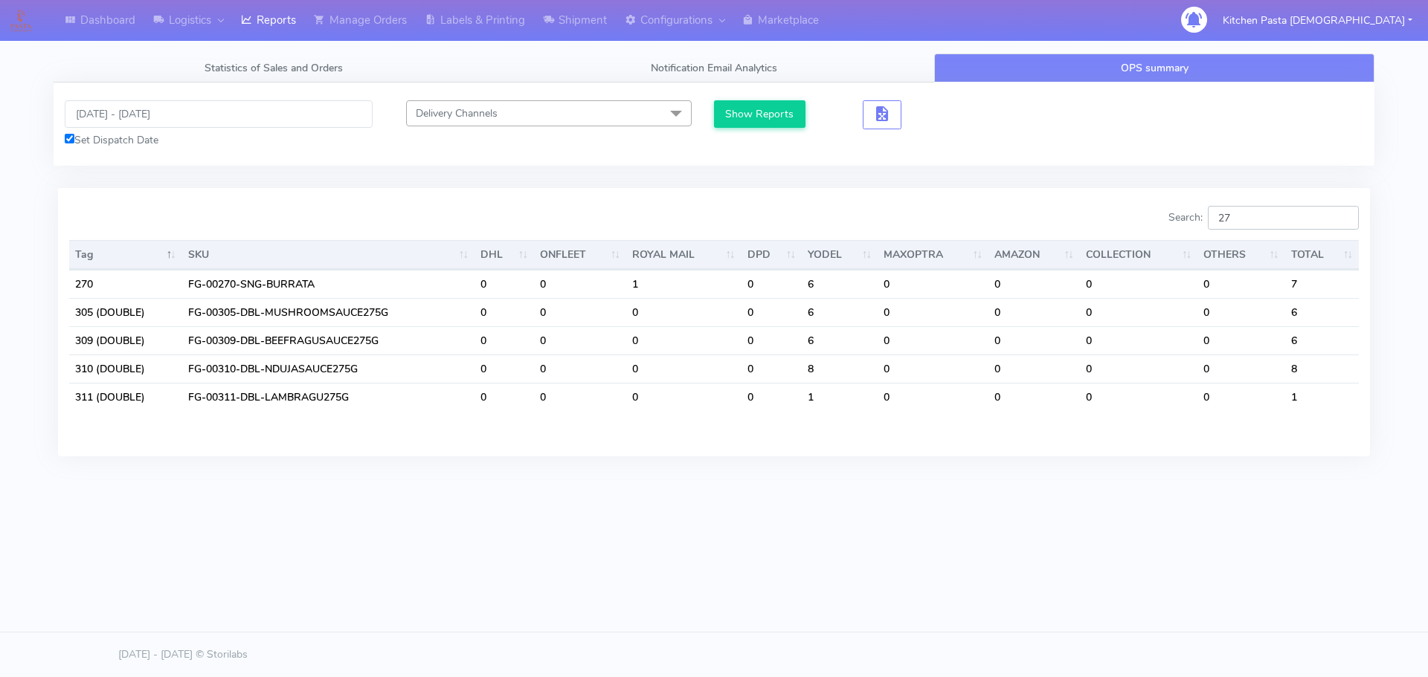
type input "2"
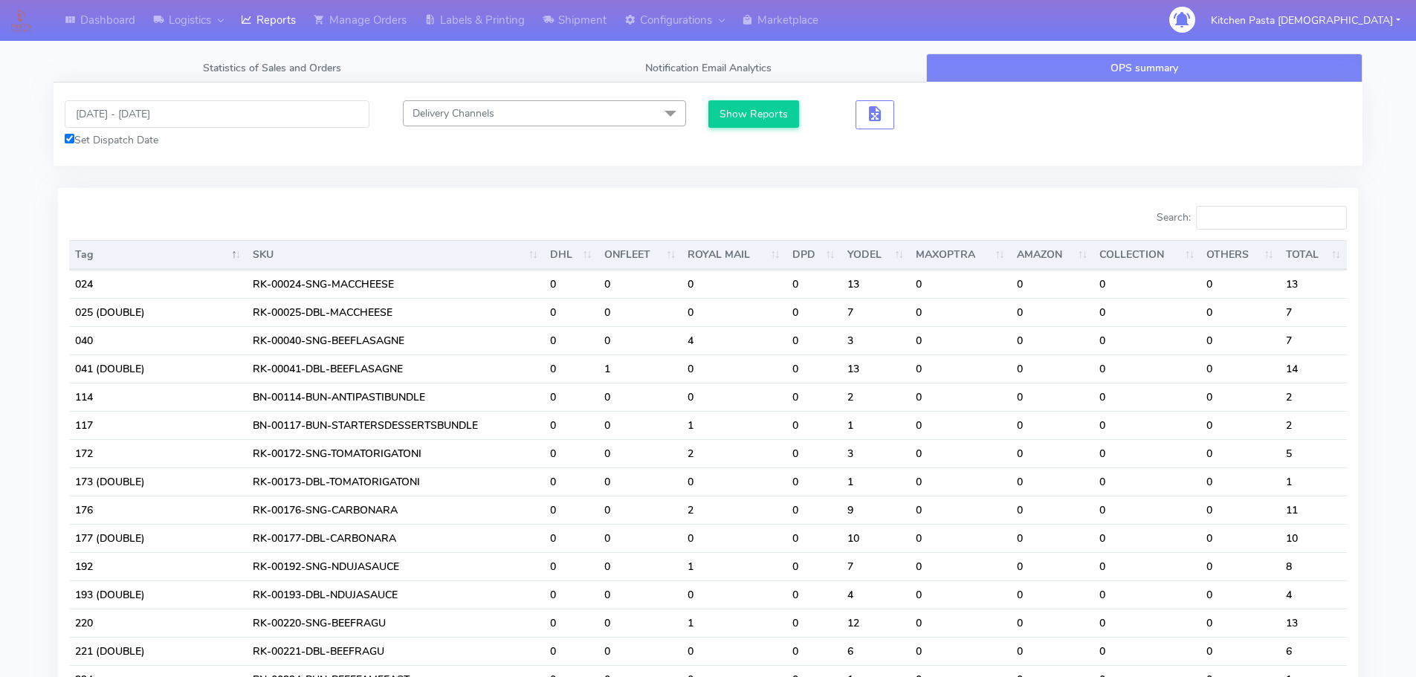
click at [1251, 240] on th "OTHERS" at bounding box center [1240, 255] width 79 height 30
click at [1251, 216] on input "Search:" at bounding box center [1271, 218] width 151 height 24
click at [457, 33] on link "Labels & Printing" at bounding box center [475, 20] width 118 height 41
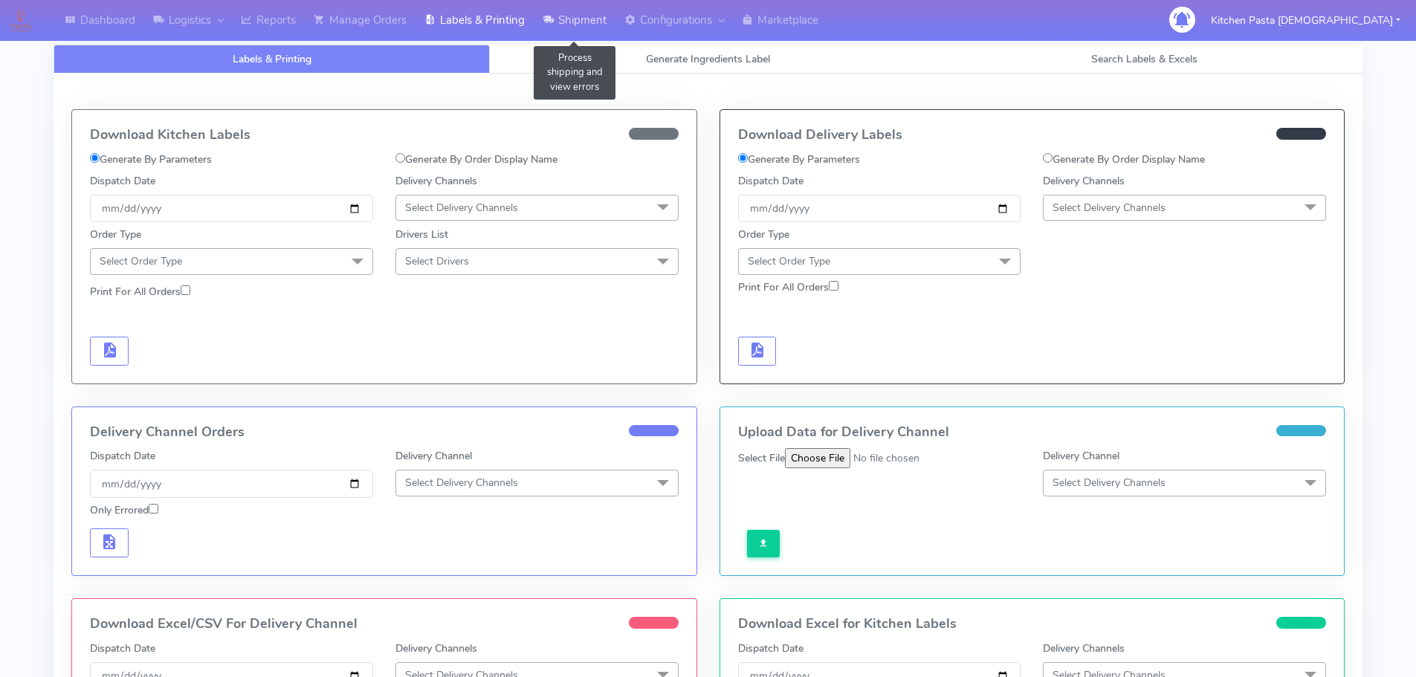
click at [553, 19] on icon at bounding box center [548, 20] width 11 height 15
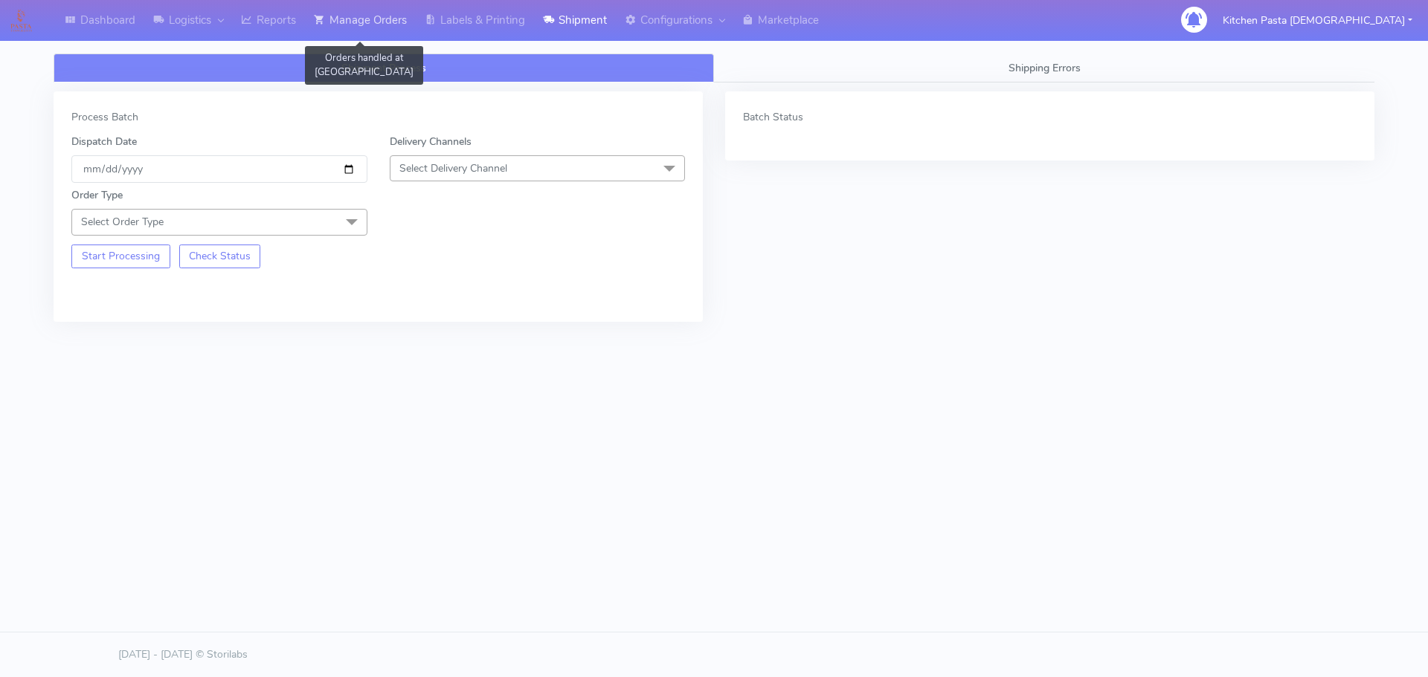
click at [399, 19] on link "Manage Orders" at bounding box center [360, 20] width 111 height 41
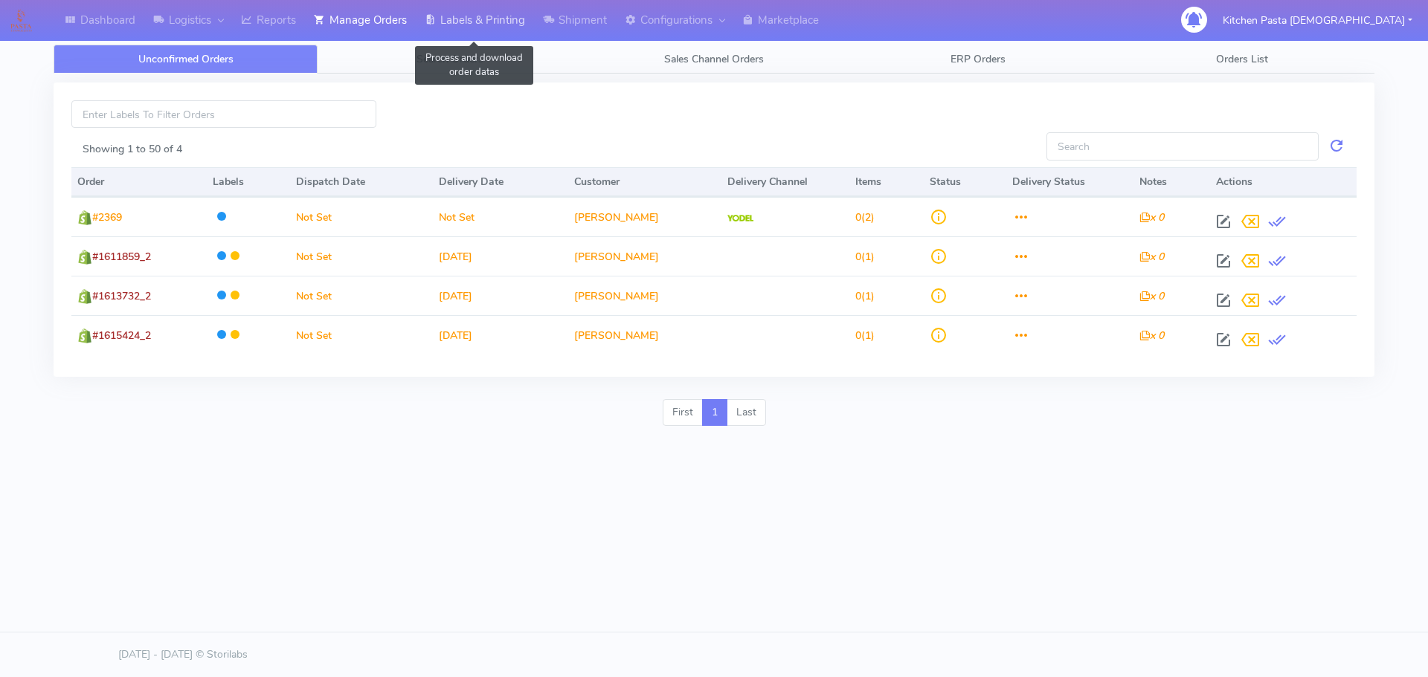
click at [475, 20] on link "Labels & Printing" at bounding box center [475, 20] width 118 height 41
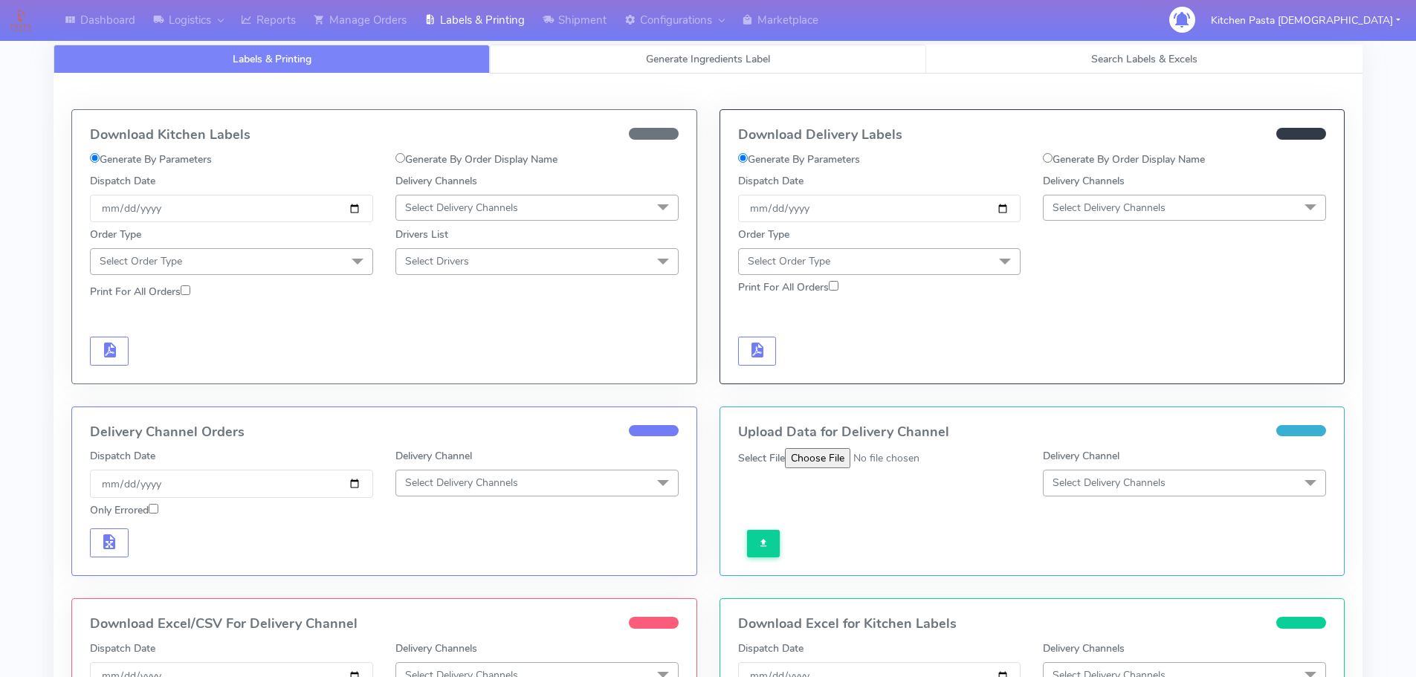
click at [703, 66] on link "Generate Ingredients Label" at bounding box center [708, 59] width 436 height 29
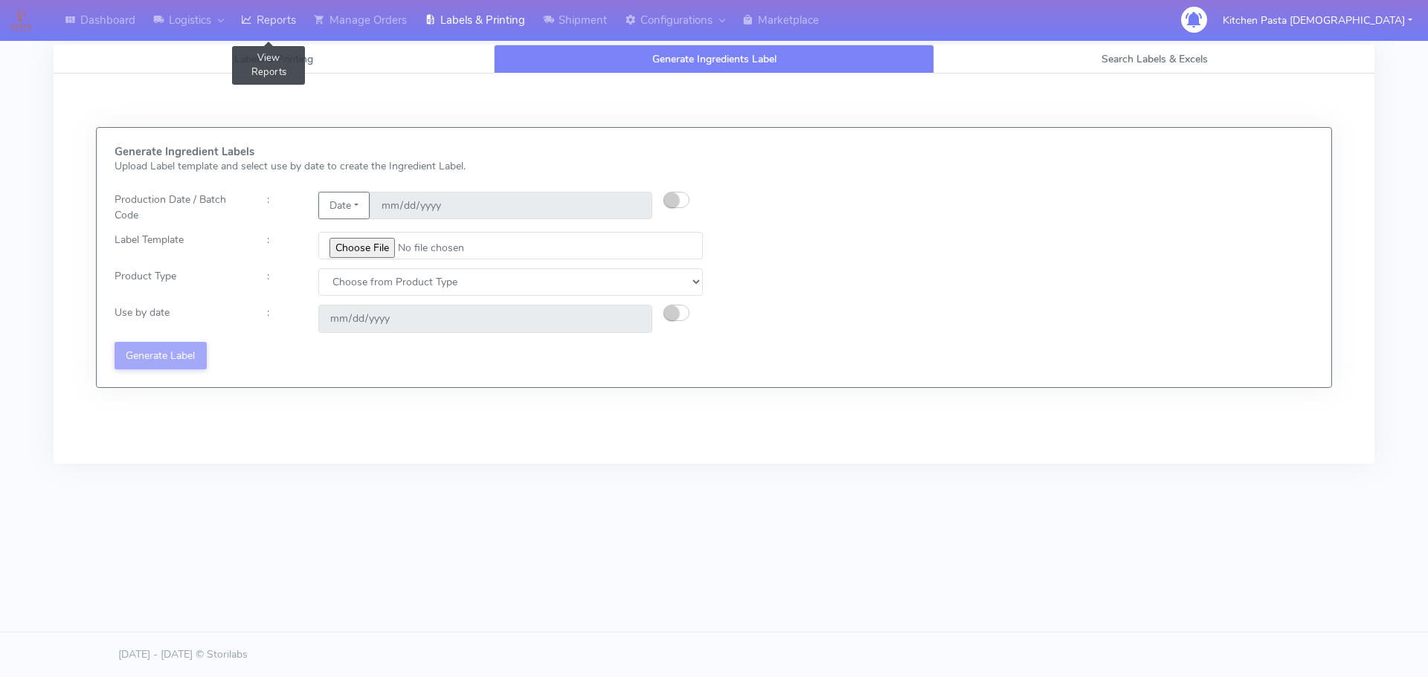
click at [257, 24] on link "Reports" at bounding box center [268, 20] width 73 height 41
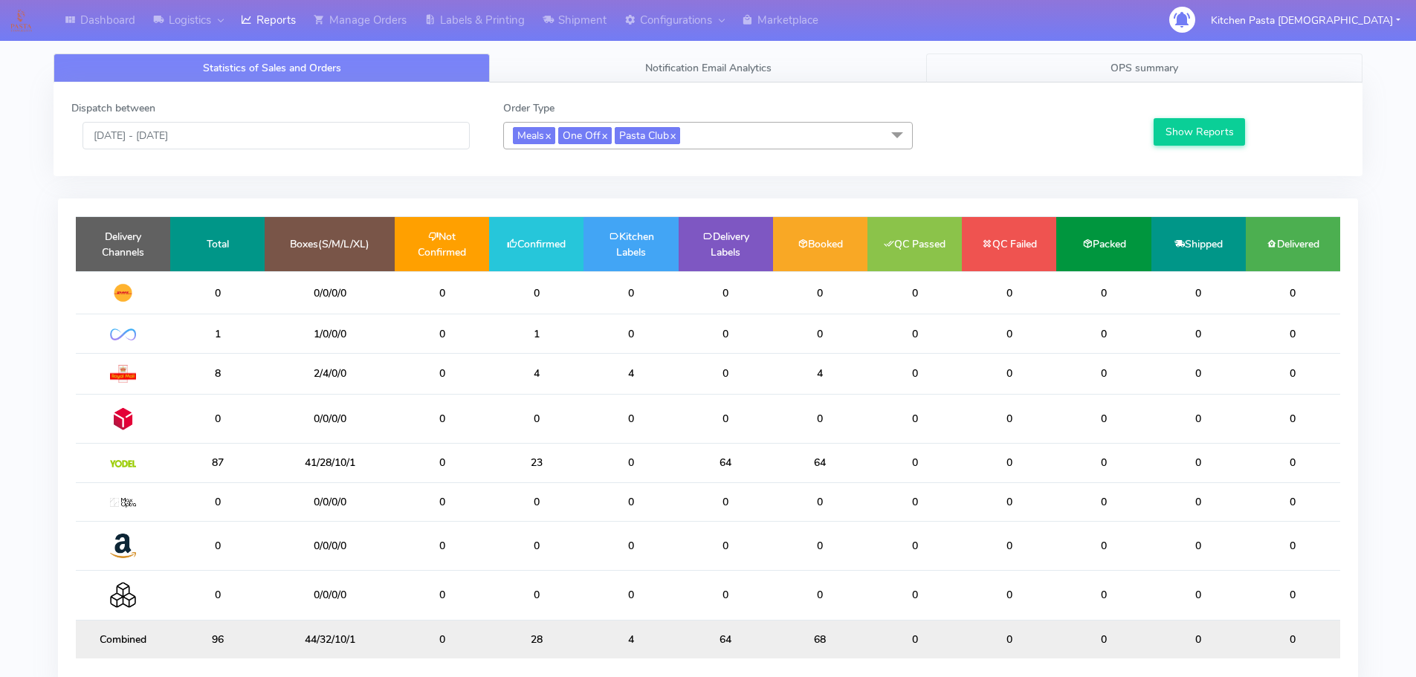
click at [1112, 59] on link "OPS summary" at bounding box center [1144, 68] width 436 height 29
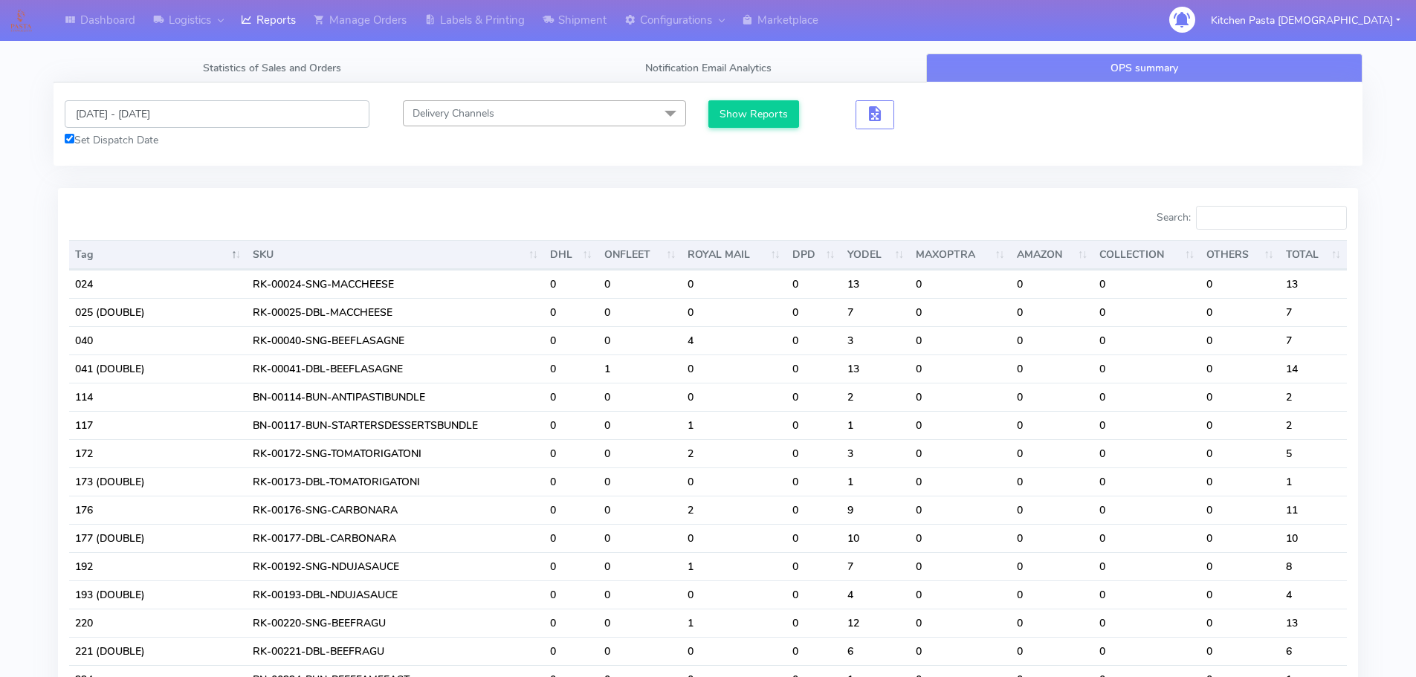
click at [210, 125] on input "[DATE] - [DATE]" at bounding box center [217, 114] width 305 height 28
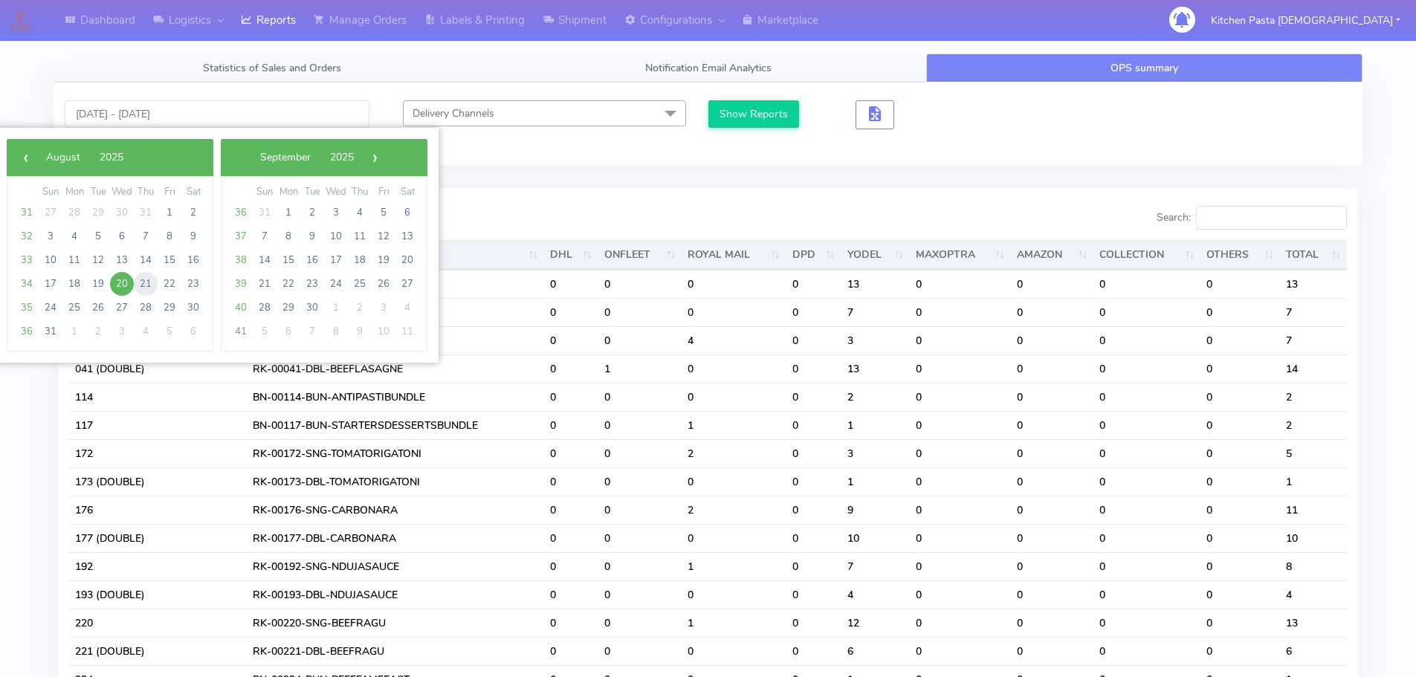
click at [146, 294] on span "21" at bounding box center [146, 284] width 24 height 24
click at [146, 288] on span "21" at bounding box center [146, 284] width 24 height 24
type input "[DATE] - [DATE]"
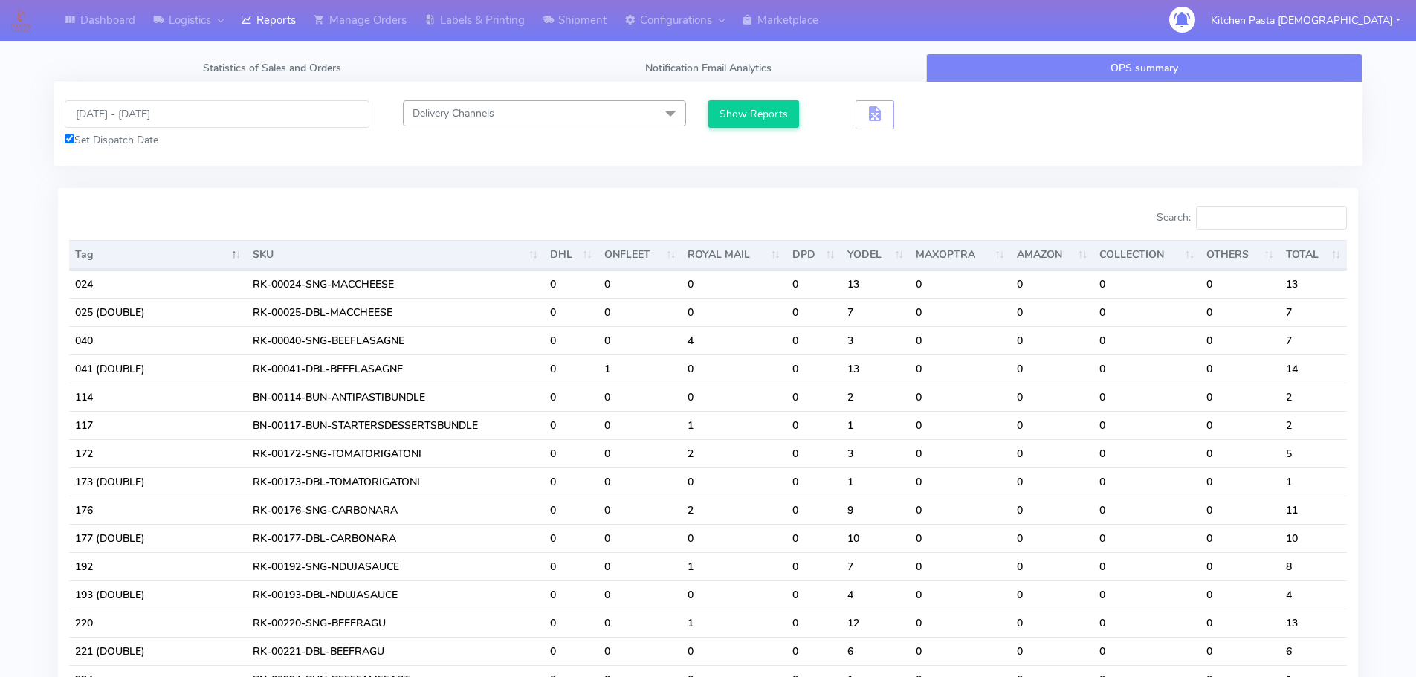
click at [146, 288] on td "024" at bounding box center [158, 284] width 178 height 28
drag, startPoint x: 760, startPoint y: 125, endPoint x: 789, endPoint y: 128, distance: 29.1
click at [765, 126] on button "Show Reports" at bounding box center [754, 114] width 91 height 28
click at [275, 119] on input "[DATE] - [DATE]" at bounding box center [217, 114] width 305 height 28
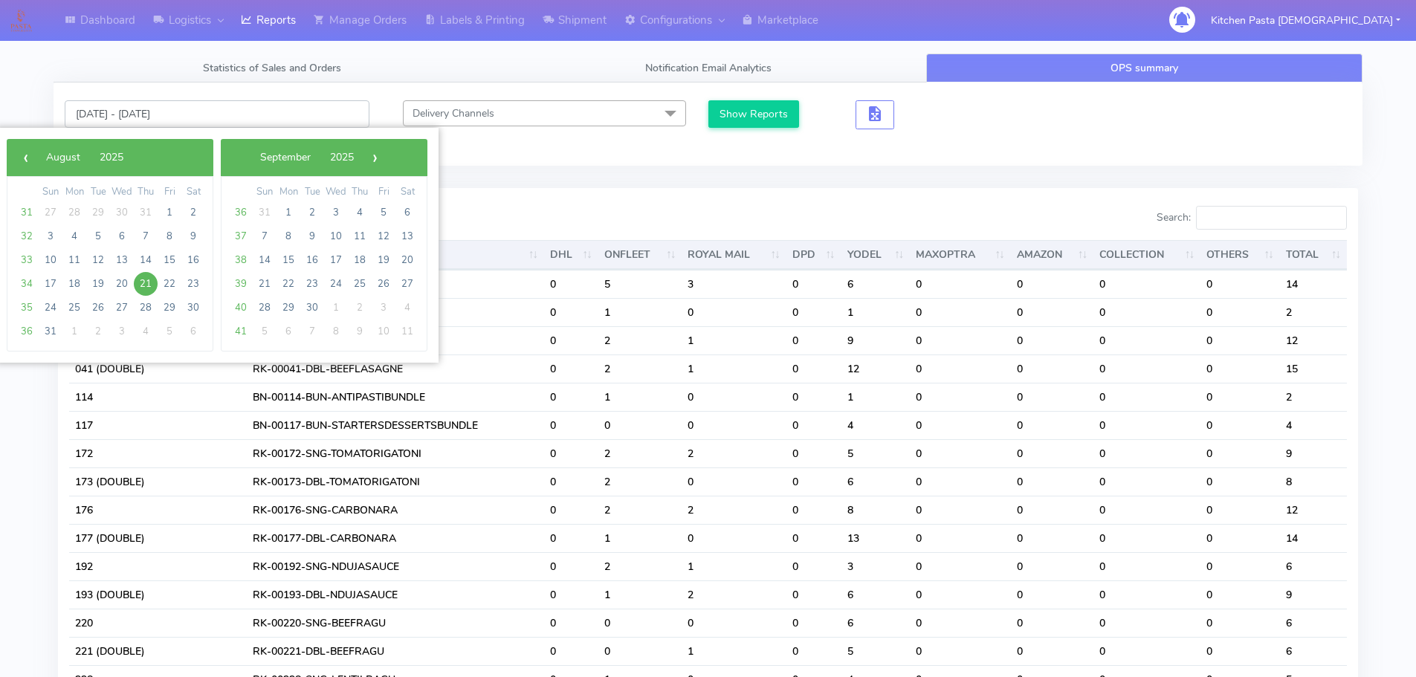
click at [275, 119] on input "[DATE] - [DATE]" at bounding box center [217, 114] width 305 height 28
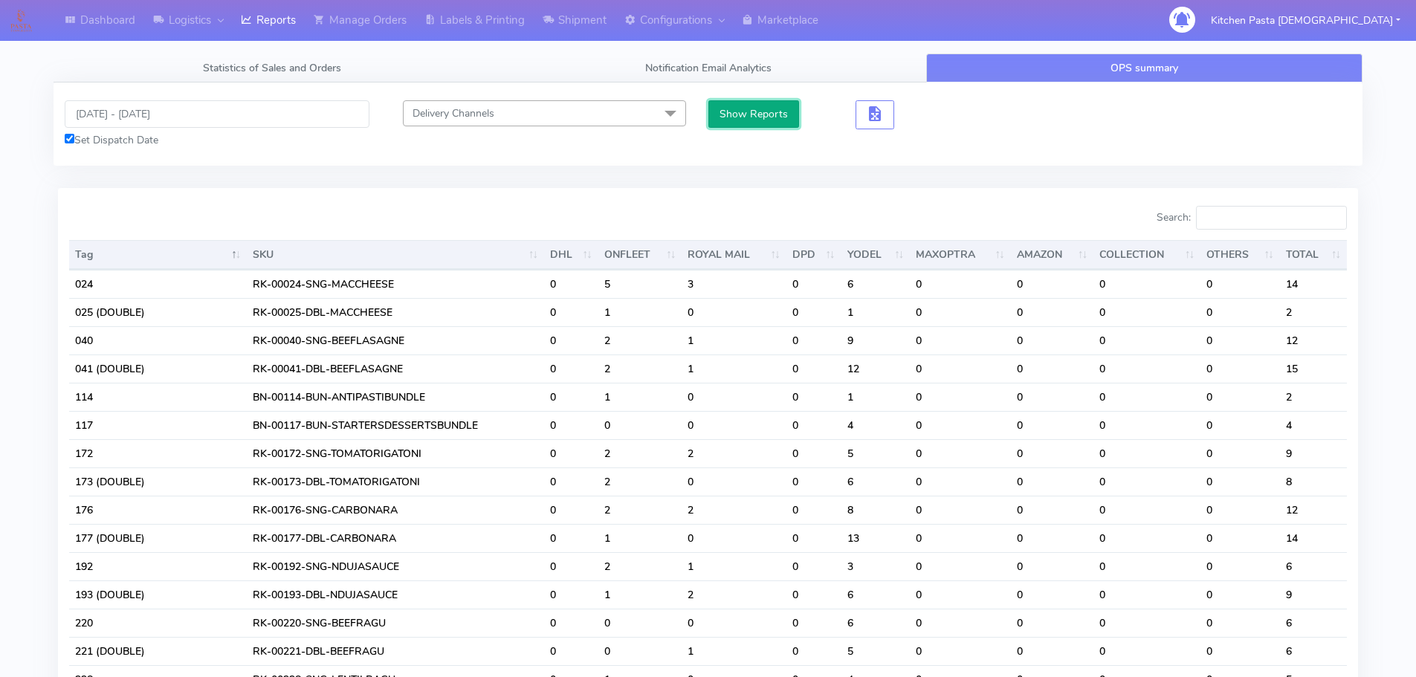
click at [757, 124] on button "Show Reports" at bounding box center [754, 114] width 91 height 28
click at [1255, 219] on input "Search:" at bounding box center [1271, 218] width 151 height 24
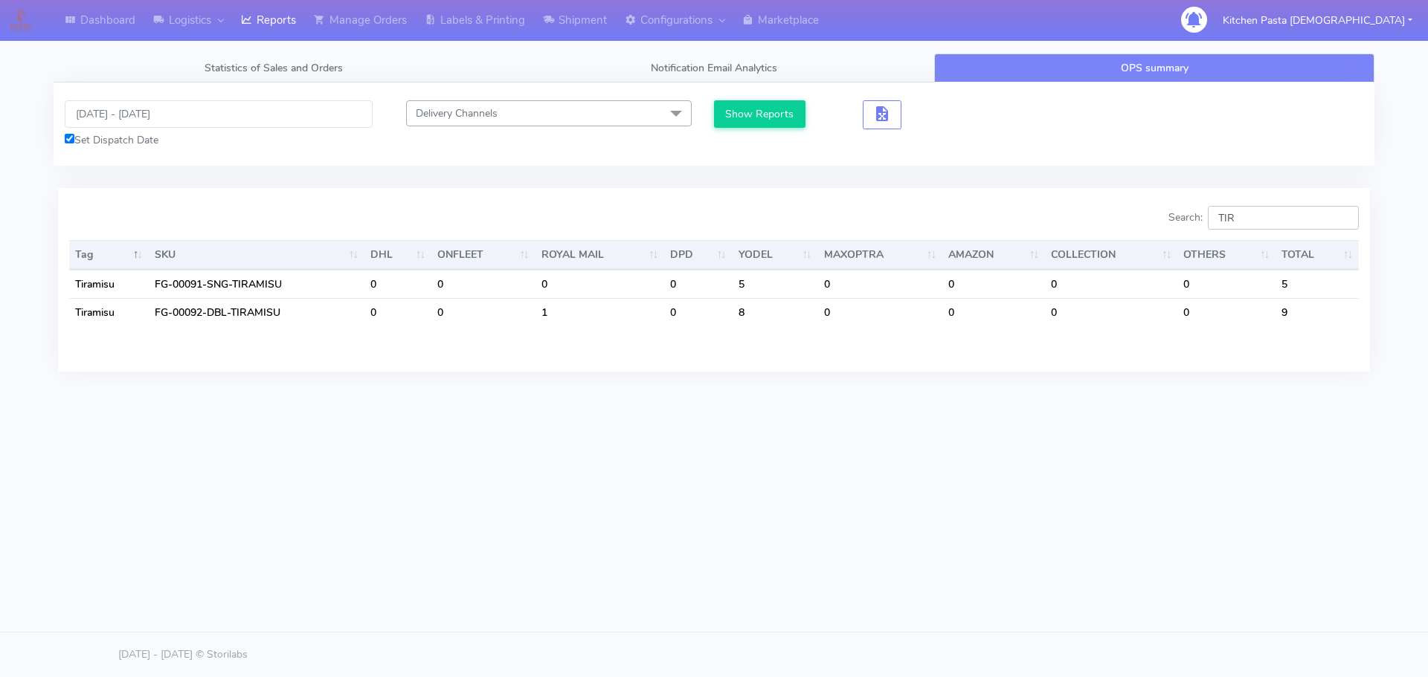
type input "TIR"
drag, startPoint x: 1213, startPoint y: 244, endPoint x: 1149, endPoint y: 242, distance: 63.2
click at [1155, 244] on div "Search: TIR Tag SKU DHL ONFLEET ROYAL MAIL DPD YODEL MAXOPTRA AMAZON COLLECTION…" at bounding box center [713, 279] width 1289 height 147
type input "PRO"
drag, startPoint x: 1297, startPoint y: 220, endPoint x: 1080, endPoint y: 224, distance: 217.1
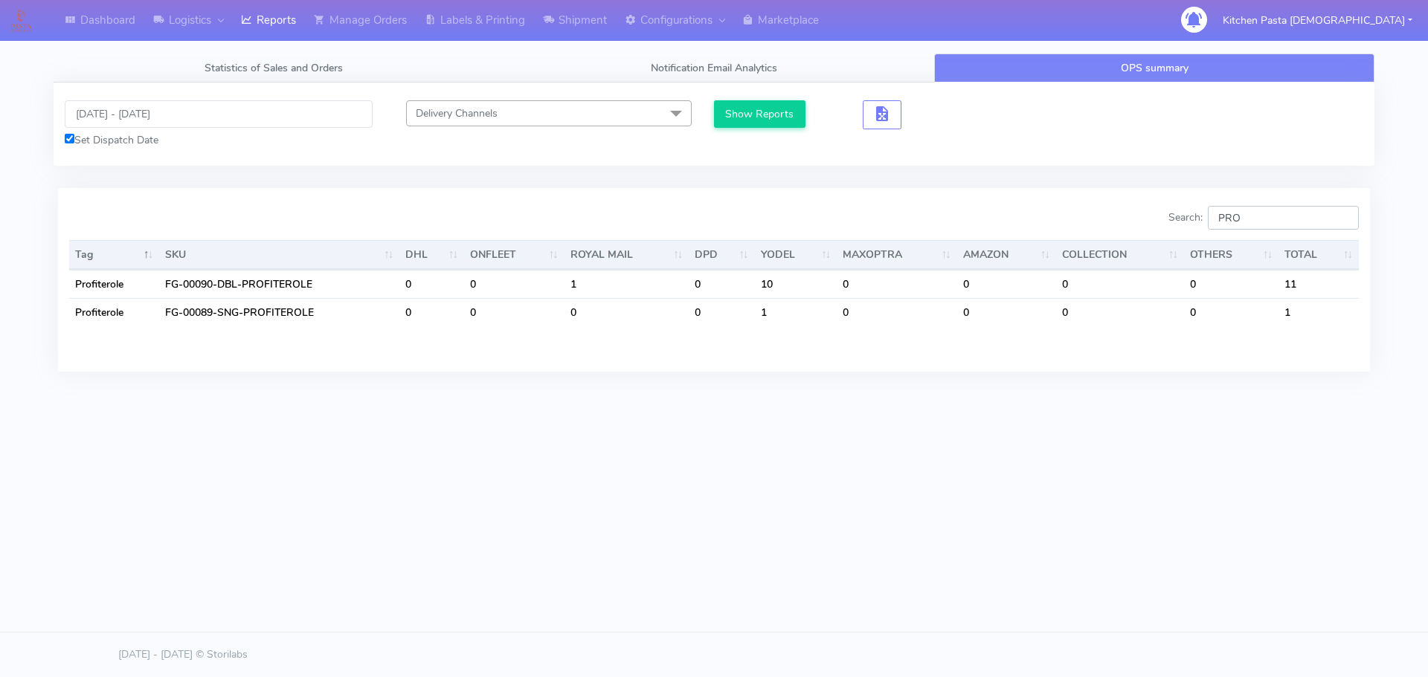
click at [1123, 223] on div "Search: PRO" at bounding box center [1041, 221] width 633 height 30
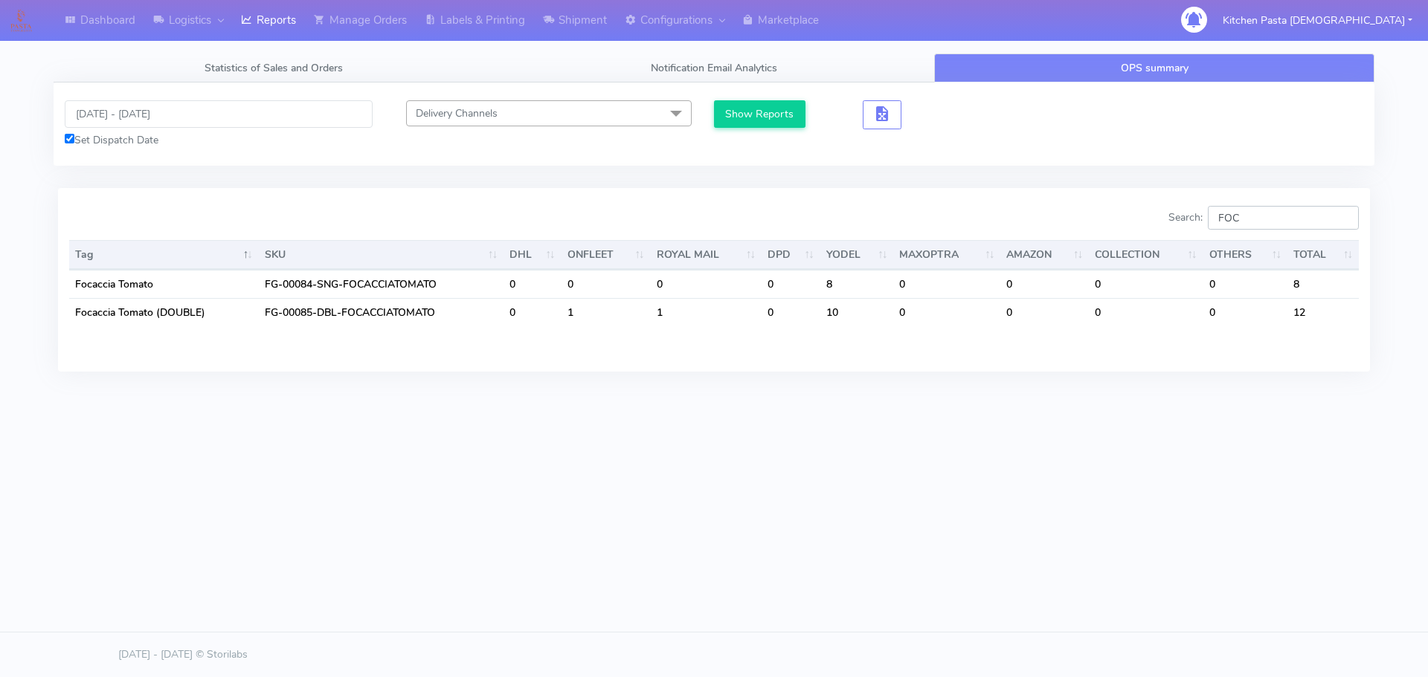
type input "FOC"
drag, startPoint x: 1260, startPoint y: 229, endPoint x: 1205, endPoint y: 229, distance: 54.3
click at [1205, 229] on div "Statistics of Sales and Orders Notification Email Analytics OPS summary Dispatc…" at bounding box center [713, 235] width 1343 height 363
click at [1304, 212] on input "FOC" at bounding box center [1282, 218] width 151 height 24
drag, startPoint x: 1301, startPoint y: 213, endPoint x: 1136, endPoint y: 200, distance: 165.6
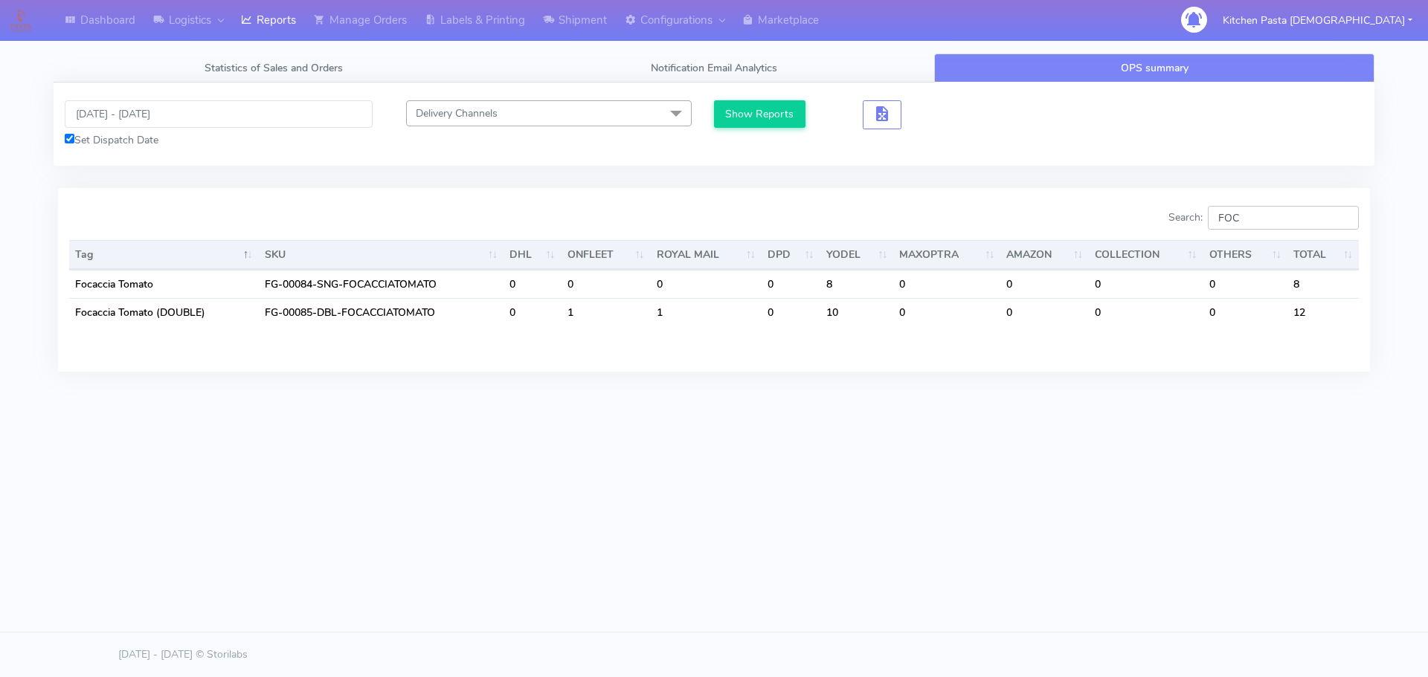
click at [1138, 200] on div "Search: FOC Tag SKU DHL ONFLEET ROYAL MAIL DPD YODEL MAXOPTRA AMAZON COLLECTION…" at bounding box center [714, 279] width 1312 height 183
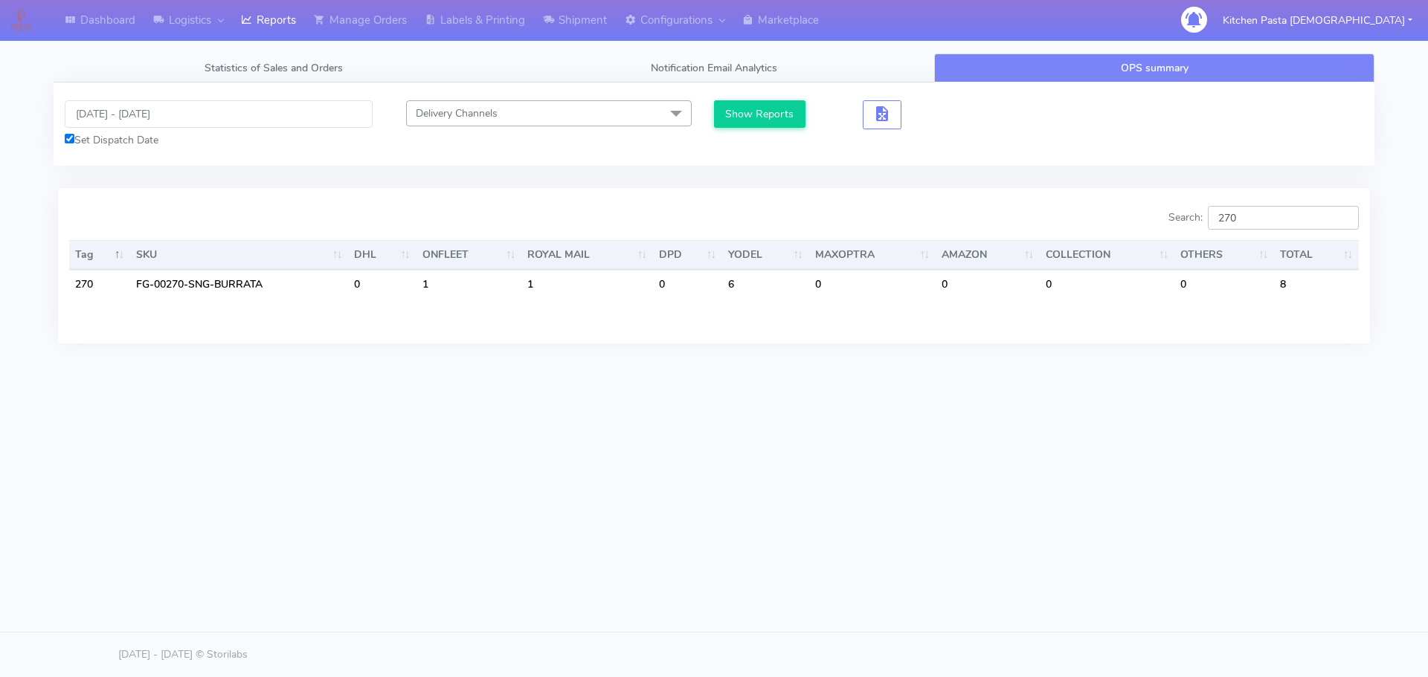
type input "270"
drag, startPoint x: 1281, startPoint y: 239, endPoint x: 1242, endPoint y: 226, distance: 41.4
click at [1199, 228] on div "Search: 270 Tag SKU DHL ONFLEET ROYAL MAIL DPD YODEL MAXOPTRA AMAZON COLLECTION…" at bounding box center [713, 265] width 1289 height 119
click at [1270, 221] on input "270" at bounding box center [1282, 218] width 151 height 24
drag, startPoint x: 1277, startPoint y: 216, endPoint x: 1227, endPoint y: 216, distance: 49.8
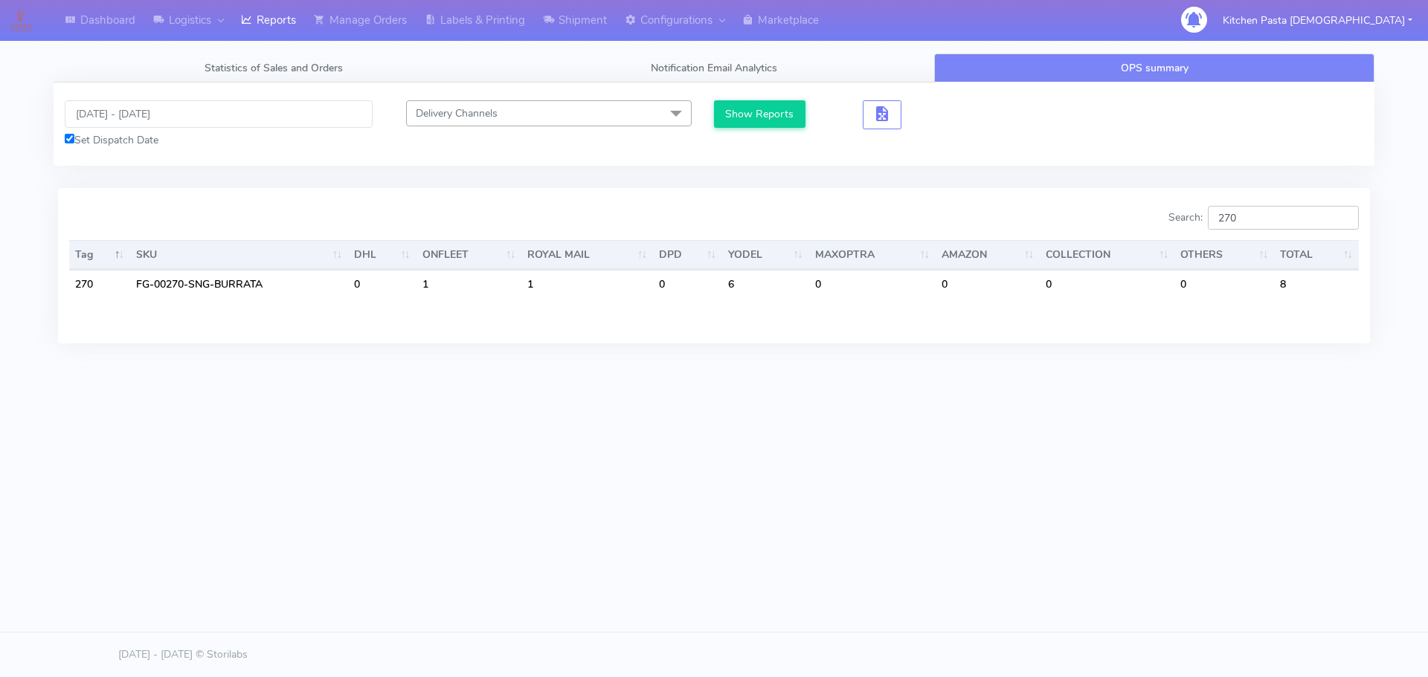
click at [1227, 216] on input "270" at bounding box center [1282, 218] width 151 height 24
